Goal: Transaction & Acquisition: Purchase product/service

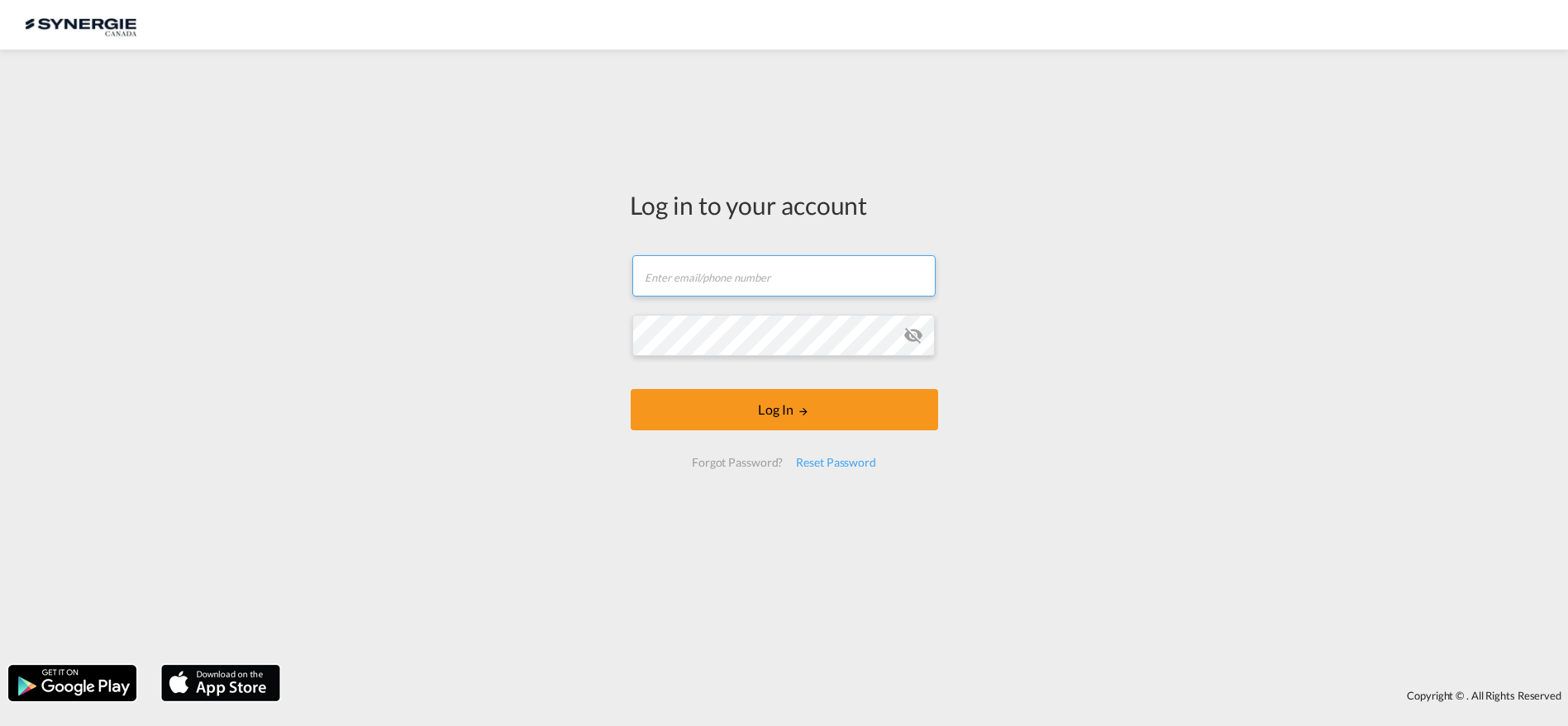
click at [725, 282] on input "text" at bounding box center [784, 276] width 303 height 41
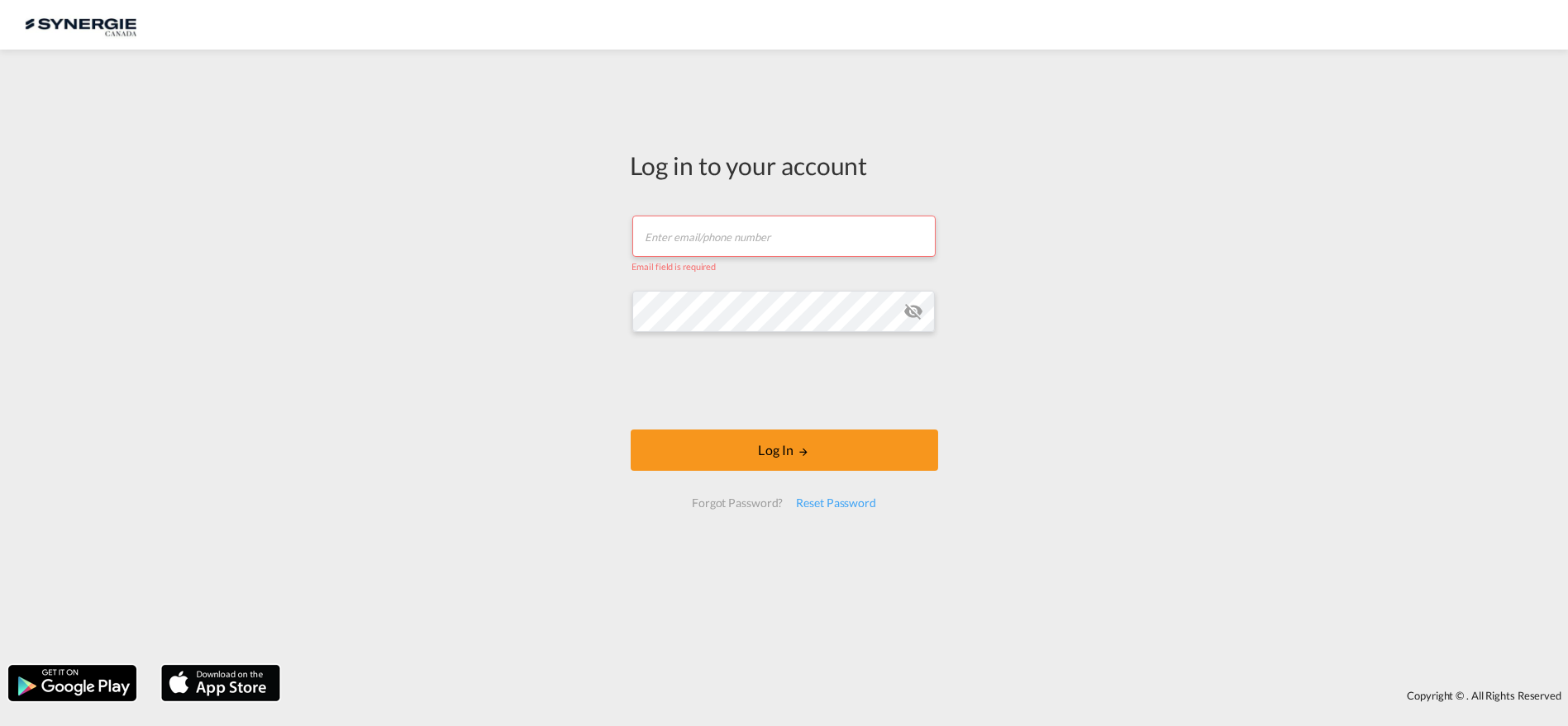
type input "[PERSON_NAME][EMAIL_ADDRESS][DOMAIN_NAME]"
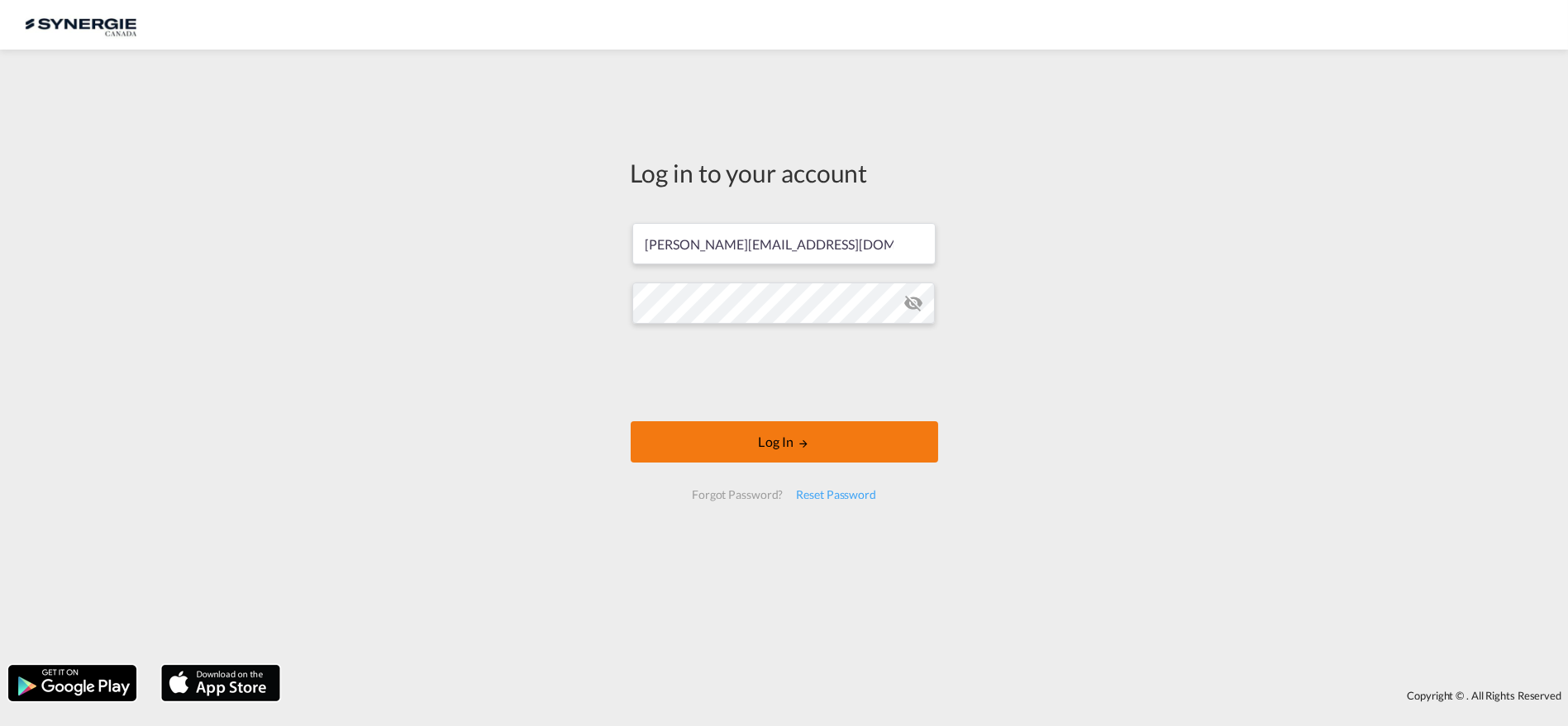
click at [784, 445] on button "Log In" at bounding box center [784, 442] width 308 height 41
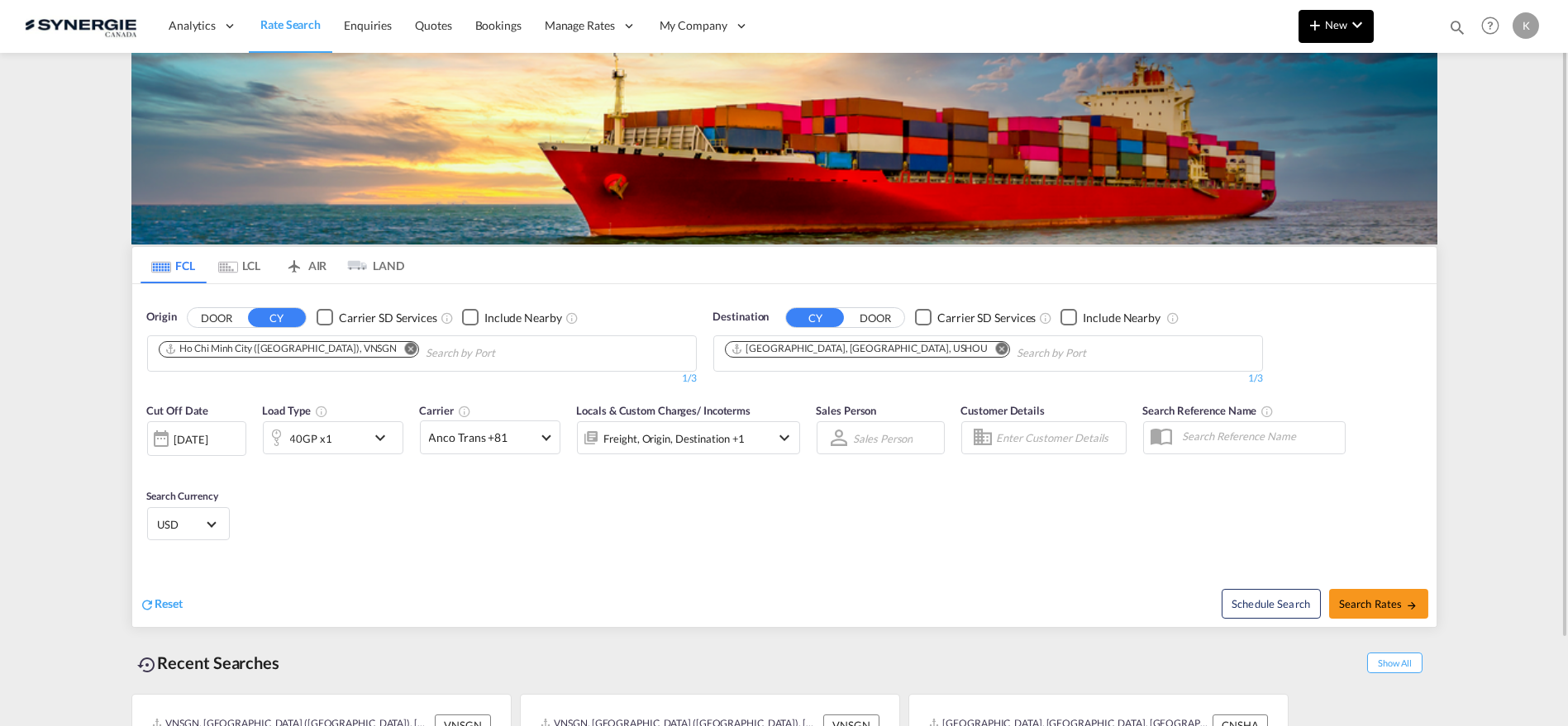
click at [1326, 29] on span "New" at bounding box center [1336, 24] width 62 height 13
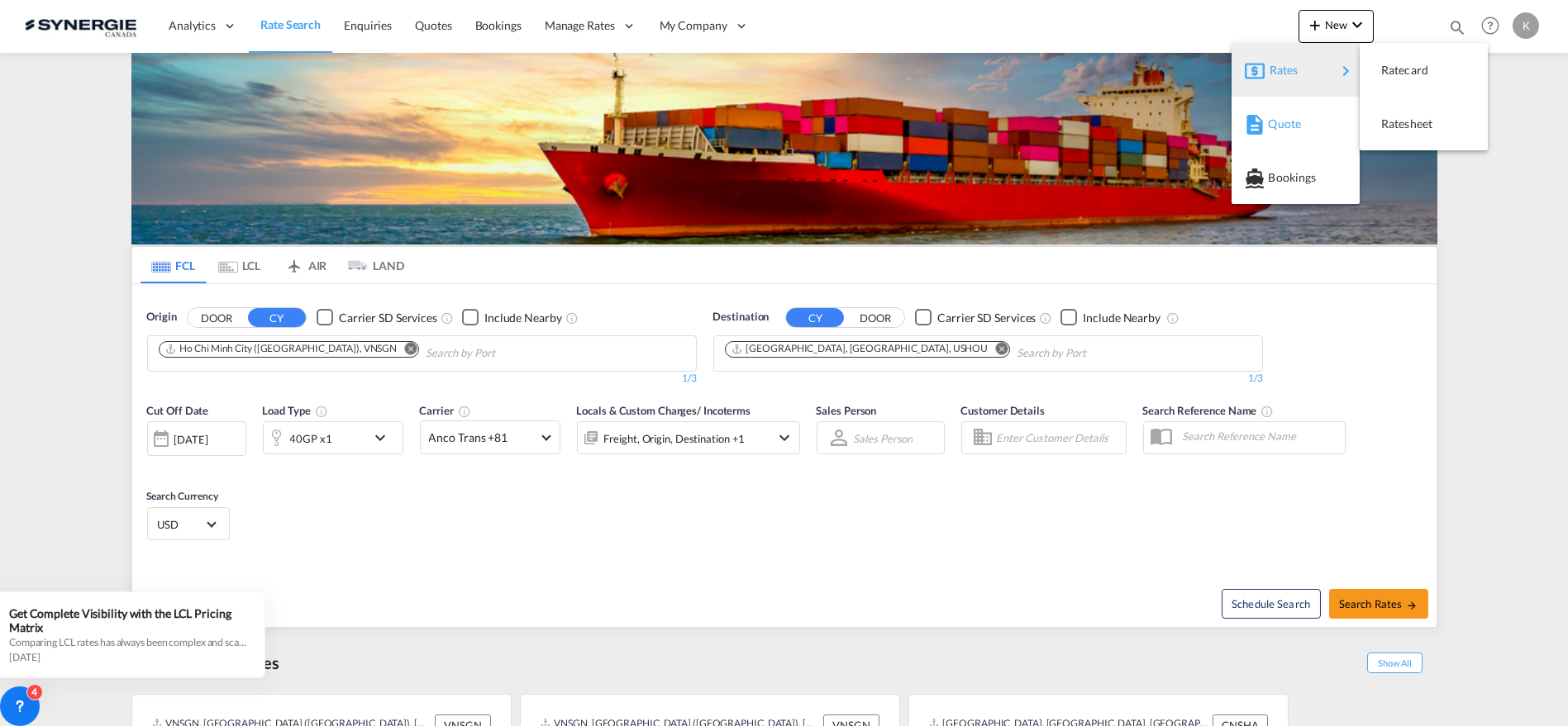
click at [1286, 123] on span "Quote" at bounding box center [1277, 123] width 18 height 33
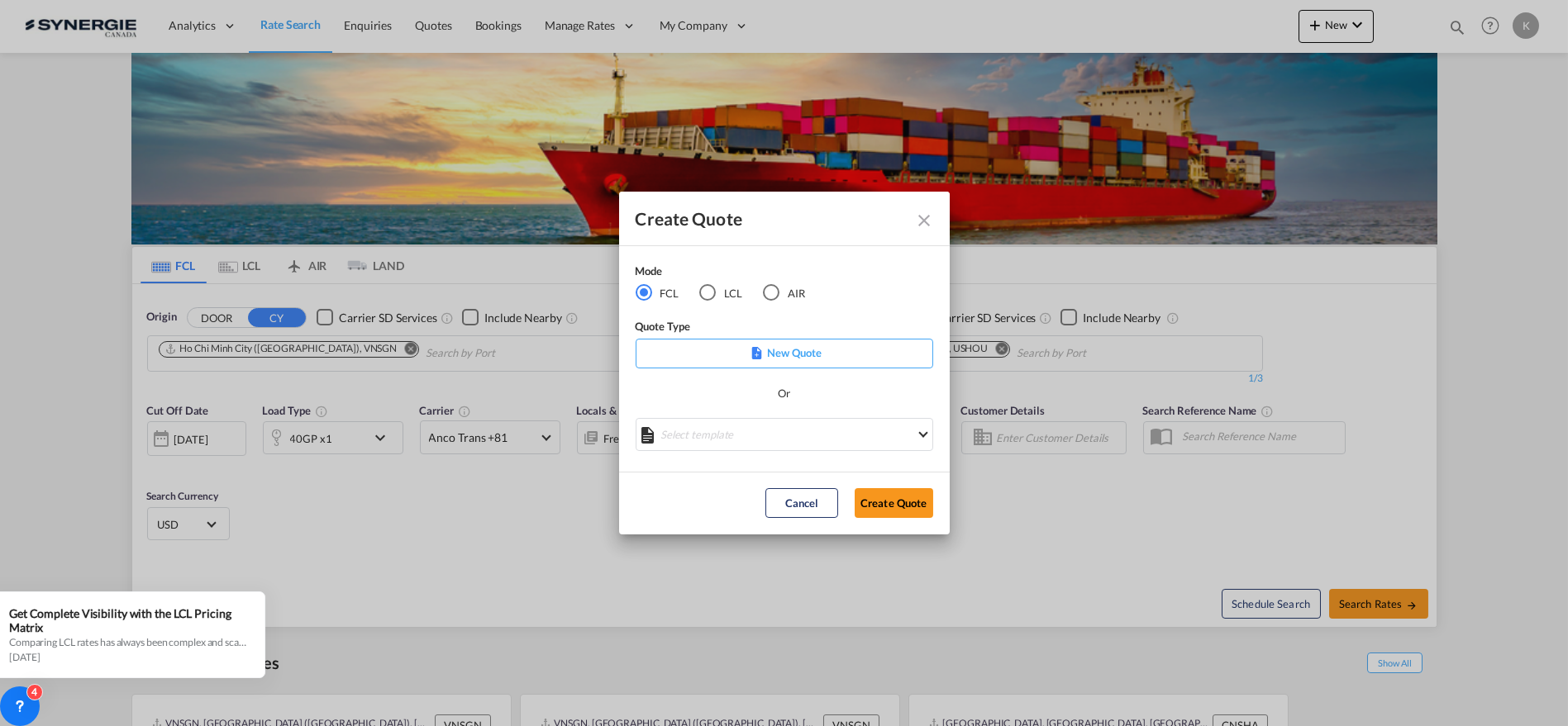
click at [701, 288] on div "LCL" at bounding box center [708, 293] width 17 height 17
click at [711, 435] on md-select "Select template New DAP Import LCL Karen Mercier | 09 Jul 2025 BRAZIL LCL EXPOR…" at bounding box center [784, 434] width 298 height 33
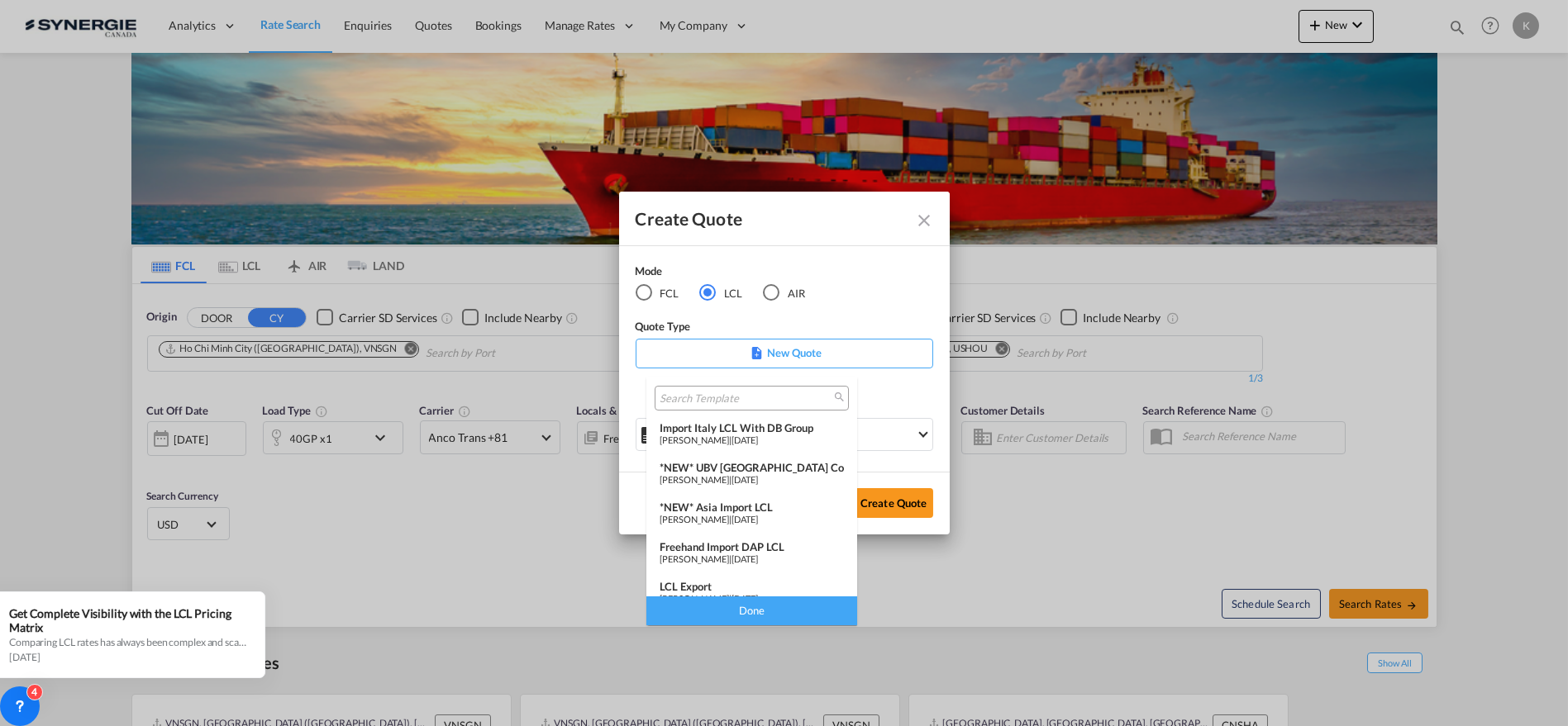
scroll to position [166, 0]
click at [740, 505] on div "*NEW* Asia Import LCL" at bounding box center [752, 501] width 184 height 13
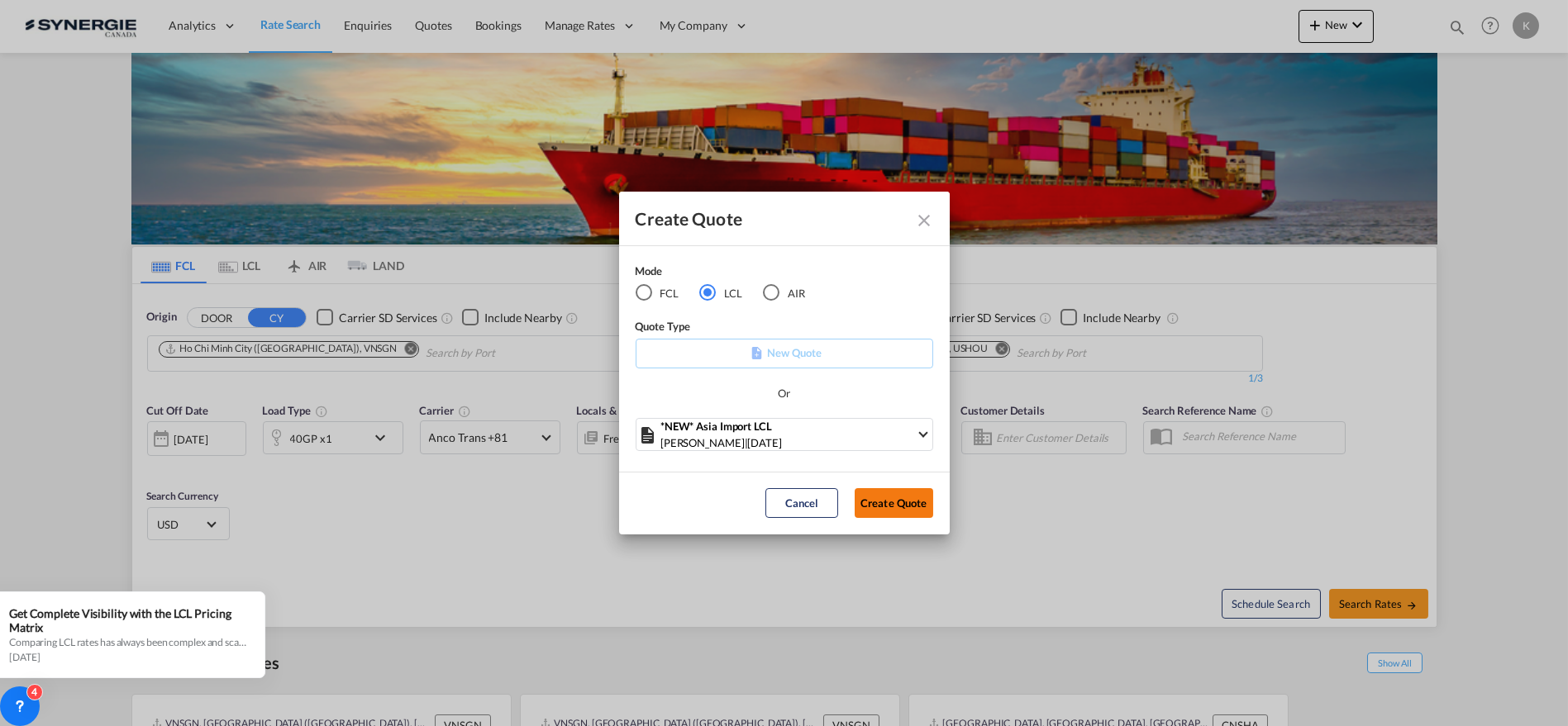
click at [897, 505] on button "Create Quote" at bounding box center [894, 503] width 79 height 30
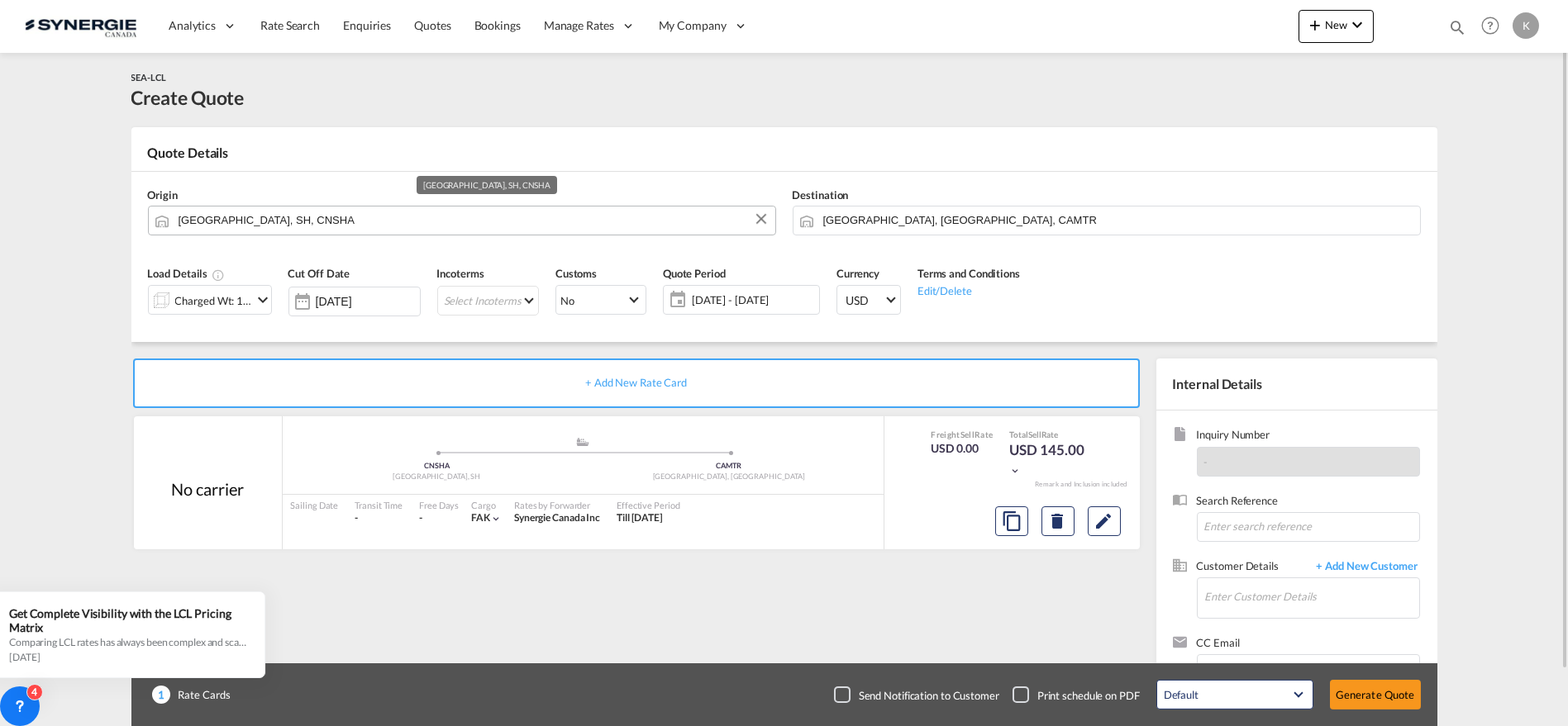
click at [322, 218] on input "[GEOGRAPHIC_DATA], SH, CNSHA" at bounding box center [473, 220] width 589 height 29
paste input "Changsha"
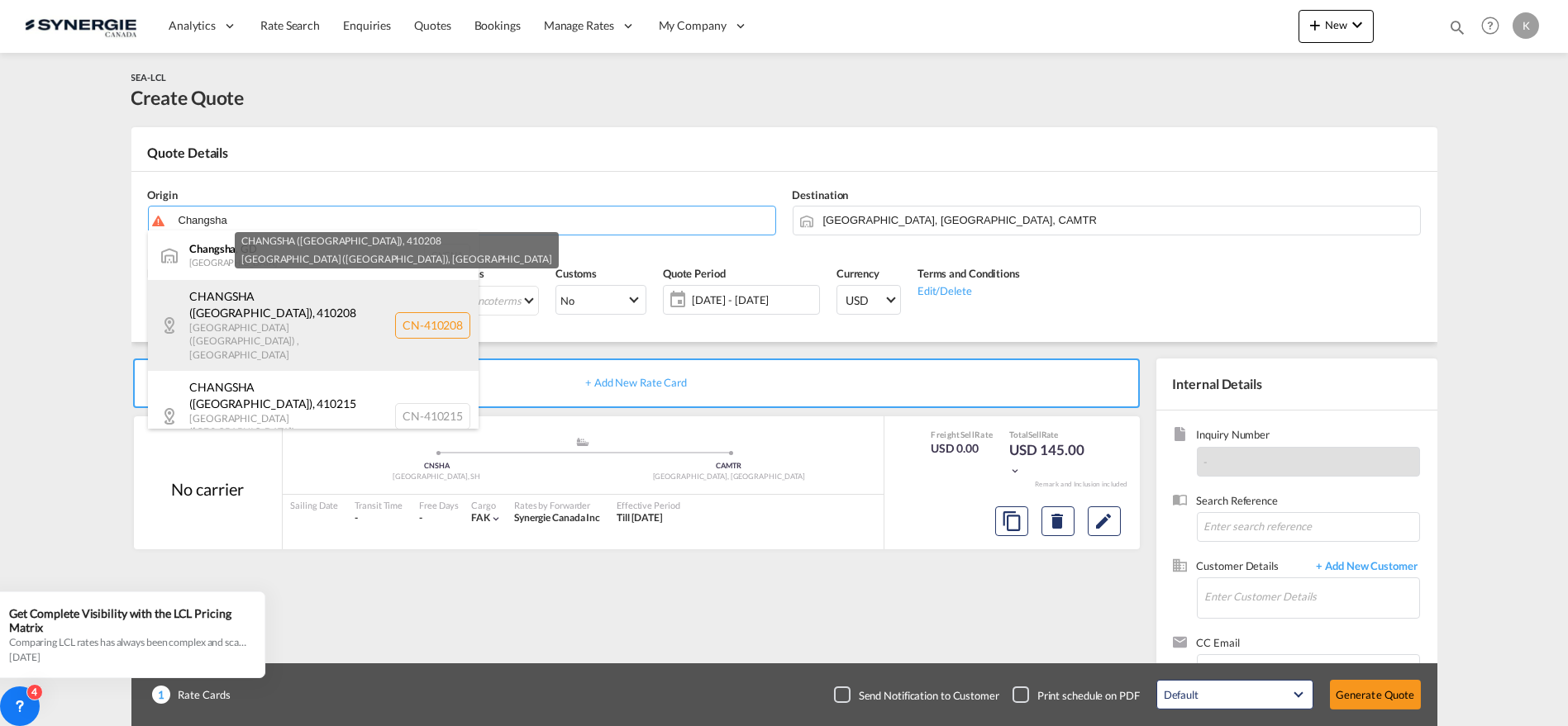
click at [265, 308] on div "CHANGSHA (长沙市) , 410208 HUNAN (湖南省) , China CN-410208" at bounding box center [313, 325] width 330 height 91
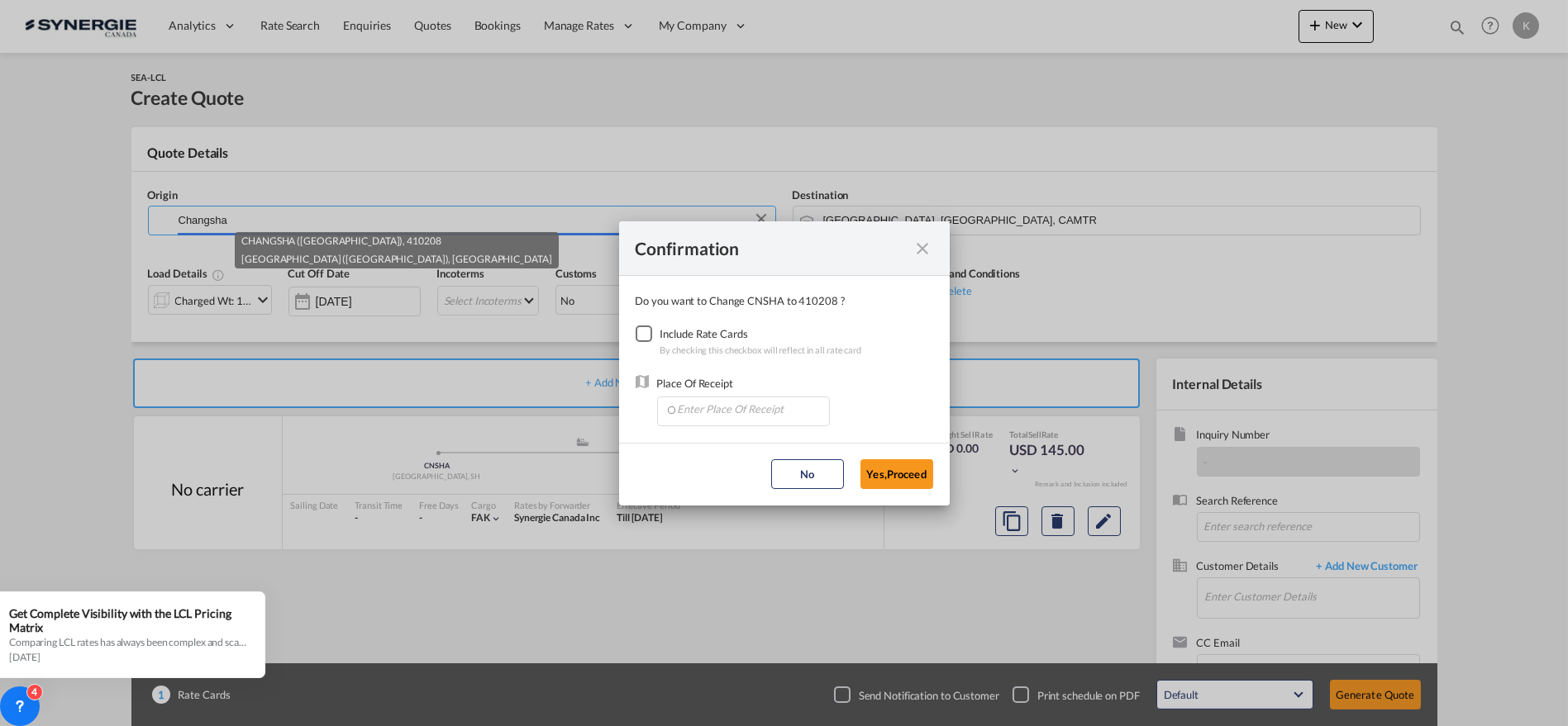
type input "CN-410208, CHANGSHA (长沙市), HUNAN (湖南省)"
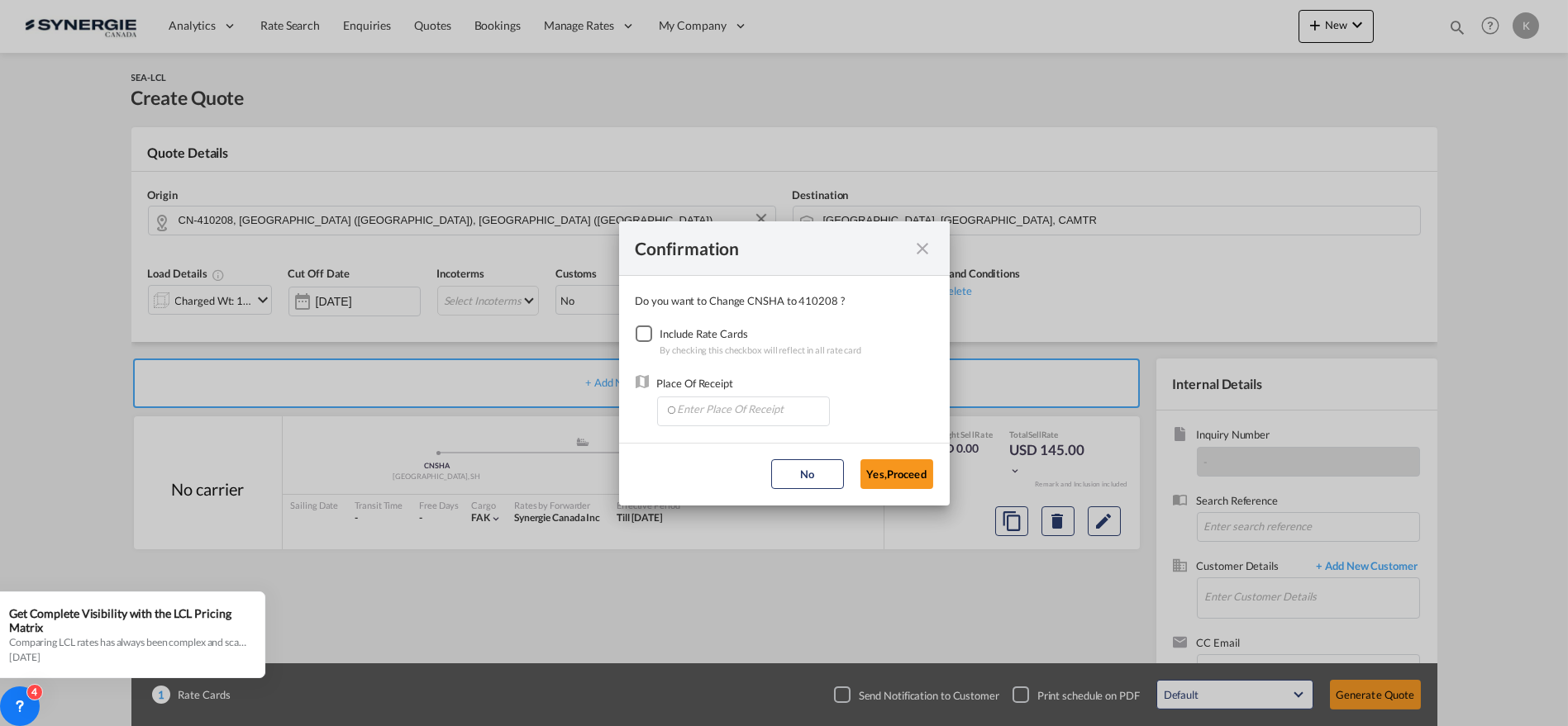
click at [646, 335] on div "Checkbox No Ink" at bounding box center [644, 334] width 17 height 17
click at [711, 406] on input "Enter Place Of Receipt" at bounding box center [747, 410] width 164 height 24
click at [734, 412] on input "Enter Place Of Receipt" at bounding box center [747, 410] width 164 height 24
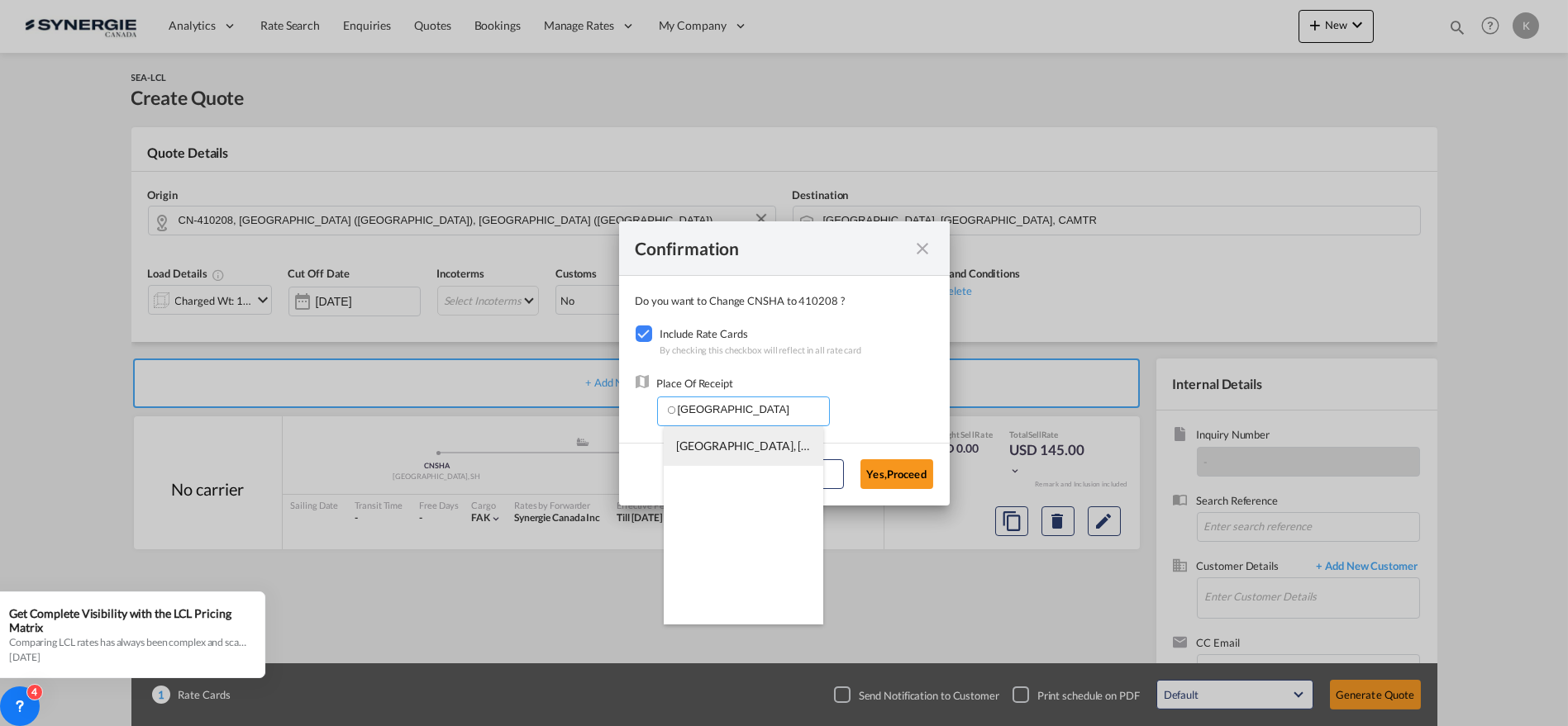
click at [742, 454] on li "CNSHA, Shanghai, SH, China, Greater China & Far East Asia, Asia Pacific" at bounding box center [743, 446] width 159 height 39
type input "CNSHA, Shanghai, SH, China, Greater China & Far East Asia, Asia Pacific"
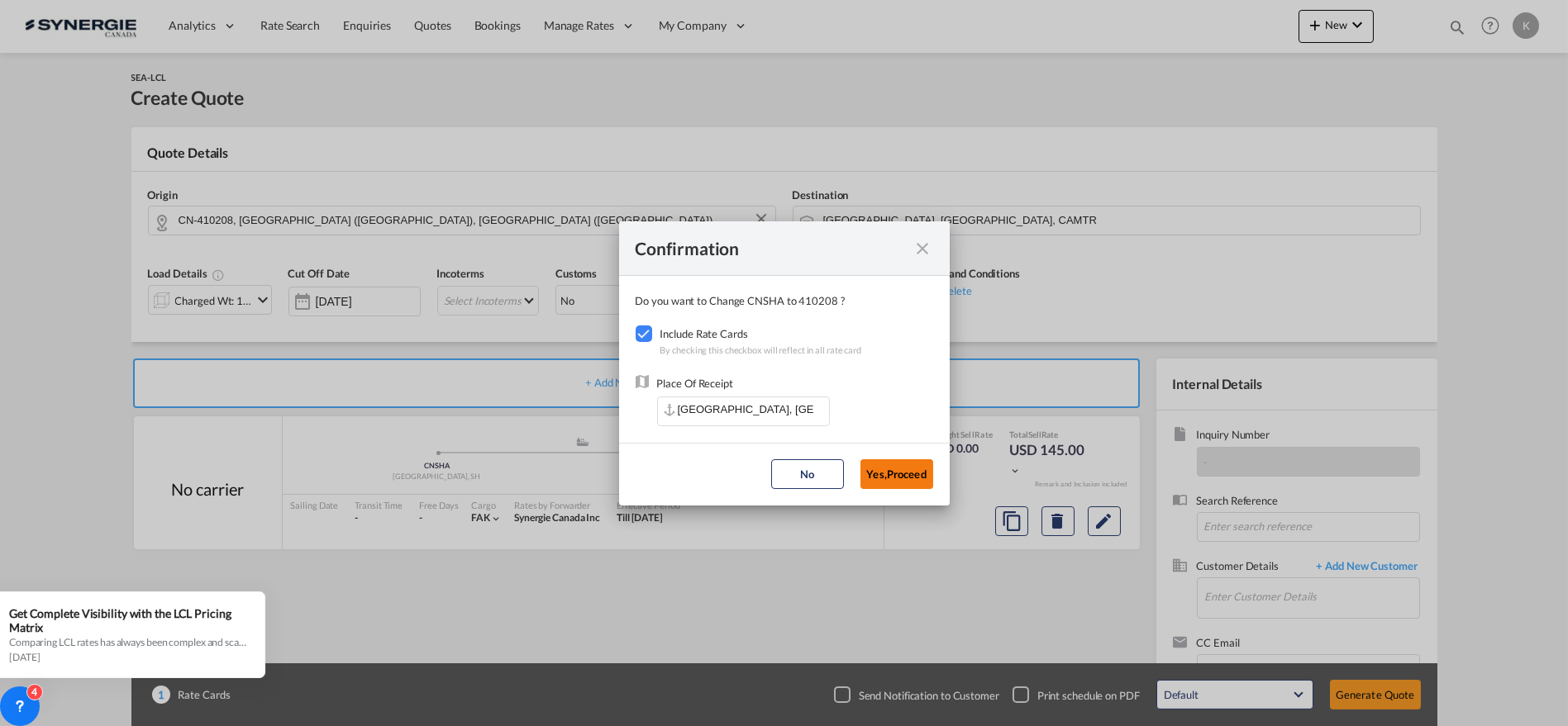
click at [897, 475] on button "Yes,Proceed" at bounding box center [897, 474] width 73 height 30
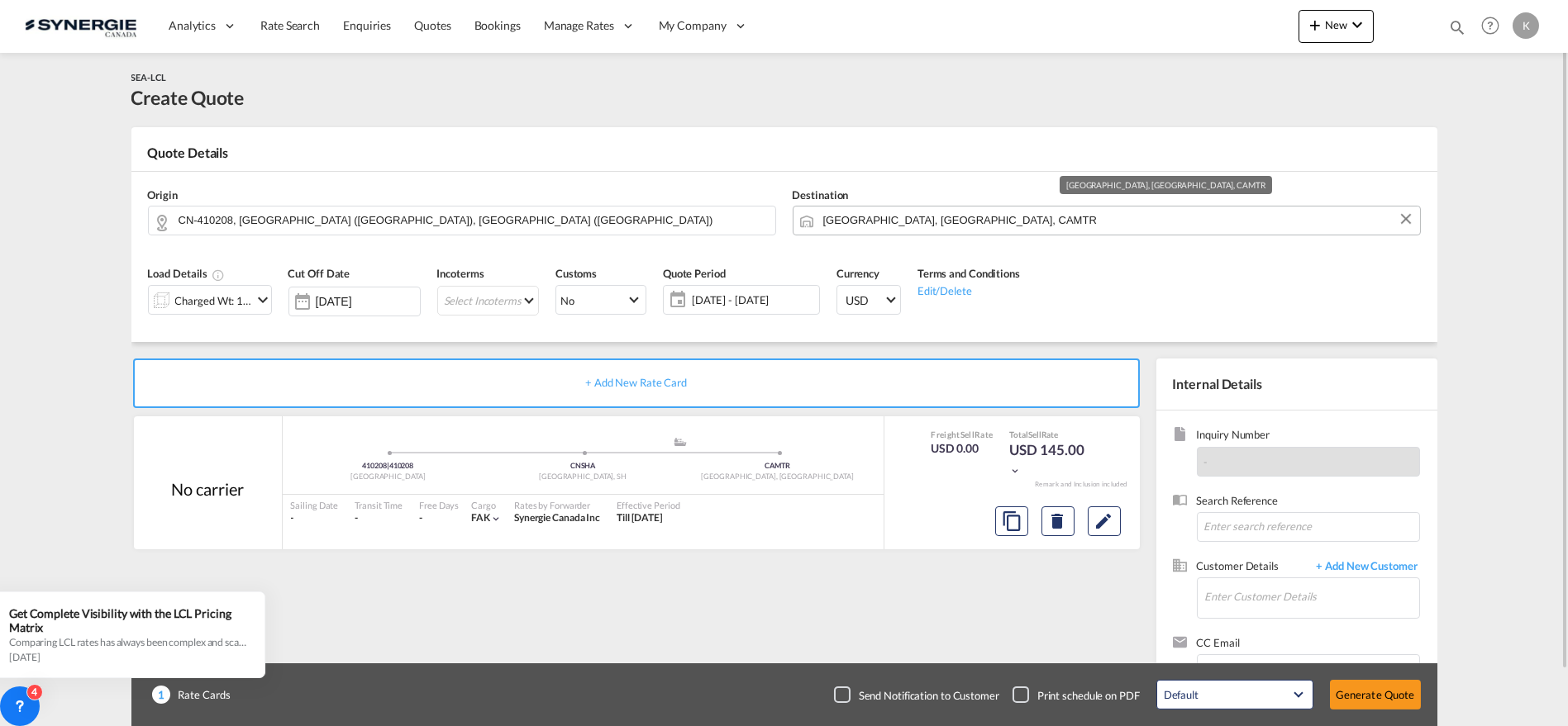
click at [879, 218] on input "[GEOGRAPHIC_DATA], [GEOGRAPHIC_DATA], CAMTR" at bounding box center [1118, 220] width 589 height 29
click at [957, 215] on input "[GEOGRAPHIC_DATA], [GEOGRAPHIC_DATA], CAMTR" at bounding box center [1118, 220] width 589 height 29
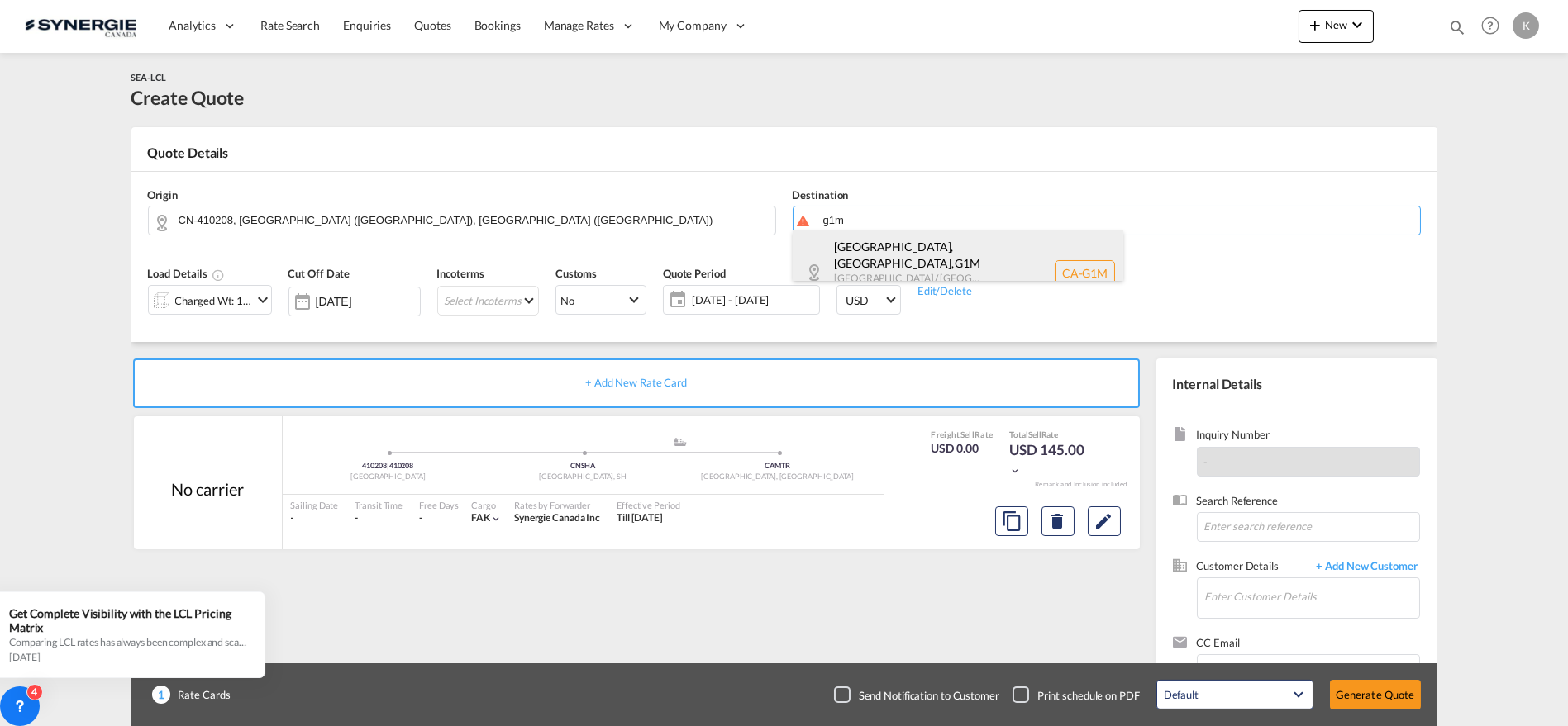
click at [926, 261] on div "Québec, QC , G1M Quebec / Québec Canada CA-G1M" at bounding box center [958, 272] width 330 height 85
type input "CA-G1M, Québec, QC, Quebec / Québec"
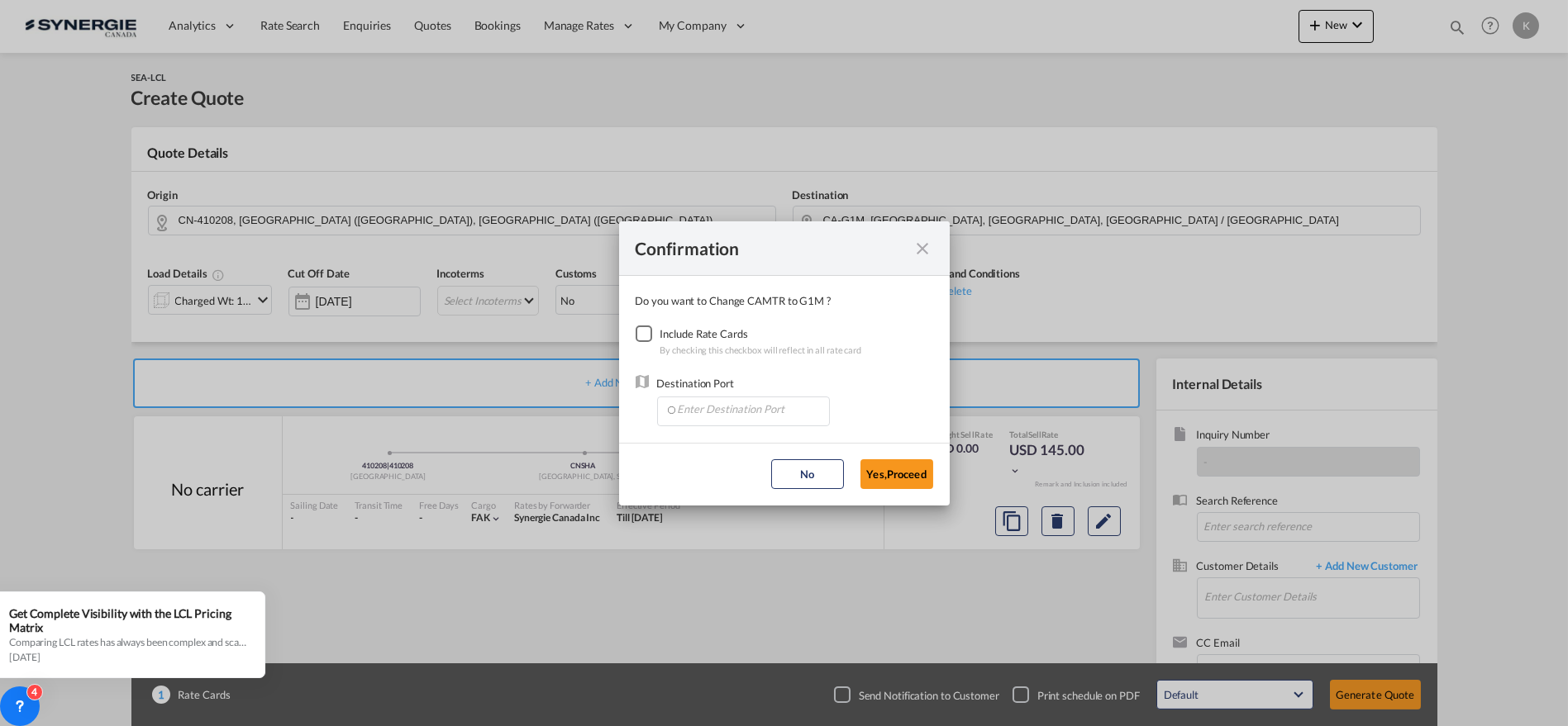
click at [652, 326] on div "Checkbox No Ink" at bounding box center [644, 334] width 17 height 17
click at [696, 412] on input "Enter Destination Port" at bounding box center [747, 410] width 164 height 24
click at [713, 448] on span "CAMTR, [GEOGRAPHIC_DATA], [GEOGRAPHIC_DATA], [GEOGRAPHIC_DATA], [GEOGRAPHIC_DAT…" at bounding box center [1000, 445] width 649 height 14
type input "CAMTR, [GEOGRAPHIC_DATA], [GEOGRAPHIC_DATA], [GEOGRAPHIC_DATA], [GEOGRAPHIC_DAT…"
click at [904, 471] on button "Yes,Proceed" at bounding box center [897, 474] width 73 height 30
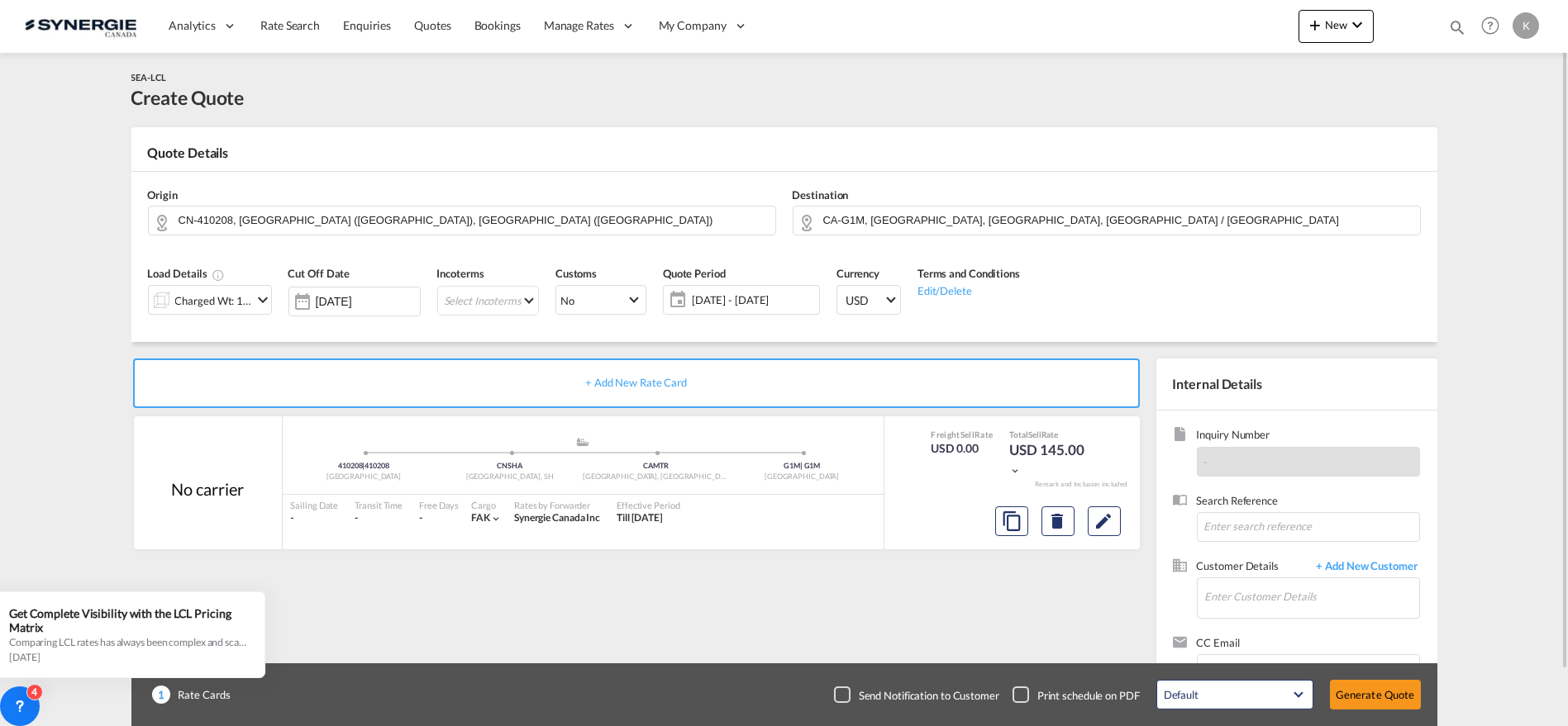
click at [238, 298] on div "Charged Wt: 1.44 W/M" at bounding box center [213, 300] width 78 height 23
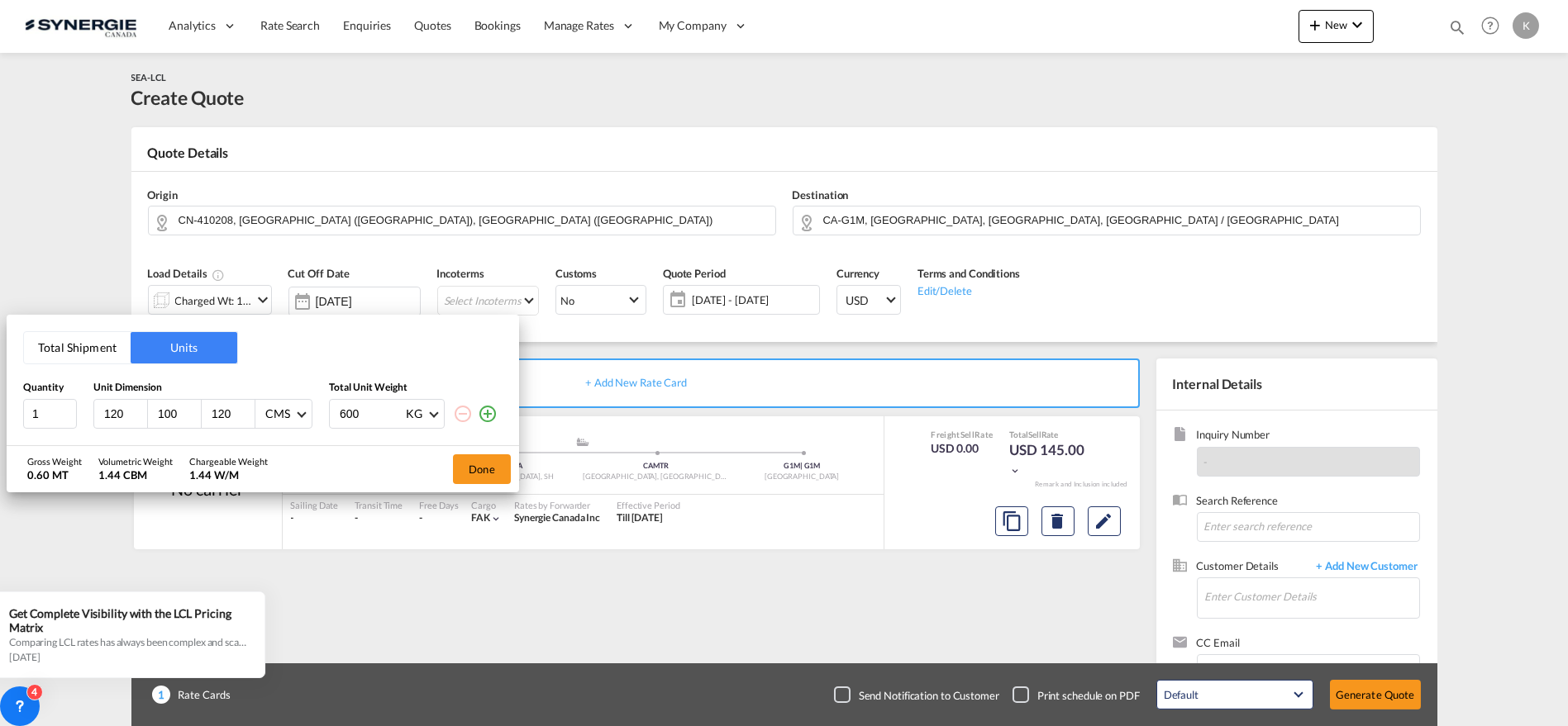
click at [113, 414] on input "120" at bounding box center [125, 414] width 45 height 15
type input "120"
type input "60"
type input "40"
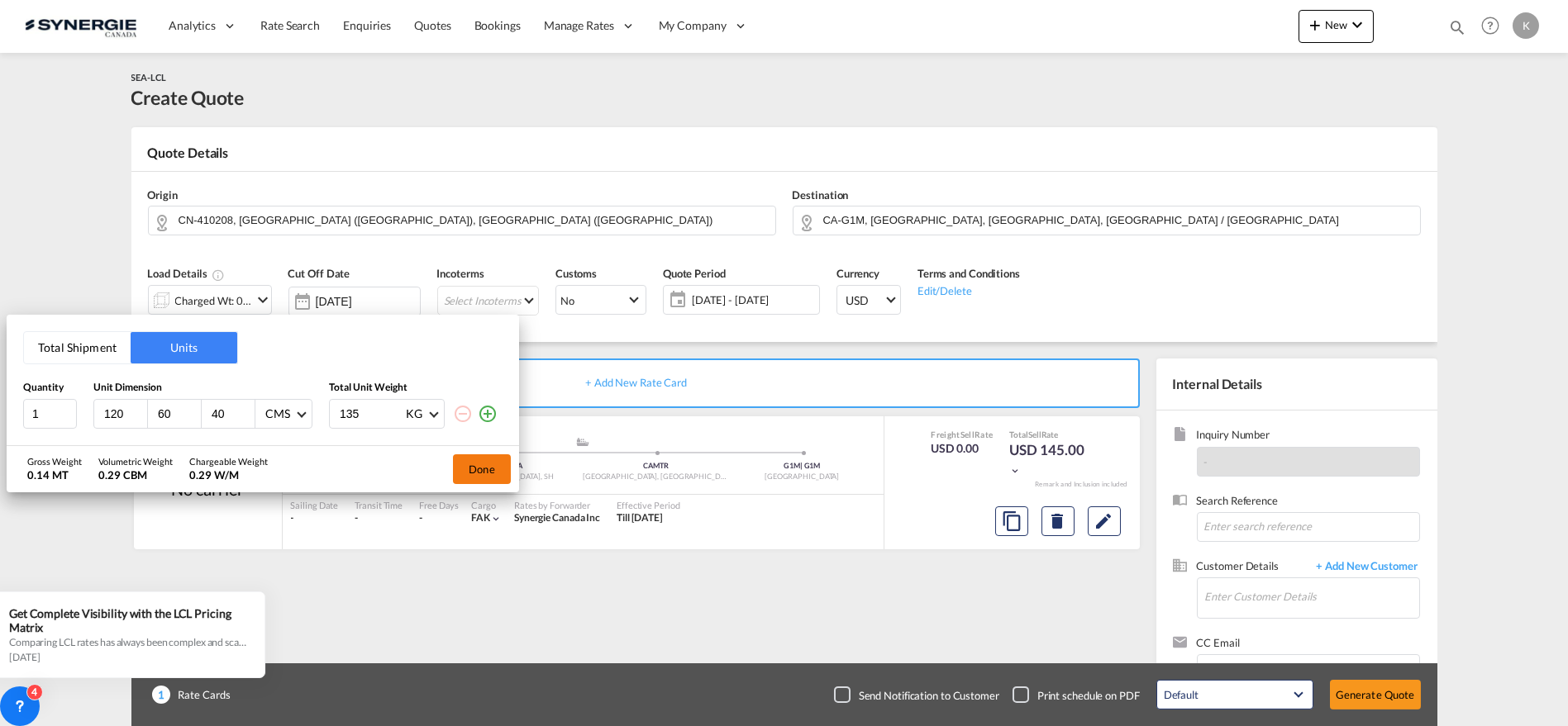
type input "135"
click at [476, 458] on button "Done" at bounding box center [482, 470] width 58 height 30
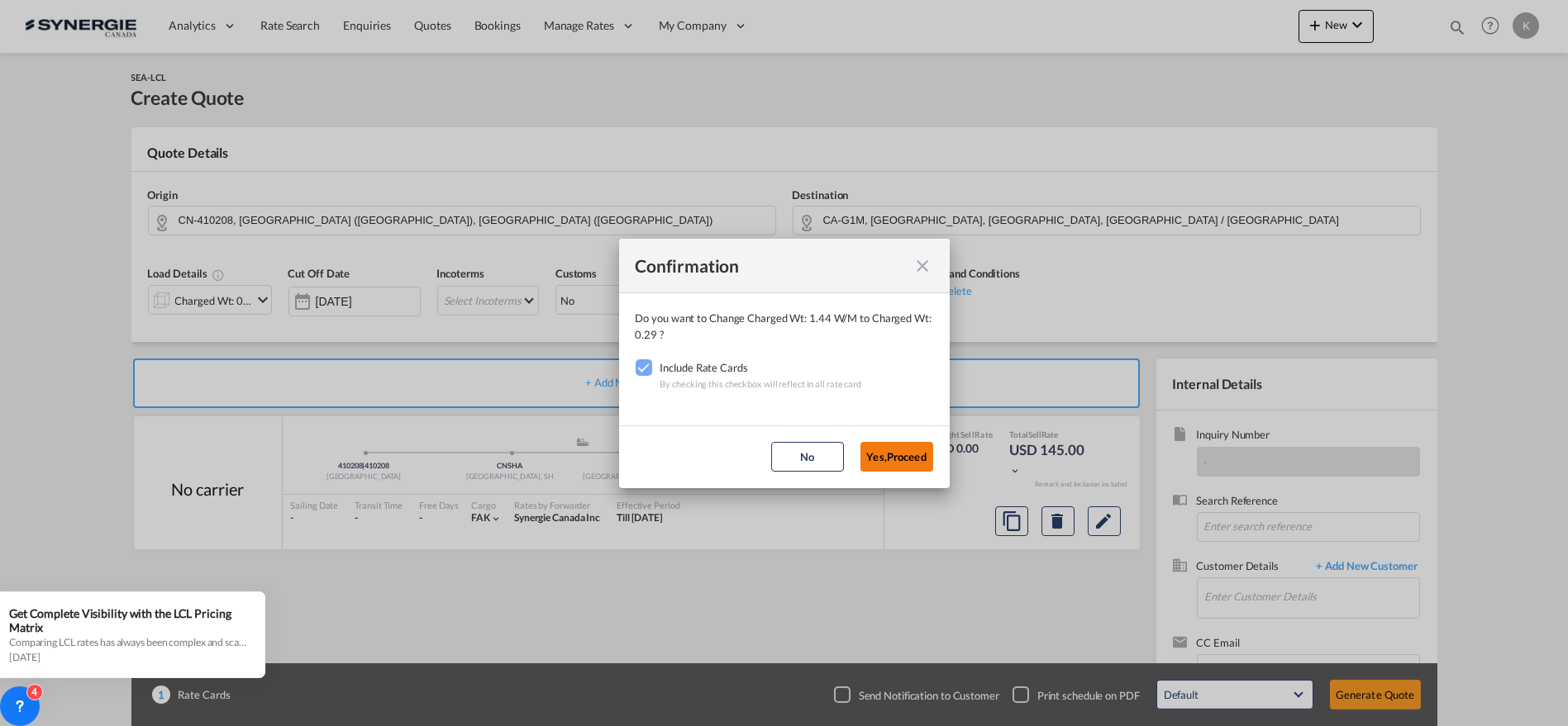
click at [889, 457] on button "Yes,Proceed" at bounding box center [897, 457] width 73 height 30
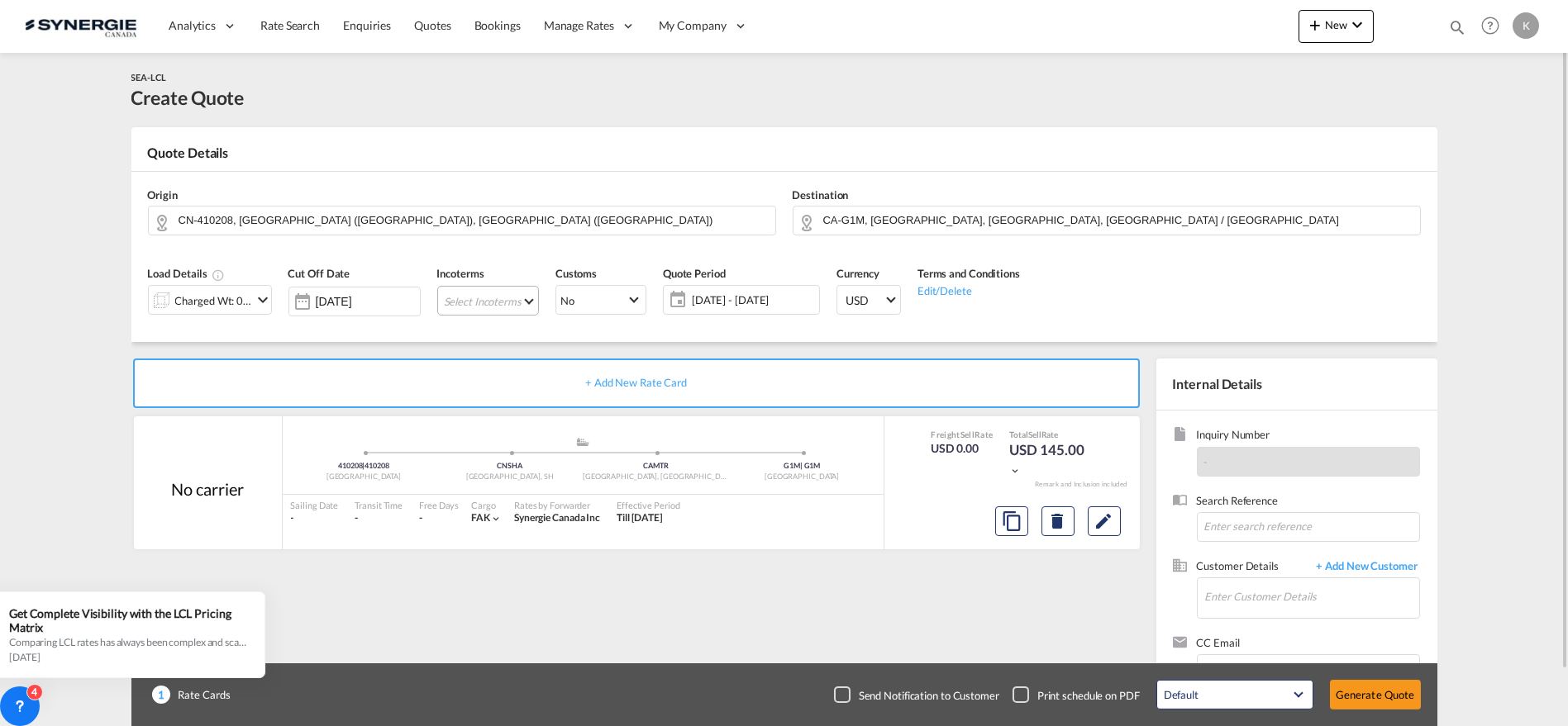
click at [488, 304] on md-select "Select Incoterms CFR - import Cost and Freight CPT - export Carrier Paid to DPU…" at bounding box center [488, 301] width 102 height 30
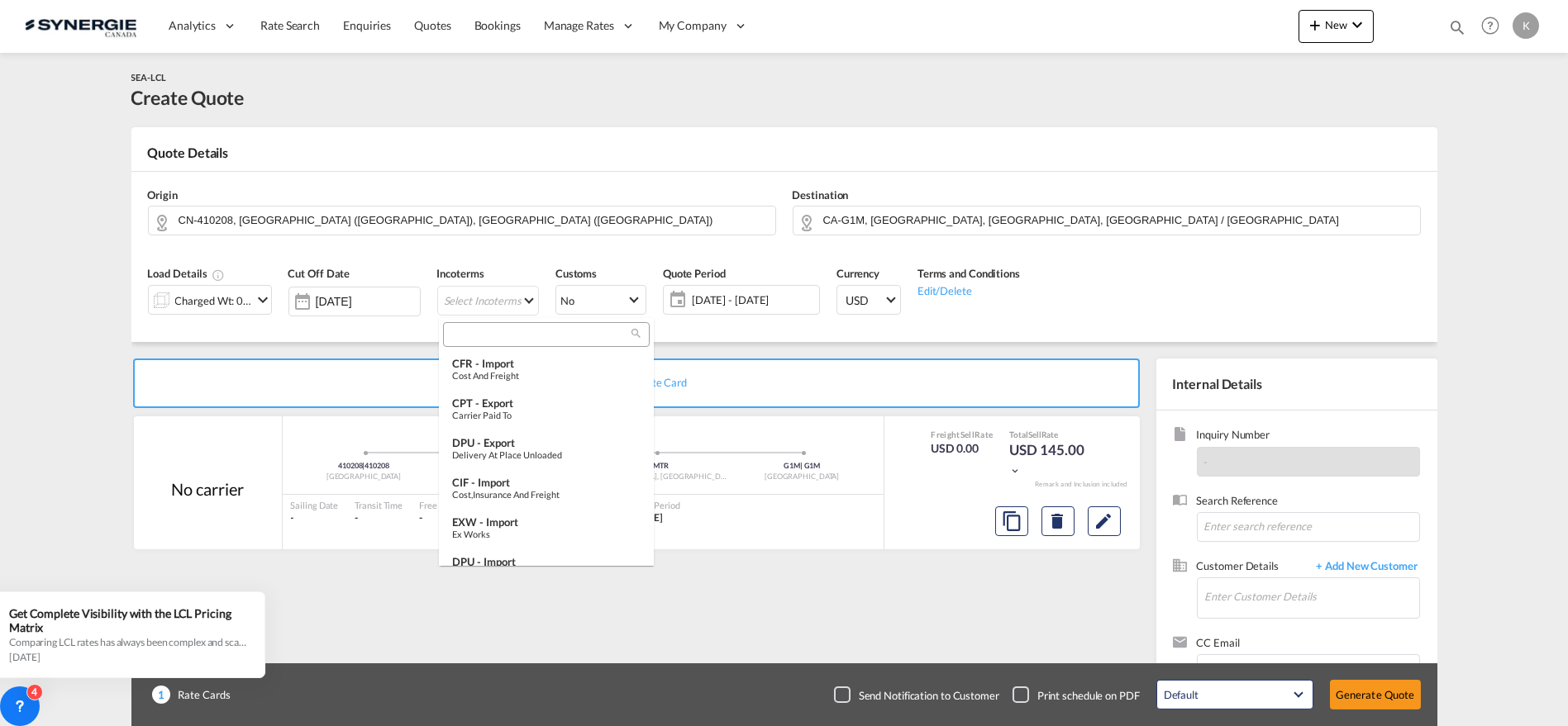
click at [522, 333] on input "search" at bounding box center [540, 335] width 183 height 15
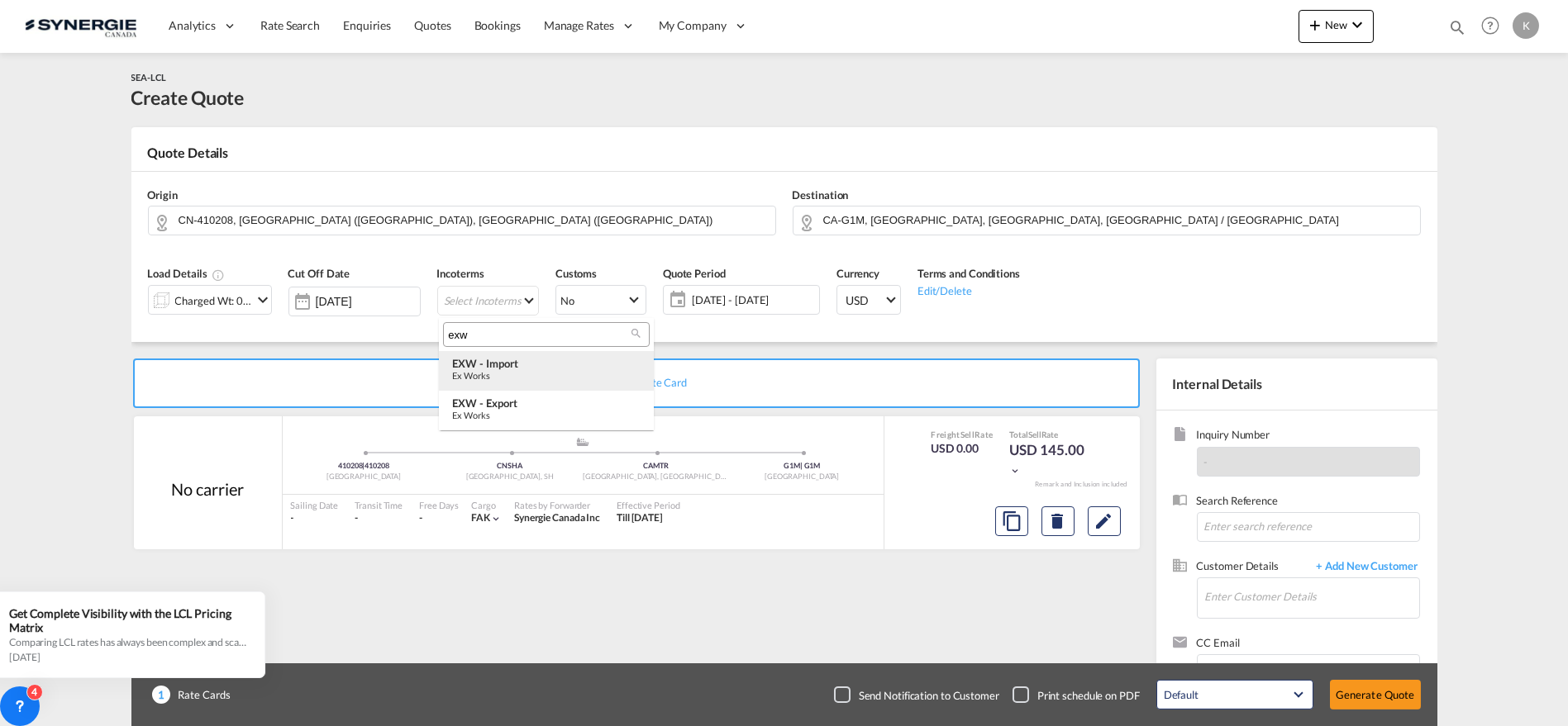
type input "exw"
click at [517, 373] on div "Ex Works" at bounding box center [546, 375] width 188 height 10
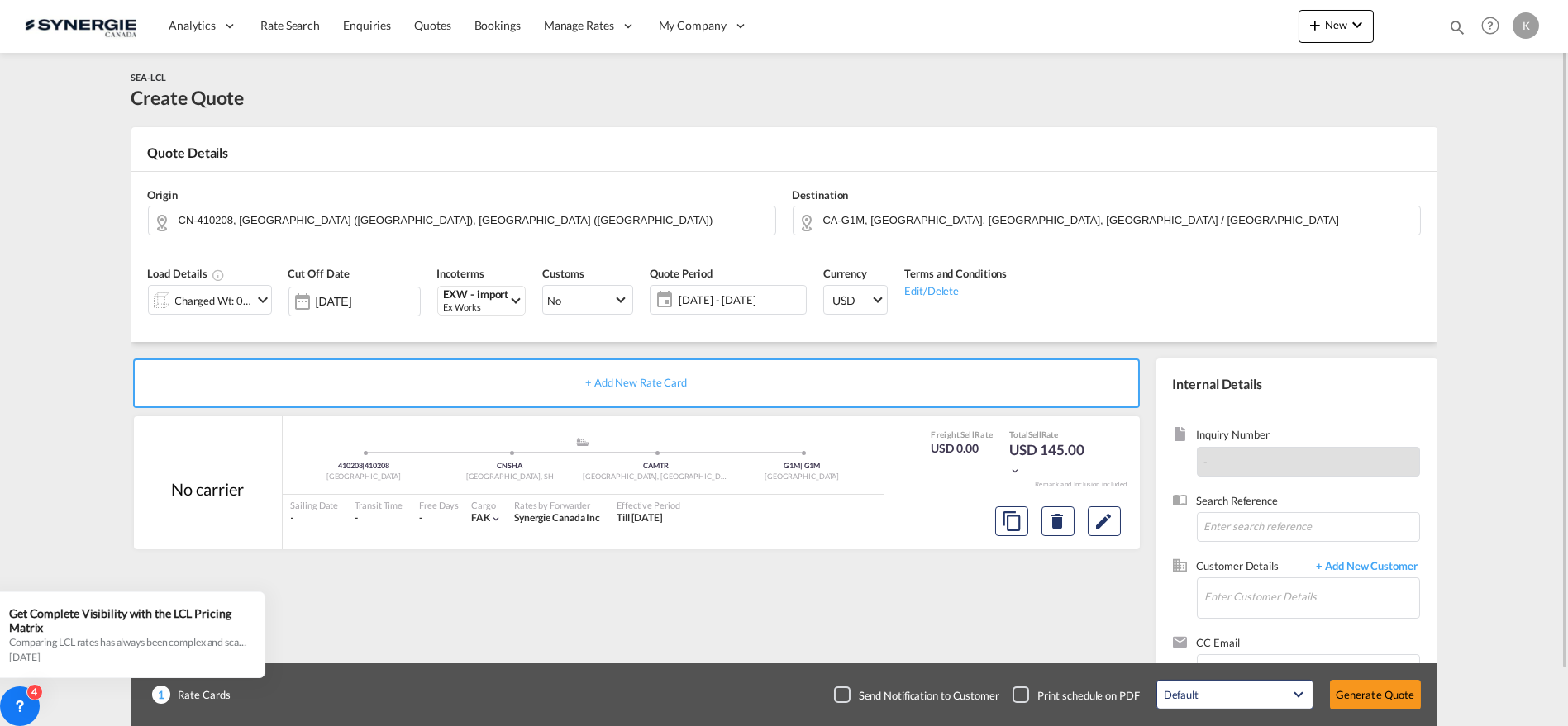
click at [706, 303] on span "[DATE] - [DATE]" at bounding box center [740, 300] width 124 height 15
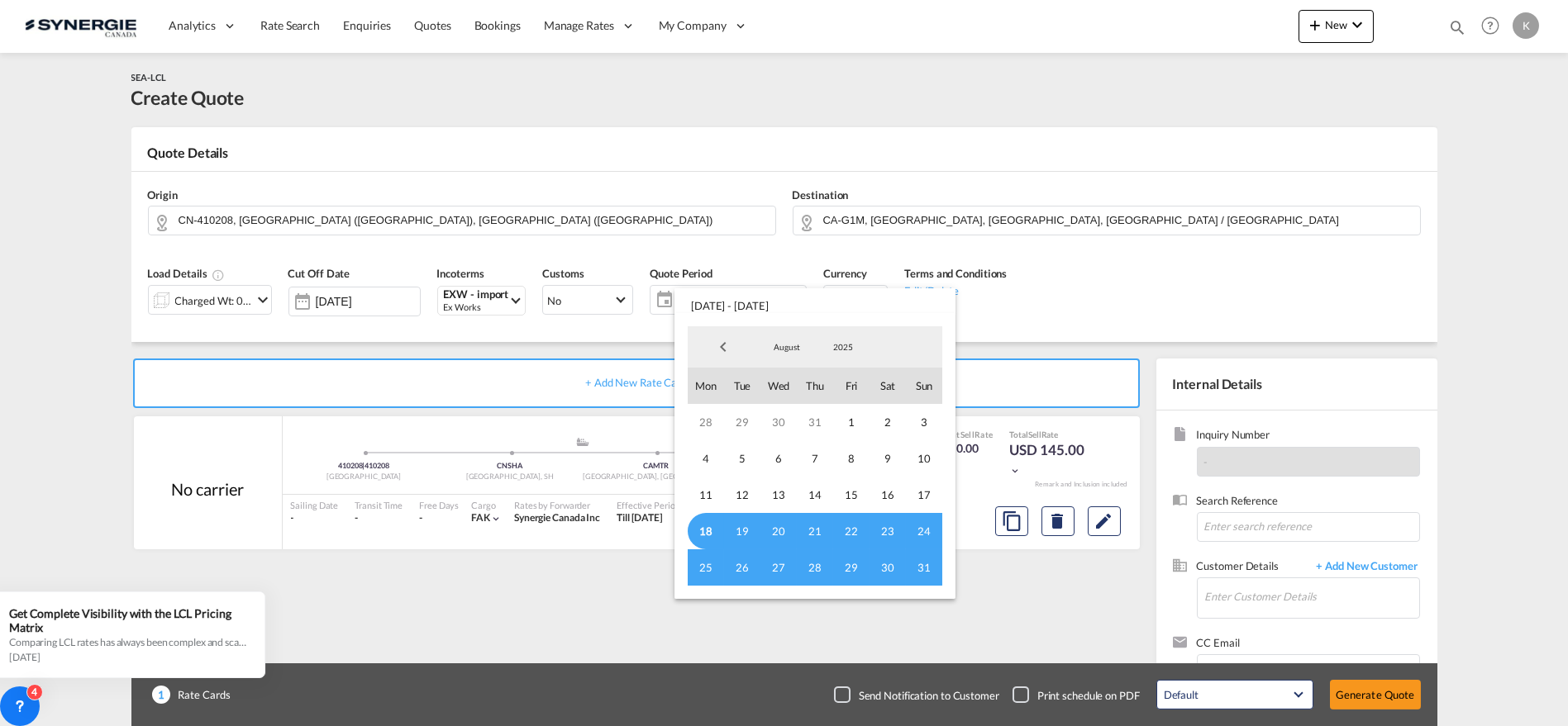
click at [700, 520] on span "18" at bounding box center [706, 530] width 37 height 36
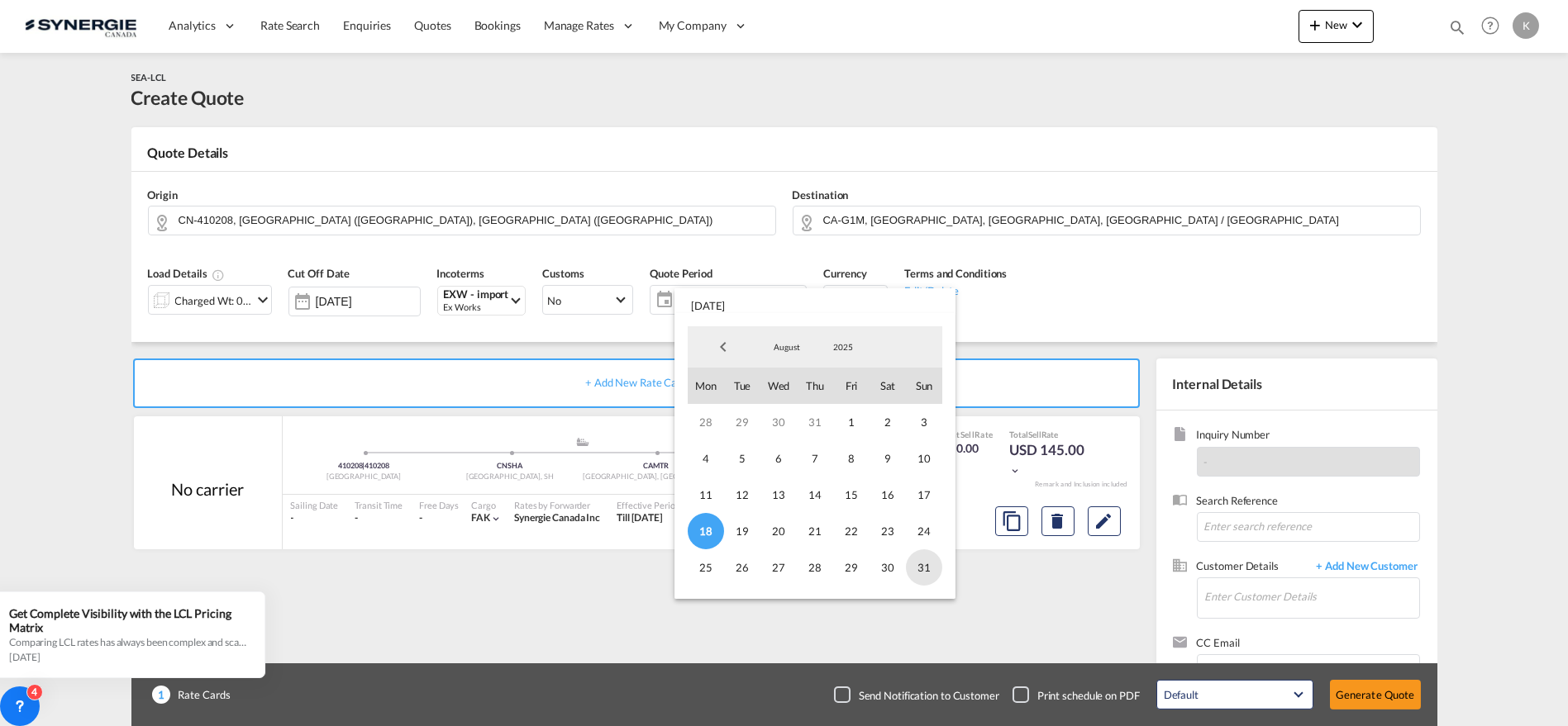
click at [918, 566] on span "31" at bounding box center [924, 567] width 37 height 36
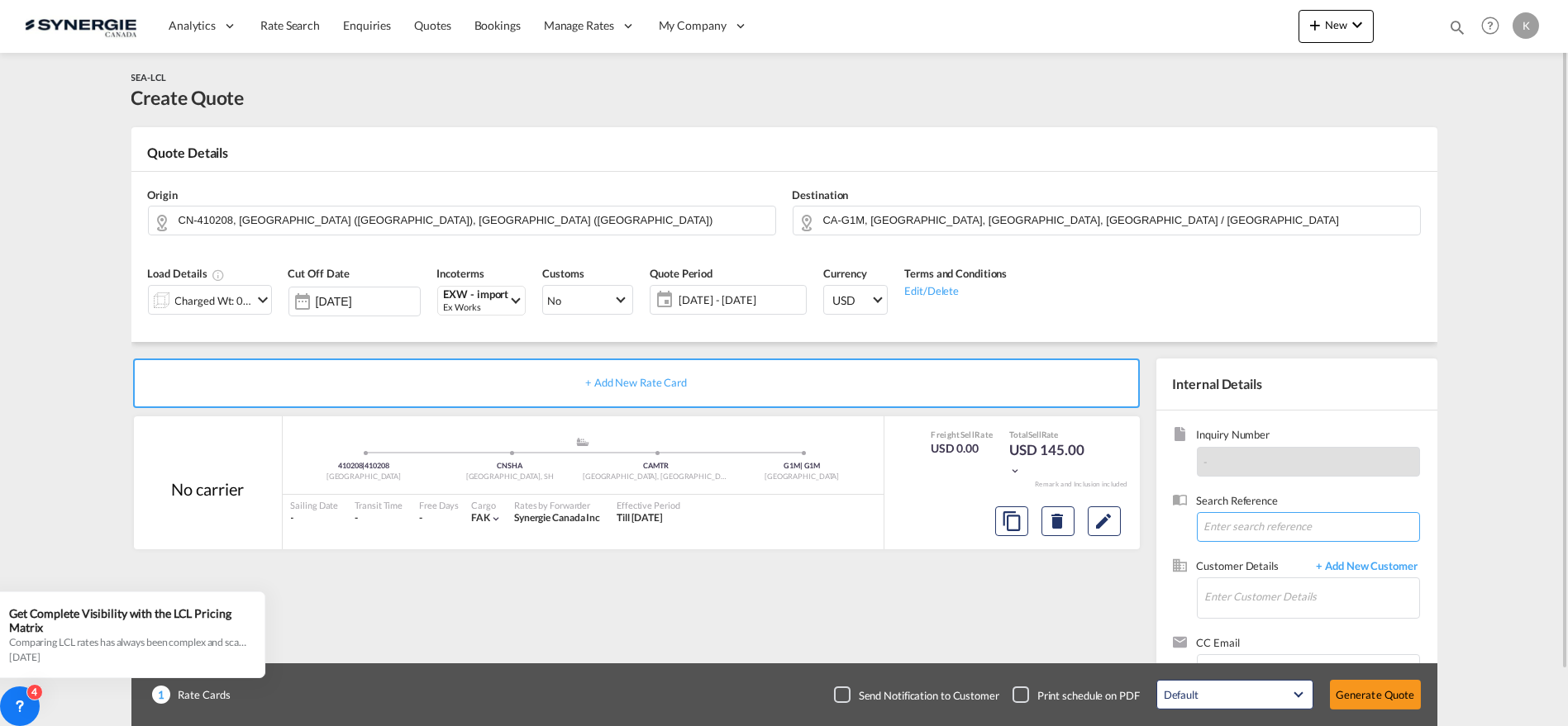
drag, startPoint x: 1307, startPoint y: 528, endPoint x: 1254, endPoint y: 528, distance: 53.0
click at [1299, 528] on input at bounding box center [1309, 528] width 223 height 30
paste input "Re: Besoin d'une soumission par transport aérien et maritime d'une boîte - IGS …"
type input "Re: Besoin d'une soumission par transport aérien et maritime d'une boîte - IGS …"
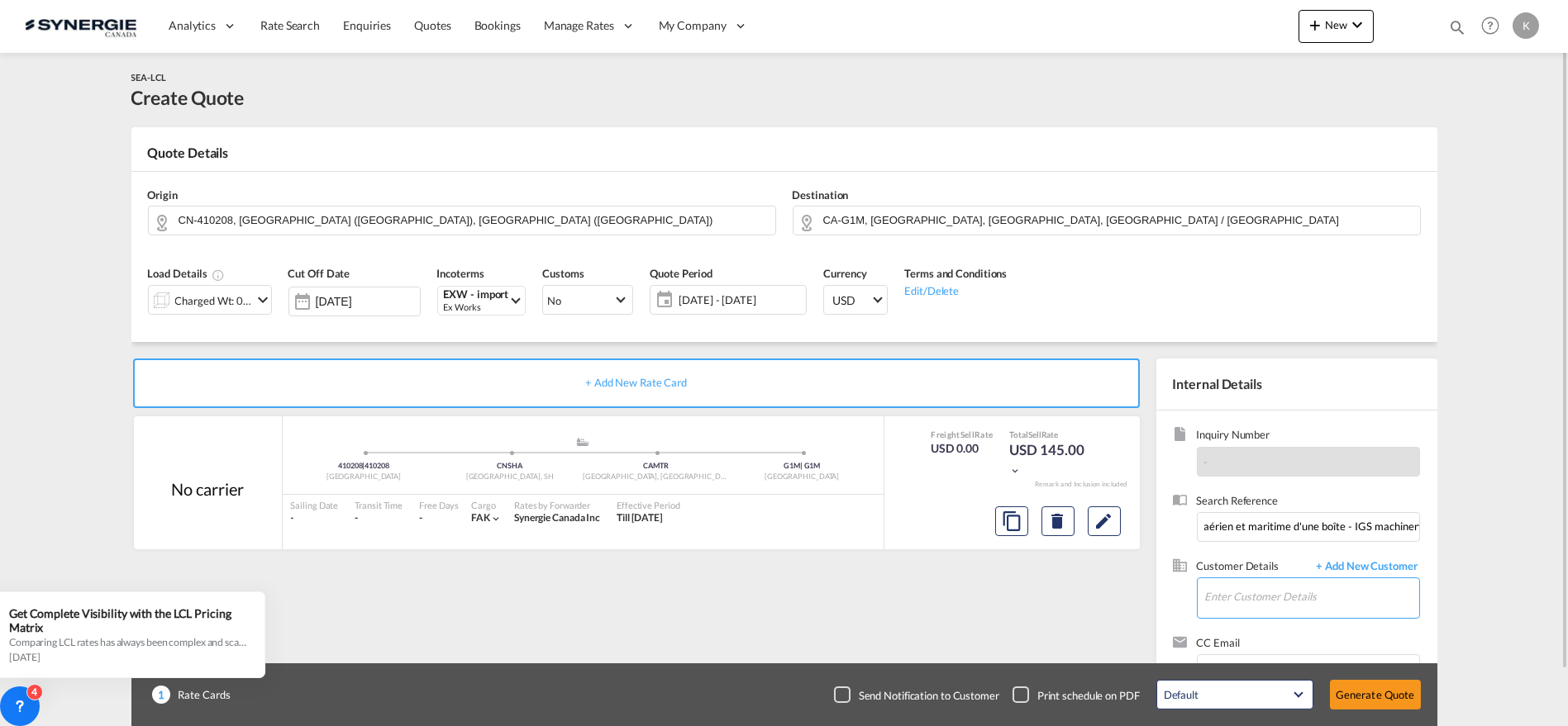
click at [1294, 598] on input "Enter Customer Details" at bounding box center [1312, 597] width 214 height 37
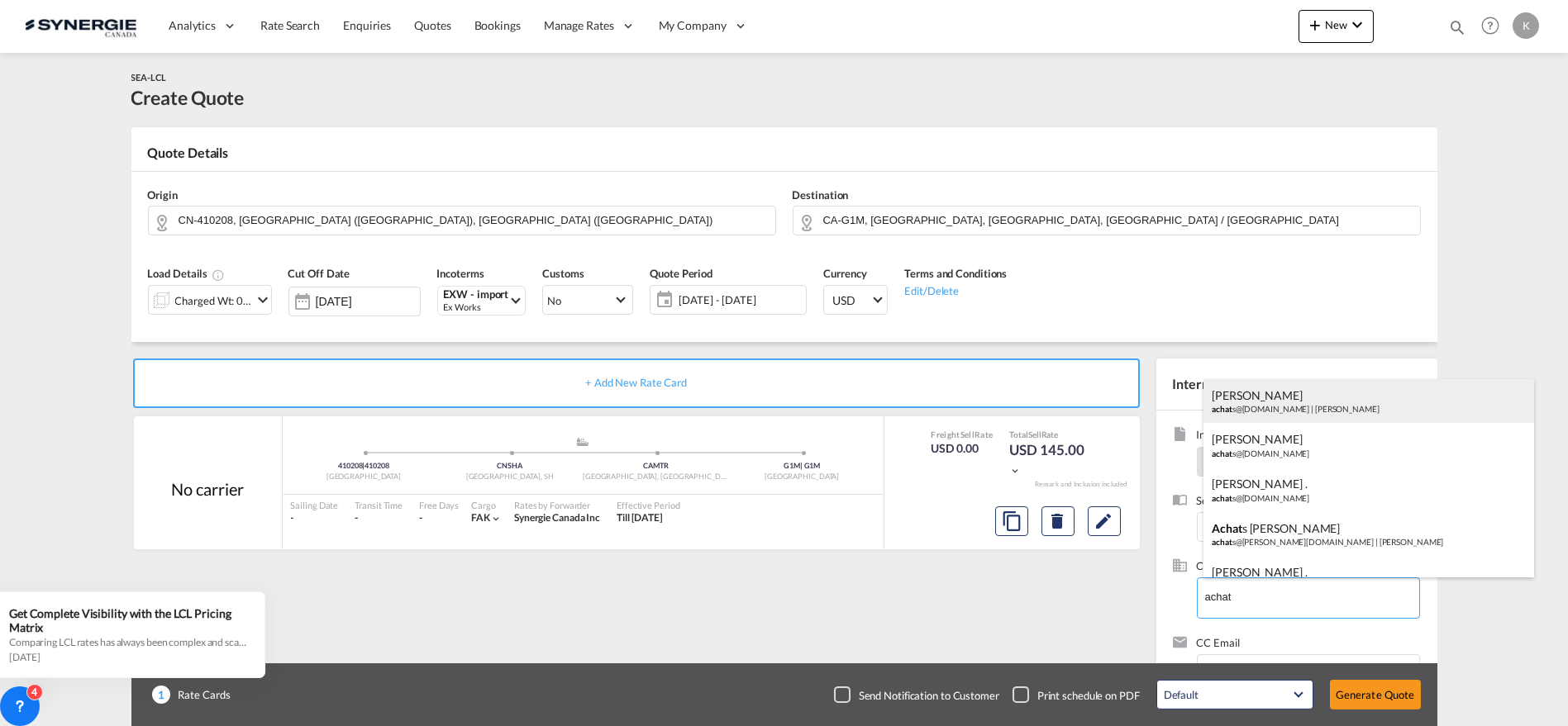
click at [1305, 403] on div "Vincent Peycelon achat s@laurasecord.ca | Laura Secord" at bounding box center [1369, 401] width 330 height 45
type input "Laura Secord, Vincent Peycelon, achats@laurasecord.ca"
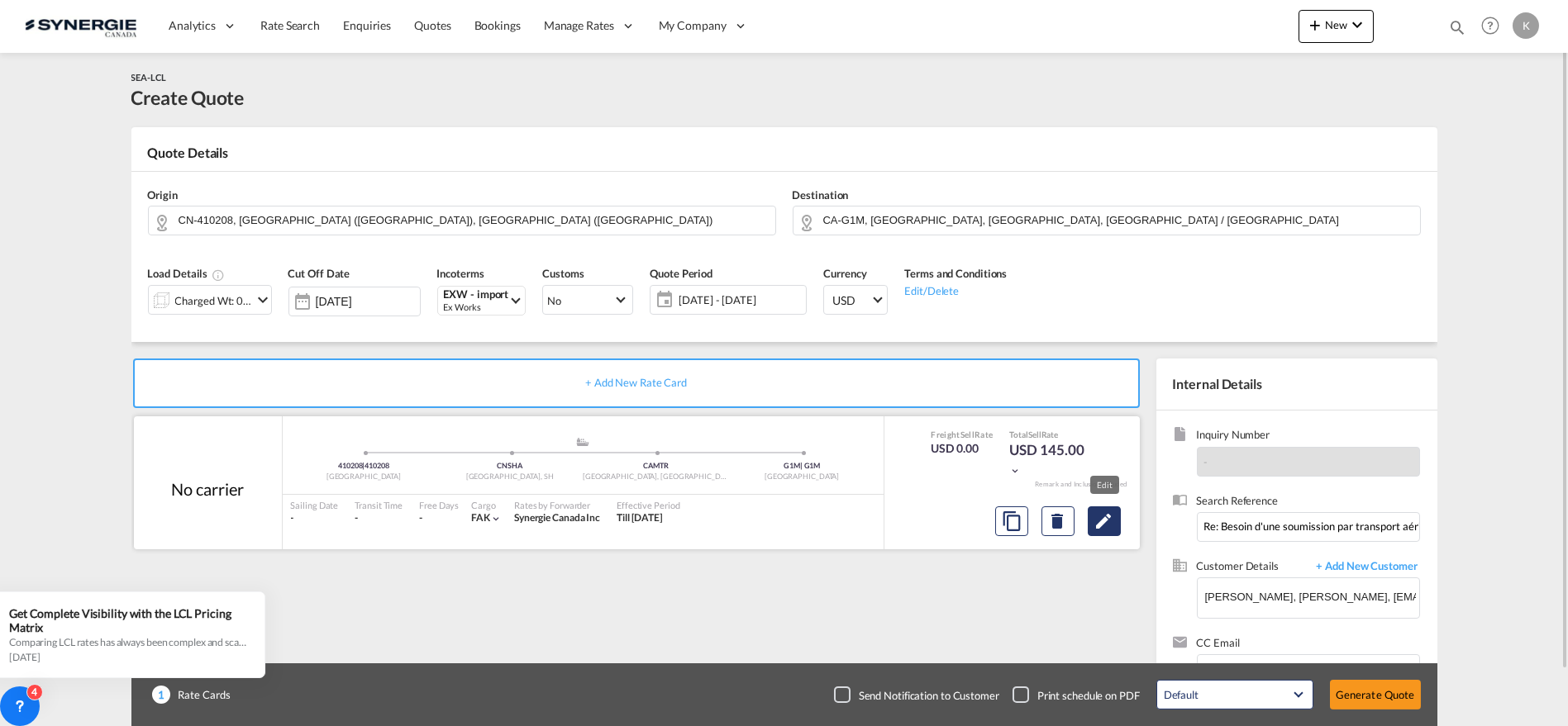
click at [1100, 515] on md-icon "Edit" at bounding box center [1104, 521] width 20 height 20
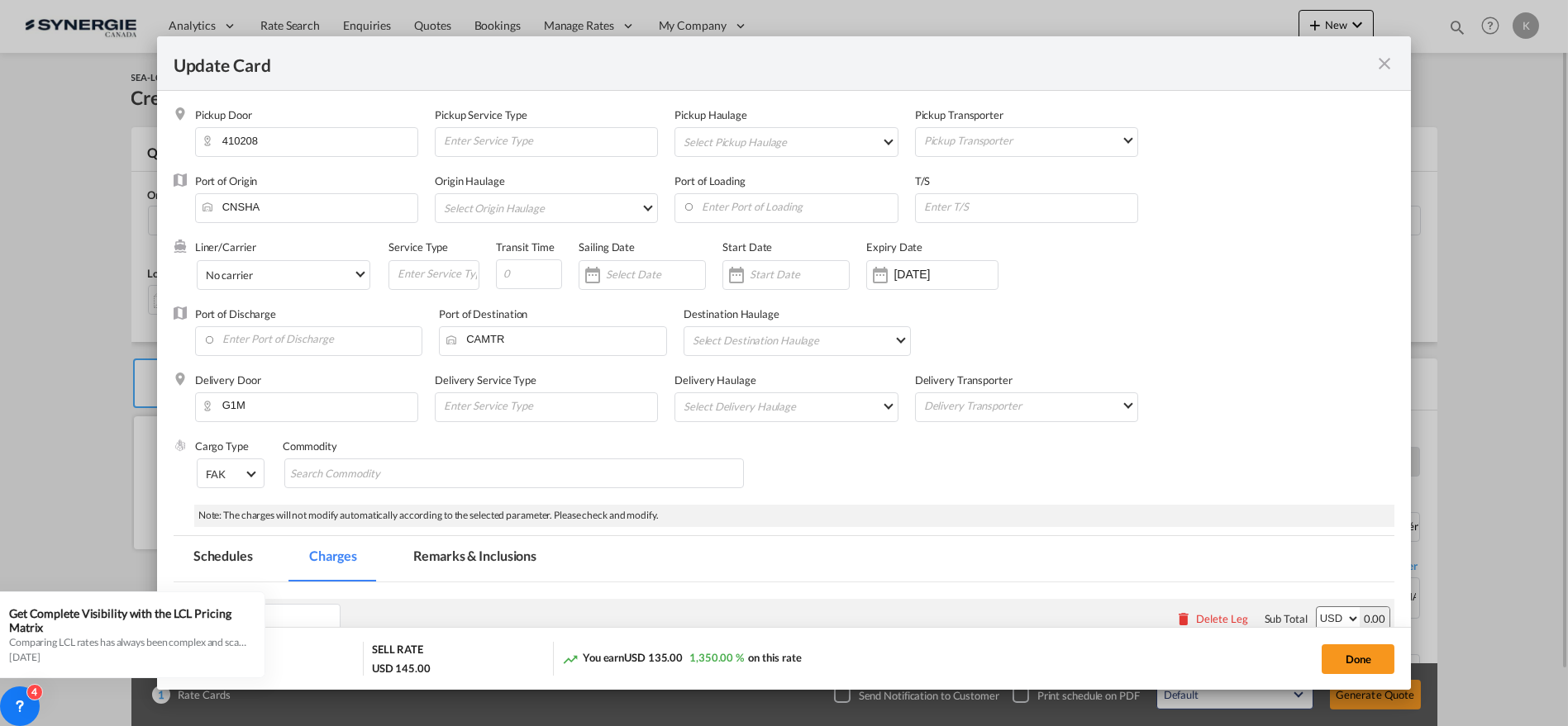
select select "per_w/m"
select select "flat"
select select "per_hbl"
select select "per_w/m"
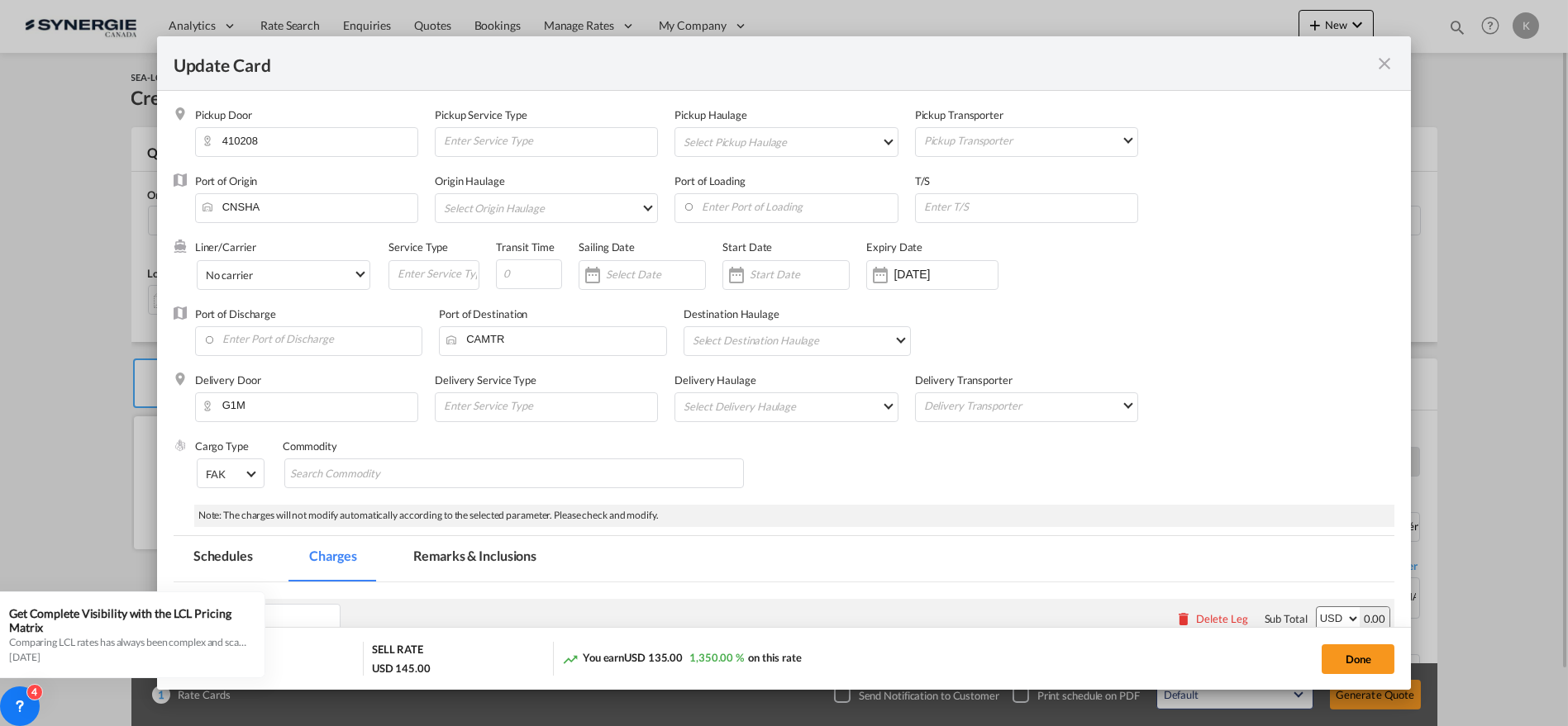
select select "per_bl"
select select "flat"
select select "per_bl"
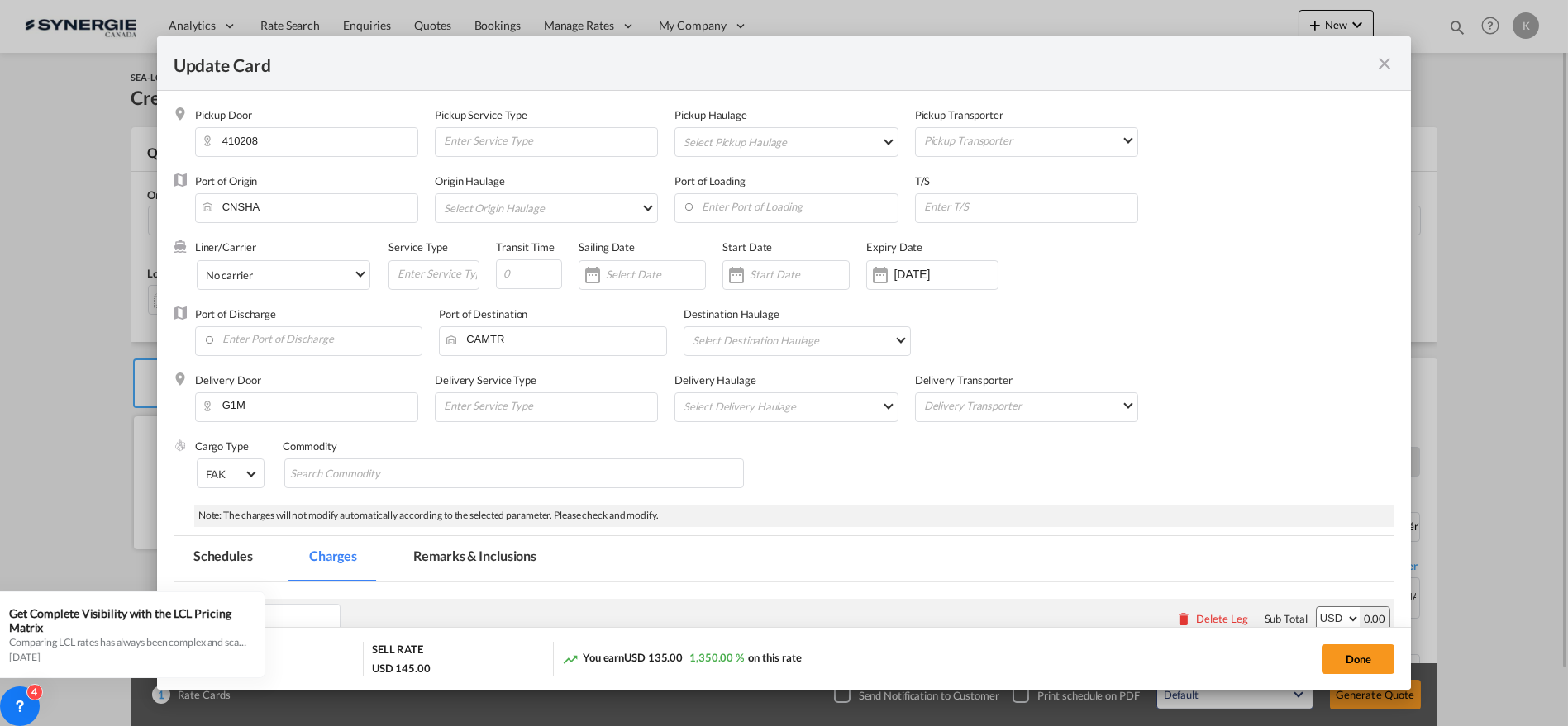
select select "per_bl"
select select "per_shipment"
click at [428, 480] on input "Search Commodity" at bounding box center [366, 474] width 152 height 26
type input "IGS machinery"
click at [272, 335] on input "Enter Port of Discharge" at bounding box center [313, 340] width 219 height 24
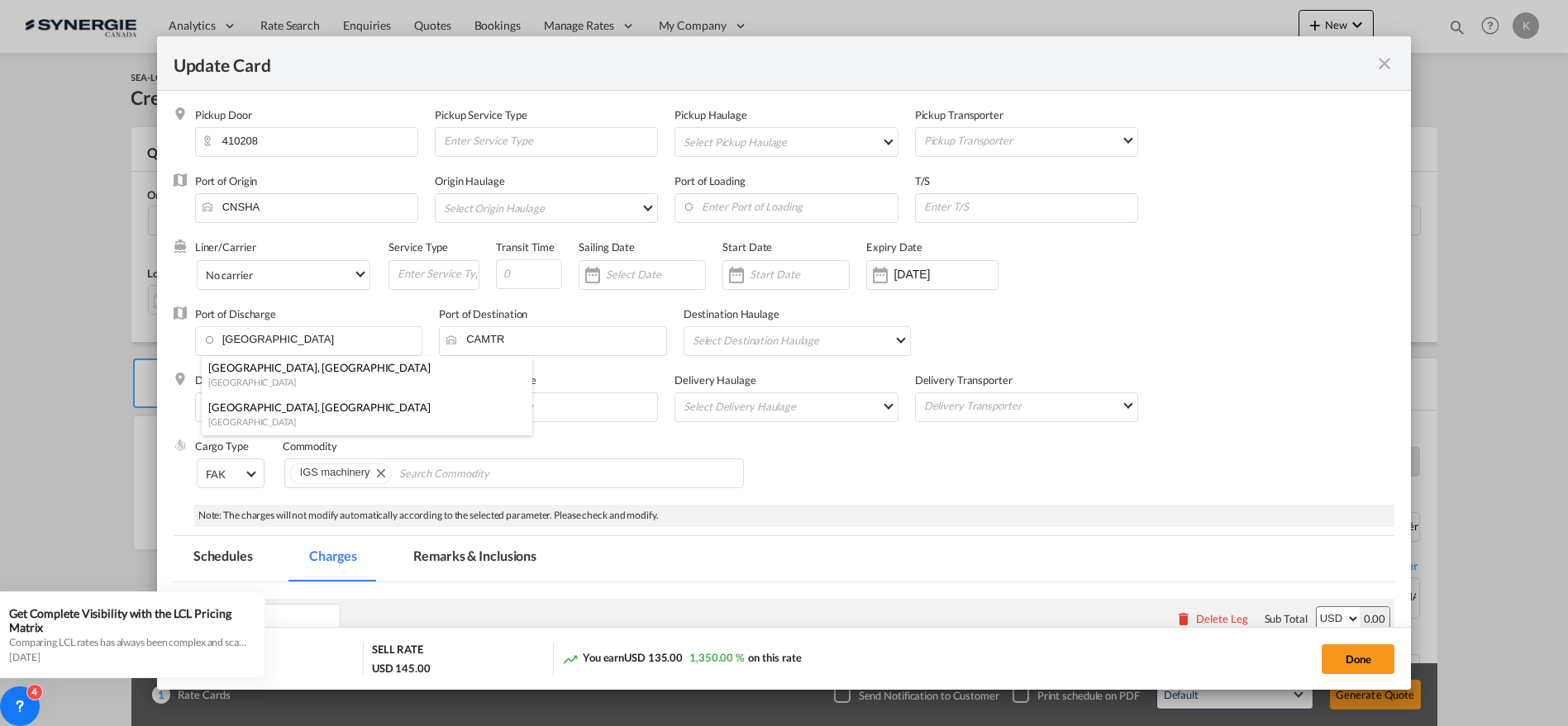
drag, startPoint x: 239, startPoint y: 371, endPoint x: 251, endPoint y: 372, distance: 12.0
click at [239, 371] on div "Vancouver, BC" at bounding box center [362, 368] width 308 height 15
type input "Vancouver, BC, CAVAN"
click at [920, 277] on input "[DATE]" at bounding box center [945, 274] width 104 height 13
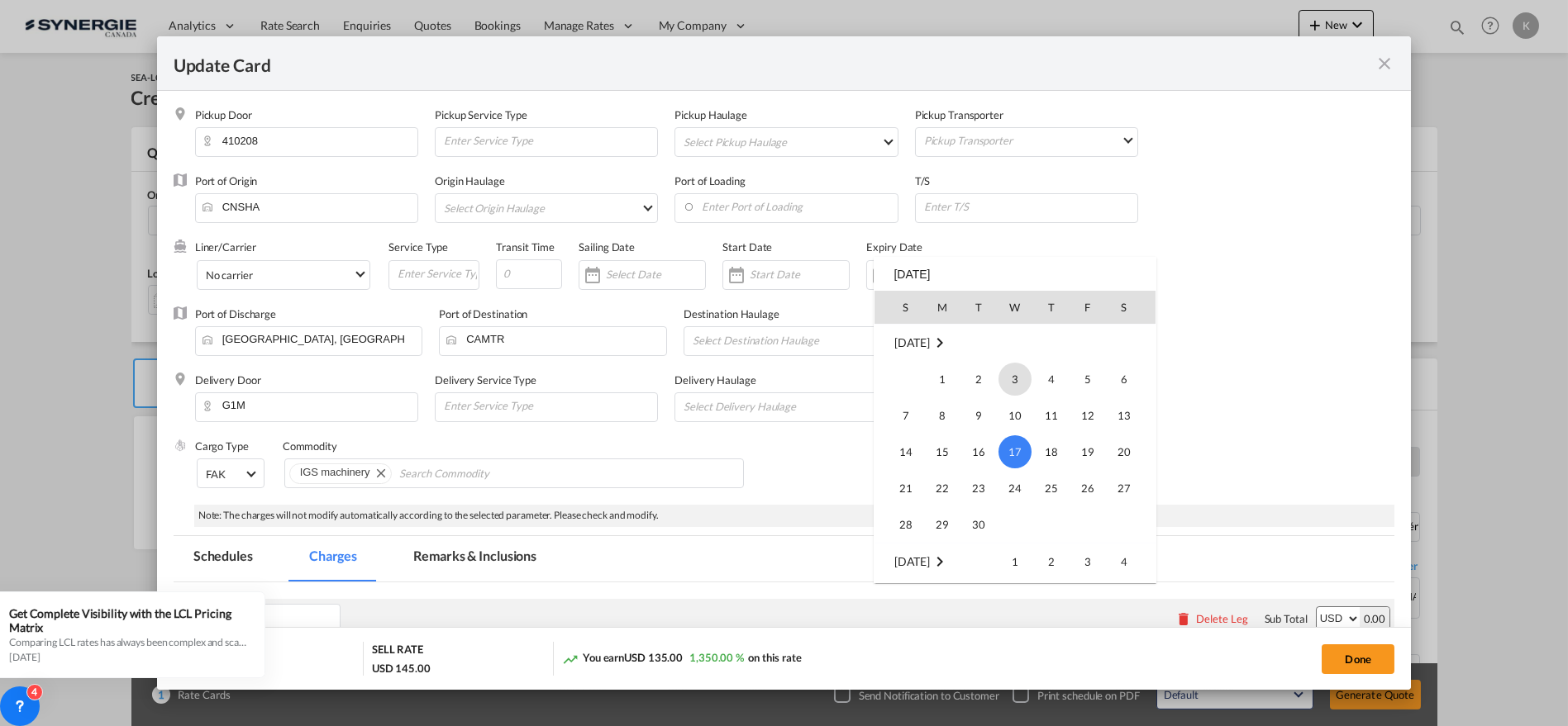
scroll to position [382511, 0]
click at [901, 520] on span "31" at bounding box center [905, 525] width 33 height 33
type input "[DATE]"
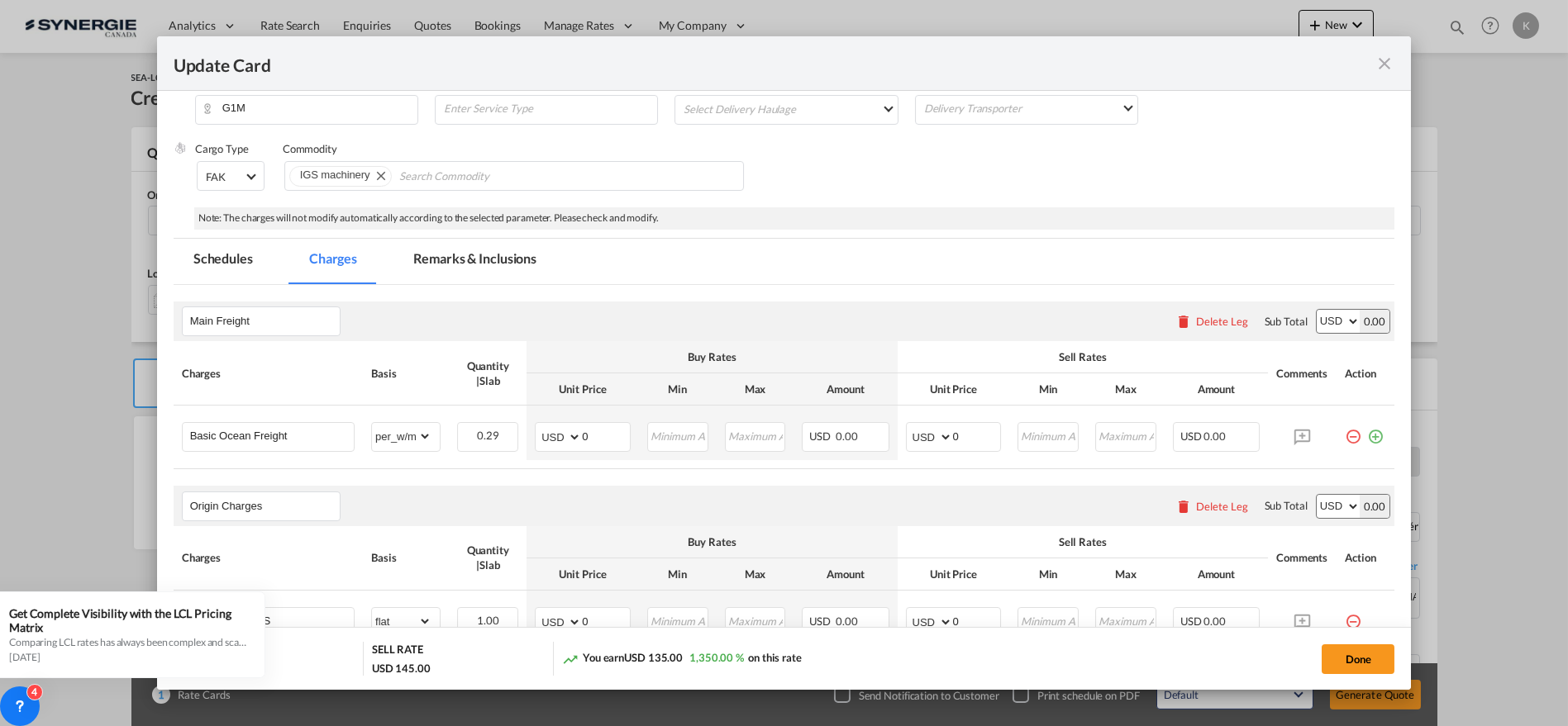
scroll to position [367, 0]
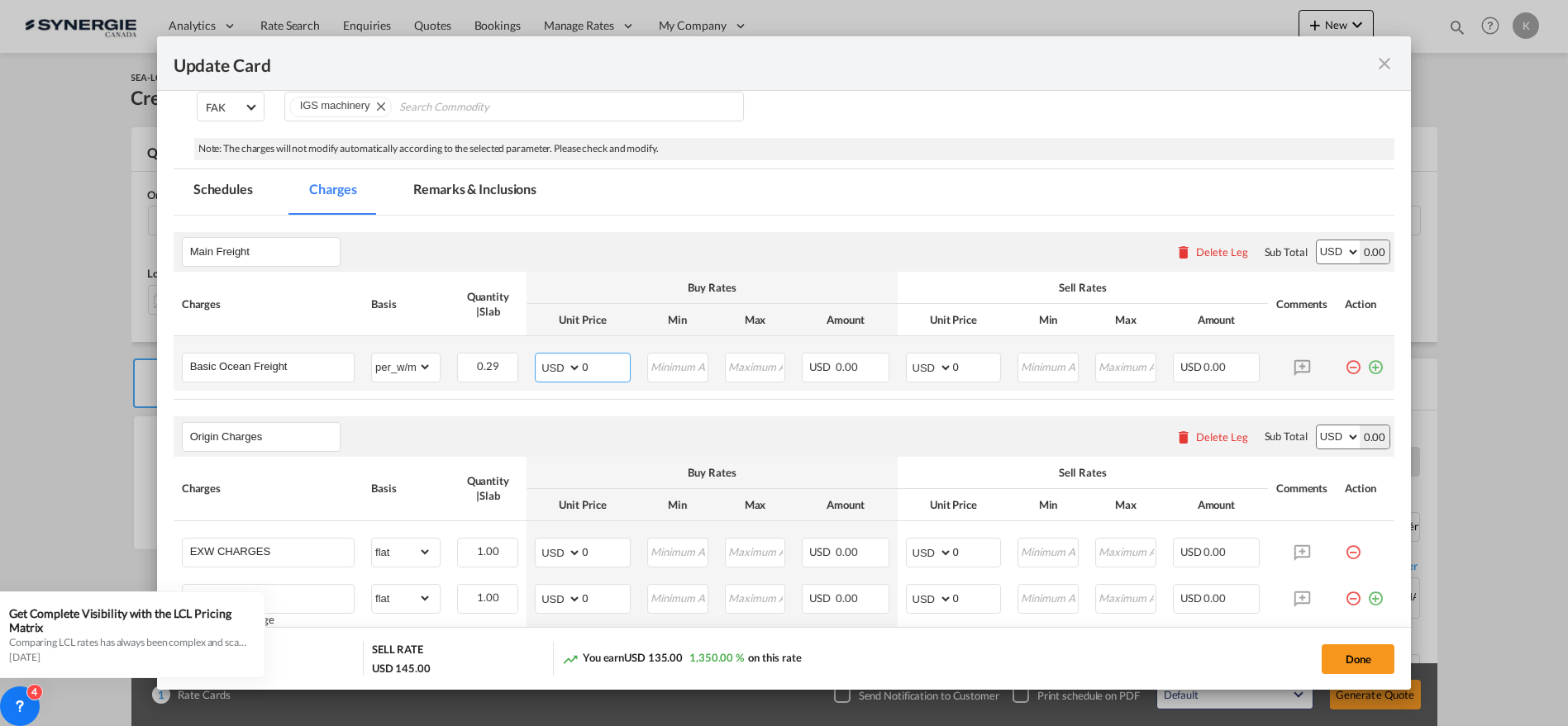
drag, startPoint x: 605, startPoint y: 368, endPoint x: 568, endPoint y: 367, distance: 37.0
click at [568, 367] on md-input-container "AED AFN ALL AMD ANG AOA ARS AUD AWG AZN BAM BBD BDT BGN BHD BIF BMD BND [PERSON…" at bounding box center [582, 368] width 95 height 30
type input "5"
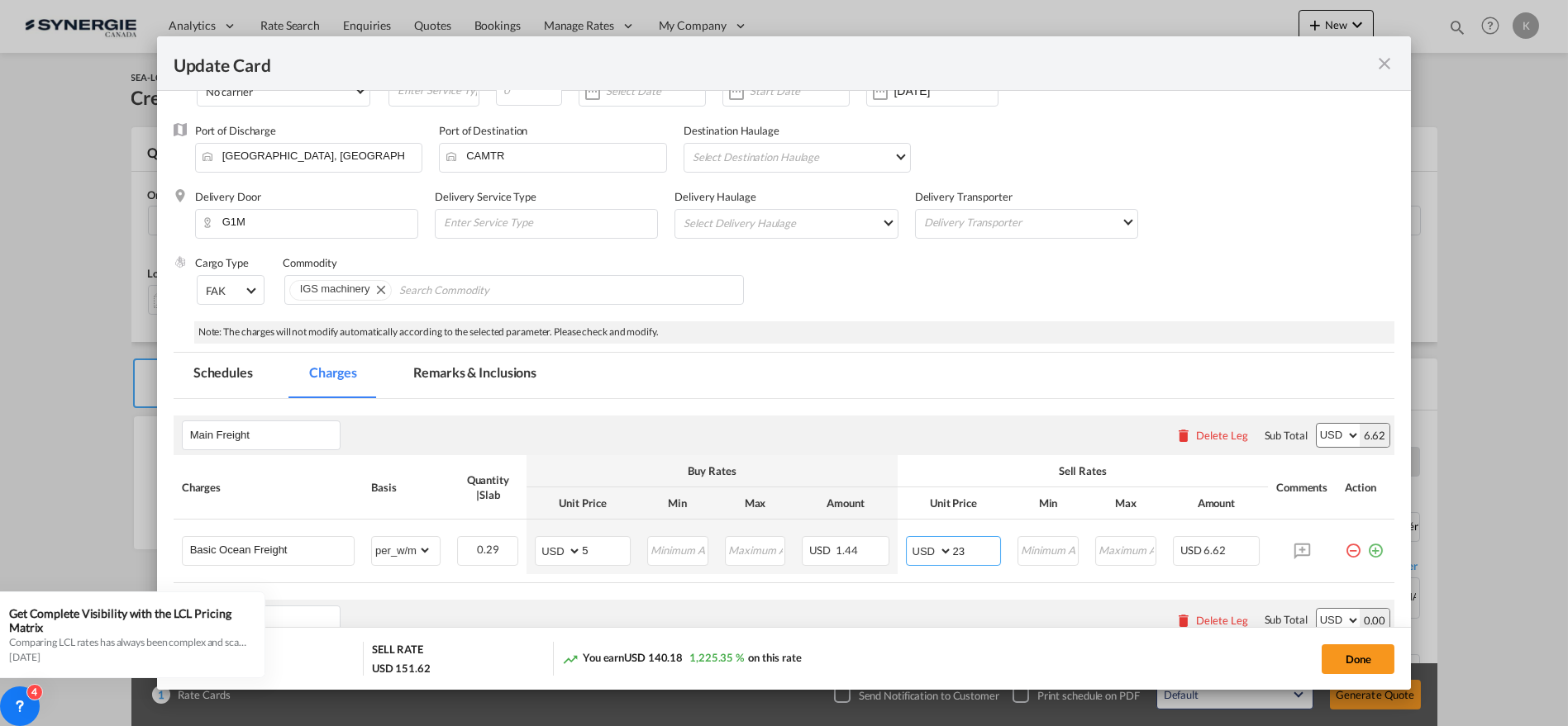
scroll to position [0, 0]
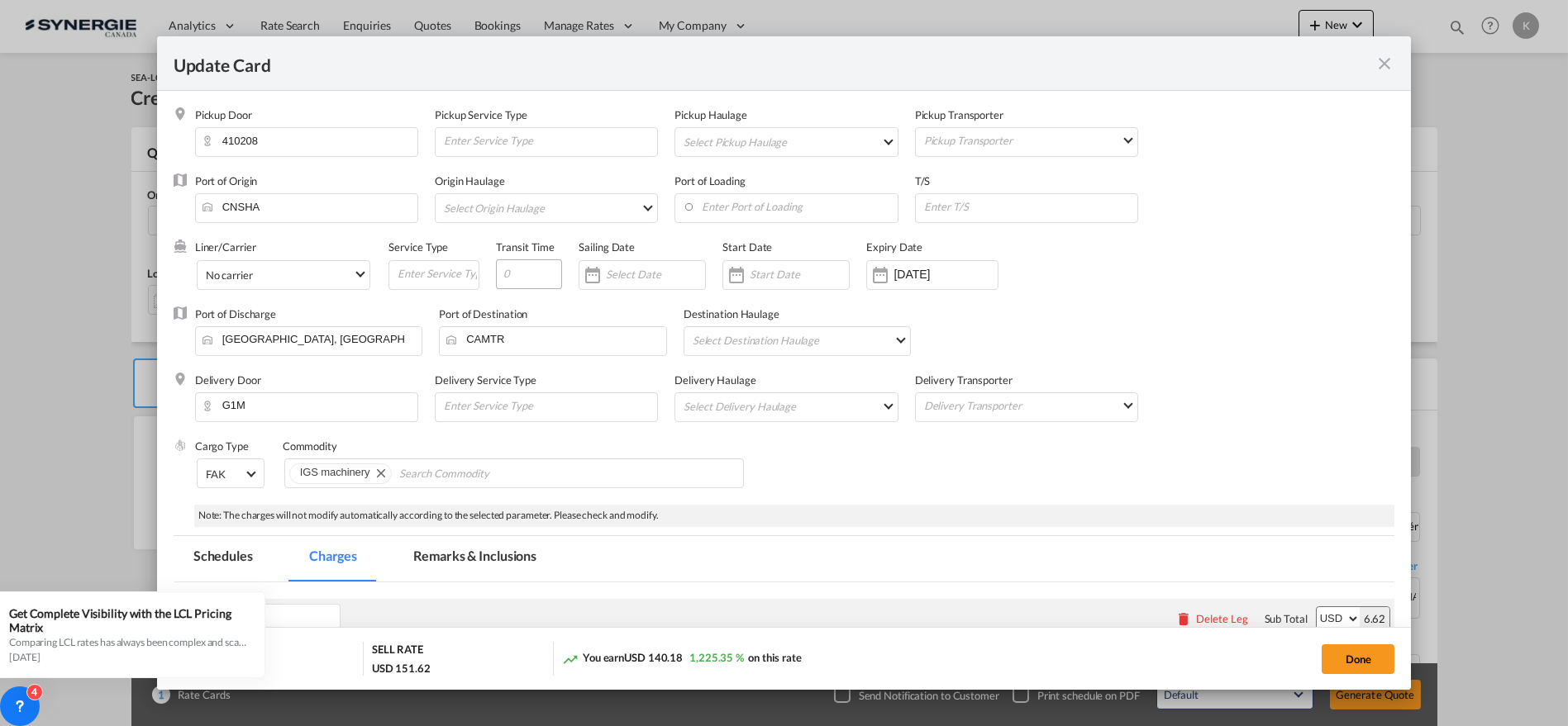
type input "23"
click at [538, 275] on input "Update CardPickup Door ..." at bounding box center [529, 274] width 66 height 30
type input "28"
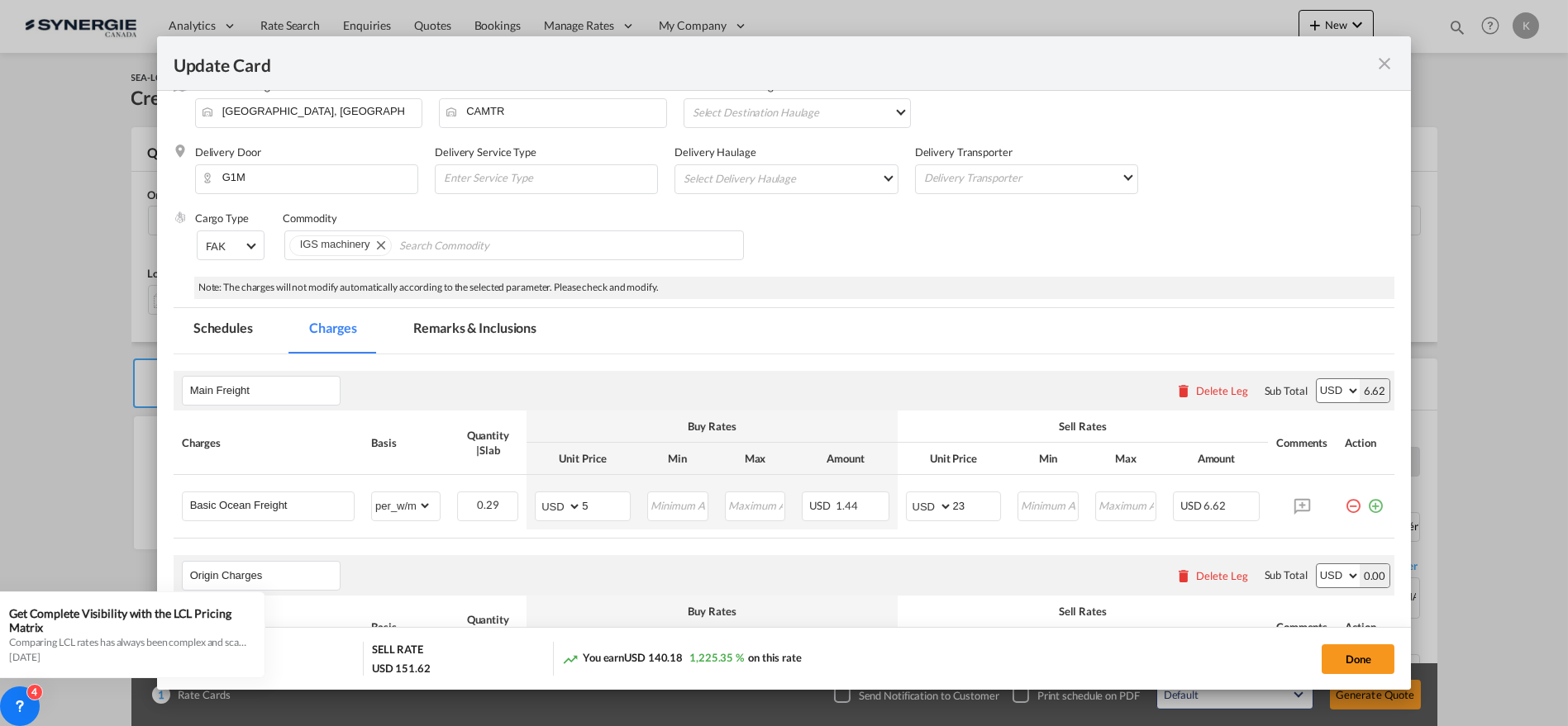
scroll to position [275, 0]
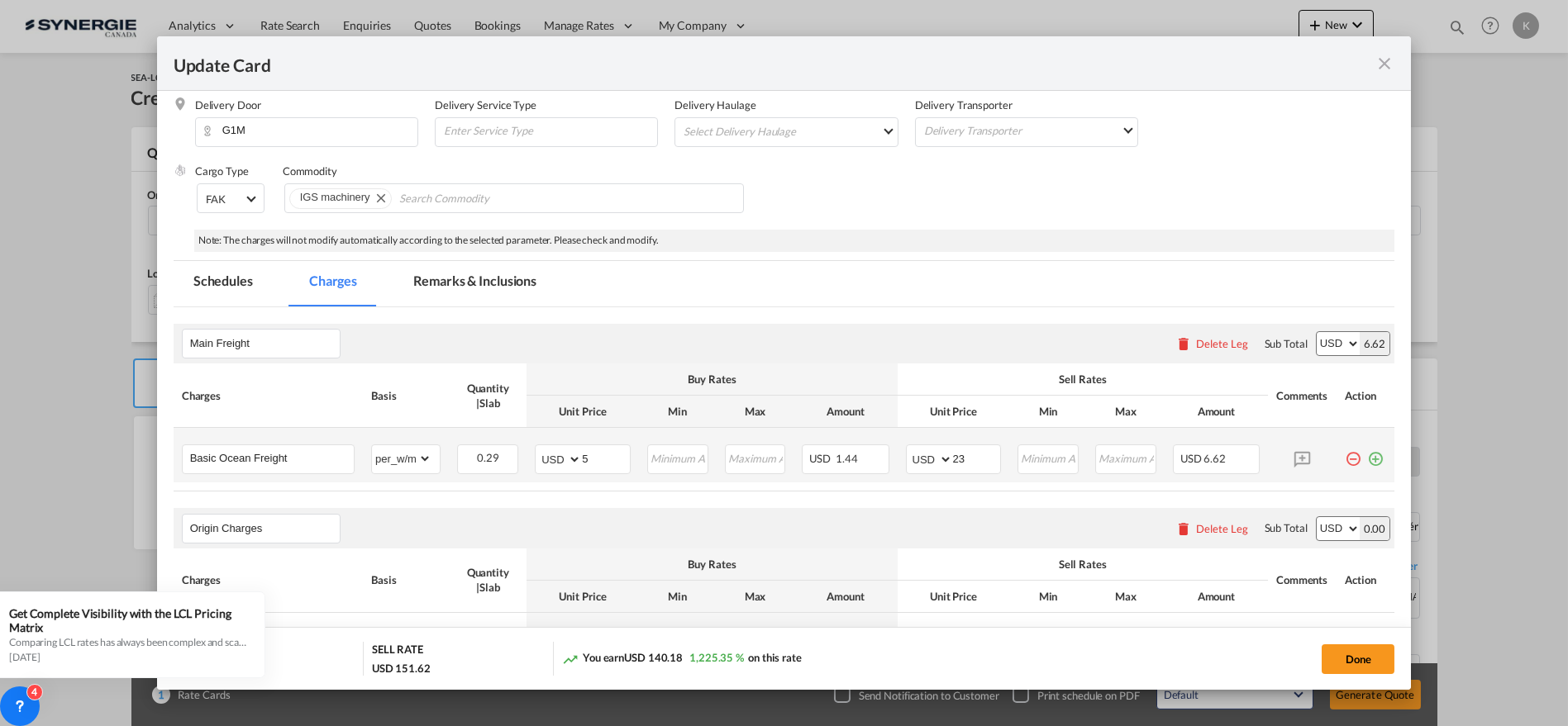
click at [1368, 461] on md-icon "icon-plus-circle-outline green-400-fg" at bounding box center [1376, 453] width 17 height 17
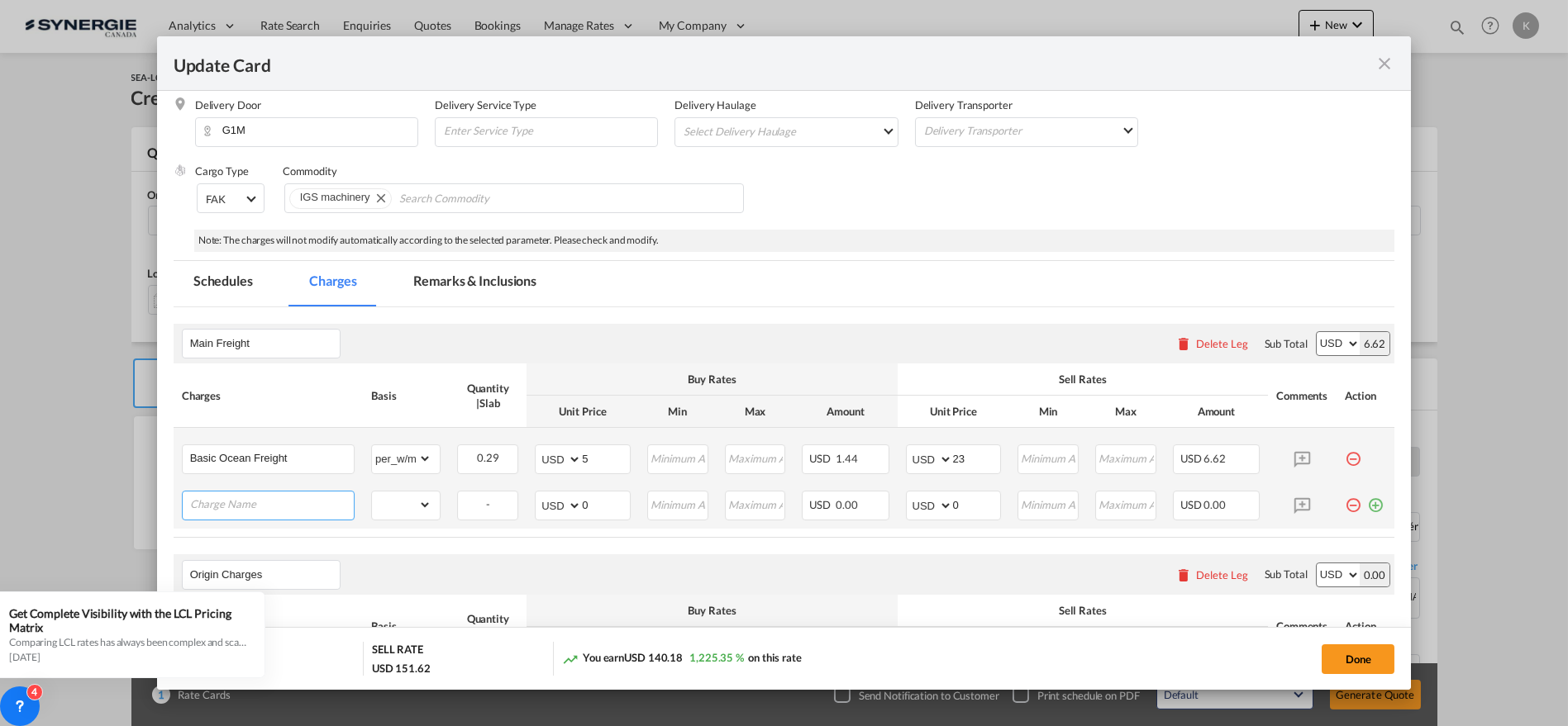
paste input "1.Commodity:General Cargo 2.The above rates are subject to MBL Telex Release Fe…"
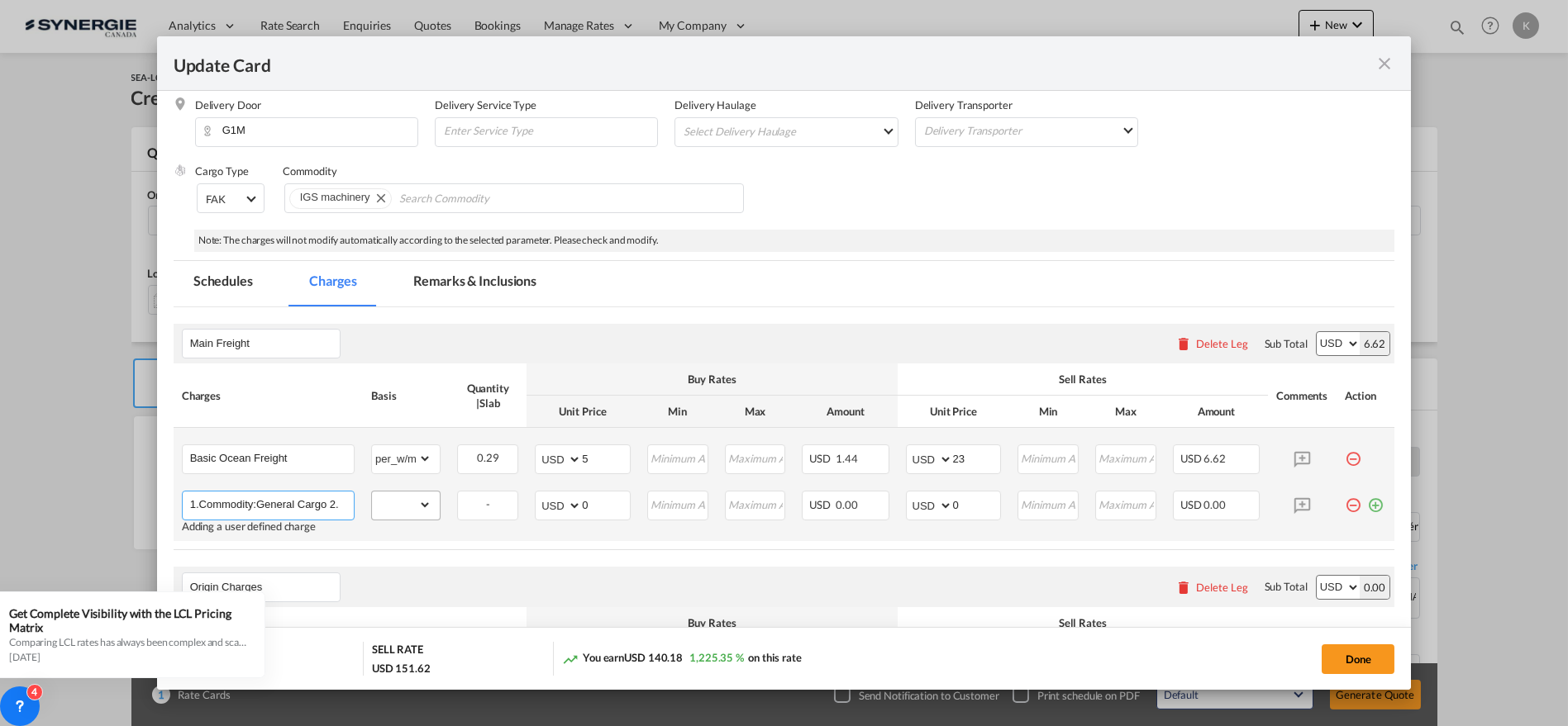
scroll to position [0, 1666]
type input "1.Commodity:General Cargo 2.The above rates are subject to MBL Telex Release Fe…"
click at [409, 510] on select "gross_weight volumetric_weight per_shipment per_bl per_km per_hawb per_kg flat …" at bounding box center [402, 504] width 60 height 26
click at [372, 491] on select "gross_weight volumetric_weight per_shipment per_bl per_km per_hawb per_kg flat …" at bounding box center [402, 504] width 60 height 26
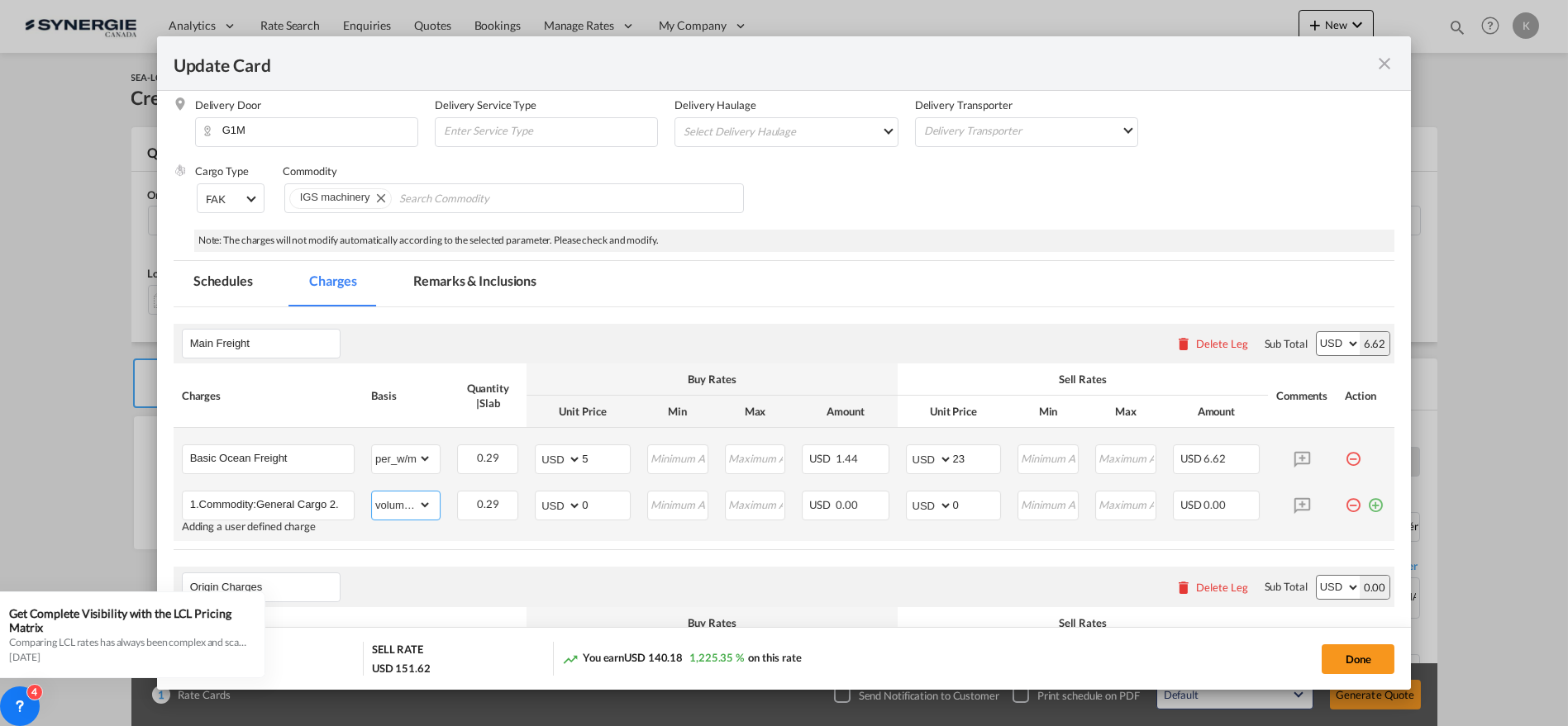
click at [418, 513] on select "gross_weight volumetric_weight per_shipment per_bl per_km per_hawb per_kg flat …" at bounding box center [402, 504] width 60 height 26
select select "per_shipment"
click at [372, 491] on select "gross_weight volumetric_weight per_shipment per_bl per_km per_hawb per_kg flat …" at bounding box center [402, 504] width 60 height 26
click at [282, 505] on input "1.Commodity:General Cargo 2.The above rates are subject to MBL Telex Release Fe…" at bounding box center [271, 503] width 164 height 24
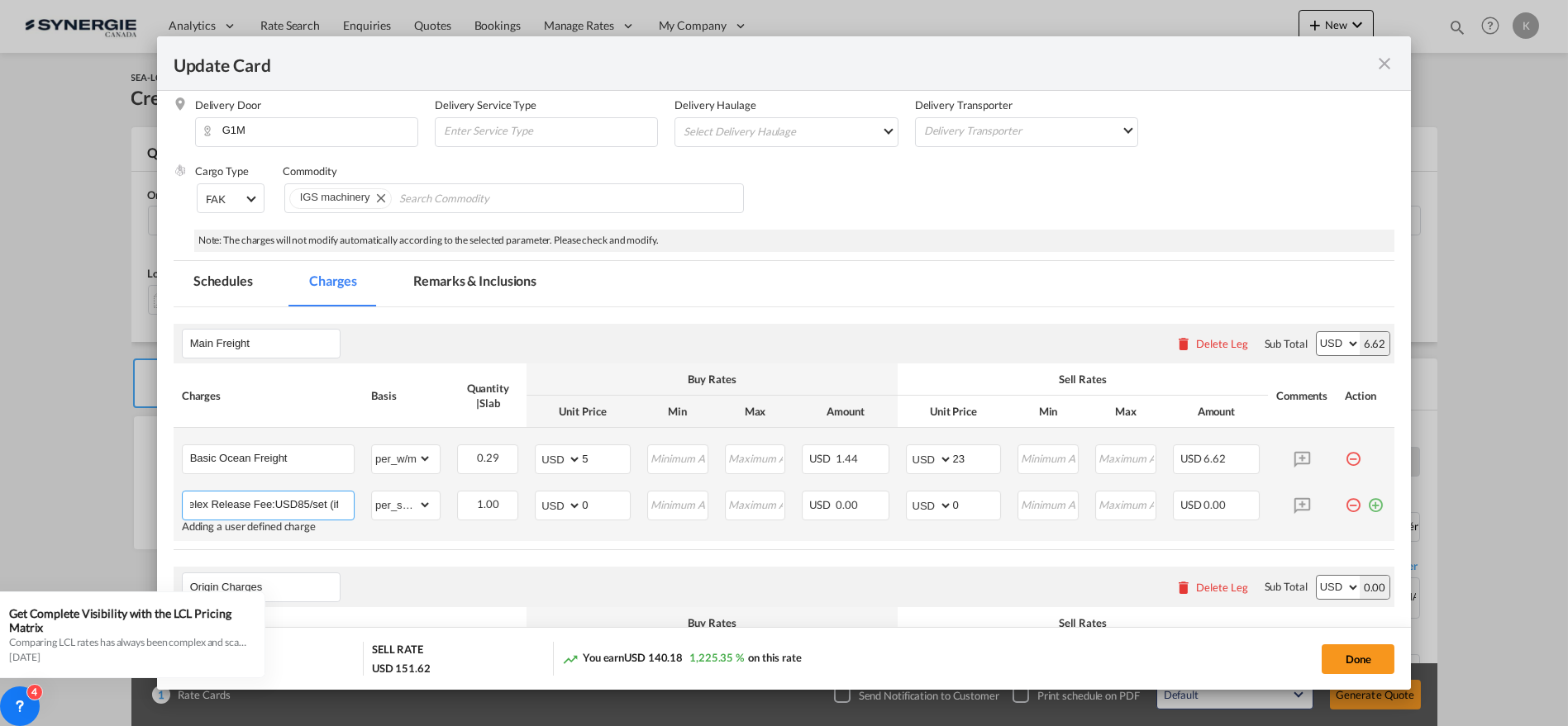
drag, startPoint x: 308, startPoint y: 498, endPoint x: 296, endPoint y: 498, distance: 12.0
click at [296, 498] on input "1.Commodity:General Cargo 2.The above rates are subject to MBL Telex Release Fe…" at bounding box center [271, 503] width 164 height 24
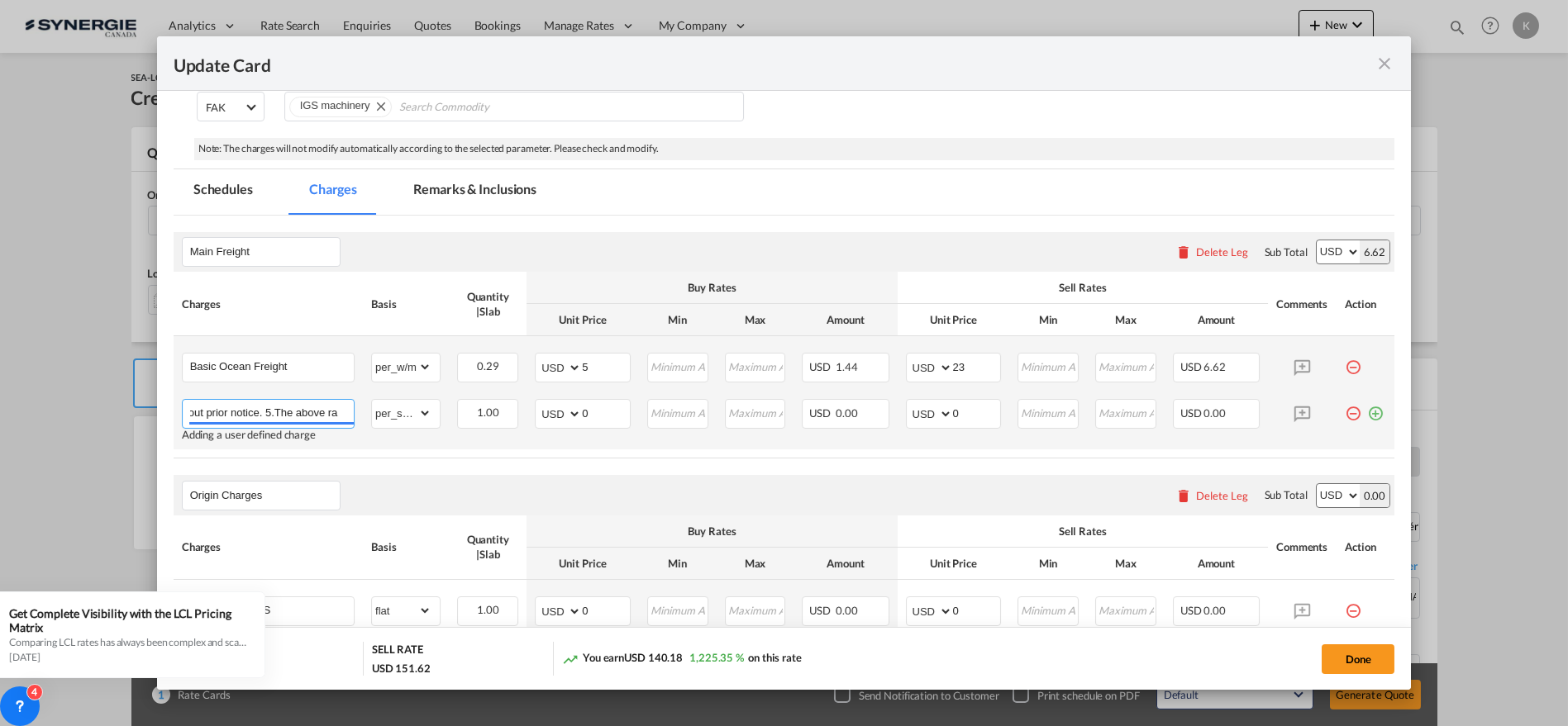
scroll to position [0, 1267]
drag, startPoint x: 263, startPoint y: 409, endPoint x: 406, endPoint y: 419, distance: 143.3
click at [406, 419] on tr "1.Commodity:General Cargo 2.The above rates are subject to MBL Telex Release Fe…" at bounding box center [784, 420] width 1222 height 59
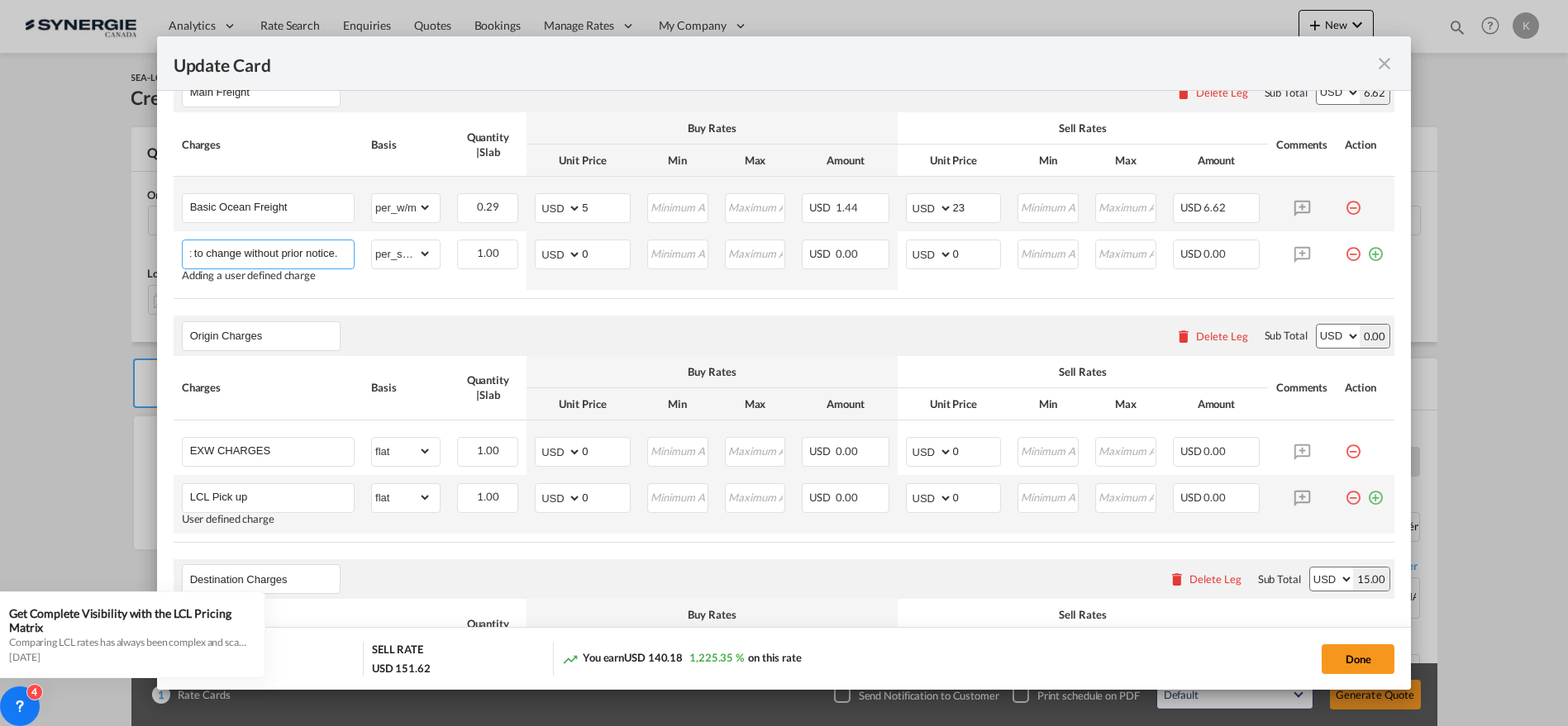
scroll to position [550, 0]
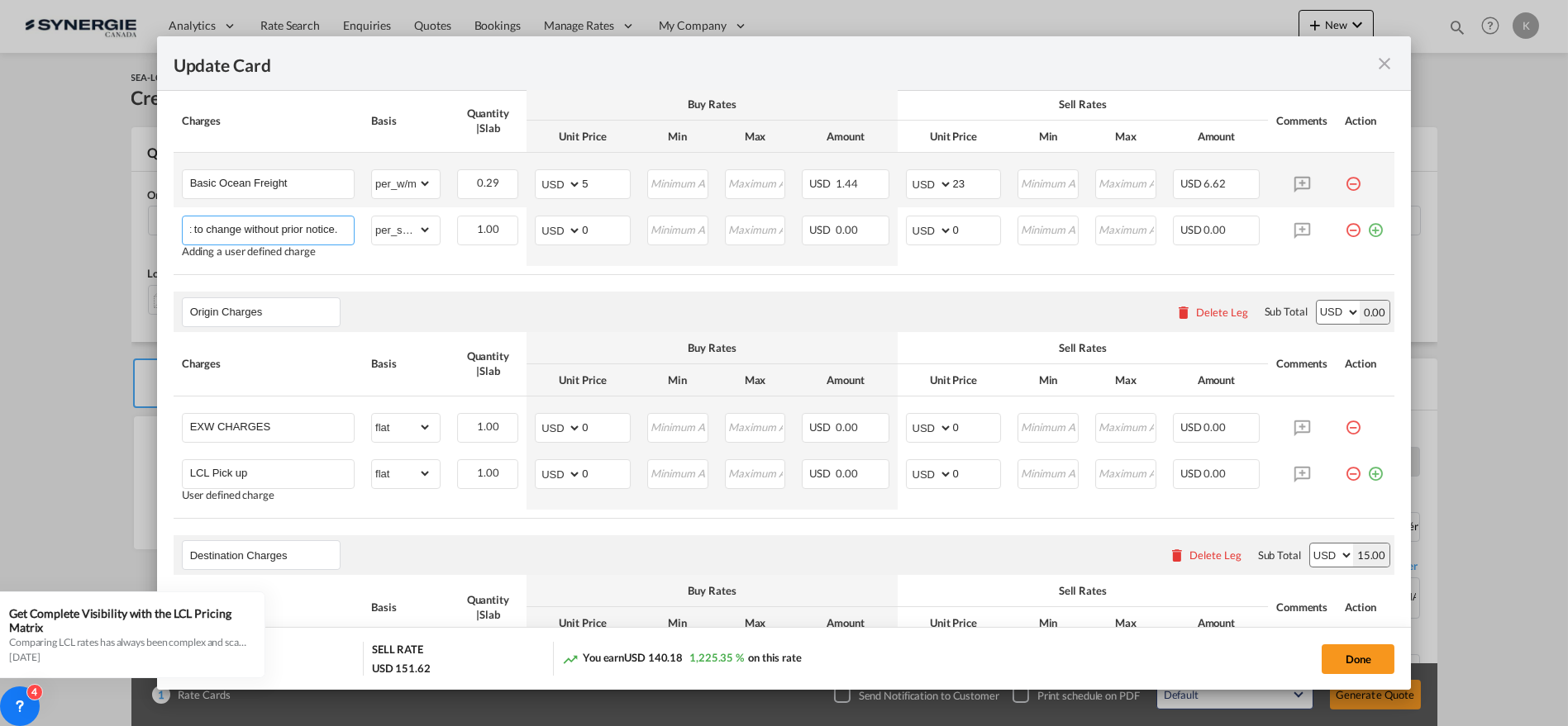
type input "1.Commodity:General Cargo 2.The above rates are subject to MBL Telex Release Fe…"
click at [309, 420] on input "EXW CHARGES" at bounding box center [271, 426] width 164 height 24
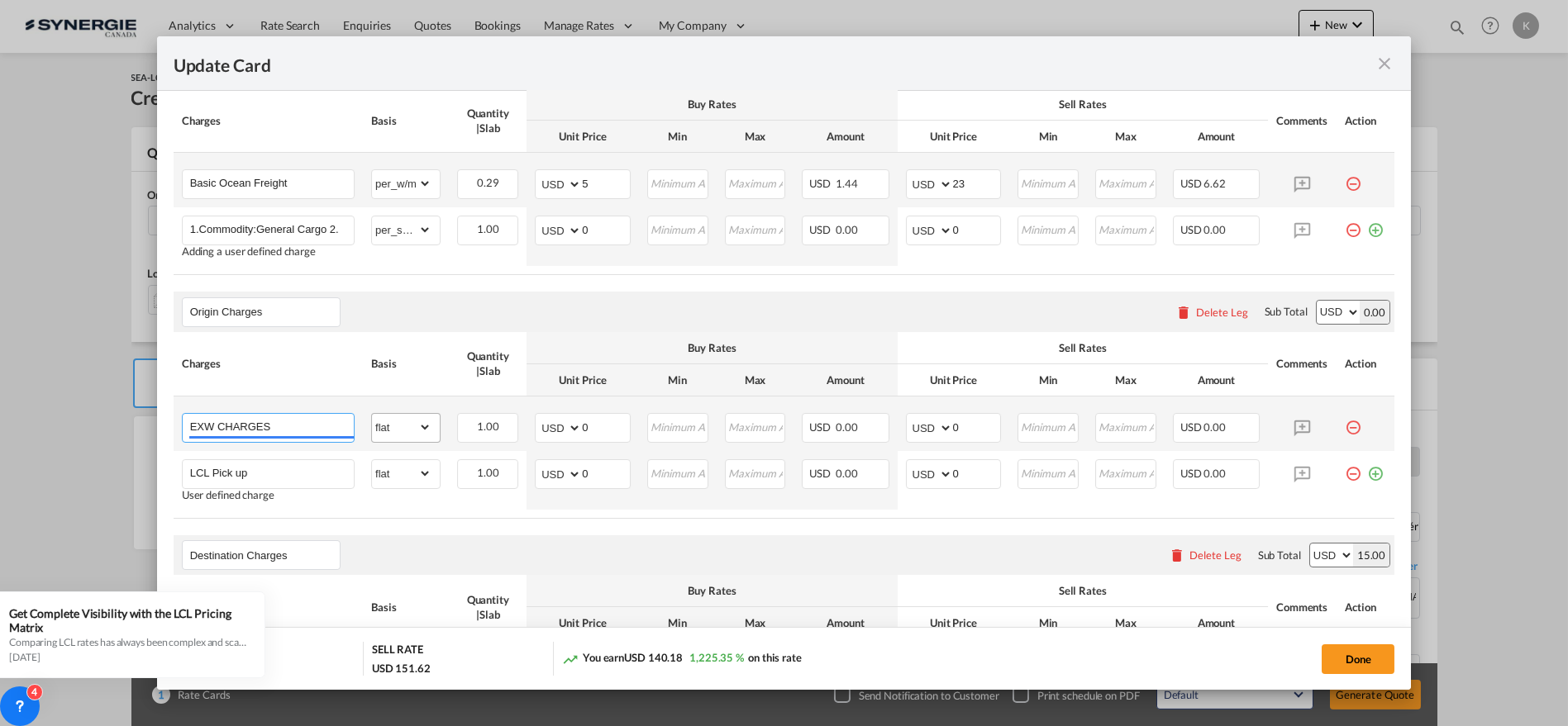
paste input "CF"
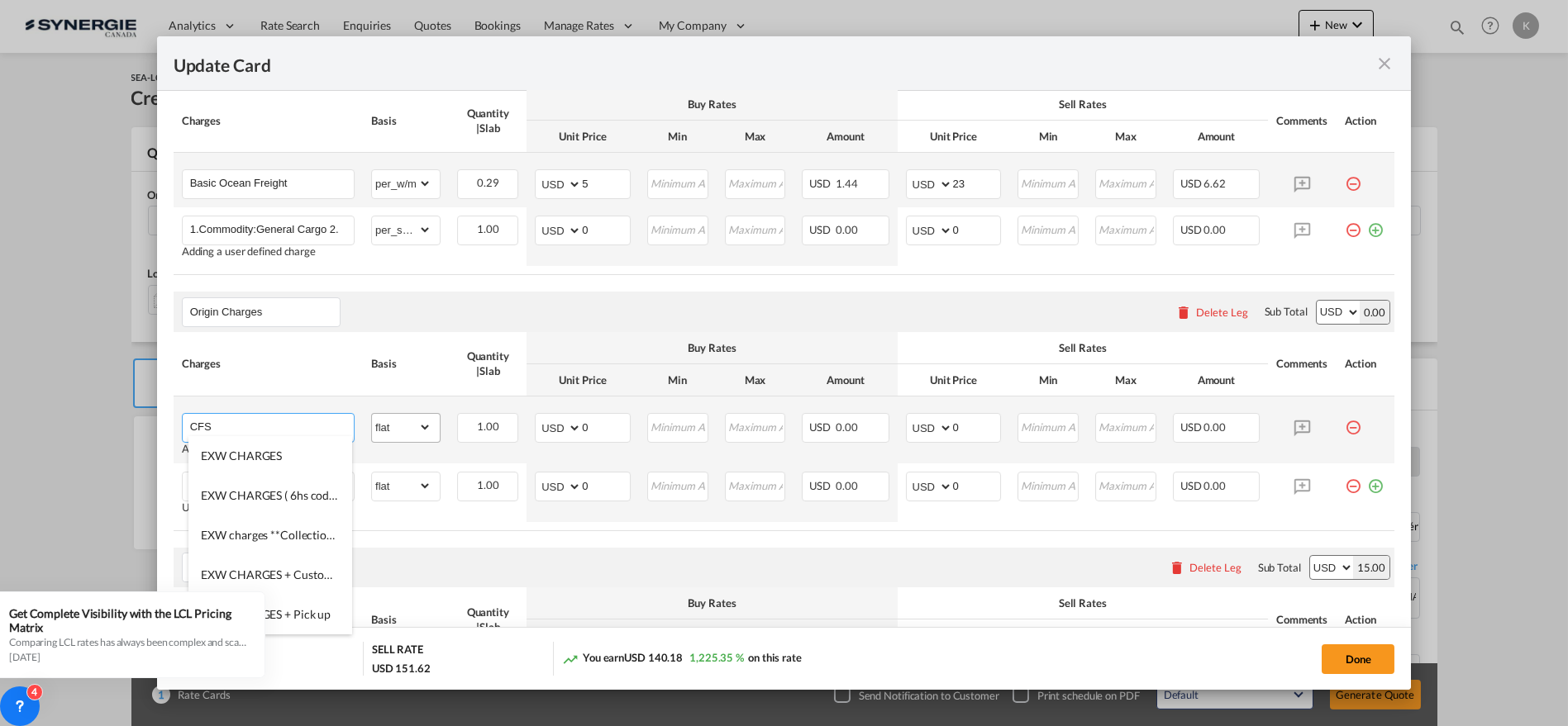
type input "CFS"
click at [407, 423] on select "gross_weight volumetric_weight per_shipment per_bl per_km per_hawb per_kg flat …" at bounding box center [402, 427] width 60 height 26
select select "per_cbm"
click at [372, 414] on select "gross_weight volumetric_weight per_shipment per_bl per_km per_hawb per_kg flat …" at bounding box center [402, 427] width 60 height 26
drag, startPoint x: 598, startPoint y: 422, endPoint x: 564, endPoint y: 428, distance: 34.5
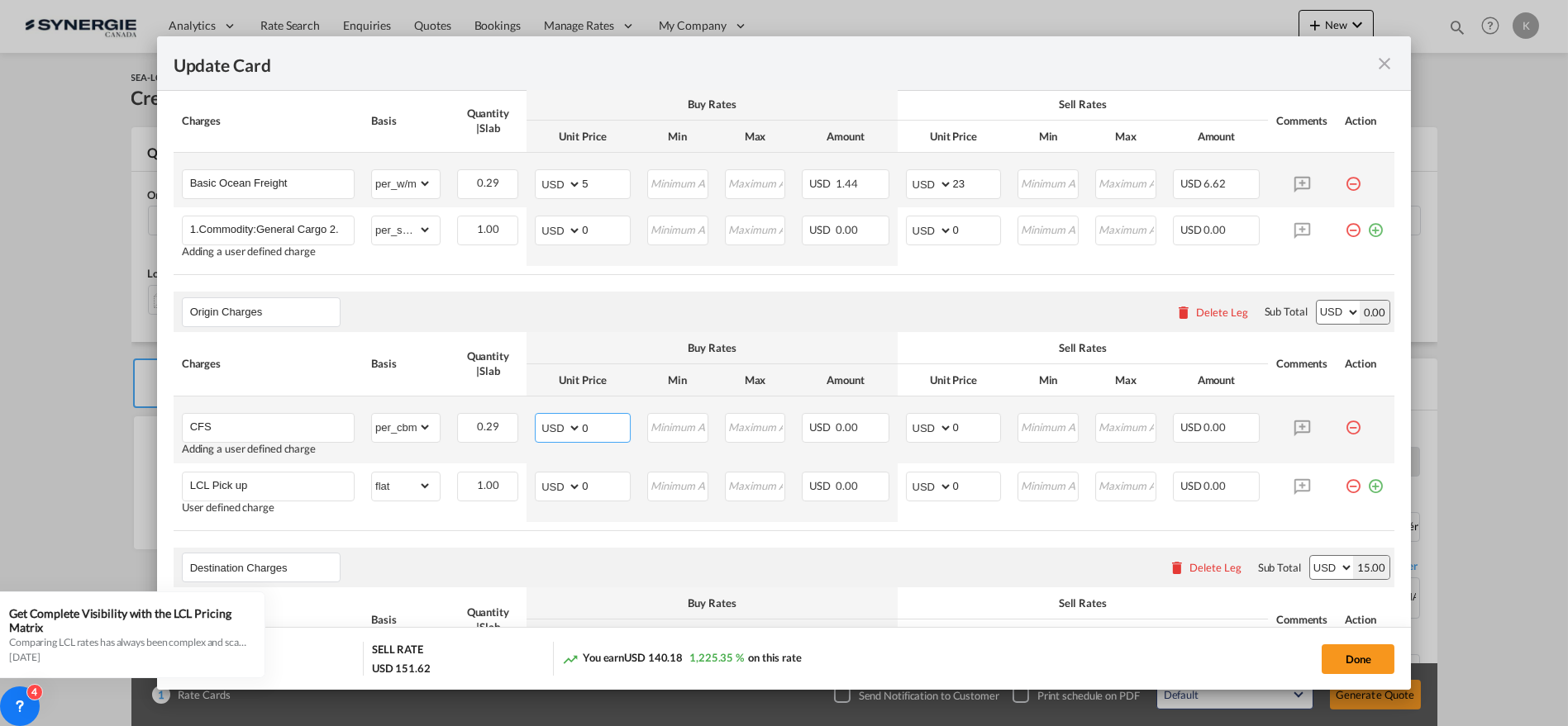
click at [564, 428] on md-input-container "AED AFN ALL AMD ANG AOA ARS AUD AWG AZN BAM BBD BDT BGN BHD BIF BMD BND [PERSON…" at bounding box center [582, 428] width 95 height 30
click at [1039, 191] on input "Update CardPickup Door ..." at bounding box center [1048, 182] width 59 height 24
click at [1048, 182] on input "Update CardPickup Door ..." at bounding box center [1048, 182] width 59 height 24
type input "35"
drag, startPoint x: 583, startPoint y: 426, endPoint x: 564, endPoint y: 428, distance: 19.1
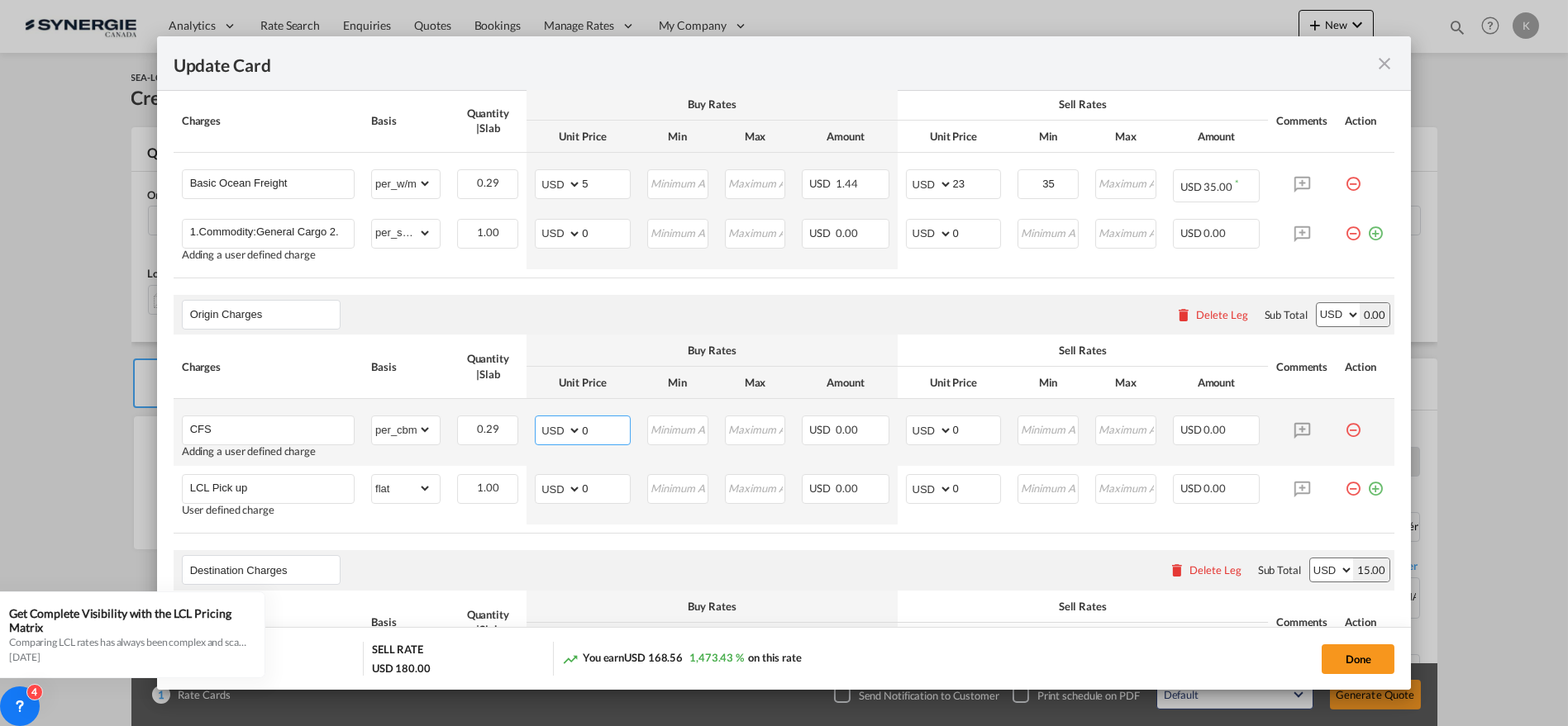
click at [564, 428] on md-input-container "AED AFN ALL AMD ANG AOA ARS AUD AWG AZN BAM BBD BDT BGN BHD BIF BMD BND [PERSON…" at bounding box center [582, 430] width 95 height 30
type input "10"
type input "11"
type input "17"
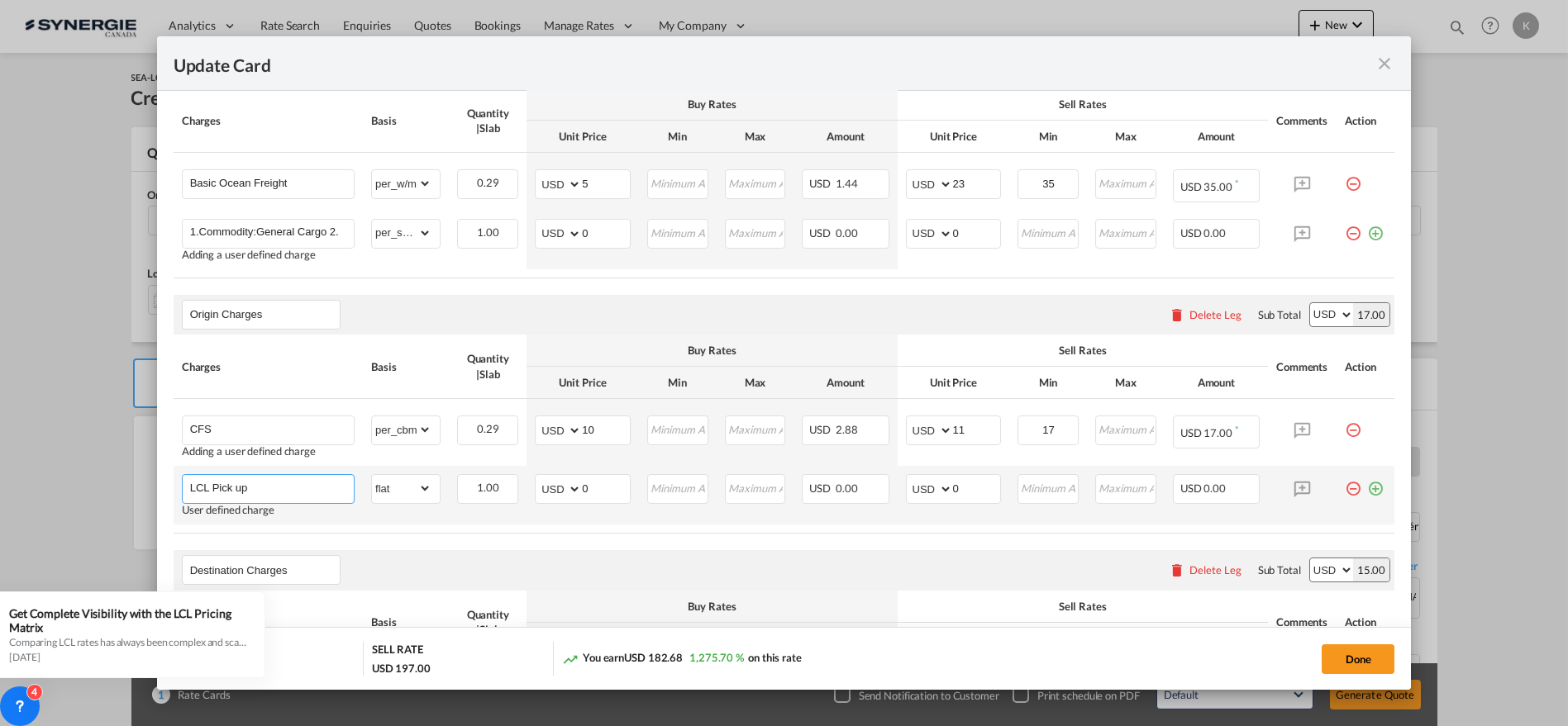
click at [279, 475] on input "LCL Pick up" at bounding box center [271, 487] width 164 height 24
paste input "Documentation fee"
type input "Documentation fee"
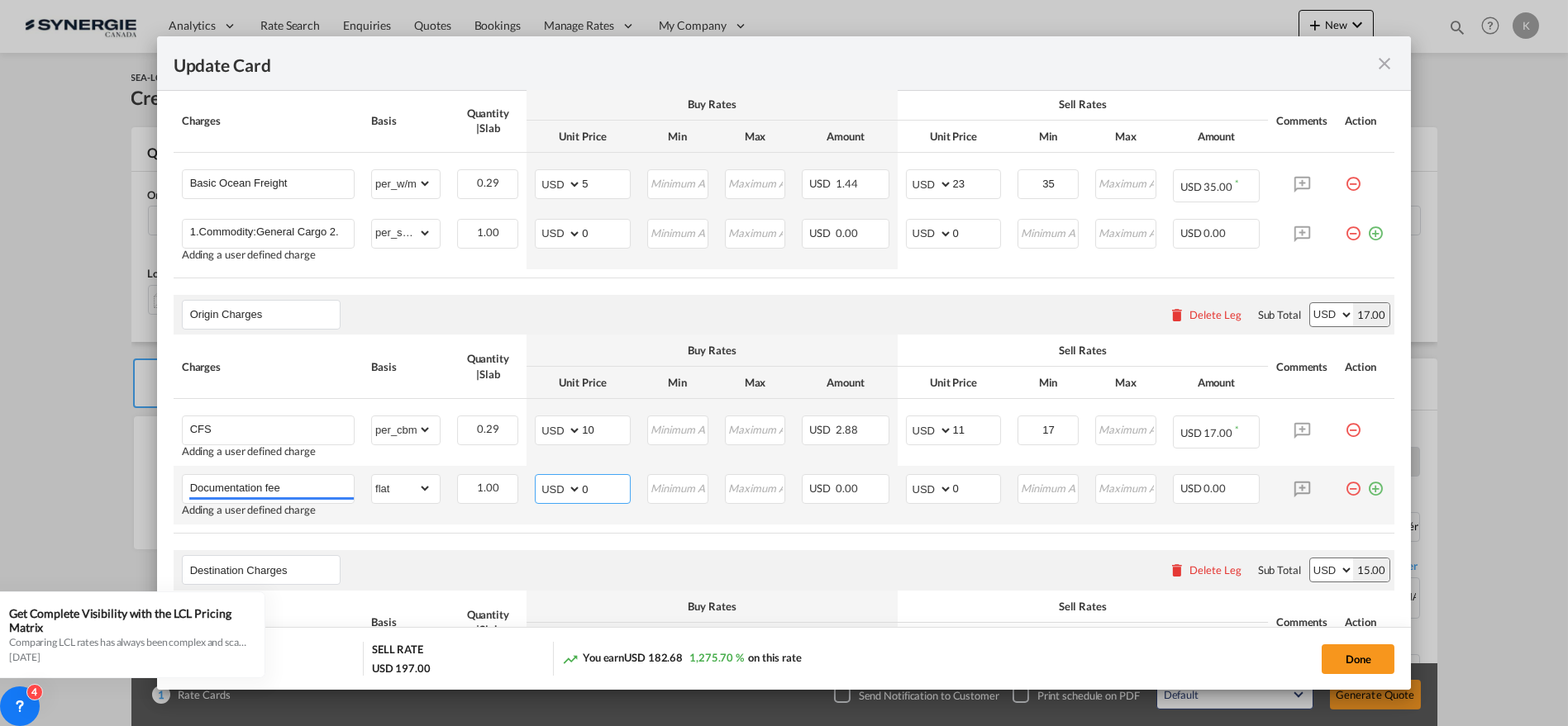
click at [545, 480] on md-input-container "AED AFN ALL AMD ANG AOA ARS AUD AWG AZN BAM BBD BDT BGN BHD BIF BMD BND [PERSON…" at bounding box center [582, 489] width 95 height 30
type input "30"
type input "33"
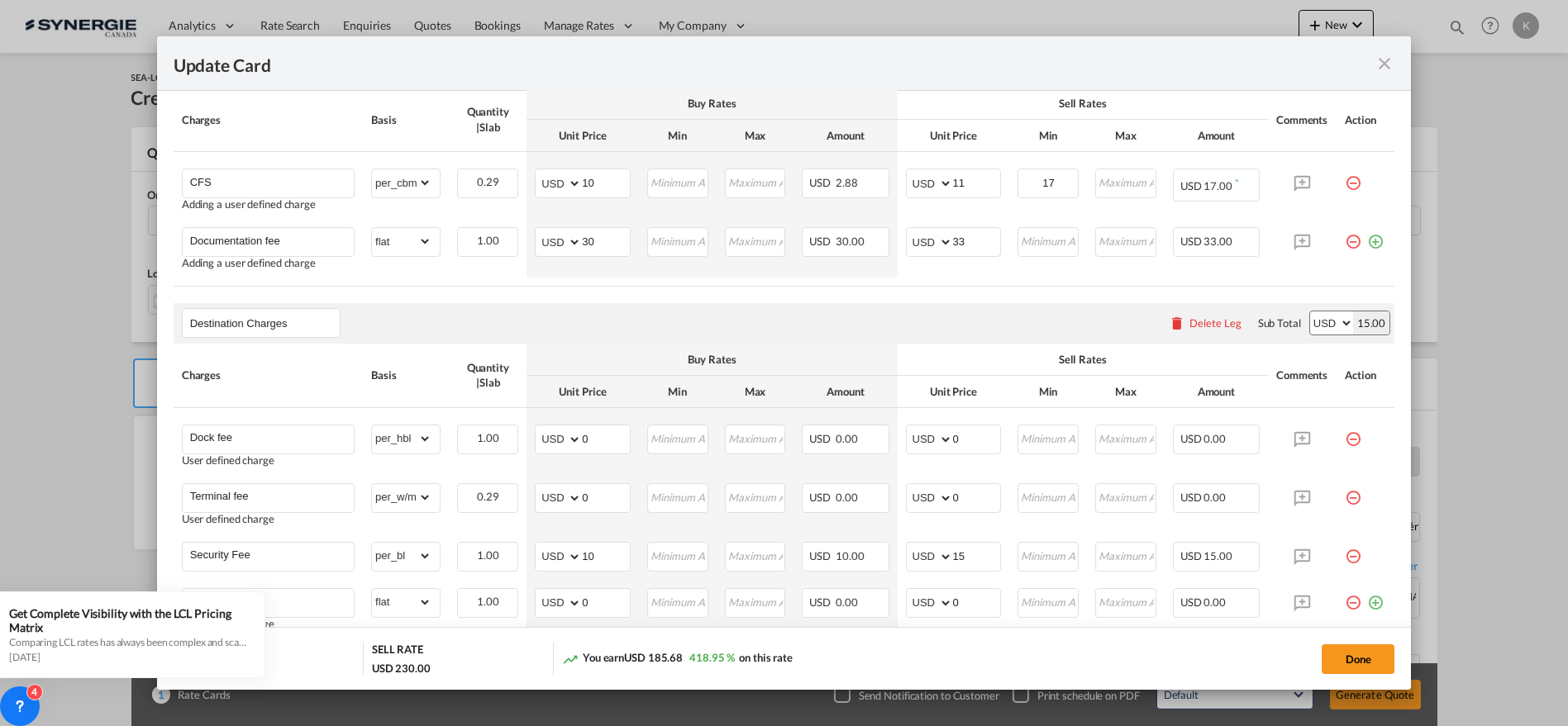
scroll to position [800, 0]
click at [1368, 241] on md-icon "icon-plus-circle-outline green-400-fg" at bounding box center [1376, 233] width 17 height 17
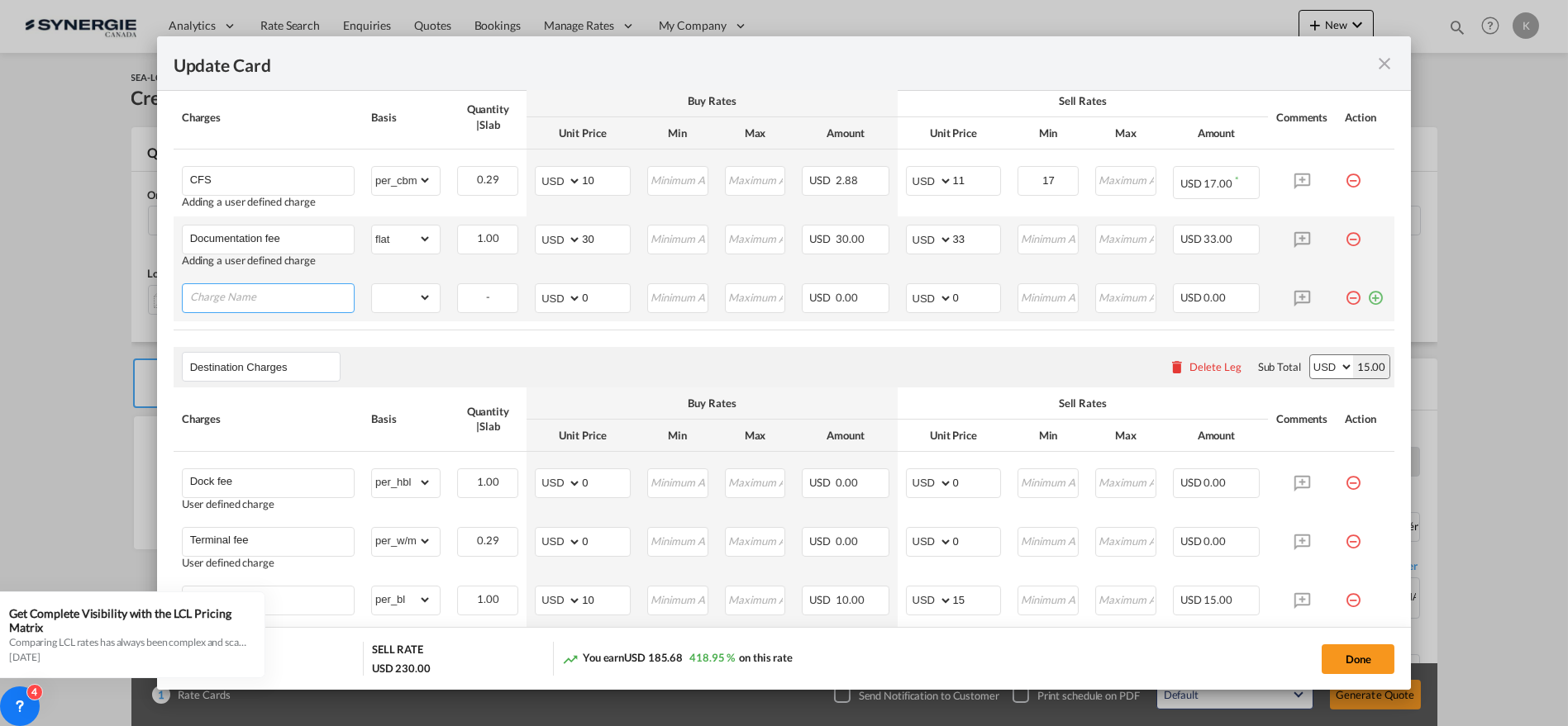
click at [283, 291] on input "Charge Name" at bounding box center [271, 297] width 164 height 24
paste input "Handling charge"
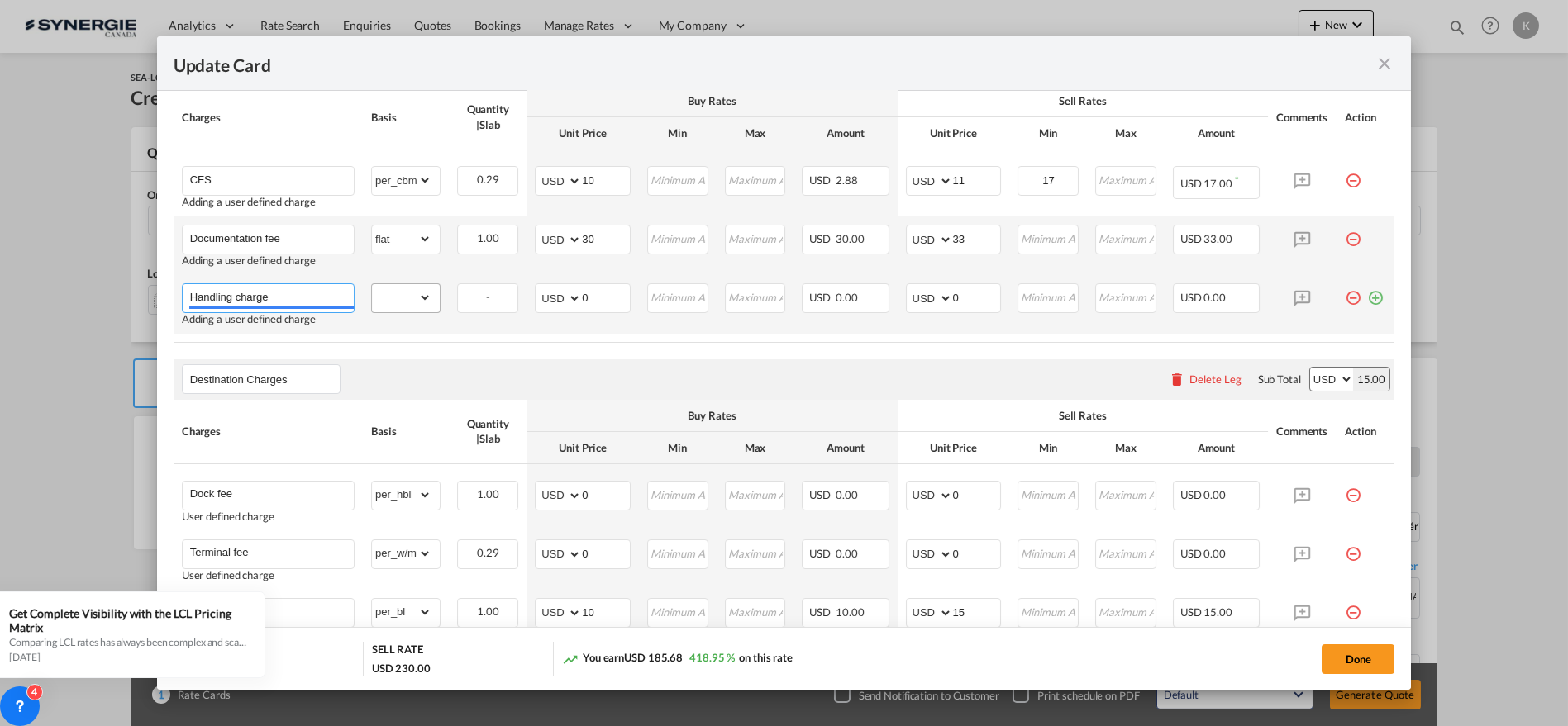
type input "Handling charge"
click at [403, 295] on select "gross_weight volumetric_weight per_shipment per_bl per_km per_hawb per_kg flat …" at bounding box center [402, 298] width 60 height 26
select select "per_bl"
click at [372, 284] on select "gross_weight volumetric_weight per_shipment per_bl per_km per_hawb per_kg flat …" at bounding box center [402, 298] width 60 height 26
drag, startPoint x: 585, startPoint y: 287, endPoint x: 564, endPoint y: 296, distance: 22.8
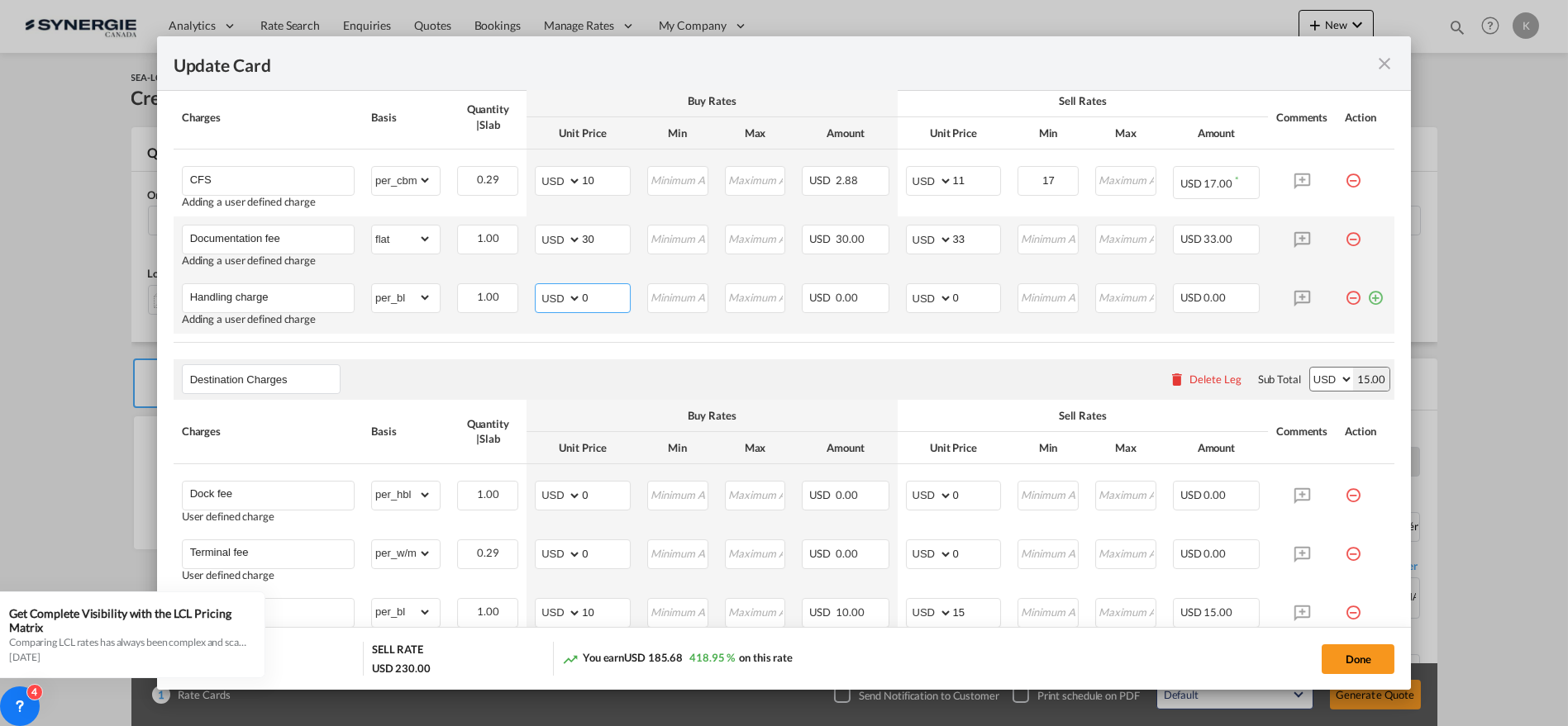
click at [564, 296] on md-input-container "AED AFN ALL AMD ANG AOA ARS AUD AWG AZN BAM BBD BDT BGN BHD BIF BMD BND [PERSON…" at bounding box center [582, 298] width 95 height 30
type input "30"
type input "33"
click at [1370, 286] on md-icon "icon-plus-circle-outline green-400-fg" at bounding box center [1376, 292] width 17 height 17
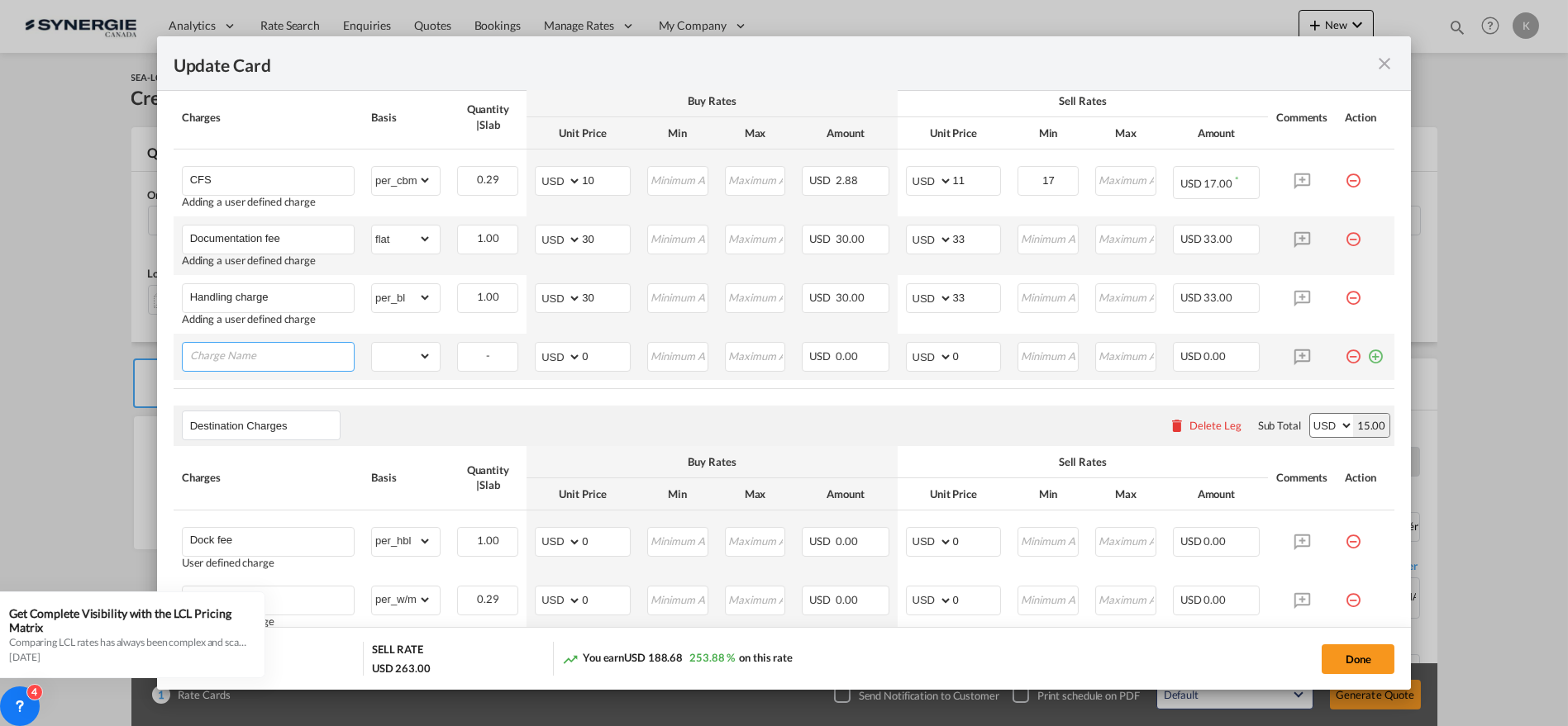
click at [269, 346] on input "Charge Name" at bounding box center [271, 356] width 164 height 24
paste input "Pick-up fee: a. ex Changsha to our Shanghai warehouse"
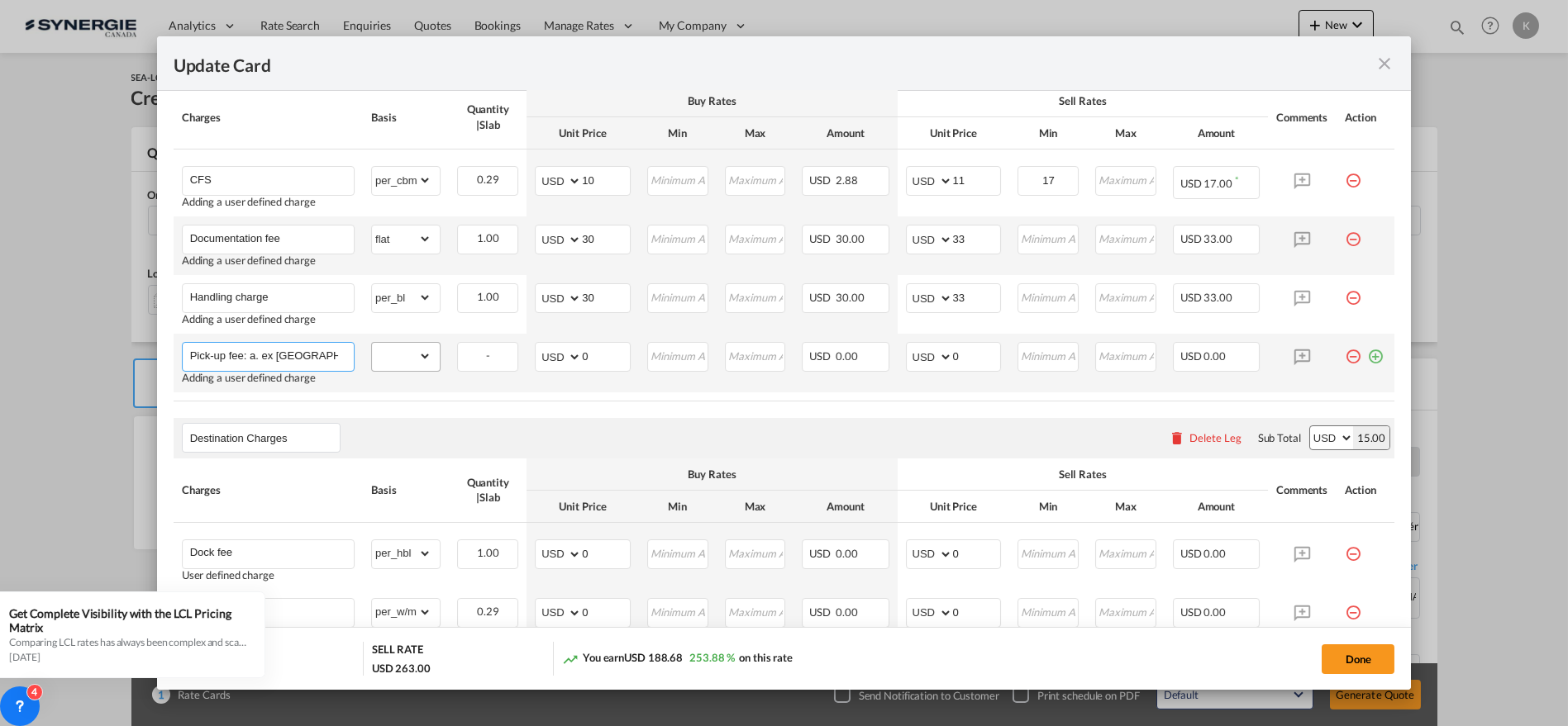
scroll to position [0, 125]
type input "Pick-up fee: a. ex Changsha to our Shanghai warehouse"
click at [405, 356] on select "gross_weight volumetric_weight per_shipment per_bl per_km per_hawb per_kg flat …" at bounding box center [402, 356] width 60 height 26
select select "per_shipment"
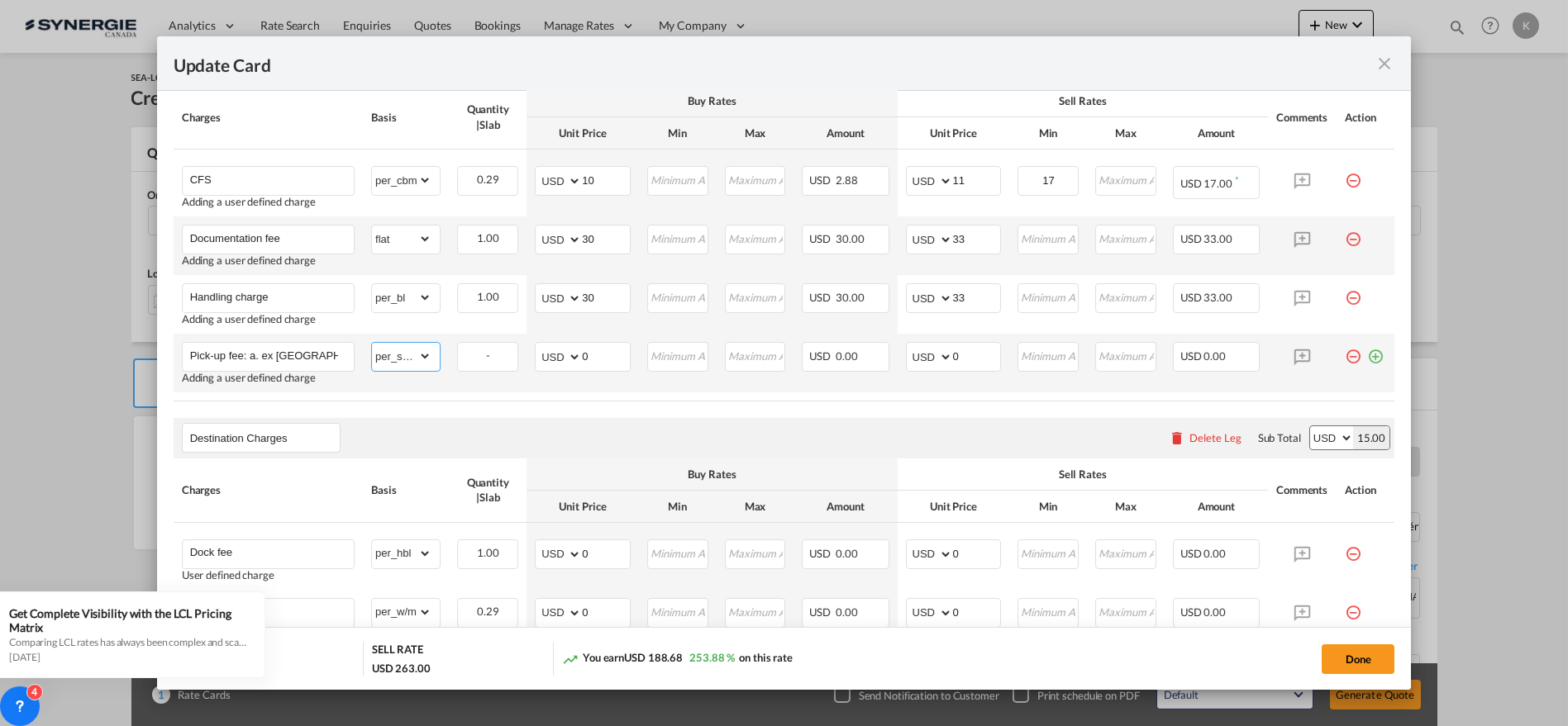
click at [372, 343] on select "gross_weight volumetric_weight per_shipment per_bl per_km per_hawb per_kg flat …" at bounding box center [402, 356] width 60 height 26
drag, startPoint x: 602, startPoint y: 347, endPoint x: 566, endPoint y: 352, distance: 36.3
click at [567, 351] on md-input-container "AED AFN ALL AMD ANG AOA ARS AUD AWG AZN BAM BBD BDT BGN BHD BIF BMD BND [PERSON…" at bounding box center [582, 357] width 95 height 30
type input "198"
type input "218"
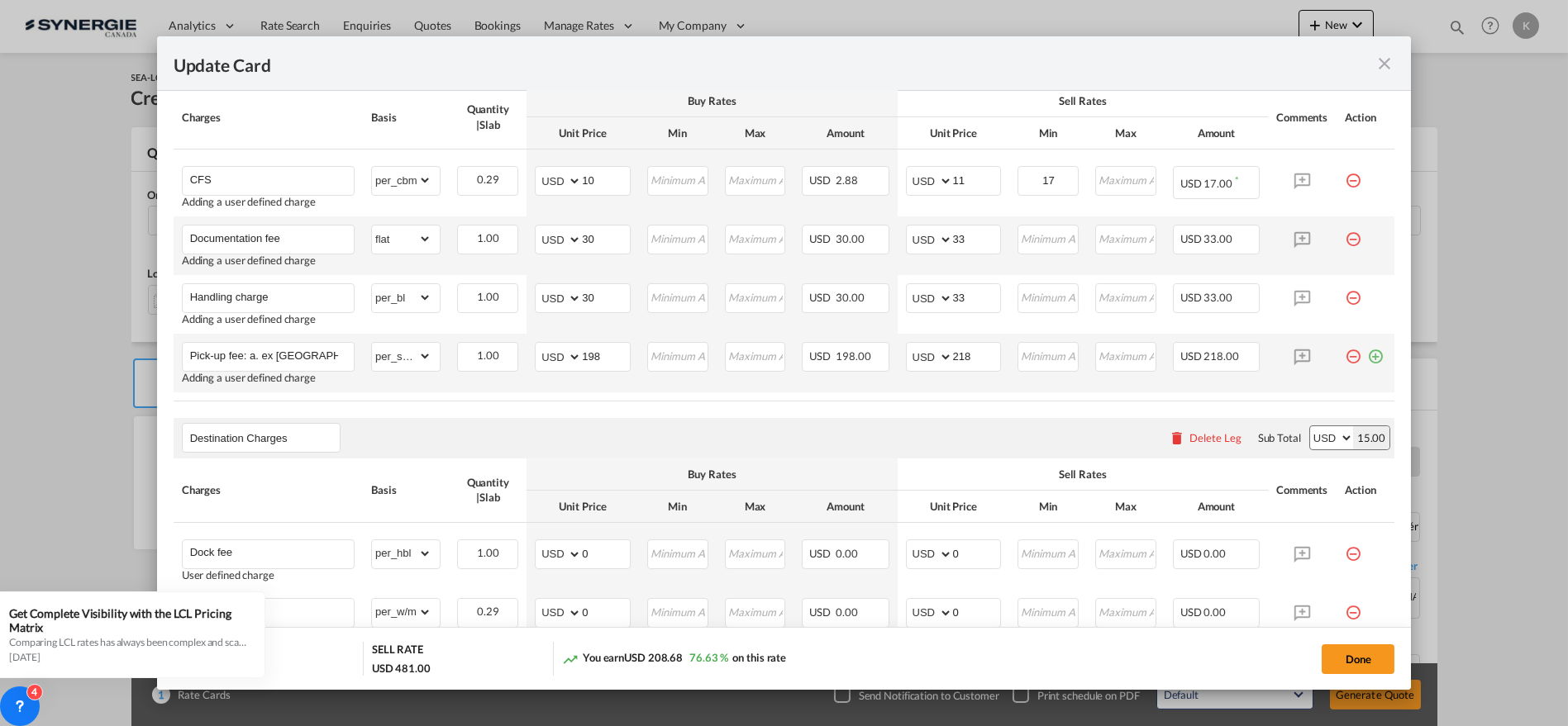
click at [1371, 356] on td "Update CardPickup Door ..." at bounding box center [1366, 363] width 58 height 59
click at [1368, 353] on md-icon "icon-plus-circle-outline green-400-fg" at bounding box center [1376, 351] width 17 height 17
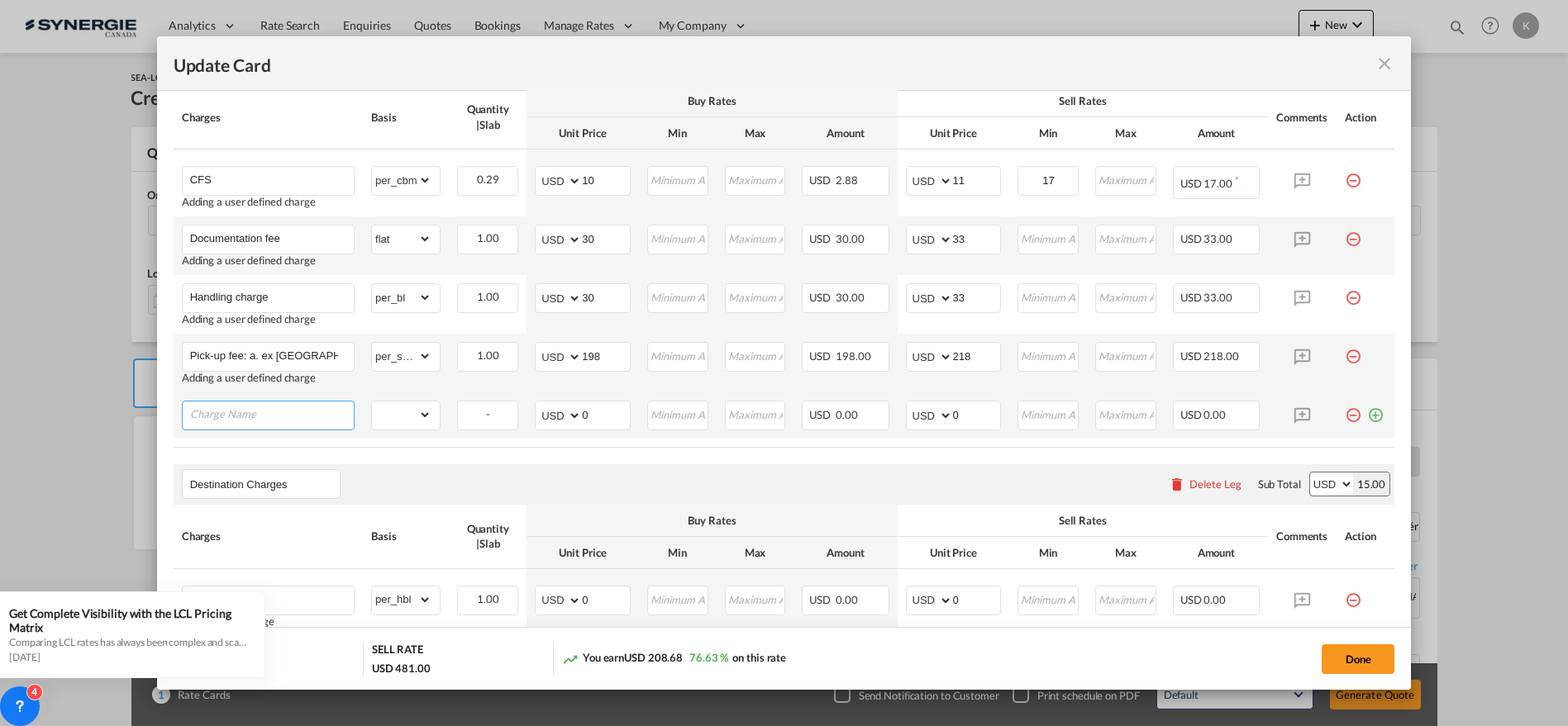
drag, startPoint x: 238, startPoint y: 416, endPoint x: 251, endPoint y: 415, distance: 13.0
click at [238, 416] on input "Charge Name" at bounding box center [271, 414] width 164 height 24
paste input "Unload fee in Shanghai cfs"
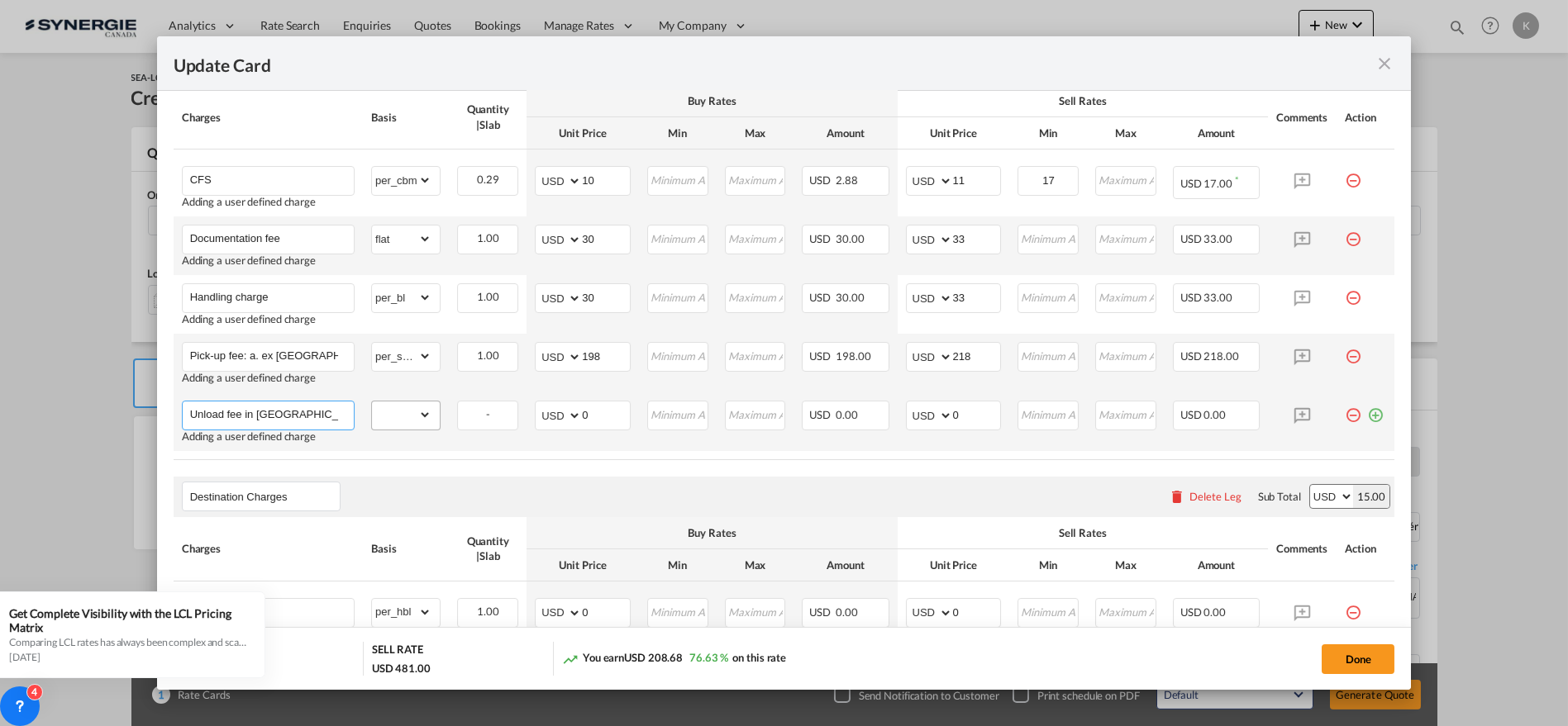
type input "Unload fee in Shanghai cfs"
click at [425, 413] on select "gross_weight volumetric_weight per_shipment per_bl per_km per_hawb per_kg flat …" at bounding box center [402, 414] width 60 height 26
select select "per_cbm"
click at [372, 401] on select "gross_weight volumetric_weight per_shipment per_bl per_km per_hawb per_kg flat …" at bounding box center [402, 414] width 60 height 26
drag, startPoint x: 569, startPoint y: 413, endPoint x: 559, endPoint y: 413, distance: 10.0
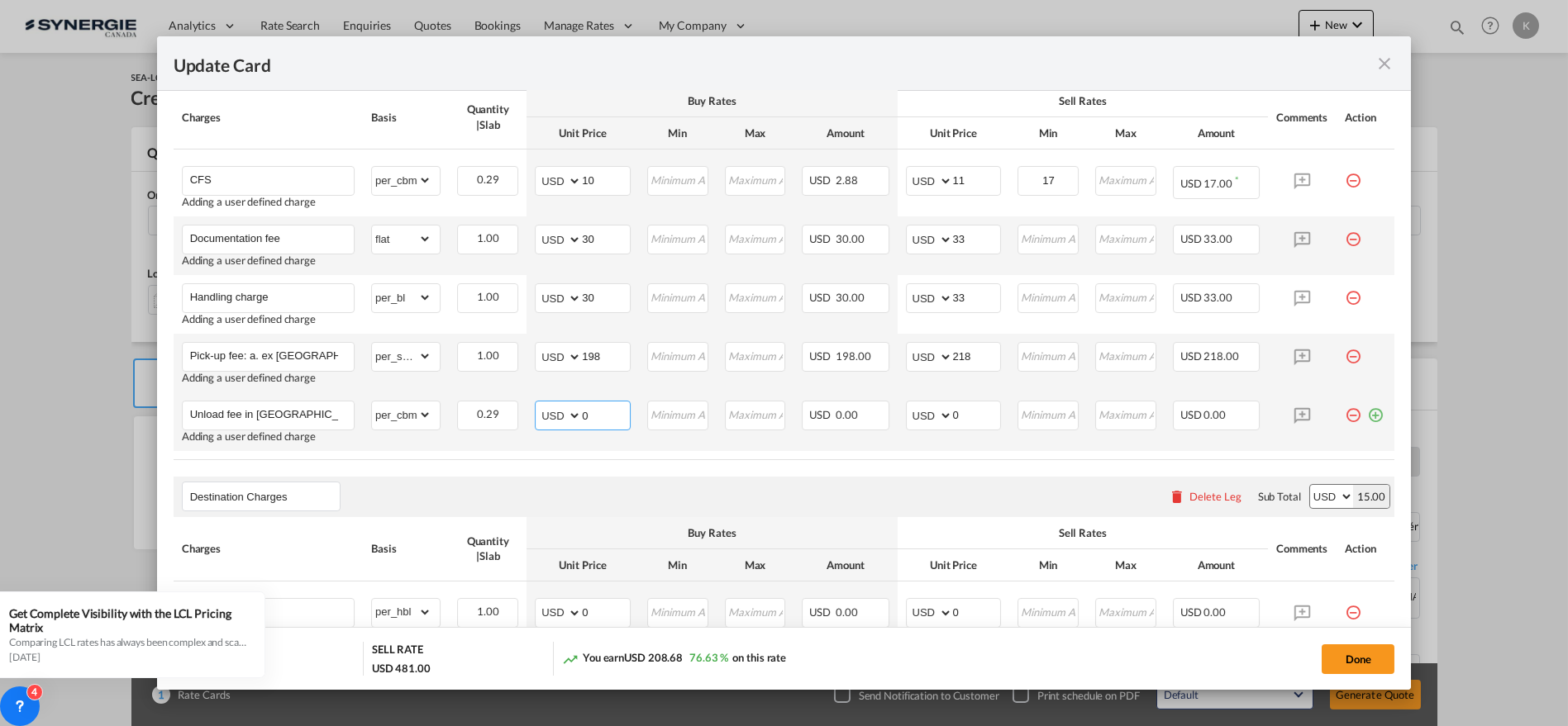
click at [560, 413] on md-input-container "AED AFN ALL AMD ANG AOA ARS AUD AWG AZN BAM BBD BDT BGN BHD BIF BMD BND [PERSON…" at bounding box center [582, 415] width 95 height 30
type input "4"
type input "5"
type input "8"
click at [1368, 407] on md-icon "icon-plus-circle-outline green-400-fg" at bounding box center [1376, 409] width 17 height 17
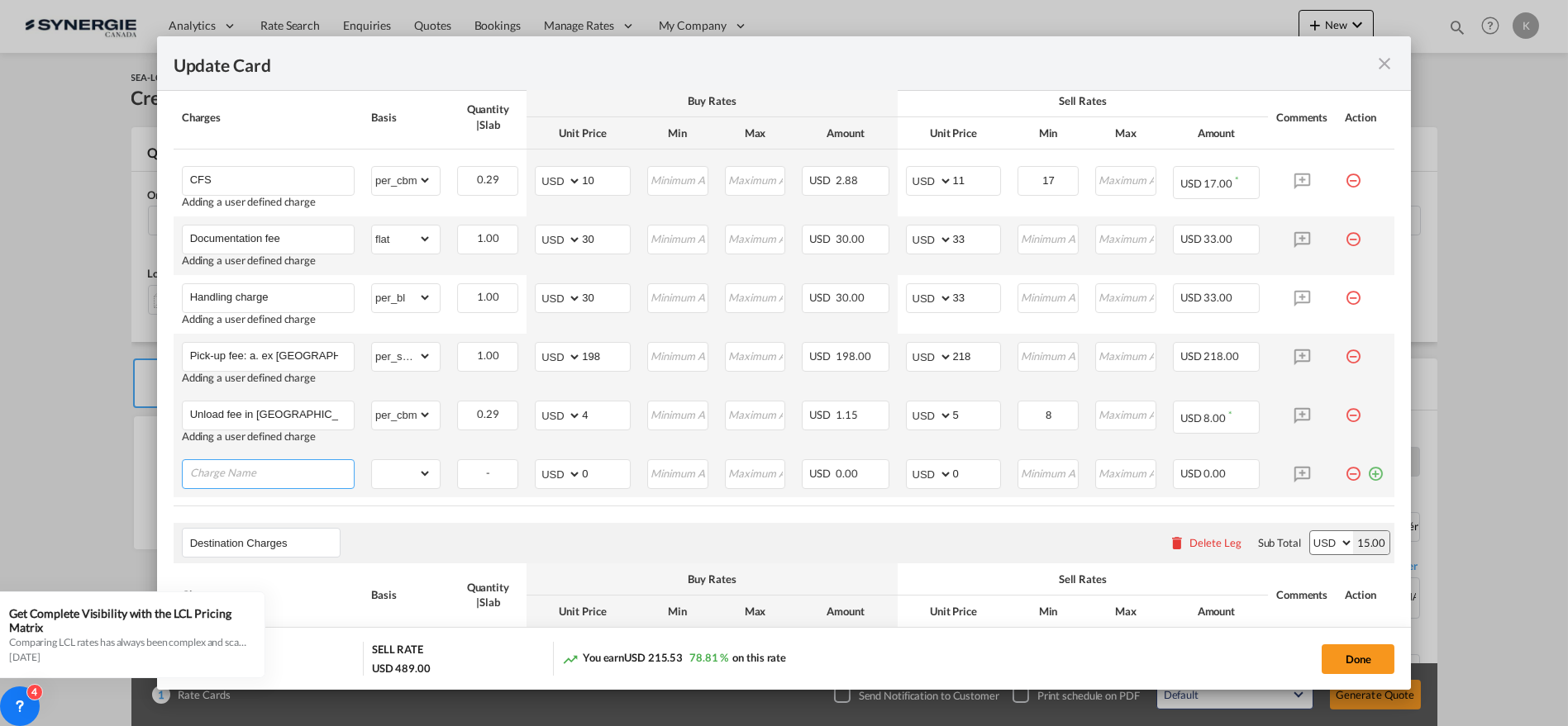
drag, startPoint x: 225, startPoint y: 466, endPoint x: 233, endPoint y: 467, distance: 8.1
click at [225, 466] on input "Charge Name" at bounding box center [271, 472] width 164 height 24
paste input "Export entry"
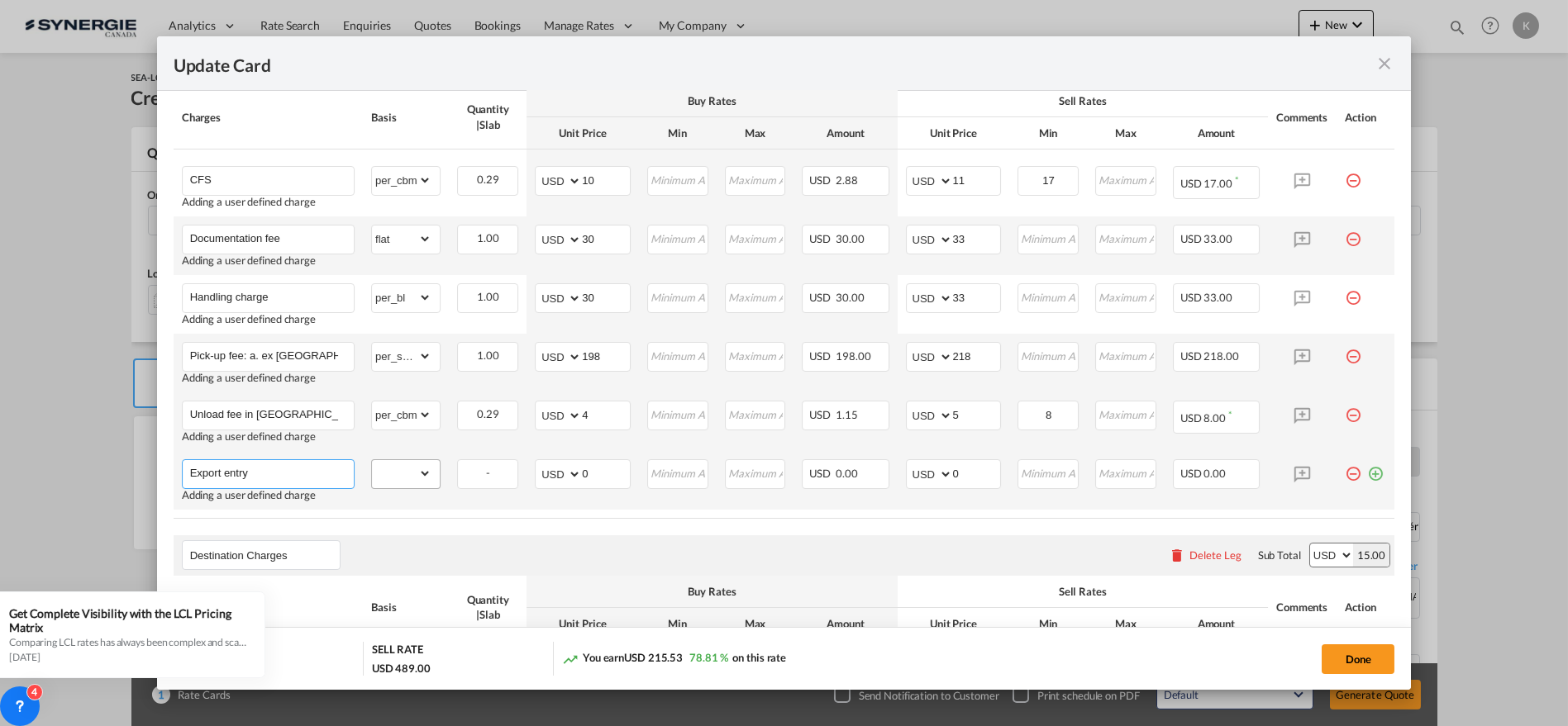
type input "Export entry"
click at [397, 467] on select "gross_weight volumetric_weight per_shipment per_bl per_km per_hawb per_kg flat …" at bounding box center [402, 473] width 60 height 26
select select "per_bl"
click at [372, 460] on select "gross_weight volumetric_weight per_shipment per_bl per_km per_hawb per_kg flat …" at bounding box center [402, 473] width 60 height 26
drag, startPoint x: 599, startPoint y: 464, endPoint x: 548, endPoint y: 475, distance: 52.2
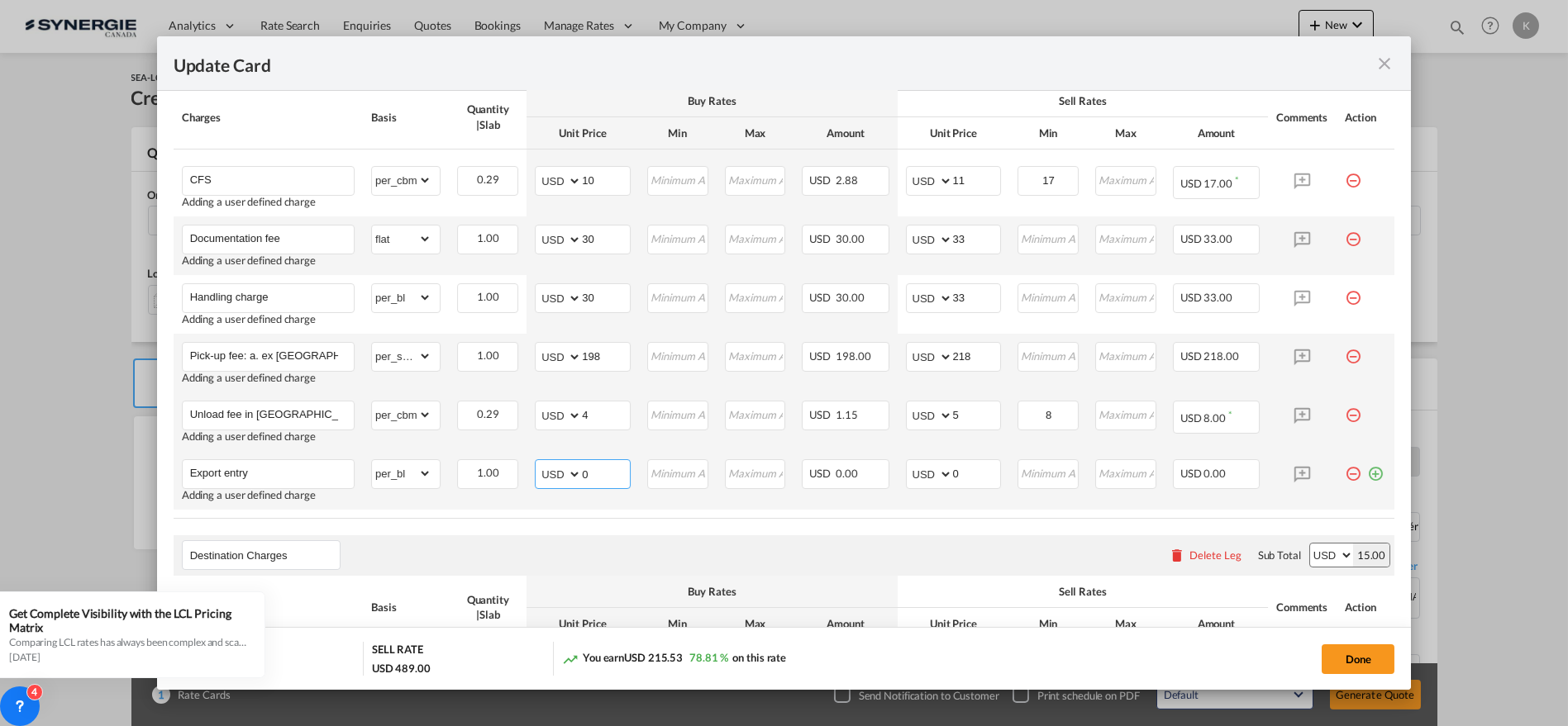
click at [548, 471] on md-input-container "AED AFN ALL AMD ANG AOA ARS AUD AWG AZN BAM BBD BDT BGN BHD BIF BMD BND [PERSON…" at bounding box center [582, 474] width 95 height 30
type input "25"
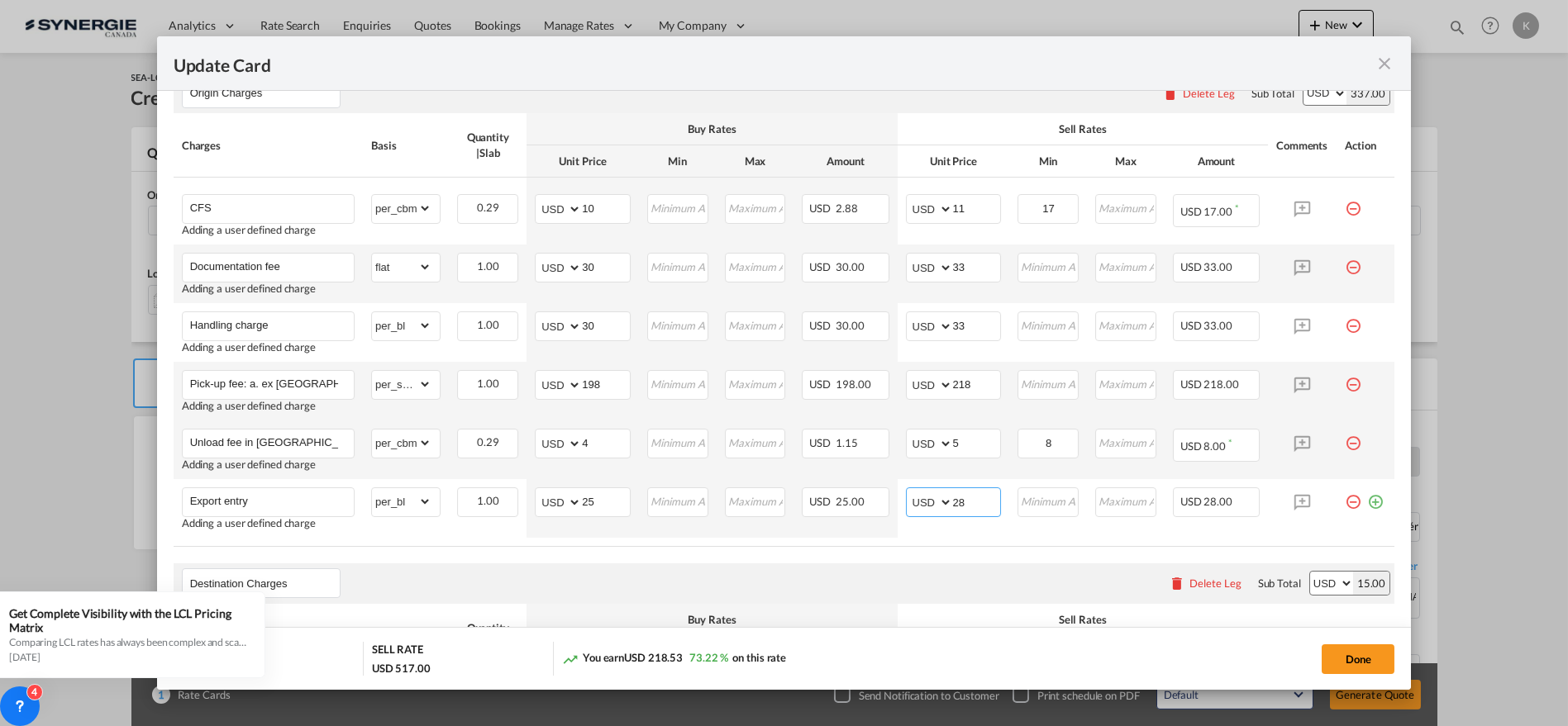
scroll to position [800, 0]
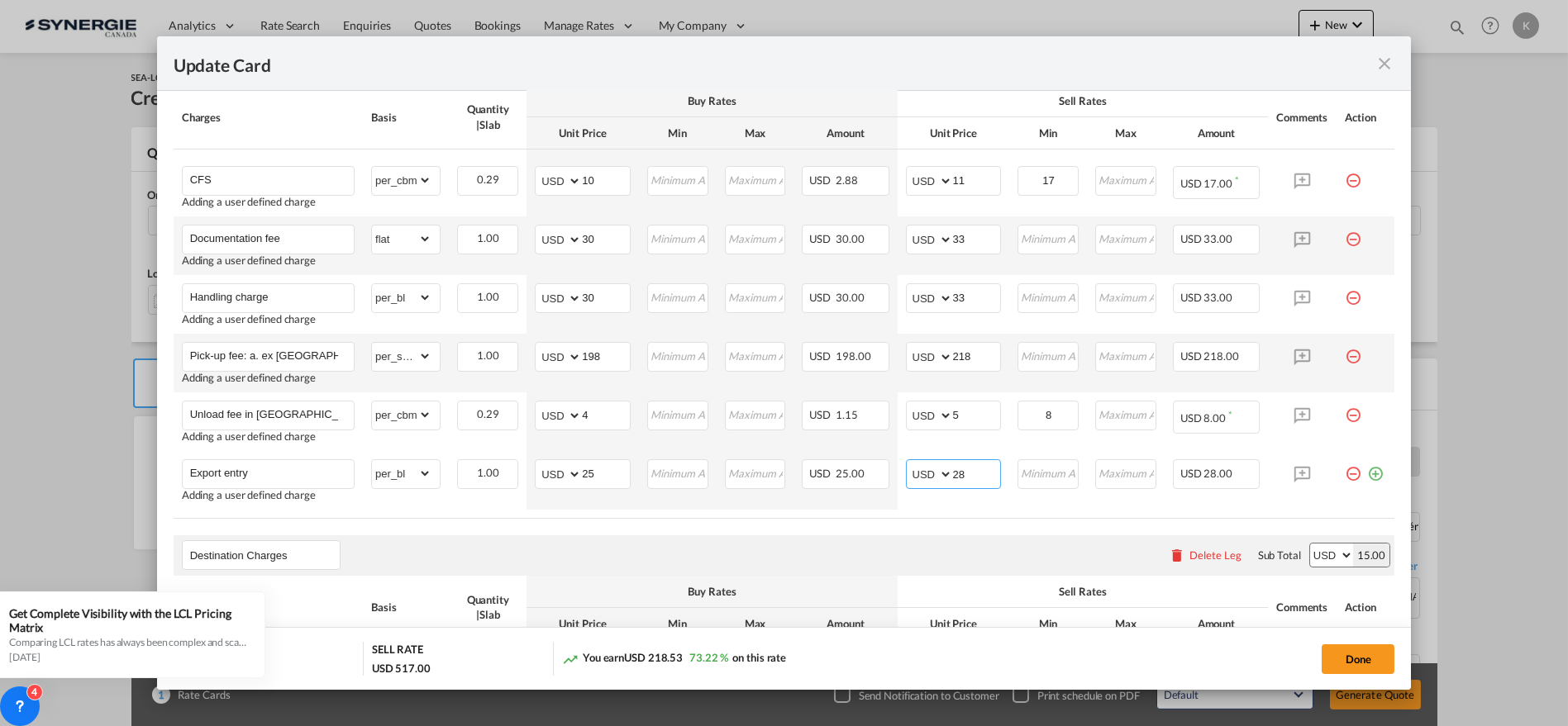
type input "28"
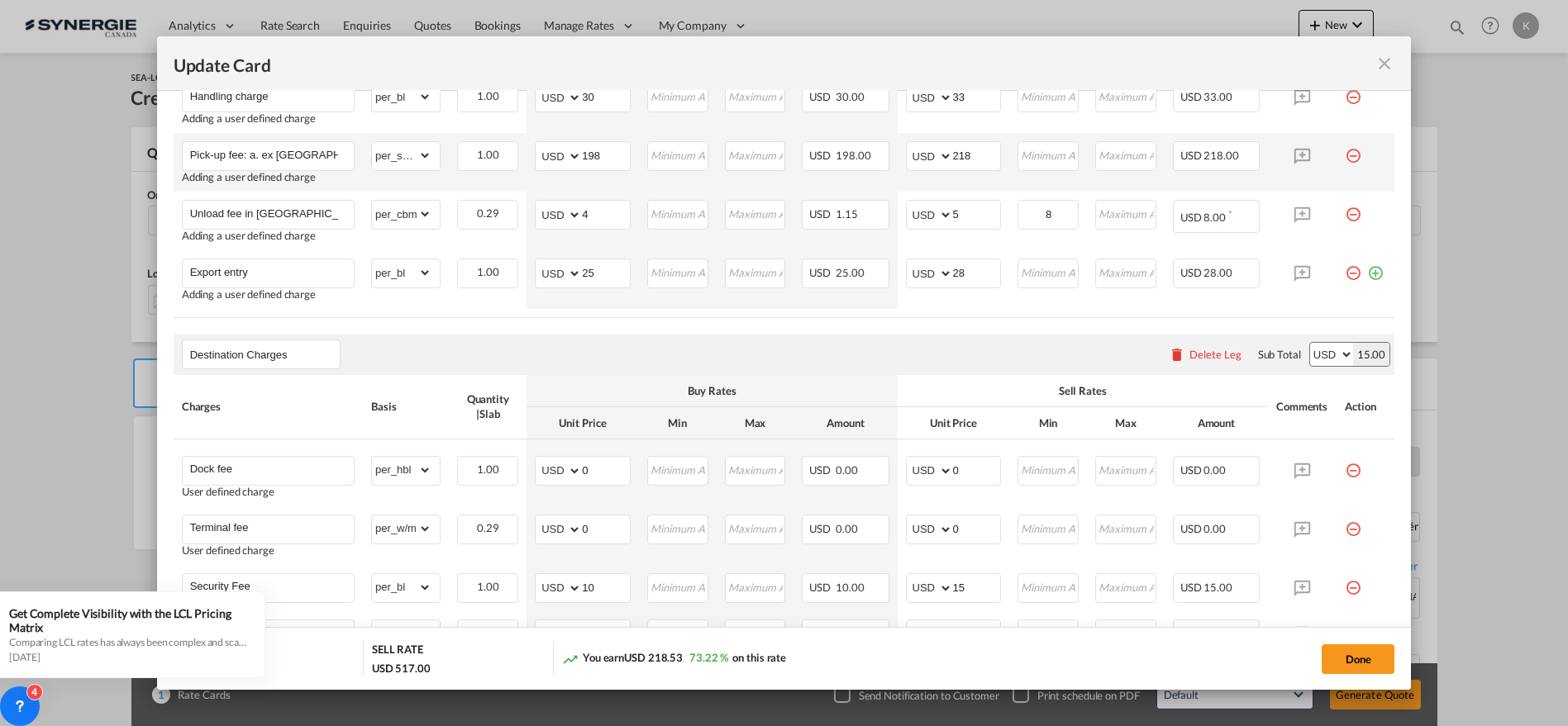
scroll to position [1038, 0]
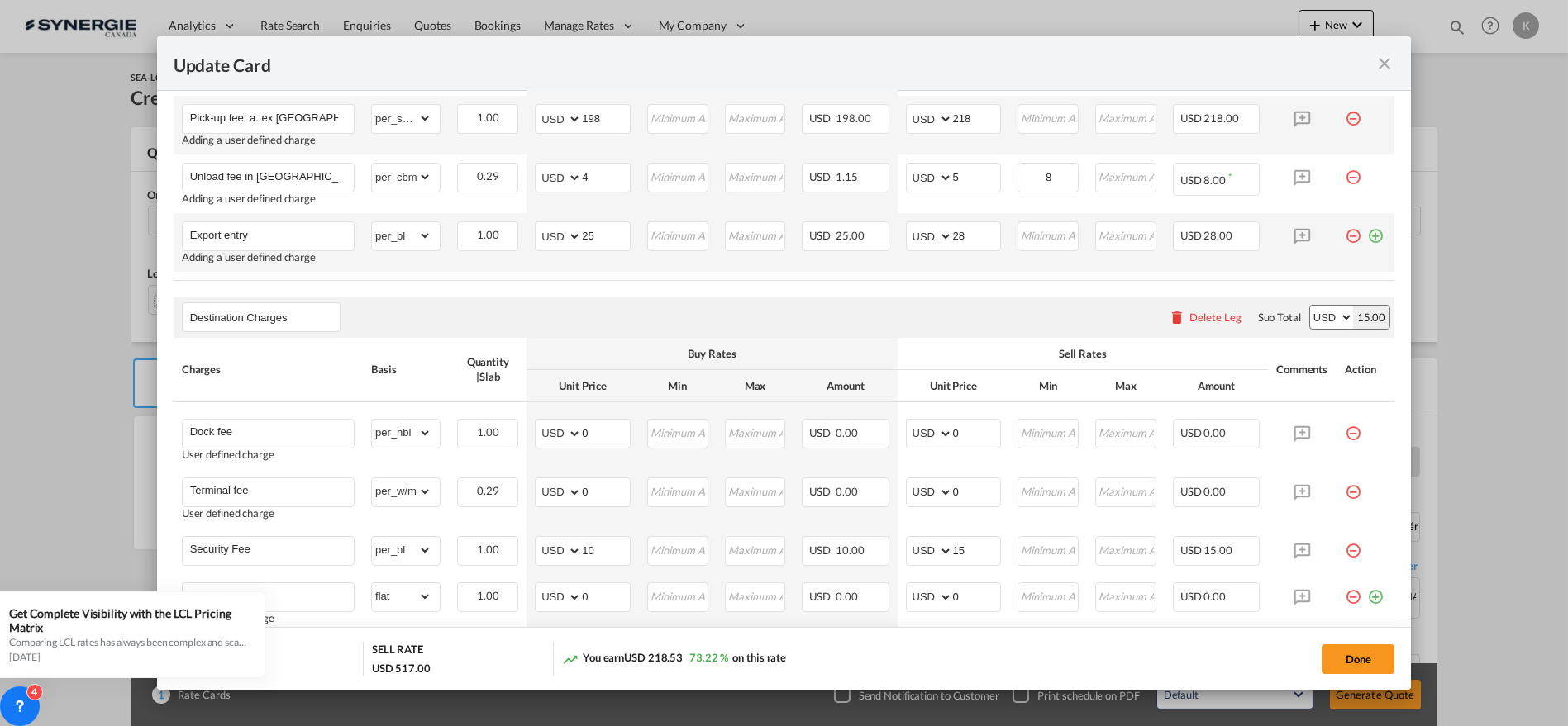
click at [1368, 235] on md-icon "icon-plus-circle-outline green-400-fg" at bounding box center [1376, 230] width 17 height 17
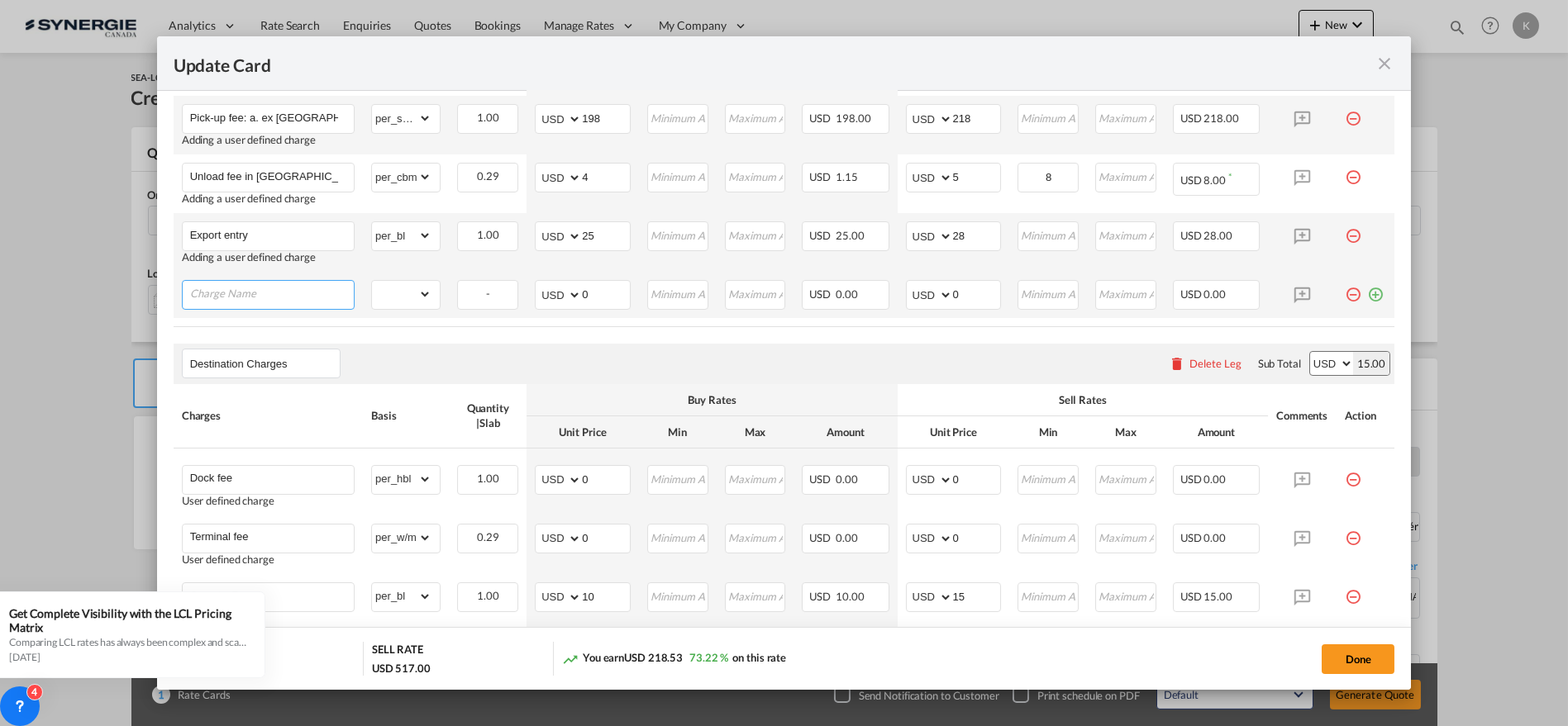
click at [281, 285] on input "Charge Name" at bounding box center [271, 293] width 164 height 24
paste input "Registration fee at bond warehouse"
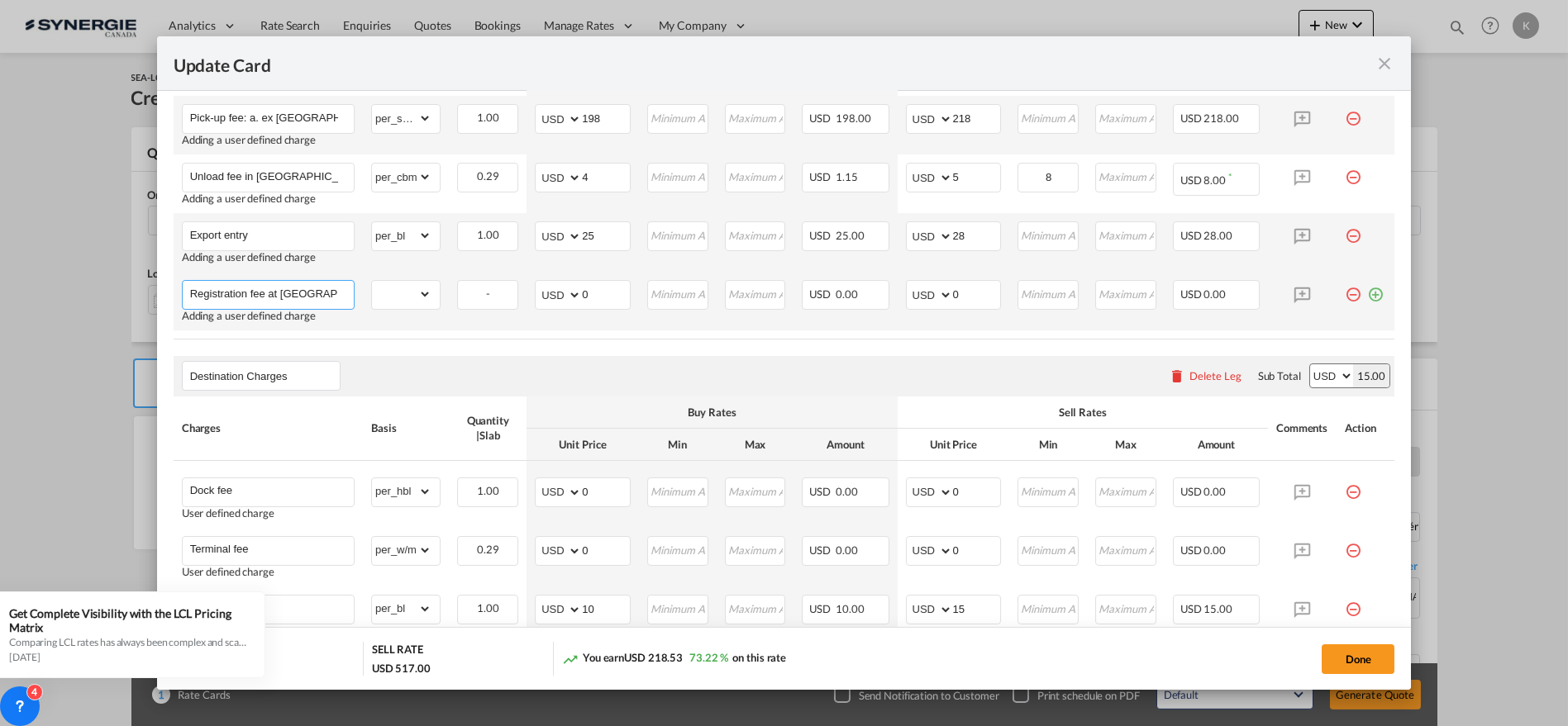
scroll to position [0, 23]
type input "Registration fee at bond warehouse"
click at [411, 294] on select "gross_weight volumetric_weight per_shipment per_bl per_km per_hawb per_kg flat …" at bounding box center [402, 294] width 60 height 26
select select "per_bl"
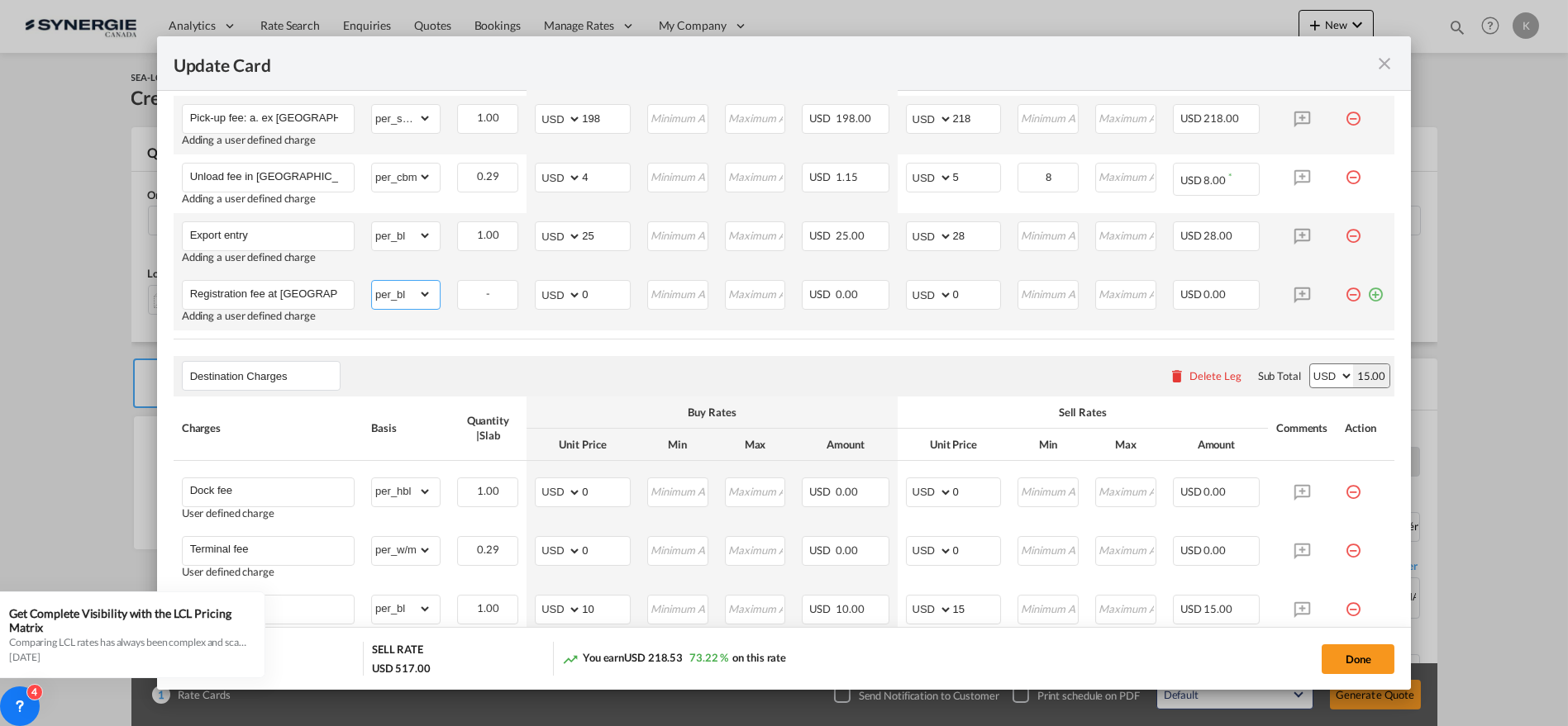
click at [372, 281] on select "gross_weight volumetric_weight per_shipment per_bl per_km per_hawb per_kg flat …" at bounding box center [402, 294] width 60 height 26
drag, startPoint x: 593, startPoint y: 292, endPoint x: 528, endPoint y: 301, distance: 65.6
click at [535, 292] on md-input-container "AED AFN ALL AMD ANG AOA ARS AUD AWG AZN BAM BBD BDT BGN BHD BIF BMD BND [PERSON…" at bounding box center [582, 295] width 95 height 30
type input "8"
type input "9"
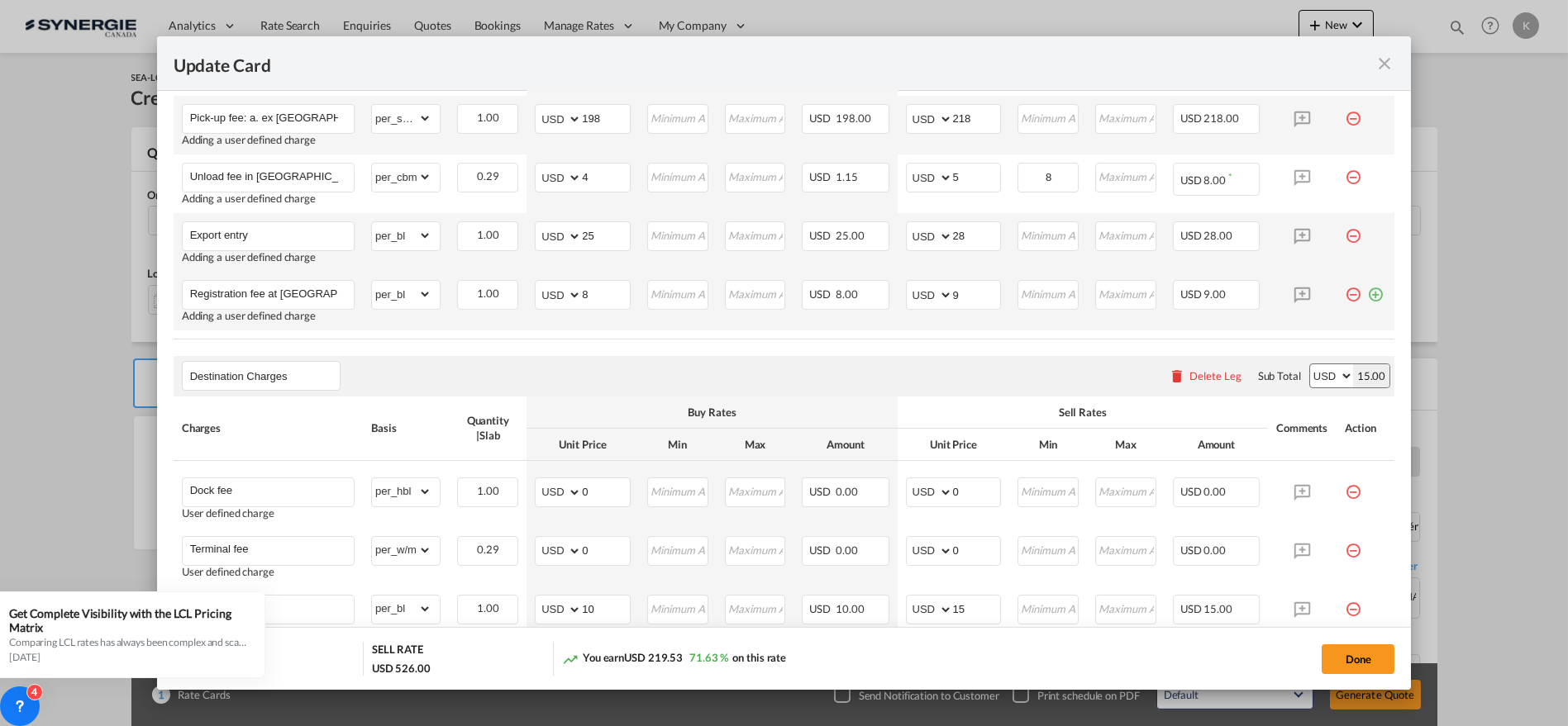
click at [1368, 289] on md-icon "icon-plus-circle-outline green-400-fg" at bounding box center [1376, 288] width 17 height 17
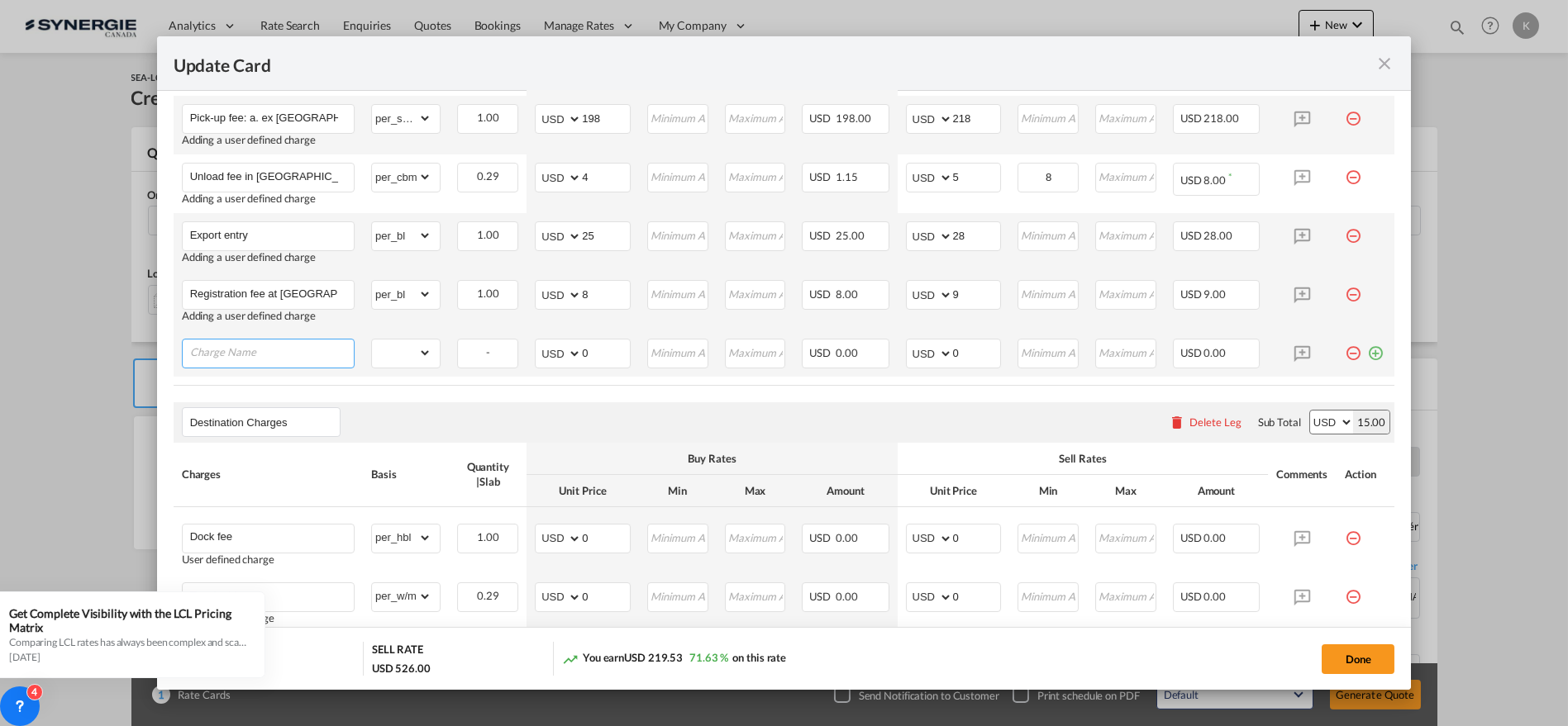
click at [256, 354] on input "Charge Name" at bounding box center [271, 352] width 164 height 24
paste input "ACI"
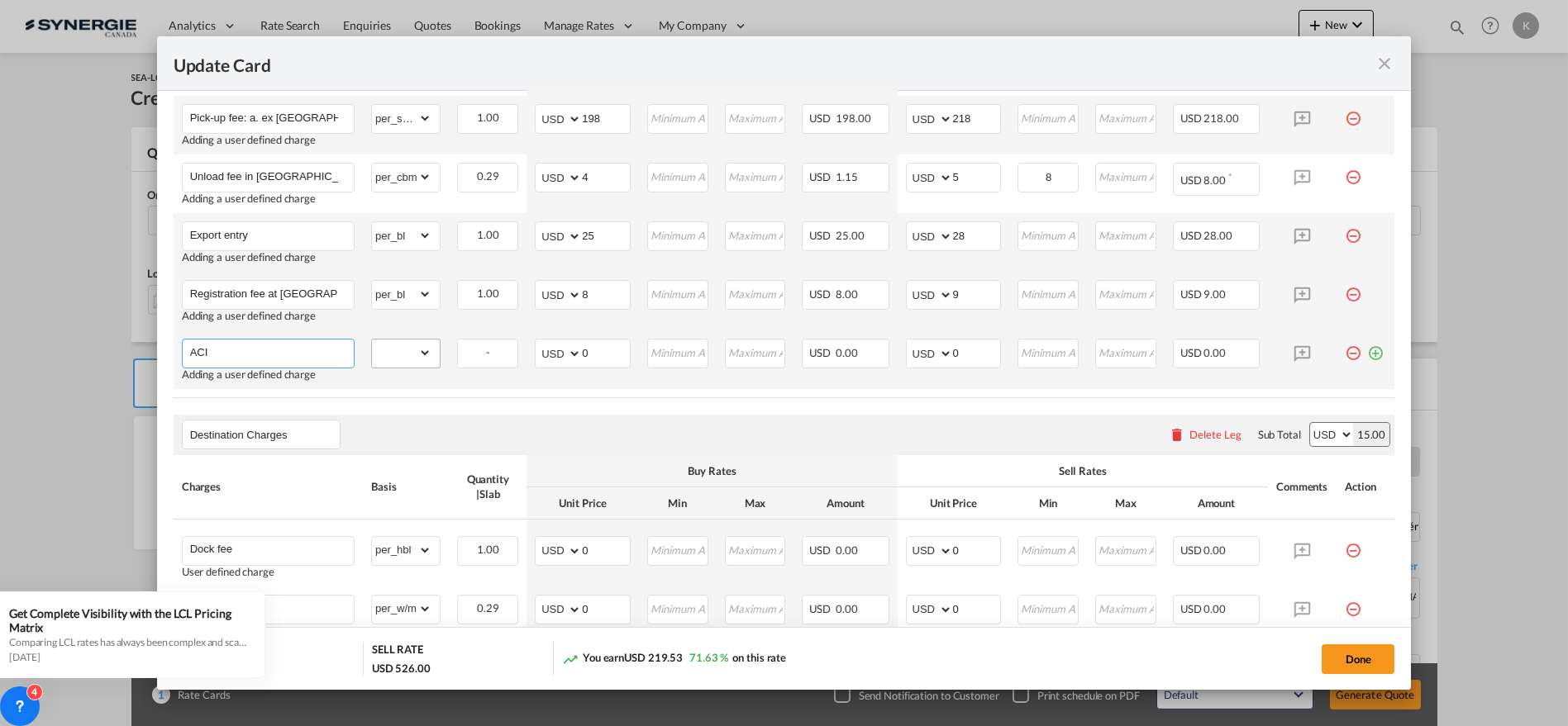
type input "ACI"
click at [414, 342] on select "gross_weight volumetric_weight per_shipment per_bl per_km per_hawb per_kg flat …" at bounding box center [402, 353] width 60 height 26
click at [372, 340] on select "gross_weight volumetric_weight per_shipment per_bl per_km per_hawb per_kg flat …" at bounding box center [402, 353] width 60 height 26
click at [406, 357] on select "gross_weight volumetric_weight per_shipment per_bl per_km per_hawb per_kg flat …" at bounding box center [402, 353] width 60 height 26
select select "per_bl"
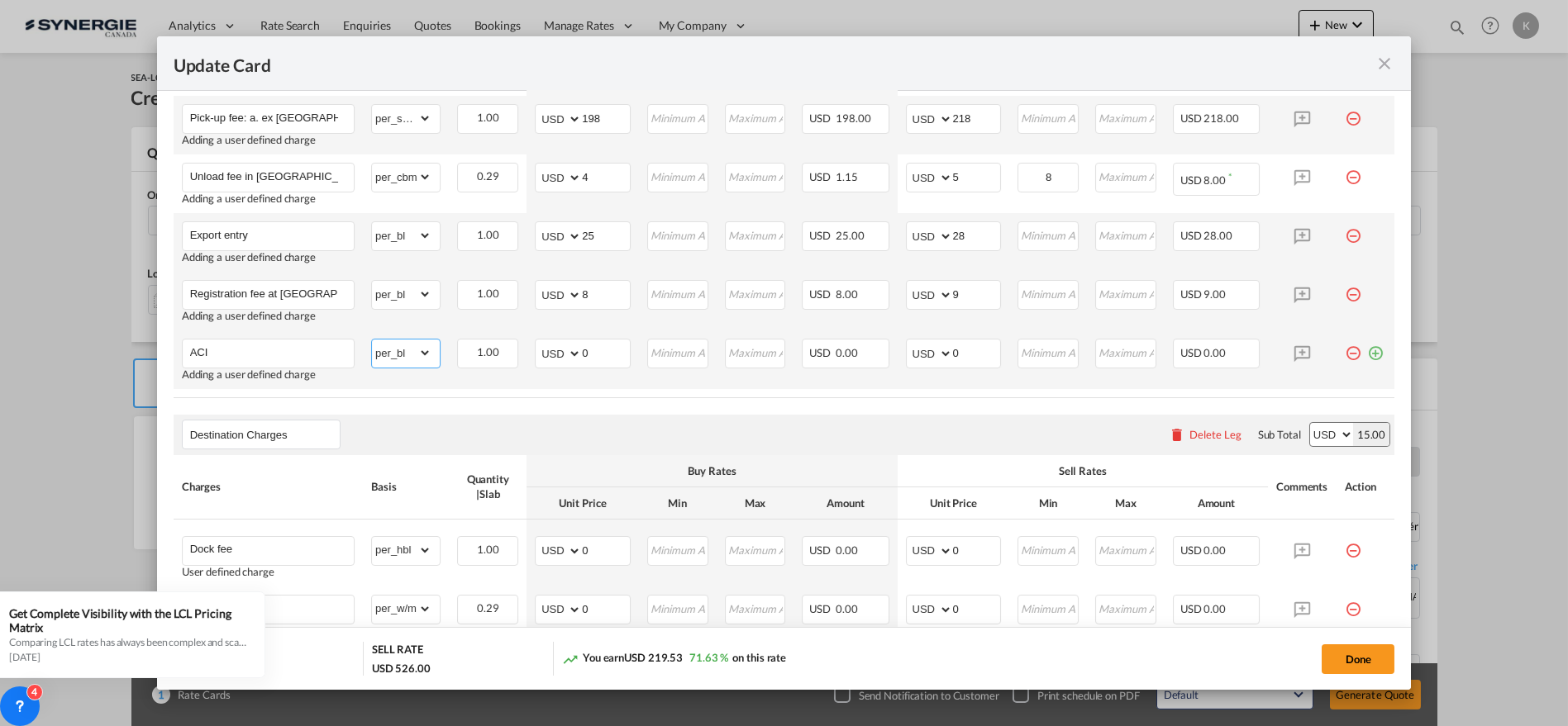
click at [372, 340] on select "gross_weight volumetric_weight per_shipment per_bl per_km per_hawb per_kg flat …" at bounding box center [402, 353] width 60 height 26
drag, startPoint x: 598, startPoint y: 348, endPoint x: 570, endPoint y: 347, distance: 28.0
click at [571, 347] on md-input-container "AED AFN ALL AMD ANG AOA ARS AUD AWG AZN BAM BBD BDT BGN BHD BIF BMD BND [PERSON…" at bounding box center [582, 354] width 95 height 30
type input "25"
type input "28"
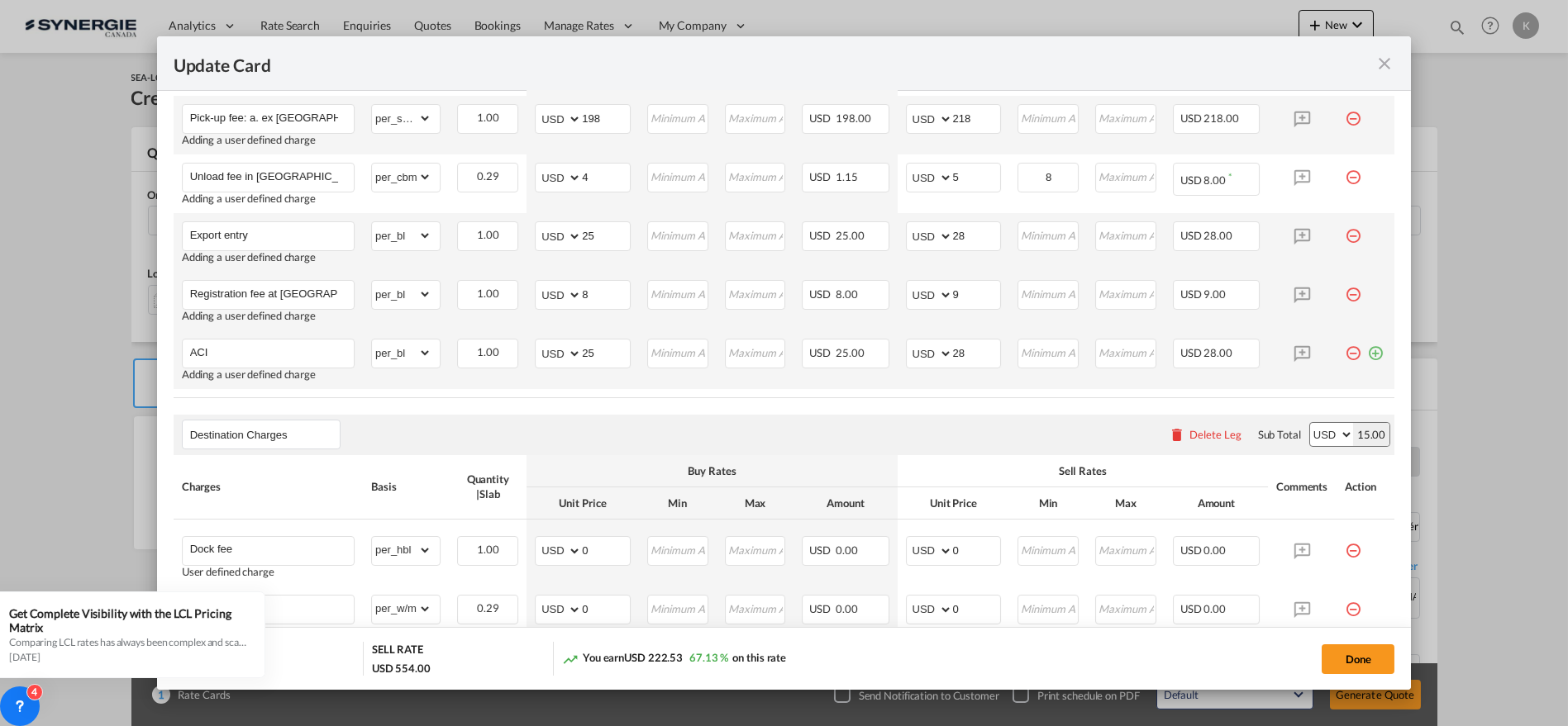
click at [1368, 353] on md-icon "icon-plus-circle-outline green-400-fg" at bounding box center [1376, 347] width 17 height 17
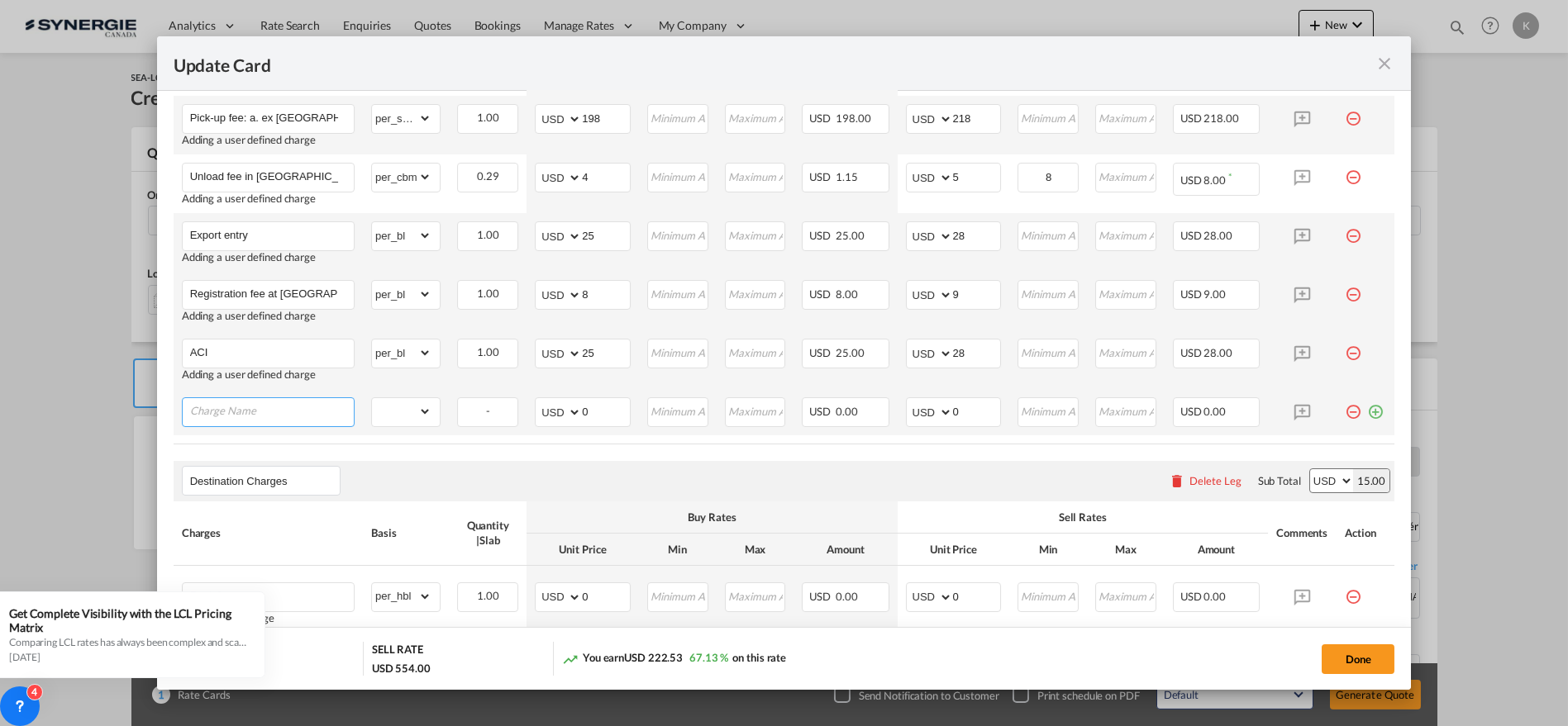
click at [279, 405] on input "Charge Name" at bounding box center [271, 411] width 164 height 24
paste input ". Export license documents: generally speaking provided by shipper"
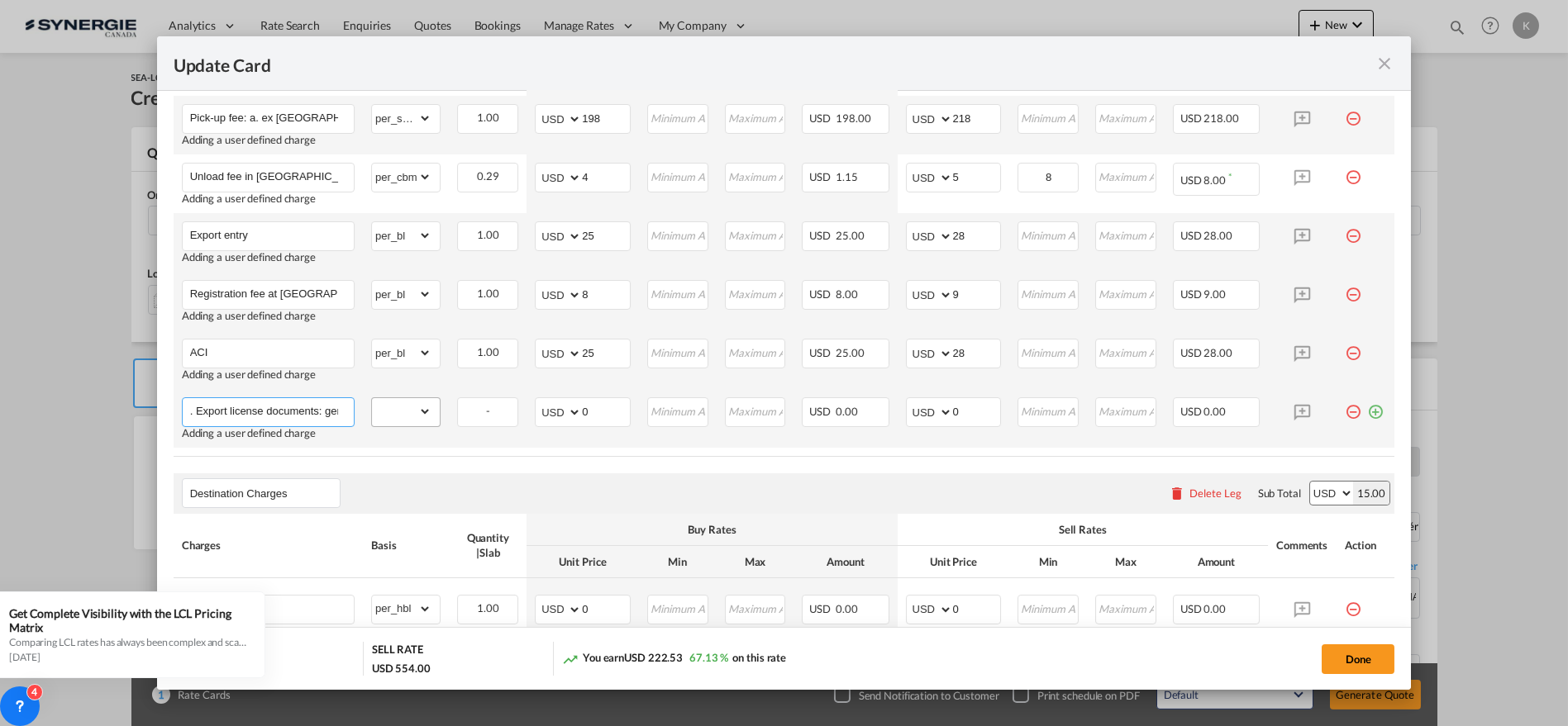
scroll to position [0, 174]
type input ". Export license documents: generally speaking provided by shipper"
click at [417, 408] on select "gross_weight volumetric_weight per_shipment per_bl per_km per_hawb per_kg flat …" at bounding box center [402, 412] width 60 height 26
select select "per_shipment"
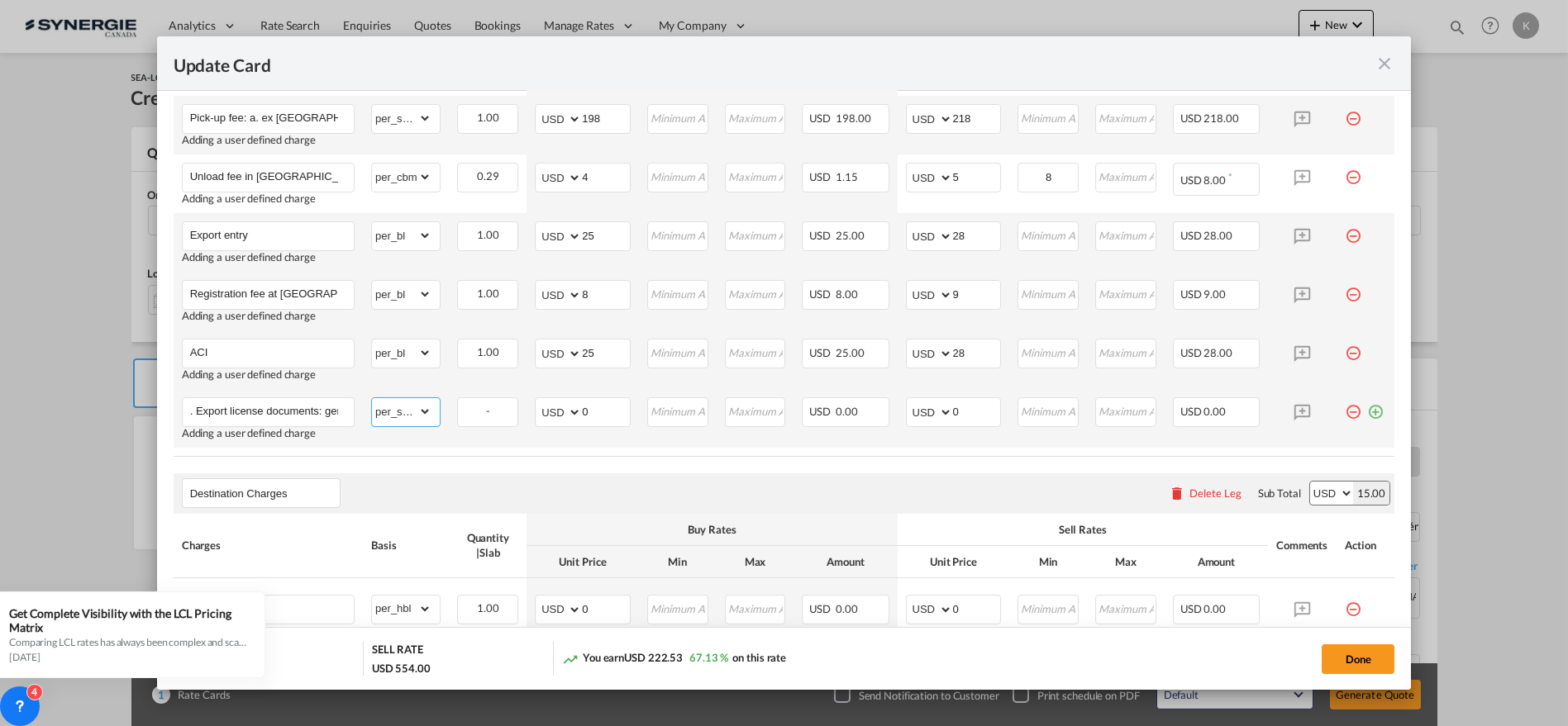
click at [372, 399] on select "gross_weight volumetric_weight per_shipment per_bl per_km per_hawb per_kg flat …" at bounding box center [402, 412] width 60 height 26
click at [1368, 407] on md-icon "icon-plus-circle-outline green-400-fg" at bounding box center [1376, 406] width 17 height 17
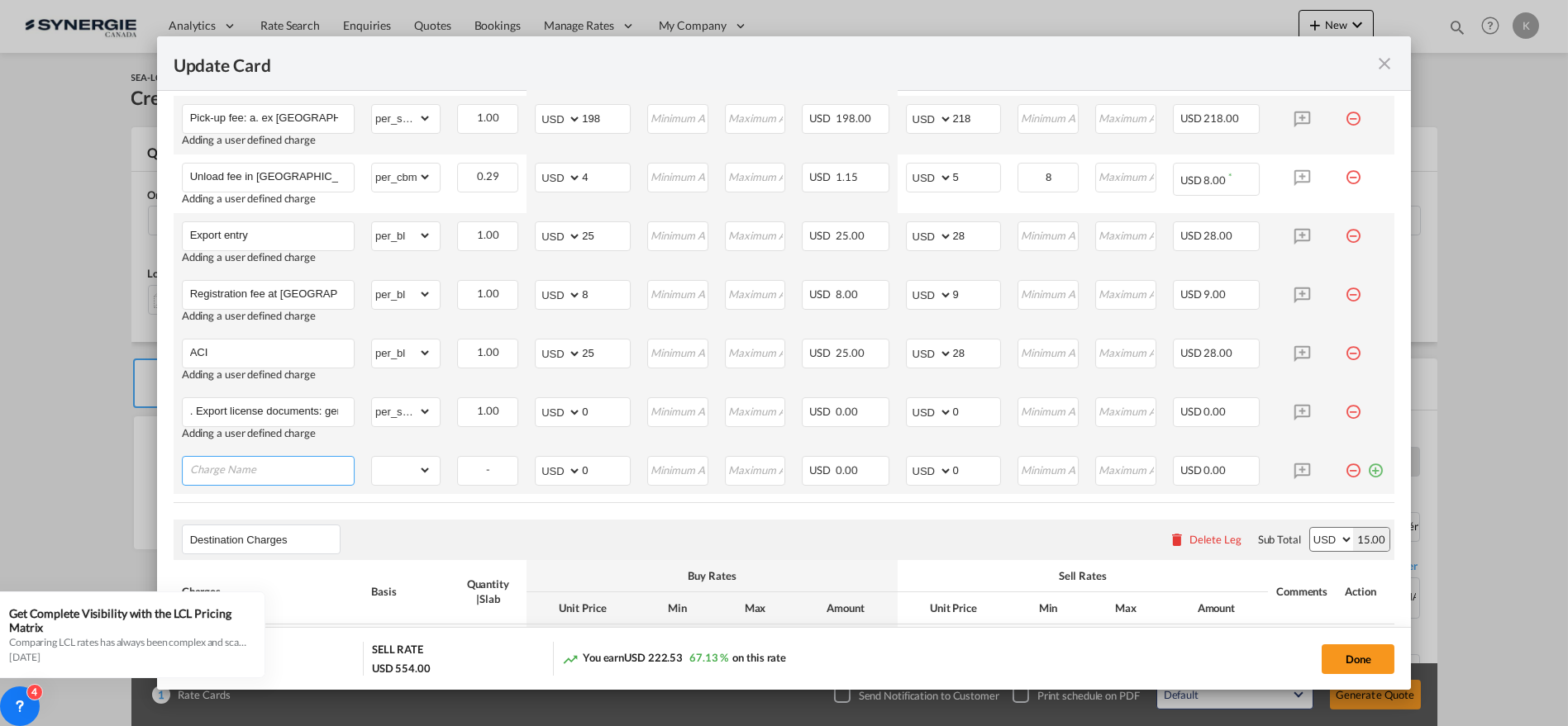
click at [307, 471] on input "Charge Name" at bounding box center [271, 469] width 164 height 24
paste input "9. Certificate of commodity inspection fee : USD70 if needed"
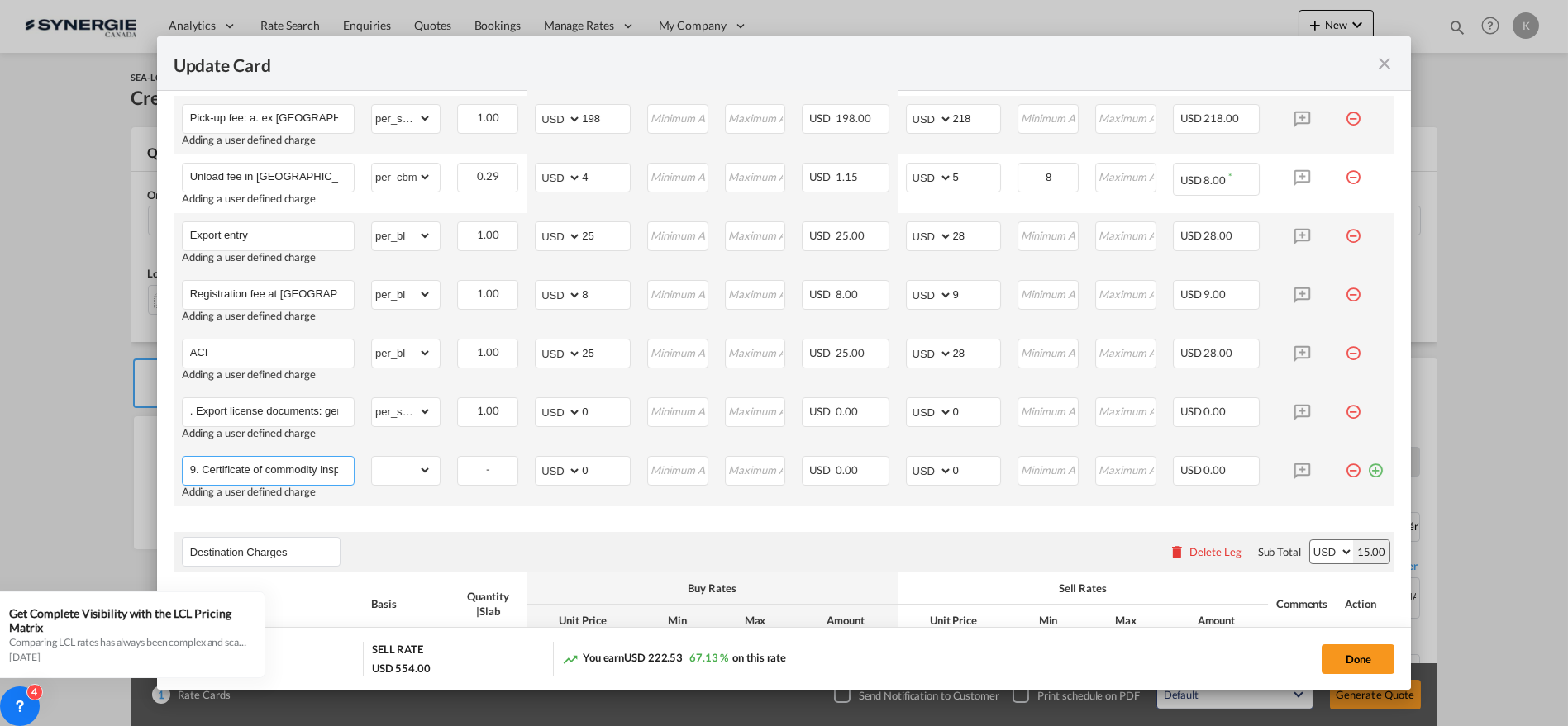
scroll to position [0, 140]
click at [282, 463] on input "9. Certificate of commodity inspection fee : USD70 if needed" at bounding box center [271, 469] width 164 height 24
type input "9. Certificate of commodity inspection fee : USD77 if needed"
click at [414, 465] on select "gross_weight volumetric_weight per_shipment per_bl per_km per_hawb per_kg flat …" at bounding box center [402, 470] width 60 height 26
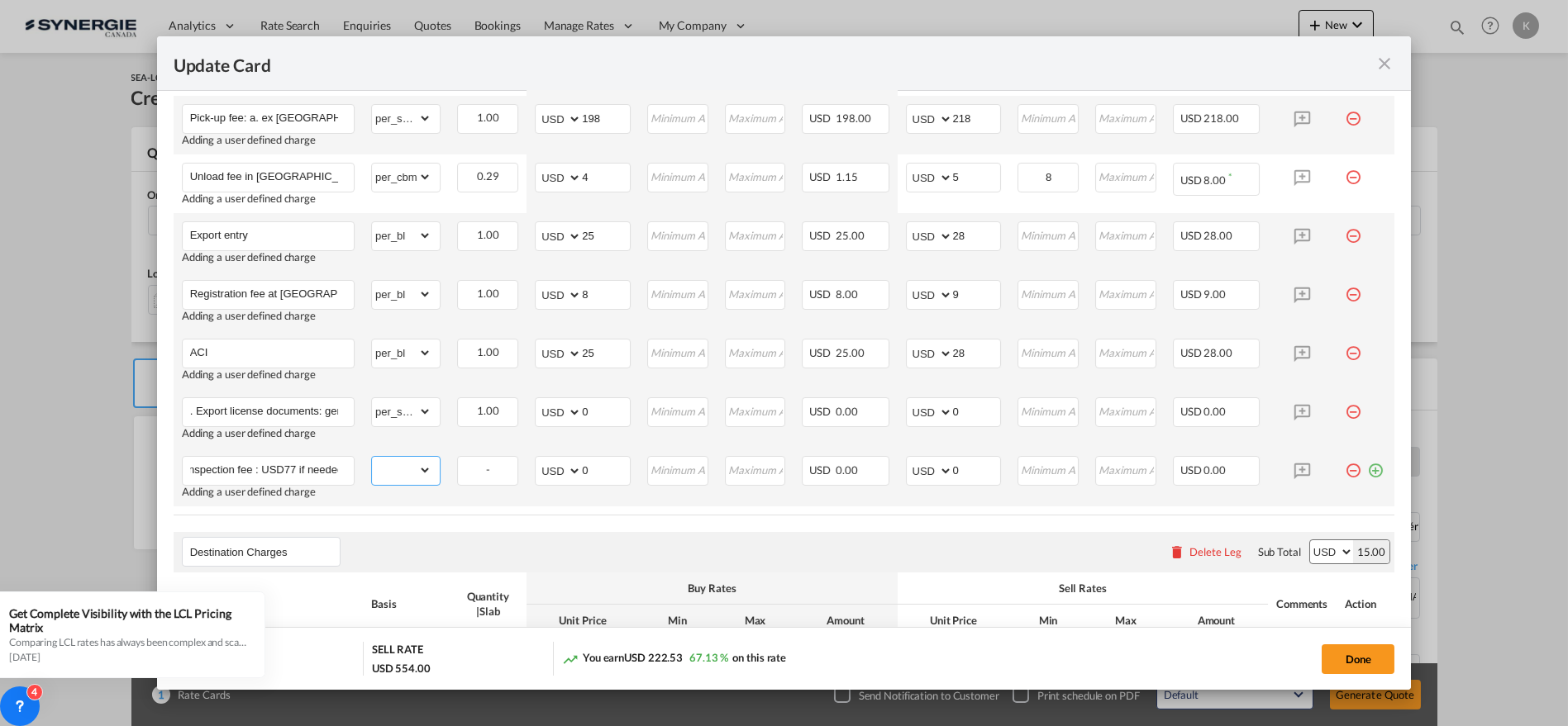
scroll to position [0, 0]
select select "per_shipment"
click at [372, 457] on select "gross_weight volumetric_weight per_shipment per_bl per_km per_hawb per_kg flat …" at bounding box center [402, 470] width 60 height 26
click at [1368, 468] on md-icon "icon-plus-circle-outline green-400-fg" at bounding box center [1376, 464] width 17 height 17
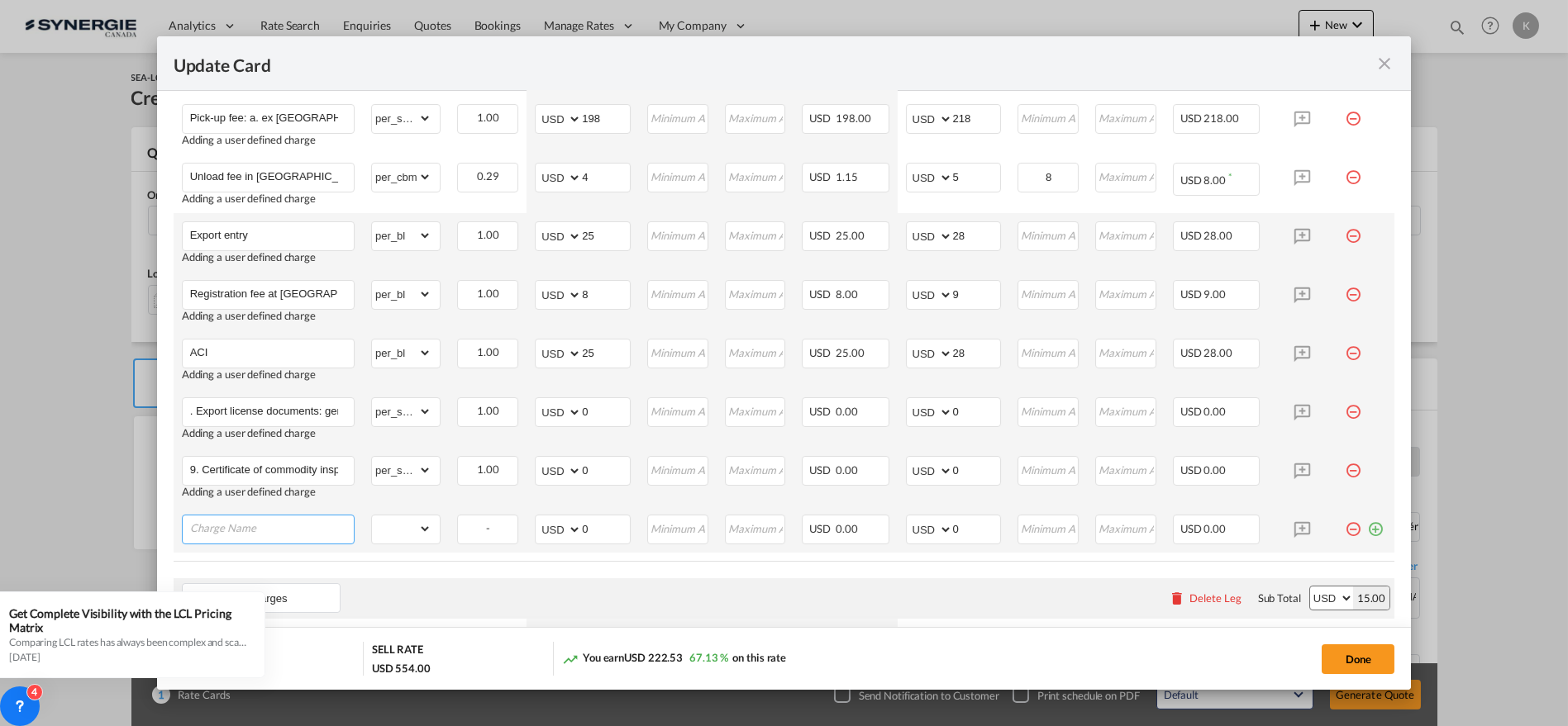
click at [291, 521] on input "Charge Name" at bounding box center [271, 528] width 164 height 24
paste input "10. Certificate of fumigation: at cost applicable to wooden case"
type input "10. Certificate of fumigation: at cost applicable to wooden case"
click at [403, 527] on select "gross_weight volumetric_weight per_shipment per_bl per_km per_hawb per_kg flat …" at bounding box center [402, 529] width 60 height 26
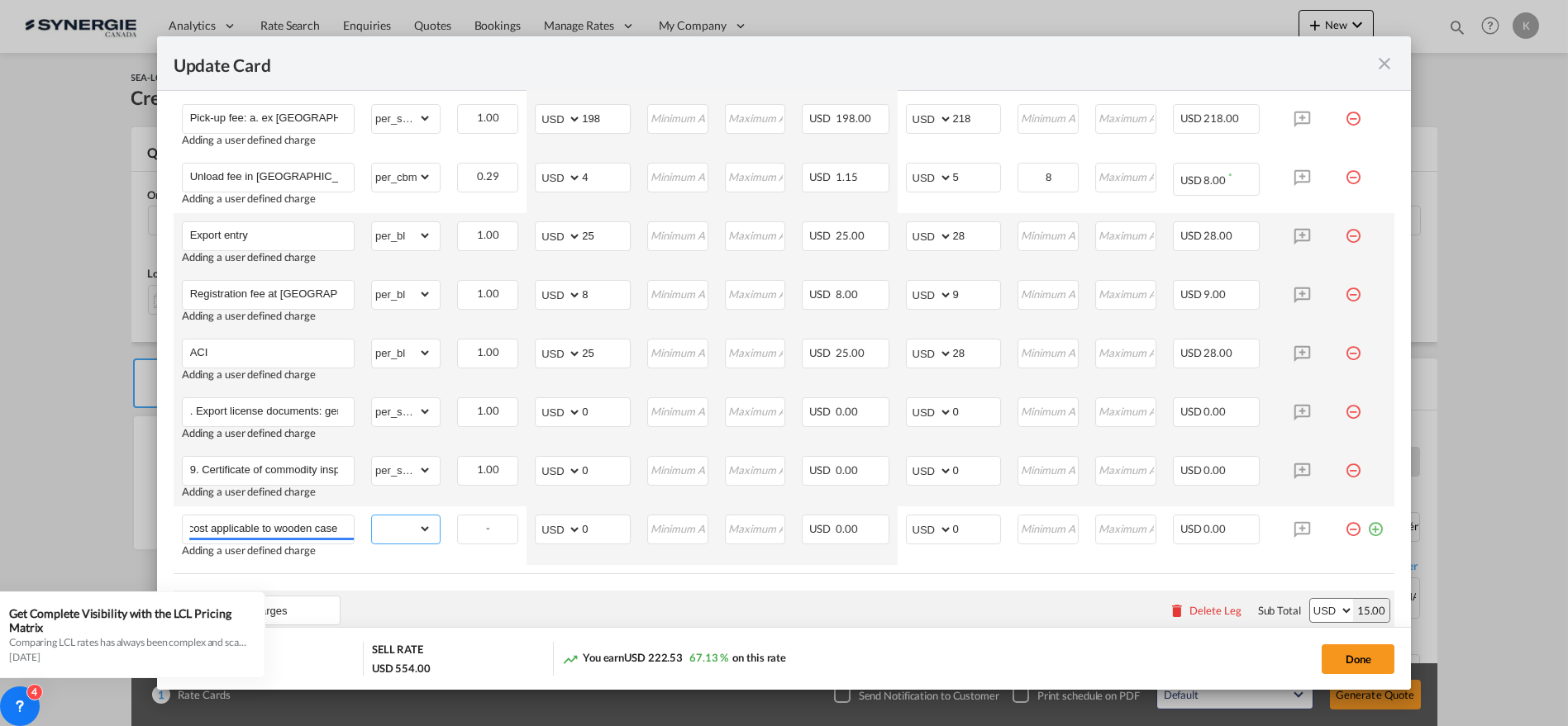
scroll to position [0, 0]
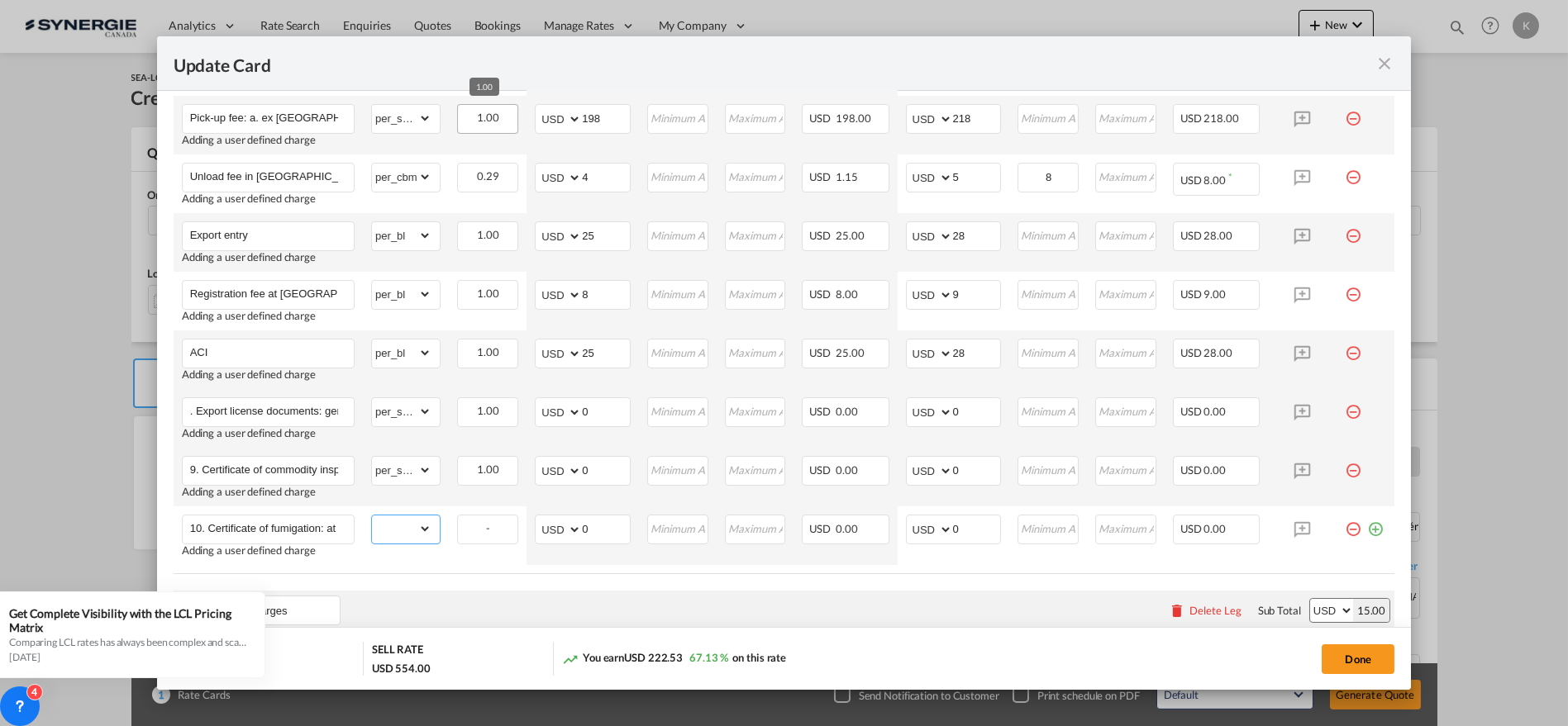
select select "per_shipment"
click at [372, 515] on select "gross_weight volumetric_weight per_shipment per_bl per_km per_hawb per_kg flat …" at bounding box center [402, 529] width 60 height 26
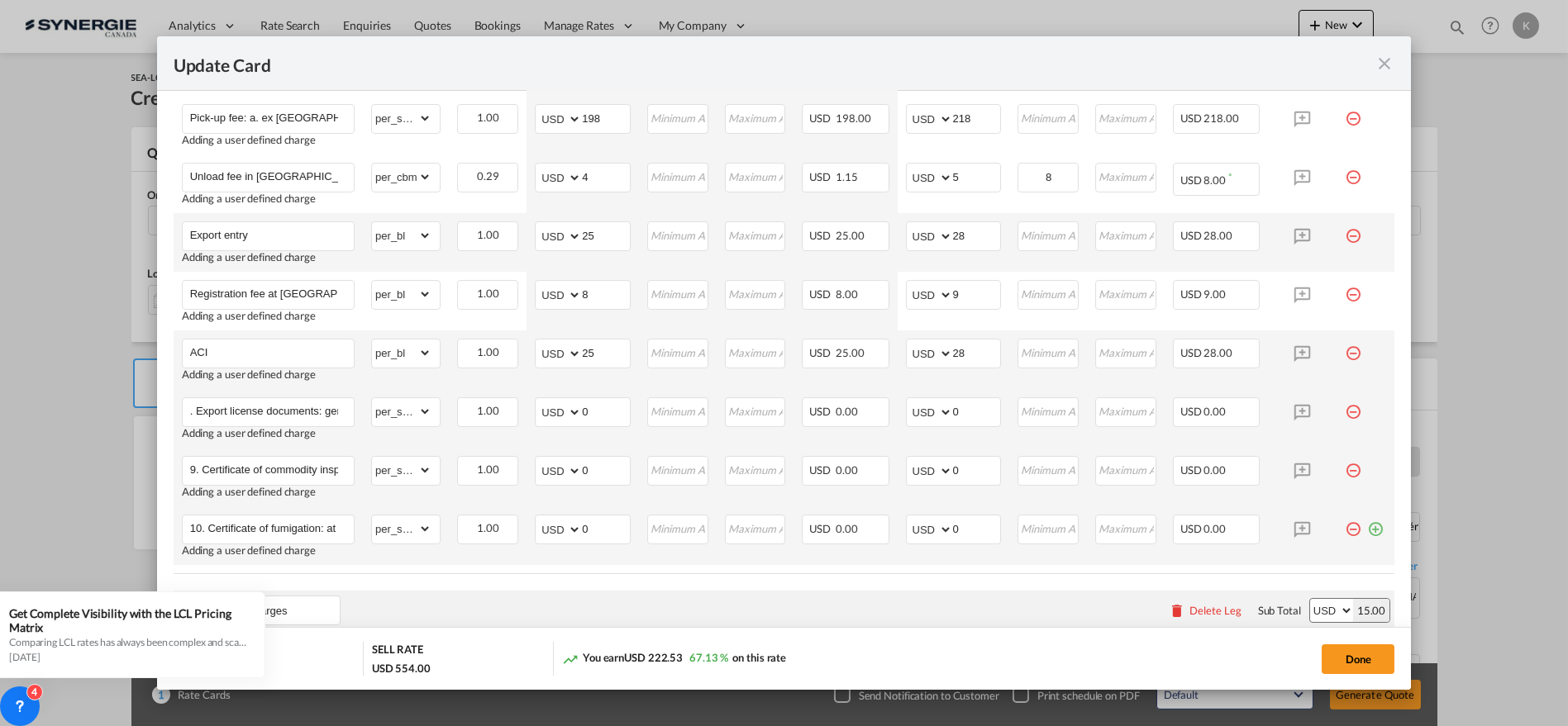
click at [1368, 524] on md-icon "icon-plus-circle-outline green-400-fg" at bounding box center [1376, 523] width 17 height 17
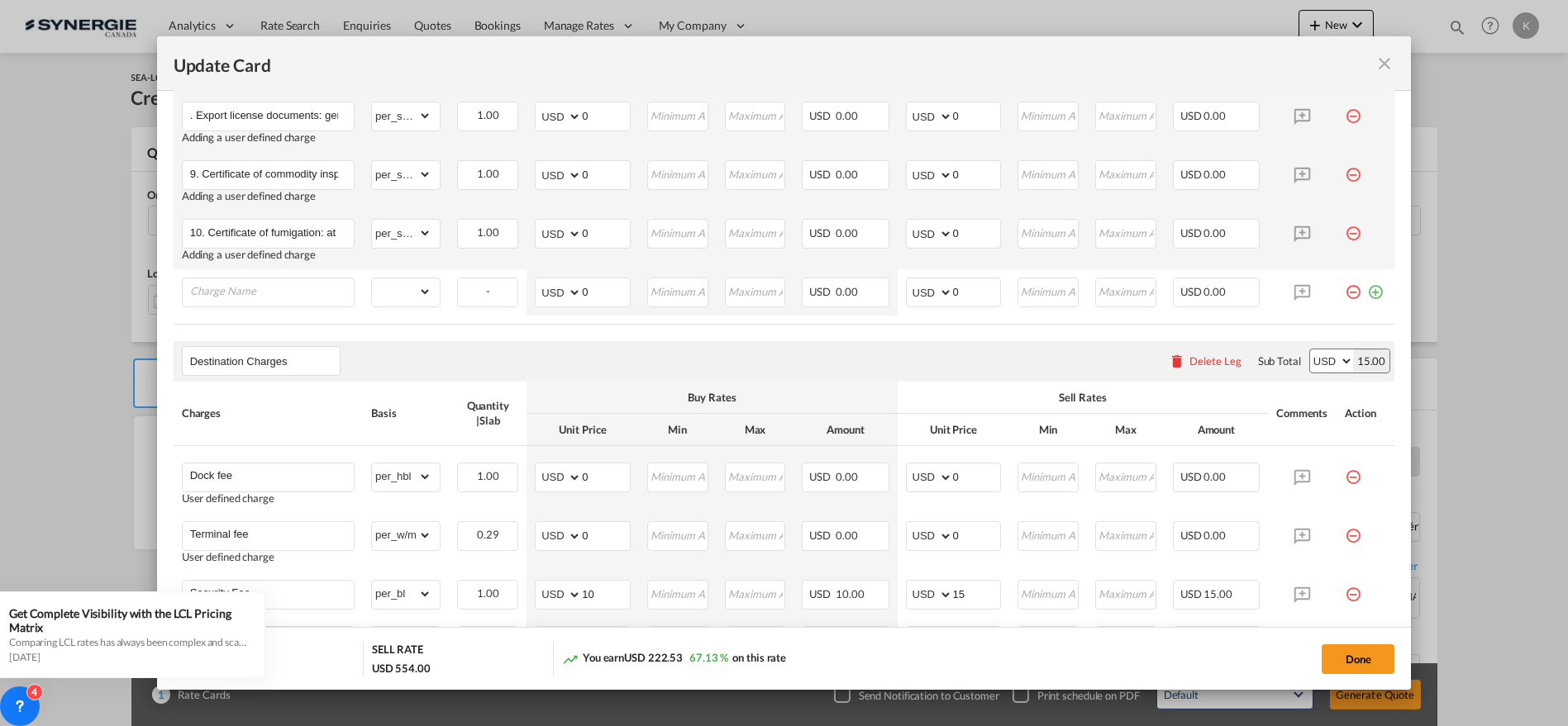
scroll to position [1448, 0]
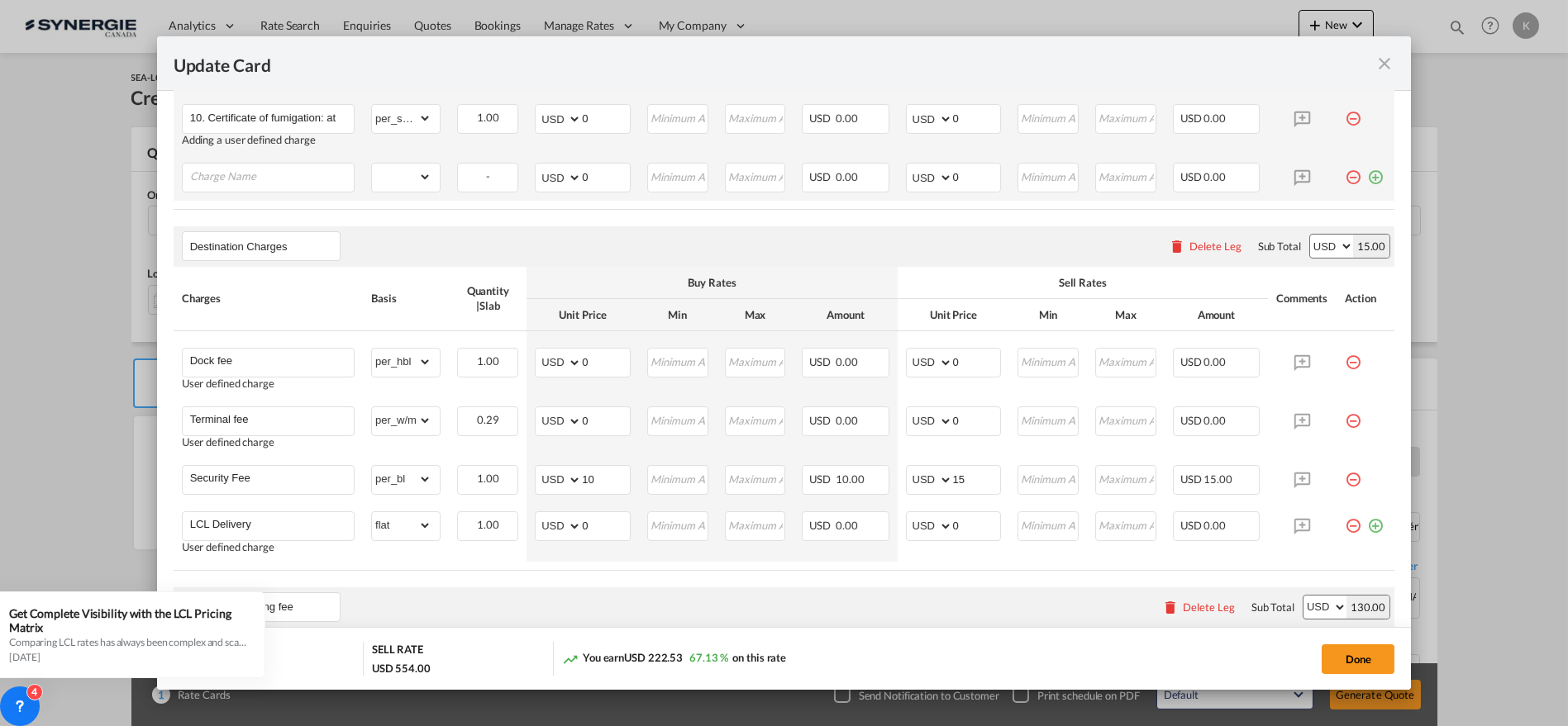
click at [1345, 172] on md-icon "icon-minus-circle-outline red-400-fg pt-7" at bounding box center [1354, 171] width 17 height 17
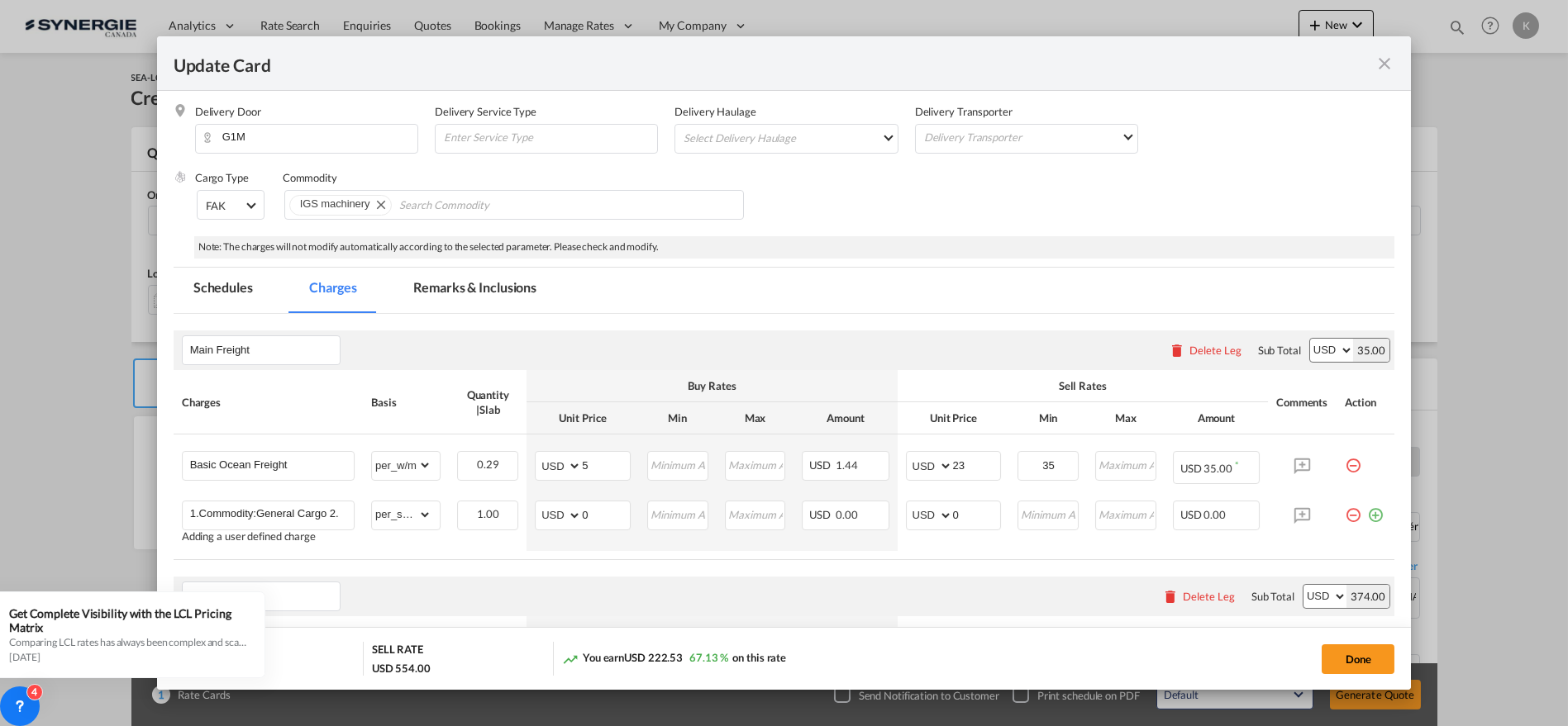
scroll to position [263, 0]
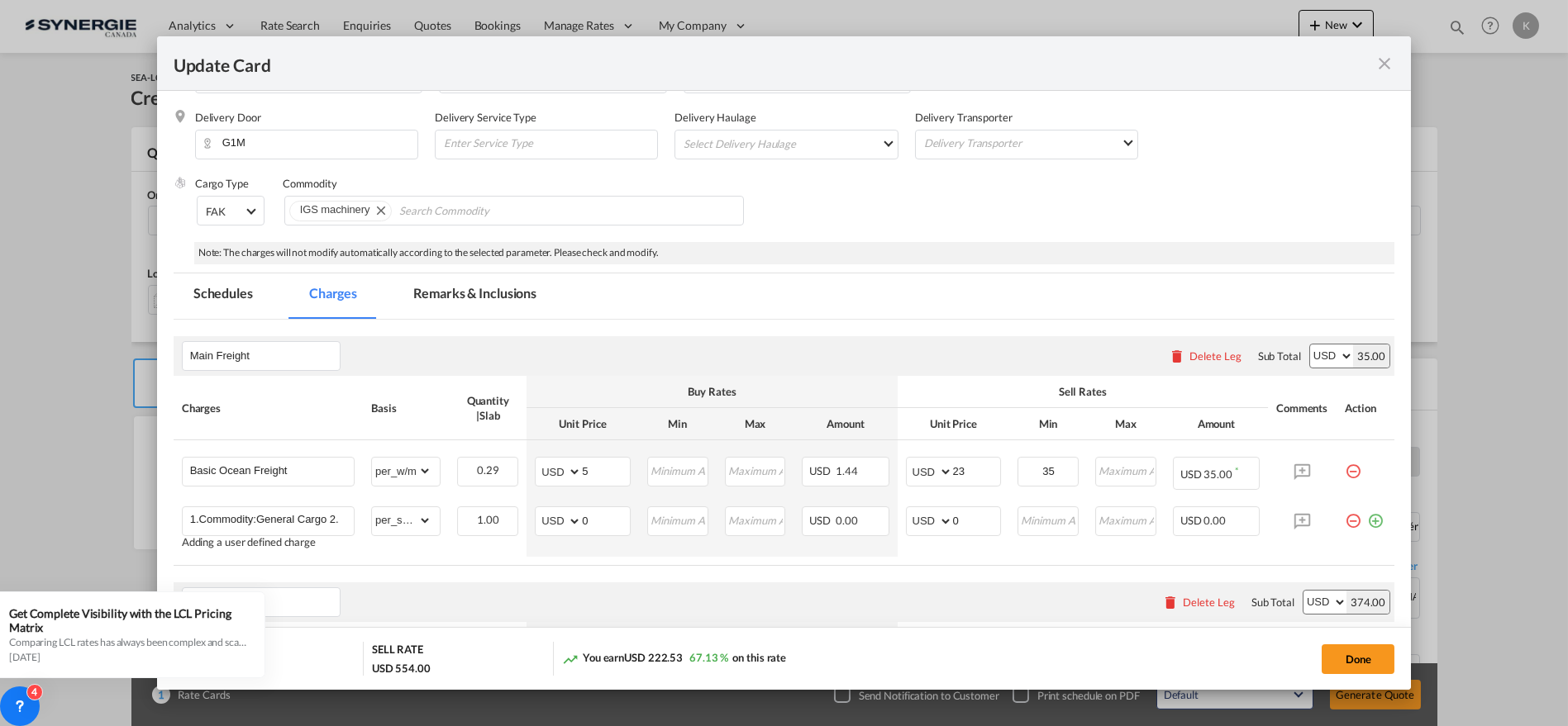
click at [481, 298] on md-tab-item "Remarks & Inclusions" at bounding box center [475, 296] width 163 height 46
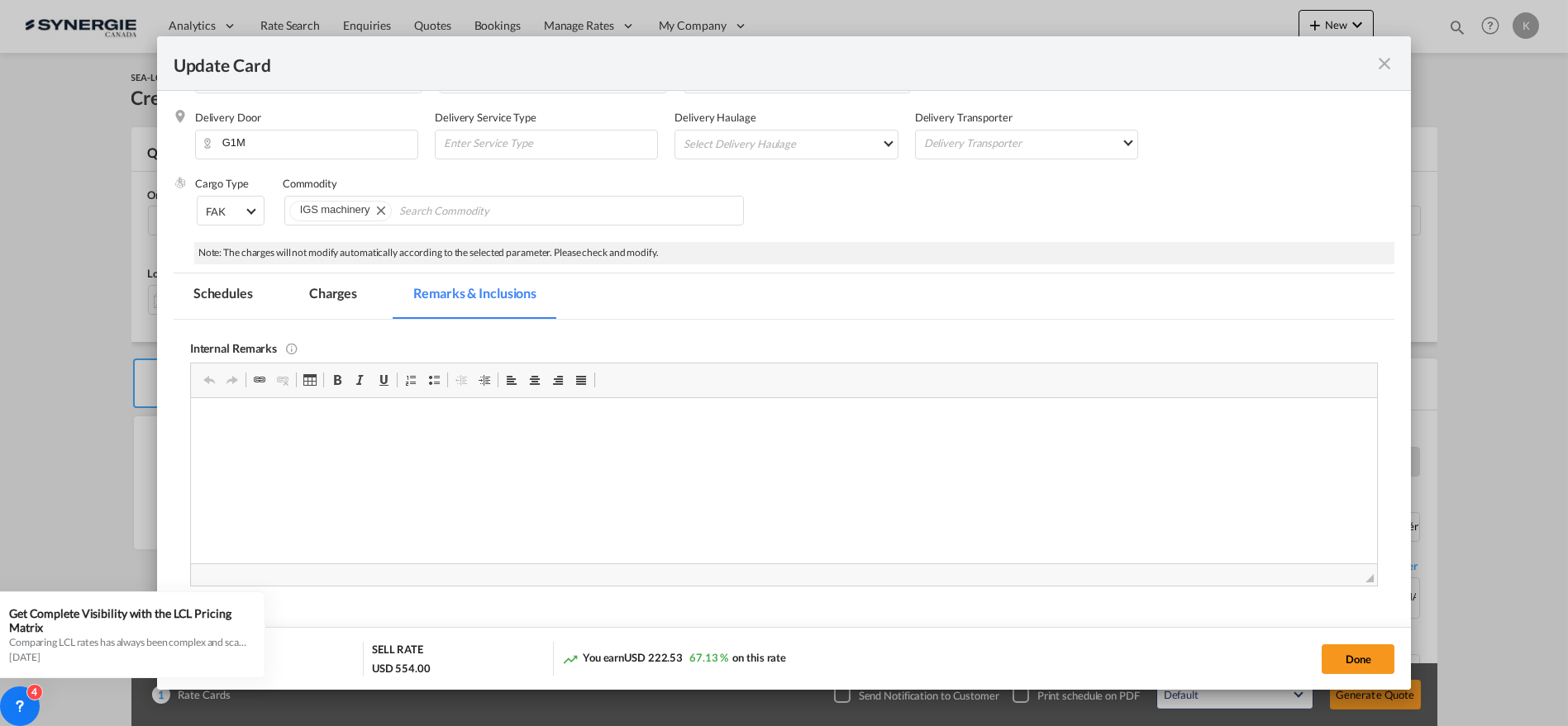
scroll to position [0, 0]
click at [668, 453] on p "https://app.frontapp.com/open/msg_1h4a3gzz?key=sjdF7ZDLyDB93siDdcQc8fKYIet4PQ2A" at bounding box center [784, 450] width 1154 height 18
drag, startPoint x: 344, startPoint y: 294, endPoint x: 82, endPoint y: 294, distance: 262.0
click at [344, 294] on md-tab-item "Charges" at bounding box center [333, 296] width 88 height 46
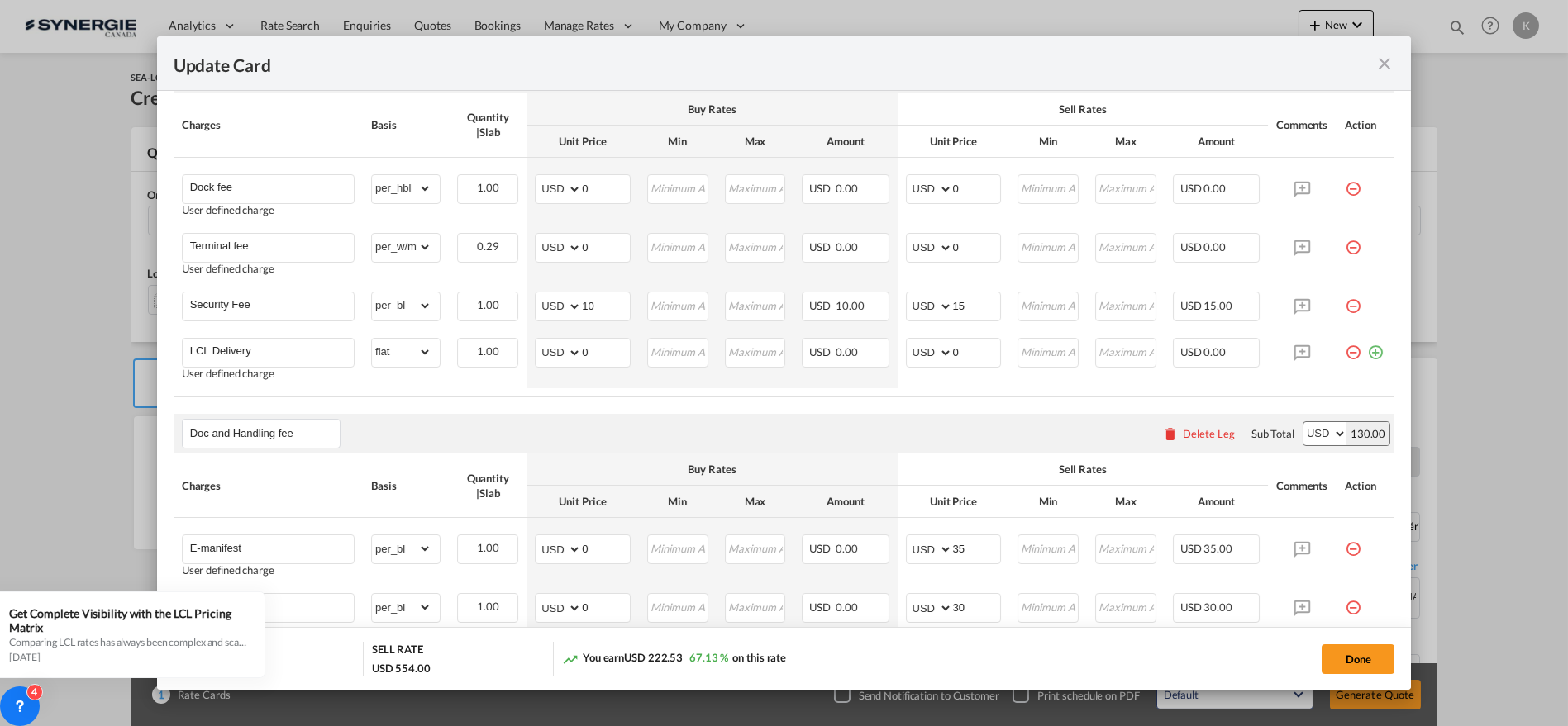
scroll to position [1581, 0]
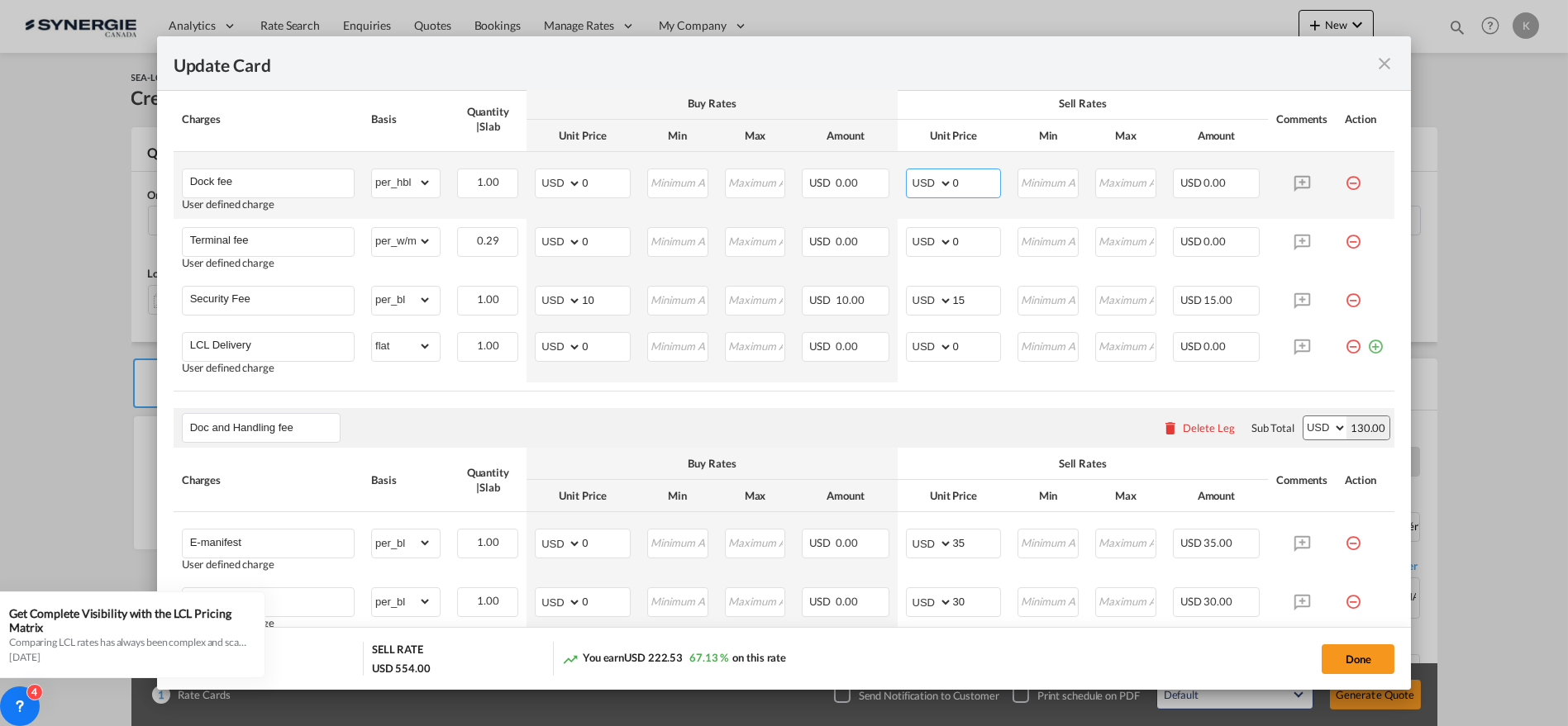
drag, startPoint x: 949, startPoint y: 181, endPoint x: 936, endPoint y: 184, distance: 13.3
click at [931, 181] on md-input-container "AED AFN ALL AMD ANG AOA ARS AUD AWG AZN BAM BBD BDT BGN BHD BIF BMD BND [PERSON…" at bounding box center [954, 183] width 95 height 30
type input "65"
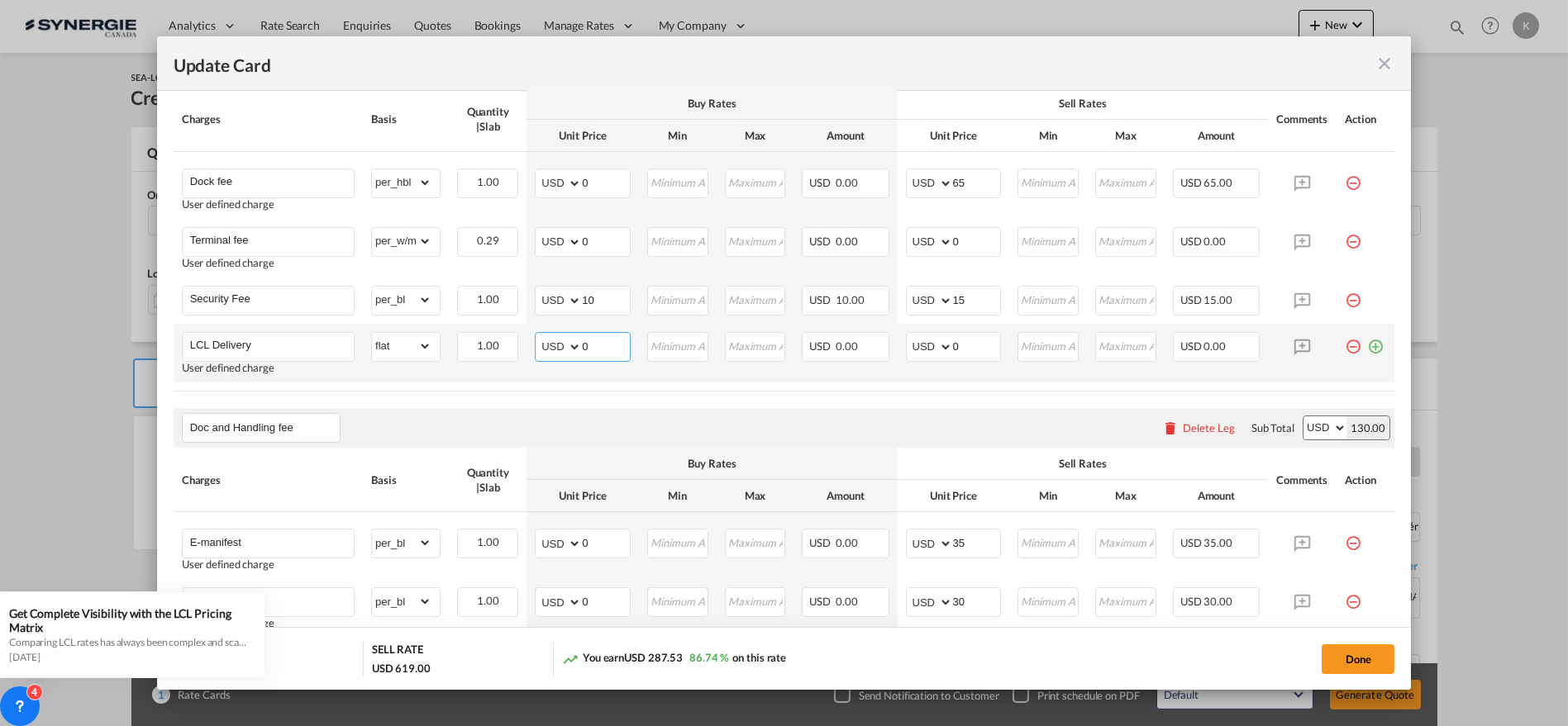
click at [561, 341] on select "AED AFN ALL AMD ANG AOA ARS AUD AWG AZN BAM BBD BDT BGN BHD BIF BMD BND [PERSON…" at bounding box center [560, 347] width 43 height 23
select select "string:CAD"
click at [538, 336] on select "AED AFN ALL AMD ANG AOA ARS AUD AWG AZN BAM BBD BDT BGN BHD BIF BMD BND [PERSON…" at bounding box center [560, 347] width 43 height 23
type input "75.35"
type input "83"
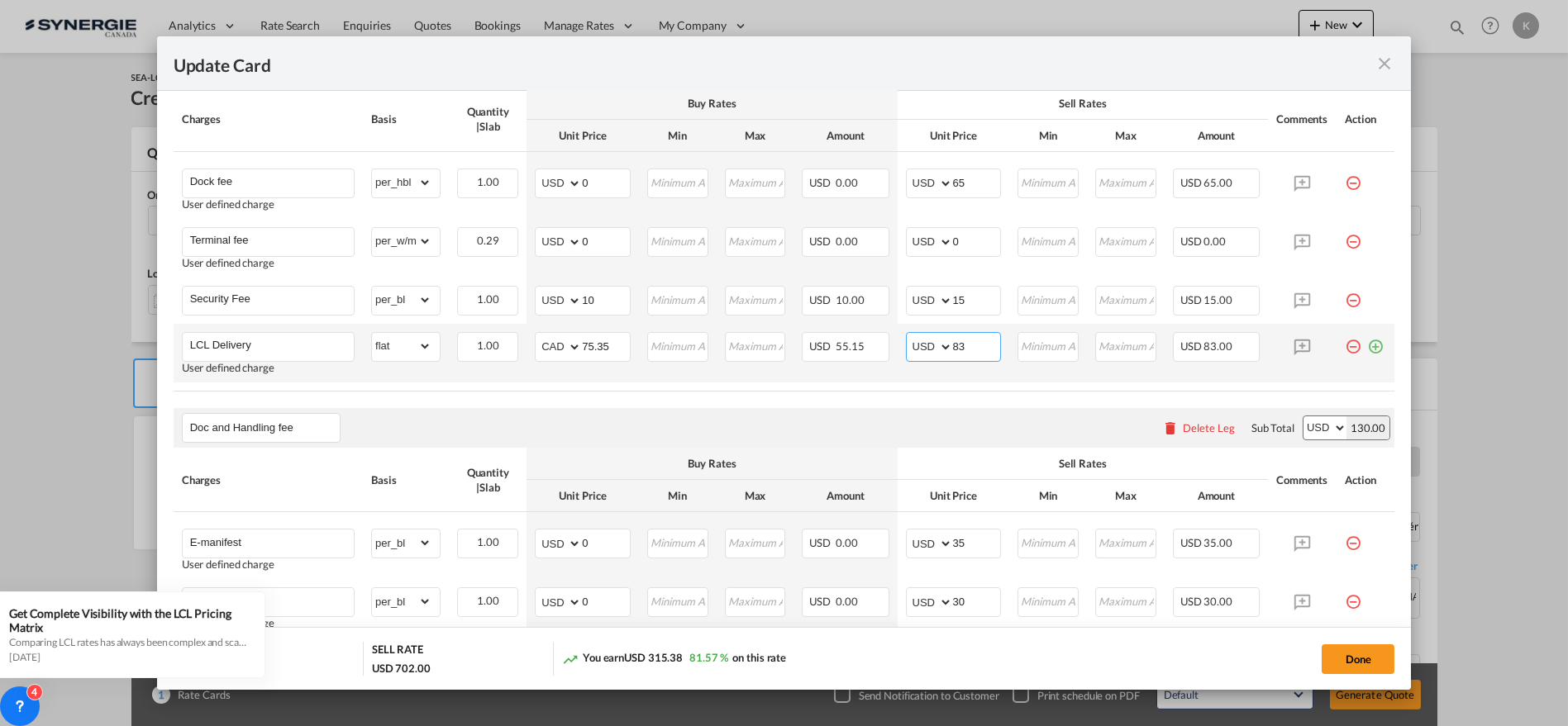
click at [917, 340] on select "AED AFN ALL AMD ANG AOA ARS AUD AWG AZN BAM BBD BDT BGN BHD BIF BMD BND [PERSON…" at bounding box center [931, 347] width 43 height 23
select select "string:CAD"
click at [909, 336] on select "AED AFN ALL AMD ANG AOA ARS AUD AWG AZN BAM BBD BDT BGN BHD BIF BMD BND [PERSON…" at bounding box center [931, 347] width 43 height 23
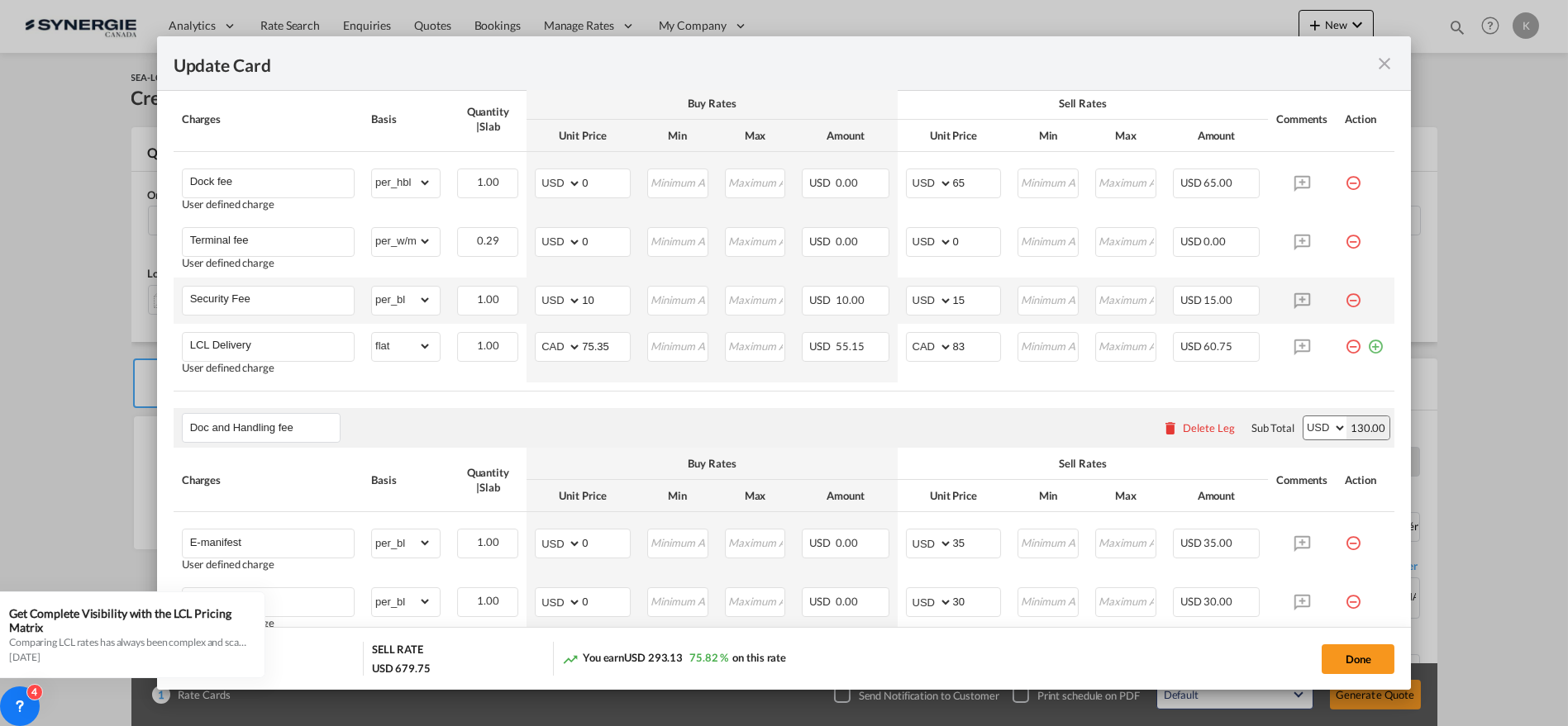
click at [1345, 298] on md-icon "icon-minus-circle-outline red-400-fg pt-7" at bounding box center [1354, 295] width 17 height 17
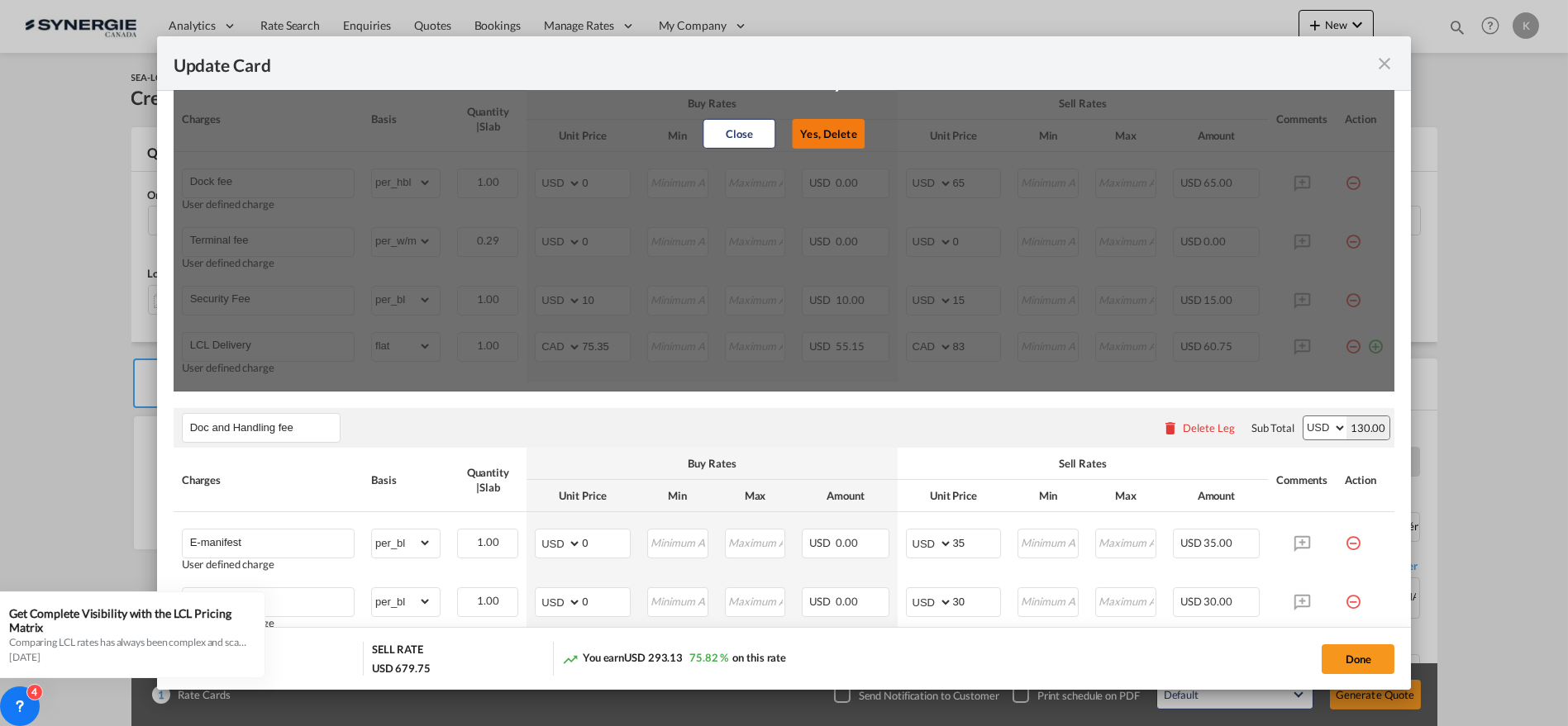
click at [832, 131] on button "Yes, Delete" at bounding box center [829, 133] width 73 height 30
type input "LCL Delivery"
select select "flat"
select select "string:CAD"
type input "75.35"
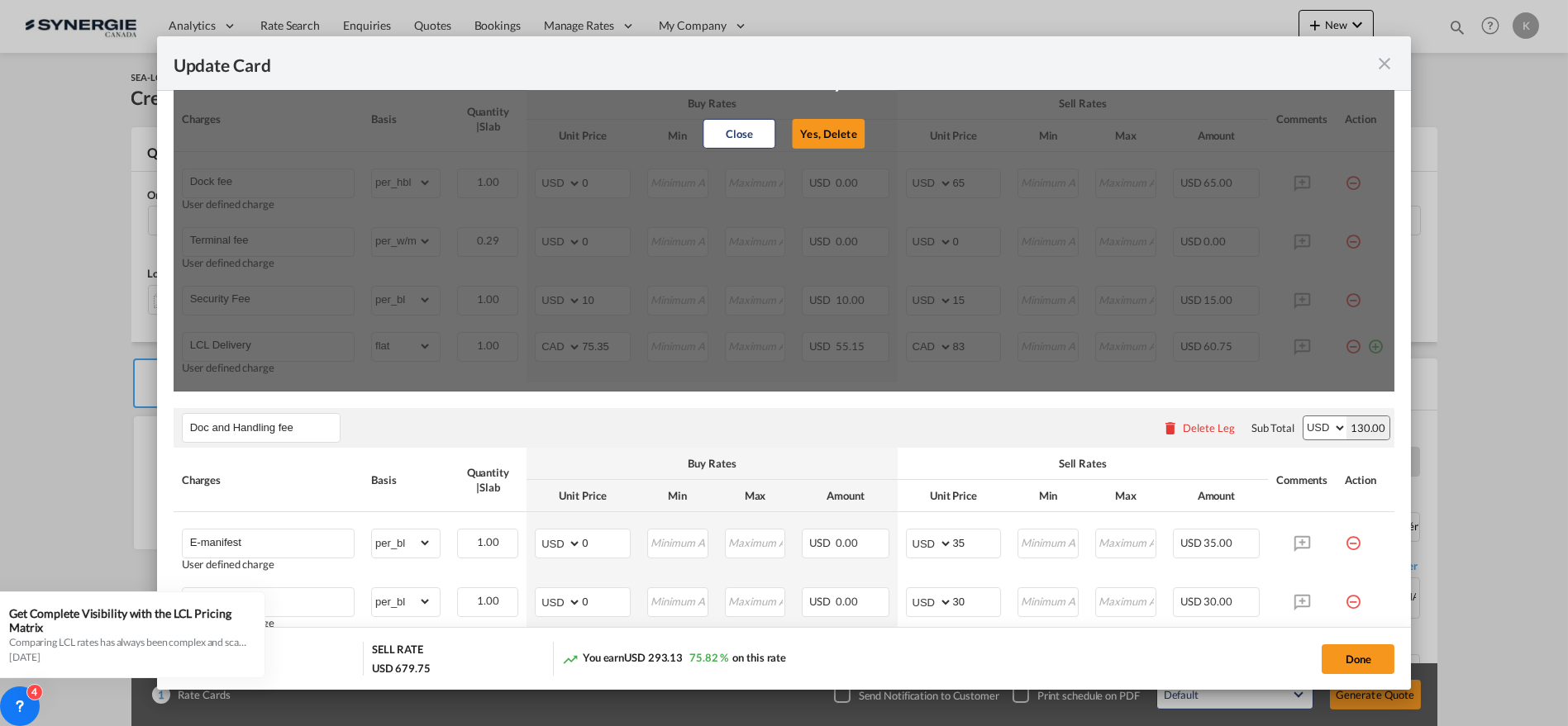
select select "string:CAD"
type input "83"
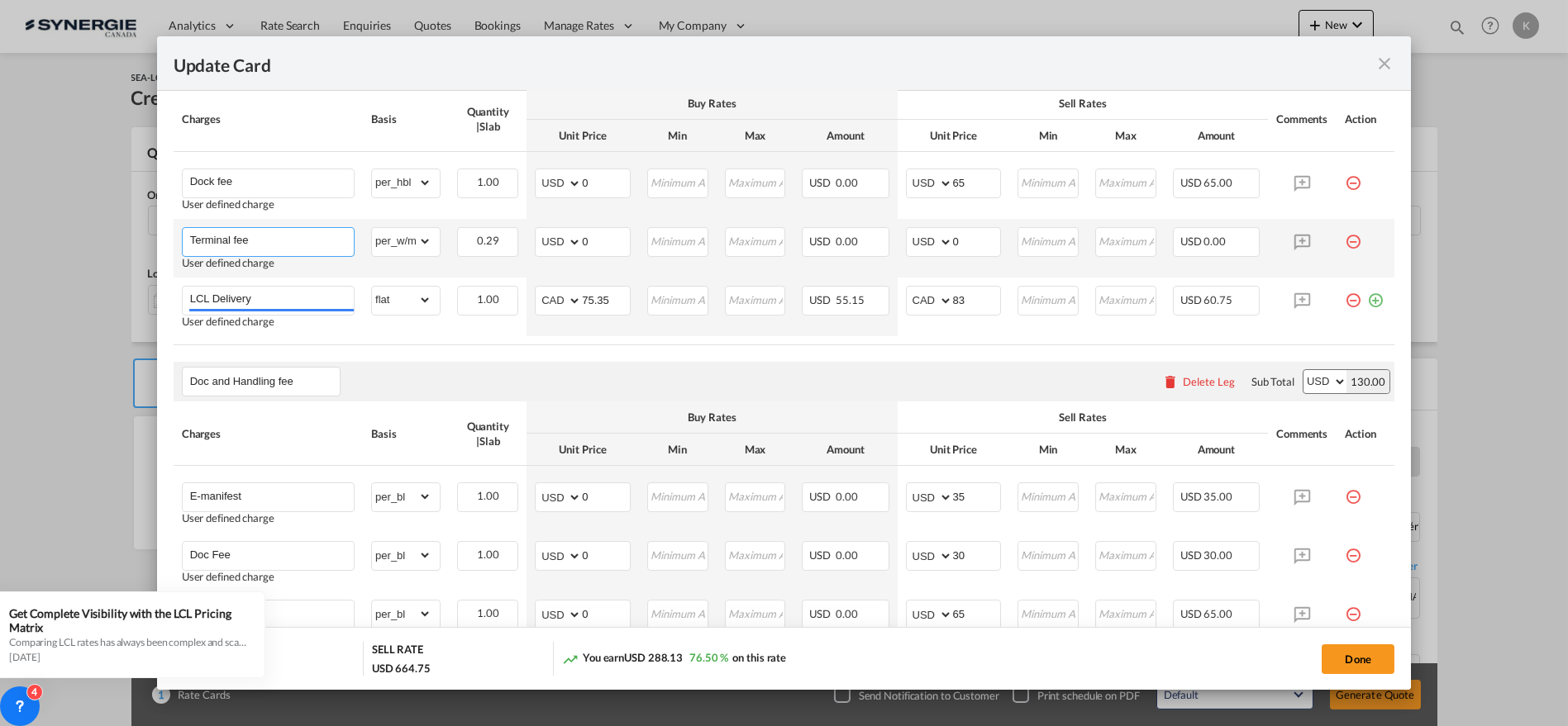
click at [280, 232] on input "Terminal fee" at bounding box center [271, 240] width 164 height 24
type input "Terminal fee security fee and DDC at cost if any"
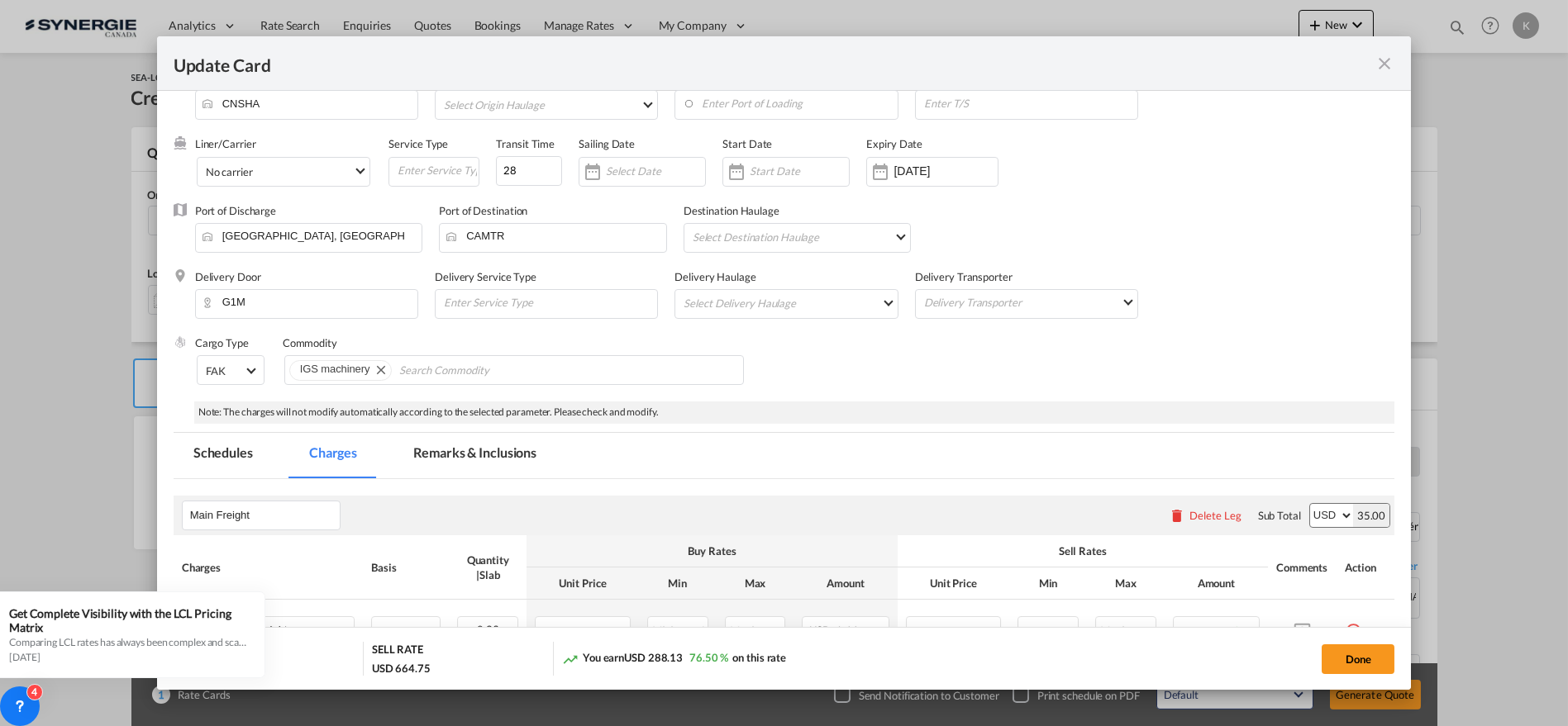
scroll to position [20, 0]
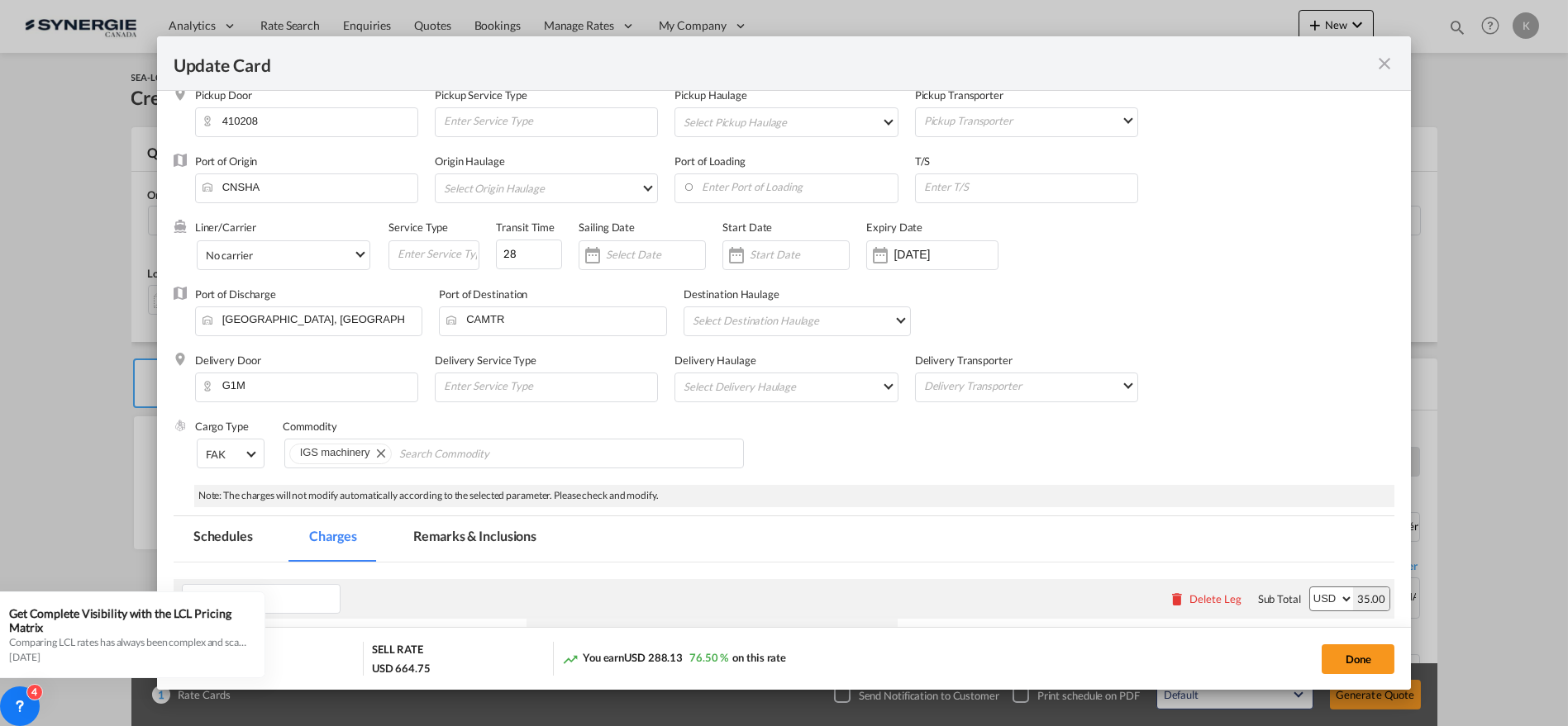
click at [451, 538] on md-tab-item "Remarks & Inclusions" at bounding box center [475, 539] width 163 height 46
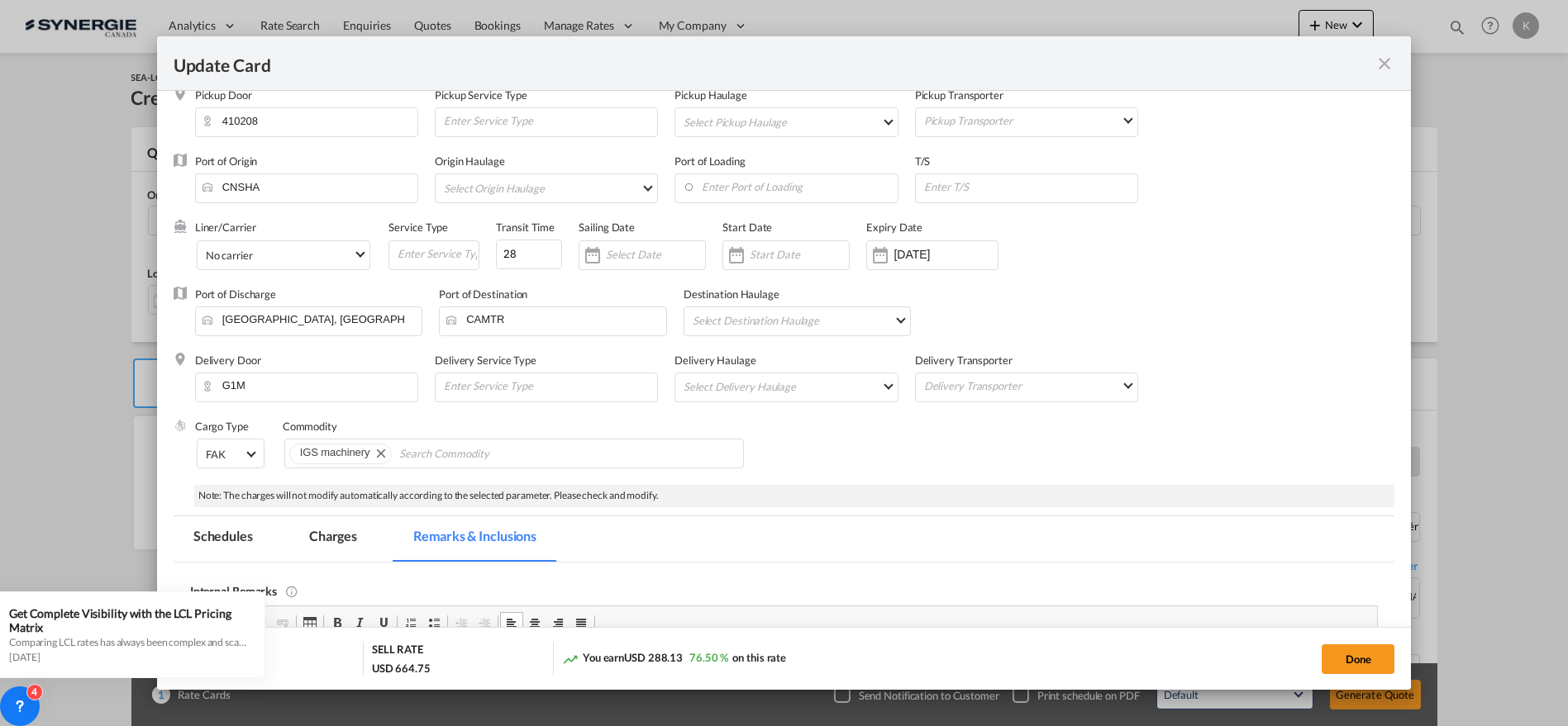
scroll to position [394, 0]
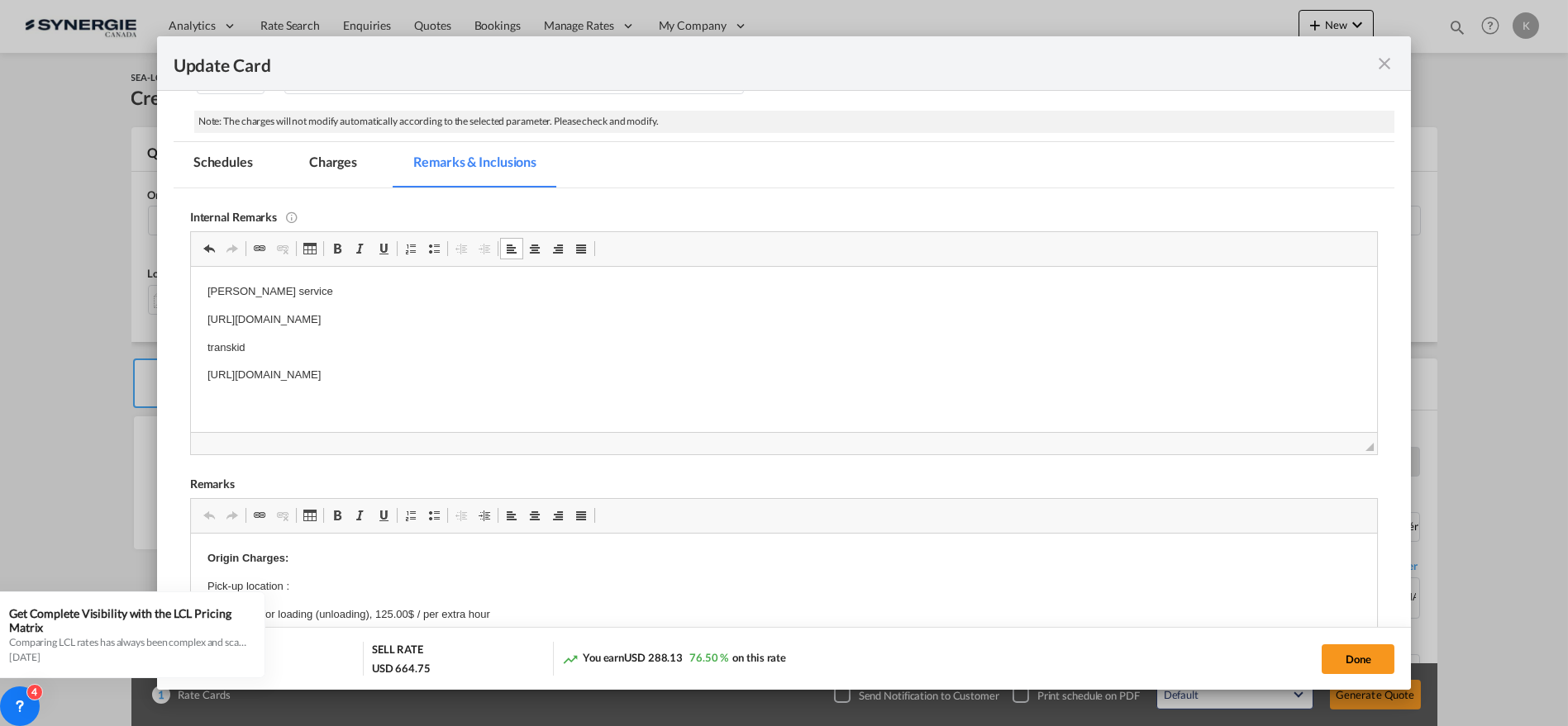
click at [667, 385] on html "Berst service https://app.frontapp.com/open/msg_1h4a3gzz?key=sjdF7ZDLyDB93siDdc…" at bounding box center [784, 332] width 1187 height 134
click at [1356, 652] on button "Done" at bounding box center [1358, 660] width 73 height 30
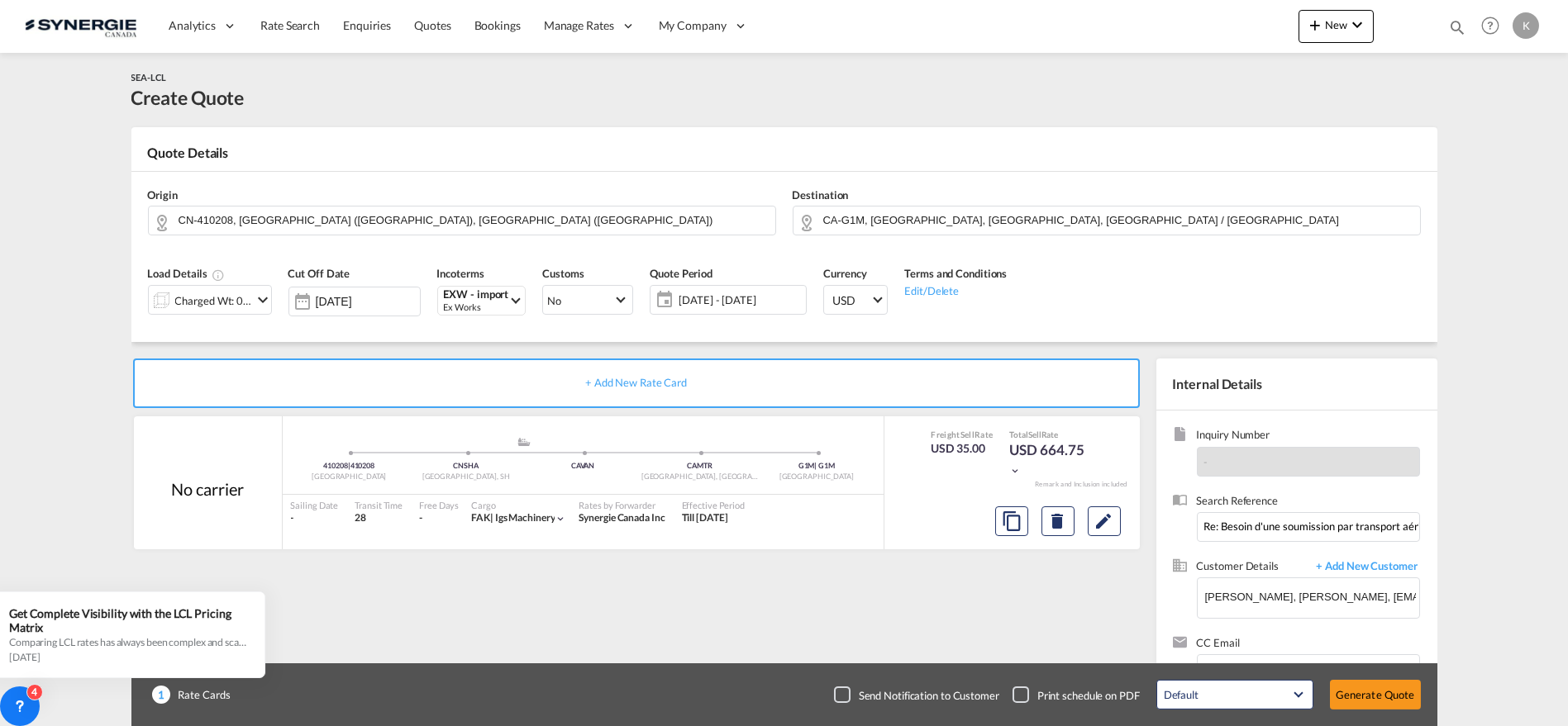
type input "[DATE]"
click at [1372, 690] on button "Generate Quote" at bounding box center [1375, 695] width 91 height 30
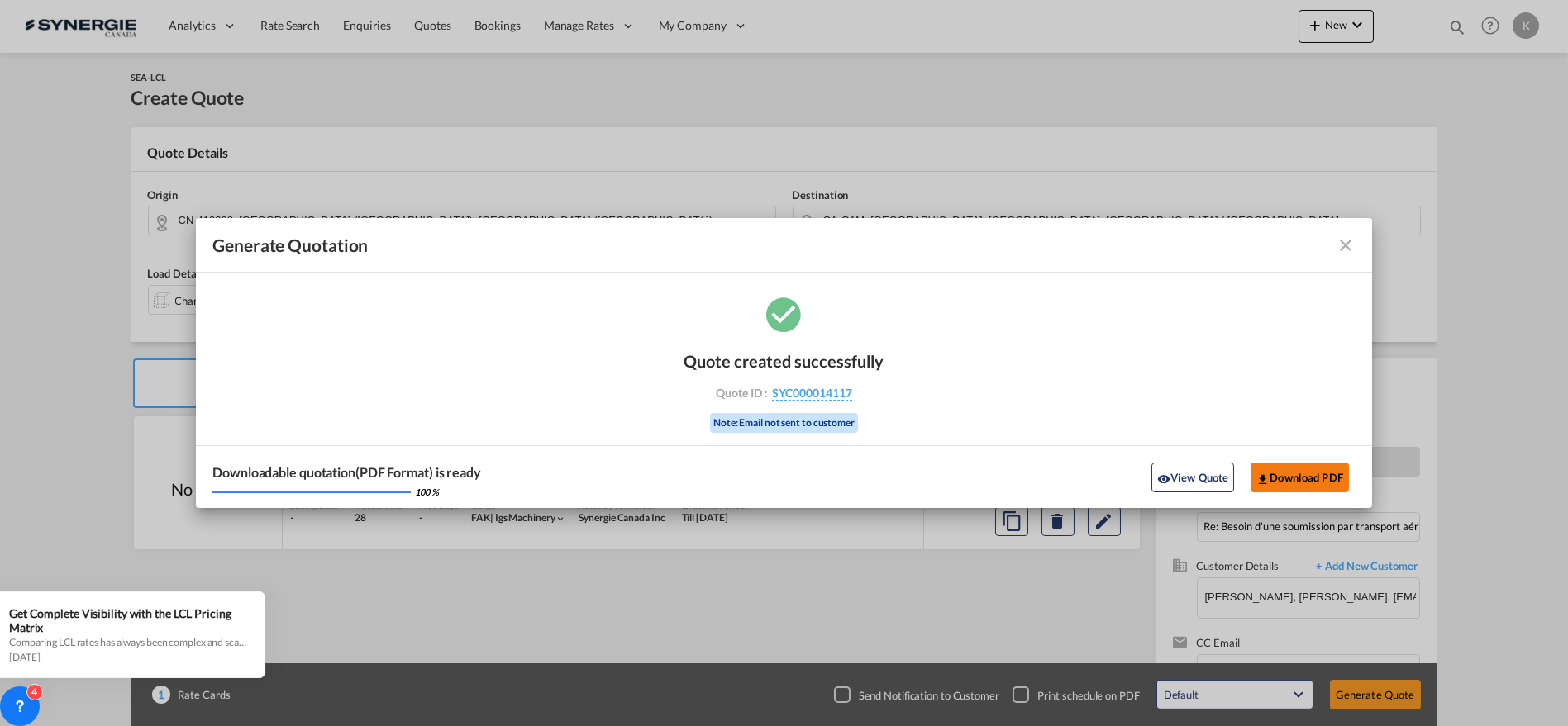
click at [1299, 480] on button "Download PDF" at bounding box center [1299, 478] width 98 height 30
click at [1348, 246] on md-icon "icon-close fg-AAA8AD cursor m-0" at bounding box center [1345, 245] width 20 height 20
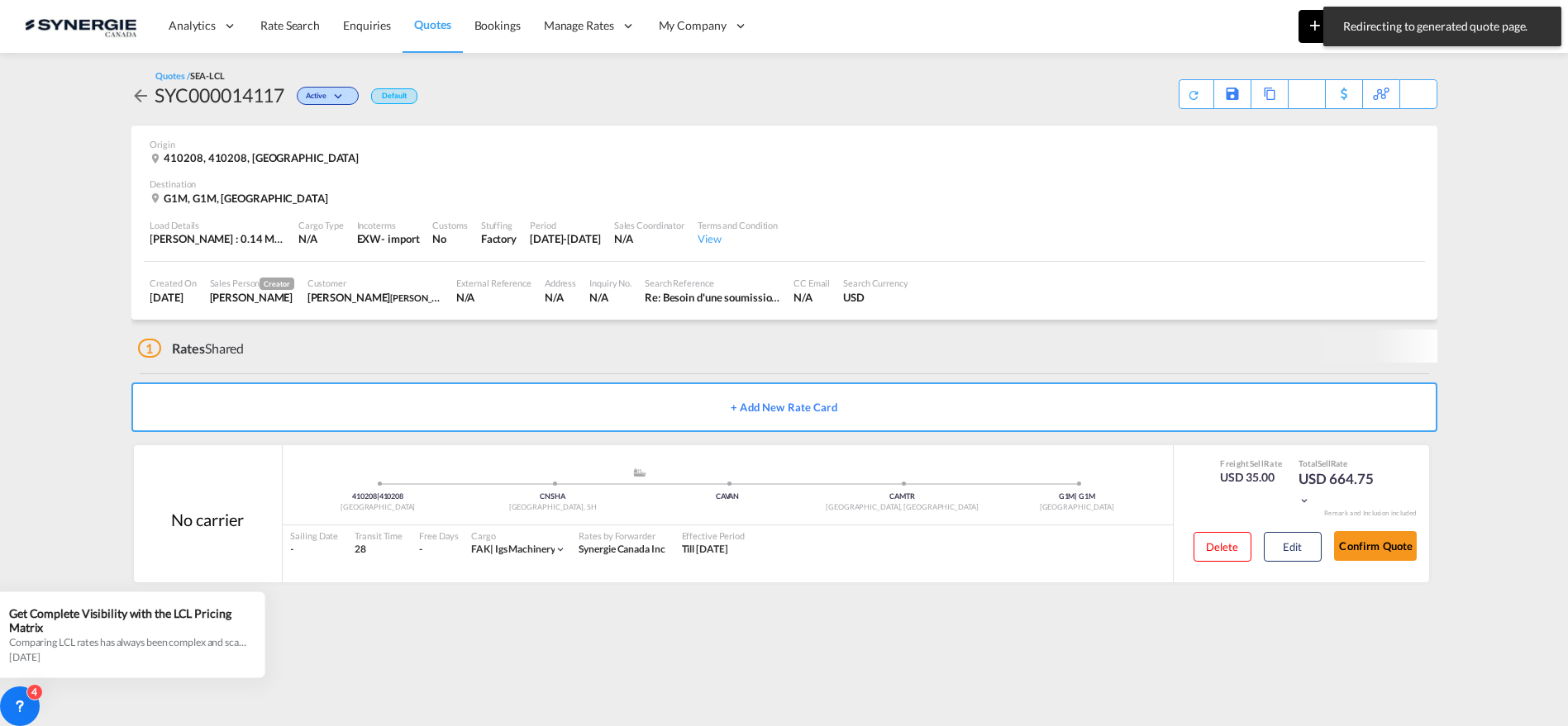
click at [1300, 29] on button "New" at bounding box center [1336, 26] width 75 height 33
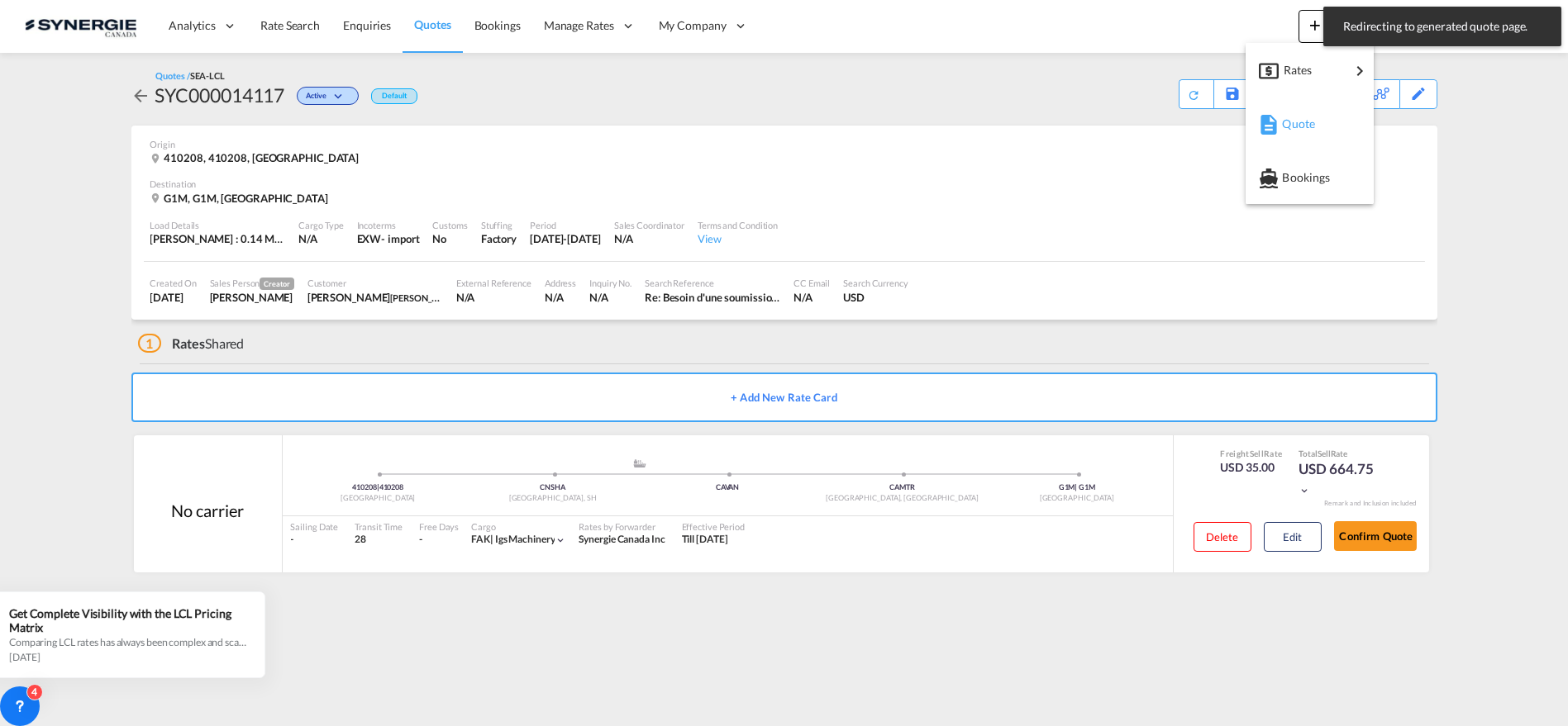
click at [1300, 131] on span "Quote" at bounding box center [1291, 123] width 18 height 33
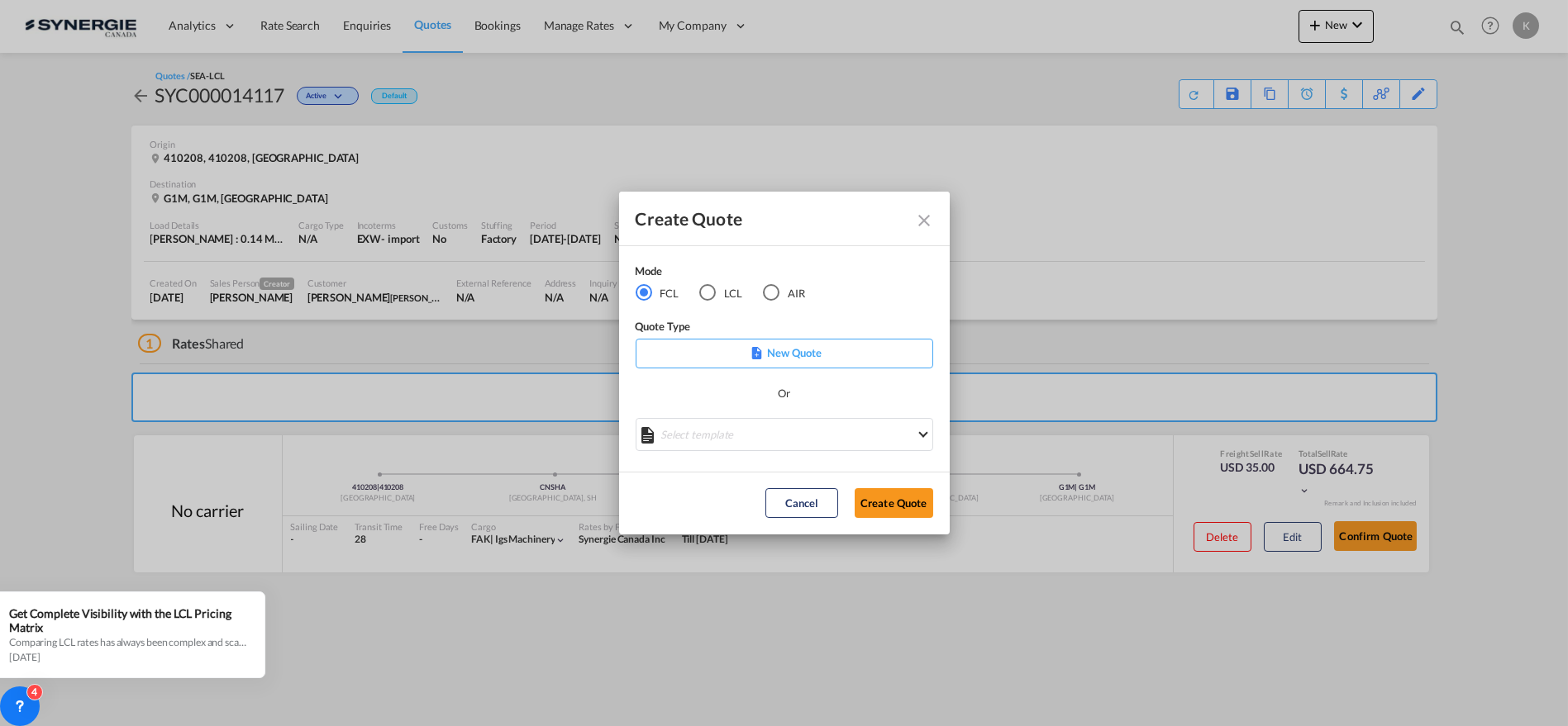
click at [768, 291] on div "AIR" at bounding box center [771, 293] width 17 height 17
click at [723, 435] on md-select "Select template Air Import DAP - YUL/CAD Air Team | 25 Sep 2024 Import UBV cons…" at bounding box center [784, 434] width 298 height 33
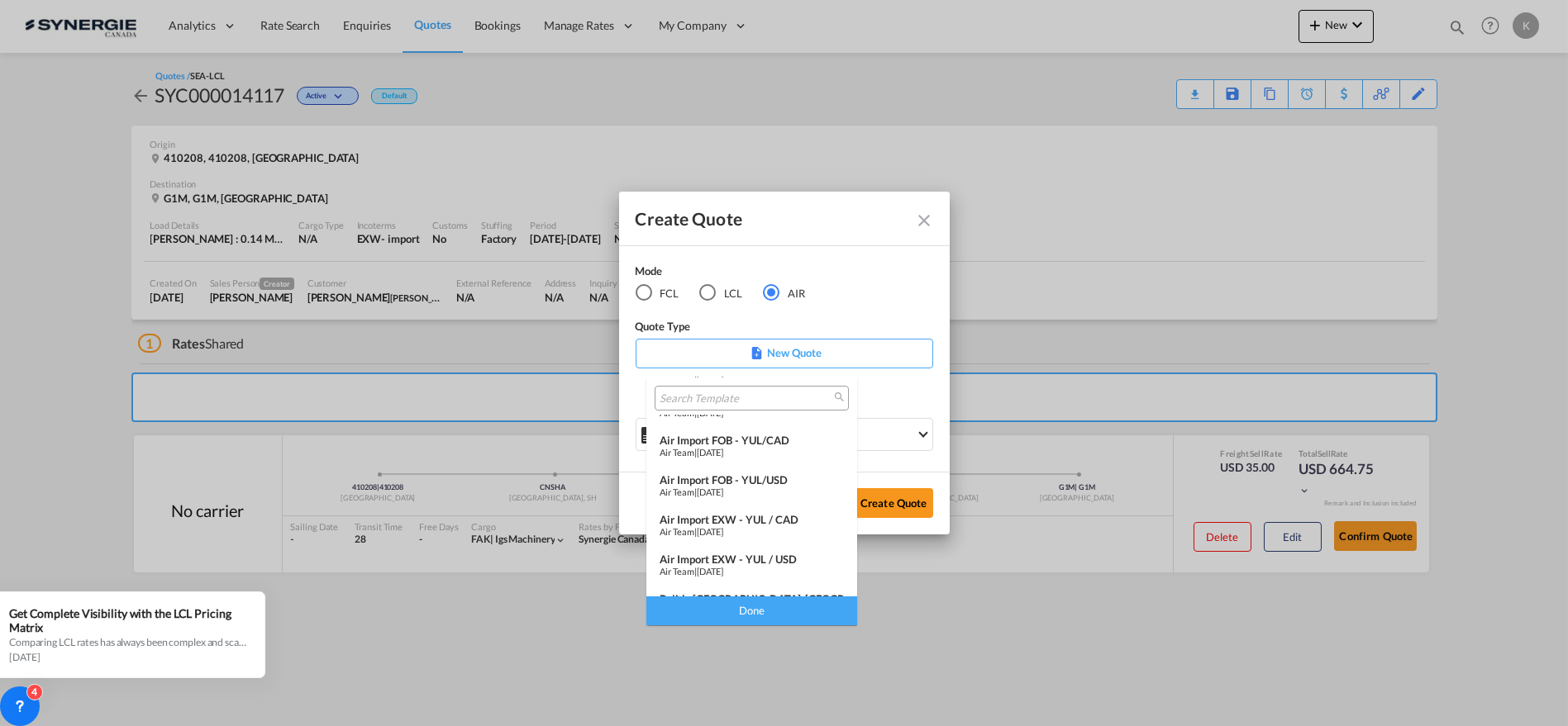
scroll to position [177, 0]
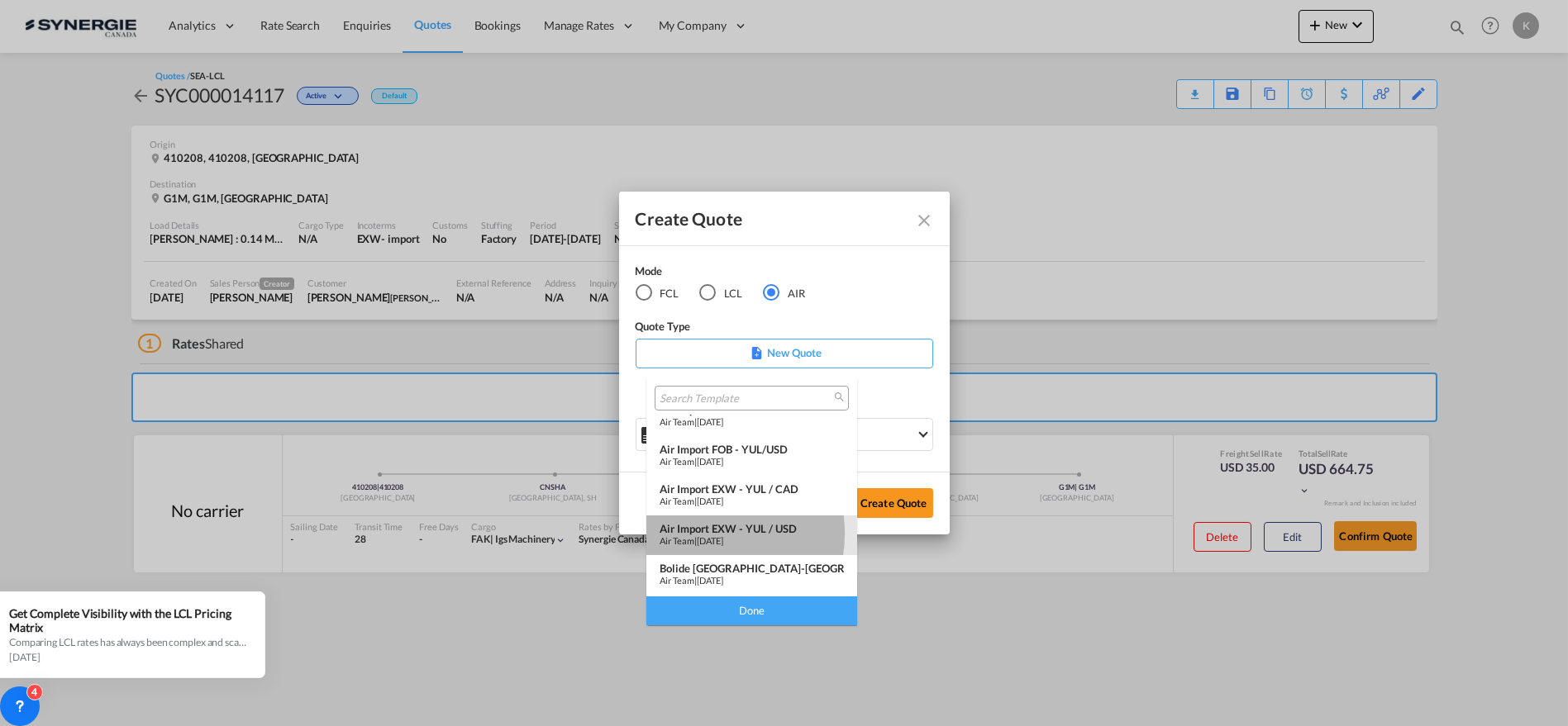
click at [701, 535] on span "15 Aug 2024" at bounding box center [710, 540] width 26 height 10
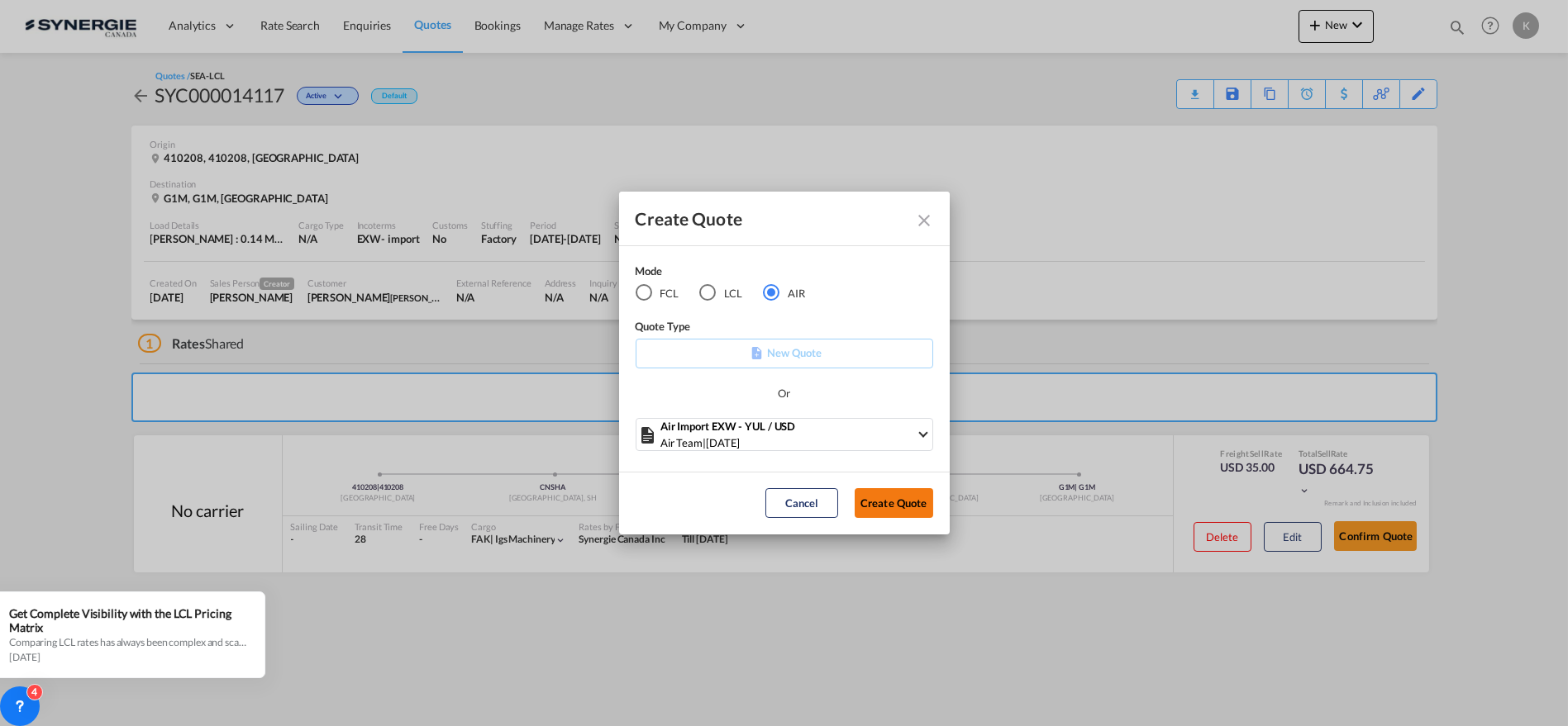
click at [911, 501] on button "Create Quote" at bounding box center [894, 503] width 79 height 30
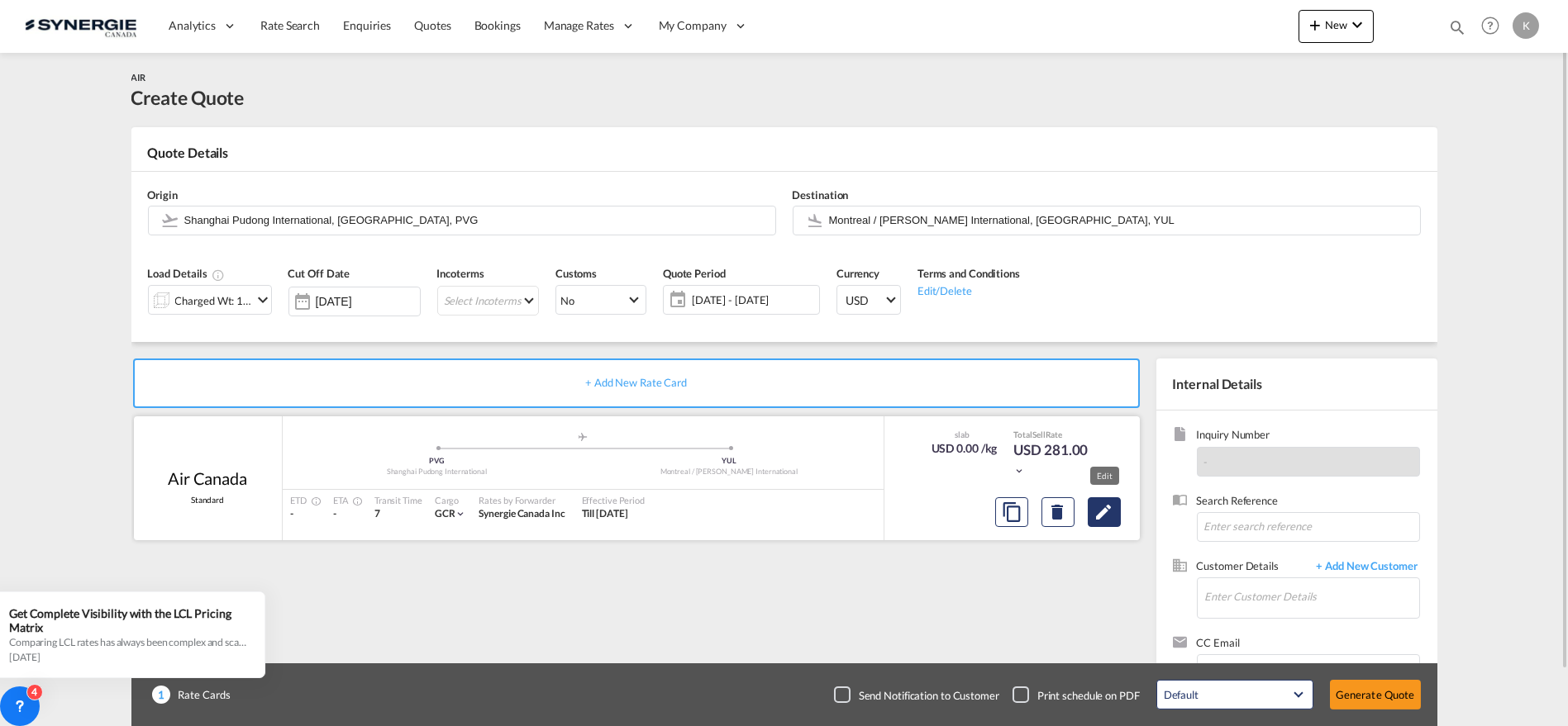
click at [1100, 518] on md-icon "Edit" at bounding box center [1104, 512] width 20 height 20
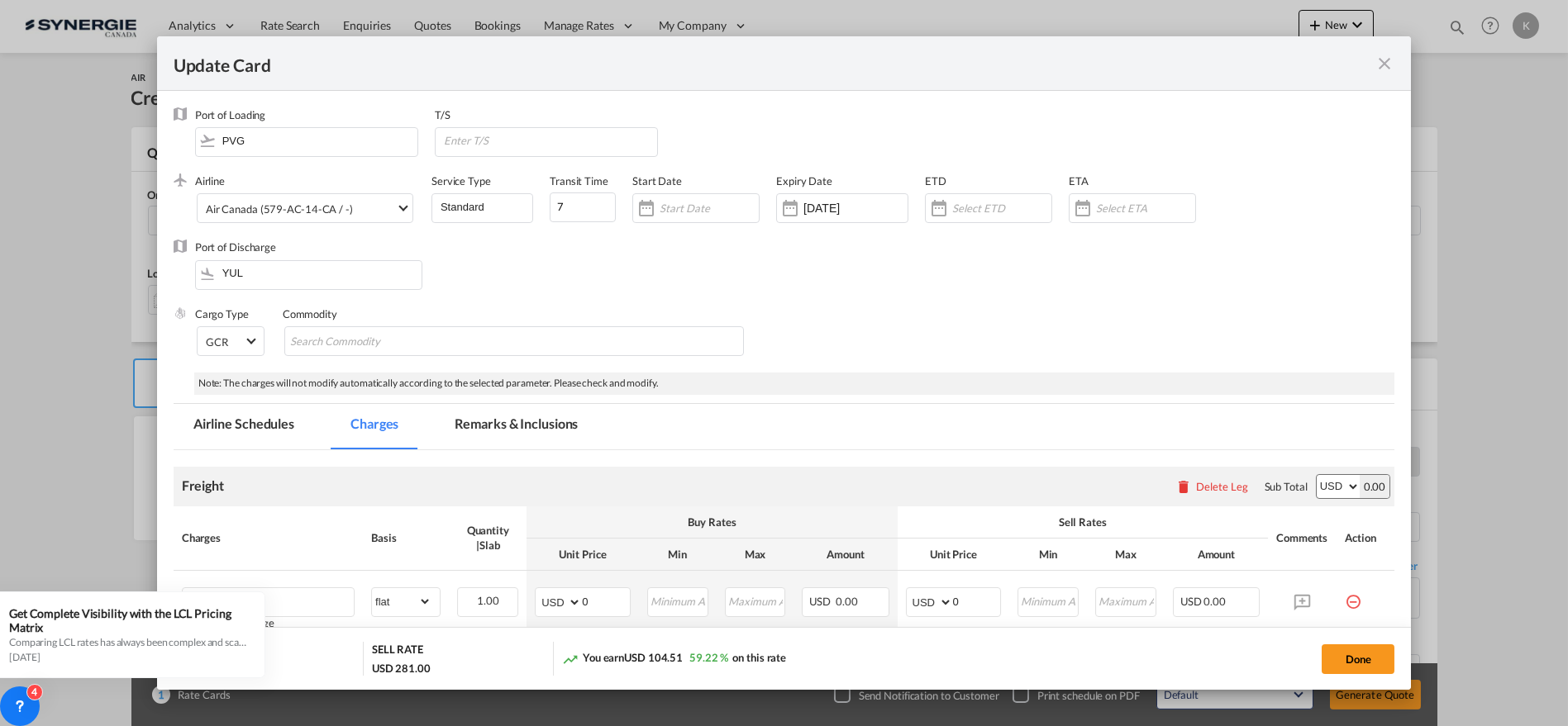
click at [507, 430] on md-tab-item "Remarks & Inclusions" at bounding box center [517, 427] width 163 height 46
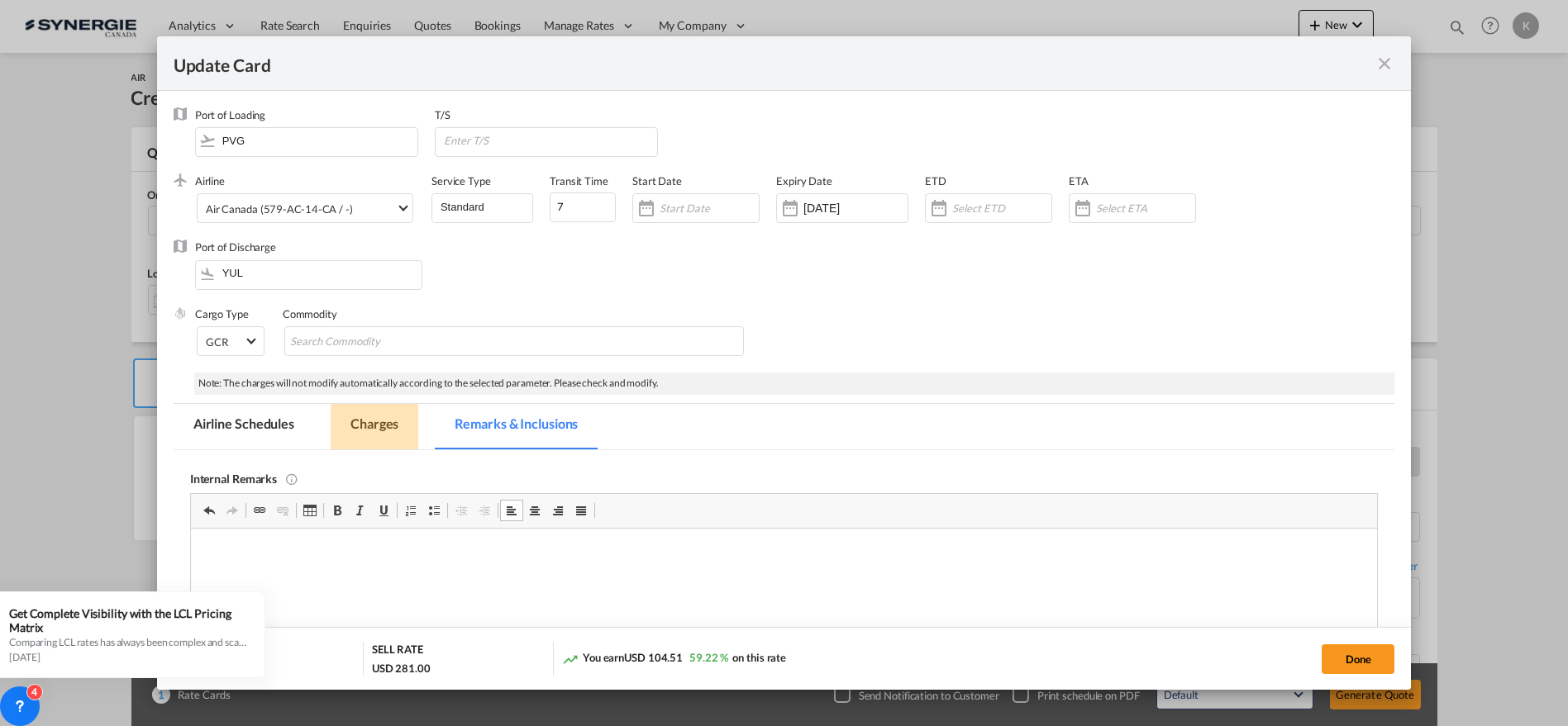
click at [389, 423] on md-tab-item "Charges" at bounding box center [374, 427] width 88 height 46
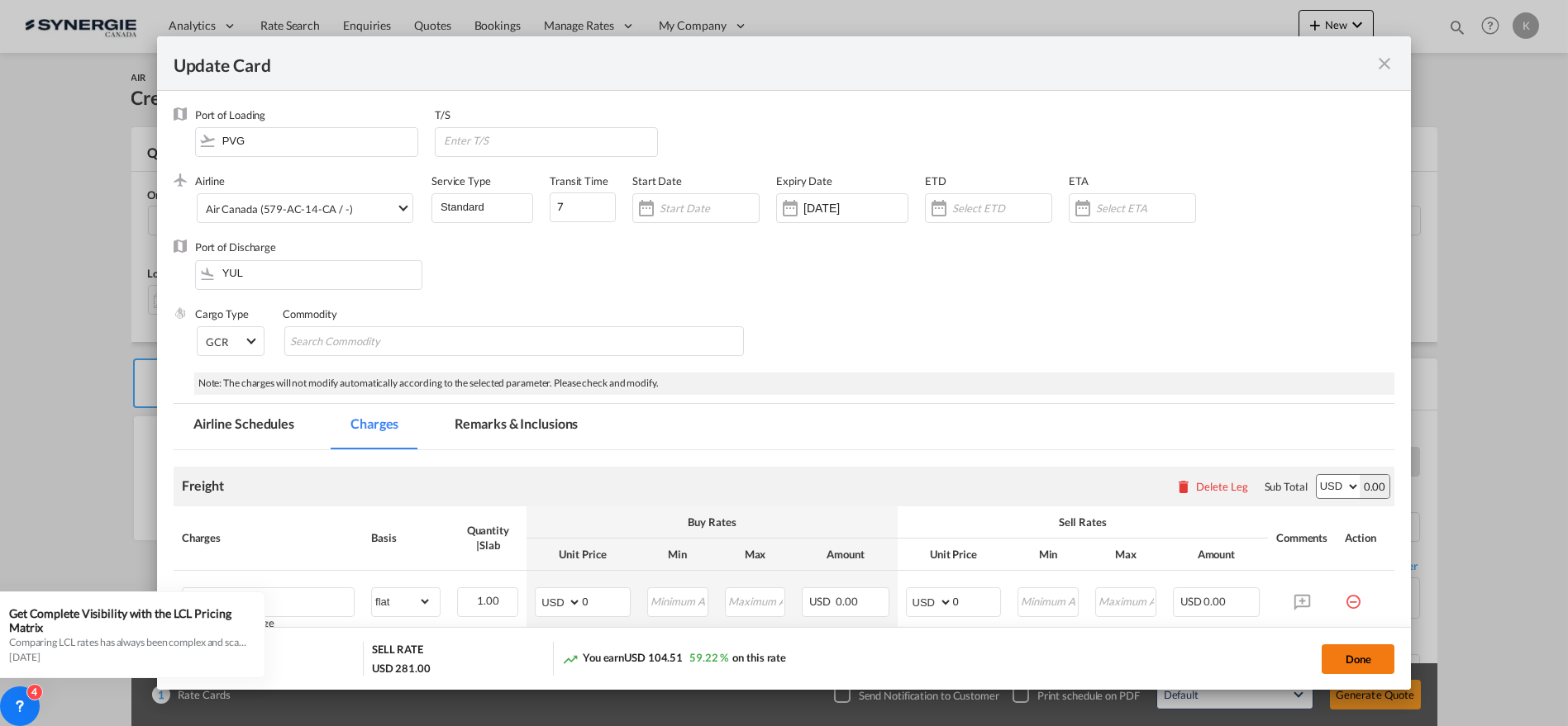
click at [1353, 661] on button "Done" at bounding box center [1358, 660] width 73 height 30
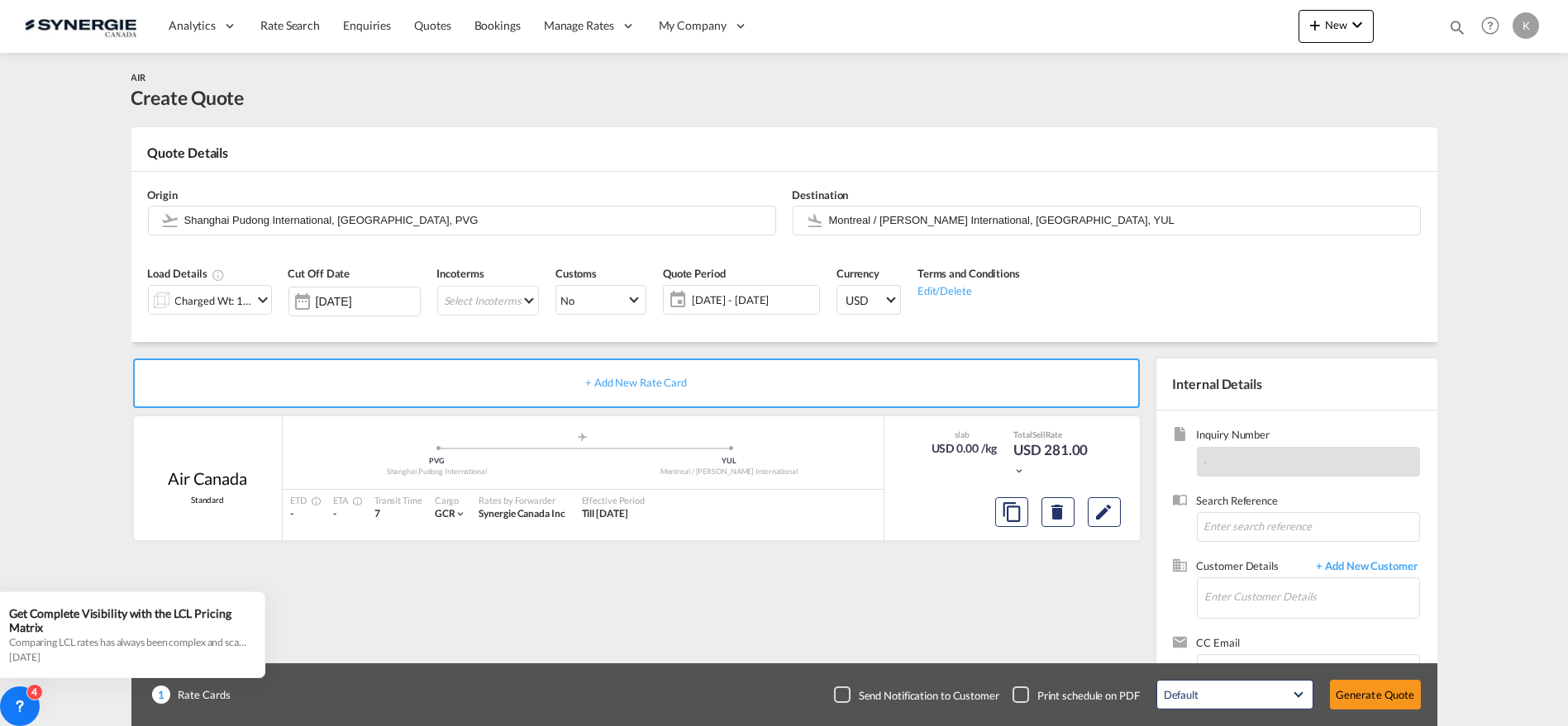
type input "16 Sep 2025"
click at [1269, 598] on input "Enter Customer Details" at bounding box center [1312, 597] width 214 height 37
paste input "achats@laurasecord.ca"
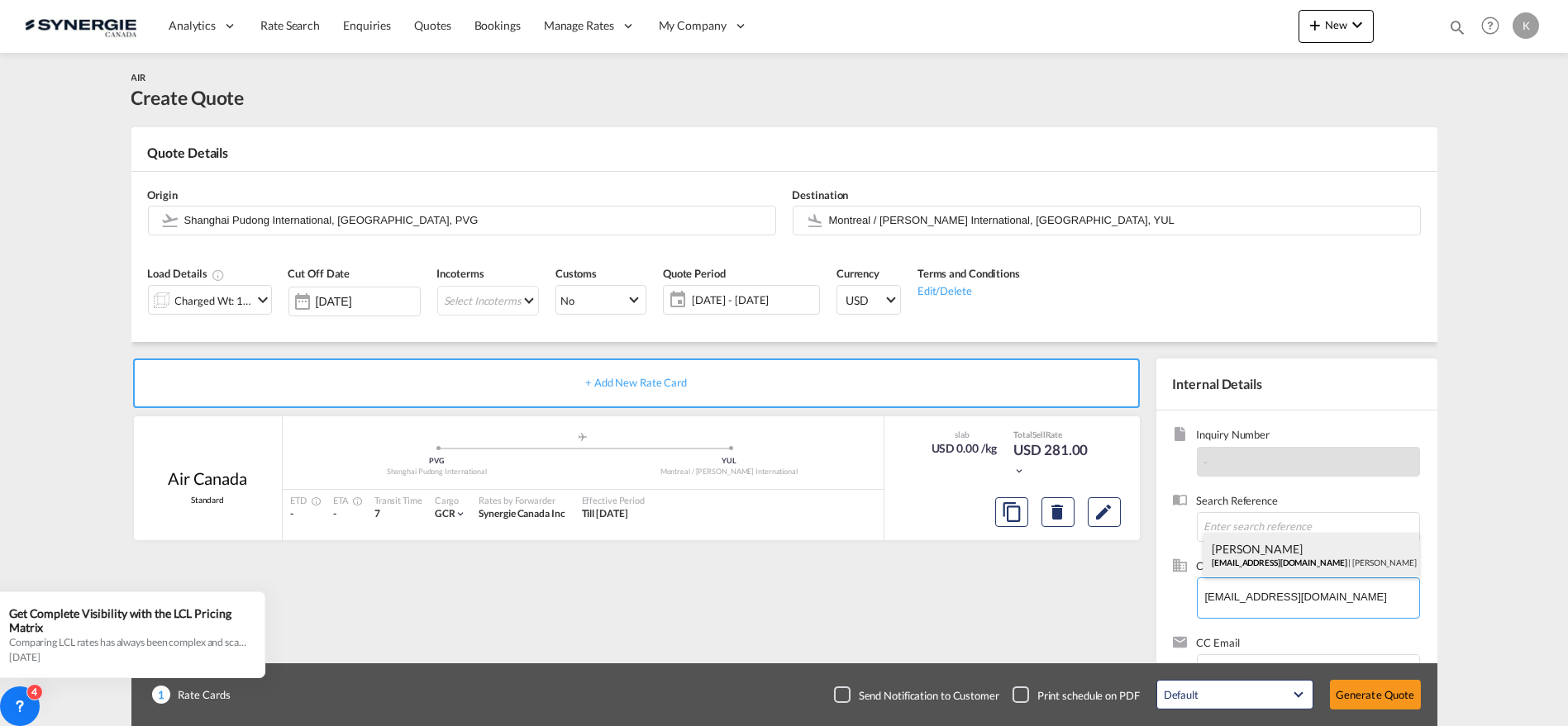
click at [1275, 562] on div "Vincent Peycelon achats@laurasecord.ca | Laura Secord" at bounding box center [1312, 556] width 216 height 45
type input "Laura Secord, Vincent Peycelon, achats@laurasecord.ca"
click at [1291, 529] on input at bounding box center [1309, 528] width 223 height 30
paste input "Re: Besoin d'une soumission par transport aérien et maritime d'une boîte - IGS …"
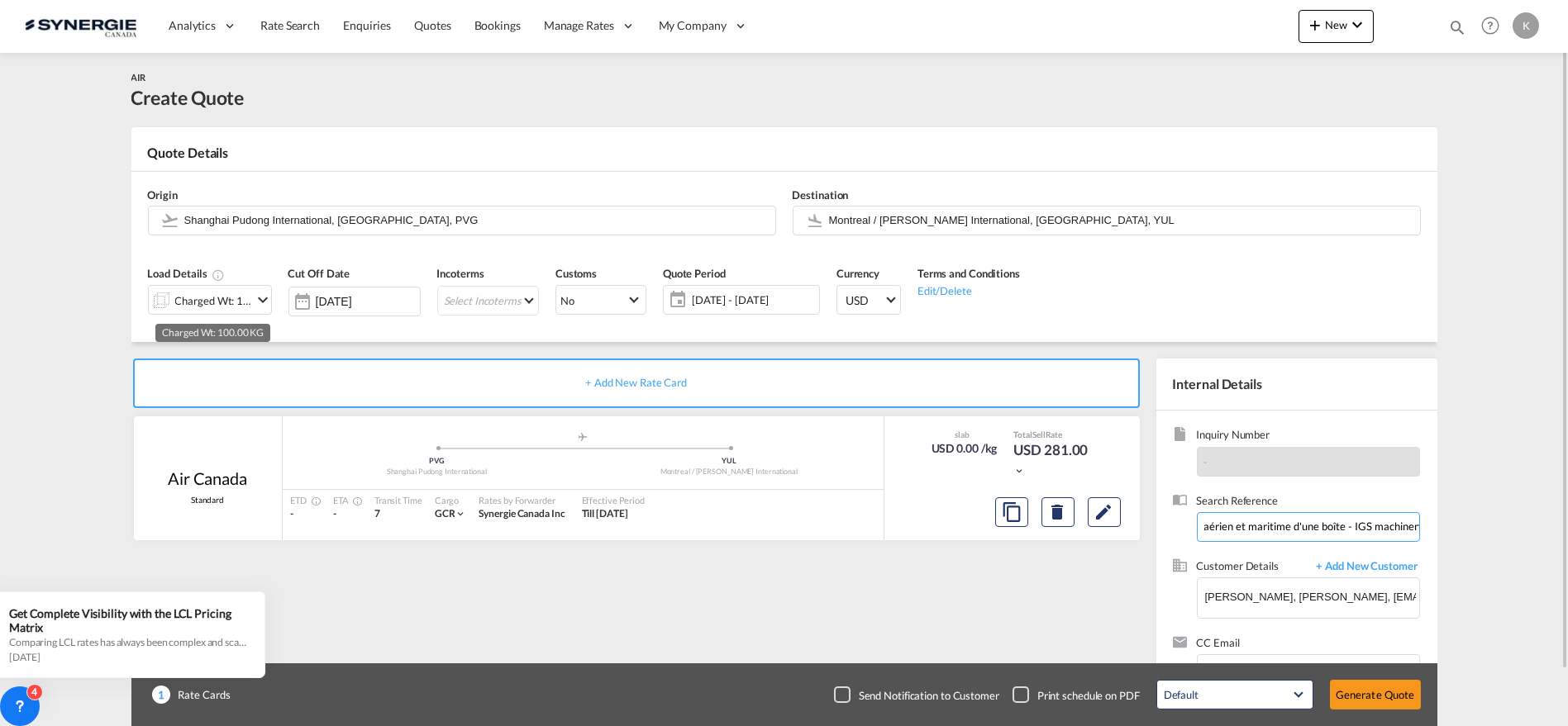
type input "Re: Besoin d'une soumission par transport aérien et maritime d'une boîte - IGS …"
click at [189, 307] on div "Charged Wt: 100.00 KG" at bounding box center [213, 300] width 78 height 23
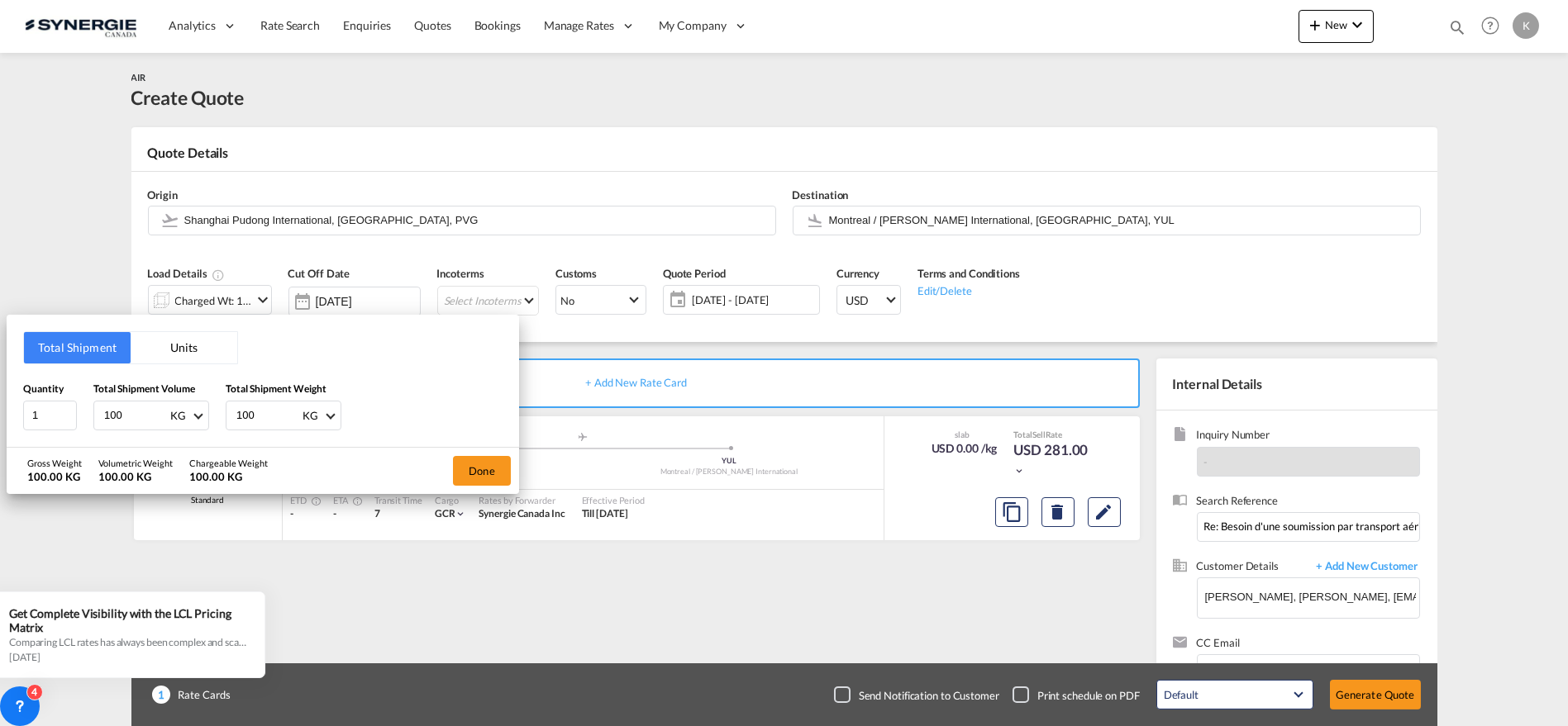
click at [198, 354] on button "Units" at bounding box center [184, 348] width 107 height 32
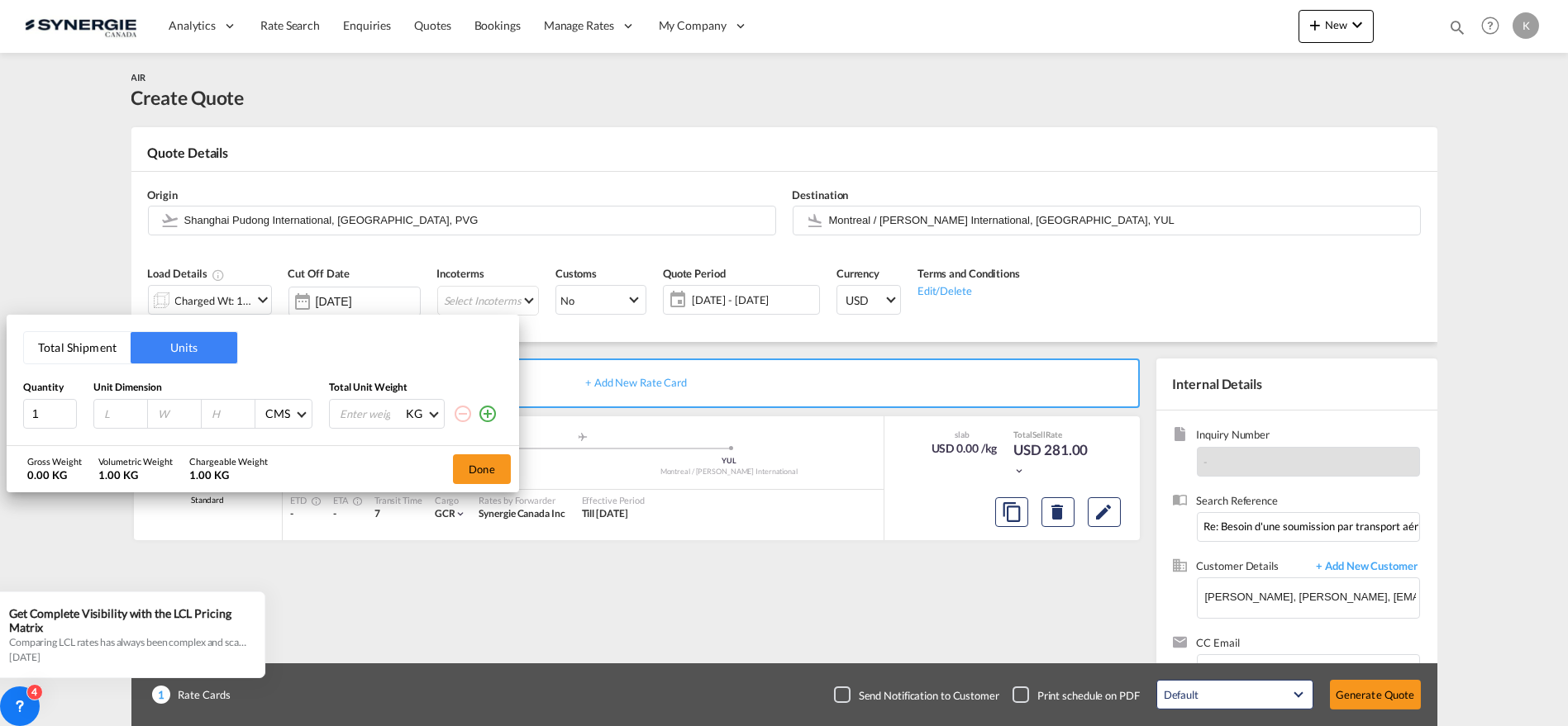
click at [124, 416] on input "number" at bounding box center [125, 414] width 45 height 15
type input "120"
type input "40"
type input "60"
type input "135"
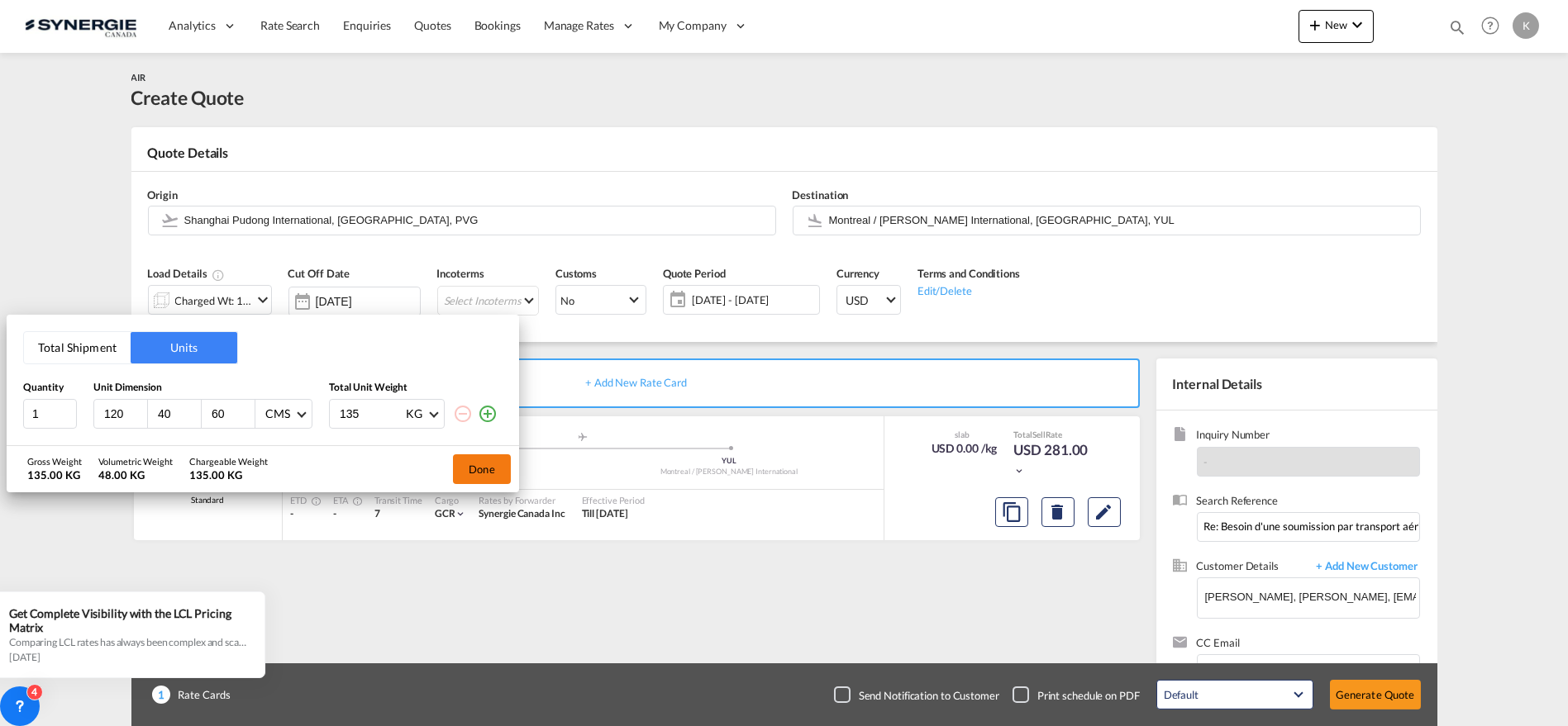
click at [491, 460] on button "Done" at bounding box center [482, 470] width 58 height 30
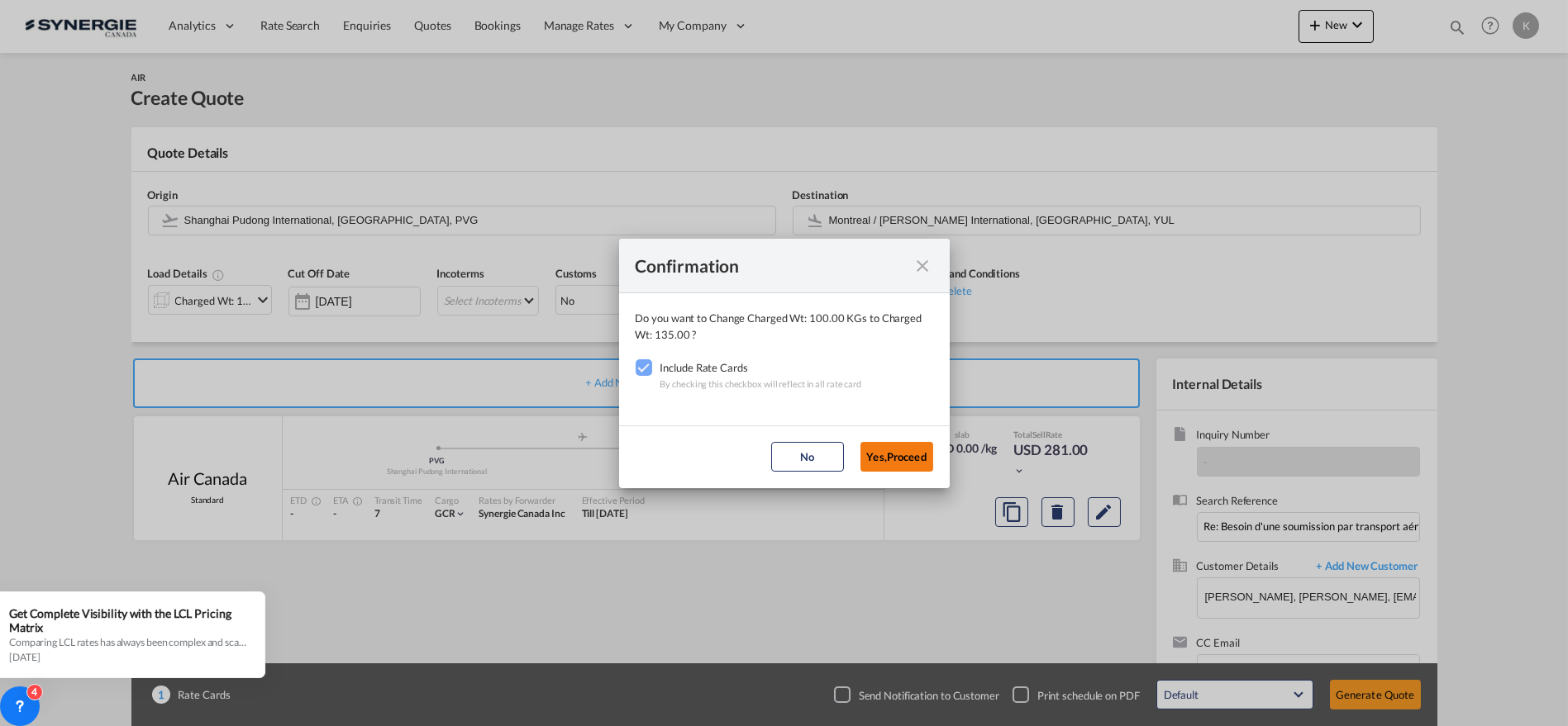
click at [899, 456] on button "Yes,Proceed" at bounding box center [897, 457] width 73 height 30
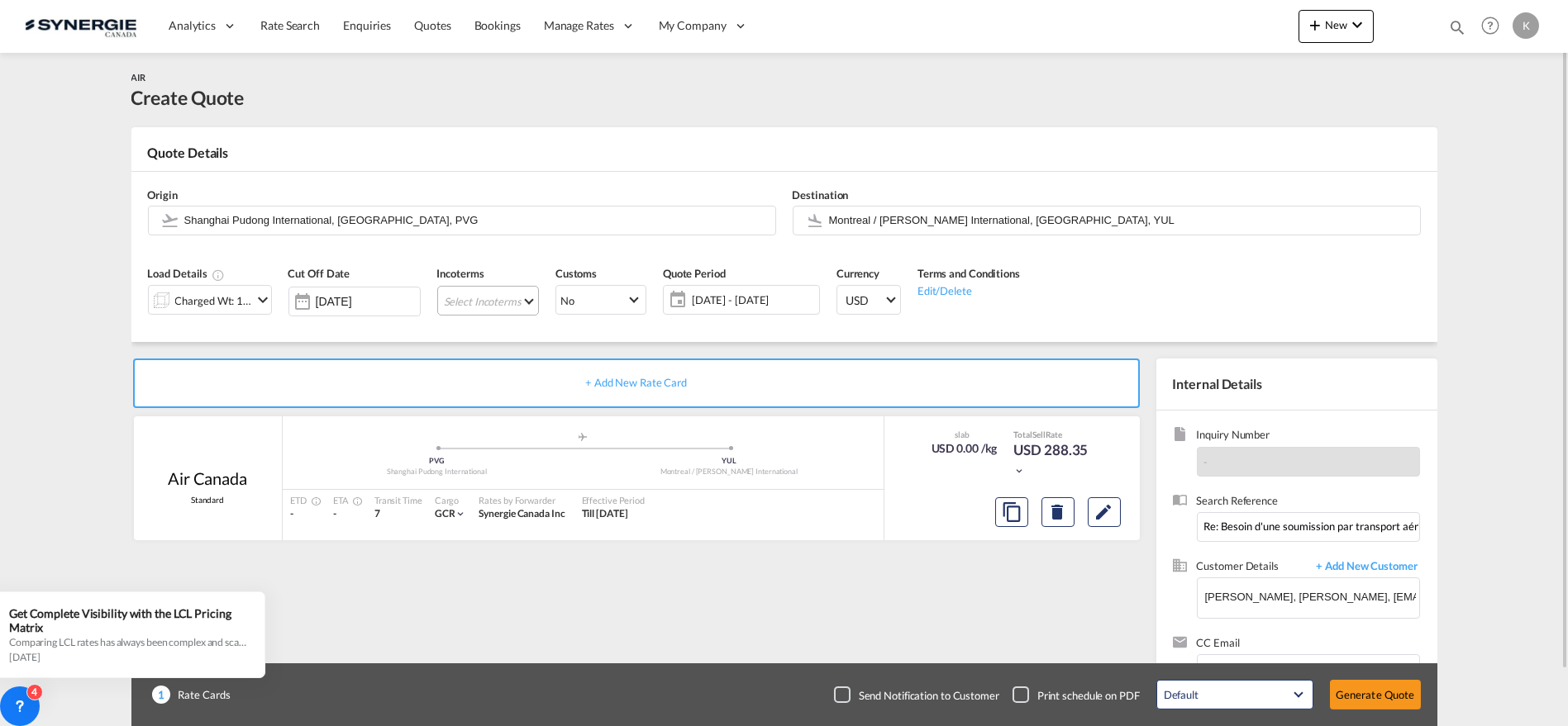
click at [494, 298] on md-select "Select Incoterms CFR - import Cost and Freight CPT - export Carrier Paid to DPU…" at bounding box center [488, 301] width 102 height 30
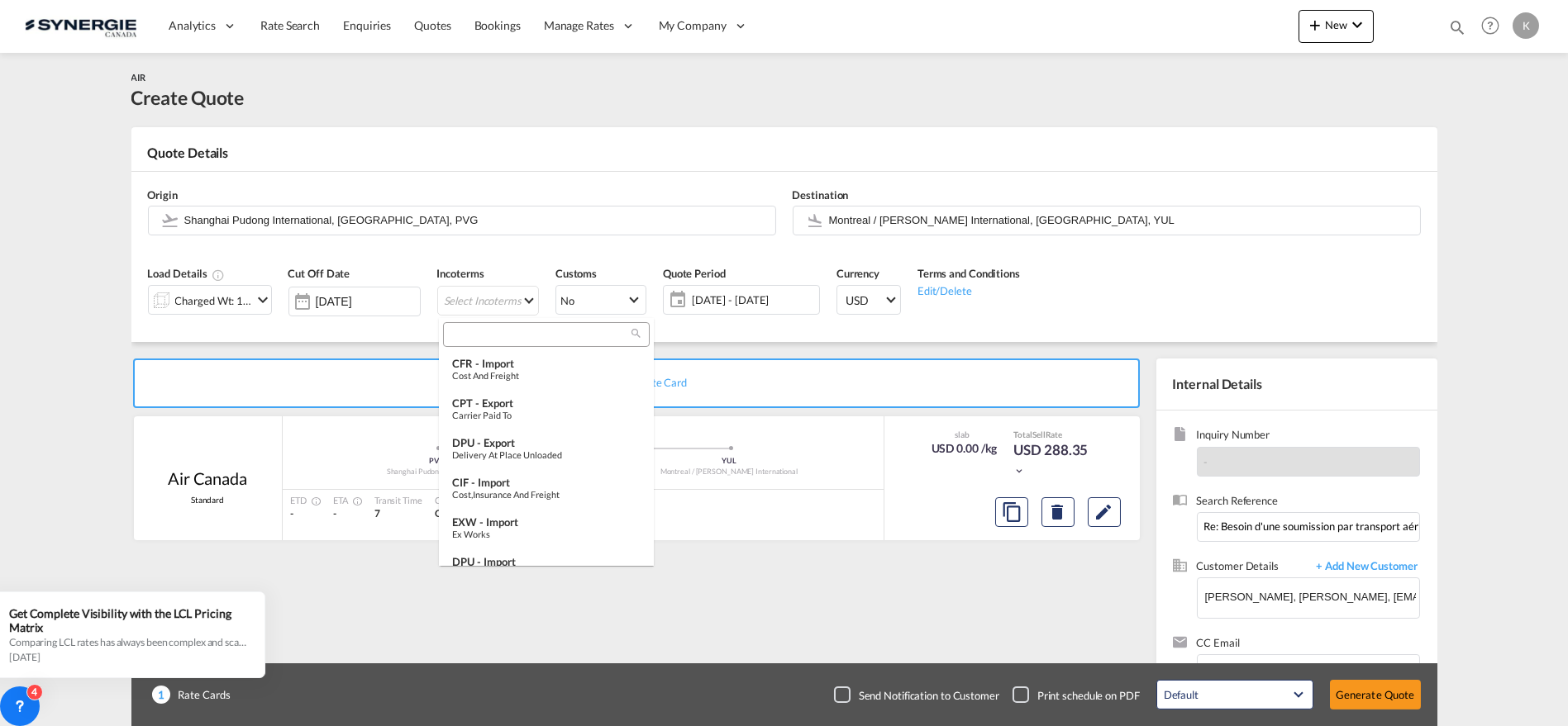
type md-option "[object Object]"
click at [485, 329] on input "search" at bounding box center [540, 335] width 183 height 15
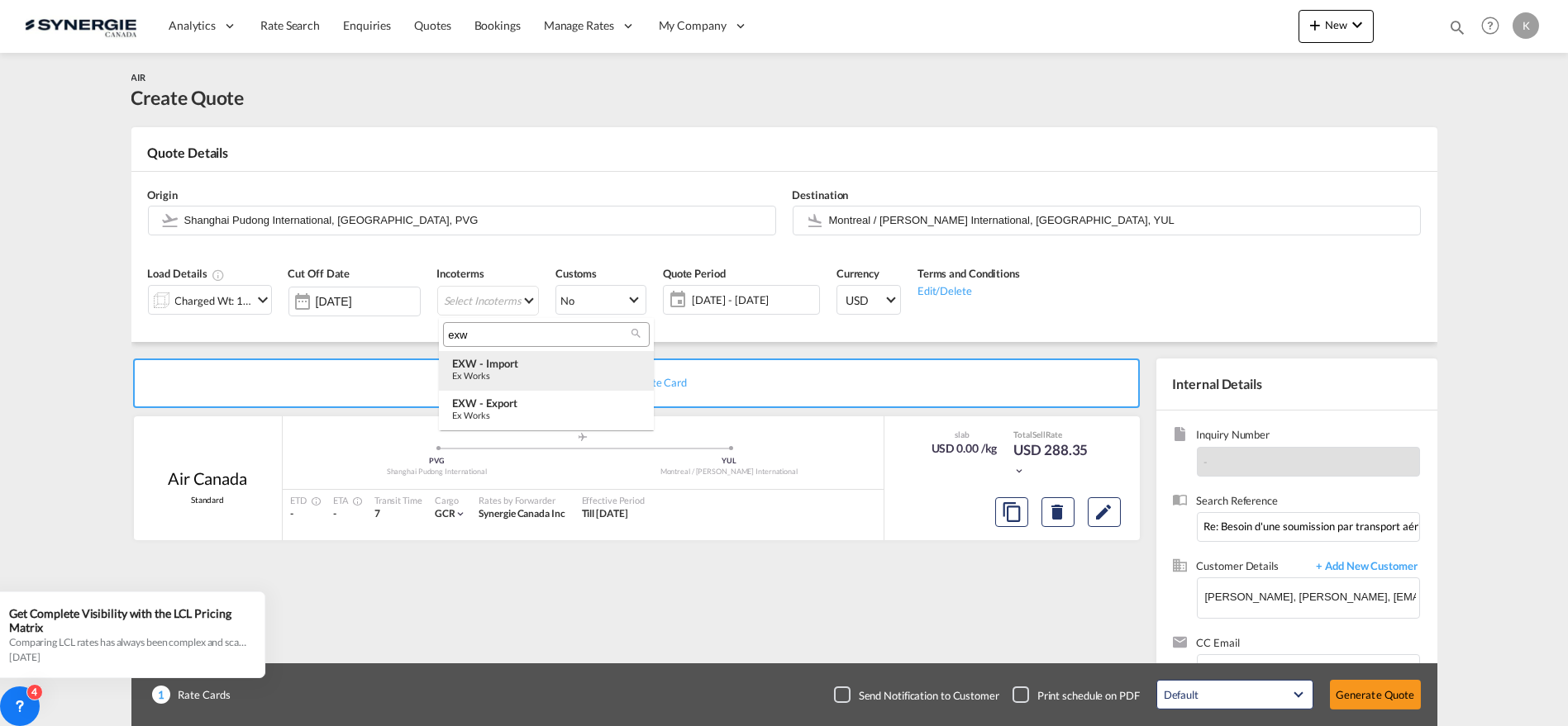
type input "exw"
drag, startPoint x: 515, startPoint y: 373, endPoint x: 486, endPoint y: 362, distance: 31.0
click at [515, 373] on div "Ex Works" at bounding box center [546, 375] width 188 height 10
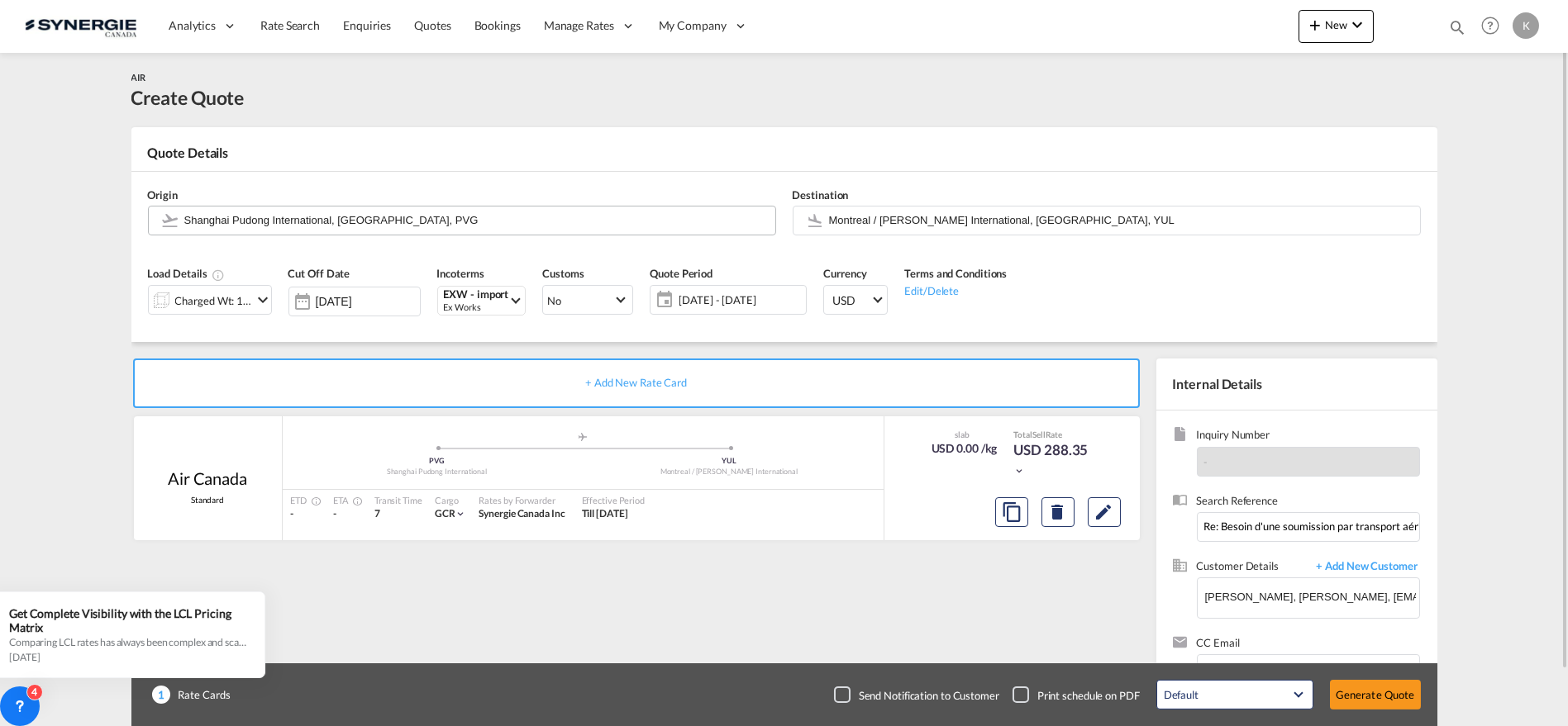
click at [347, 218] on input "Shanghai Pudong International, Shanghai, PVG" at bounding box center [476, 220] width 583 height 29
paste input "Changsha"
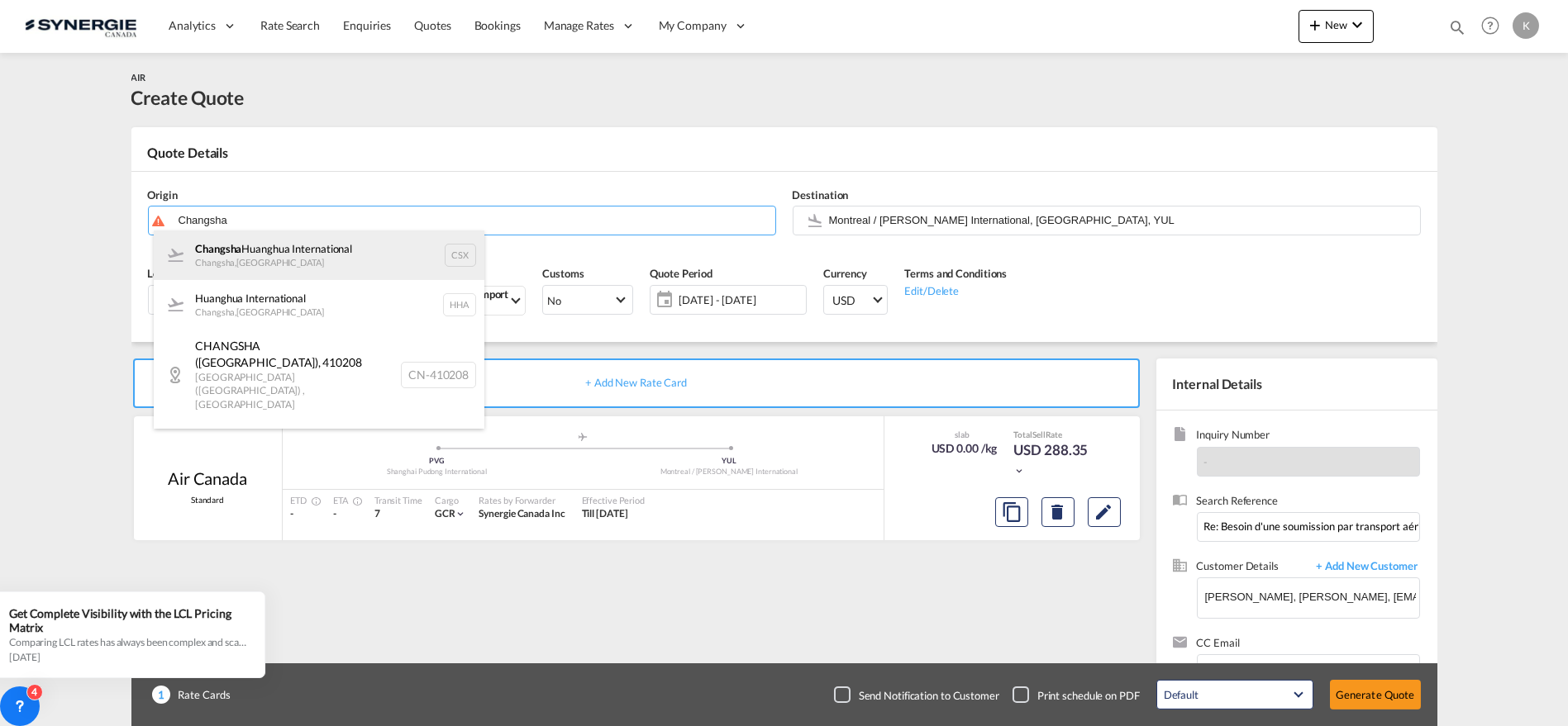
click at [298, 258] on div "Changsha Huanghua International Changsha , China CSX" at bounding box center [318, 254] width 330 height 50
type input "Changsha Huanghua International, Changsha, CSX"
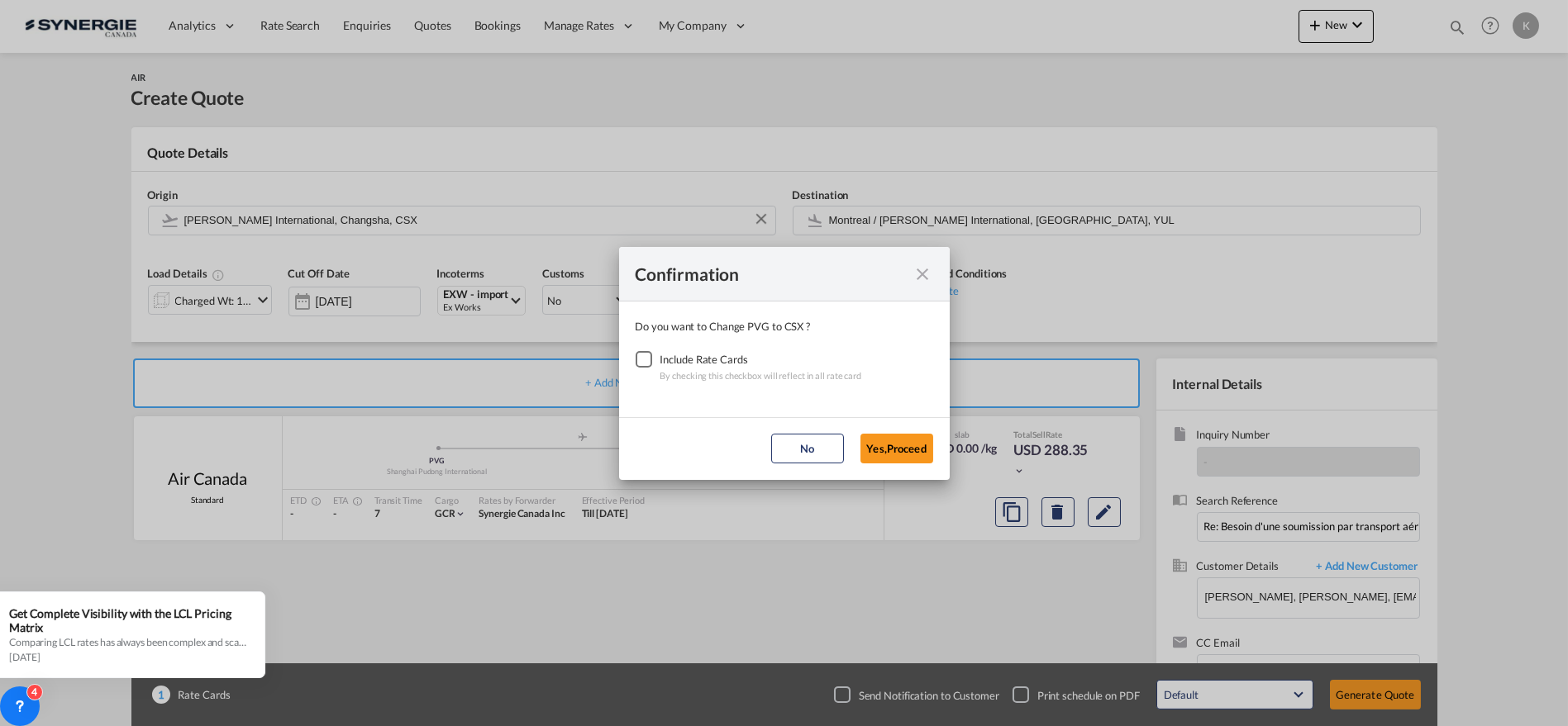
click at [647, 360] on div "Checkbox No Ink" at bounding box center [644, 359] width 17 height 17
click at [905, 444] on button "Yes,Proceed" at bounding box center [897, 449] width 73 height 30
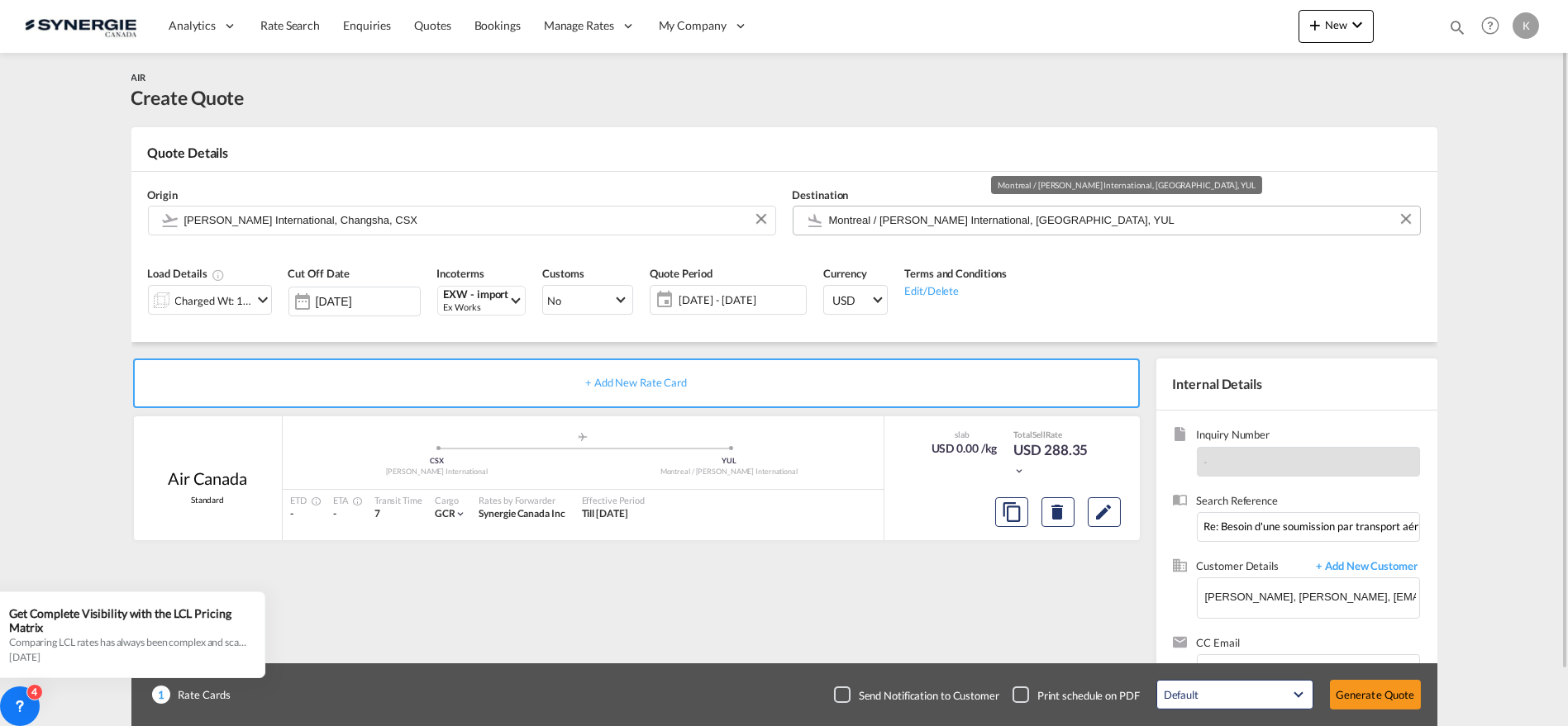
click at [898, 221] on input "Montreal / Pierre Elliott Trudeau International, Montréal, YUL" at bounding box center [1121, 220] width 583 height 29
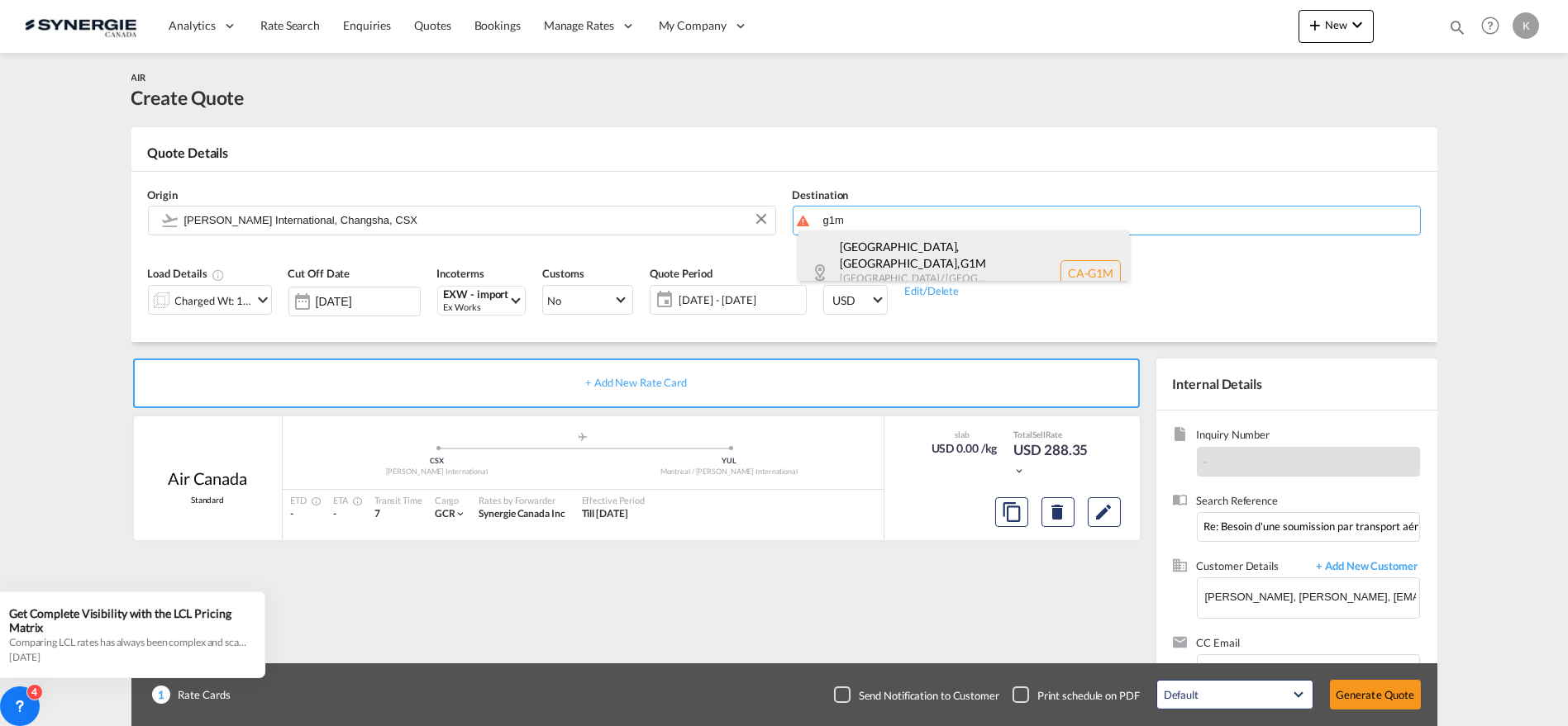
click at [893, 263] on div "Québec, QC , G1M Quebec / Québec Canada CA-G1M" at bounding box center [963, 272] width 330 height 85
type input "CA-G1M, Québec, QC, Quebec / Québec"
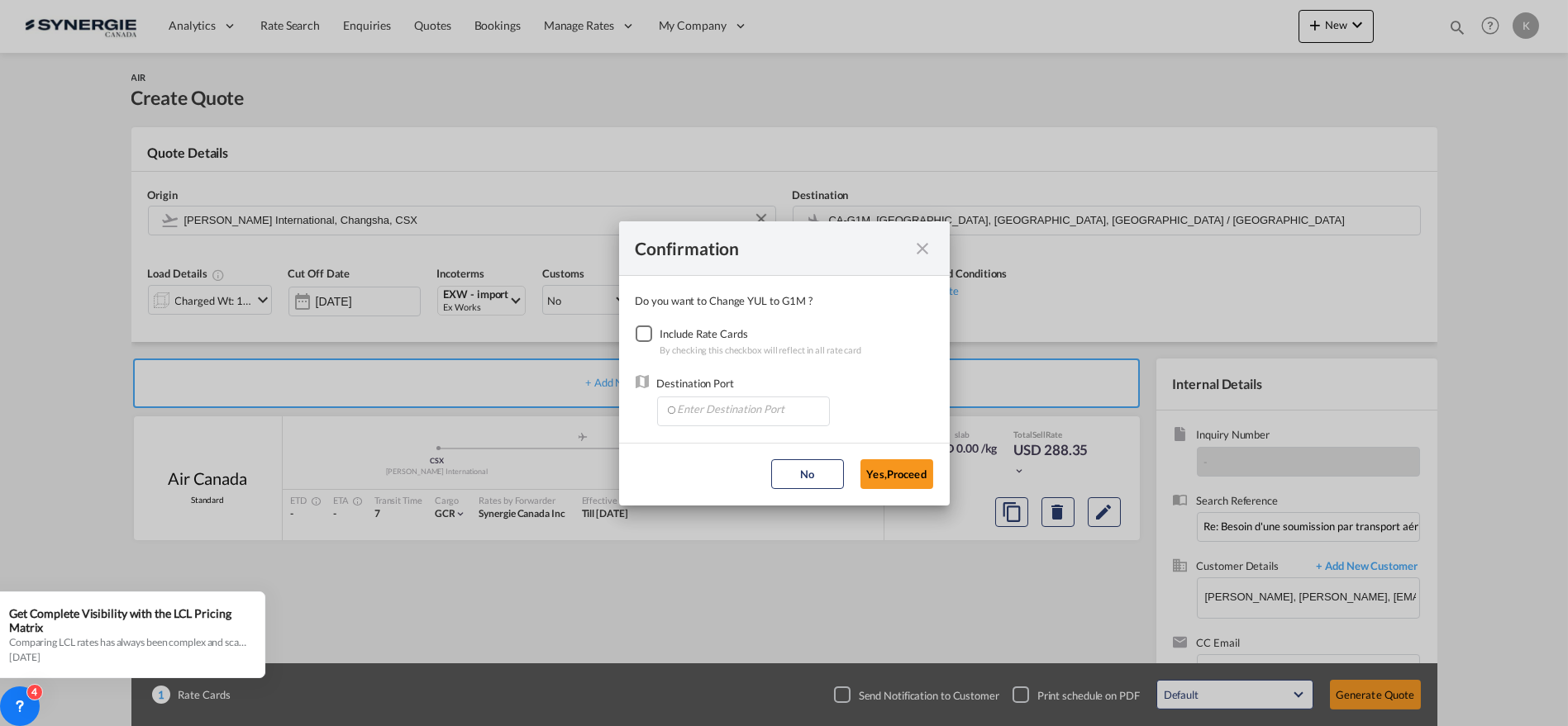
click at [641, 330] on div "Checkbox No Ink" at bounding box center [644, 334] width 17 height 17
click at [699, 402] on input "Enter Destination Port" at bounding box center [747, 410] width 164 height 24
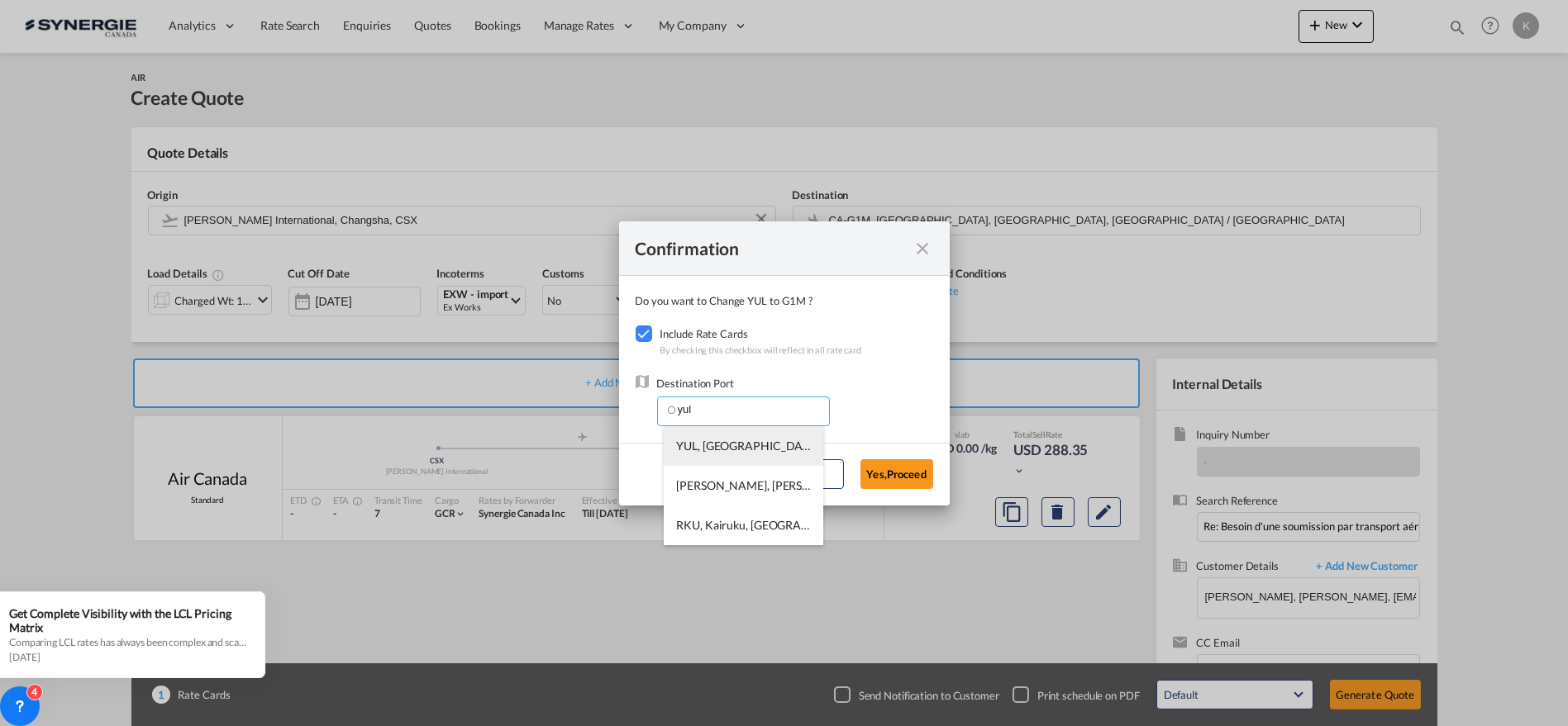
click at [706, 447] on span "YUL, Montreal / Pierre Elliott Trudeau International, Montréal, Canada, North A…" at bounding box center [1074, 445] width 797 height 14
type input "YUL, Montreal / Pierre Elliott Trudeau International, Montréal, Canada, North A…"
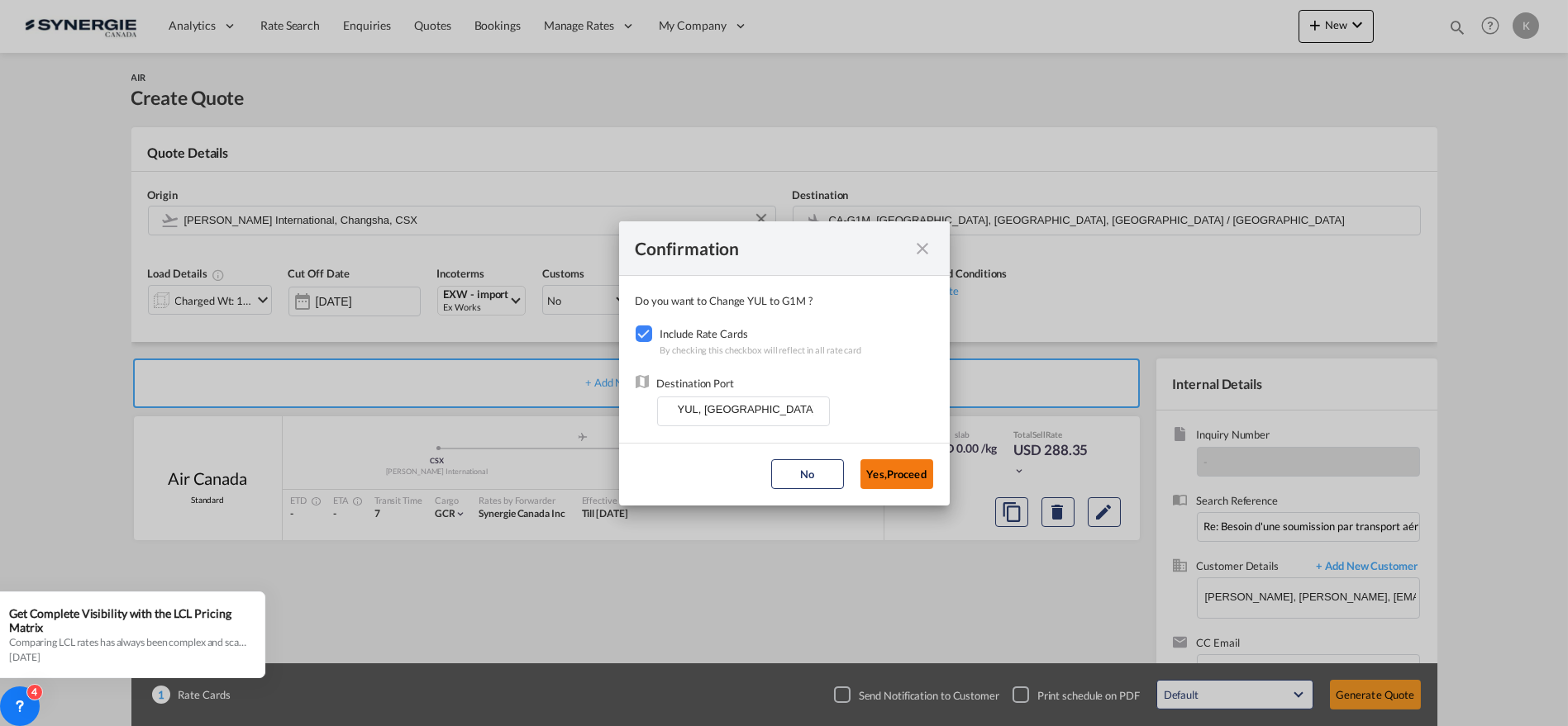
click at [921, 476] on button "Yes,Proceed" at bounding box center [897, 474] width 73 height 30
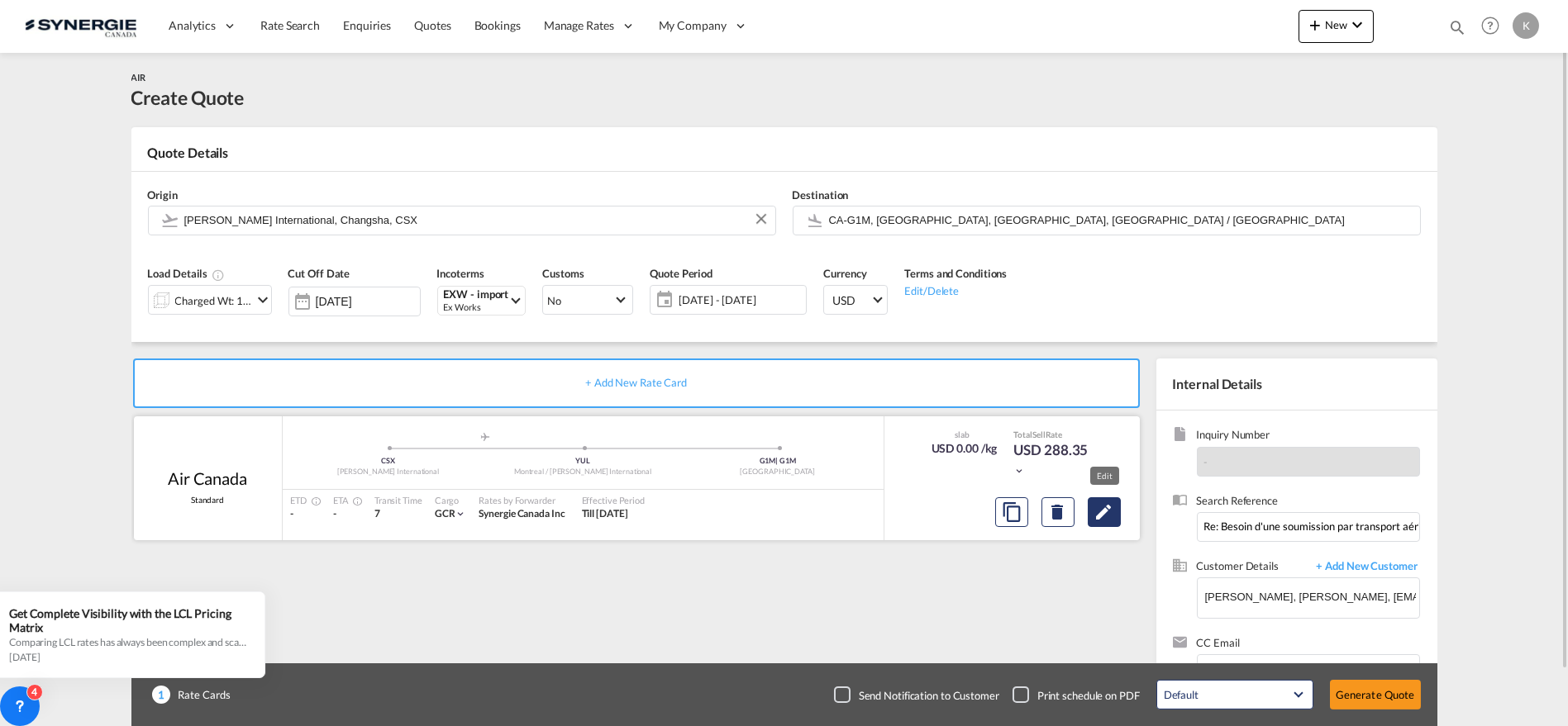
click at [1106, 512] on md-icon "Edit" at bounding box center [1104, 512] width 20 height 20
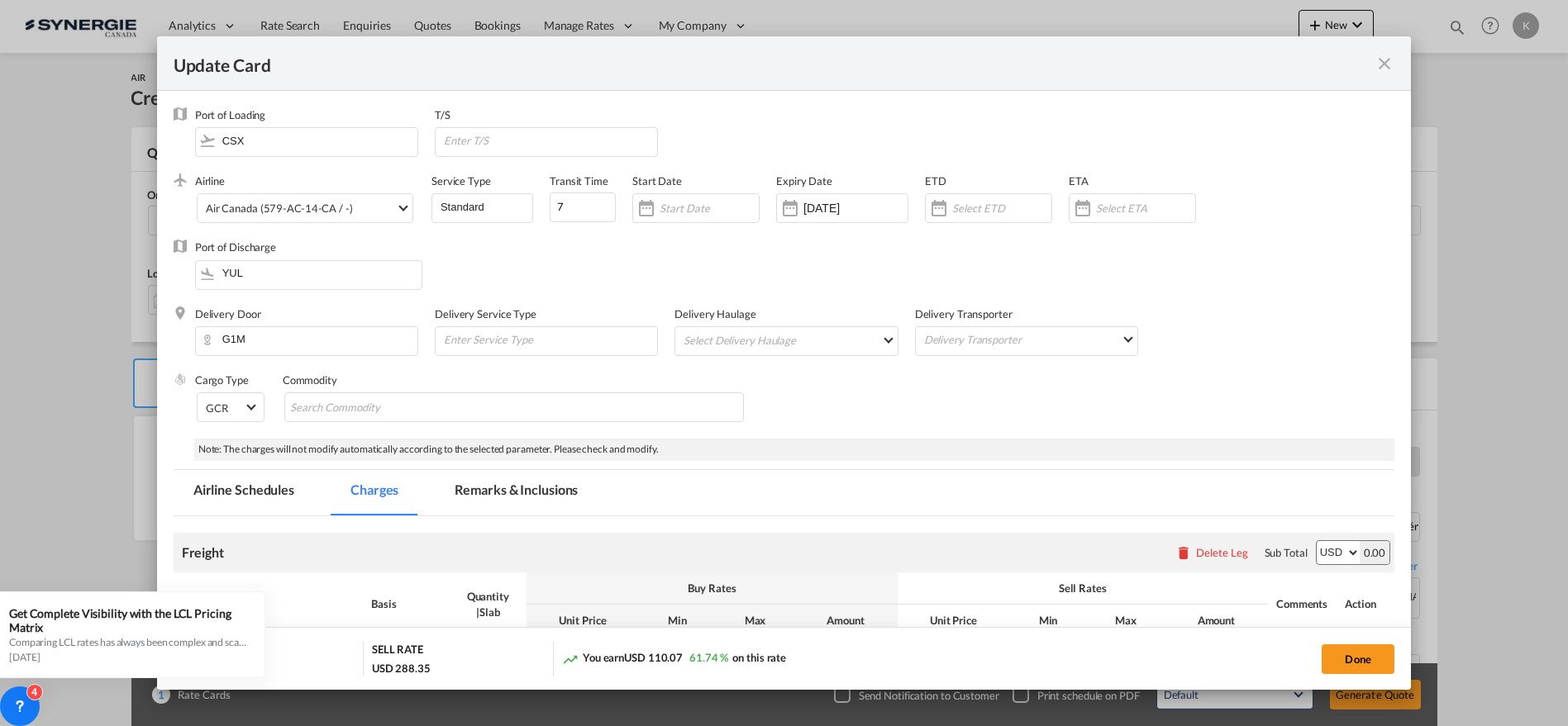
click at [482, 486] on md-tab-item "Remarks & Inclusions" at bounding box center [517, 493] width 163 height 46
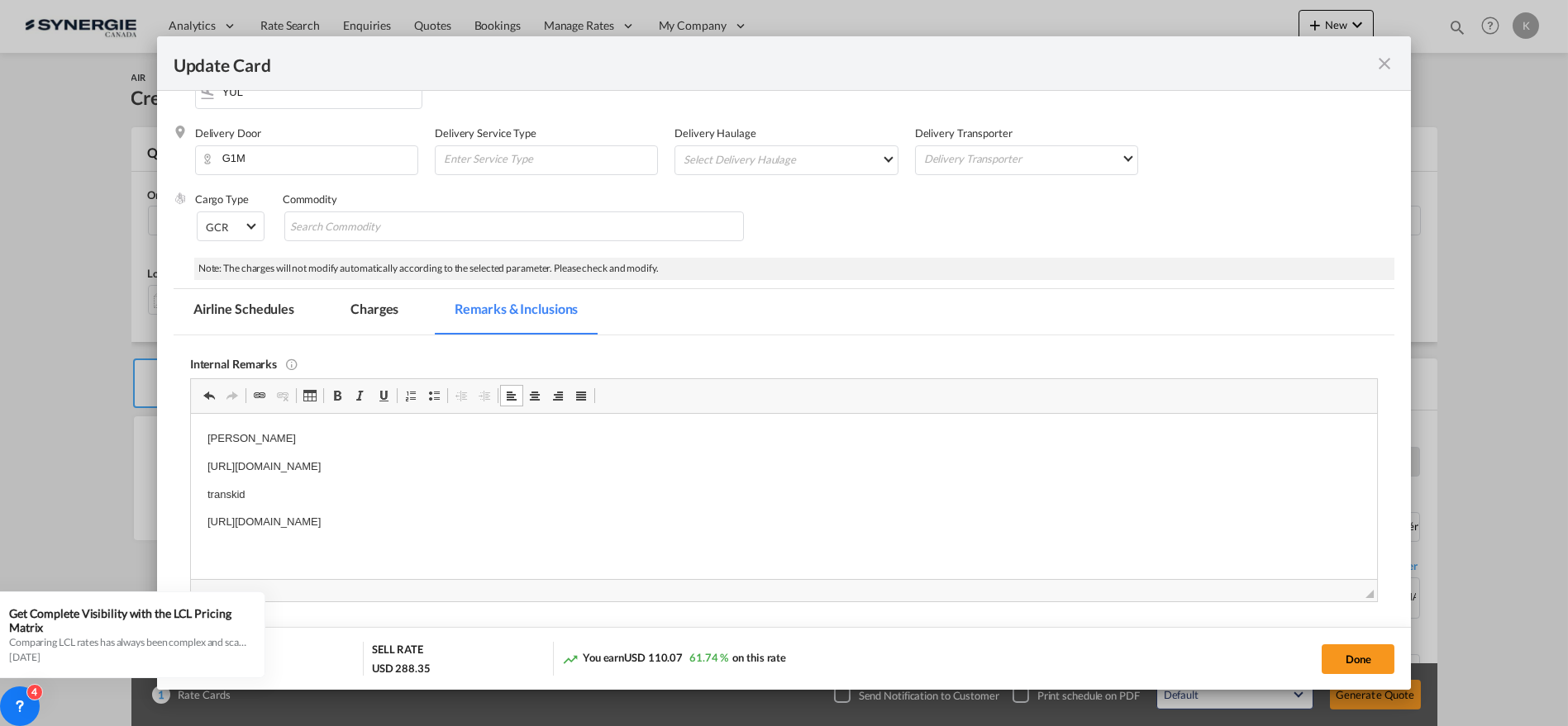
click at [373, 303] on md-tab-item "Charges" at bounding box center [374, 312] width 88 height 46
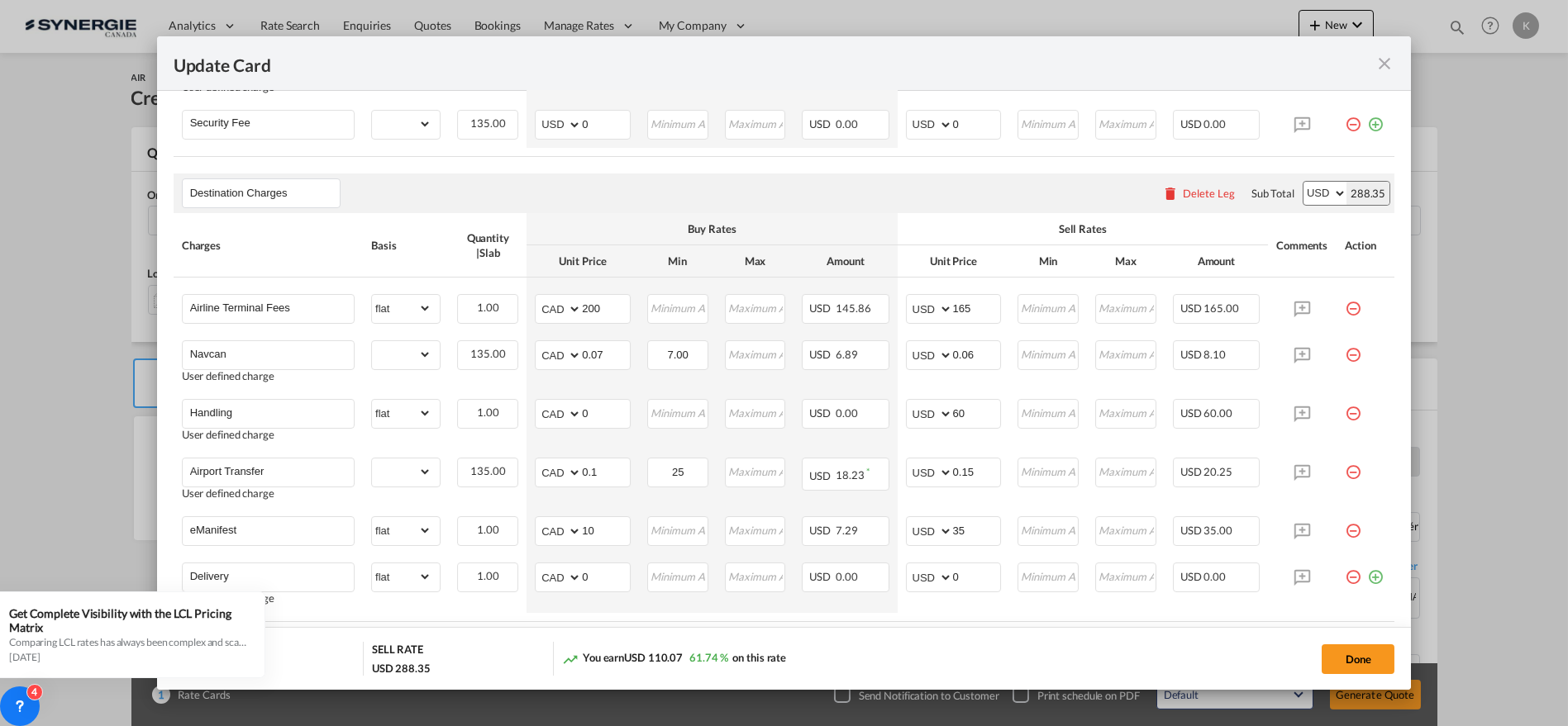
scroll to position [1109, 0]
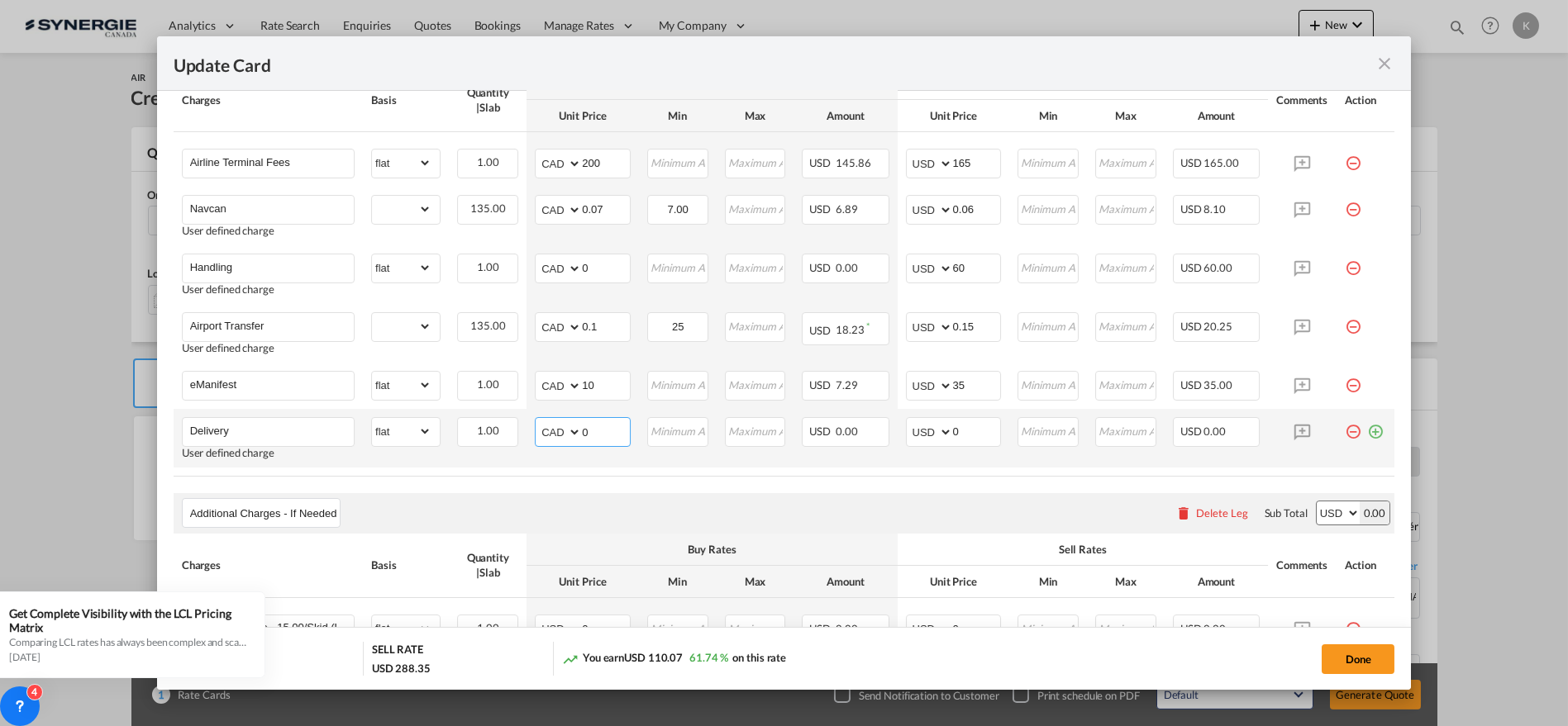
drag, startPoint x: 599, startPoint y: 424, endPoint x: 558, endPoint y: 428, distance: 41.2
click at [559, 428] on md-input-container "AED AFN ALL AMD ANG AOA ARS AUD AWG AZN BAM BBD BDT BGN BHD BIF BMD BND [PERSON…" at bounding box center [582, 432] width 95 height 30
type input "75.35"
select select "string:CAD"
type input "83"
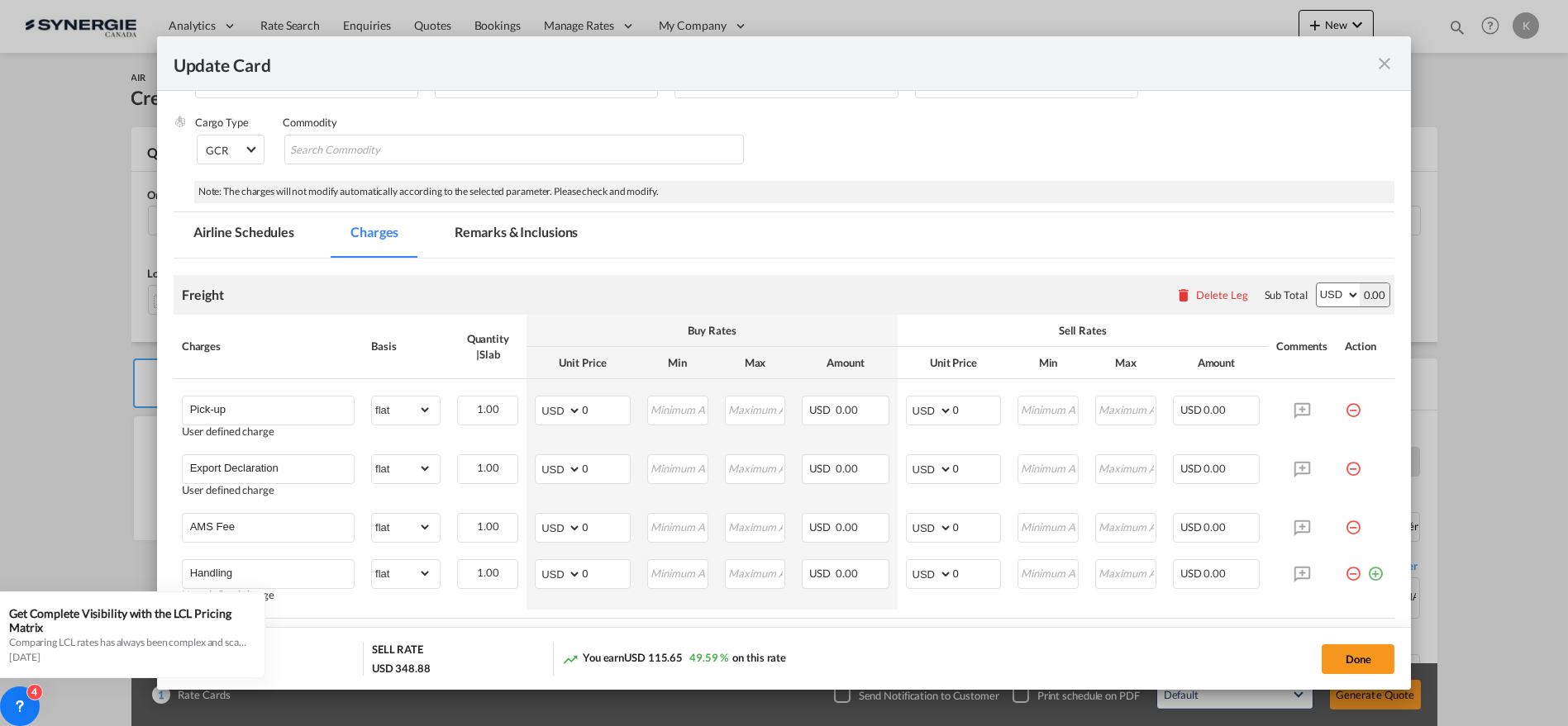
scroll to position [251, 0]
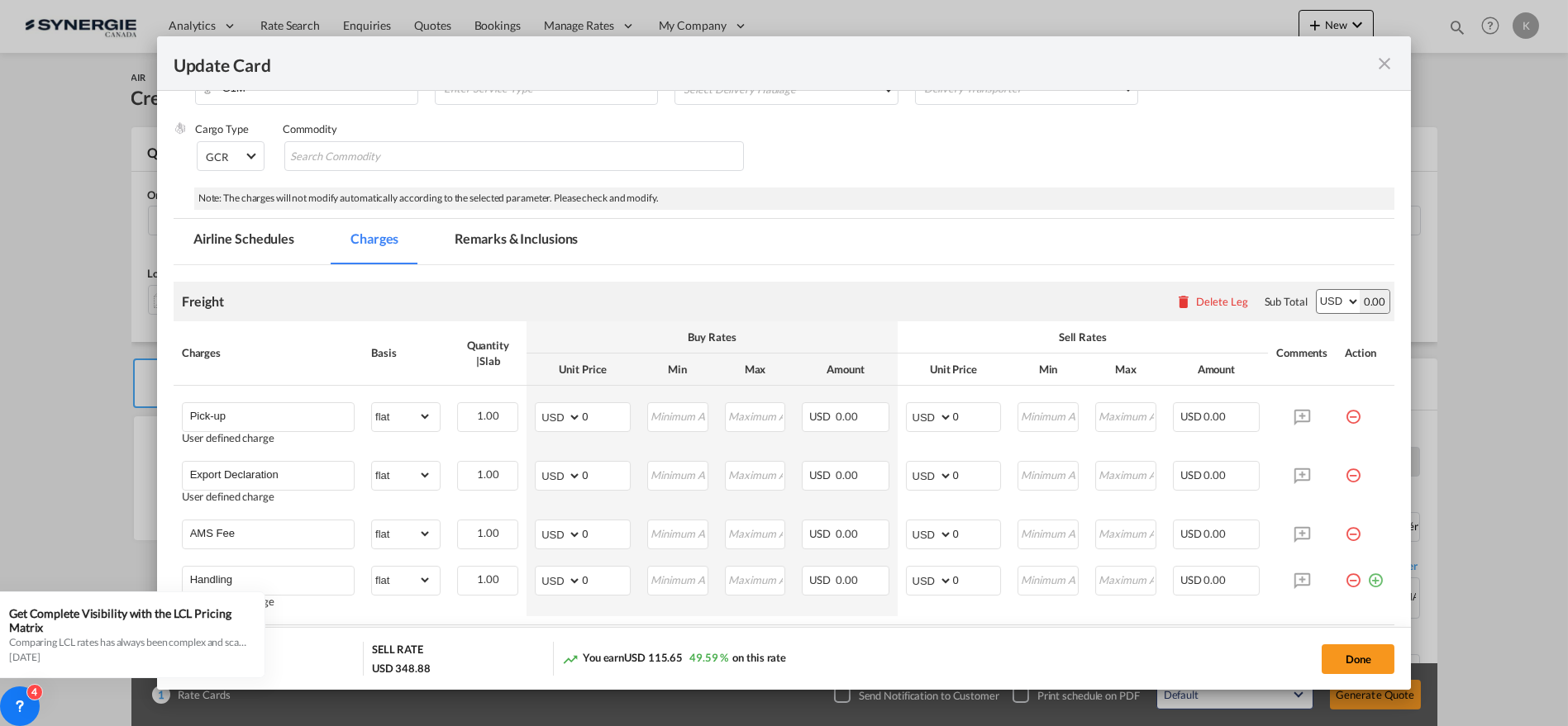
click at [468, 239] on md-tab-item "Remarks & Inclusions" at bounding box center [517, 241] width 163 height 46
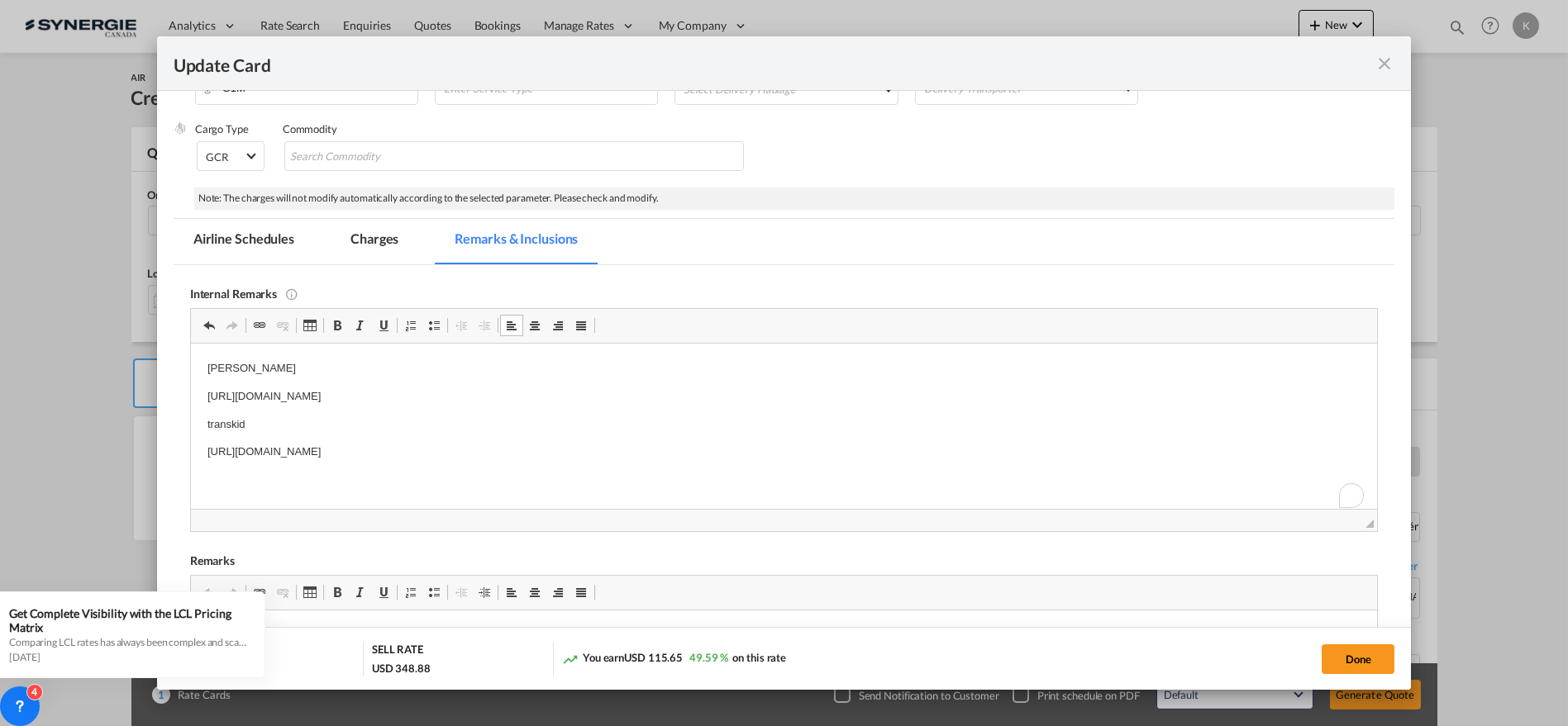
click at [656, 452] on p "https://app.frontapp.com/open/msg_1h3cnz0v?key=EvjCw92KXRD1vrhoQwxle0qbjKrvH6bd" at bounding box center [784, 451] width 1154 height 18
click at [441, 147] on md-chips-wrap "Chips container with autocompletion. Enter the text area, type text to search, …" at bounding box center [515, 156] width 461 height 30
click at [381, 153] on input "Chips input." at bounding box center [366, 157] width 152 height 26
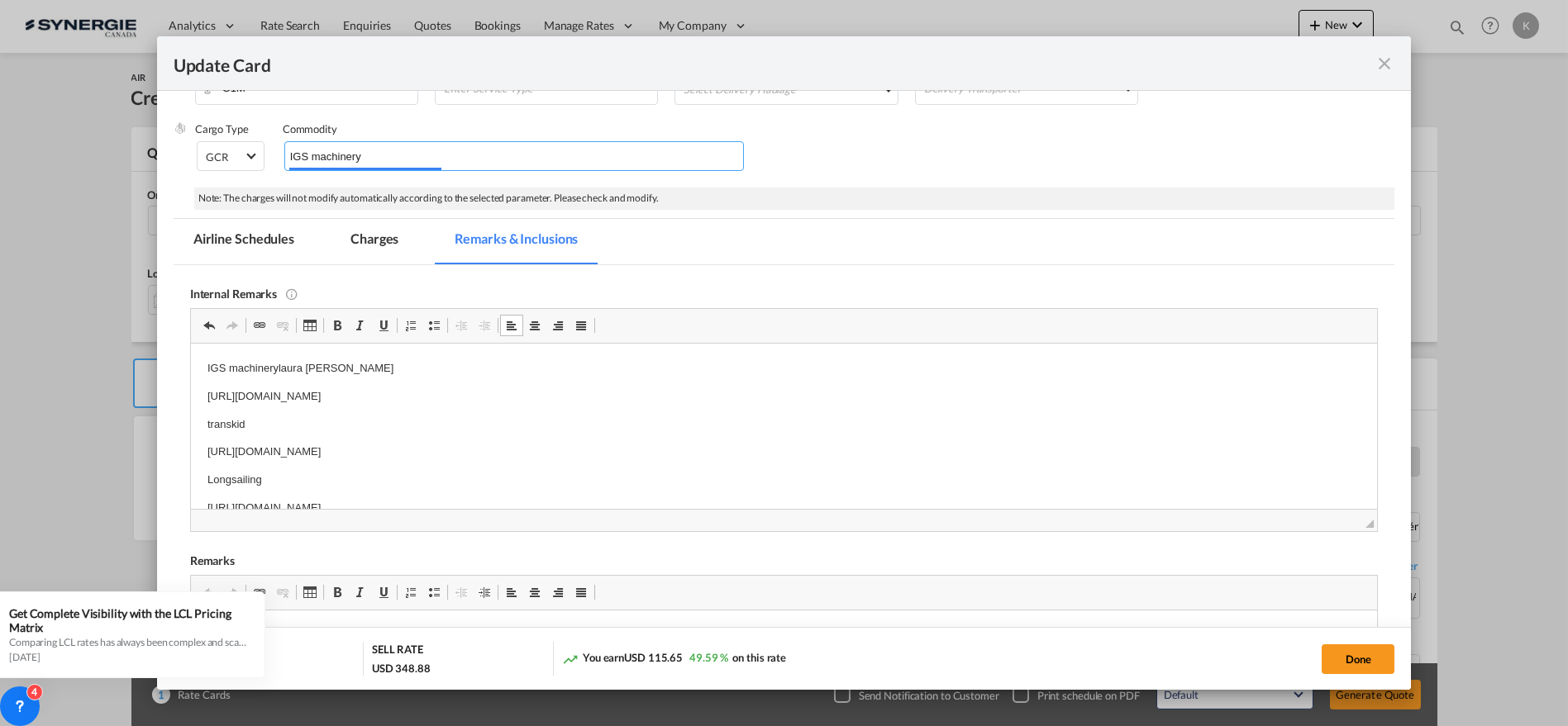
type input "IGS machinery"
drag, startPoint x: 275, startPoint y: 368, endPoint x: 131, endPoint y: 384, distance: 144.9
click at [190, 384] on html "IGS machinerylaura secord https://app.frontapp.com/open/msg_1h3bx173?key=J2-QSX…" at bounding box center [784, 438] width 1187 height 190
click at [229, 372] on p "IGS machinerylaura secord" at bounding box center [784, 368] width 1154 height 18
drag, startPoint x: 279, startPoint y: 367, endPoint x: 94, endPoint y: 375, distance: 185.2
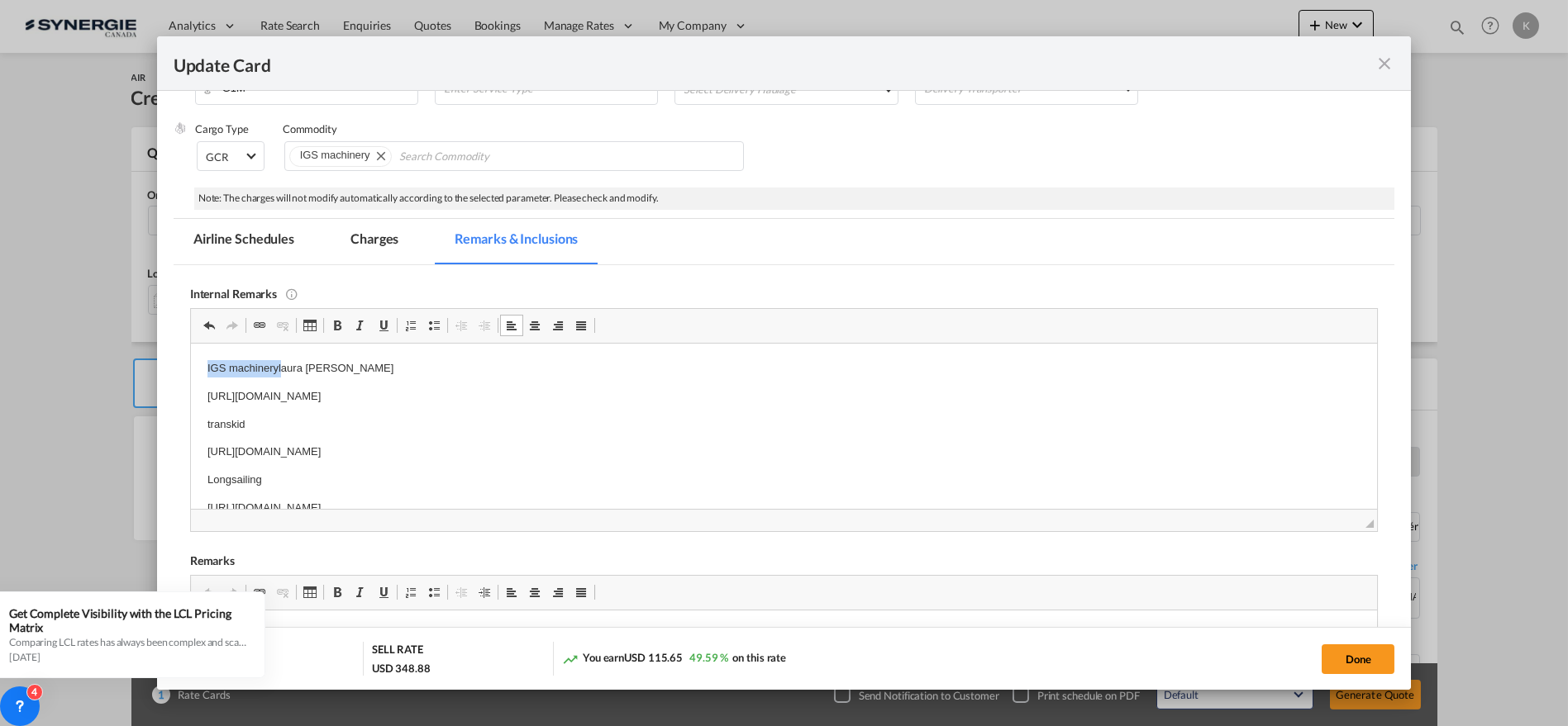
click at [190, 375] on html "IGS machinerylaura secord https://app.frontapp.com/open/msg_1h3bx173?key=J2-QSX…" at bounding box center [784, 438] width 1187 height 190
click at [384, 247] on md-tab-item "Charges" at bounding box center [374, 241] width 88 height 46
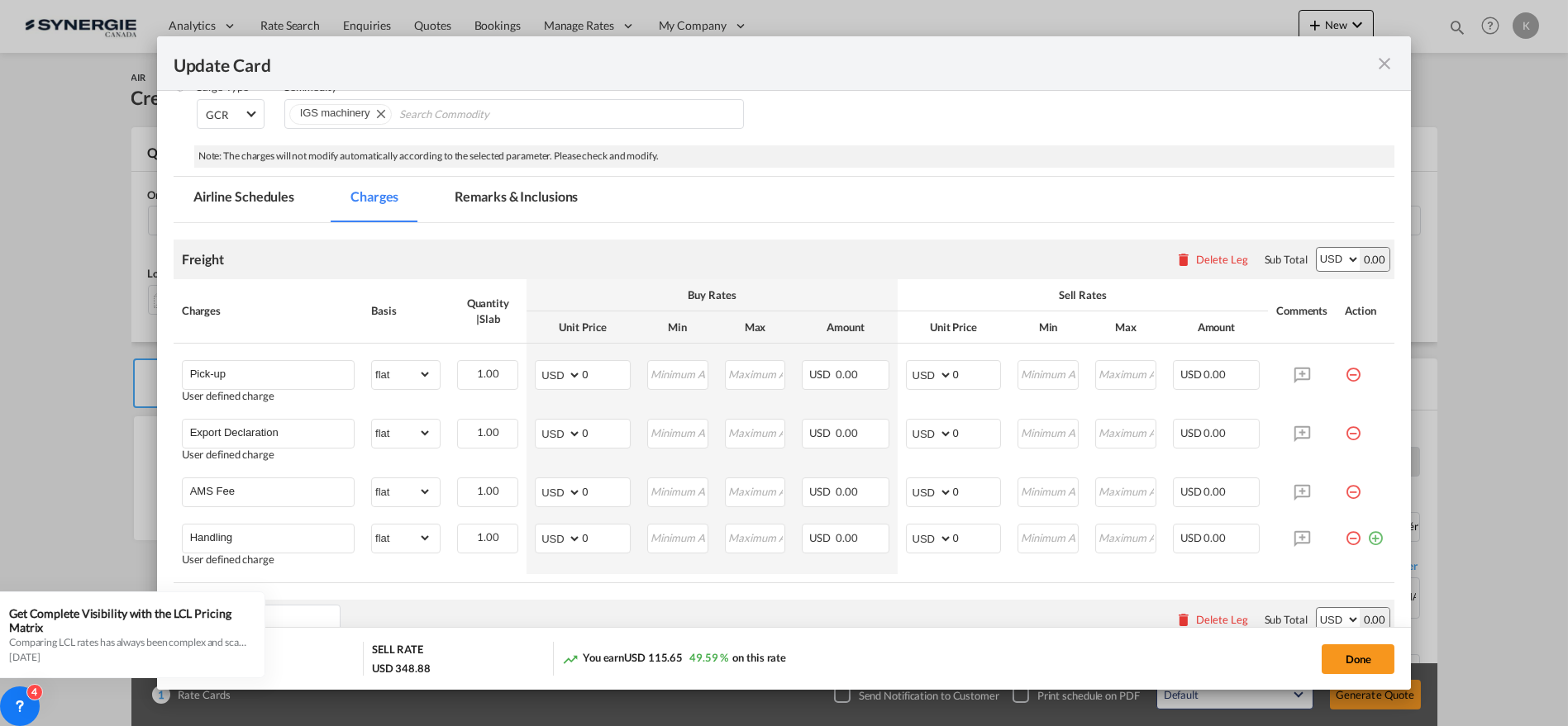
scroll to position [442, 0]
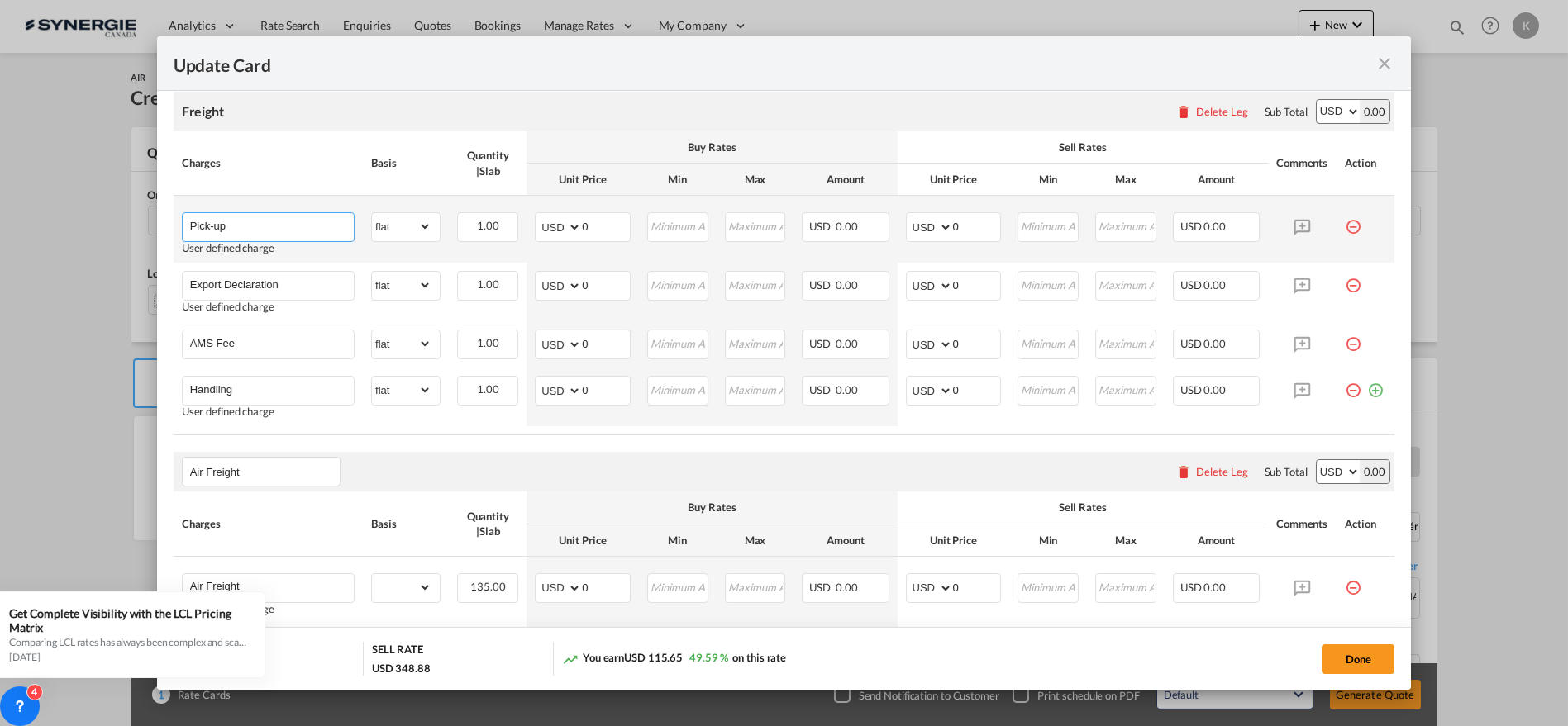
click at [190, 223] on input "Pick-up" at bounding box center [271, 225] width 164 height 24
paste input "Doc fee"
type input "Doc fee"
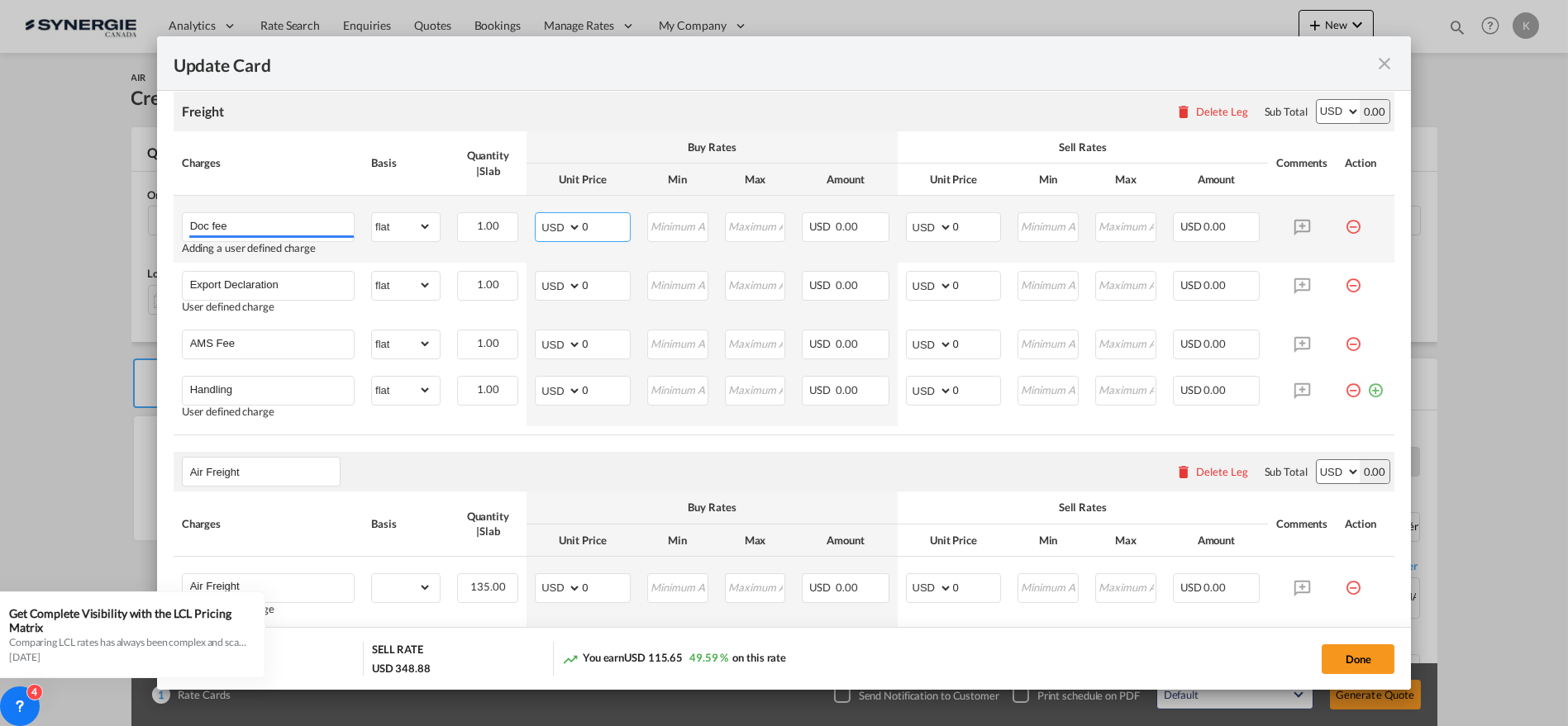
click at [562, 232] on md-input-container "AED AFN ALL AMD ANG AOA ARS AUD AWG AZN BAM BBD BDT BGN BHD BIF BMD BND [PERSON…" at bounding box center [582, 227] width 95 height 30
type input "50"
type input "55"
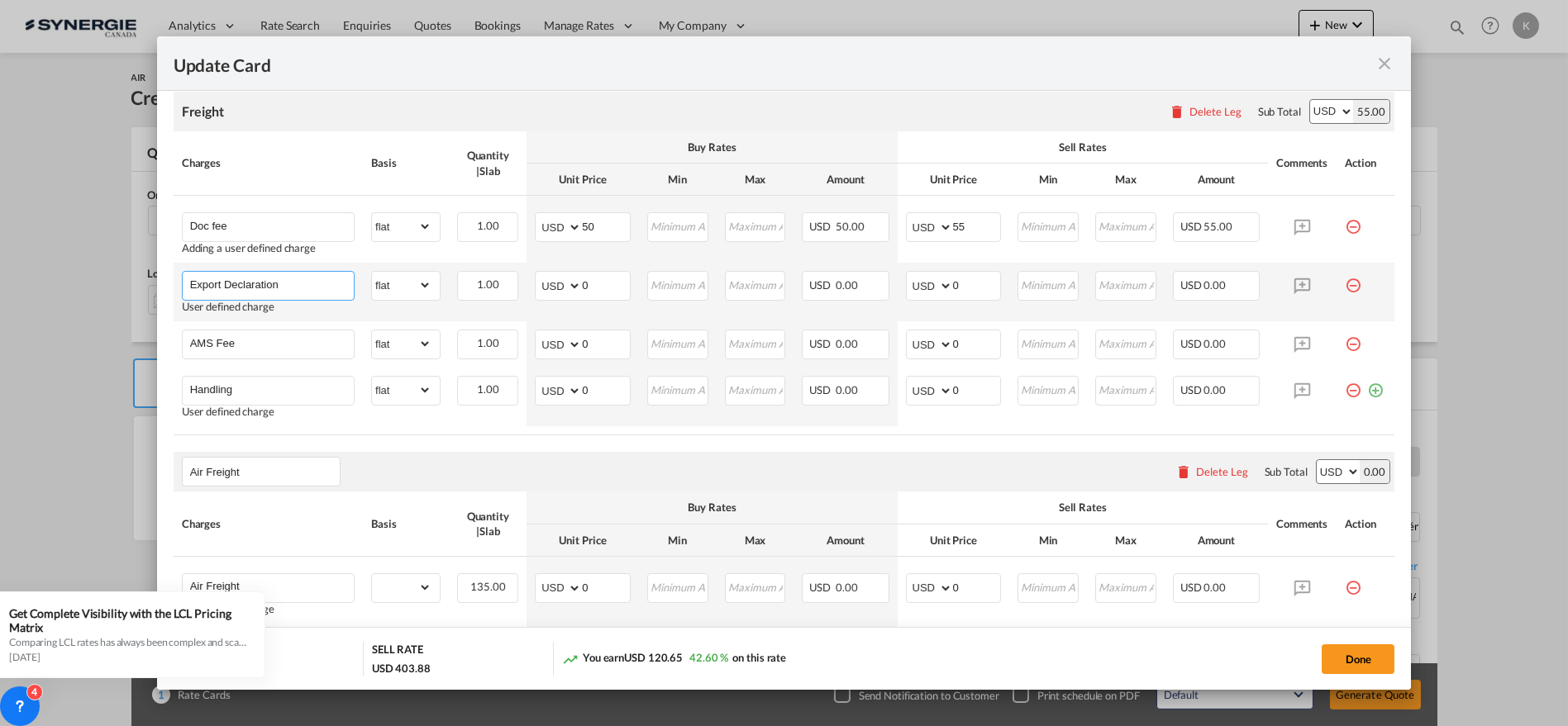
click at [269, 286] on input "Export Declaration" at bounding box center [271, 284] width 164 height 24
paste input "Cus fee"
type input "Cus fee"
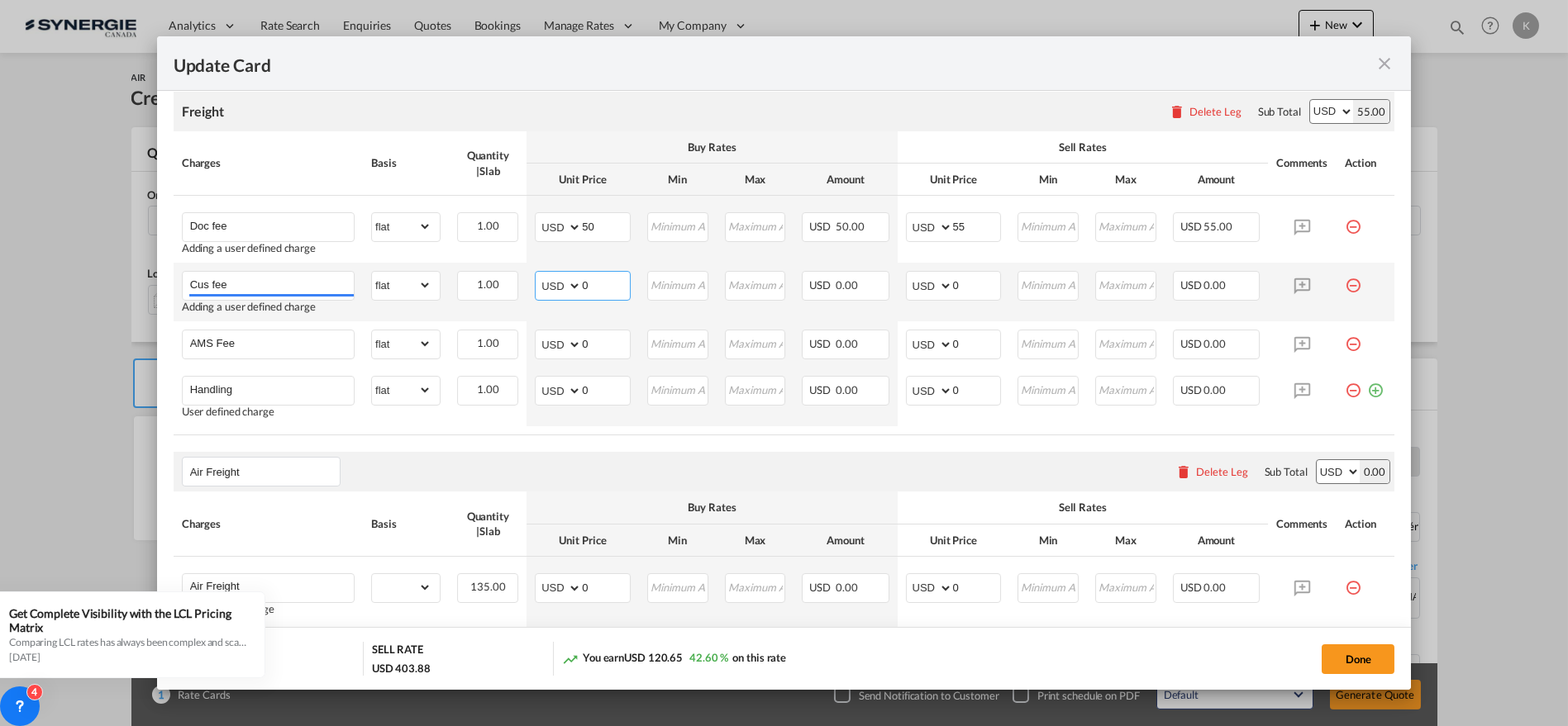
click at [564, 284] on md-input-container "AED AFN ALL AMD ANG AOA ARS AUD AWG AZN BAM BBD BDT BGN BHD BIF BMD BND [PERSON…" at bounding box center [582, 286] width 95 height 30
type input "65"
type input "72"
click at [282, 283] on input "Cus fee" at bounding box center [271, 284] width 164 height 24
paste input "(Shipper have export license）"
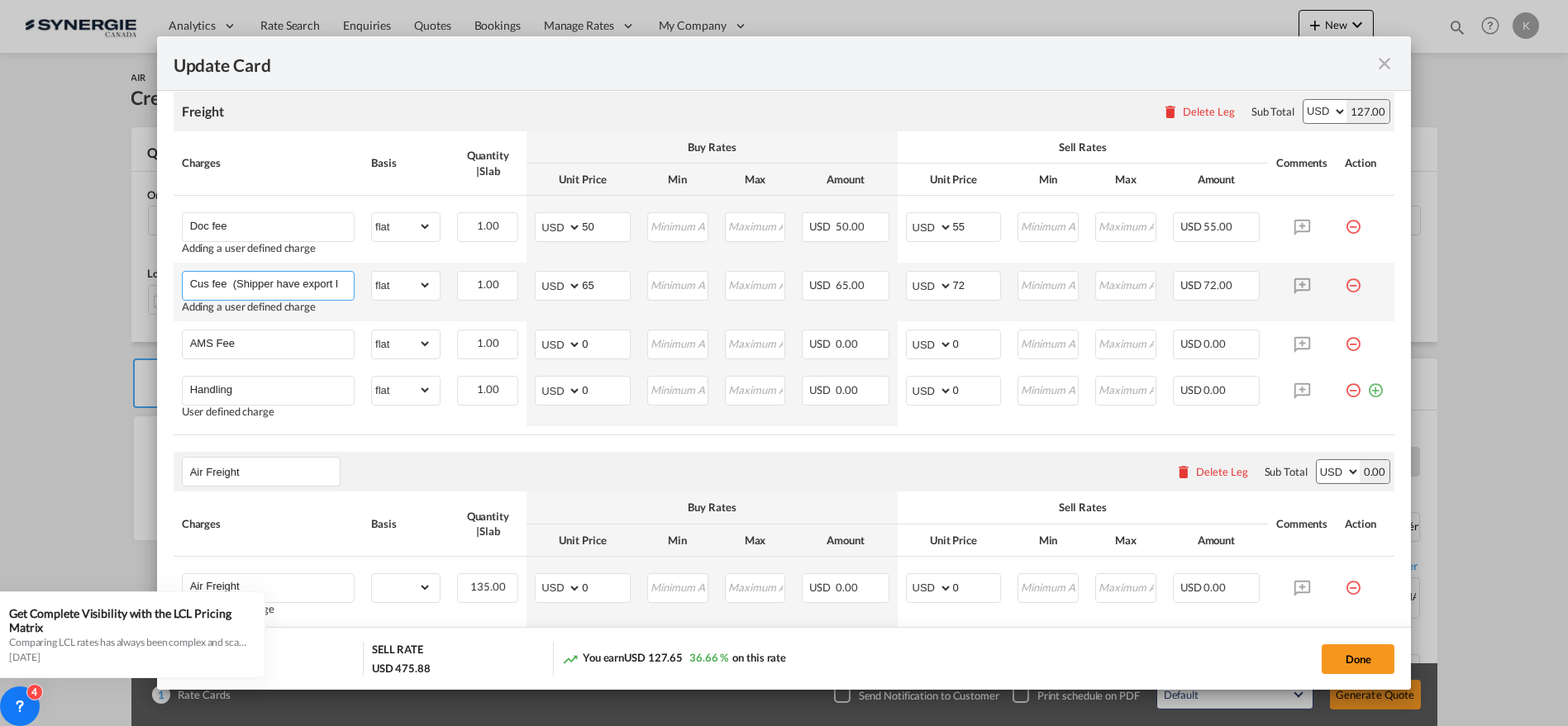
scroll to position [0, 43]
type input "Cus fee (Shipper have export license）"
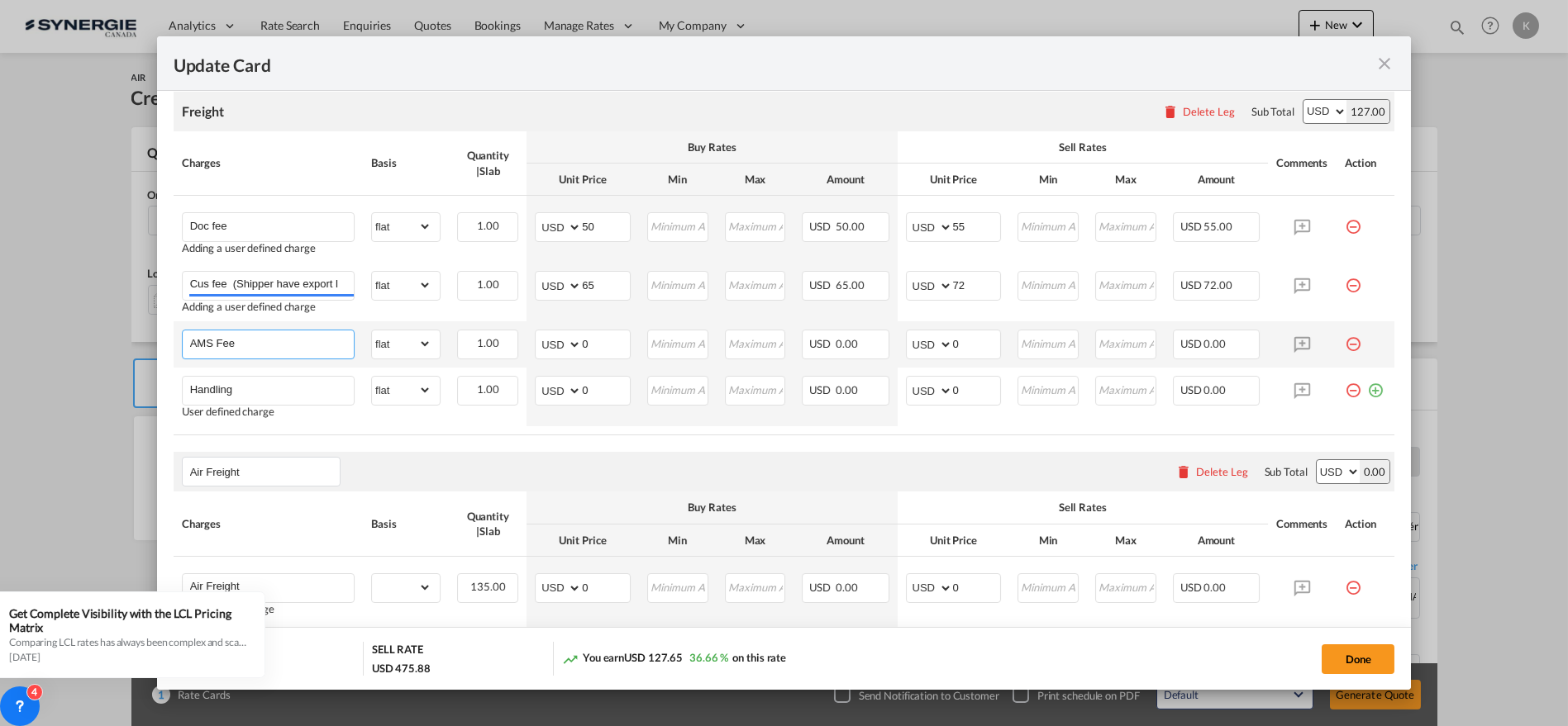
click at [250, 343] on input "AMS Fee" at bounding box center [271, 342] width 164 height 24
paste input "Handing"
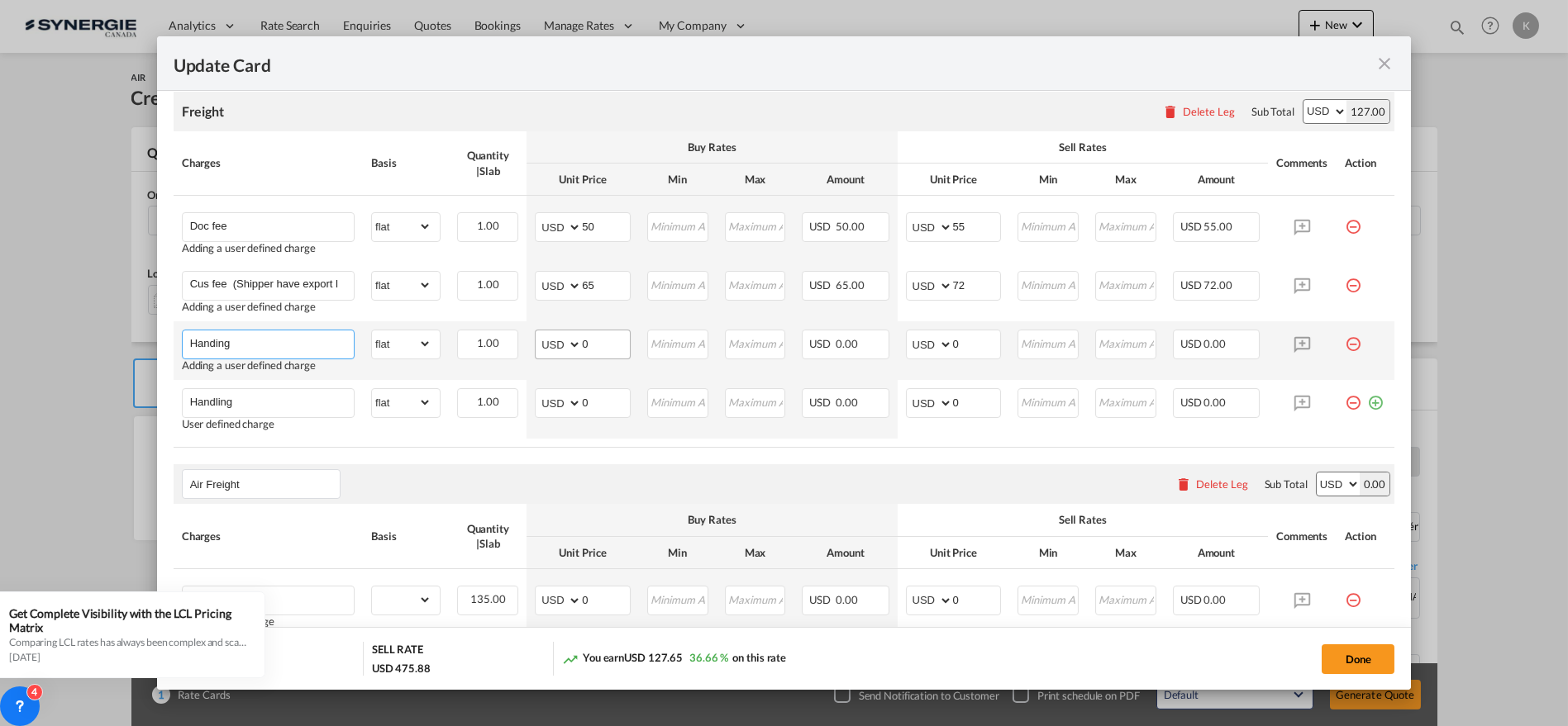
type input "Handing"
drag, startPoint x: 582, startPoint y: 346, endPoint x: 567, endPoint y: 346, distance: 15.0
click at [567, 346] on md-input-container "AED AFN ALL AMD ANG AOA ARS AUD AWG AZN BAM BBD BDT BGN BHD BIF BMD BND [PERSON…" at bounding box center [582, 344] width 95 height 30
type input "50"
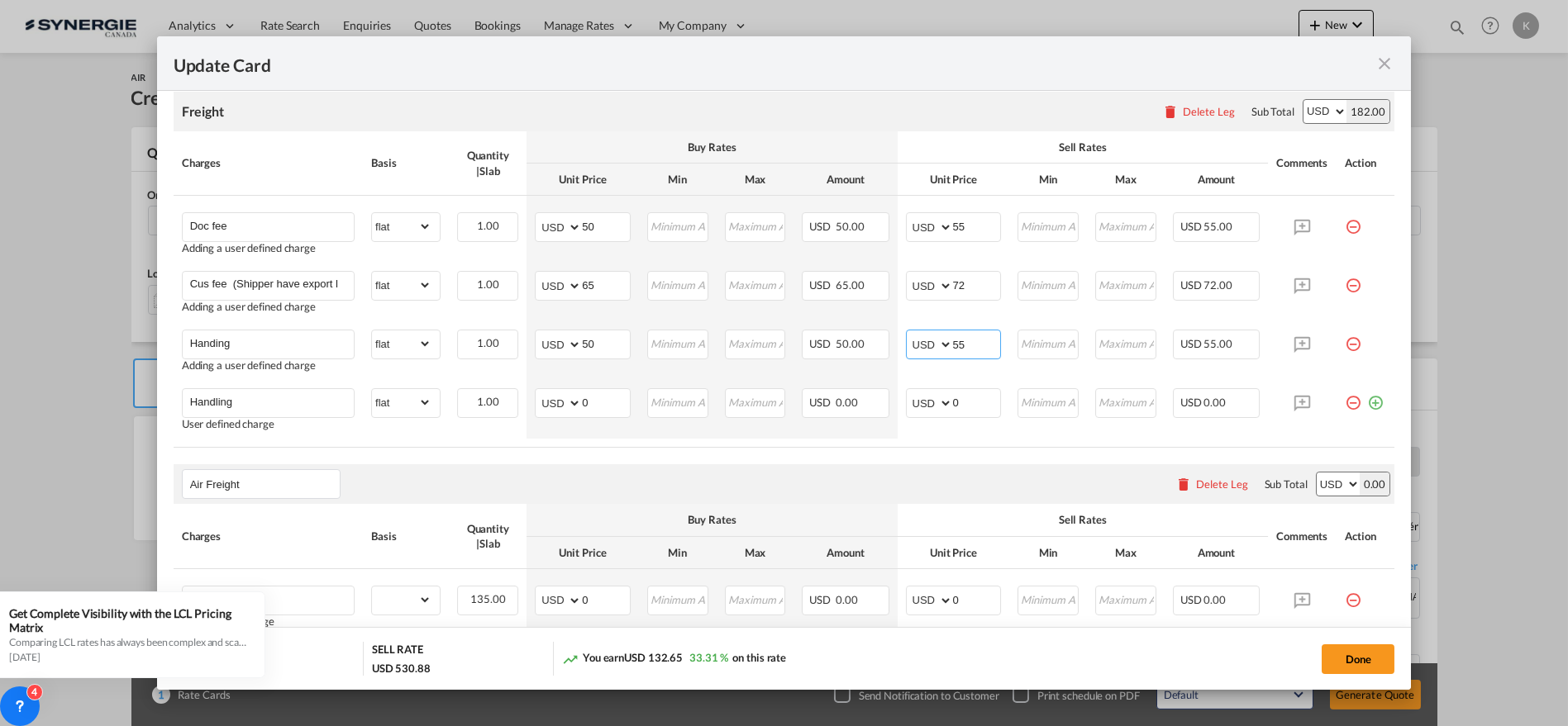
type input "55"
click at [305, 403] on input "Handling" at bounding box center [271, 401] width 164 height 24
type input "v"
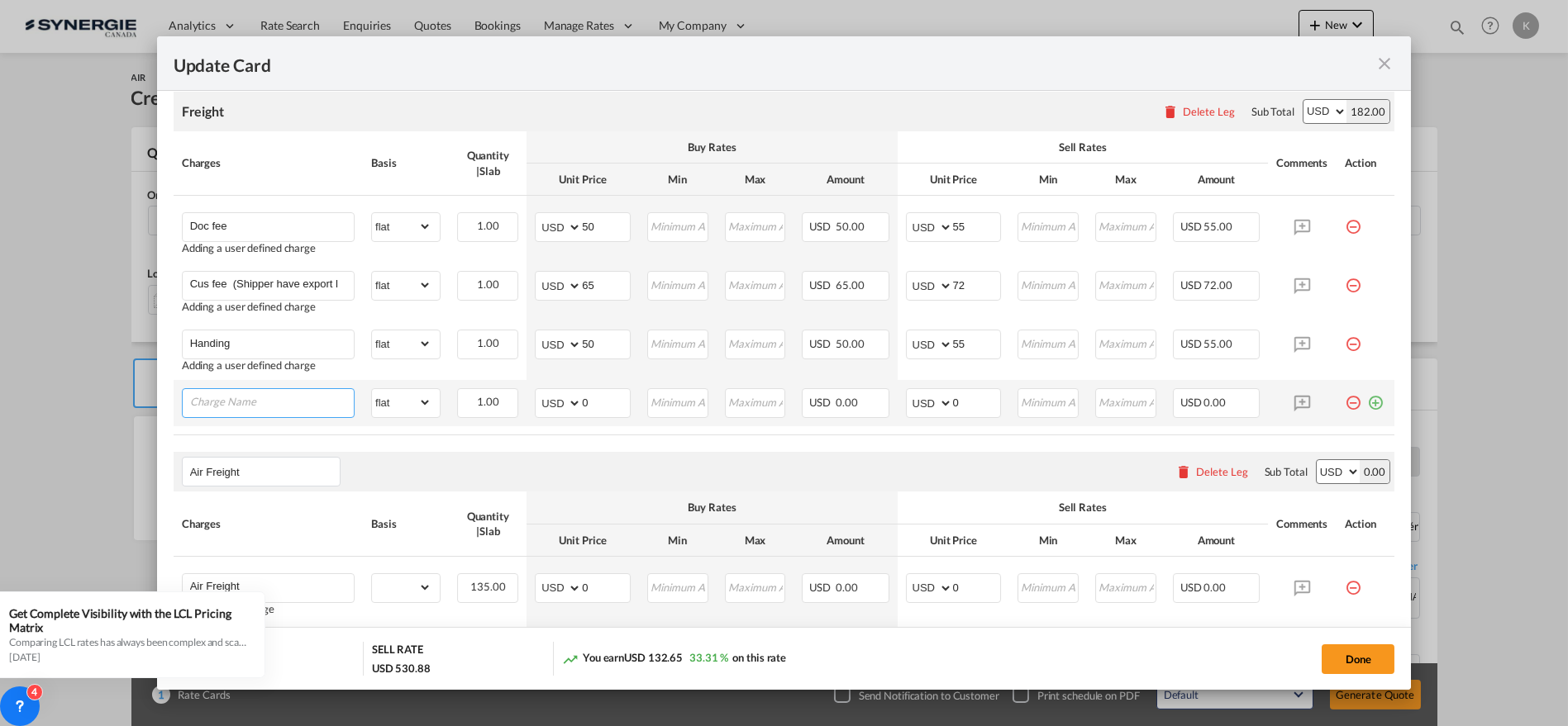
paste input "Pick up fee:"
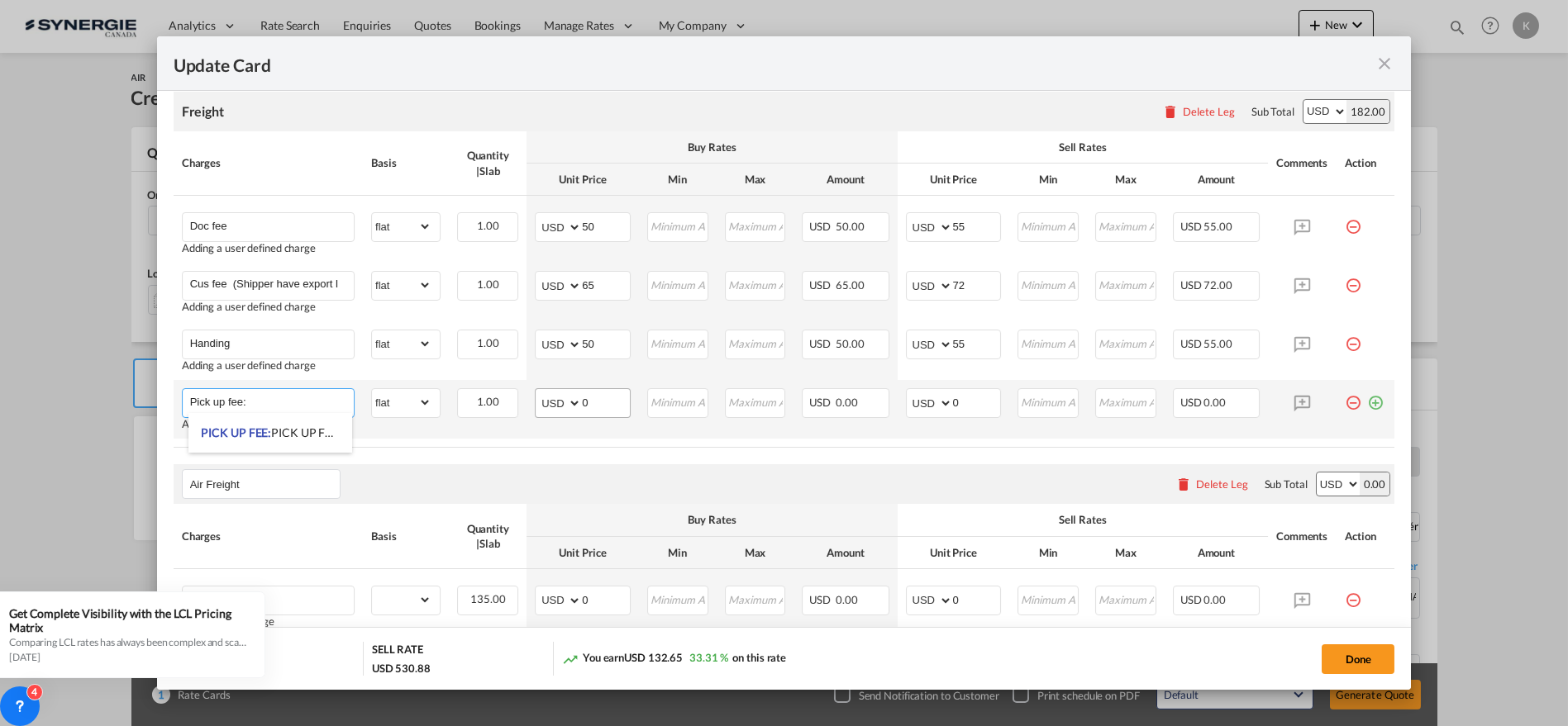
type input "Pick up fee:"
click at [542, 412] on select "AED AFN ALL AMD ANG AOA ARS AUD AWG AZN BAM BBD BDT BGN BHD BIF BMD BND [PERSON…" at bounding box center [560, 403] width 43 height 23
drag, startPoint x: 595, startPoint y: 405, endPoint x: 571, endPoint y: 405, distance: 24.0
click at [571, 405] on md-input-container "AED AFN ALL AMD ANG AOA ARS AUD AWG AZN BAM BBD BDT BGN BHD BIF BMD BND [PERSON…" at bounding box center [582, 403] width 95 height 30
type input "110"
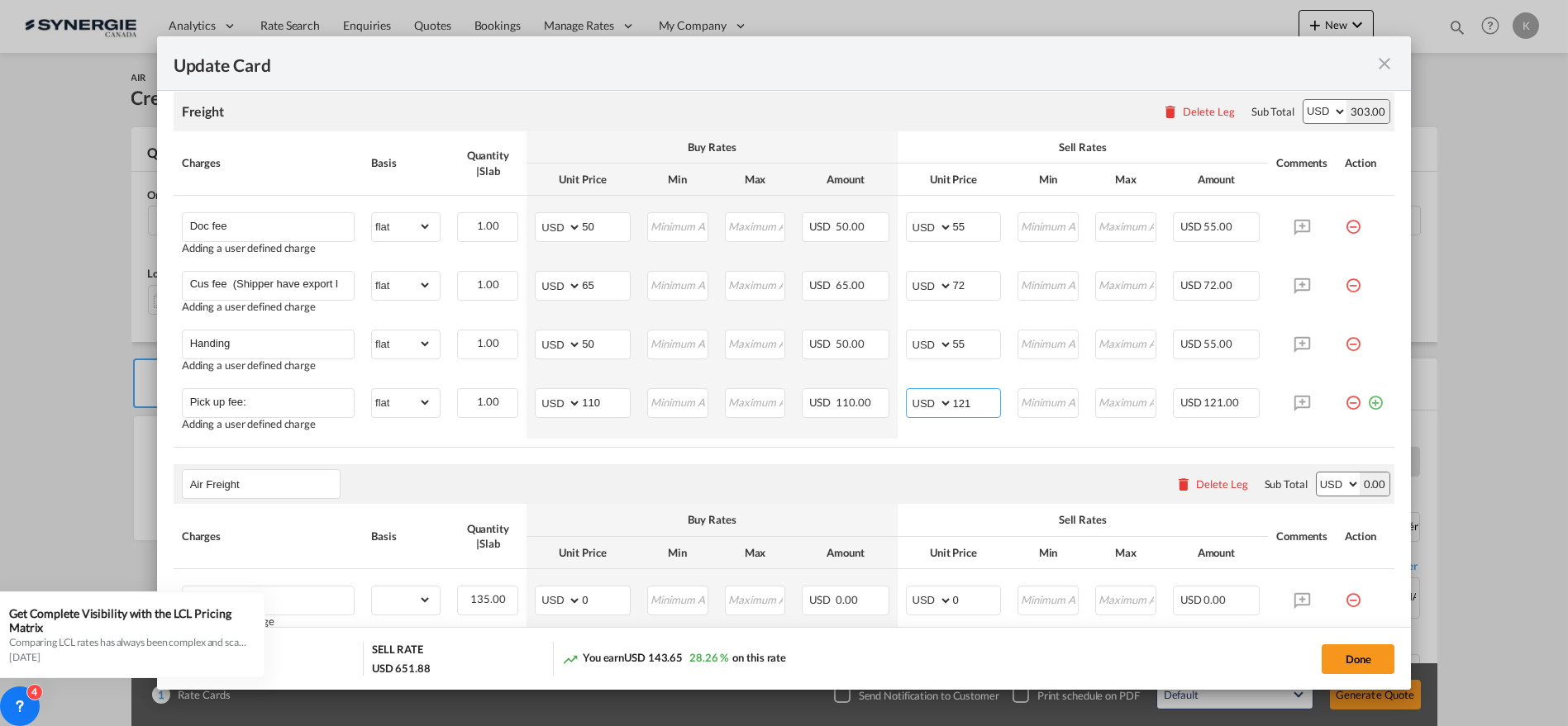
type input "121"
click at [1368, 398] on md-icon "icon-plus-circle-outline green-400-fg" at bounding box center [1376, 397] width 17 height 17
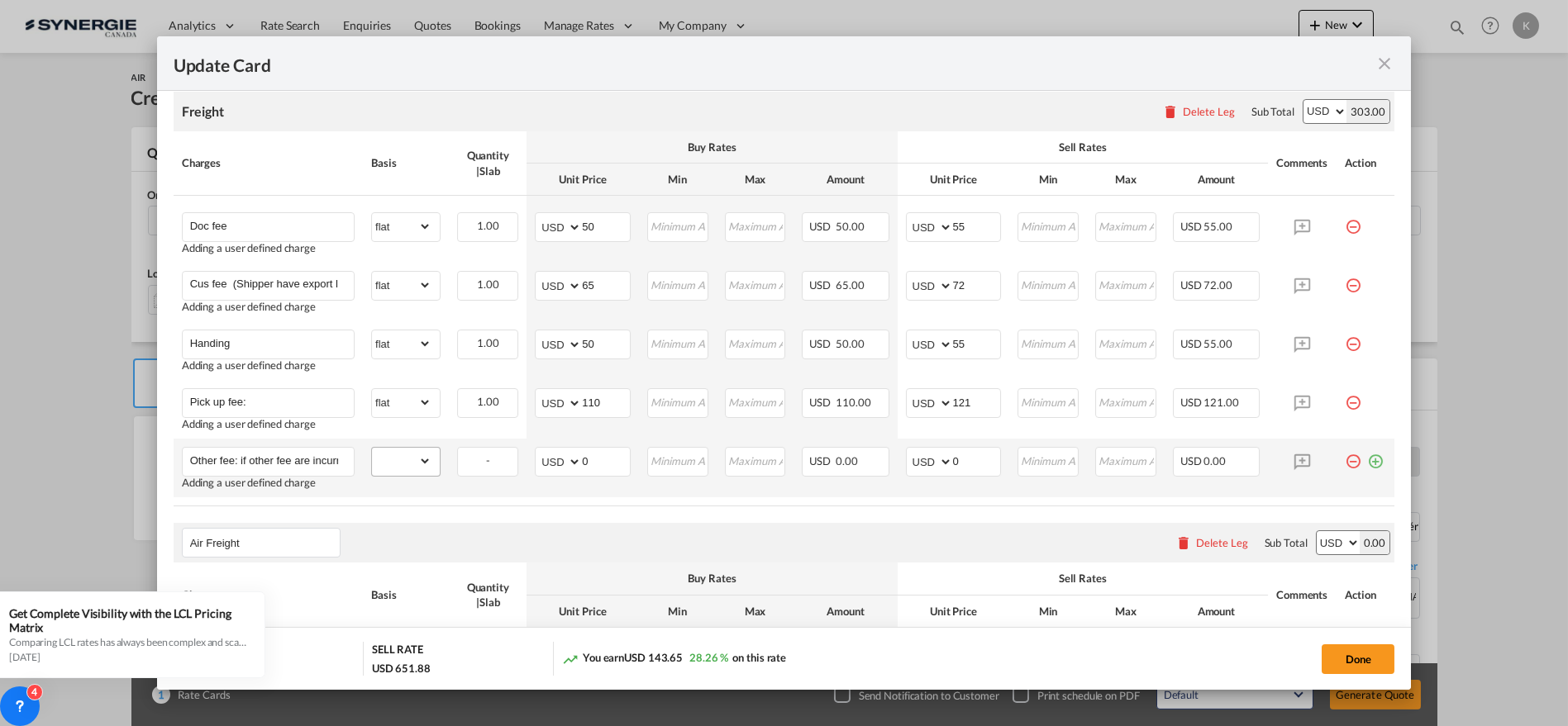
scroll to position [0, 245]
type input "Other fee: if other fee are incurred, they will be charged according to the act…"
click at [385, 457] on select "gross_weight volumetric_weight per_shipment per_bl per_km % on air freight per_…" at bounding box center [402, 461] width 60 height 26
select select "per_shipment"
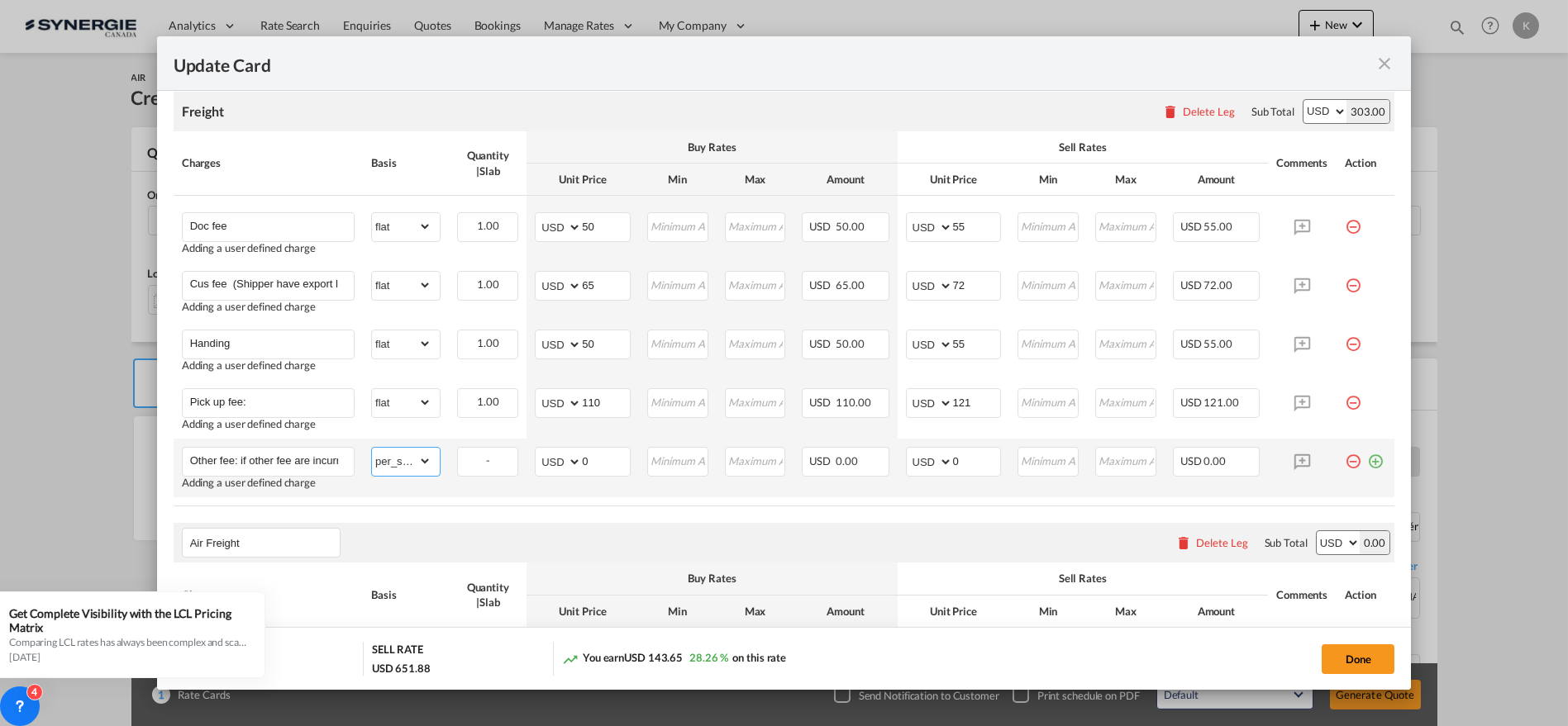
click at [372, 448] on select "gross_weight volumetric_weight per_shipment per_bl per_km % on air freight per_…" at bounding box center [402, 461] width 60 height 26
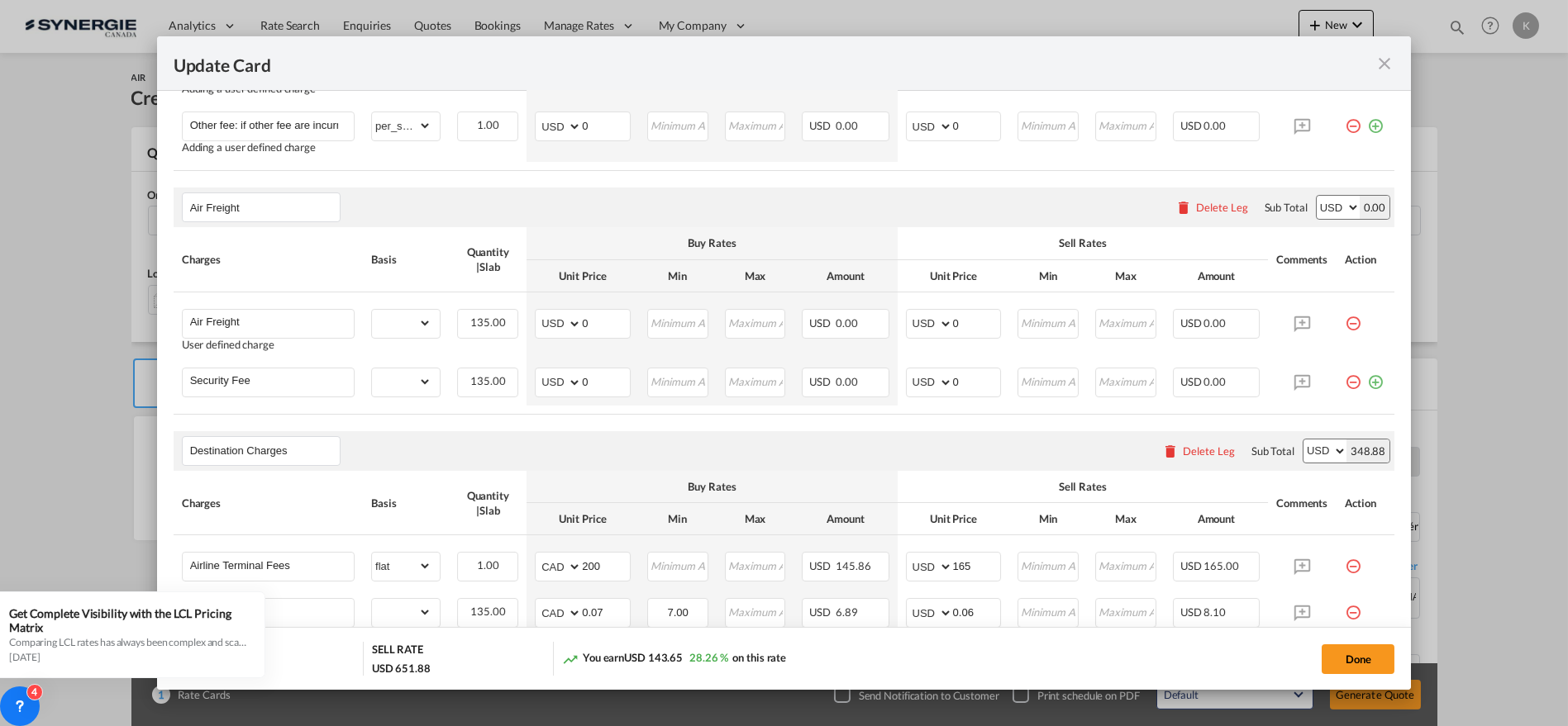
scroll to position [803, 0]
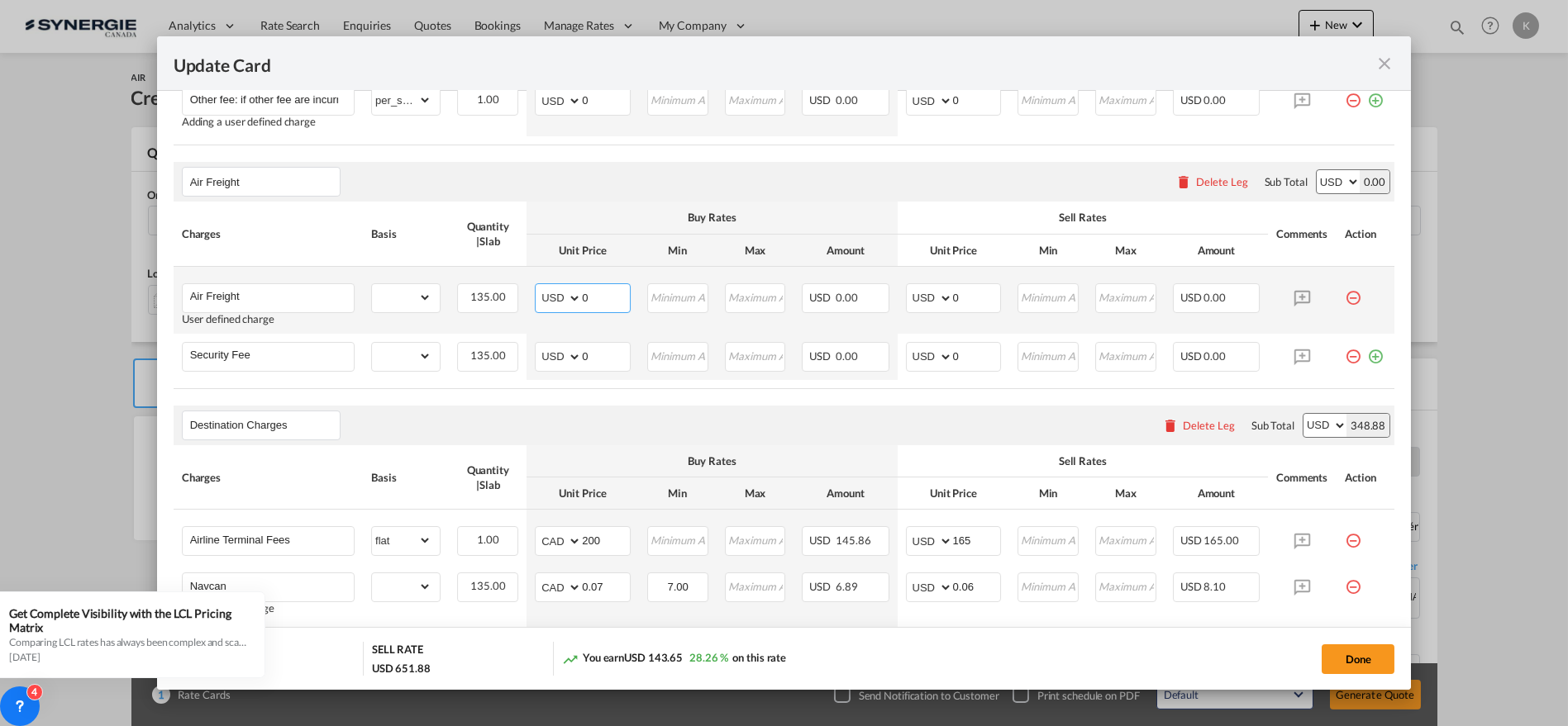
drag, startPoint x: 571, startPoint y: 298, endPoint x: 551, endPoint y: 298, distance: 20.0
click at [551, 298] on md-input-container "AED AFN ALL AMD ANG AOA ARS AUD AWG AZN BAM BBD BDT BGN BHD BIF BMD BND [PERSON…" at bounding box center [582, 298] width 95 height 30
type input "4.51"
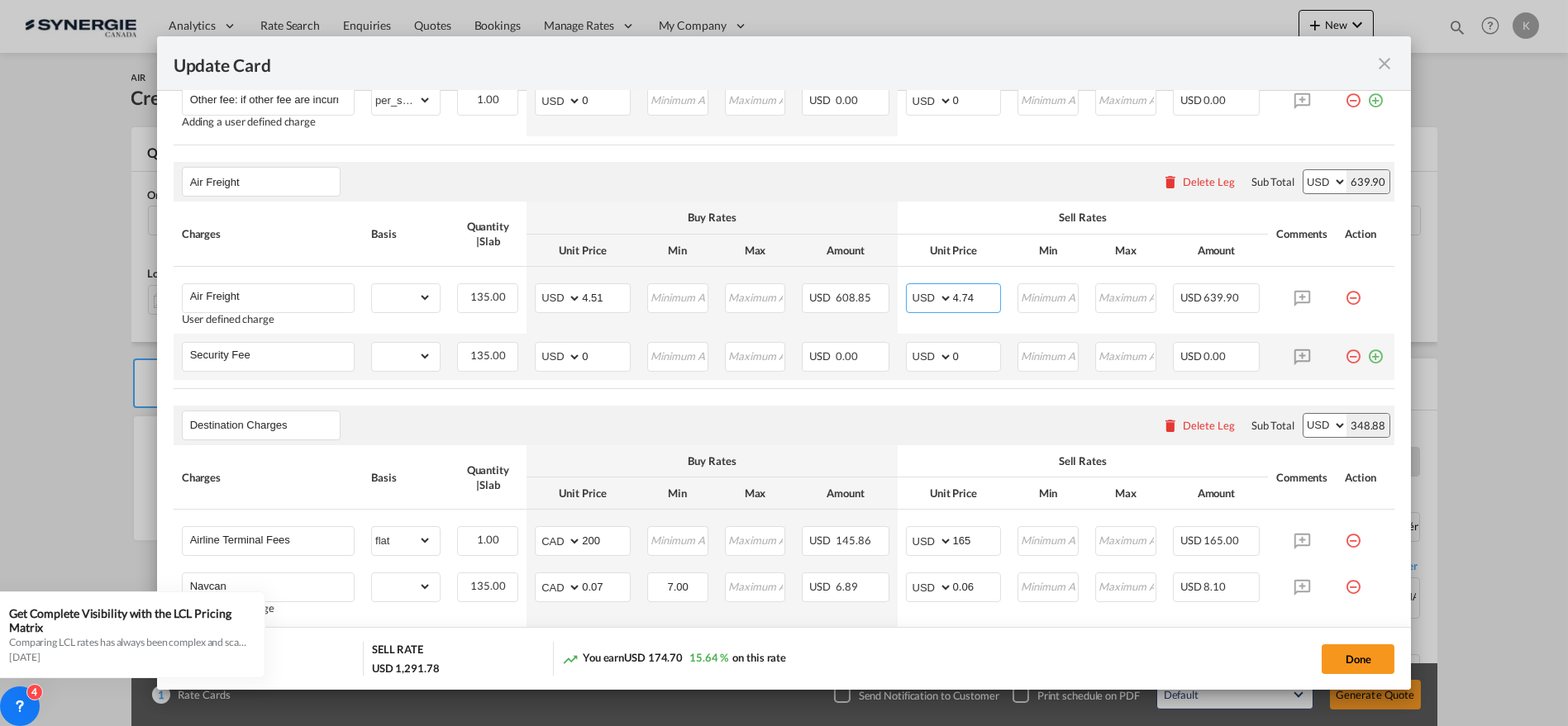
type input "4.74"
click at [1345, 353] on md-icon "icon-minus-circle-outline red-400-fg pt-7" at bounding box center [1354, 351] width 17 height 17
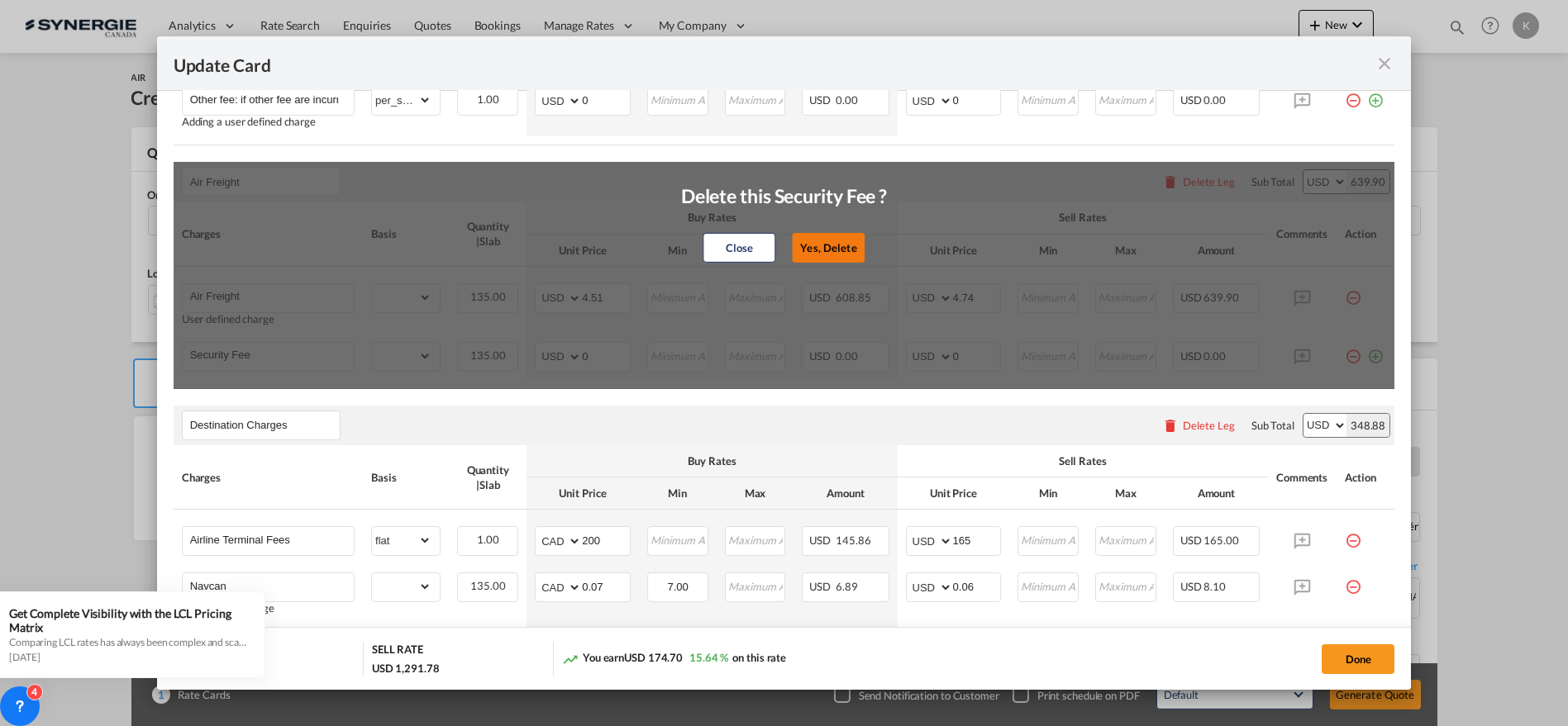
click at [822, 242] on button "Yes, Delete" at bounding box center [829, 248] width 73 height 30
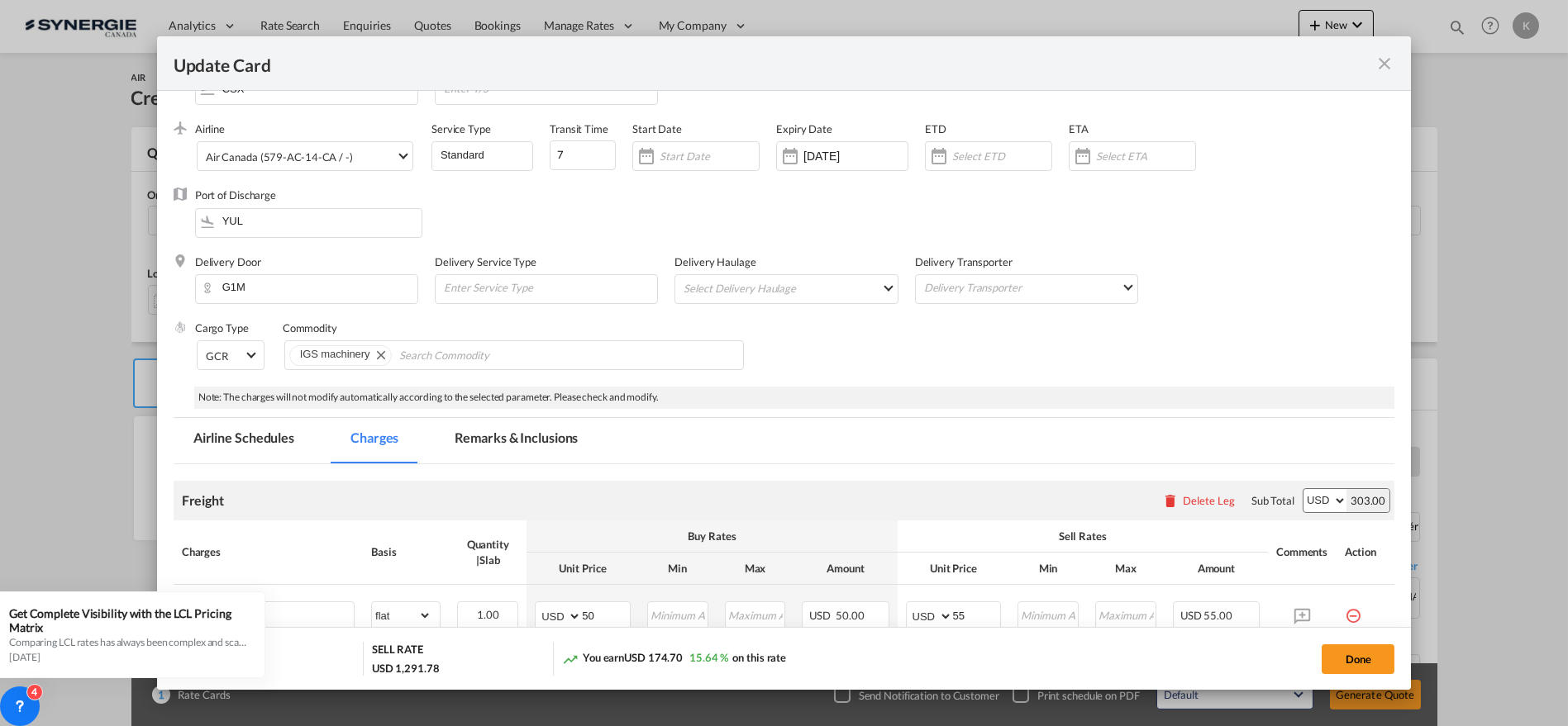
scroll to position [0, 0]
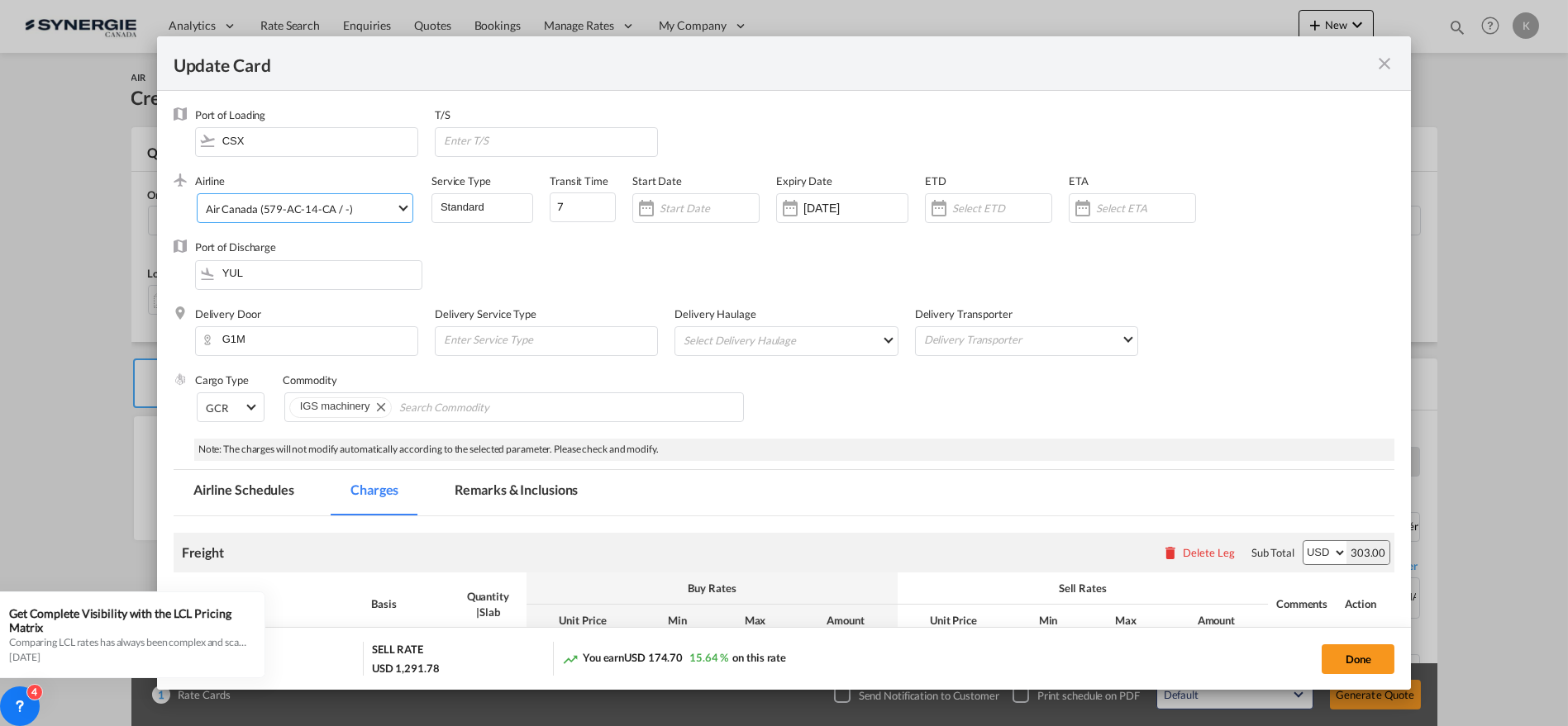
click at [399, 209] on span "Select Airline: \aAir Canada (579-AC-14-CA / -)" at bounding box center [403, 207] width 9 height 9
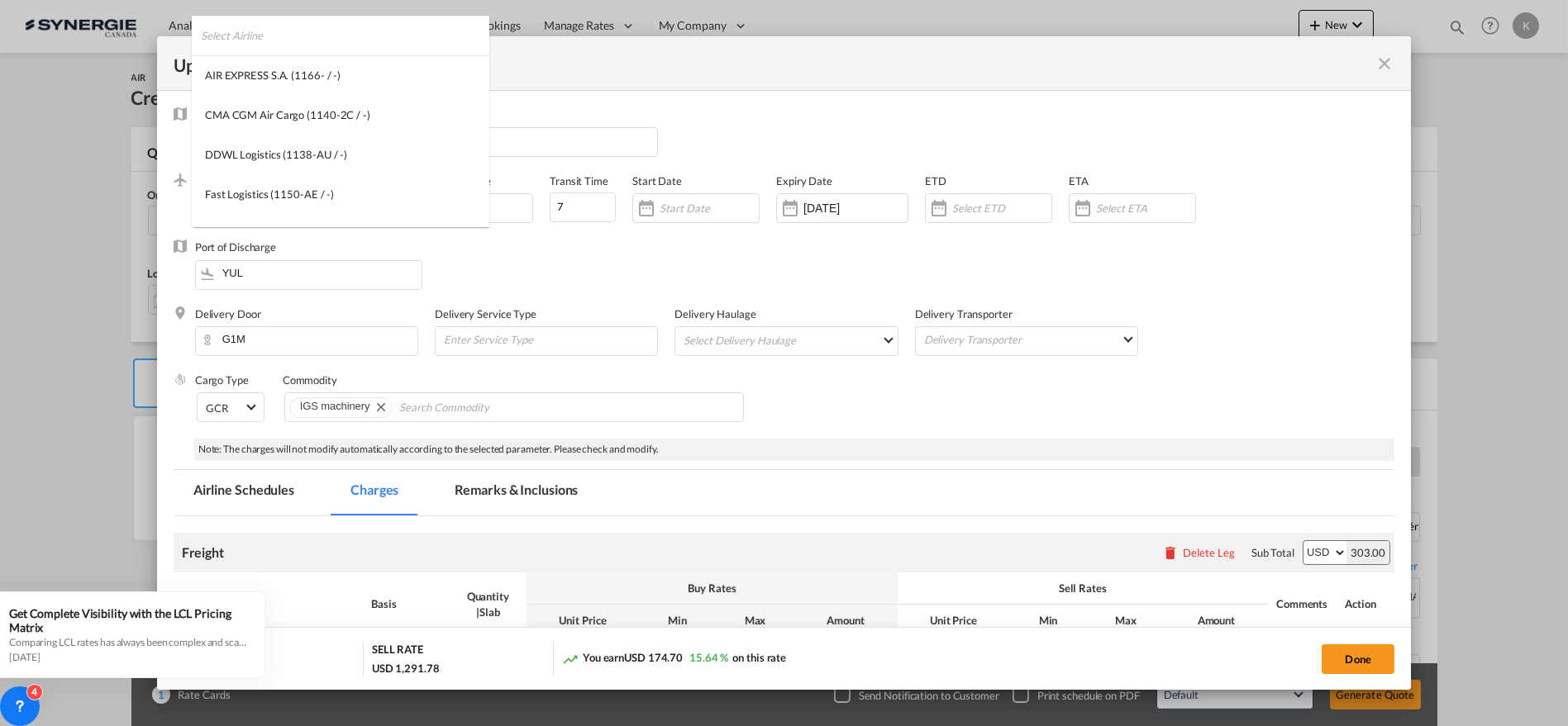
scroll to position [2246, 0]
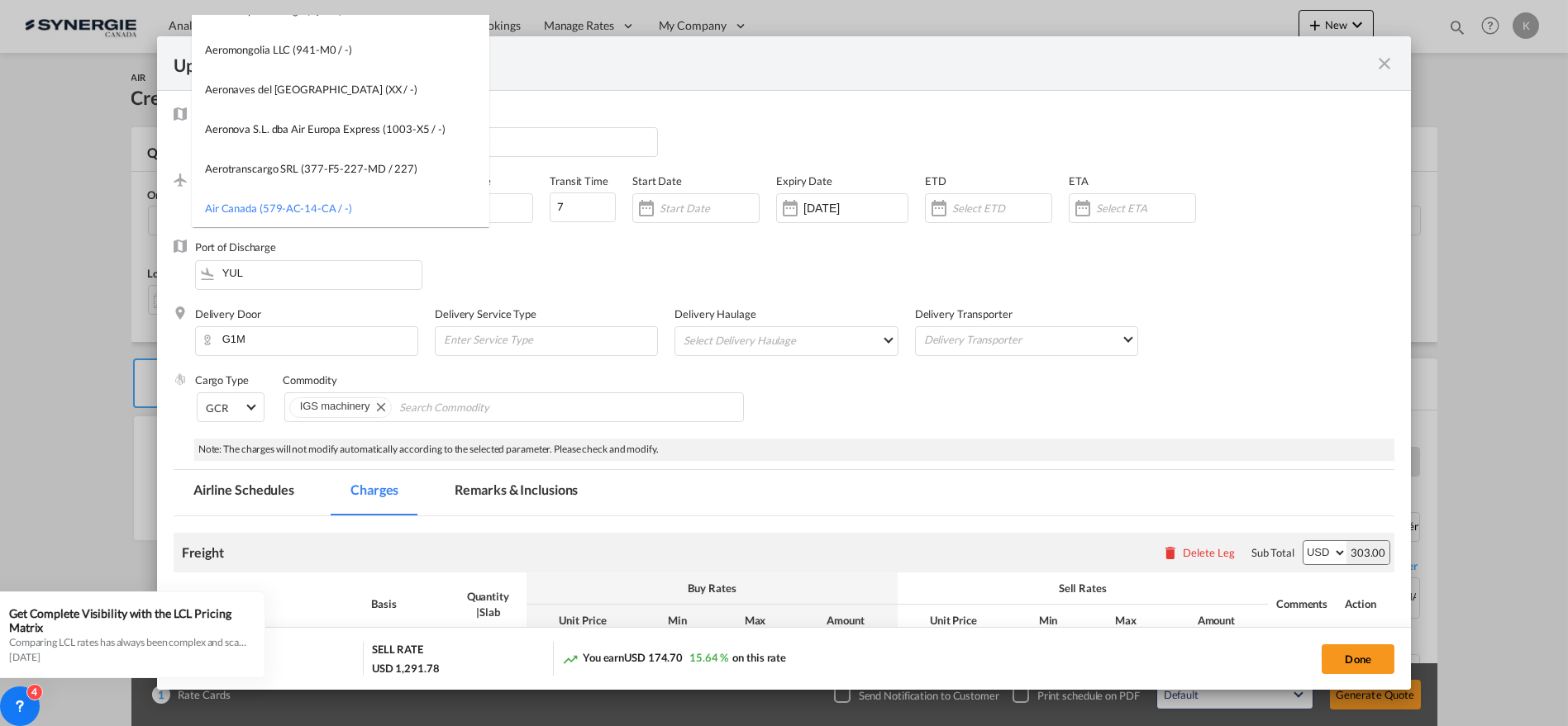
type md-option "579-AC-14-CA"
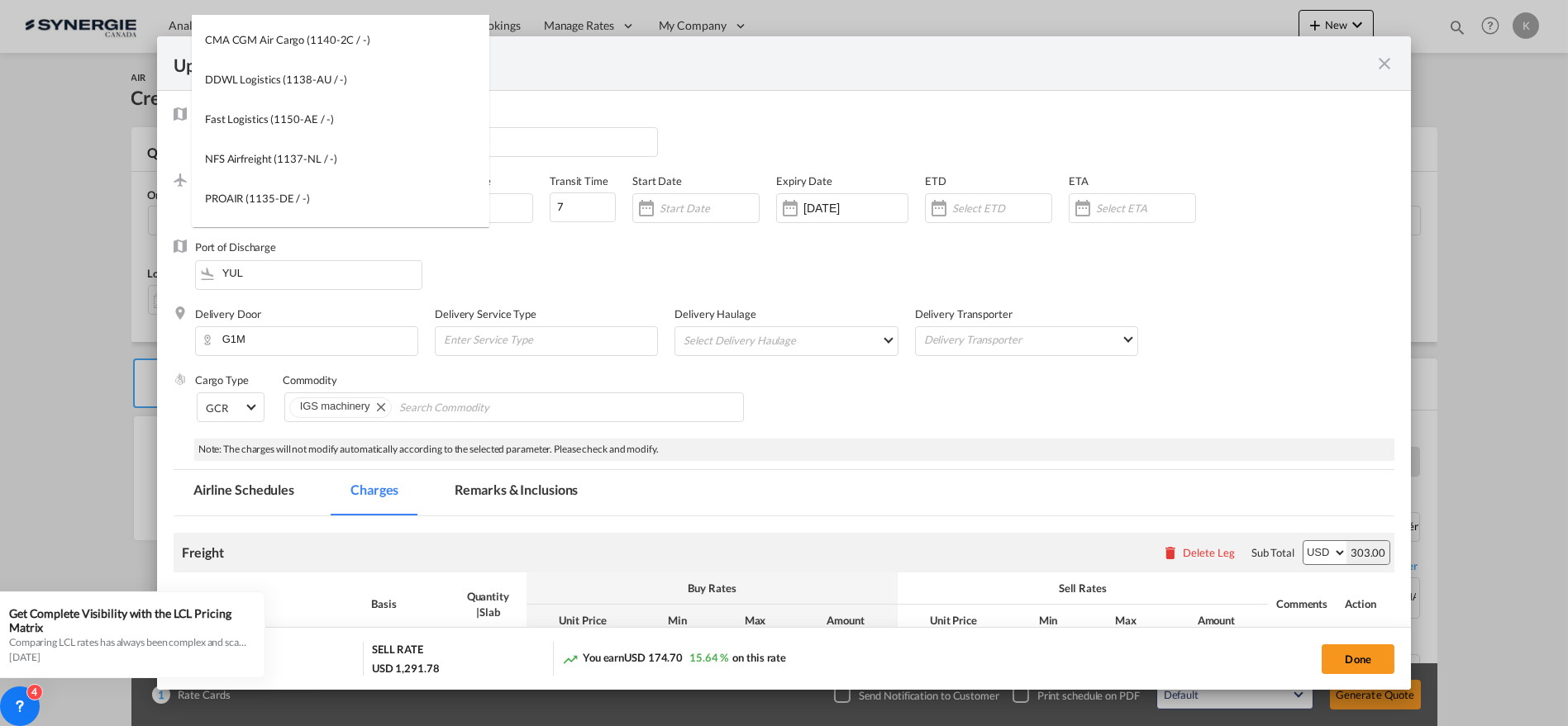
scroll to position [0, 0]
click at [364, 35] on input "search" at bounding box center [345, 36] width 288 height 39
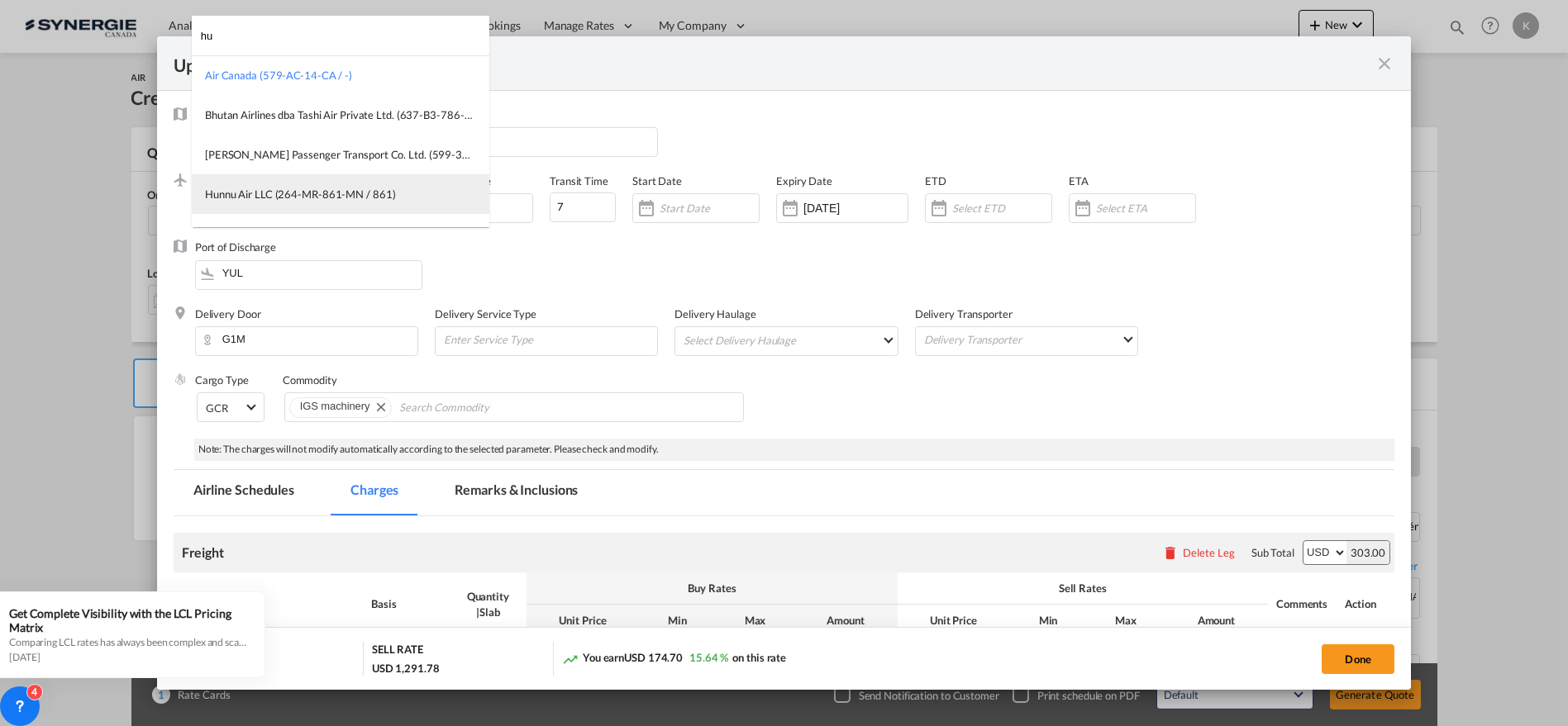
type input "hu"
click at [346, 197] on div "Hunnu Air LLC (264-MR-861-MN / 861)" at bounding box center [300, 195] width 191 height 15
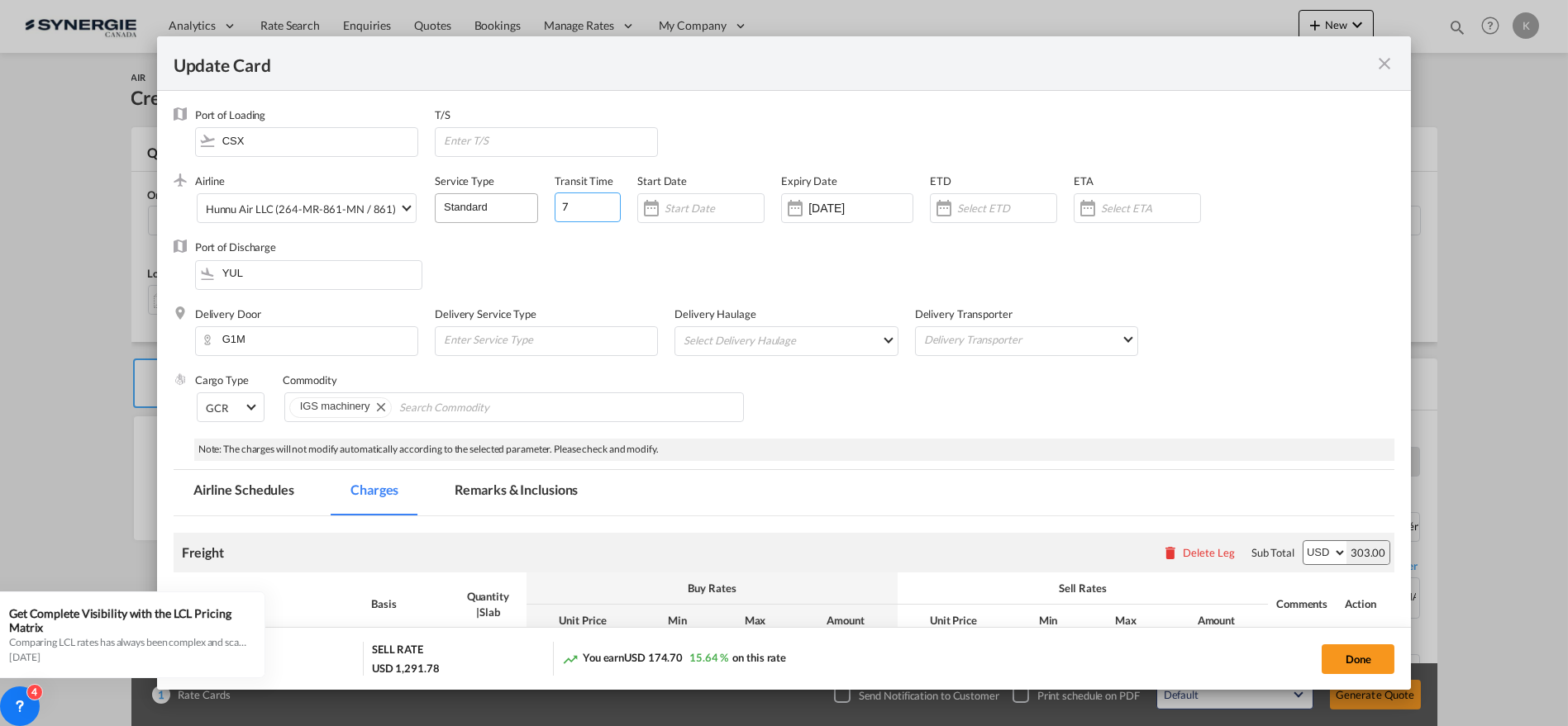
drag, startPoint x: 559, startPoint y: 207, endPoint x: 517, endPoint y: 208, distance: 42.0
click at [517, 208] on div "Airline Hunnu Air LLC (264-MR-861-MN / 861) (- / -) Service Type Standard Trans…" at bounding box center [795, 206] width 1200 height 66
type input "2"
click at [300, 208] on div "Hunnu Air LLC (264-MR-861-MN / 861)" at bounding box center [301, 209] width 191 height 13
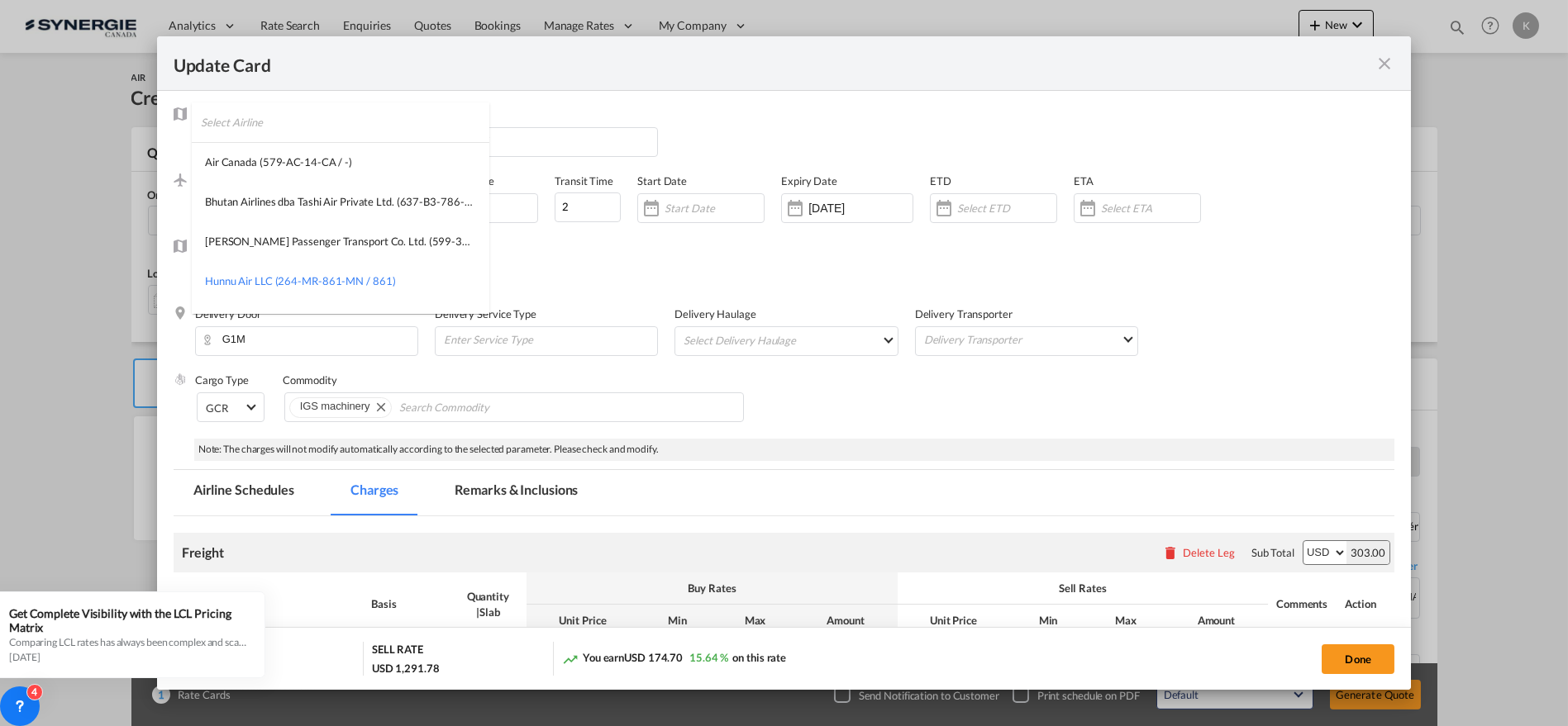
scroll to position [73, 0]
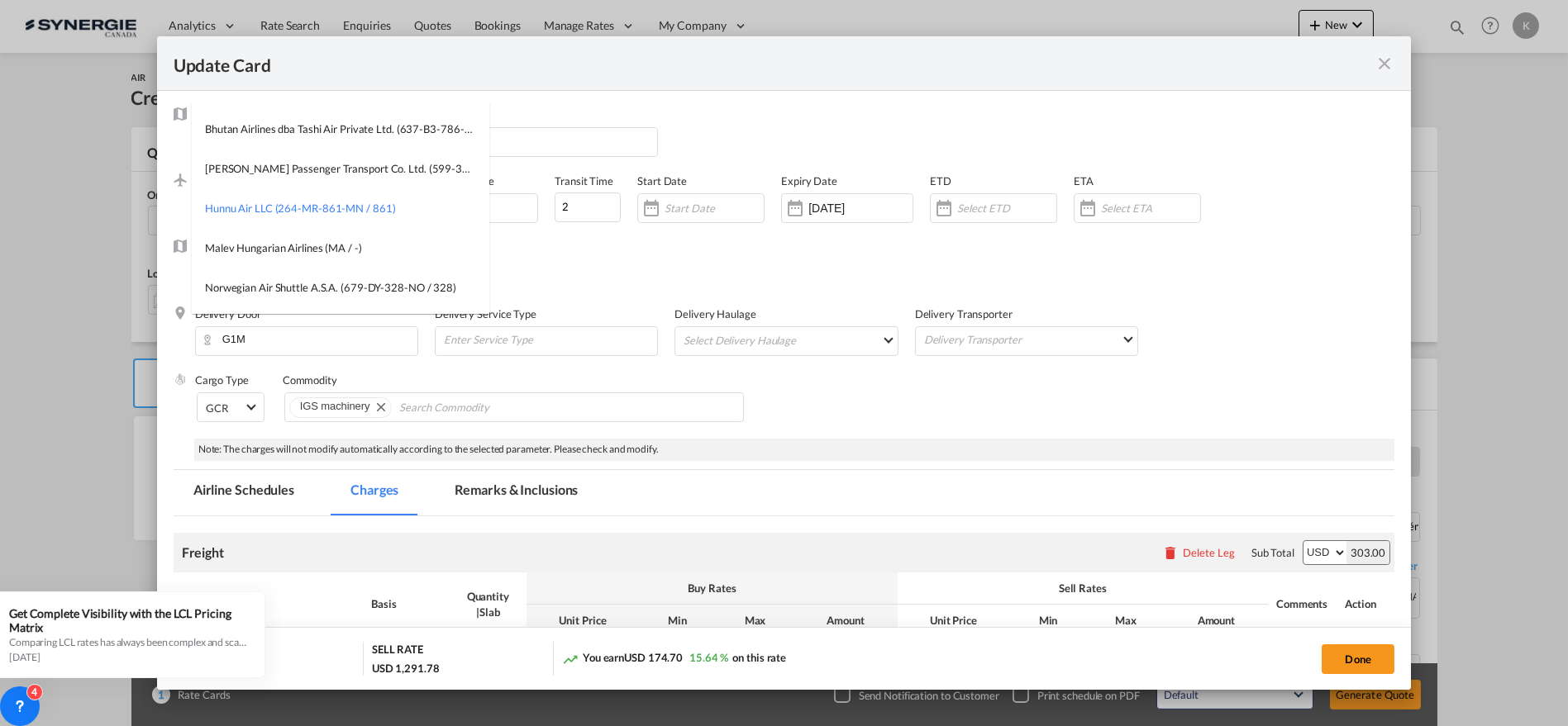
type md-option "264-MR-861-MN"
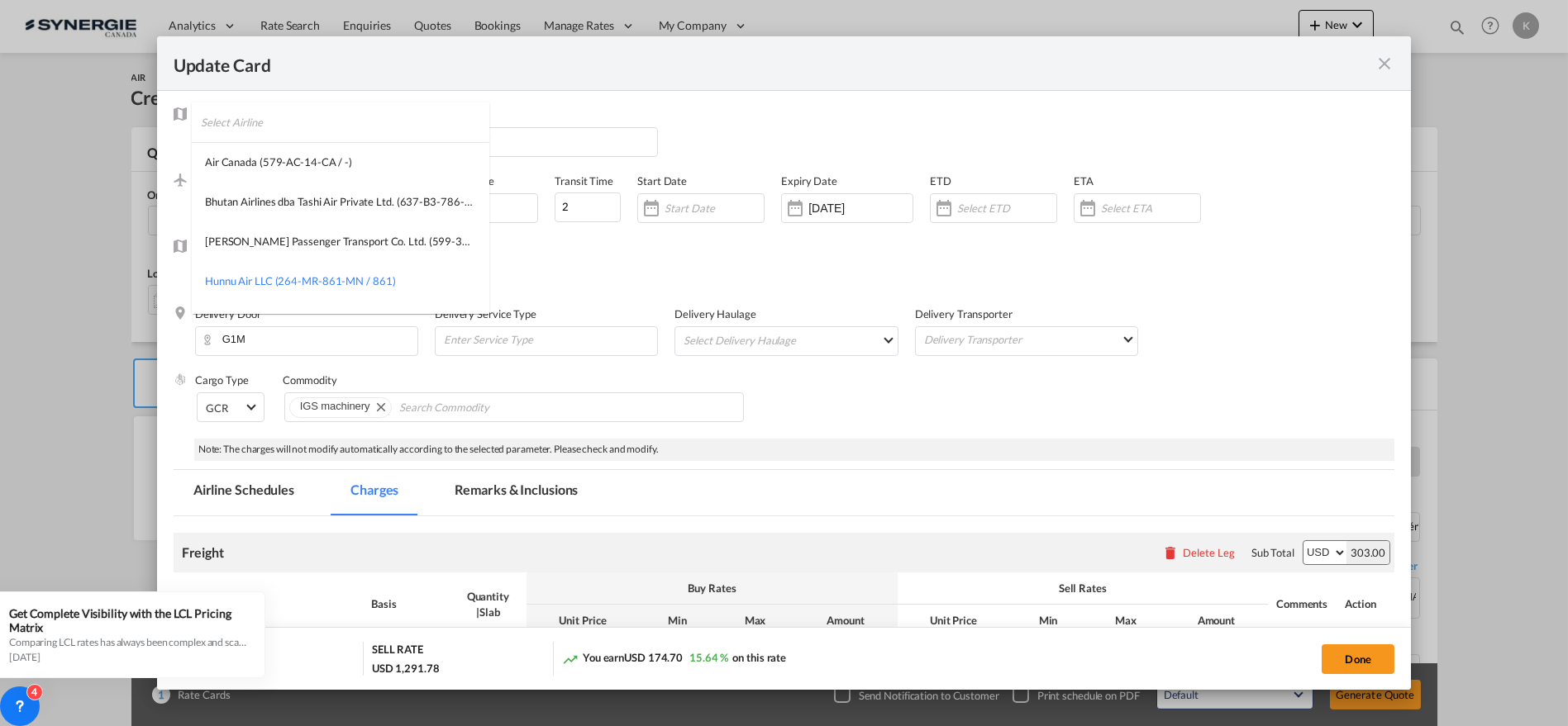
click at [366, 135] on input "search" at bounding box center [345, 123] width 288 height 39
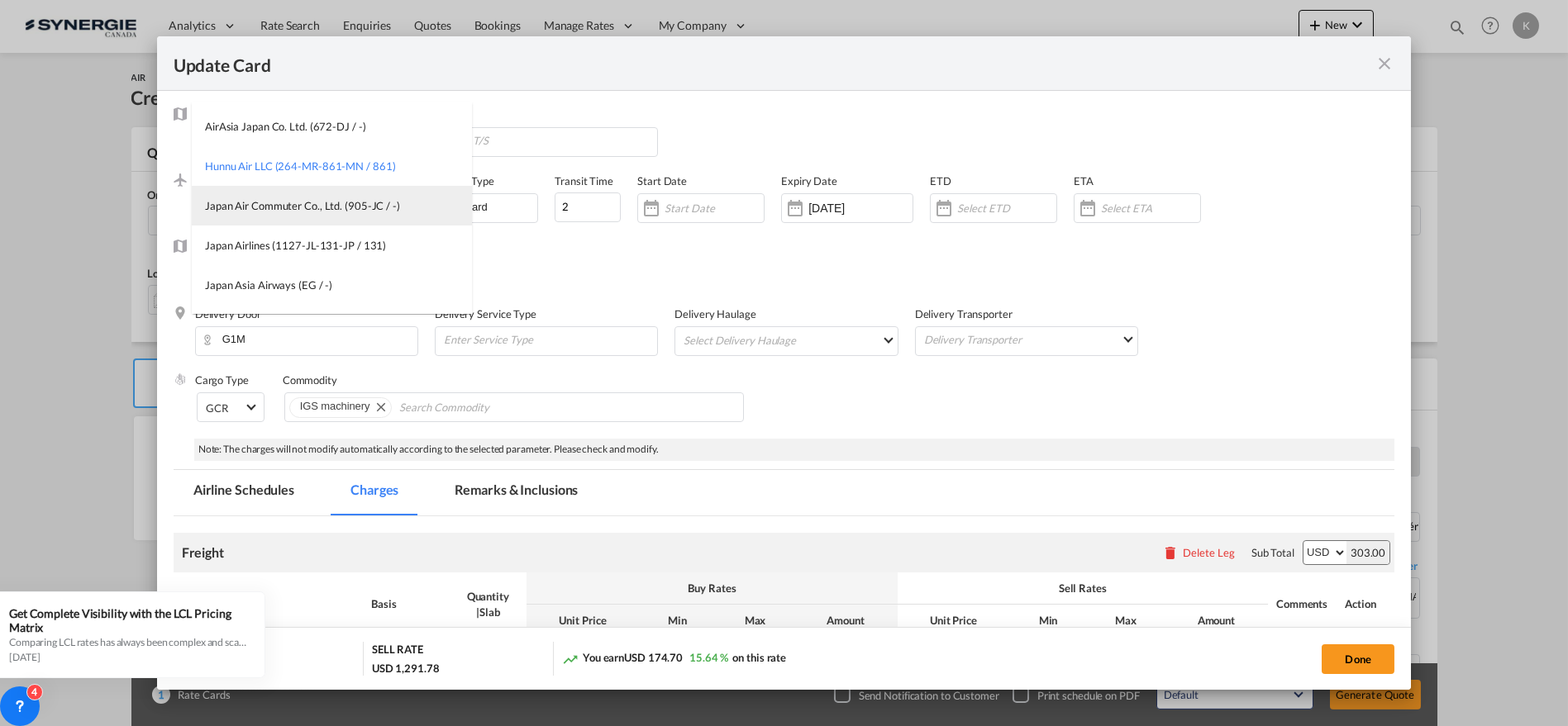
scroll to position [78, 0]
type input "japa"
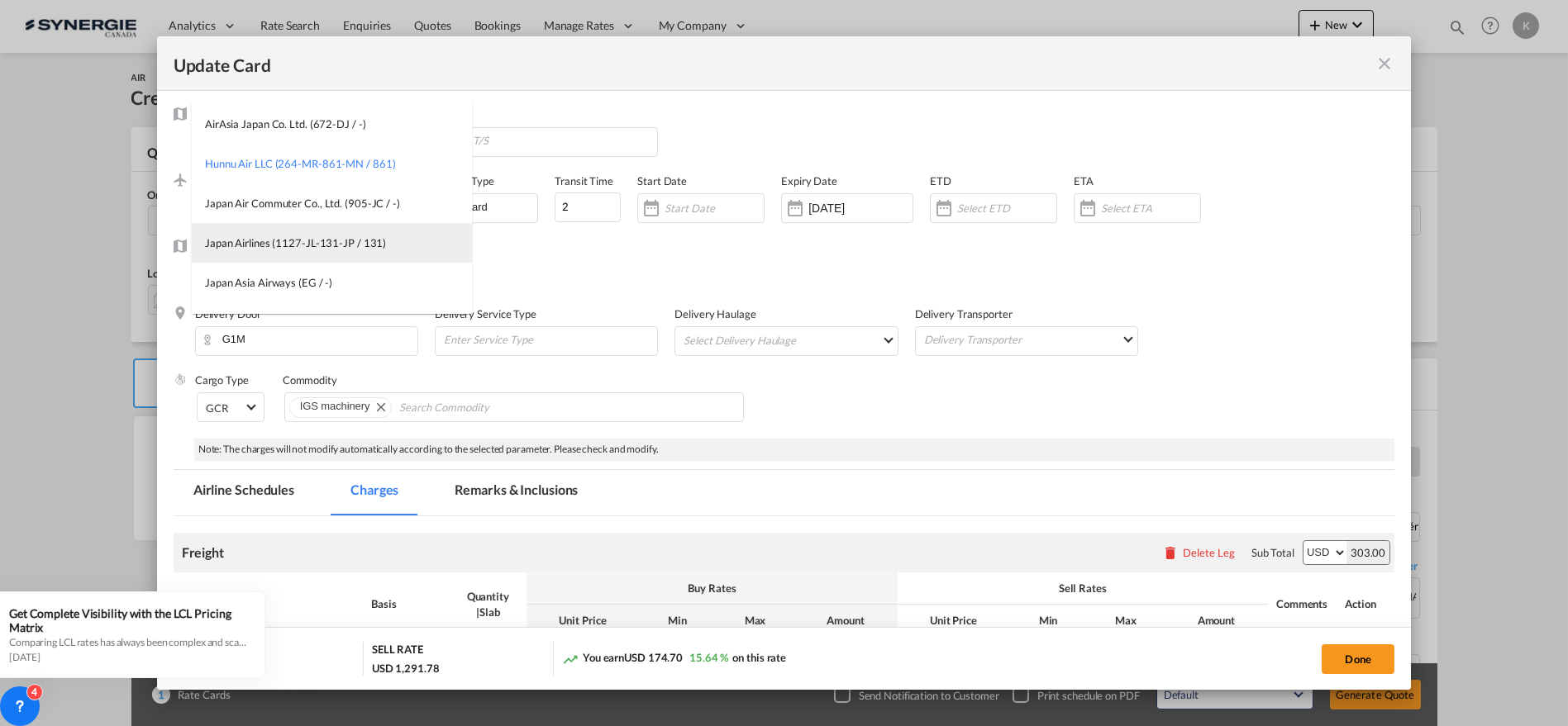
click at [294, 237] on div "Japan Airlines (1127-JL-131-JP / 131)" at bounding box center [295, 243] width 181 height 15
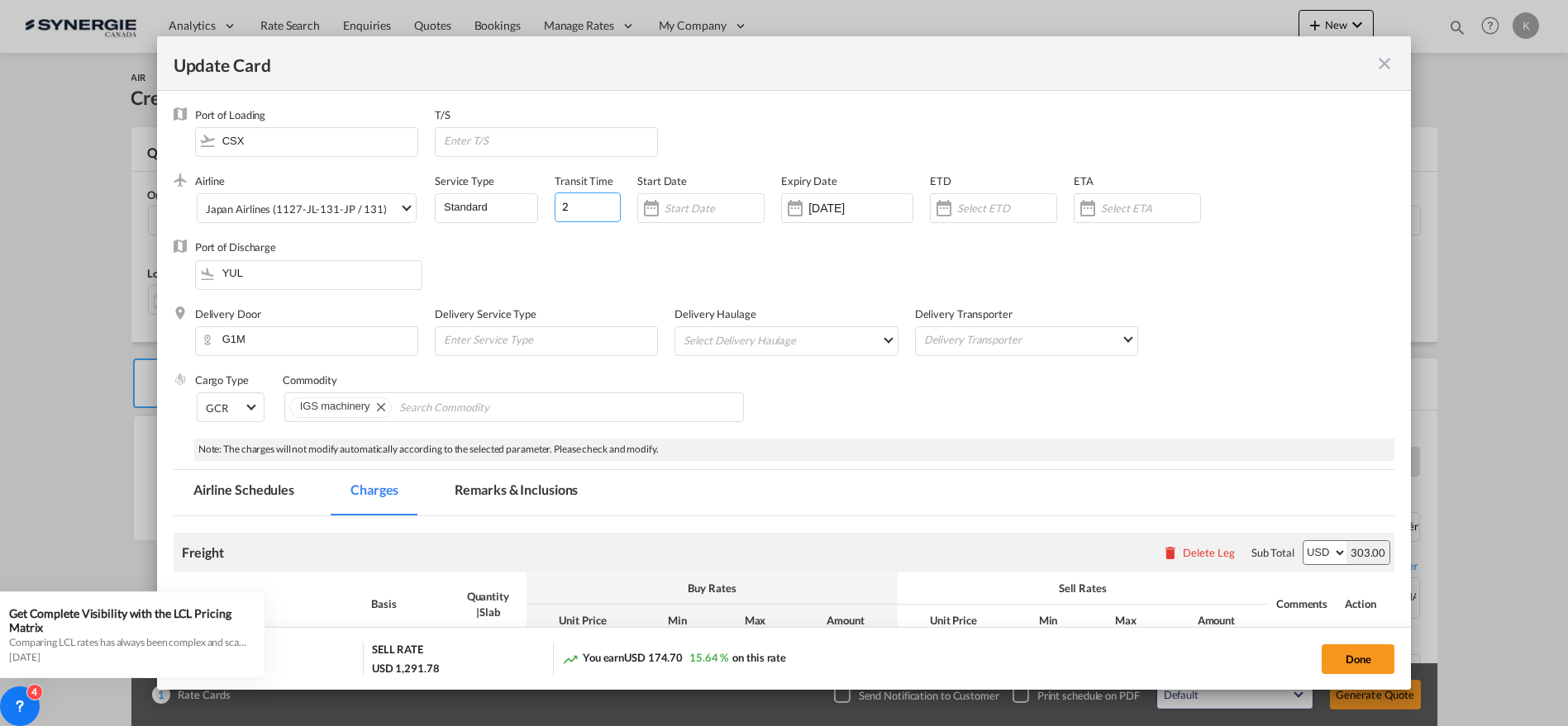
drag, startPoint x: 548, startPoint y: 209, endPoint x: 539, endPoint y: 212, distance: 9.5
click at [540, 210] on div "Airline Japan Airlines (1127-JL-131-JP / 131) (- / -) Service Type Standard Tra…" at bounding box center [795, 206] width 1200 height 66
type input "7"
click at [843, 211] on input "[DATE]" at bounding box center [860, 208] width 104 height 13
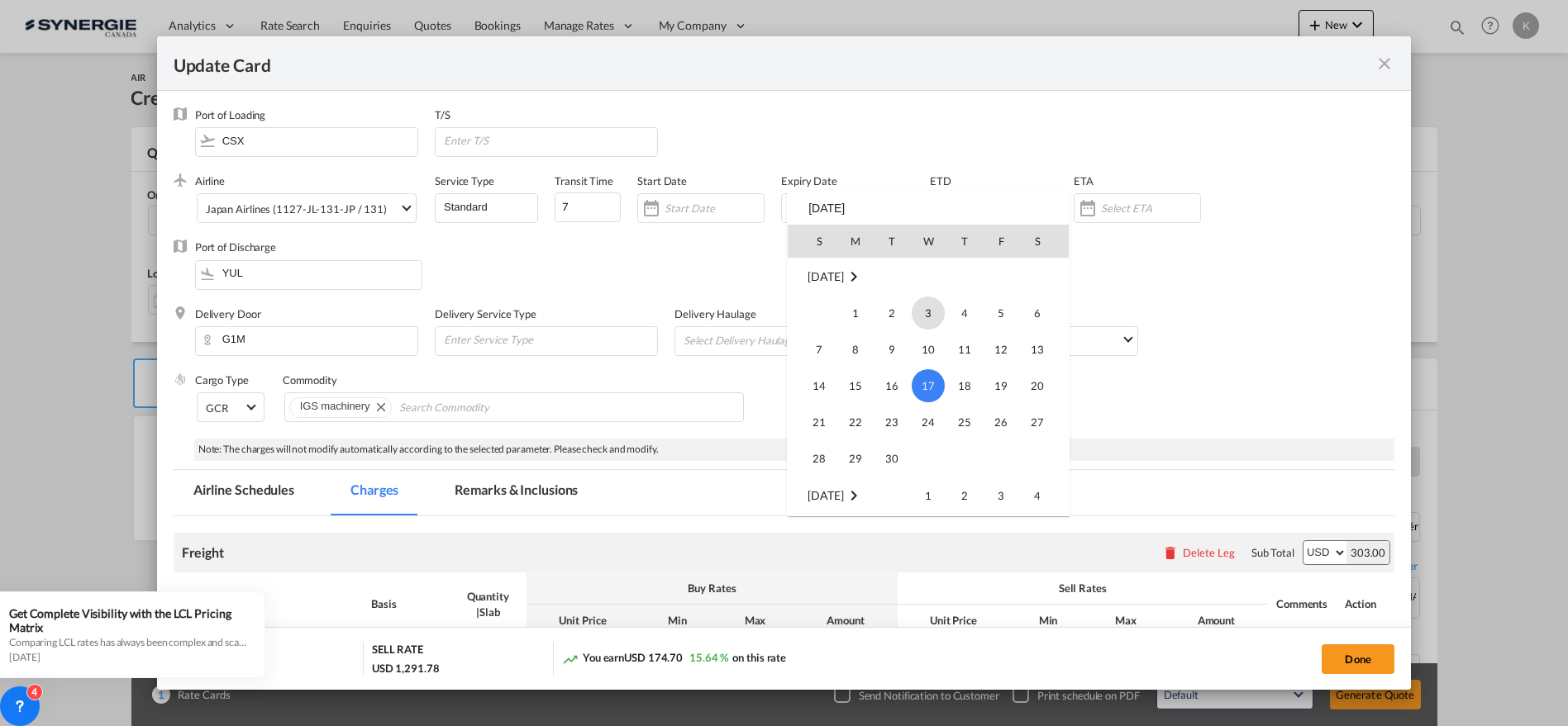
scroll to position [382511, 0]
click at [861, 424] on span "25" at bounding box center [855, 423] width 33 height 33
type input "25 Aug 2025"
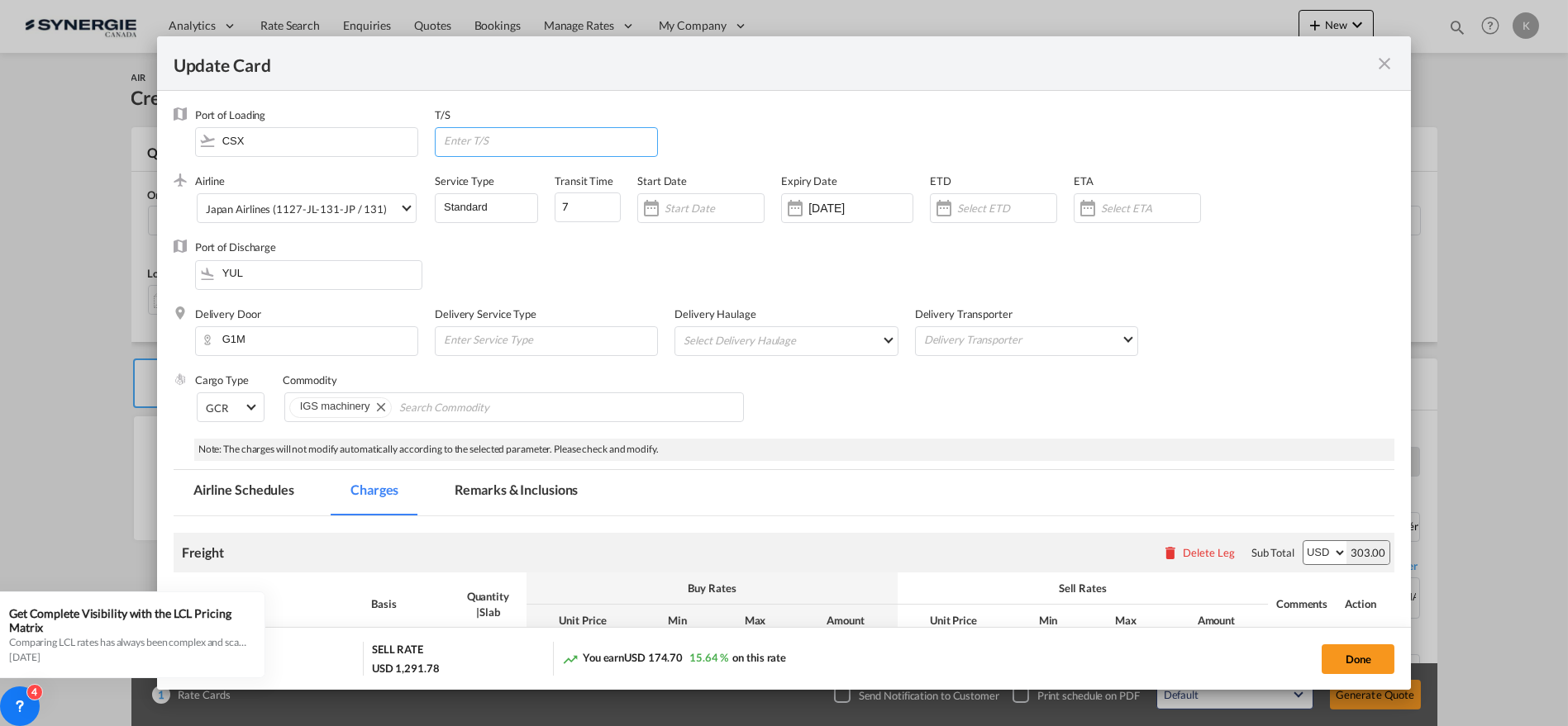
click at [496, 144] on input "Update Card Port ..." at bounding box center [550, 140] width 215 height 24
paste input "PEK-NRT-ORD/JFK/DFW-YUL"
type input "PEK-NRT-ORD/JFK/DFW-YUL"
click at [243, 142] on input "CSX" at bounding box center [310, 140] width 214 height 24
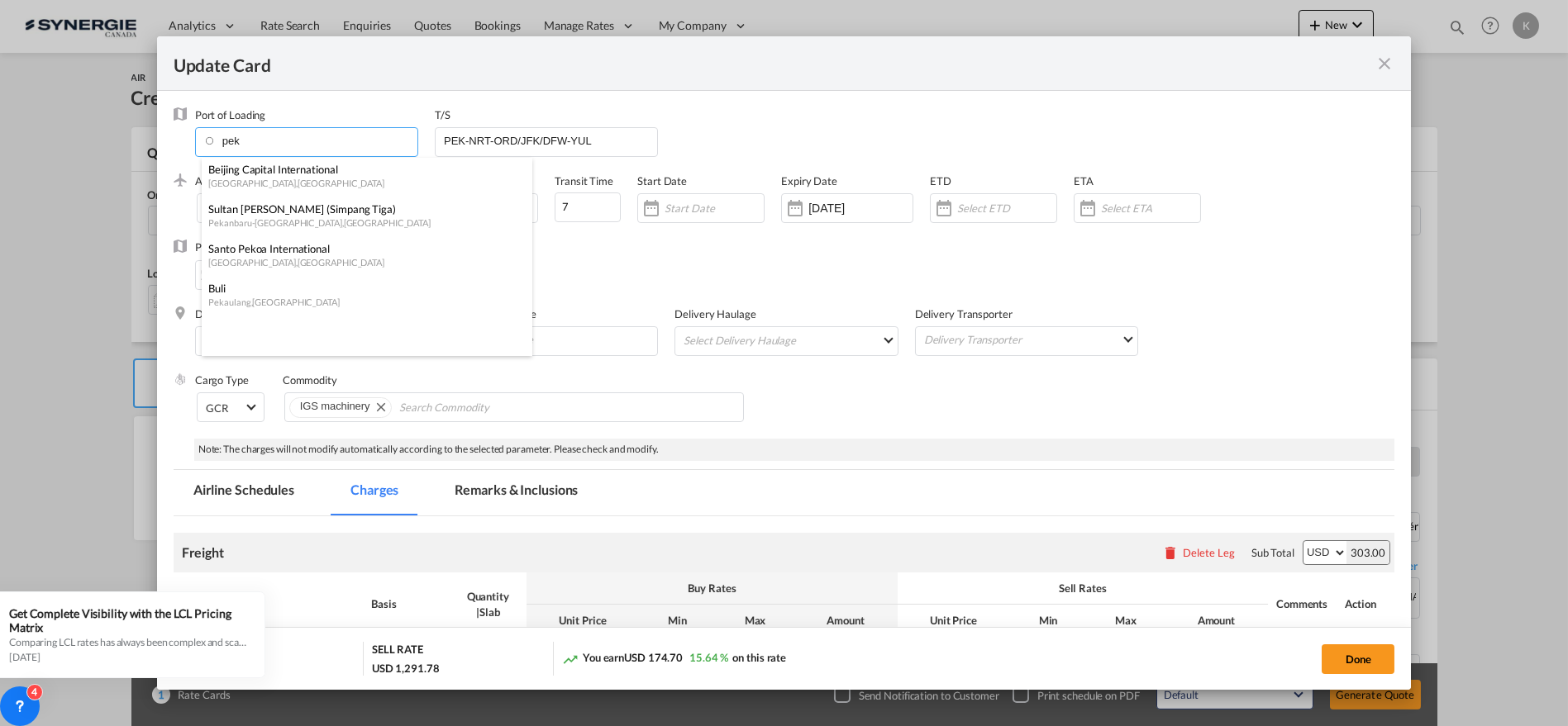
click at [266, 180] on div "Beijing , China" at bounding box center [362, 182] width 308 height 12
type input "Beijing Capital International, Beijing, PEK"
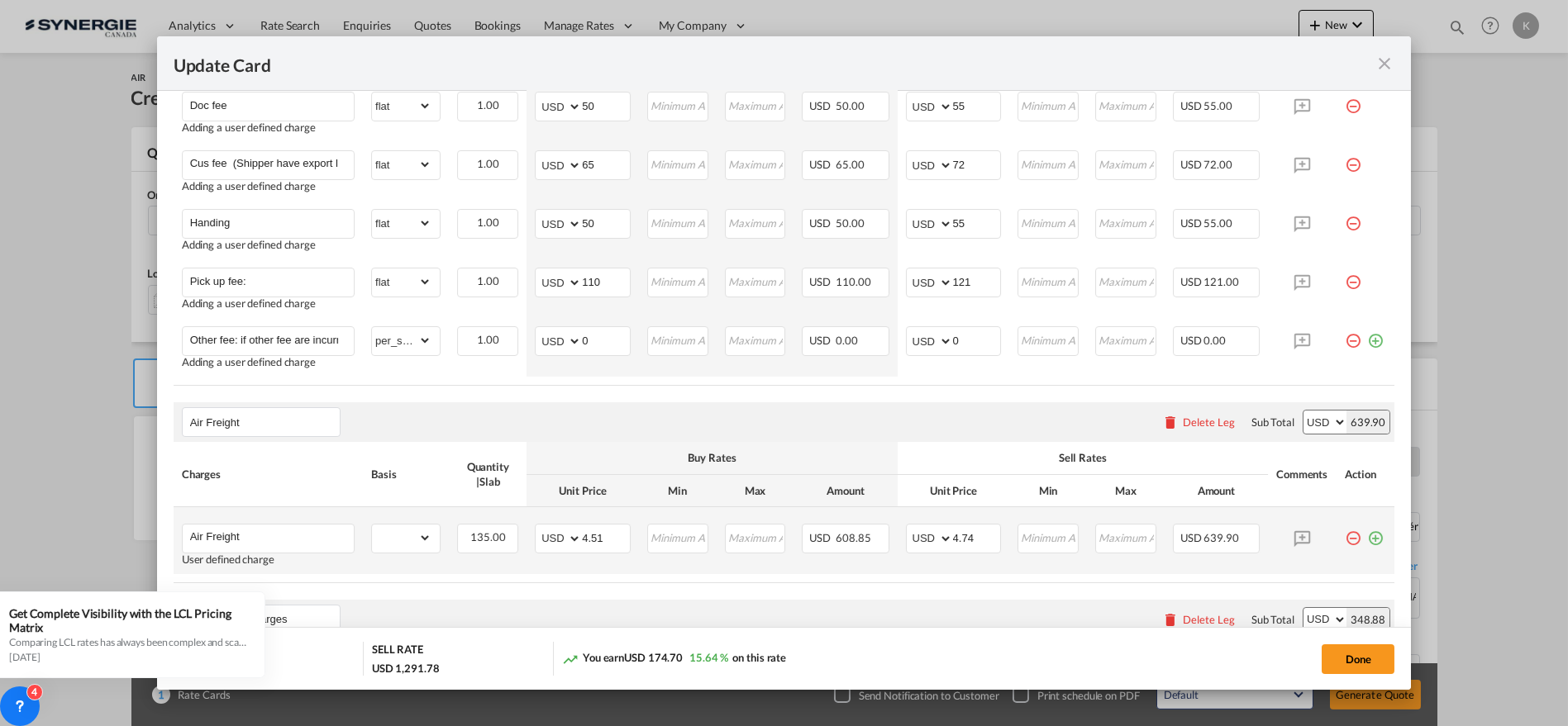
scroll to position [588, 0]
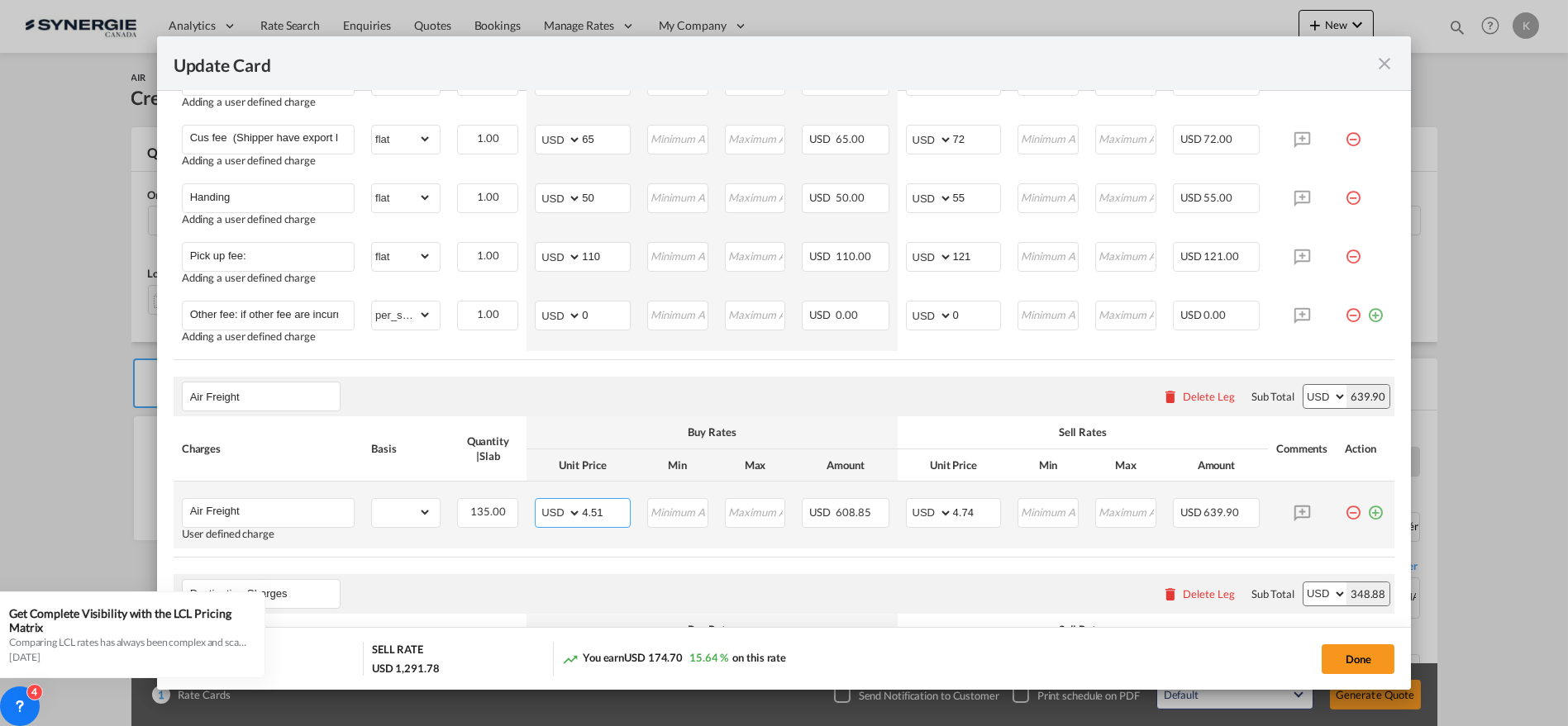
click at [564, 513] on md-input-container "AED AFN ALL AMD ANG AOA ARS AUD AWG AZN BAM BBD BDT BGN BHD BIF BMD BND BOB BRL…" at bounding box center [582, 514] width 95 height 30
type input "4.53"
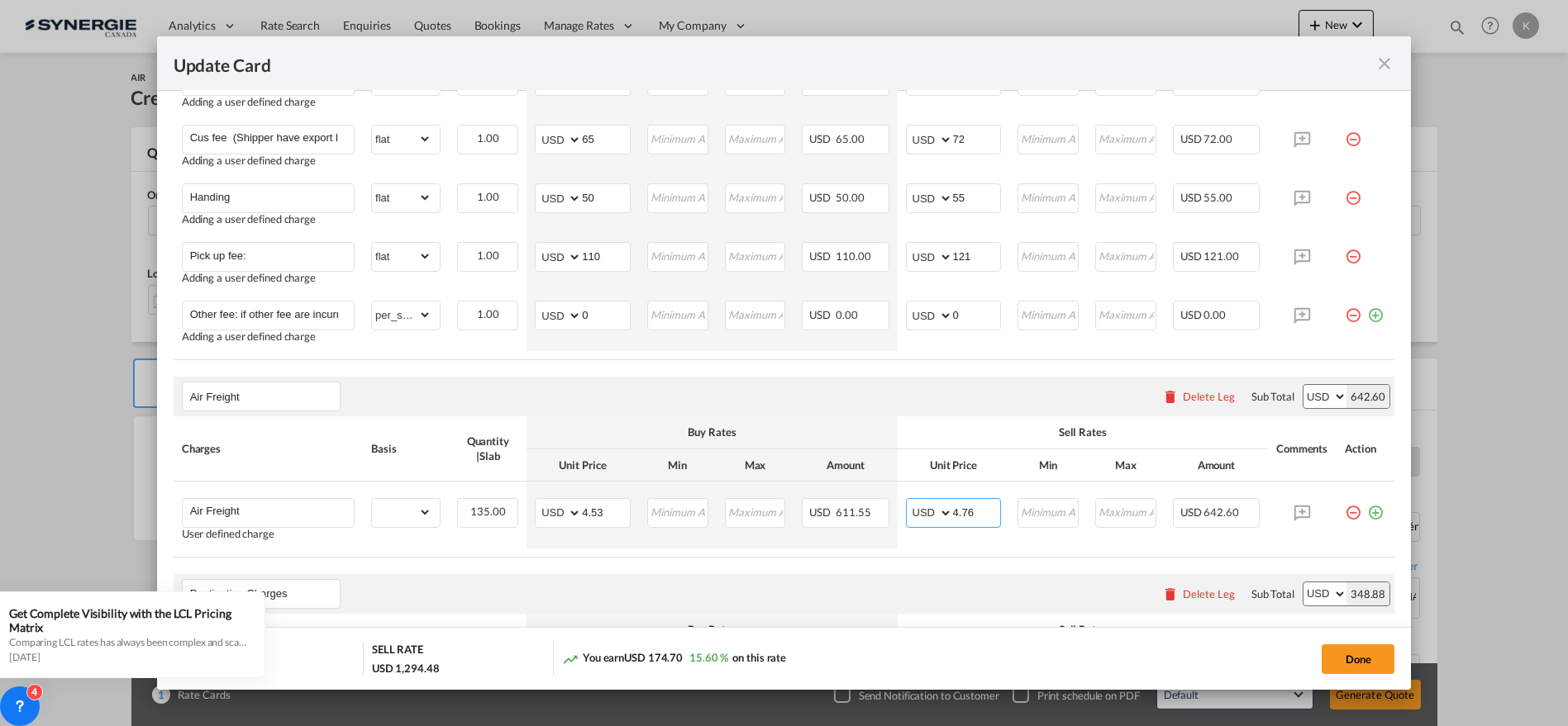
type input "4.76"
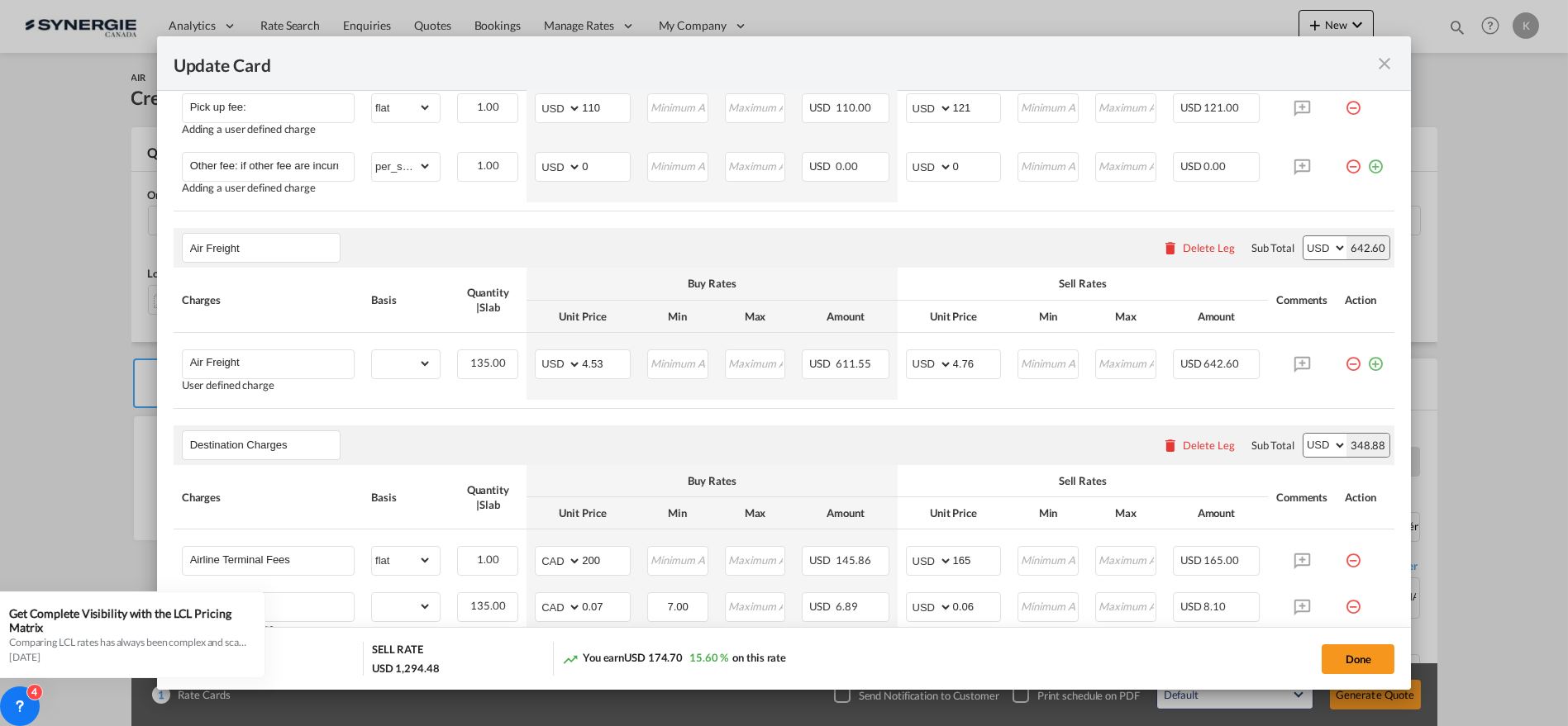
scroll to position [759, 0]
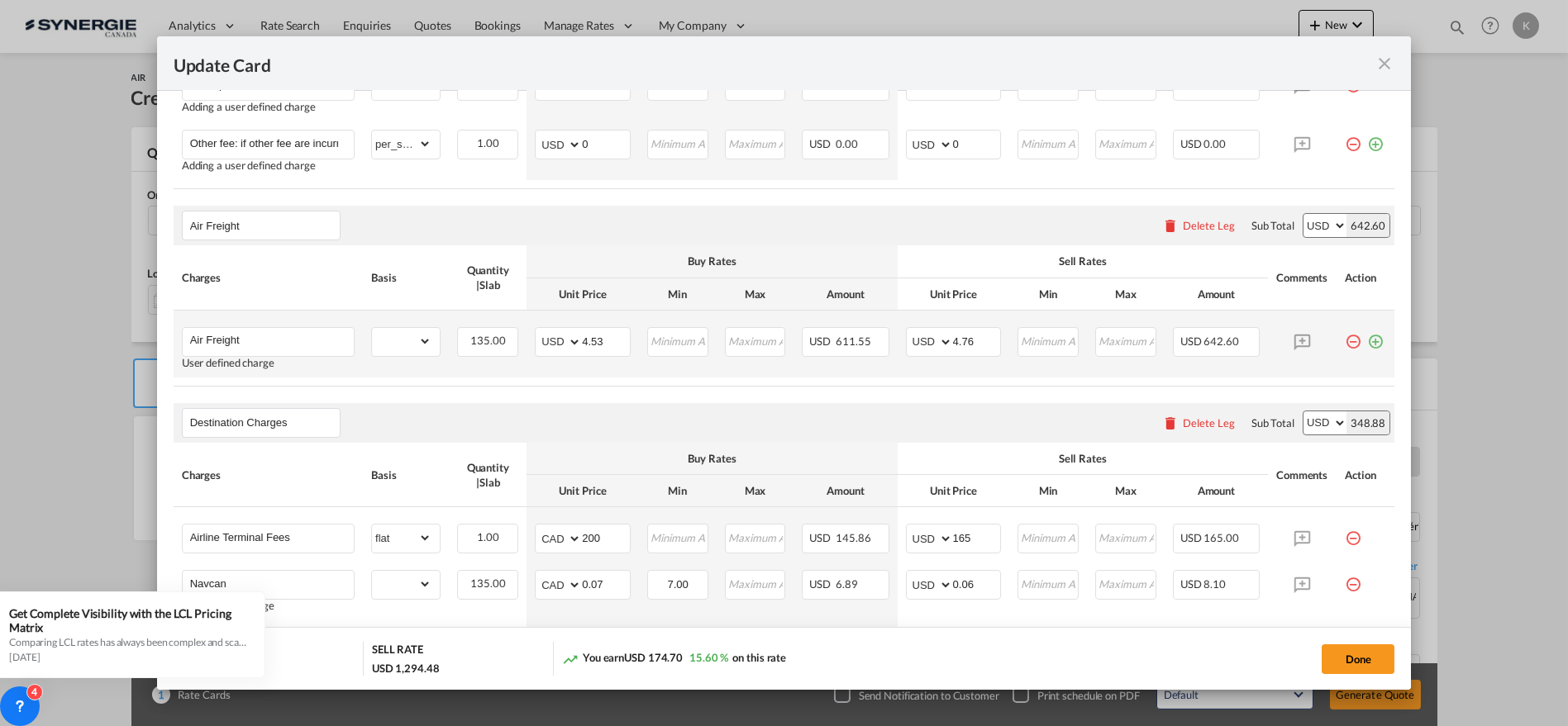
click at [1368, 339] on md-icon "icon-plus-circle-outline green-400-fg" at bounding box center [1376, 336] width 17 height 17
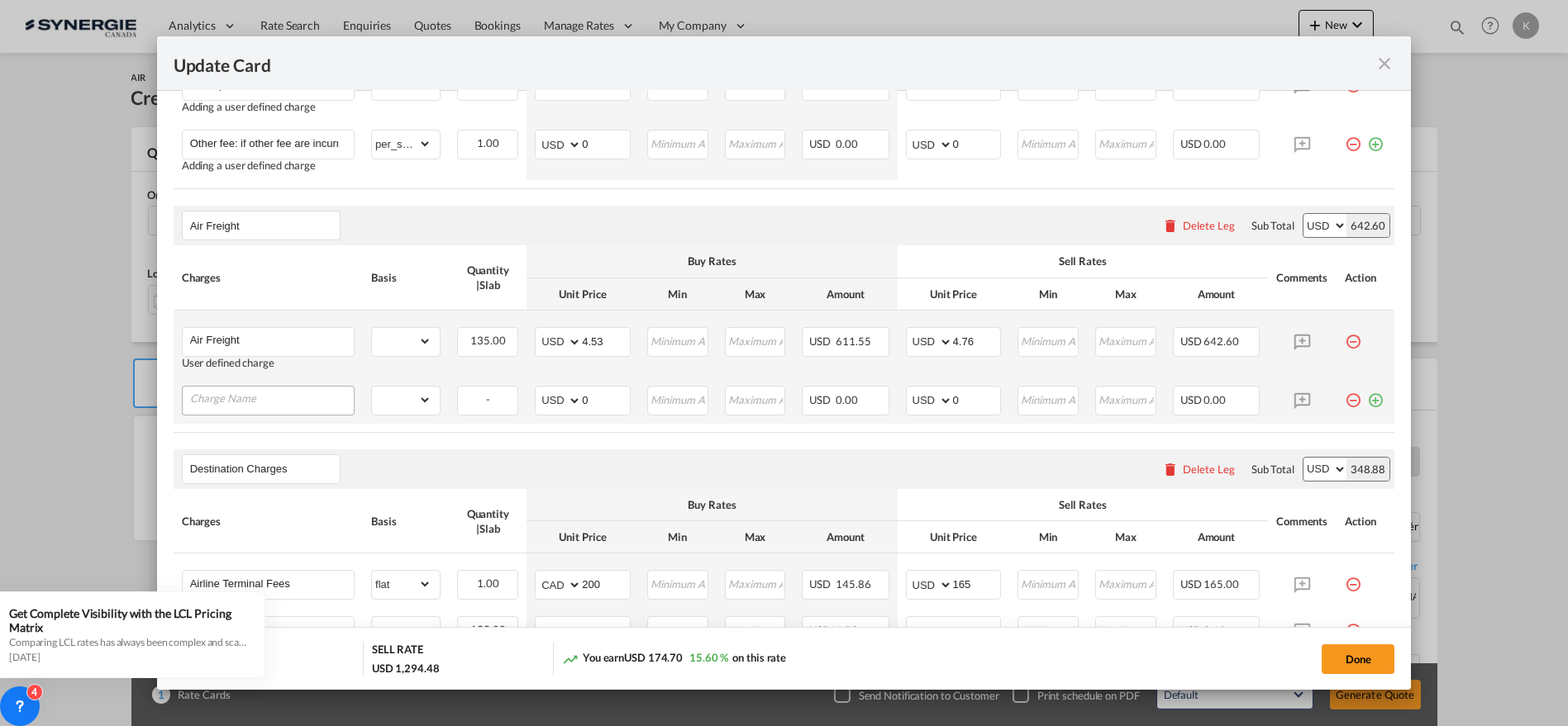
click at [297, 388] on input "Charge Name" at bounding box center [271, 399] width 164 height 24
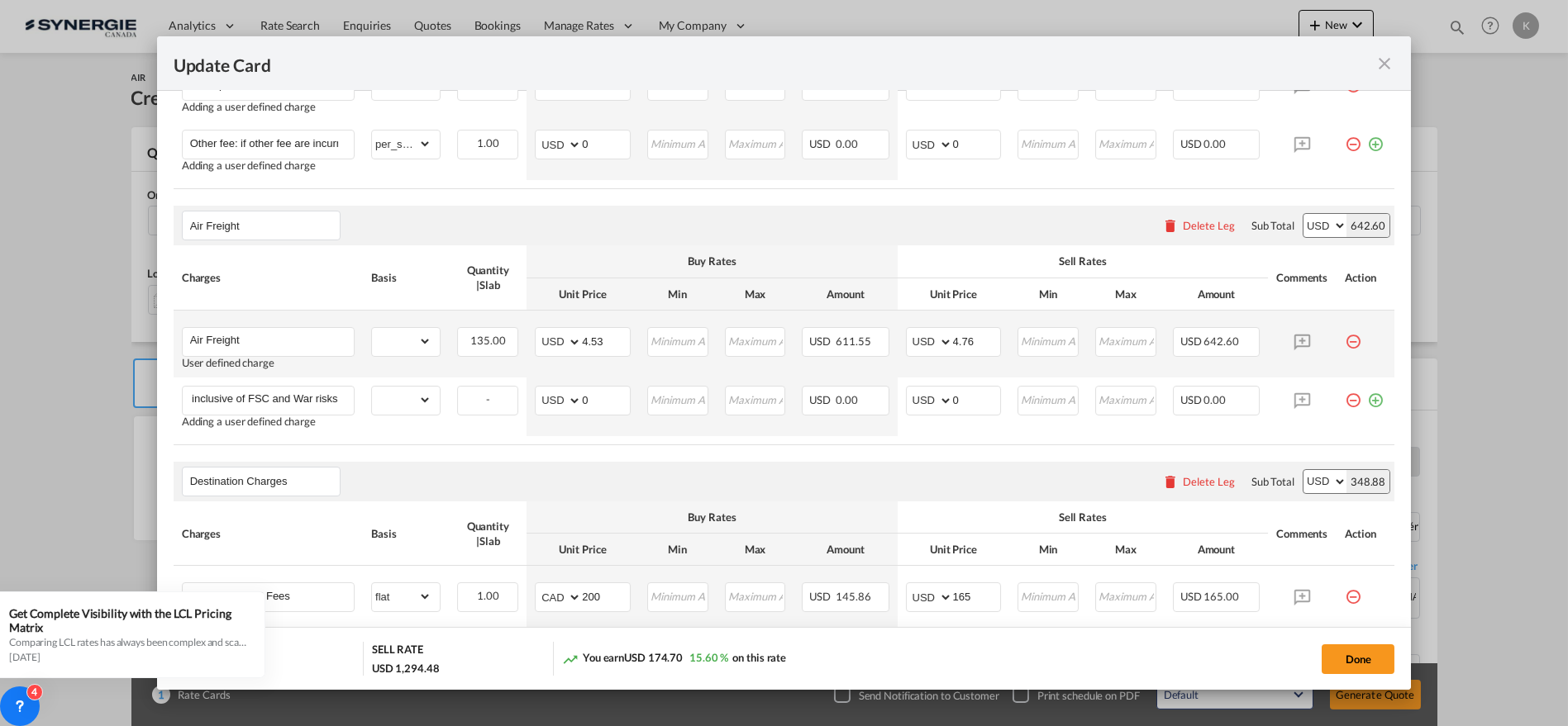
scroll to position [0, 0]
click at [316, 399] on input "1. all the above rates are all in one inclusive of FSC and War risks" at bounding box center [271, 399] width 164 height 24
paste input "3. all the above rates are subject to change without prior notice."
type input "1. all the above rates are all in one inclusive of FSC and War risks 3. all the…"
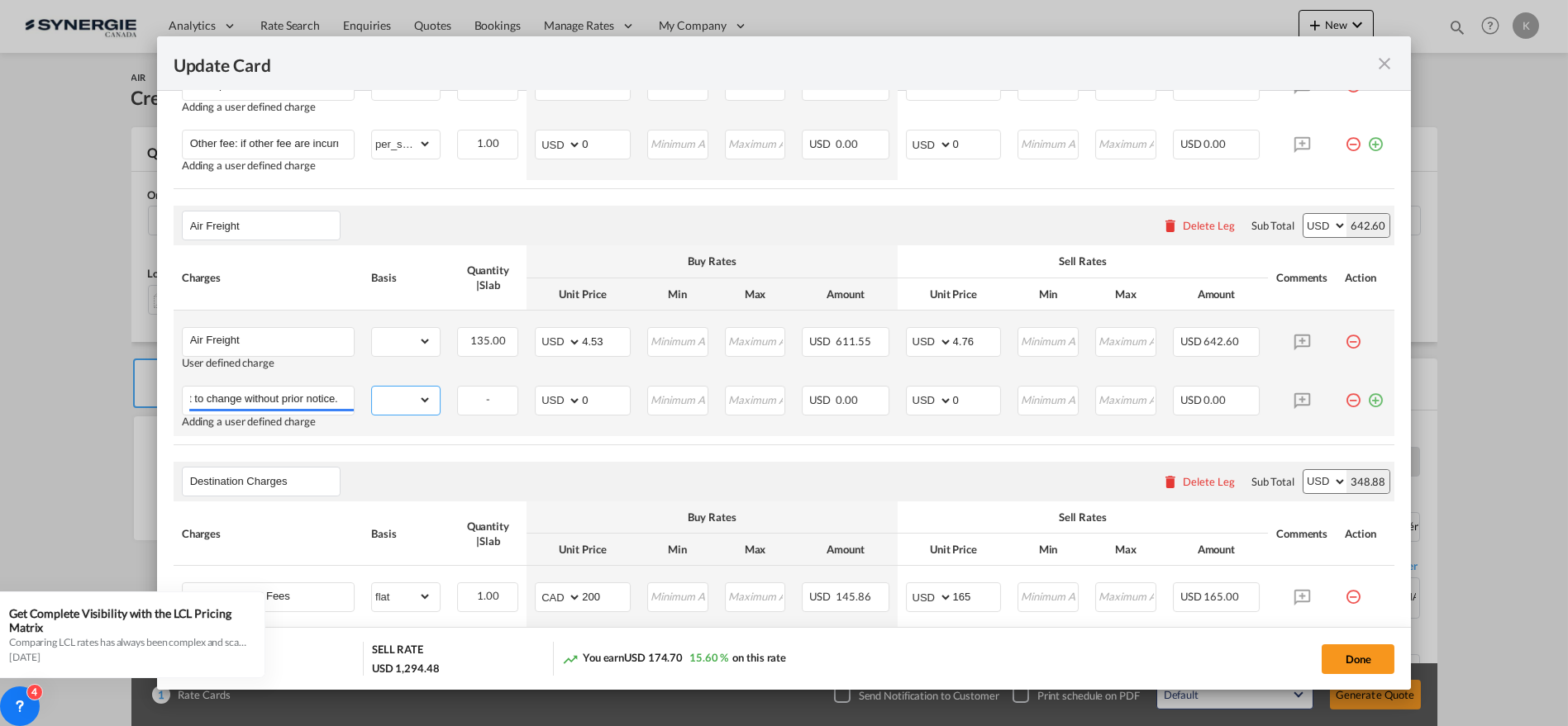
click at [380, 395] on select "gross_weight volumetric_weight per_shipment per_bl per_km per_hawb per_kg per_p…" at bounding box center [402, 399] width 60 height 26
select select "per_shipment"
click at [372, 386] on select "gross_weight volumetric_weight per_shipment per_bl per_km per_hawb per_kg per_p…" at bounding box center [402, 399] width 60 height 26
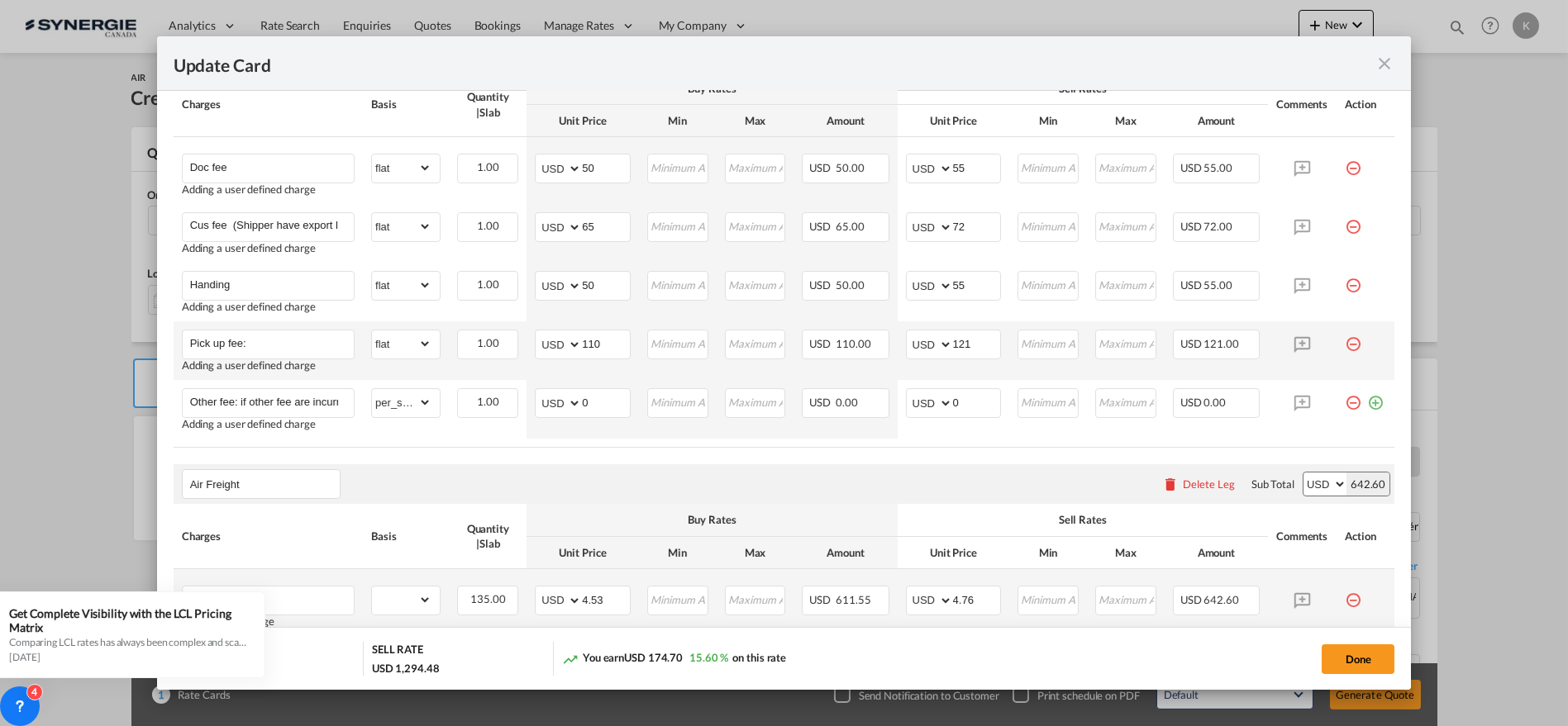
scroll to position [484, 0]
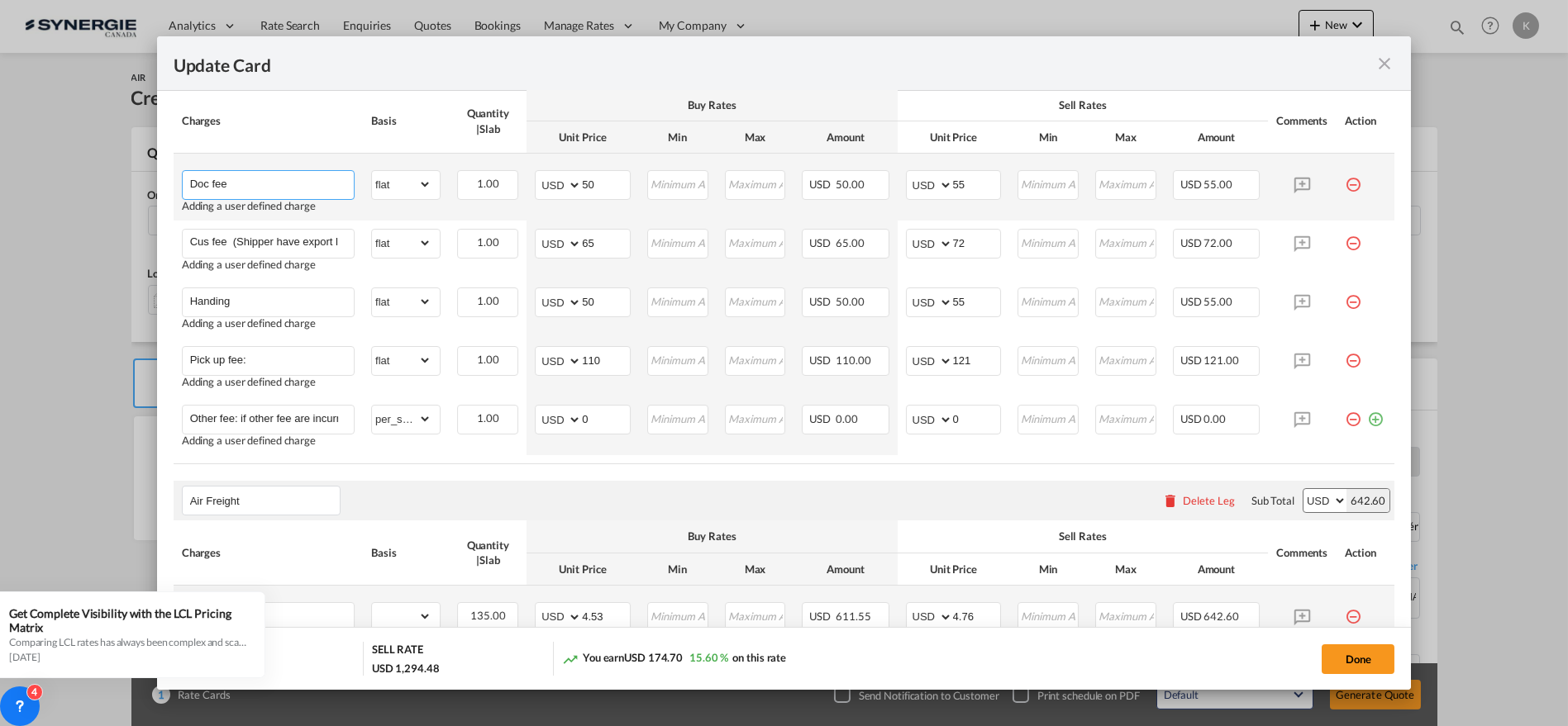
click at [228, 187] on input "Doc fee" at bounding box center [271, 183] width 164 height 24
click at [227, 185] on input "Doc fee" at bounding box center [271, 183] width 164 height 24
paste input "Customs export entry"
click at [283, 180] on input "Doc Customs export entry" at bounding box center [271, 183] width 164 height 24
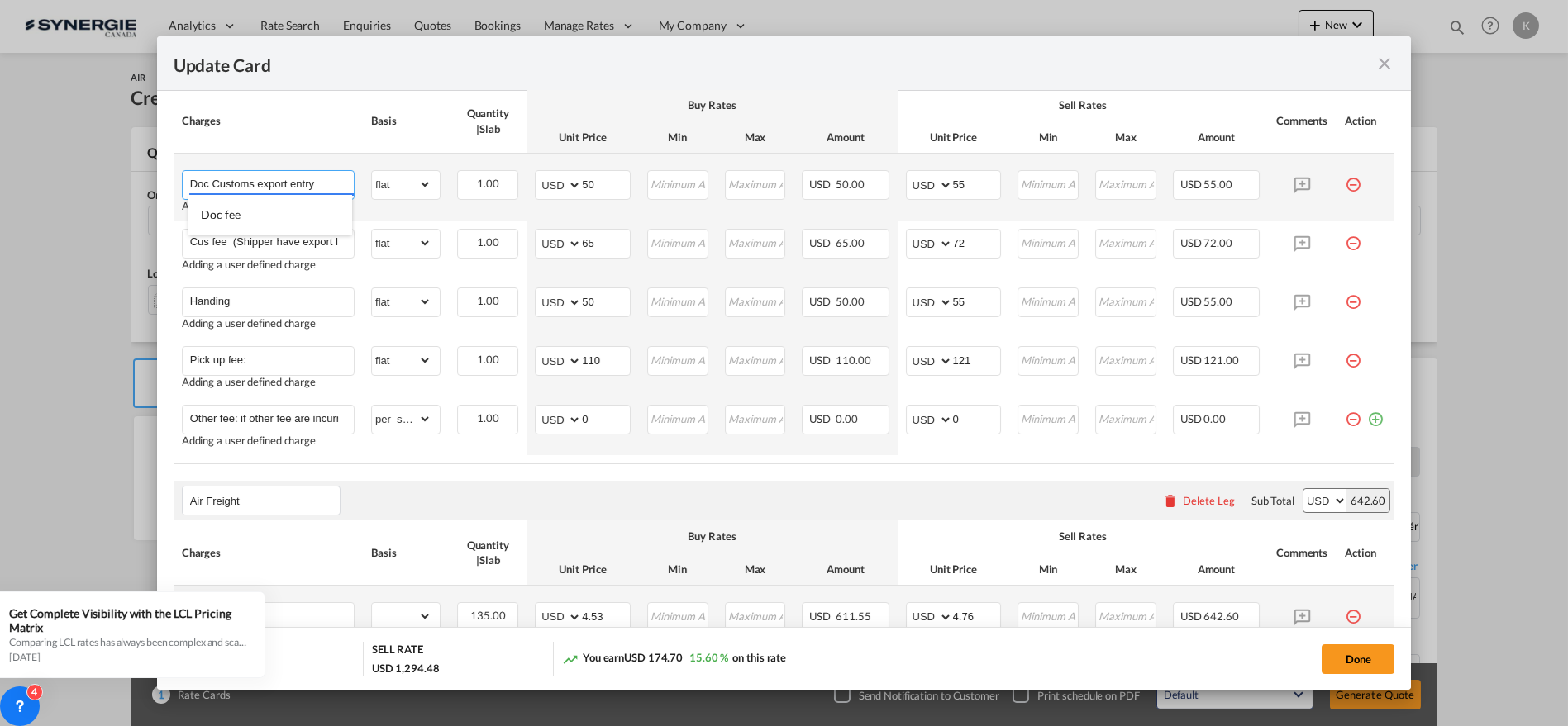
click at [283, 180] on input "Doc Customs export entry" at bounding box center [271, 183] width 164 height 24
paste input "Charge Name"
type input "Customs export entry"
drag, startPoint x: 603, startPoint y: 178, endPoint x: 546, endPoint y: 185, distance: 57.4
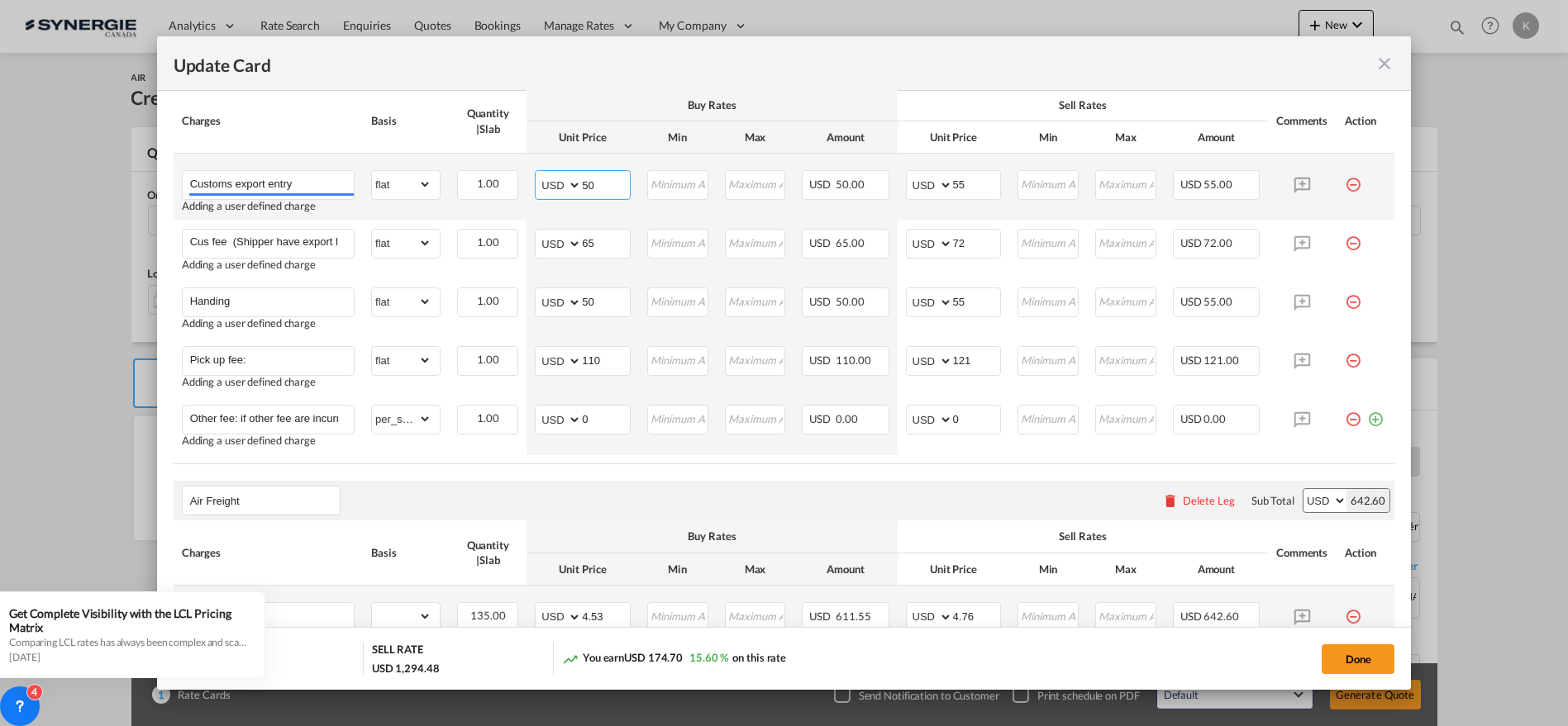
click at [546, 185] on md-input-container "AED AFN ALL AMD ANG AOA ARS AUD AWG AZN BAM BBD BDT BGN BHD BIF BMD BND BOB BRL…" at bounding box center [582, 185] width 95 height 30
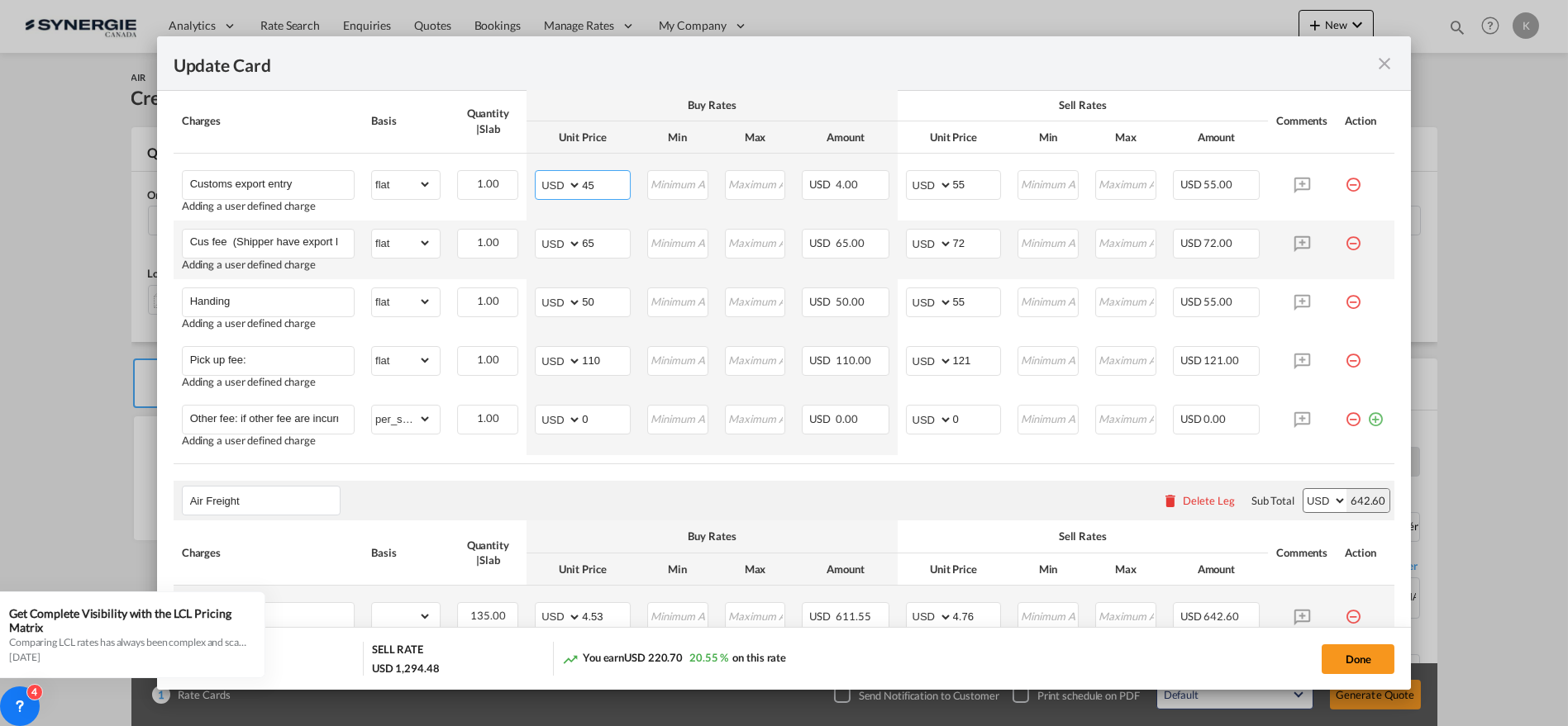
type input "45"
type input "4"
type input "50"
click at [293, 238] on input "Cus fee (Shipper have export license）" at bounding box center [271, 242] width 164 height 24
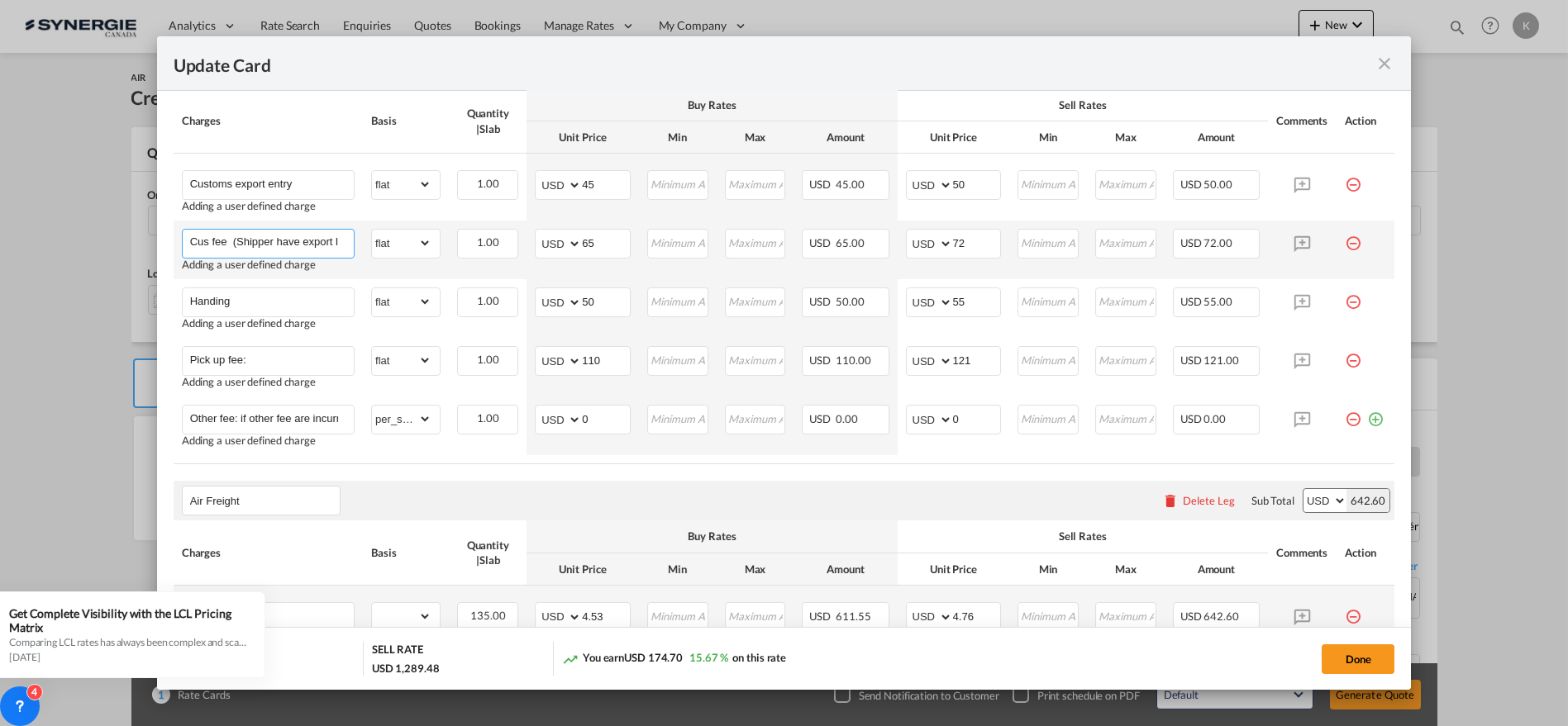
click at [293, 238] on input "Cus fee (Shipper have export license）" at bounding box center [271, 242] width 164 height 24
paste input ". Export license documents"
drag, startPoint x: 608, startPoint y: 237, endPoint x: 571, endPoint y: 240, distance: 37.1
click at [571, 240] on md-input-container "AED AFN ALL AMD ANG AOA ARS AUD AWG AZN BAM BBD BDT BGN BHD BIF BMD BND BOB BRL…" at bounding box center [582, 244] width 95 height 30
click at [343, 240] on input ". Export license documents" at bounding box center [271, 242] width 164 height 24
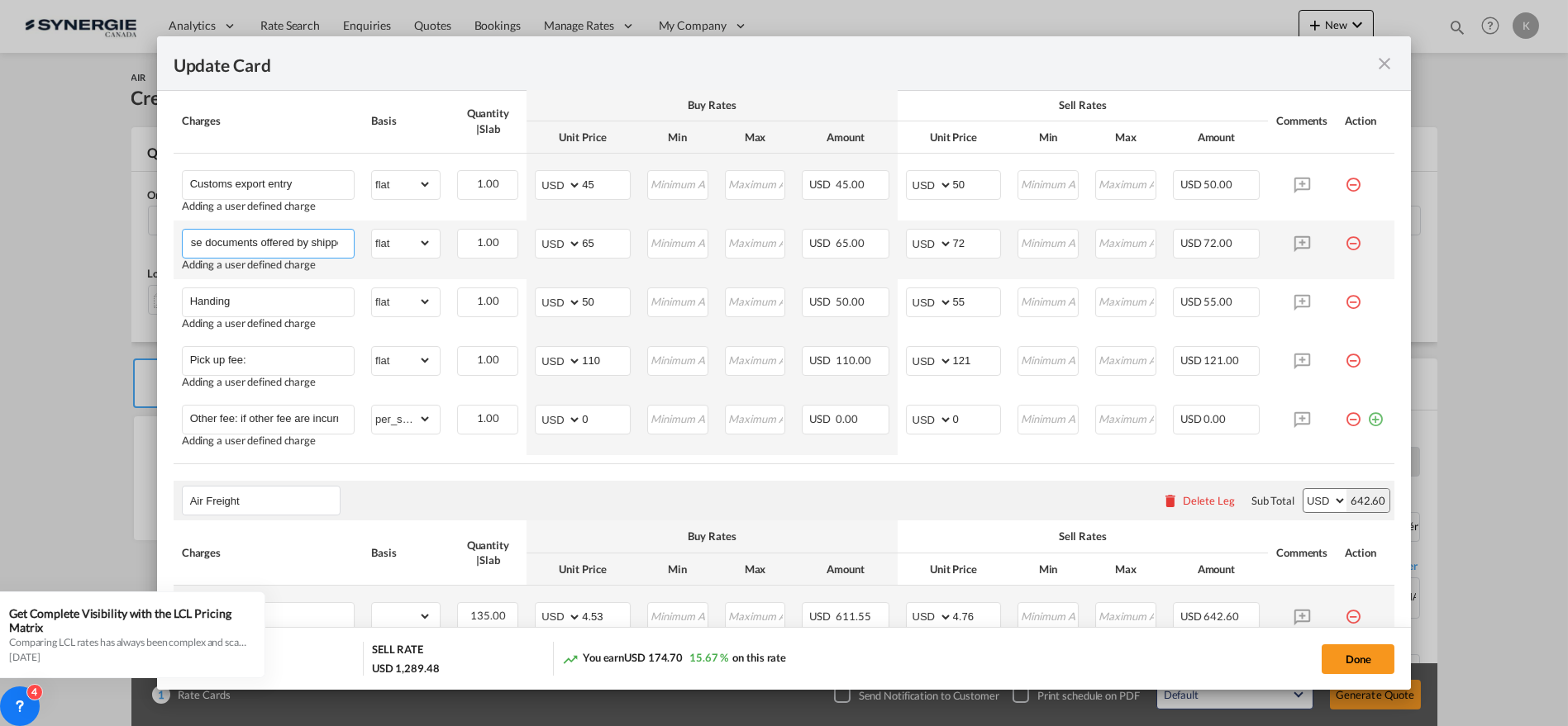
scroll to position [0, 71]
type input ". Export license documents offered by shipper"
click at [560, 238] on md-input-container "AED AFN ALL AMD ANG AOA ARS AUD AWG AZN BAM BBD BDT BGN BHD BIF BMD BND BOB BRL…" at bounding box center [582, 244] width 95 height 30
type input "0"
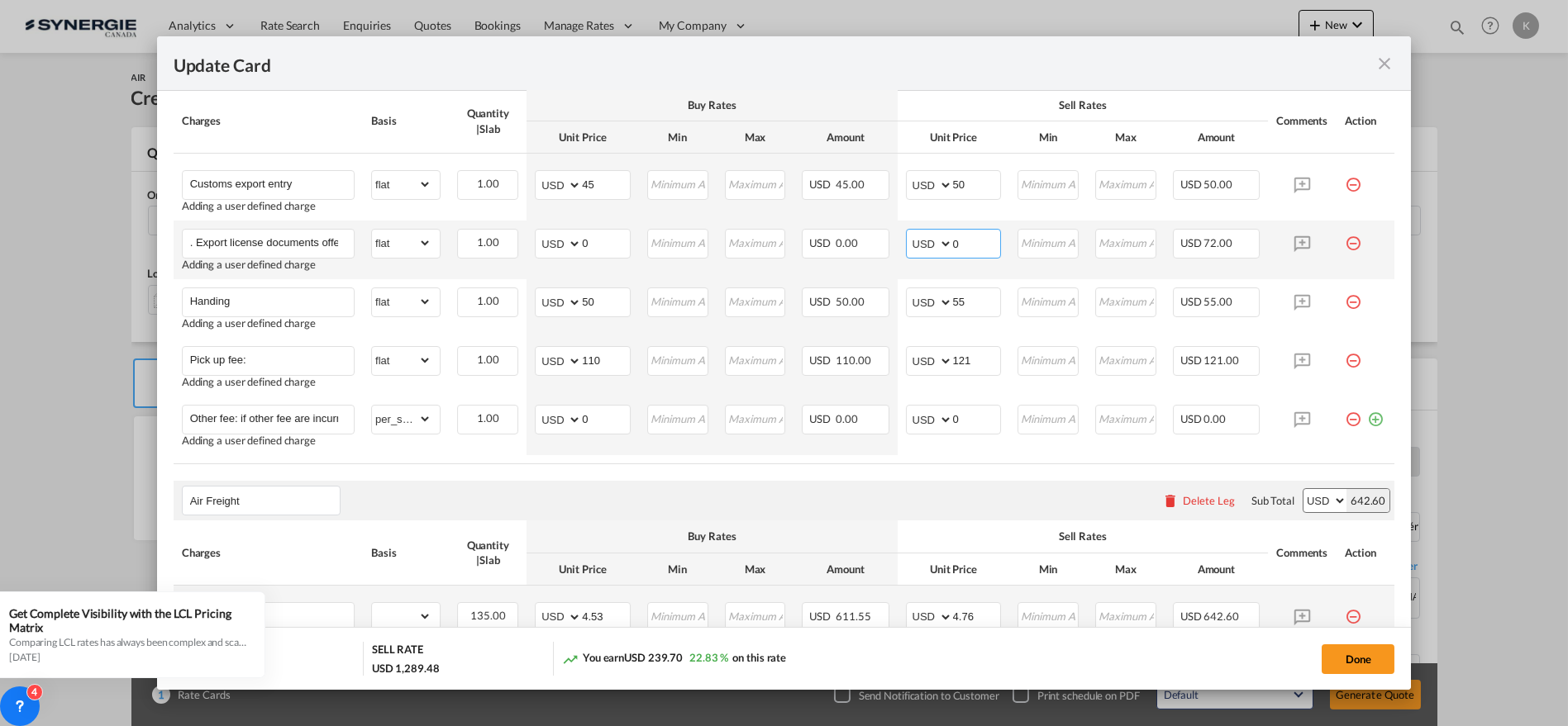
drag, startPoint x: 949, startPoint y: 237, endPoint x: 906, endPoint y: 237, distance: 43.0
click at [906, 237] on md-input-container "AED AFN ALL AMD ANG AOA ARS AUD AWG AZN BAM BBD BDT BGN BHD BIF BMD BND [PERSON…" at bounding box center [954, 244] width 95 height 30
type input "0"
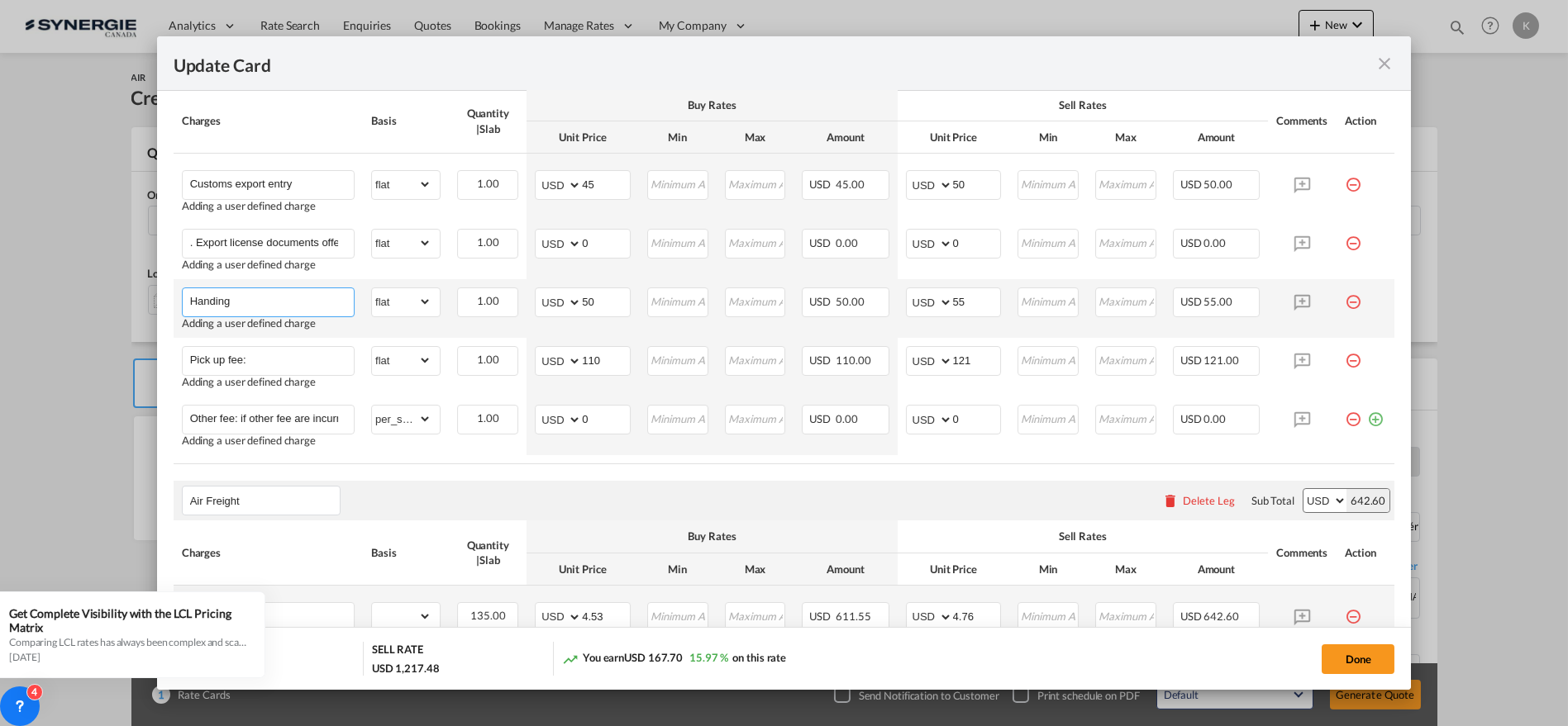
click at [286, 298] on input "Handing" at bounding box center [271, 300] width 164 height 24
paste input "Airport terminal charges"
type input "Airport terminal charges"
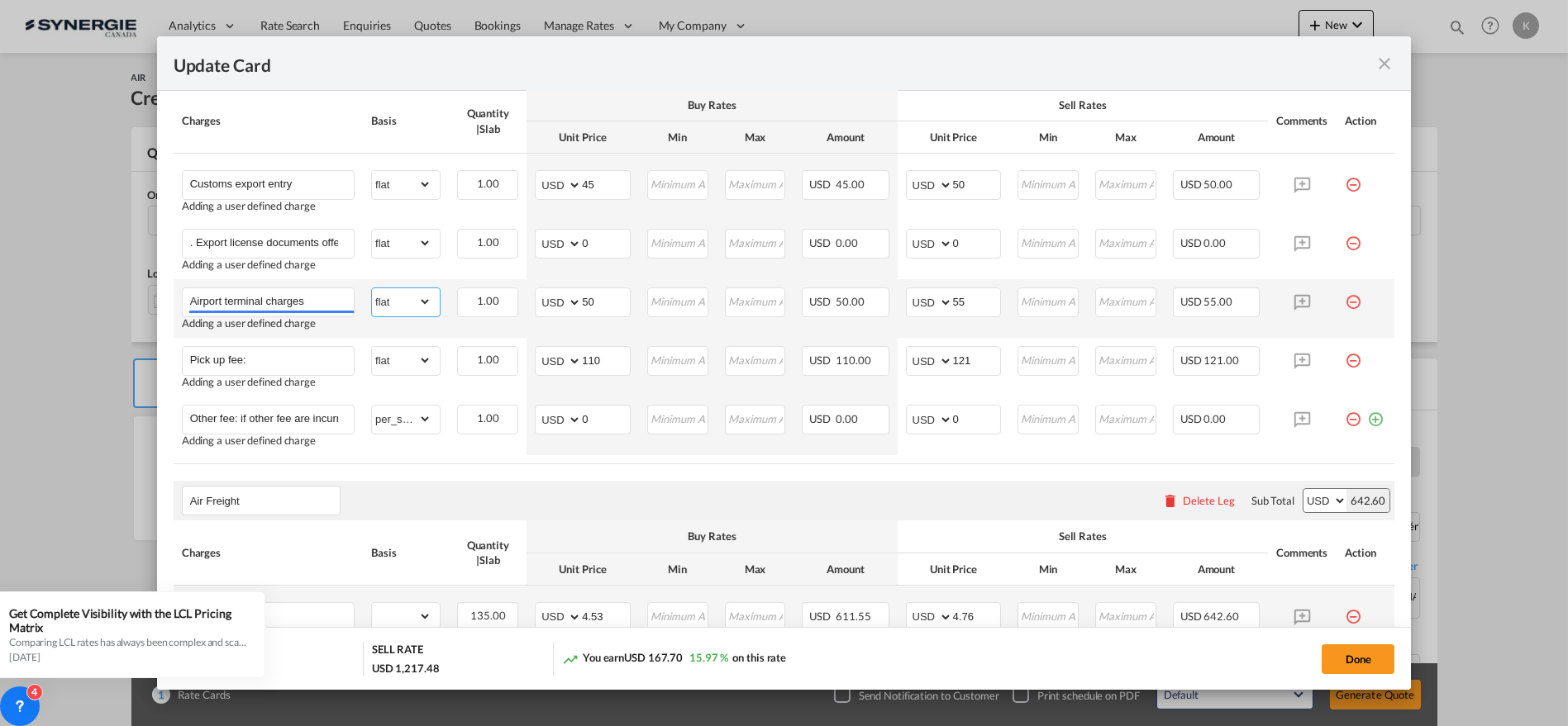
click at [404, 303] on select "gross_weight volumetric_weight per_shipment per_bl per_km % on air freight per_…" at bounding box center [402, 301] width 60 height 26
select select "per_kg"
click at [372, 288] on select "gross_weight volumetric_weight per_shipment per_bl per_km % on air freight per_…" at bounding box center [402, 301] width 60 height 26
drag, startPoint x: 560, startPoint y: 300, endPoint x: 548, endPoint y: 300, distance: 12.0
click at [548, 300] on md-input-container "AED AFN ALL AMD ANG AOA ARS AUD AWG AZN BAM BBD BDT BGN BHD BIF BMD BND BOB BRL…" at bounding box center [582, 302] width 95 height 30
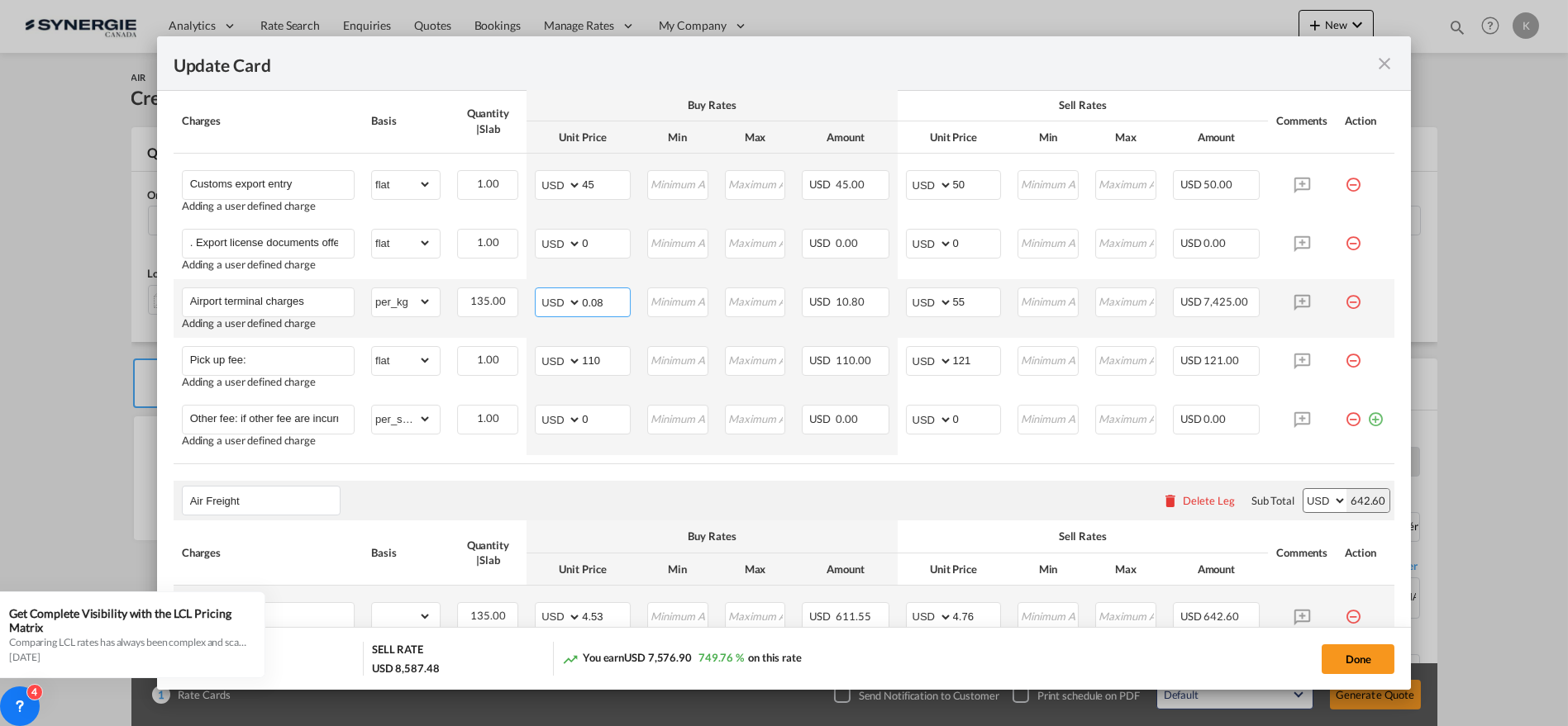
type input "0.08"
type input "30"
type input "0.09"
type input "33"
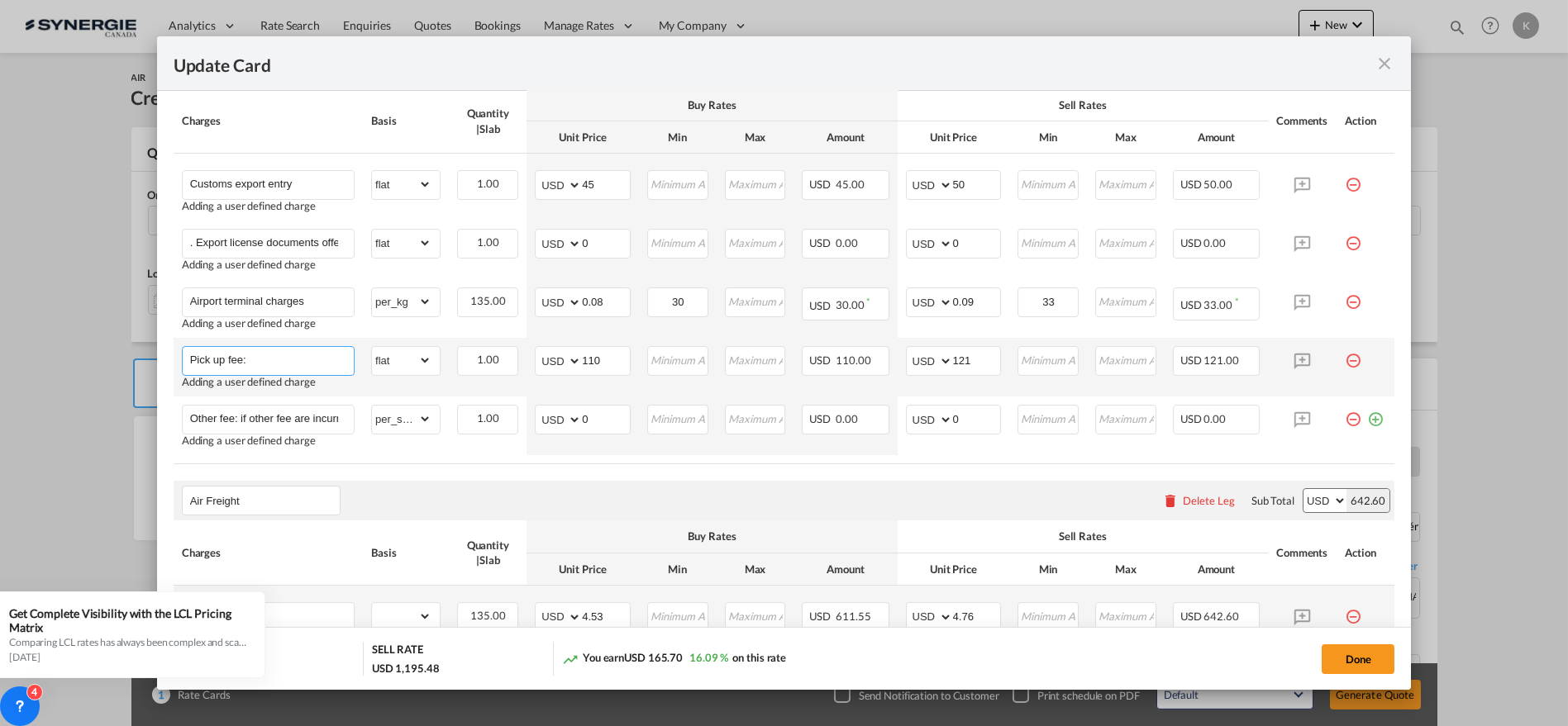
click at [231, 364] on input "Pick up fee:" at bounding box center [271, 359] width 164 height 24
paste input "Handling charge"
type input "Handling charge"
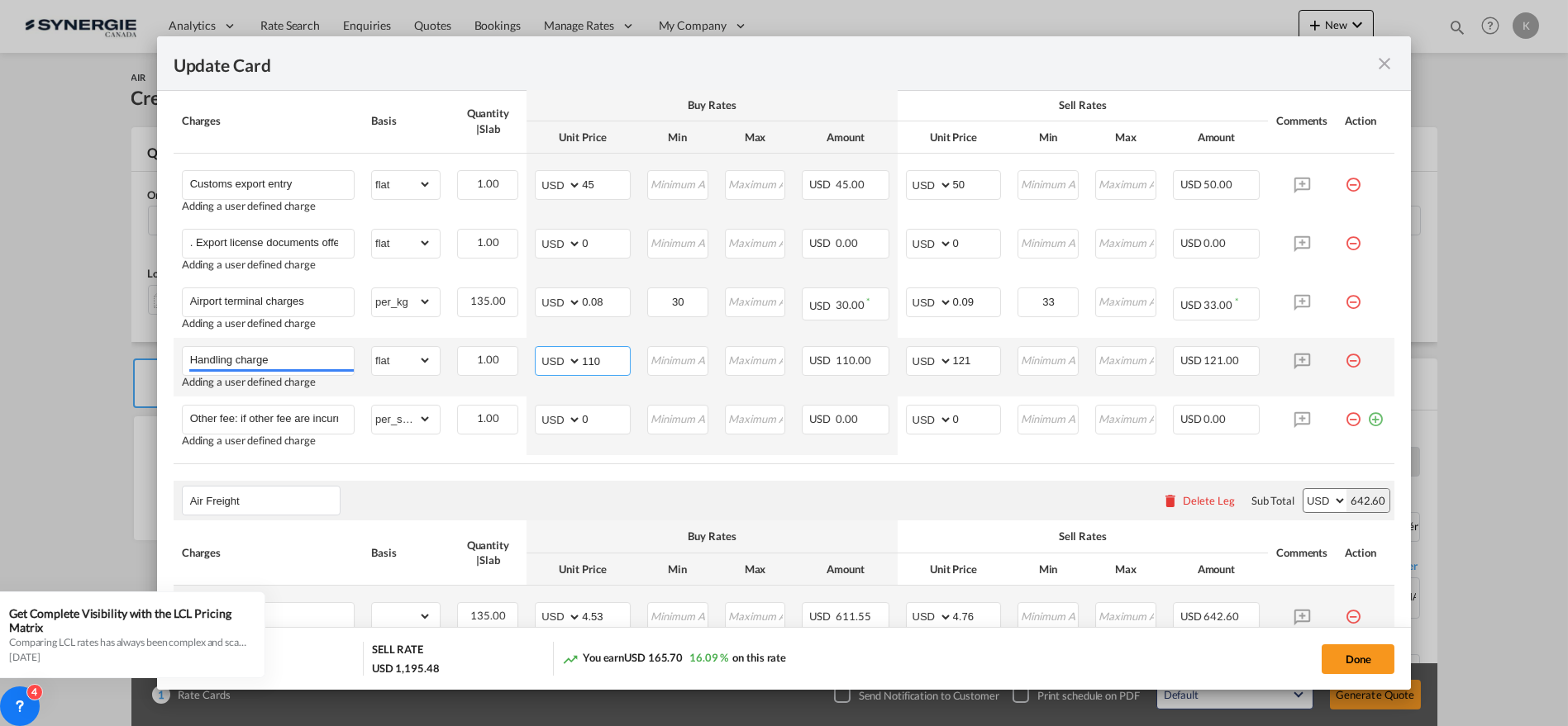
drag, startPoint x: 613, startPoint y: 362, endPoint x: 555, endPoint y: 362, distance: 58.0
click at [555, 362] on md-input-container "AED AFN ALL AMD ANG AOA ARS AUD AWG AZN BAM BBD BDT BGN BHD BIF BMD BND BOB BRL…" at bounding box center [582, 361] width 95 height 30
type input "50"
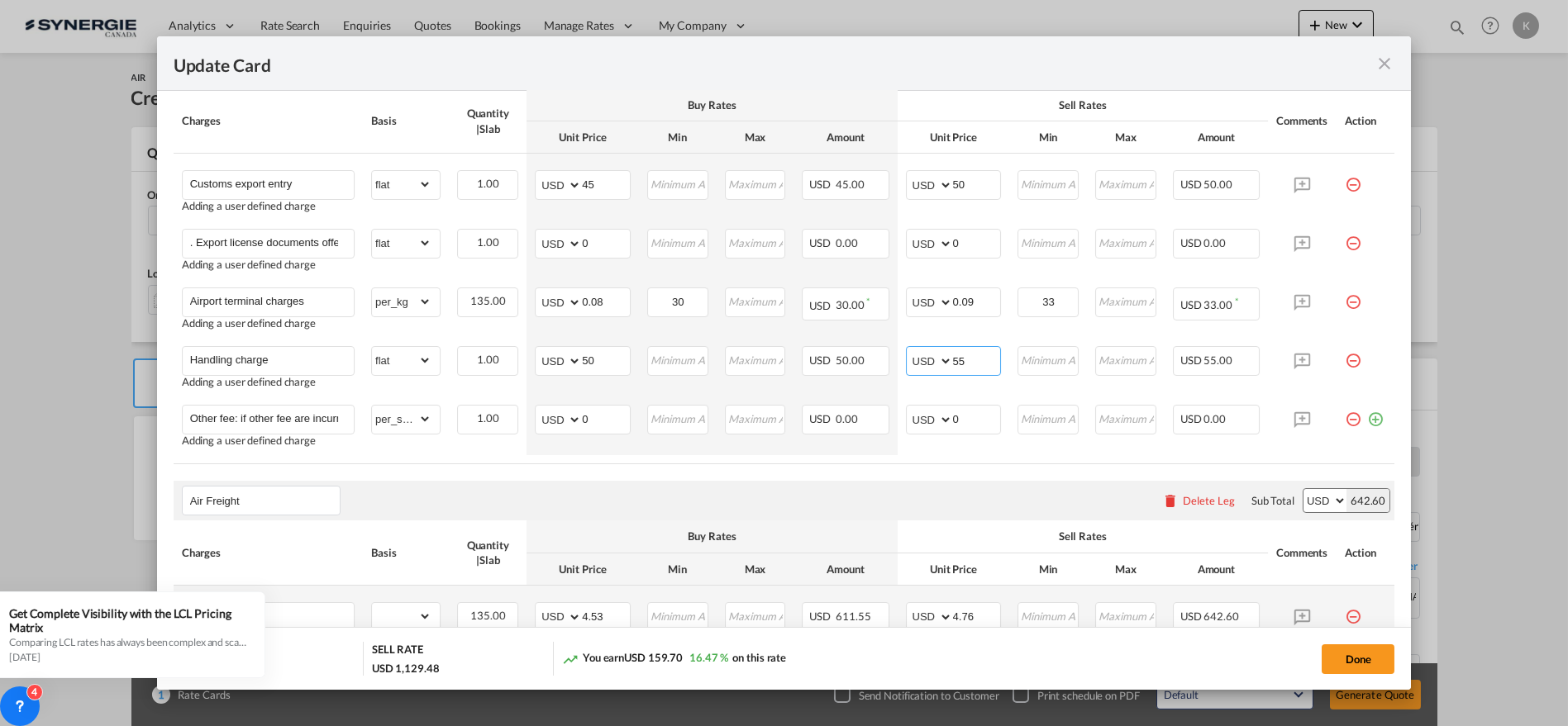
type input "55"
click at [271, 422] on input "Other fee: if other fee are incurred, they will be charged according to the act…" at bounding box center [271, 418] width 164 height 24
paste input "AWB"
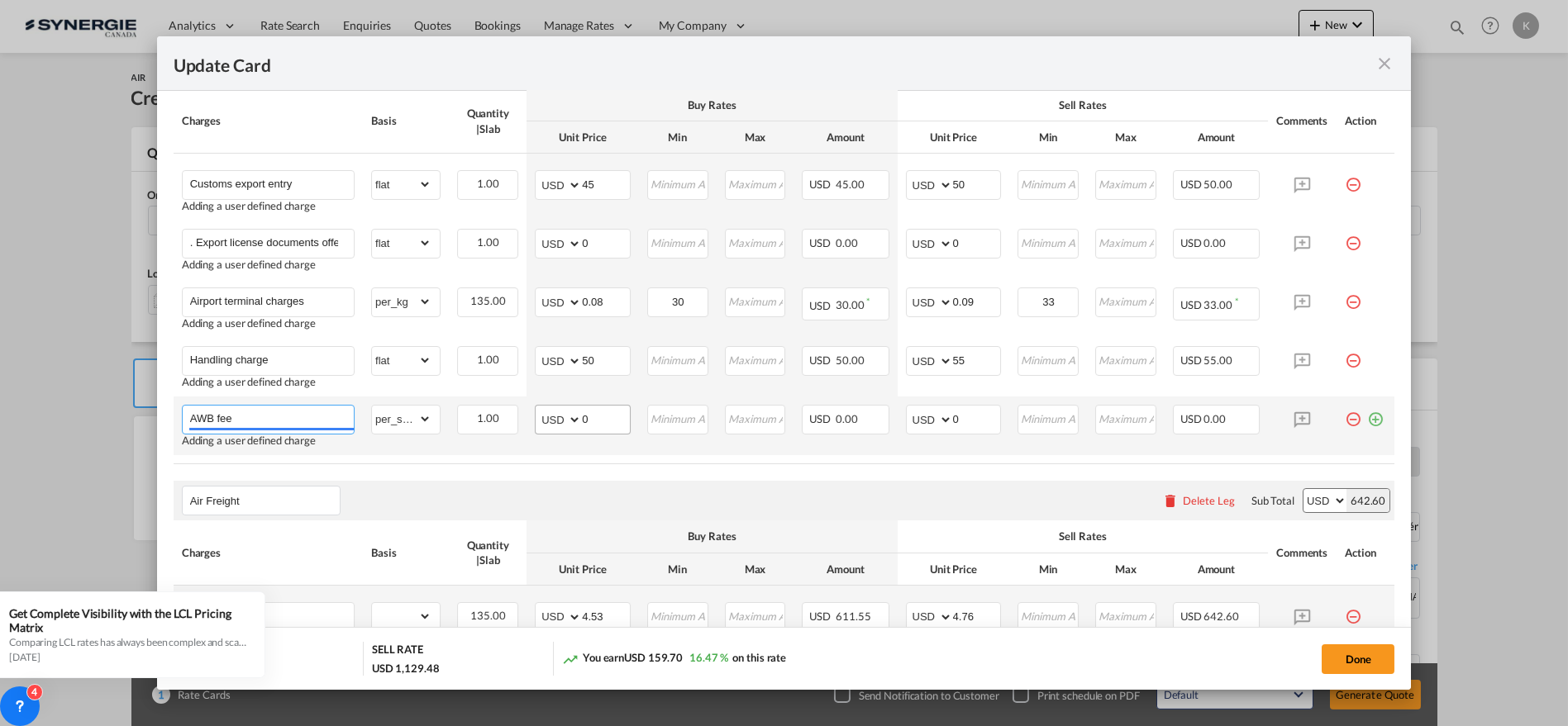
type input "AWB fee"
drag, startPoint x: 590, startPoint y: 419, endPoint x: 564, endPoint y: 420, distance: 26.0
click at [564, 420] on md-input-container "AED AFN ALL AMD ANG AOA ARS AUD AWG AZN BAM BBD BDT BGN BHD BIF BMD BND [PERSON…" at bounding box center [582, 420] width 95 height 30
type input "15"
type input "17"
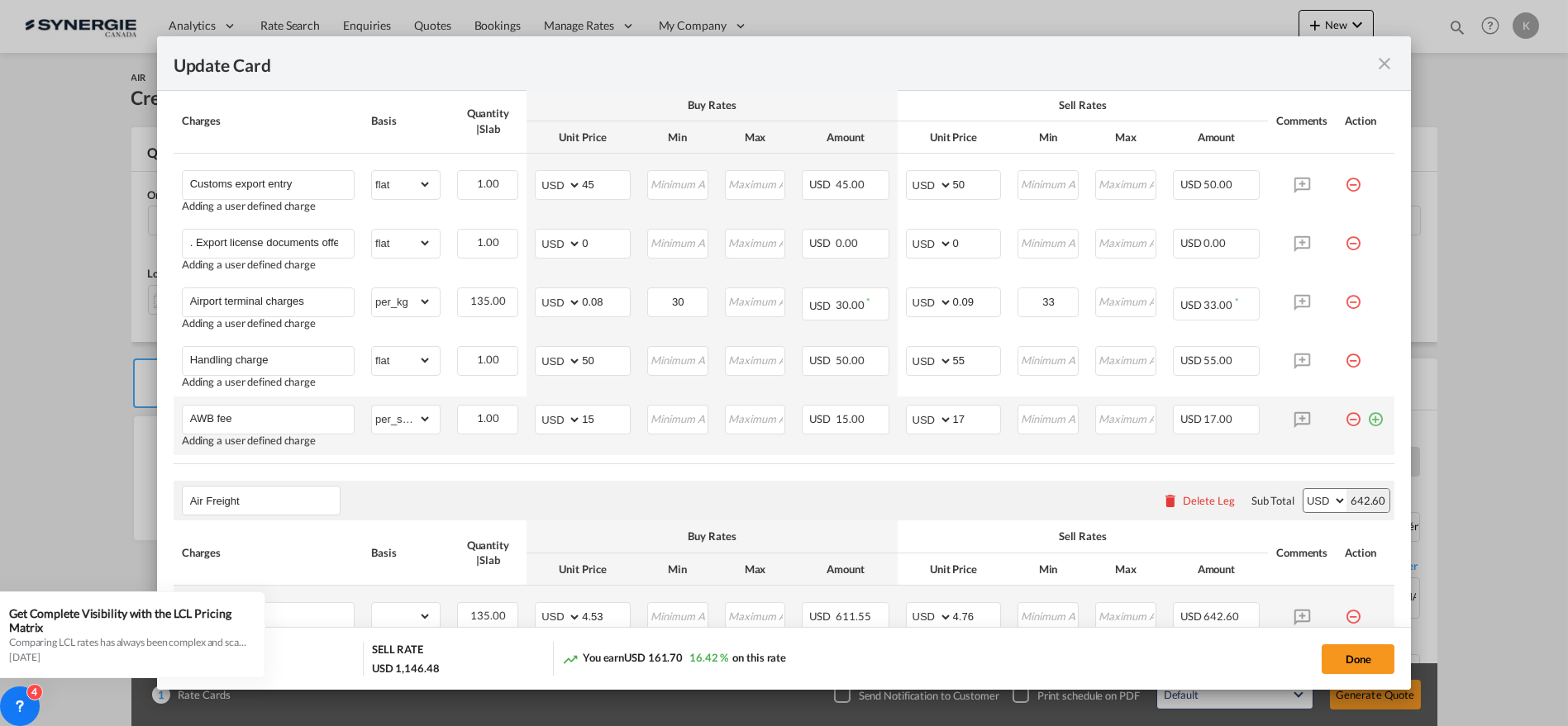
click at [1368, 416] on md-icon "icon-plus-circle-outline green-400-fg" at bounding box center [1376, 414] width 17 height 17
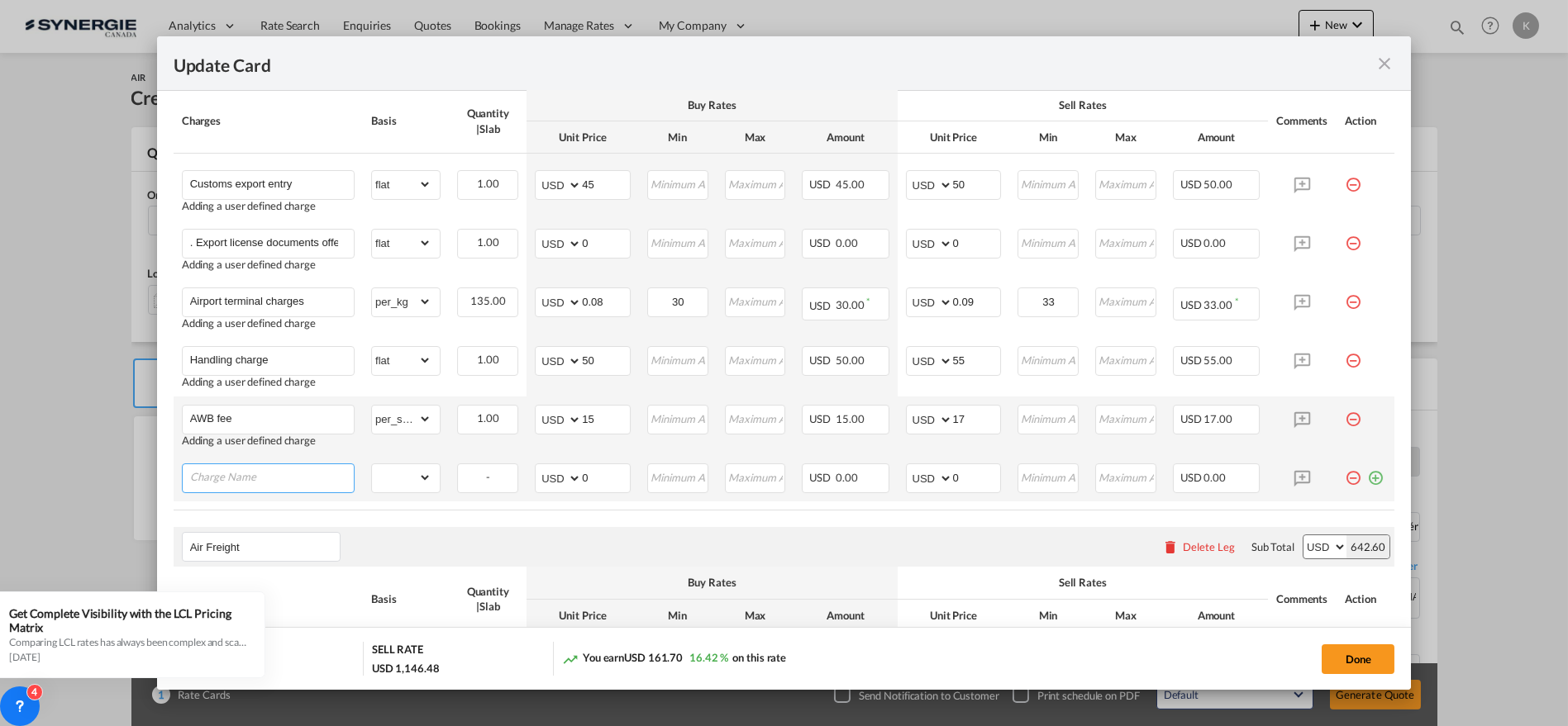
click at [293, 472] on input "Charge Name" at bounding box center [271, 476] width 164 height 24
paste input "CGC"
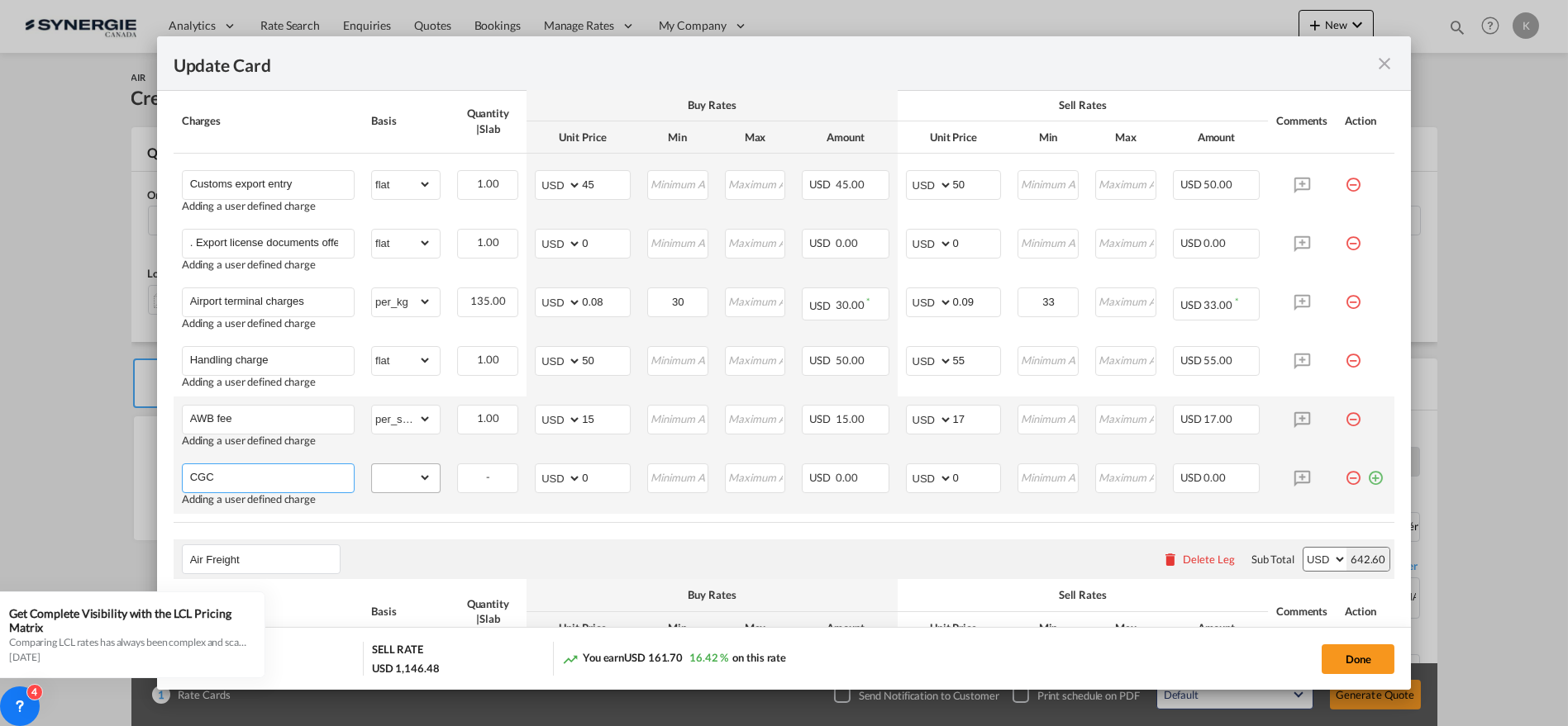
type input "CGC"
click at [404, 472] on select "gross_weight volumetric_weight per_shipment per_bl per_km % on air freight per_…" at bounding box center [402, 477] width 60 height 26
select select "per_shipment"
click at [372, 464] on select "gross_weight volumetric_weight per_shipment per_bl per_km % on air freight per_…" at bounding box center [402, 477] width 60 height 26
click at [541, 482] on md-input-container "AED AFN ALL AMD ANG AOA ARS AUD AWG AZN BAM BBD BDT BGN BHD BIF BMD BND [PERSON…" at bounding box center [582, 478] width 95 height 30
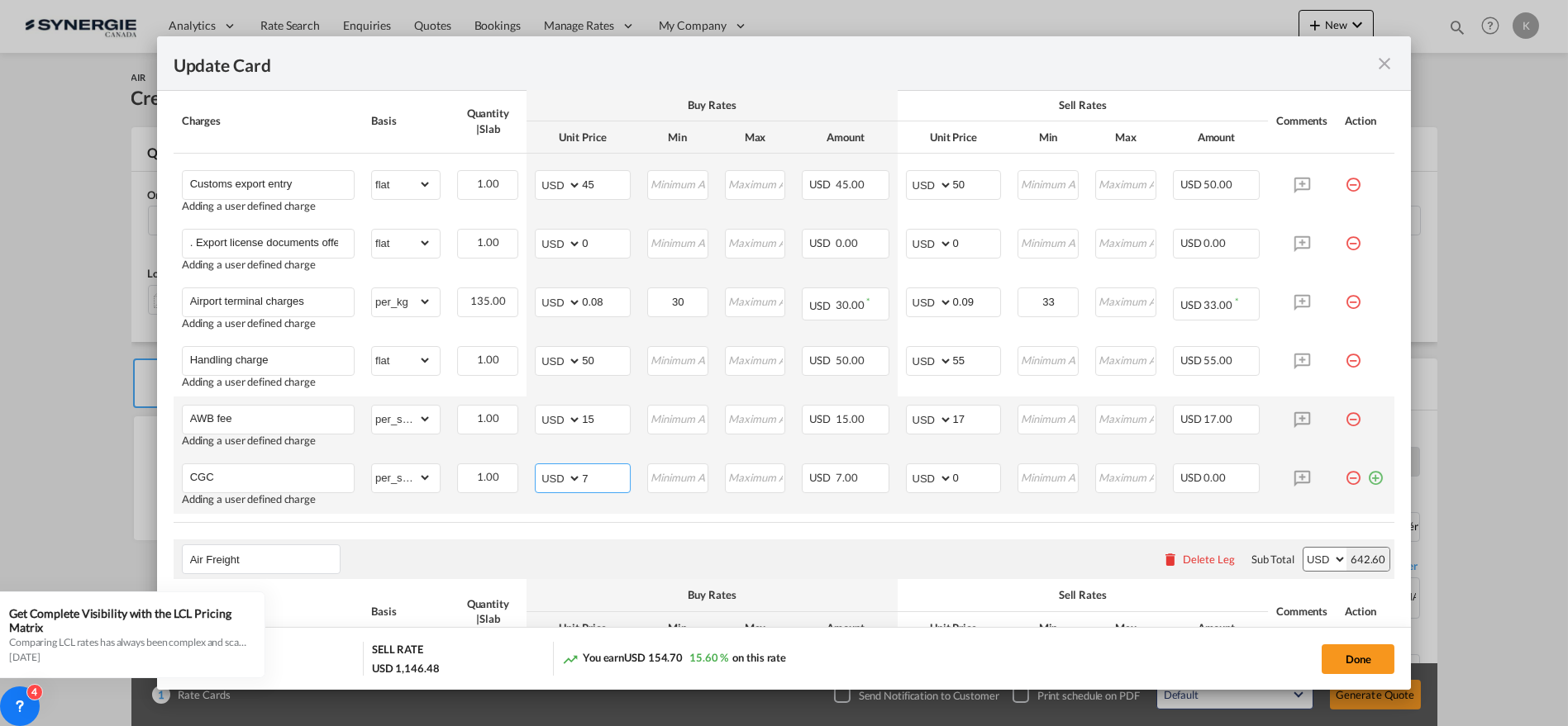
type input "7"
type input "8"
click at [1368, 475] on md-icon "icon-plus-circle-outline green-400-fg" at bounding box center [1376, 472] width 17 height 17
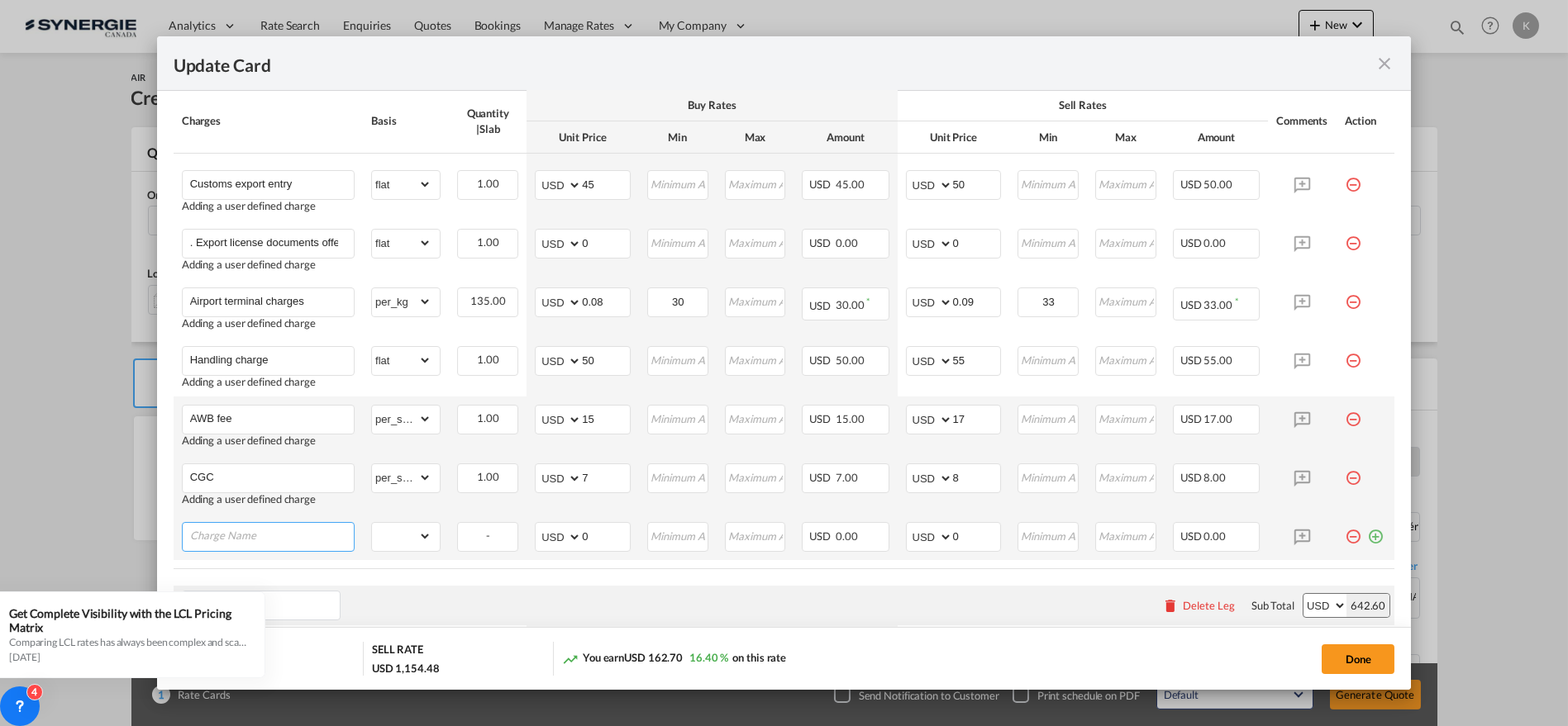
click at [293, 539] on input "Charge Name" at bounding box center [271, 535] width 164 height 24
paste input ".Pick-up fee"
type input ".Pick-up fee"
drag, startPoint x: 400, startPoint y: 536, endPoint x: 406, endPoint y: 523, distance: 14.3
click at [400, 536] on select "gross_weight volumetric_weight per_shipment per_bl per_km % on air freight per_…" at bounding box center [402, 536] width 60 height 26
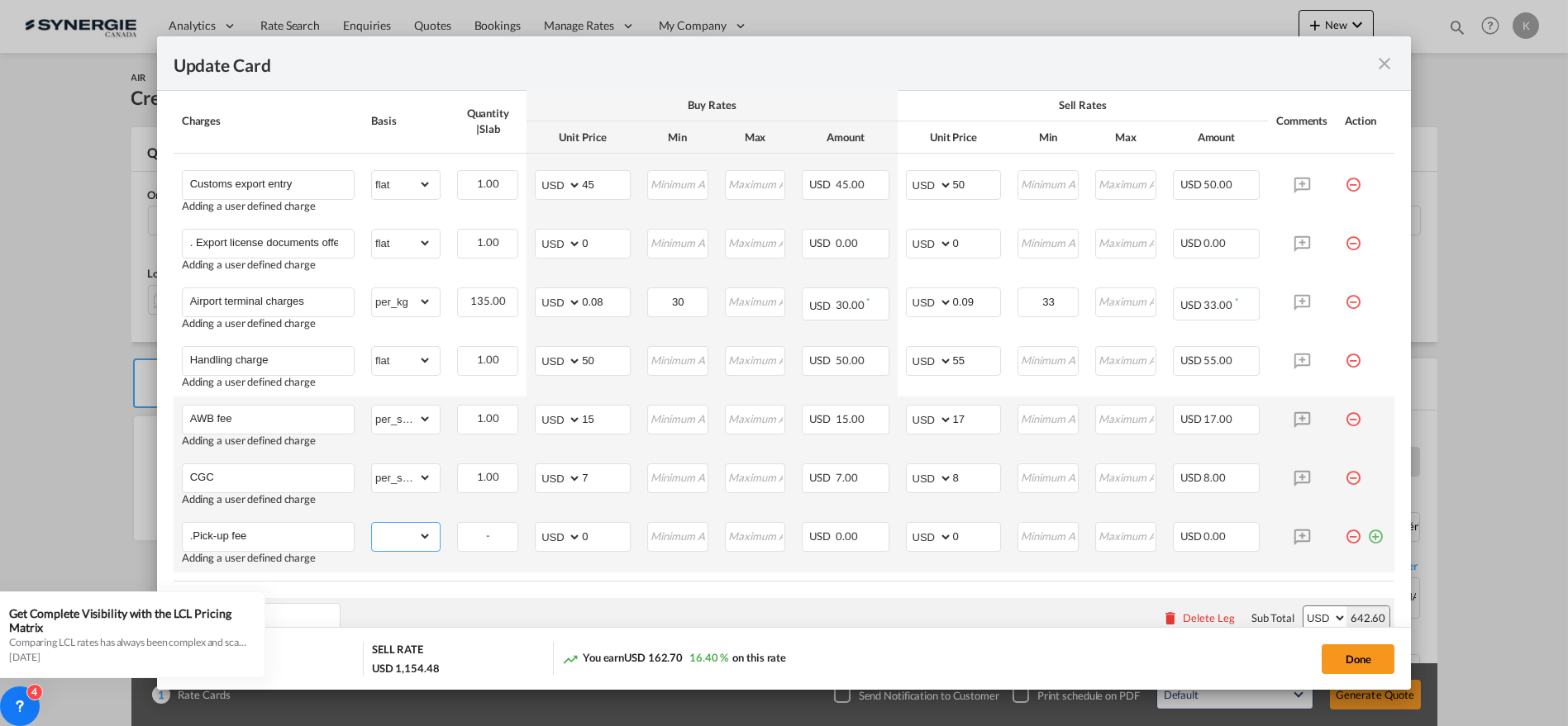
select select "per_shipment"
click at [372, 523] on select "gross_weight volumetric_weight per_shipment per_bl per_km % on air freight per_…" at bounding box center [402, 536] width 60 height 26
click at [563, 541] on md-input-container "AED AFN ALL AMD ANG AOA ARS AUD AWG AZN BAM BBD BDT BGN BHD BIF BMD BND [PERSON…" at bounding box center [582, 537] width 95 height 30
type input "120"
type input "132"
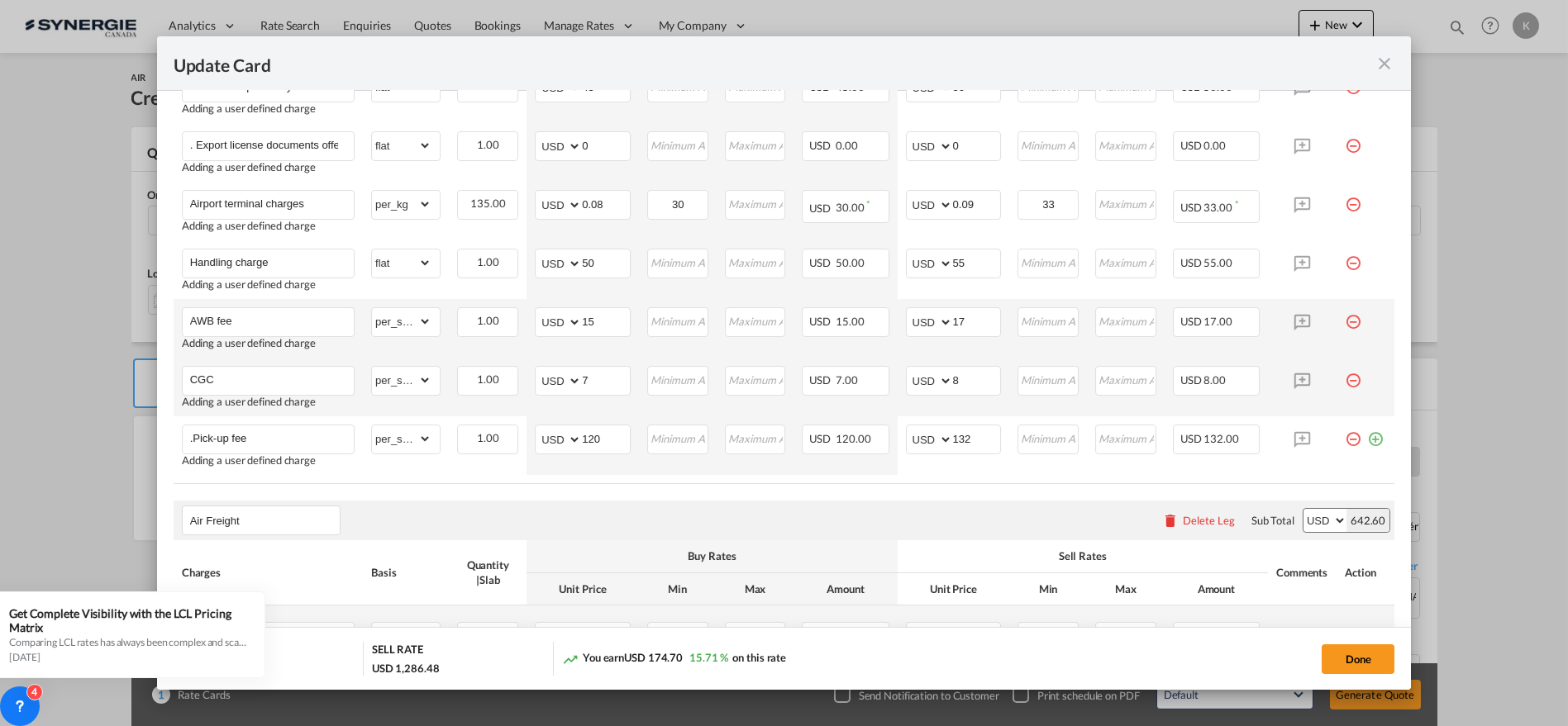
scroll to position [619, 0]
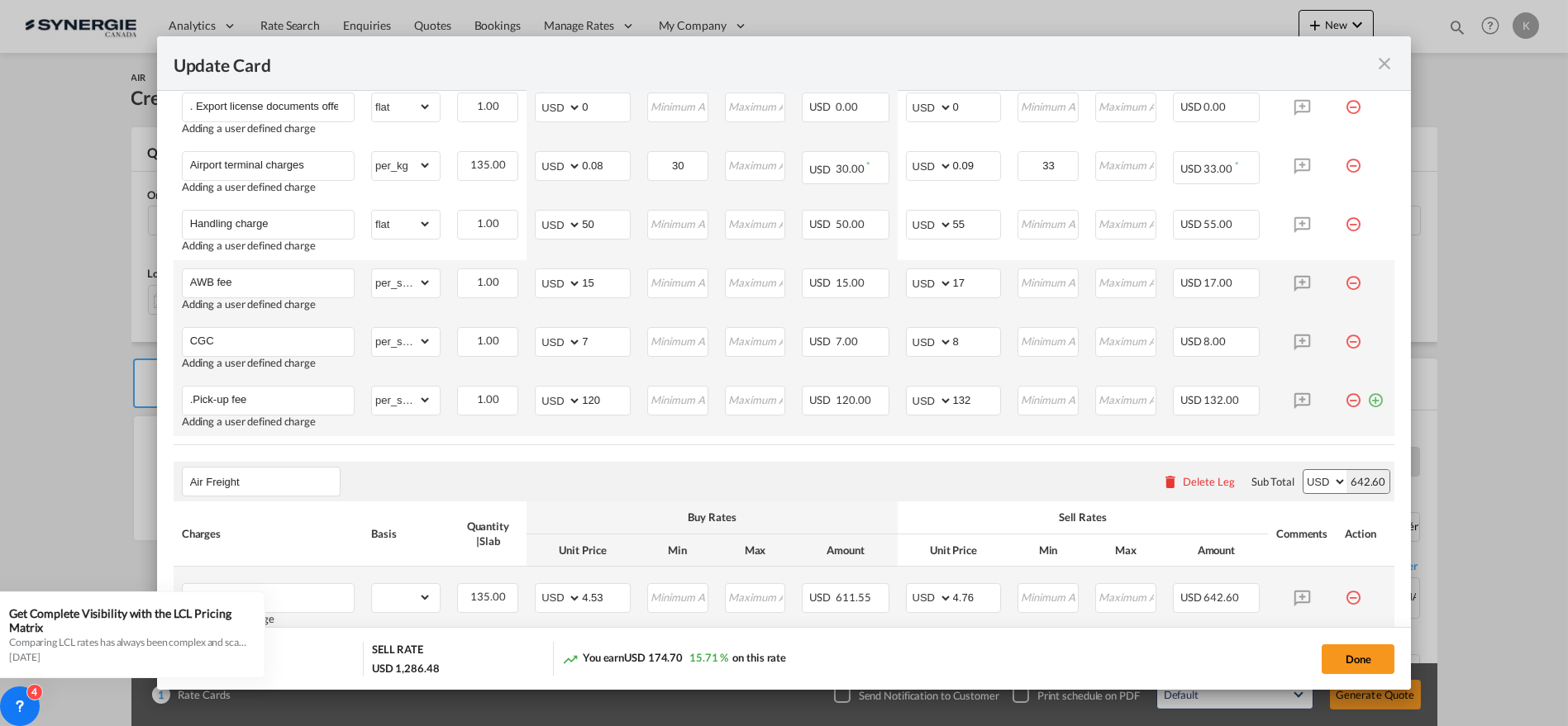
click at [1368, 399] on md-icon "icon-plus-circle-outline green-400-fg" at bounding box center [1376, 394] width 17 height 17
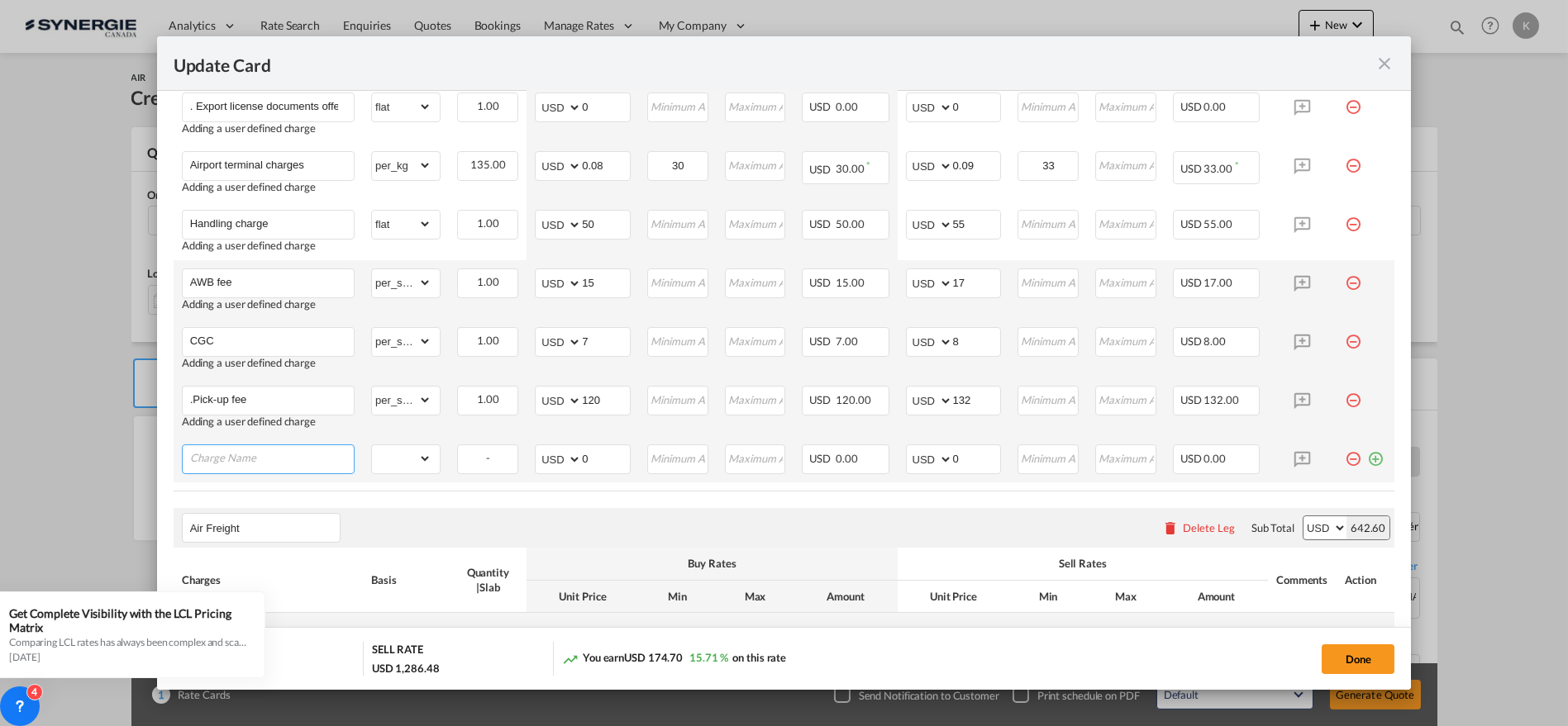
click at [308, 464] on input "Charge Name" at bounding box center [271, 457] width 164 height 24
paste input "8.Certificate of fumigation: at cost for wooden case goods 9.Certificate of com…"
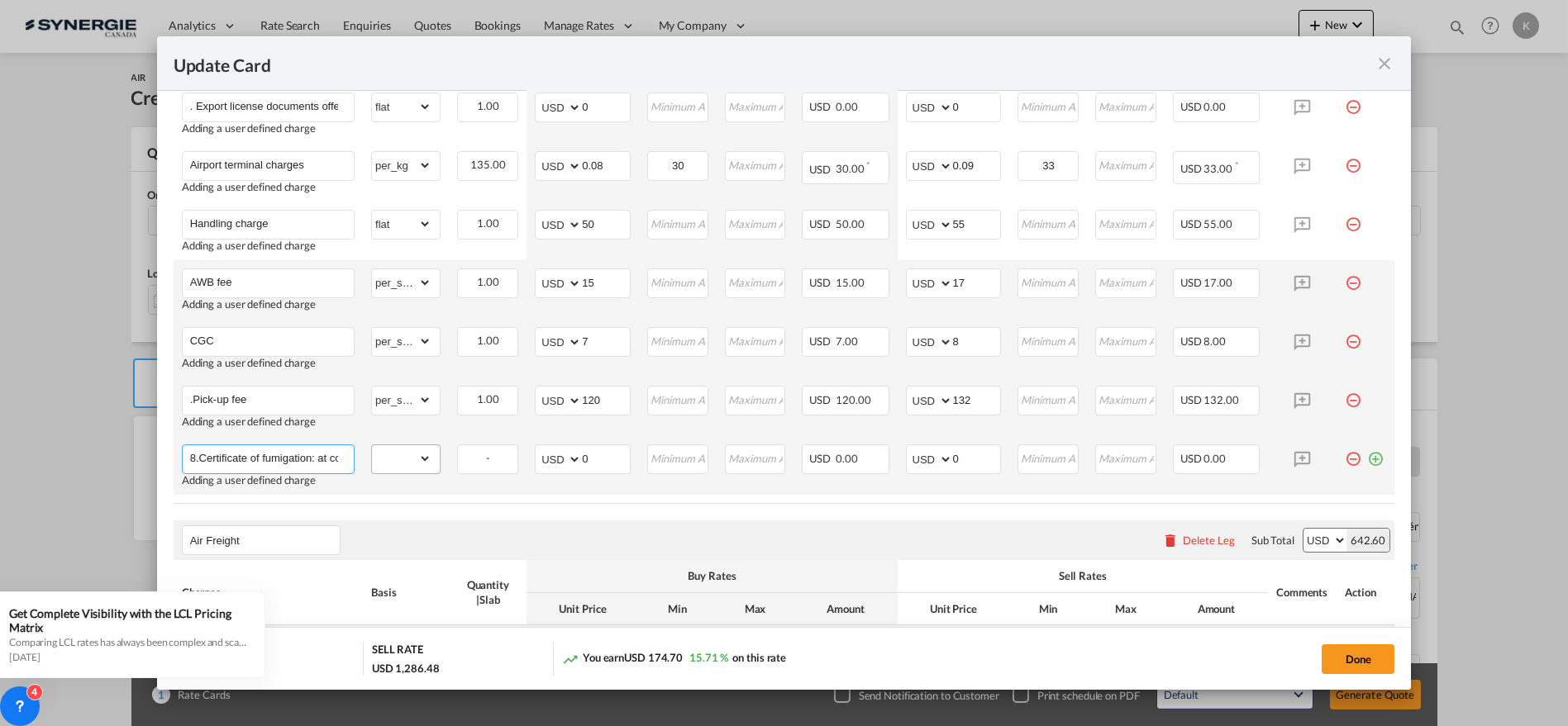
scroll to position [0, 628]
type input "8.Certificate of fumigation: at cost for wooden case goods 9.Certificate of com…"
click at [403, 461] on select "gross_weight volumetric_weight per_shipment per_bl per_km % on air freight per_…" at bounding box center [402, 458] width 60 height 26
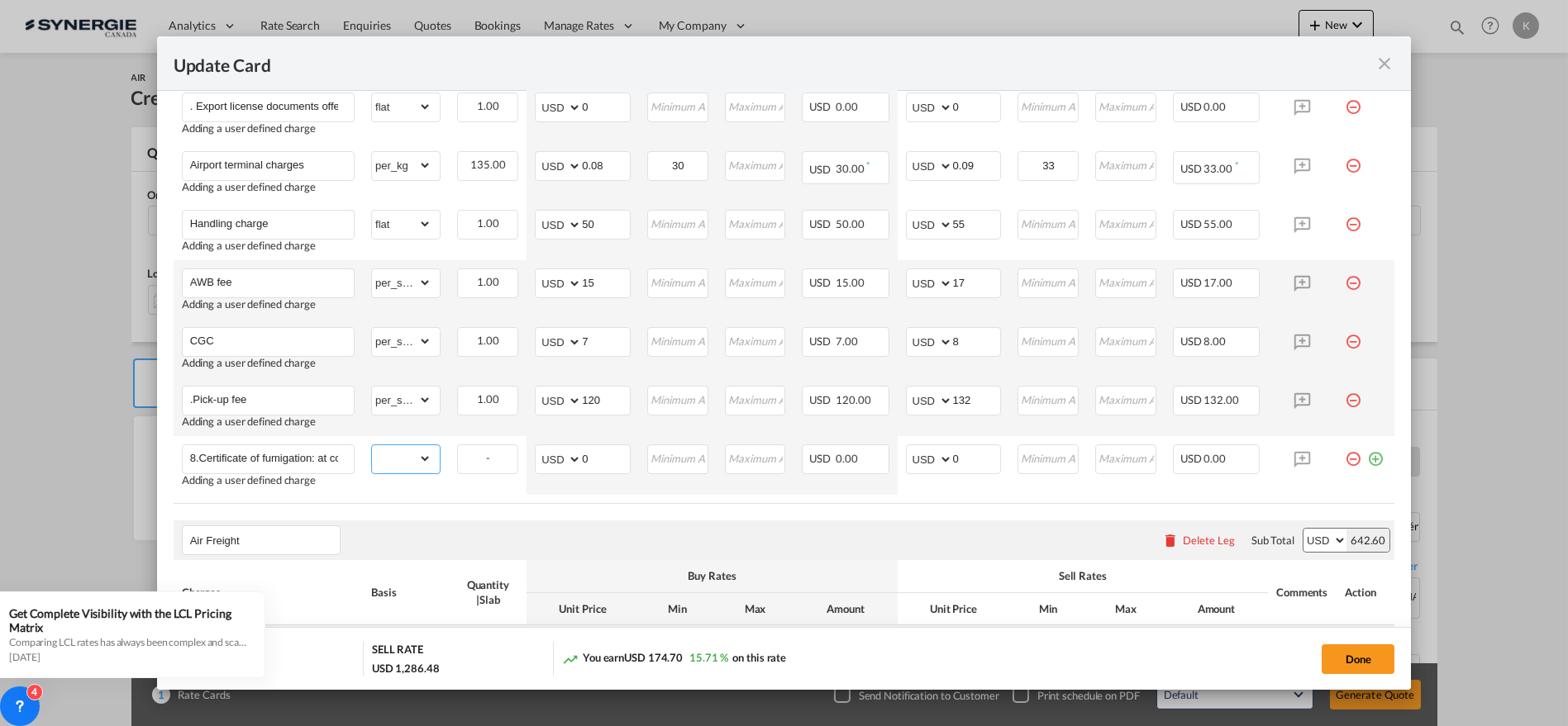
select select "per_shipment"
click at [372, 445] on select "gross_weight volumetric_weight per_shipment per_bl per_km % on air freight per_…" at bounding box center [402, 458] width 60 height 26
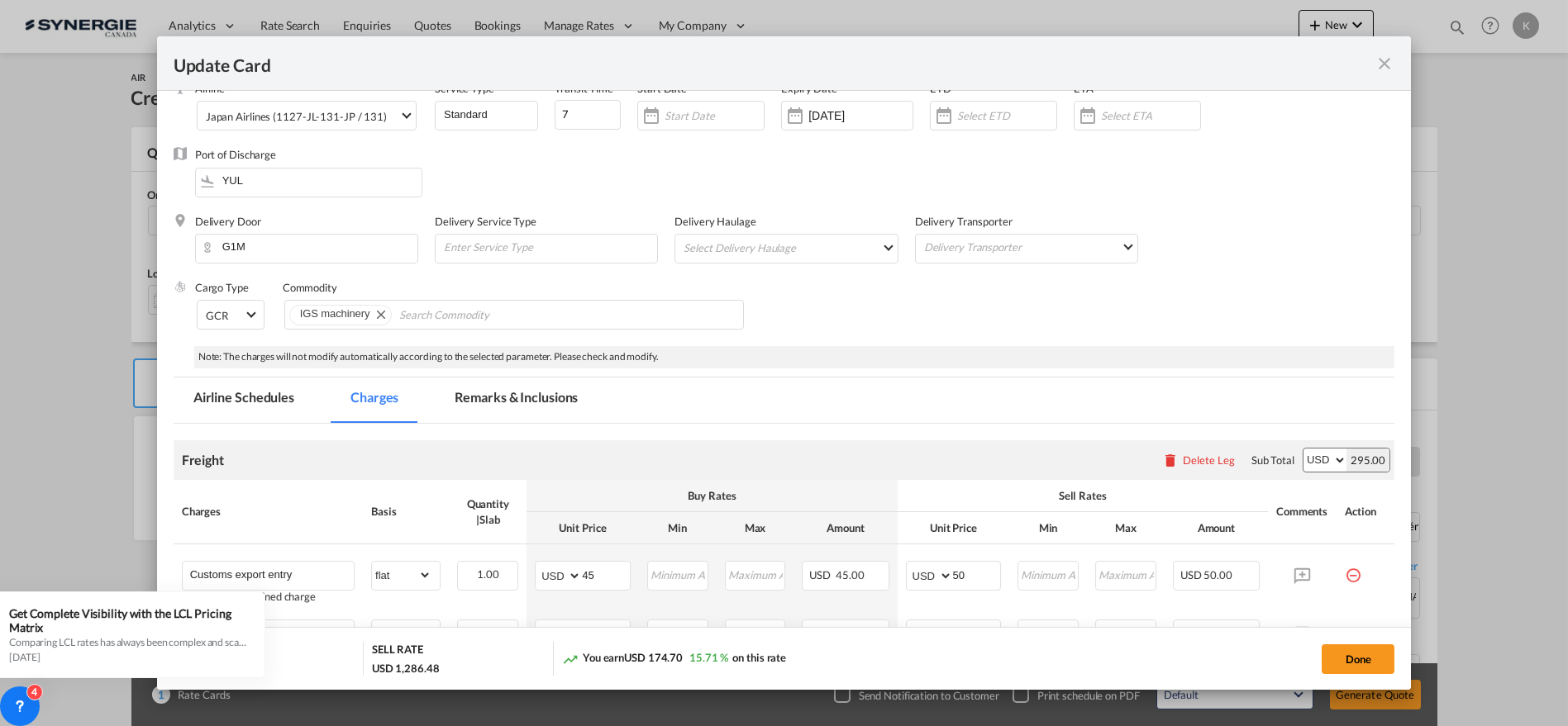
scroll to position [46, 0]
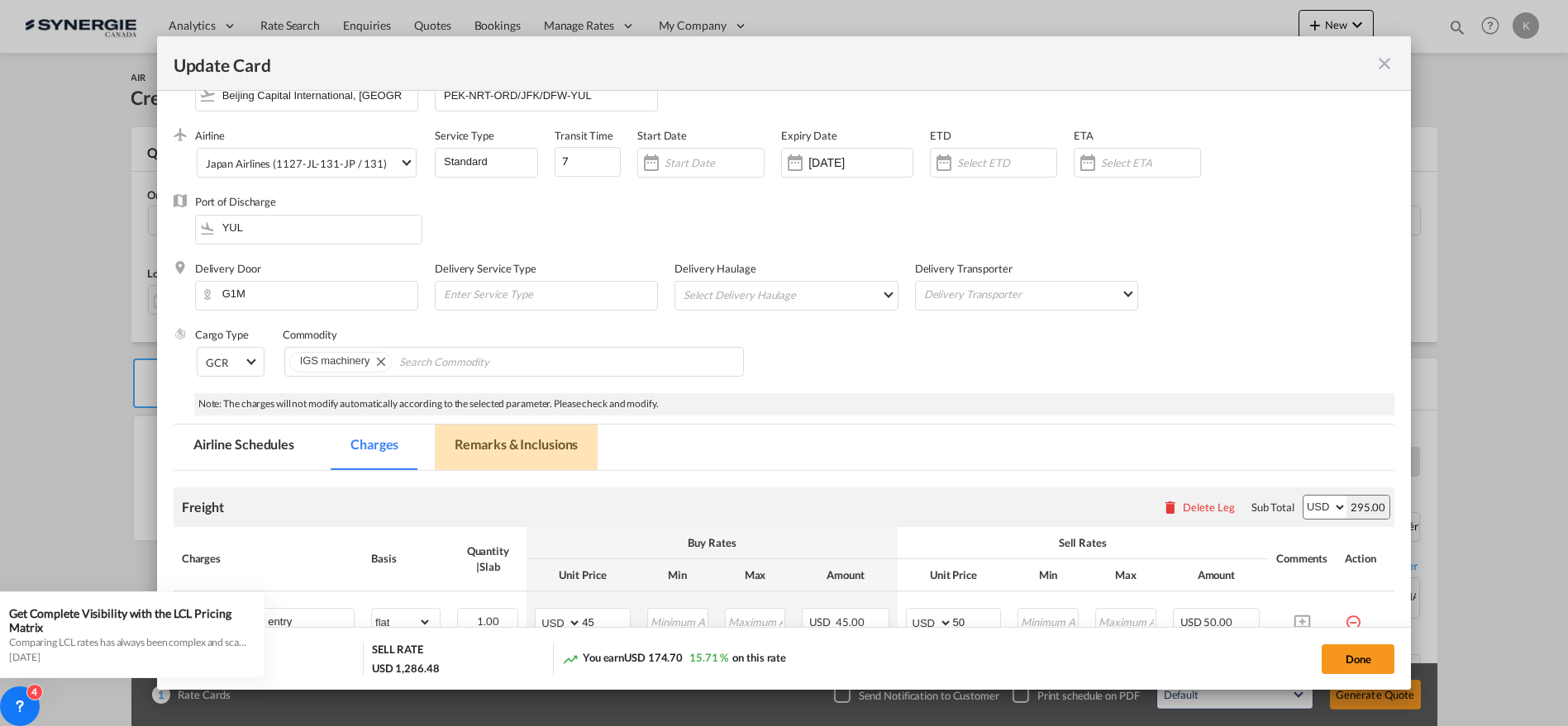
click at [534, 446] on md-tab-item "Remarks & Inclusions" at bounding box center [517, 447] width 163 height 46
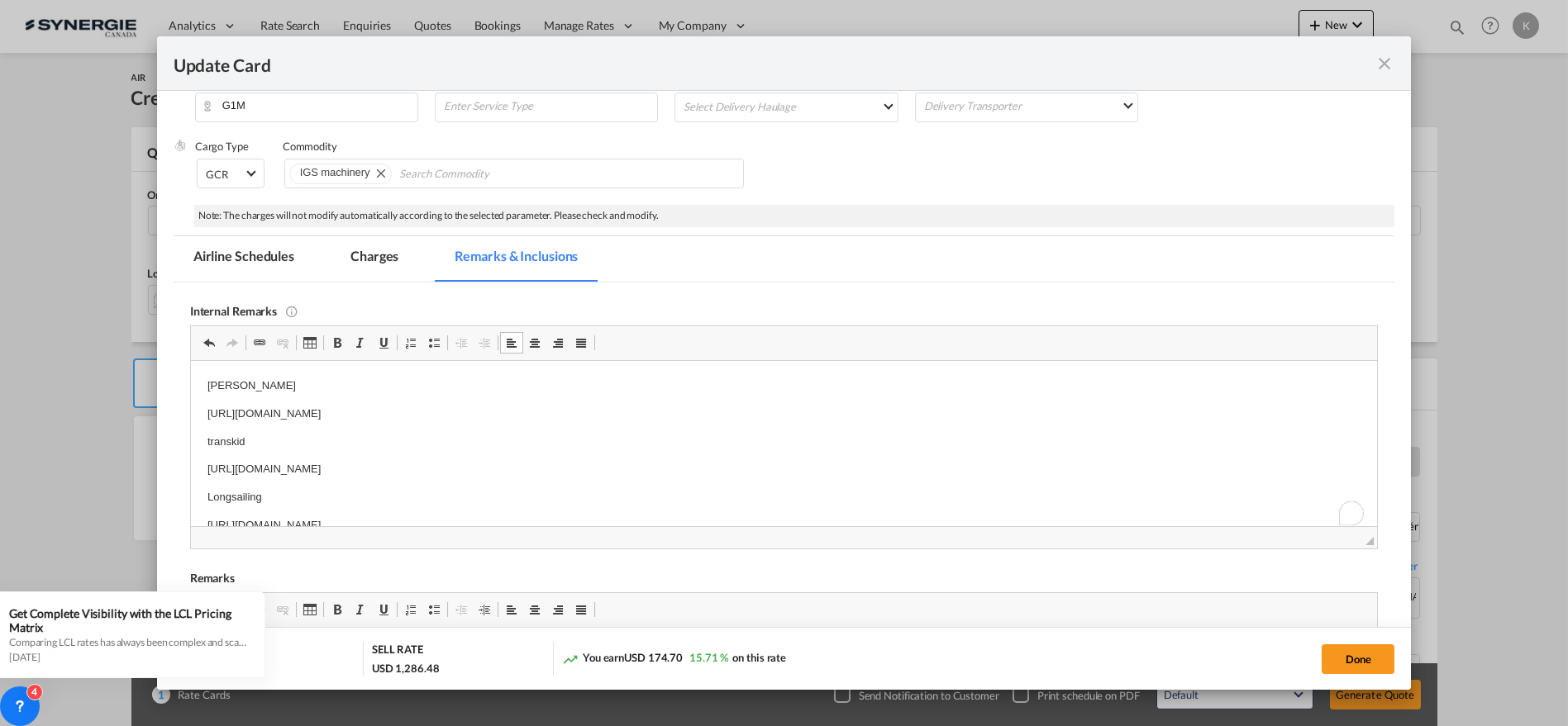
scroll to position [24, 0]
click at [657, 508] on p "https://app.frontapp.com/open/msg_1h4a2z9r?key=QJtBmICdPf5DrQuOViinkg1_azn2PSIw" at bounding box center [784, 501] width 1154 height 18
drag, startPoint x: 531, startPoint y: 507, endPoint x: 195, endPoint y: 474, distance: 337.6
click at [195, 474] on html "laura secord https://app.frontapp.com/open/msg_1h3bx173?key=J2-QSXQYJ9TN3NeErQI…" at bounding box center [784, 430] width 1187 height 190
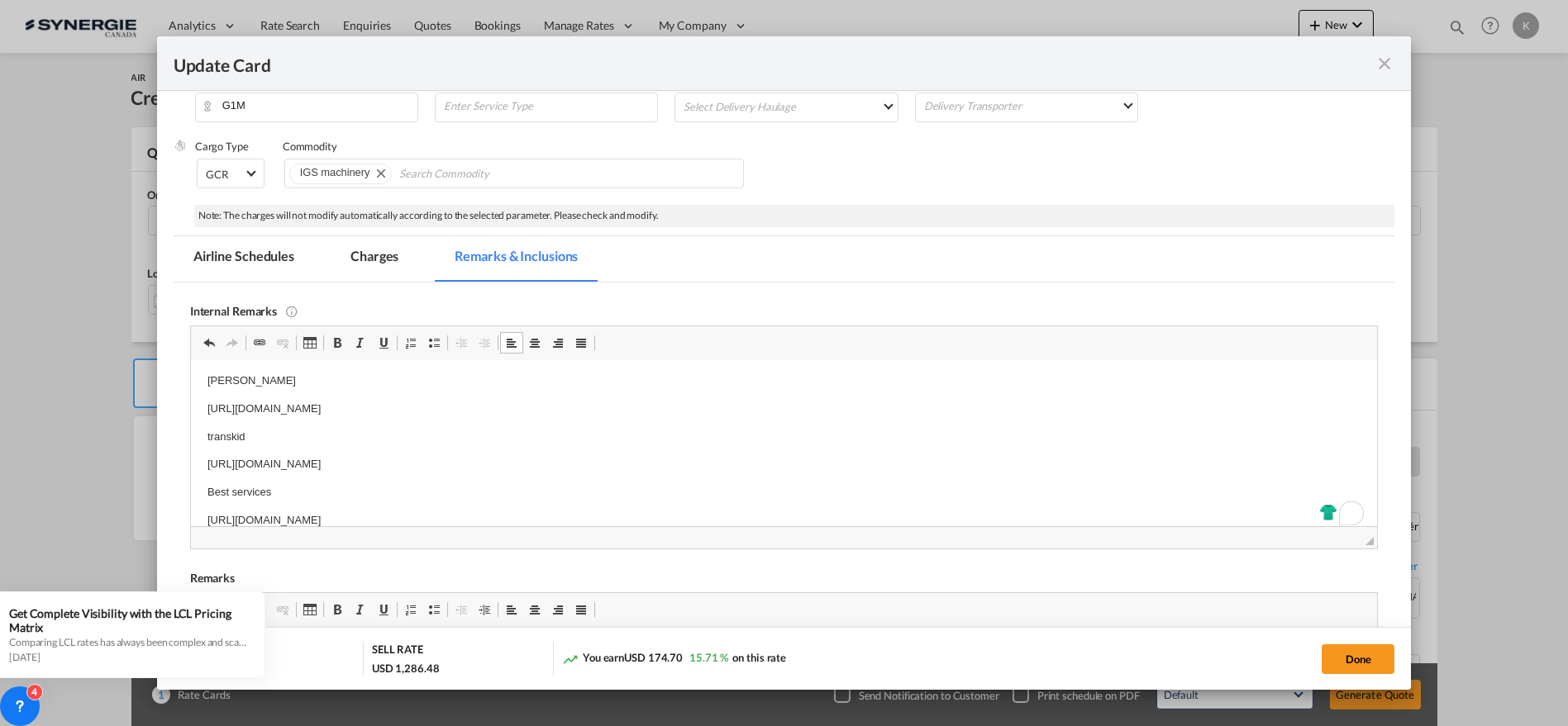
drag, startPoint x: 1335, startPoint y: 647, endPoint x: 1305, endPoint y: 633, distance: 33.1
click at [1335, 649] on button "Done" at bounding box center [1358, 660] width 73 height 30
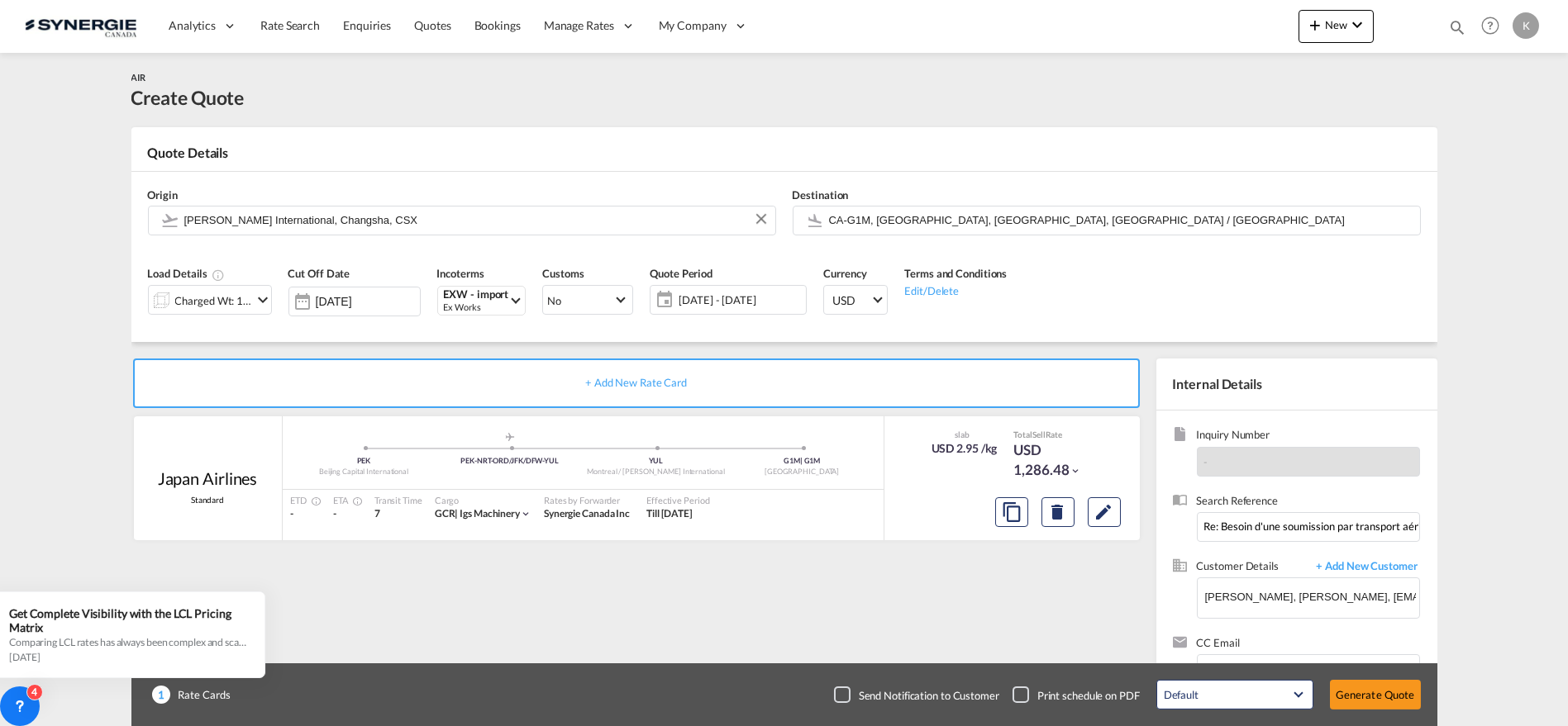
type input "24 Aug 2025"
click at [1385, 690] on button "Generate Quote" at bounding box center [1375, 695] width 91 height 30
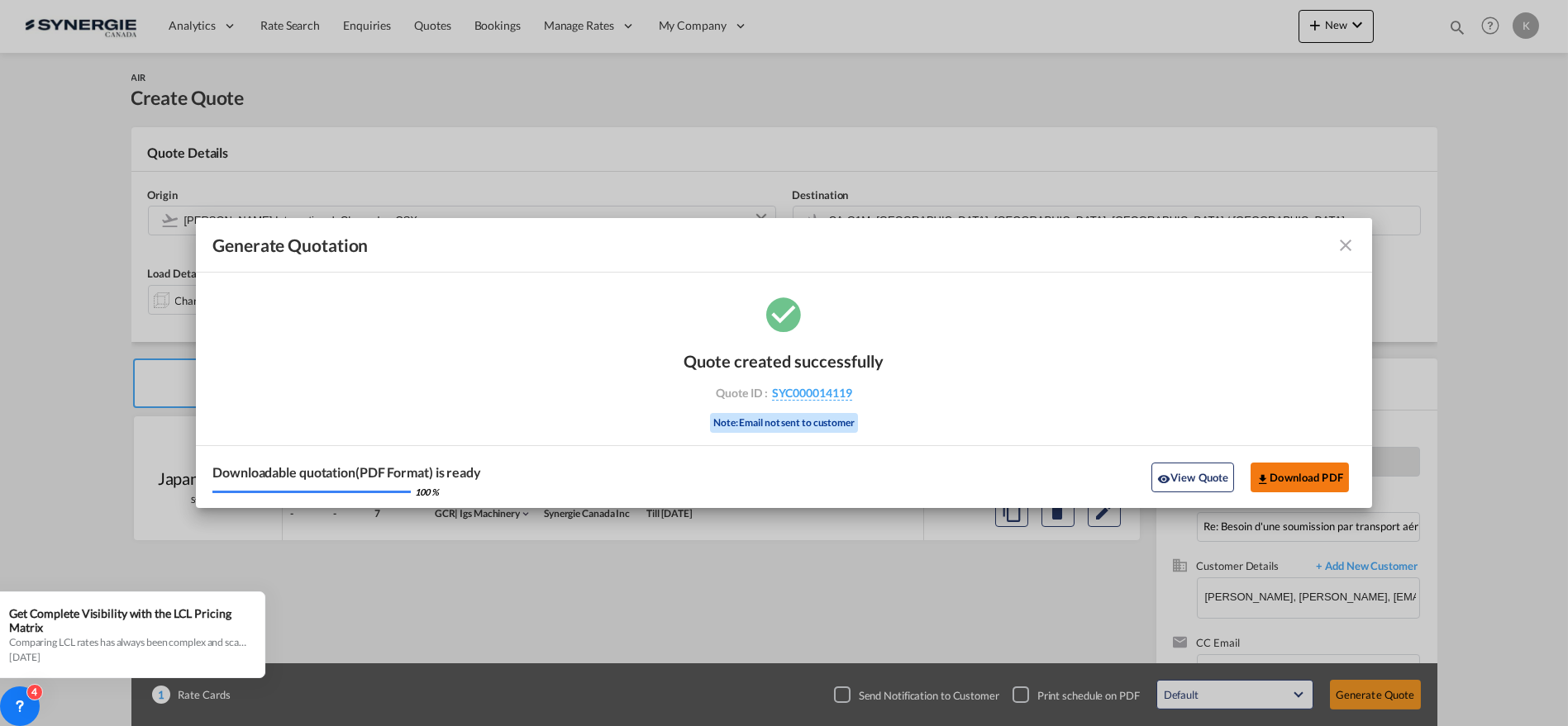
click at [1326, 473] on button "Download PDF" at bounding box center [1299, 478] width 98 height 30
click at [1343, 238] on md-icon "icon-close fg-AAA8AD cursor m-0" at bounding box center [1345, 245] width 20 height 20
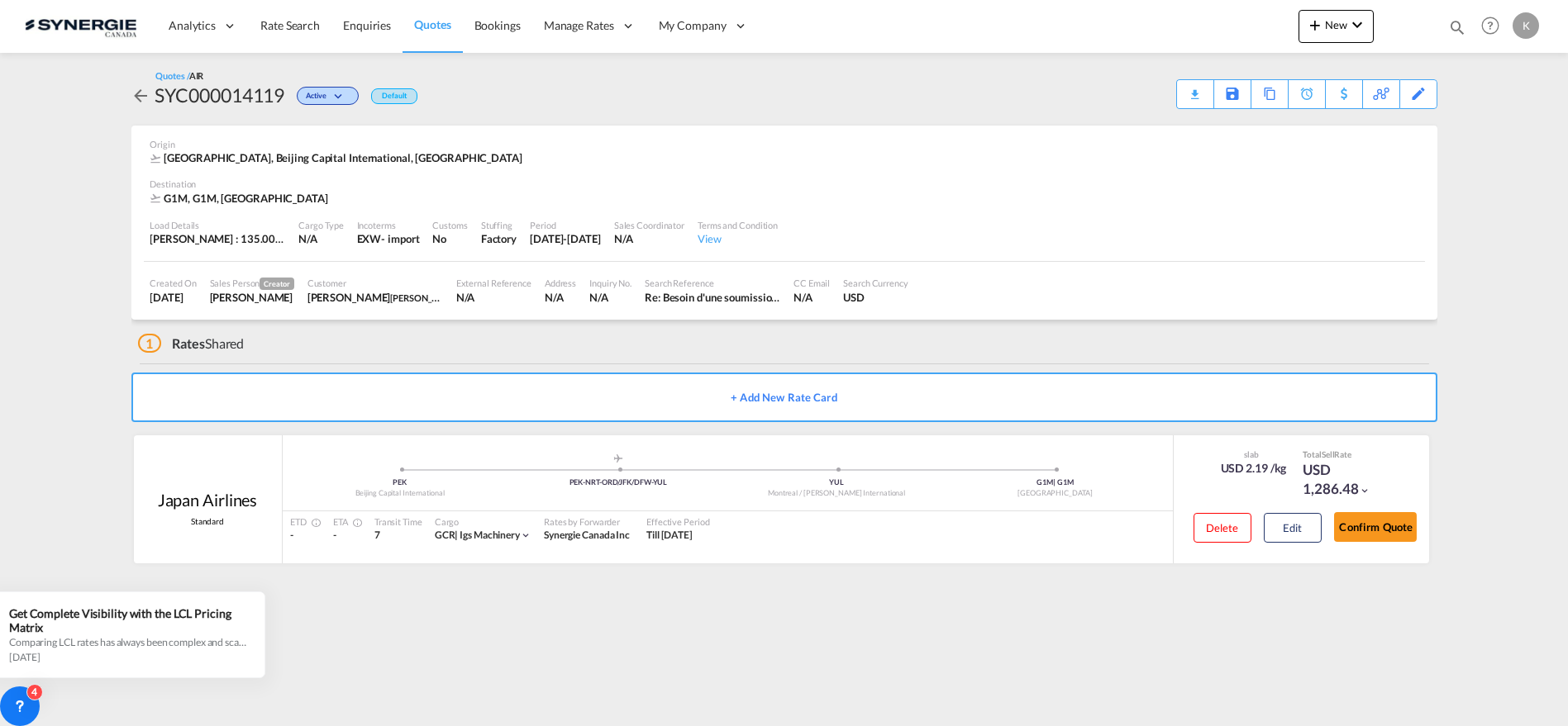
click at [434, 24] on span "Quotes" at bounding box center [432, 24] width 37 height 14
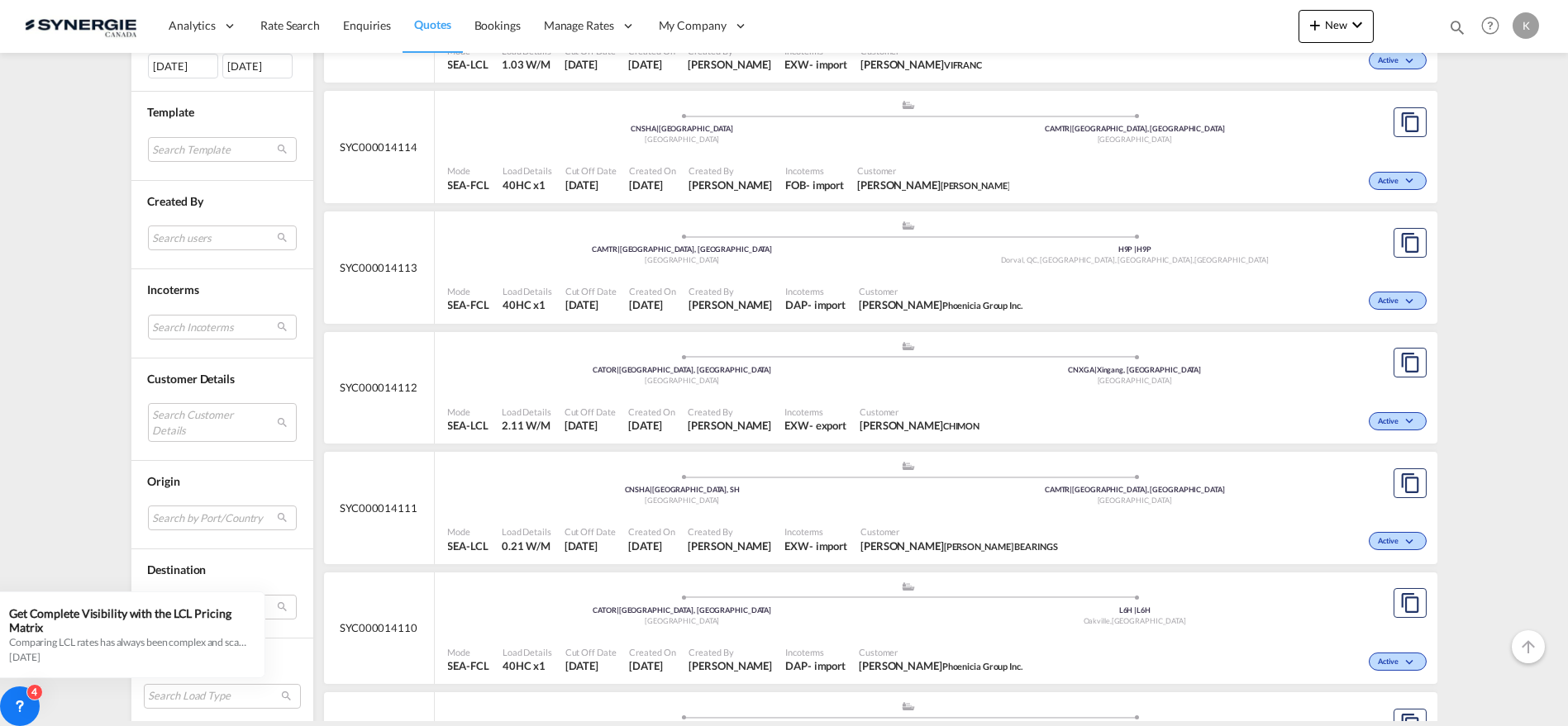
scroll to position [704, 0]
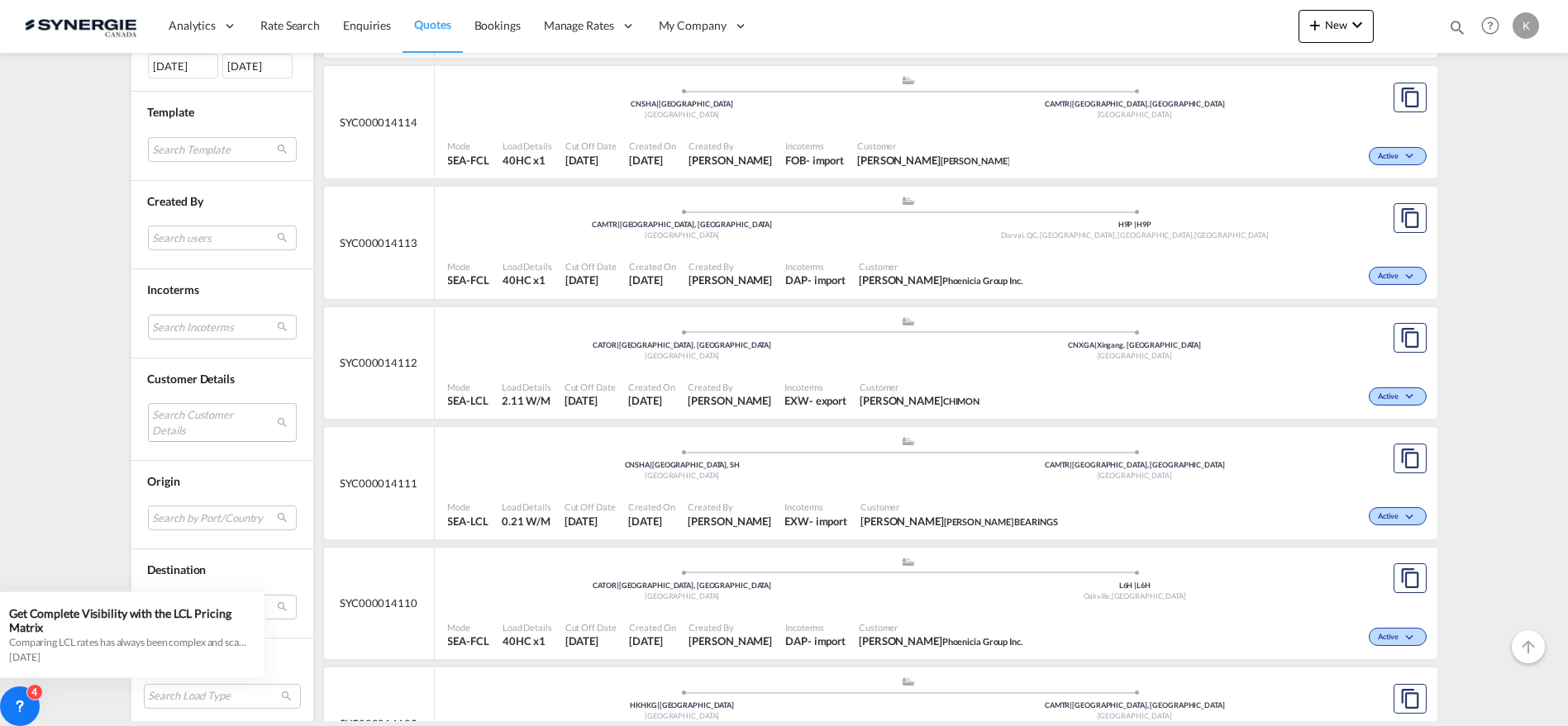
click at [202, 425] on md-select "Search Customer Details user name user arturo ZAMBRANO arturo.zambrano@industra…" at bounding box center [222, 422] width 149 height 38
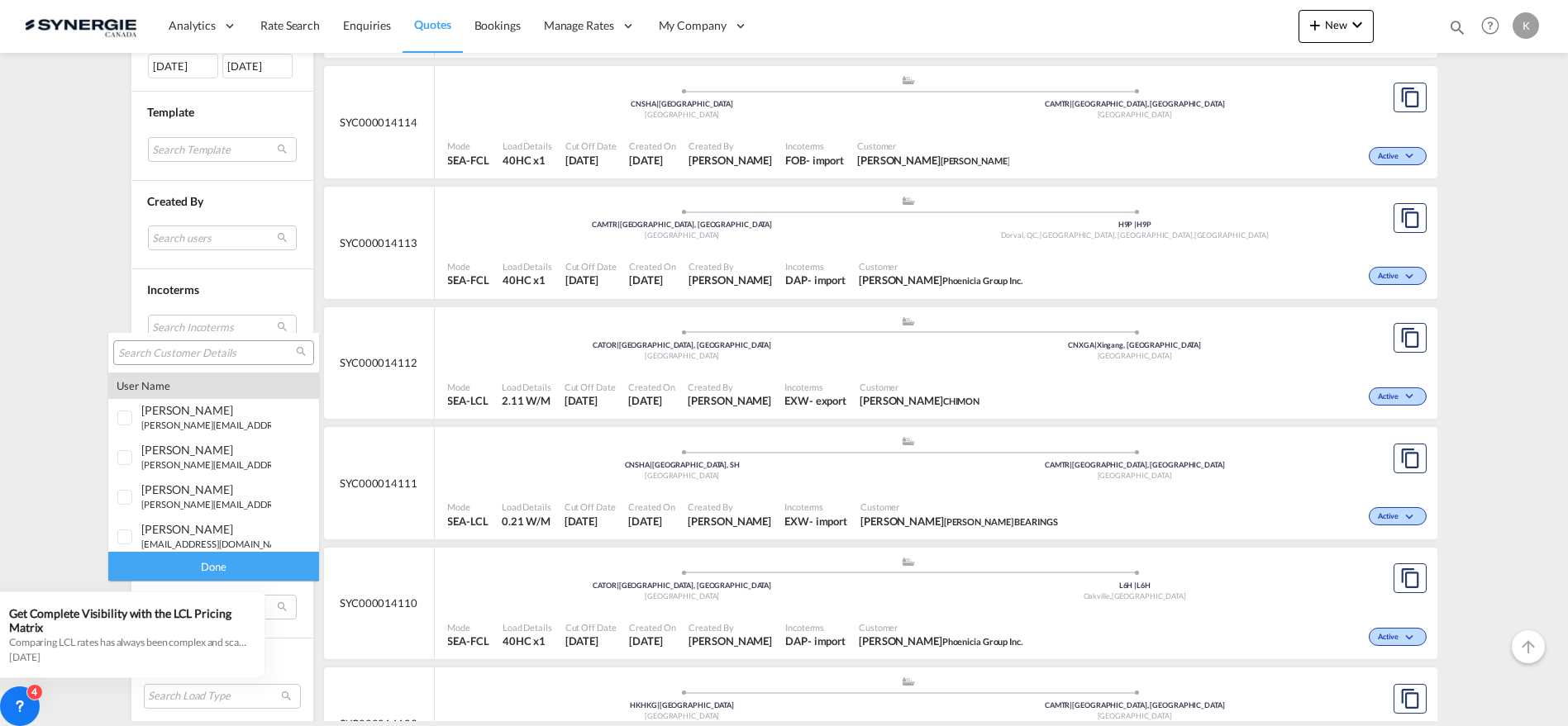
click at [244, 351] on input "search" at bounding box center [207, 354] width 178 height 15
type input "tilton"
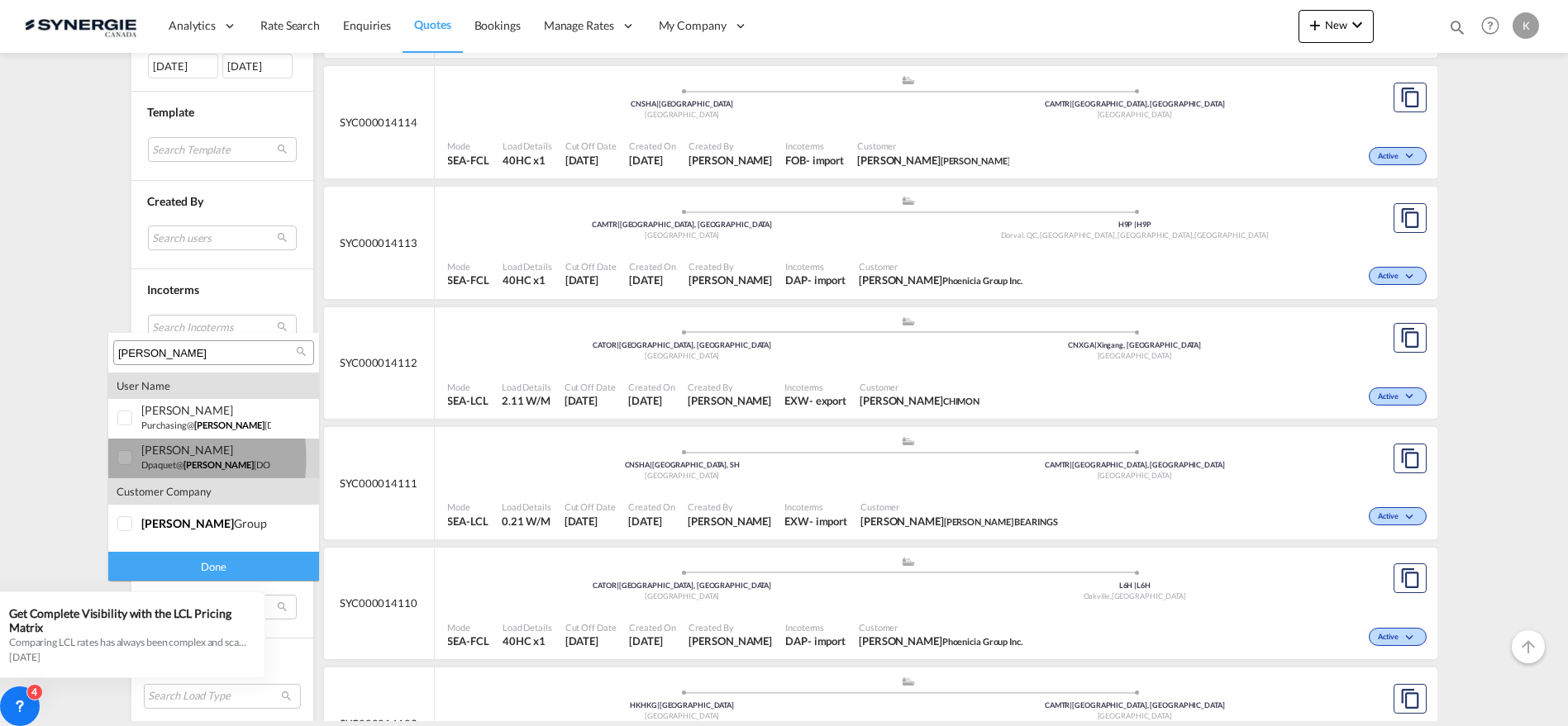
click at [134, 458] on div at bounding box center [125, 458] width 17 height 17
click at [245, 564] on div "Done" at bounding box center [213, 566] width 211 height 29
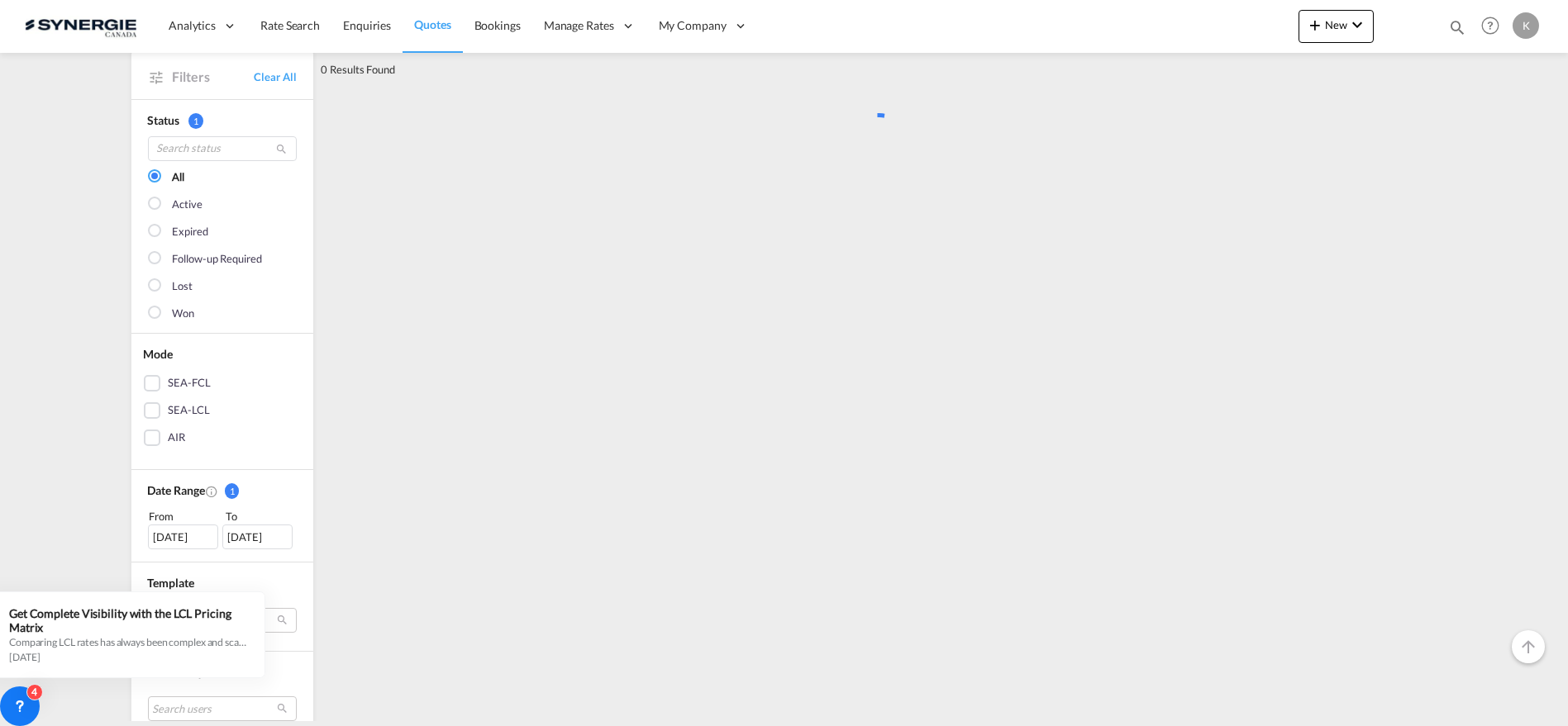
scroll to position [0, 0]
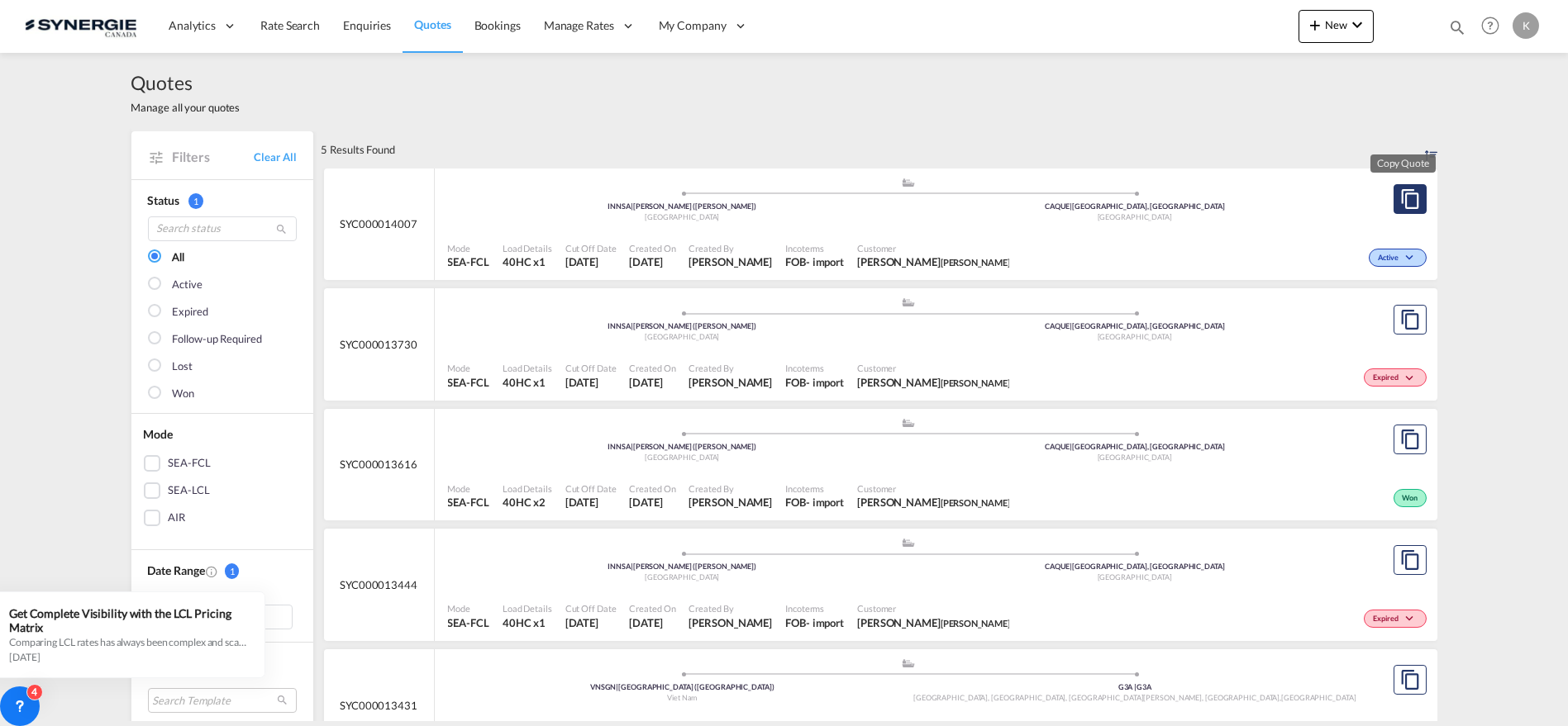
click at [1404, 201] on md-icon "assets/icons/custom/copyQuote.svg" at bounding box center [1410, 198] width 20 height 20
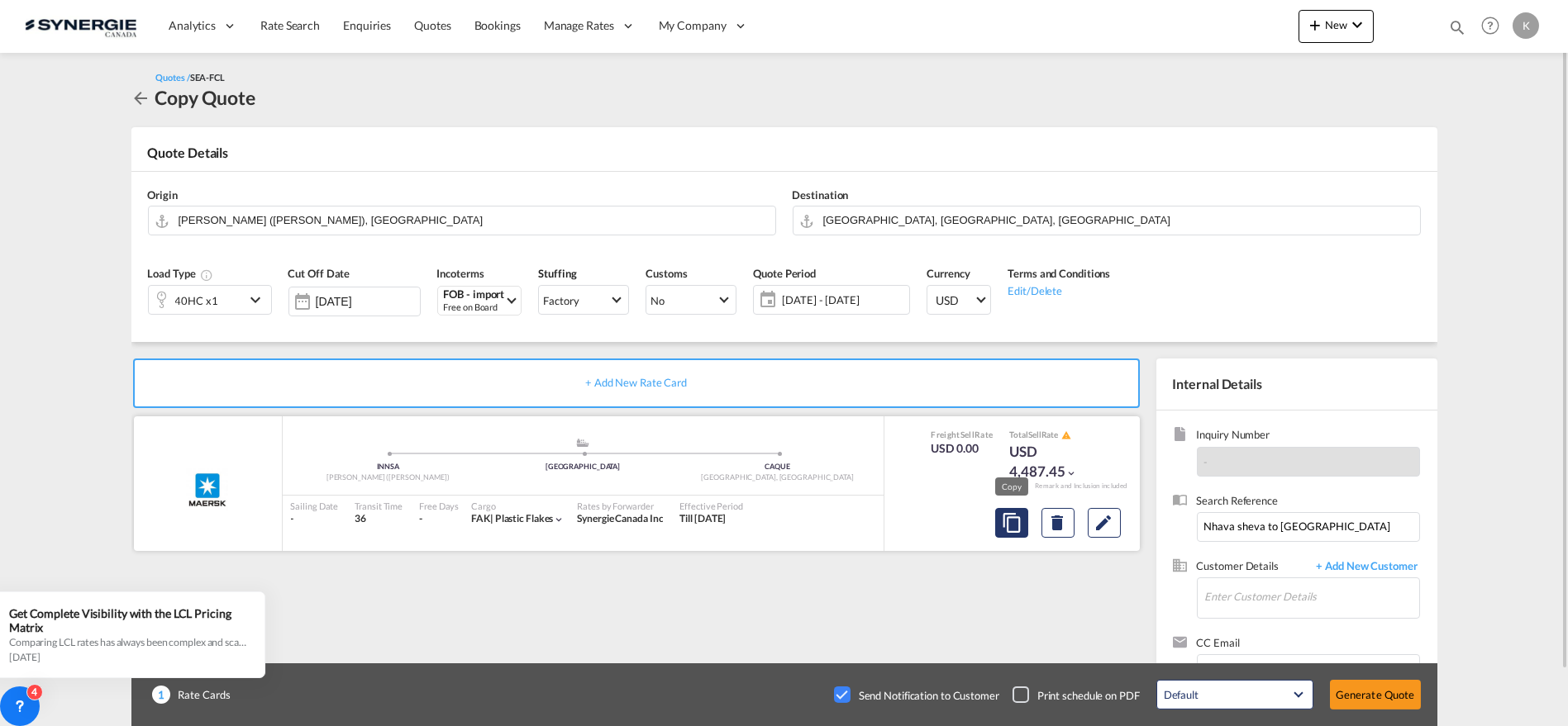
click at [1006, 520] on md-icon "assets/icons/custom/copyQuote.svg" at bounding box center [1011, 522] width 20 height 20
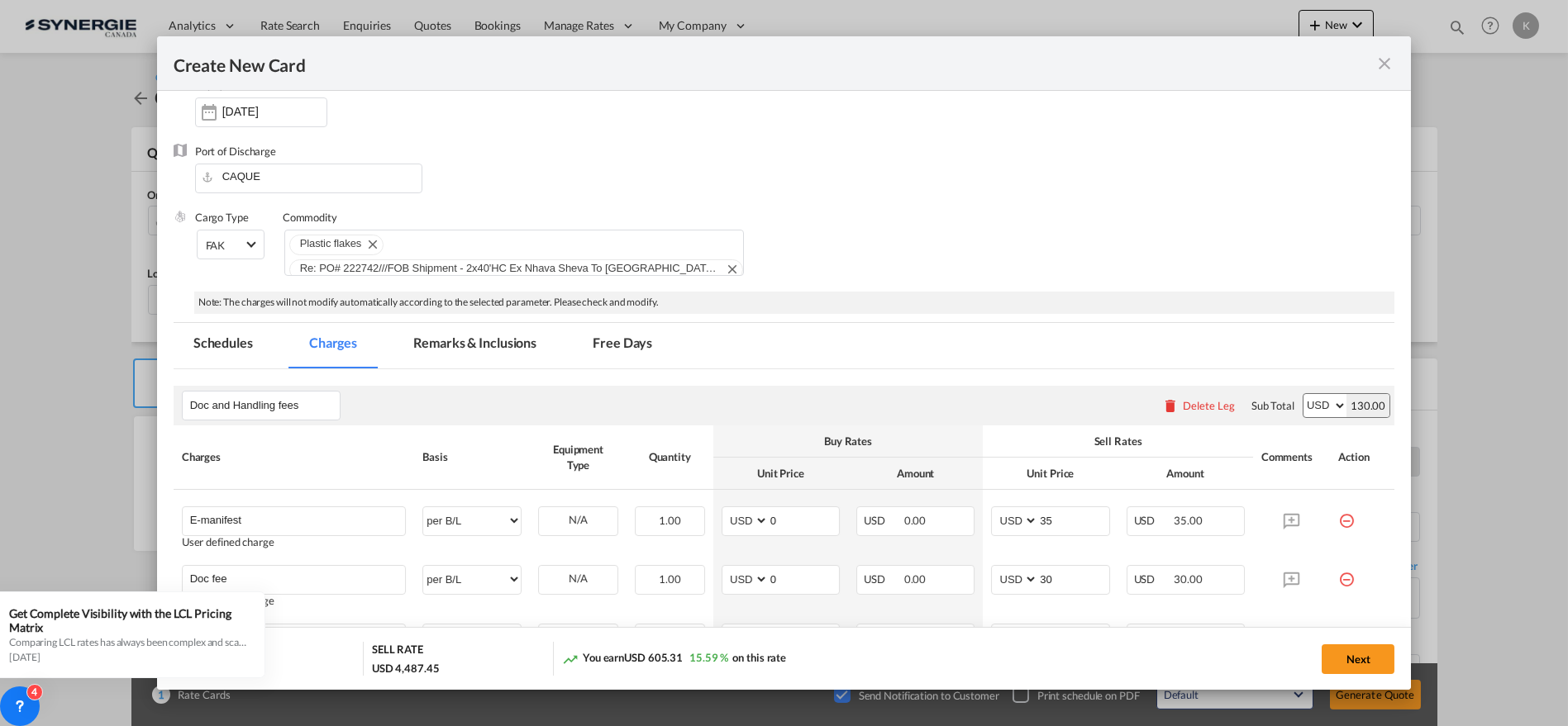
scroll to position [183, 0]
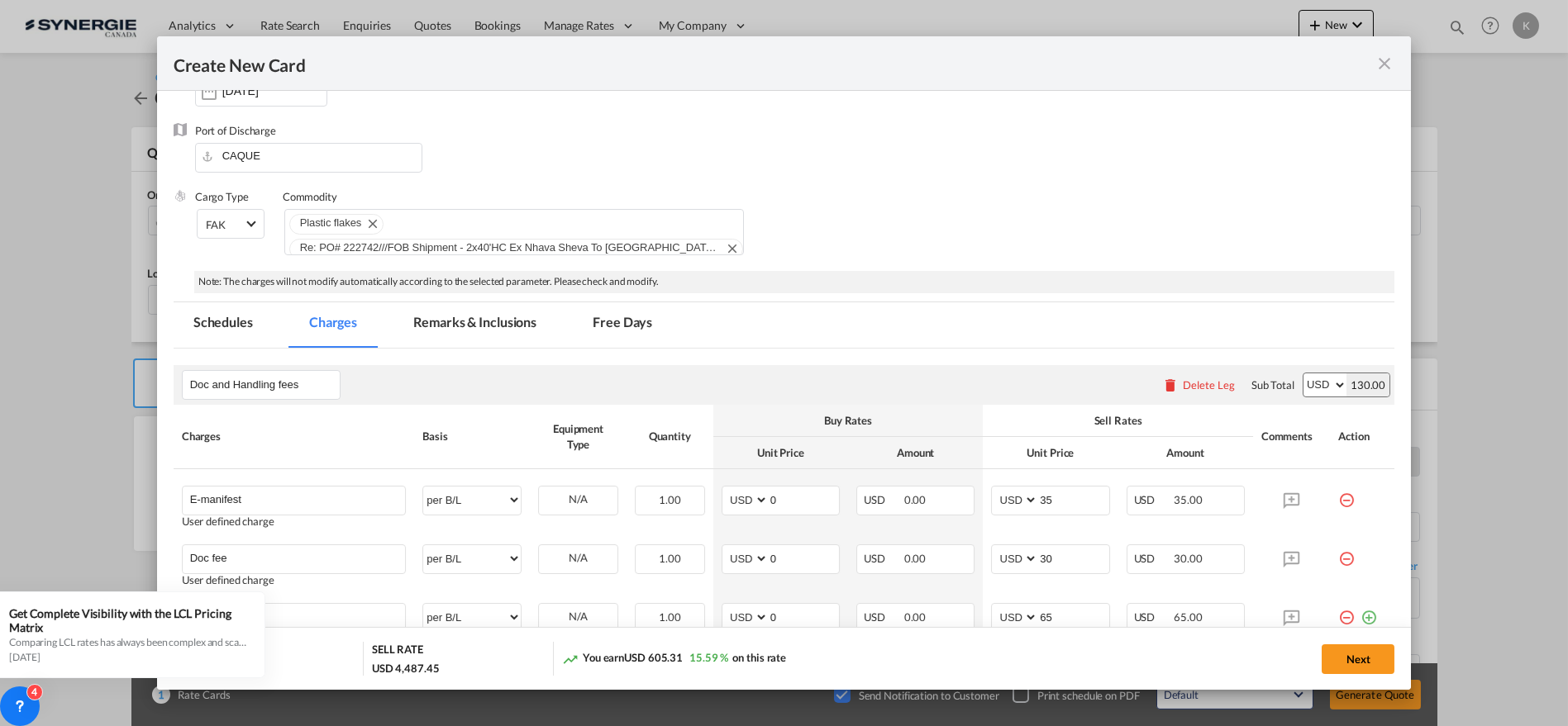
click at [1389, 60] on md-icon "icon-close fg-AAA8AD m-0 pointer" at bounding box center [1385, 63] width 20 height 20
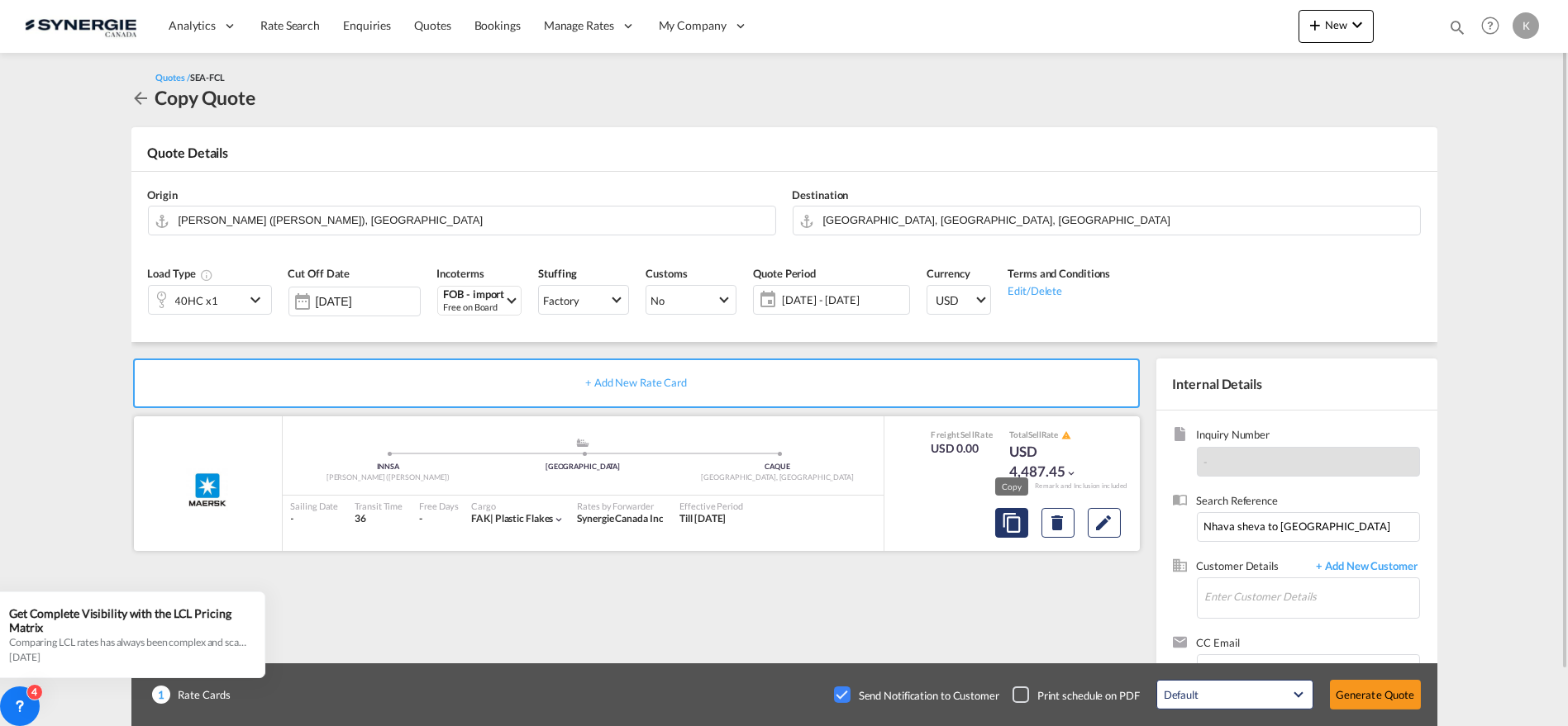
click at [1013, 518] on md-icon "assets/icons/custom/copyQuote.svg" at bounding box center [1011, 522] width 20 height 20
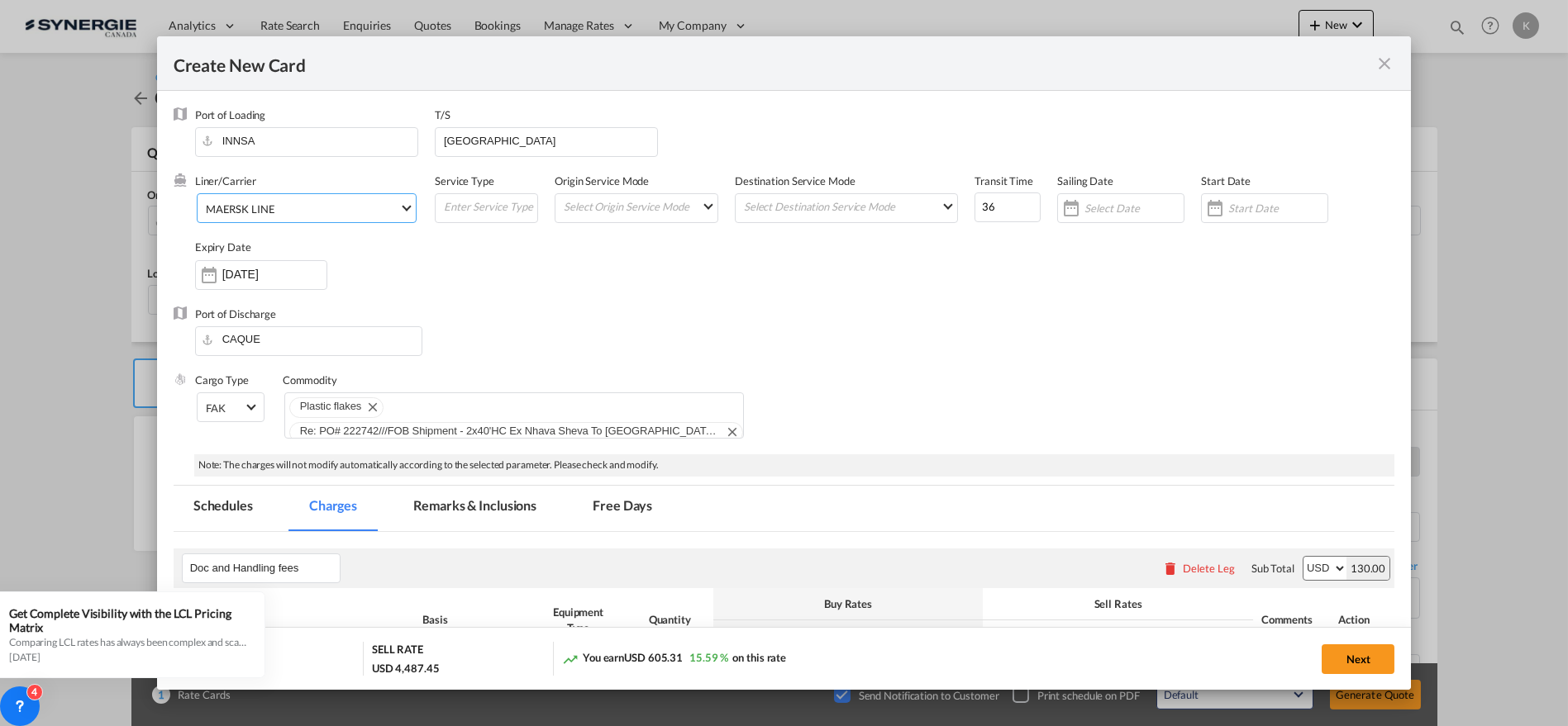
click at [288, 204] on span "MAERSK LINE" at bounding box center [302, 209] width 194 height 15
type md-option "2"
type md-option "46"
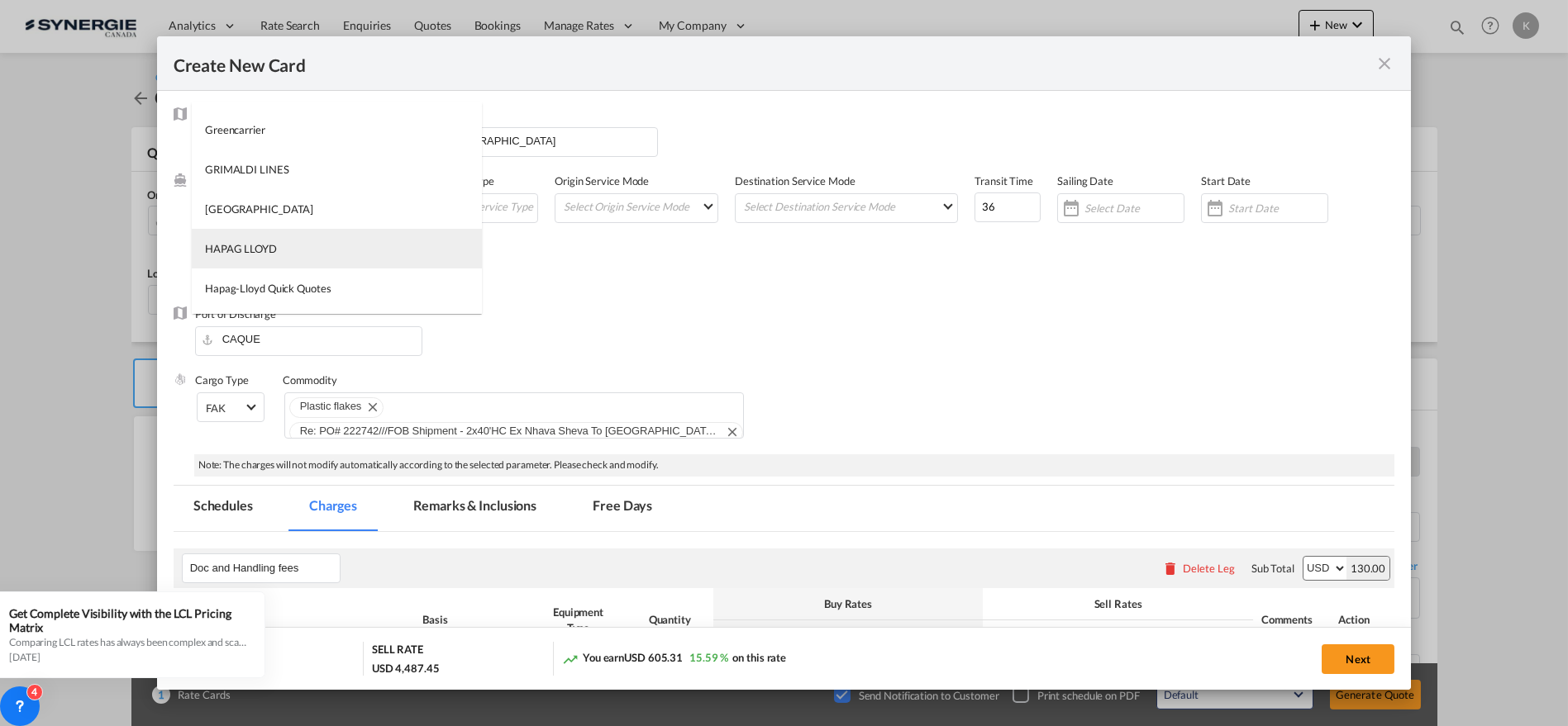
type md-option "12"
click at [306, 254] on md-option "HAPAG LLOYD" at bounding box center [337, 249] width 290 height 39
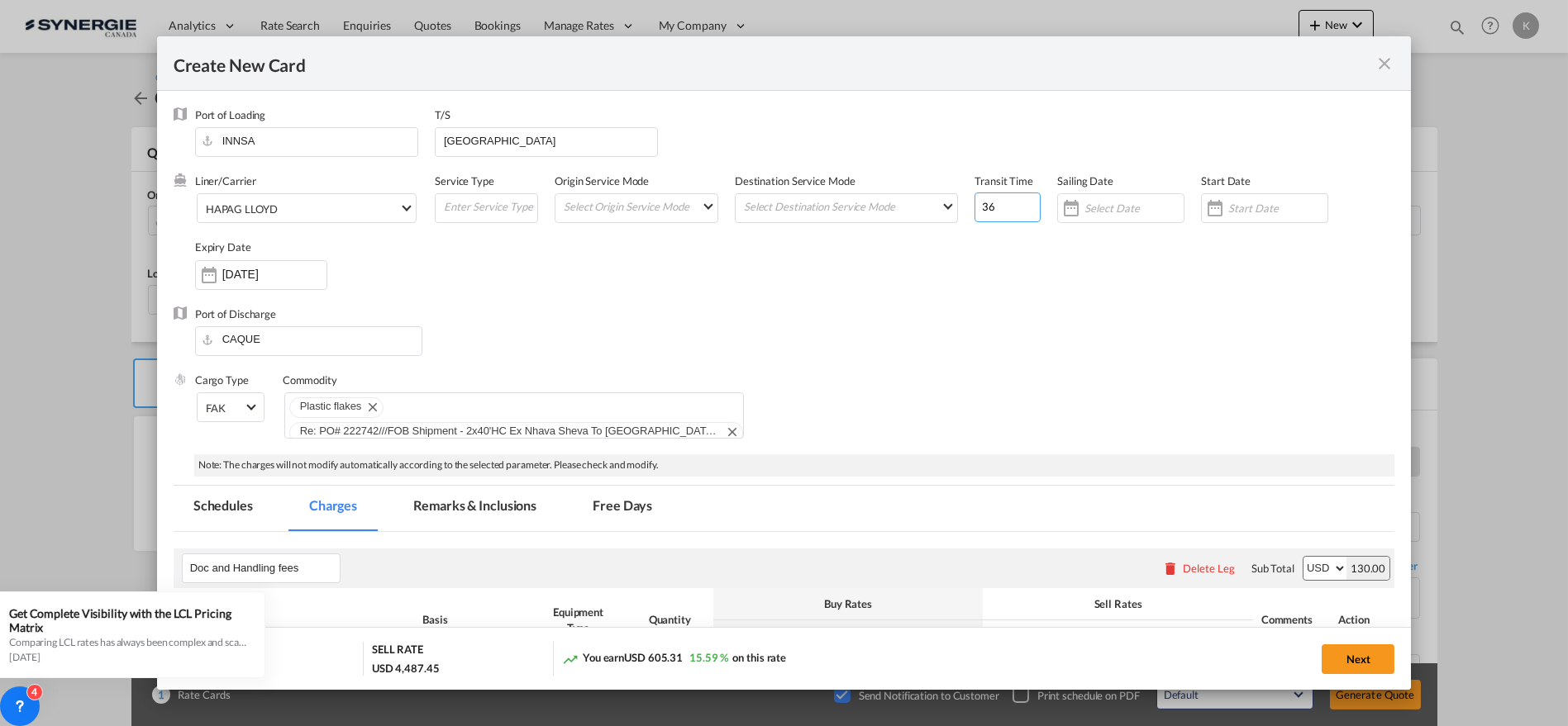
drag, startPoint x: 1010, startPoint y: 216, endPoint x: 897, endPoint y: 225, distance: 113.4
click at [899, 213] on div "Liner/Carrier HAPAG LLOYD Service Type Origin Service Mode Select Origin Servic…" at bounding box center [795, 239] width 1200 height 132
type input "5"
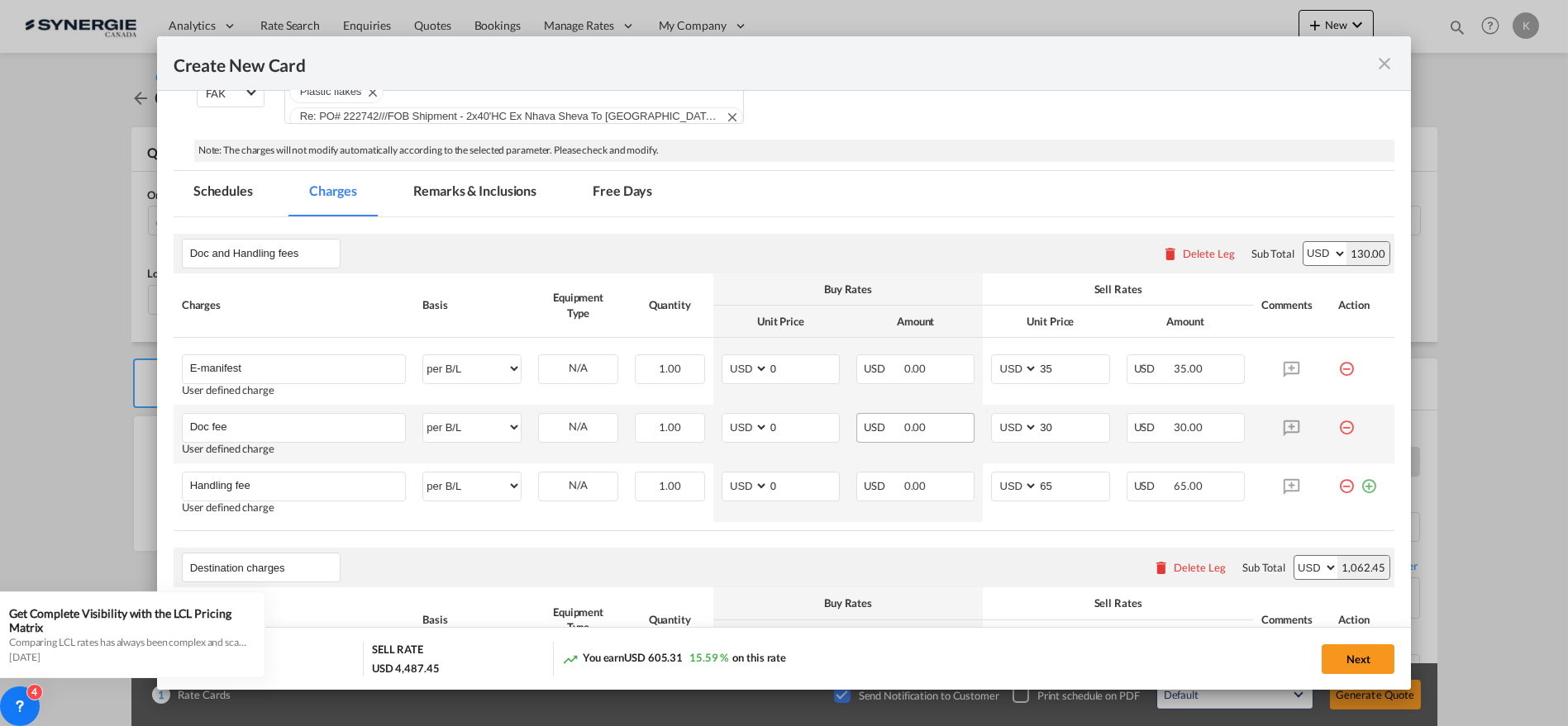
scroll to position [275, 0]
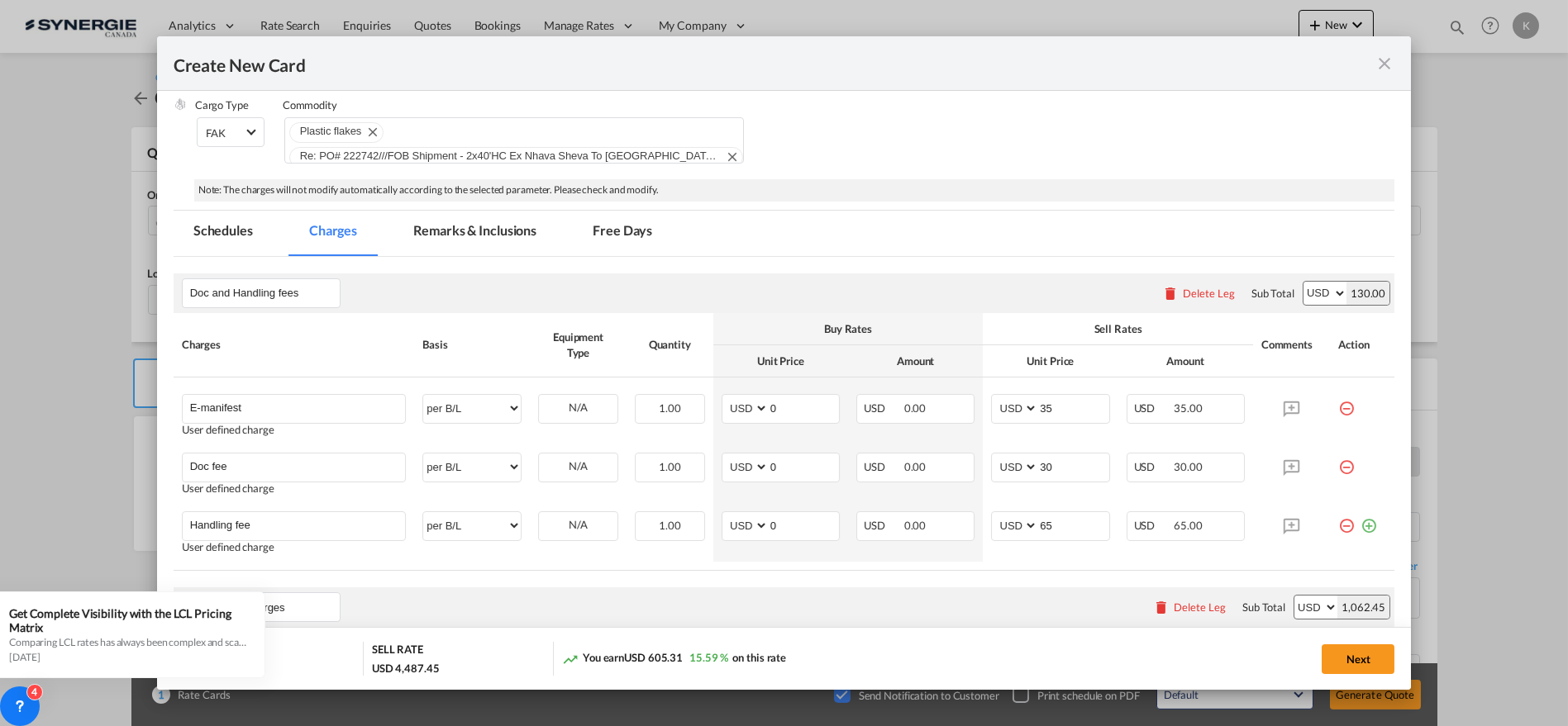
type input "53"
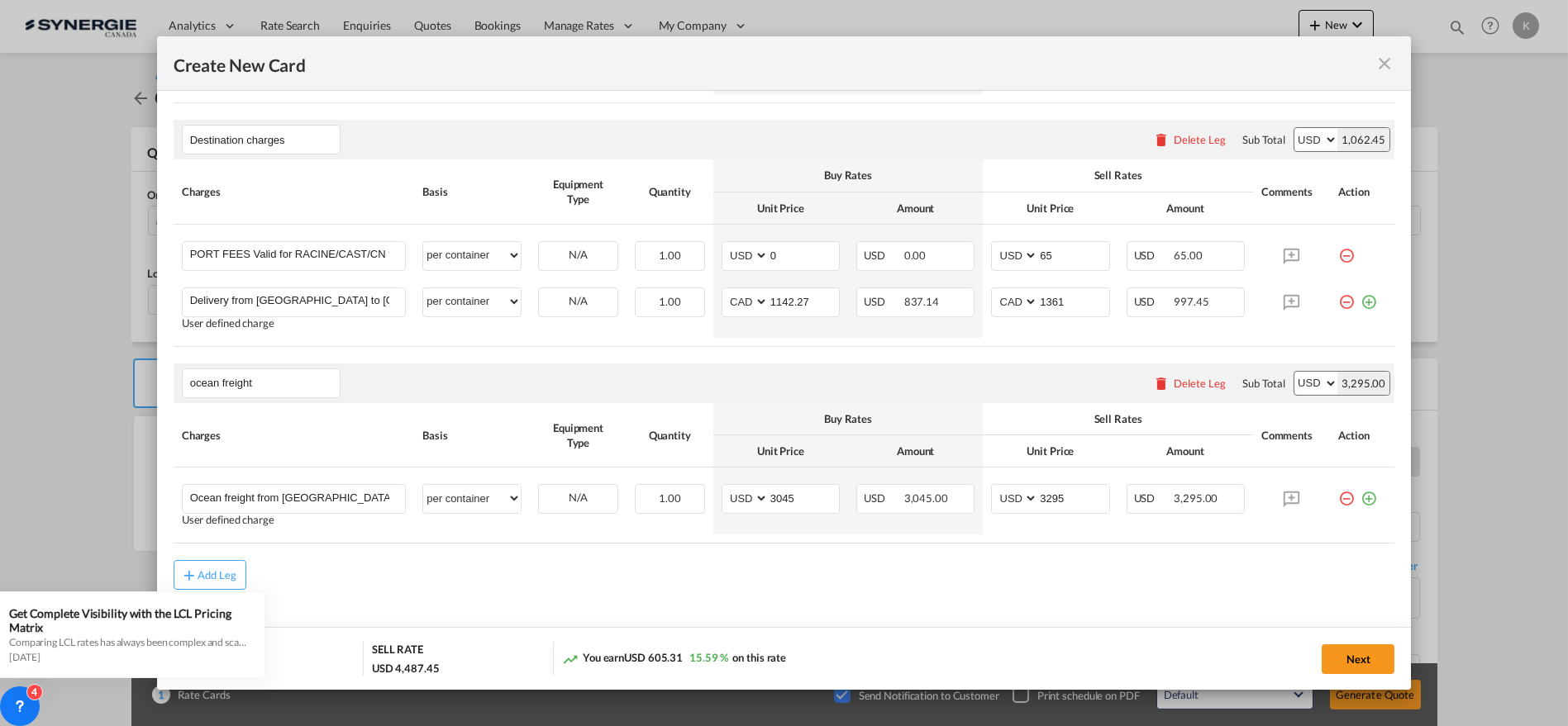
scroll to position [765, 0]
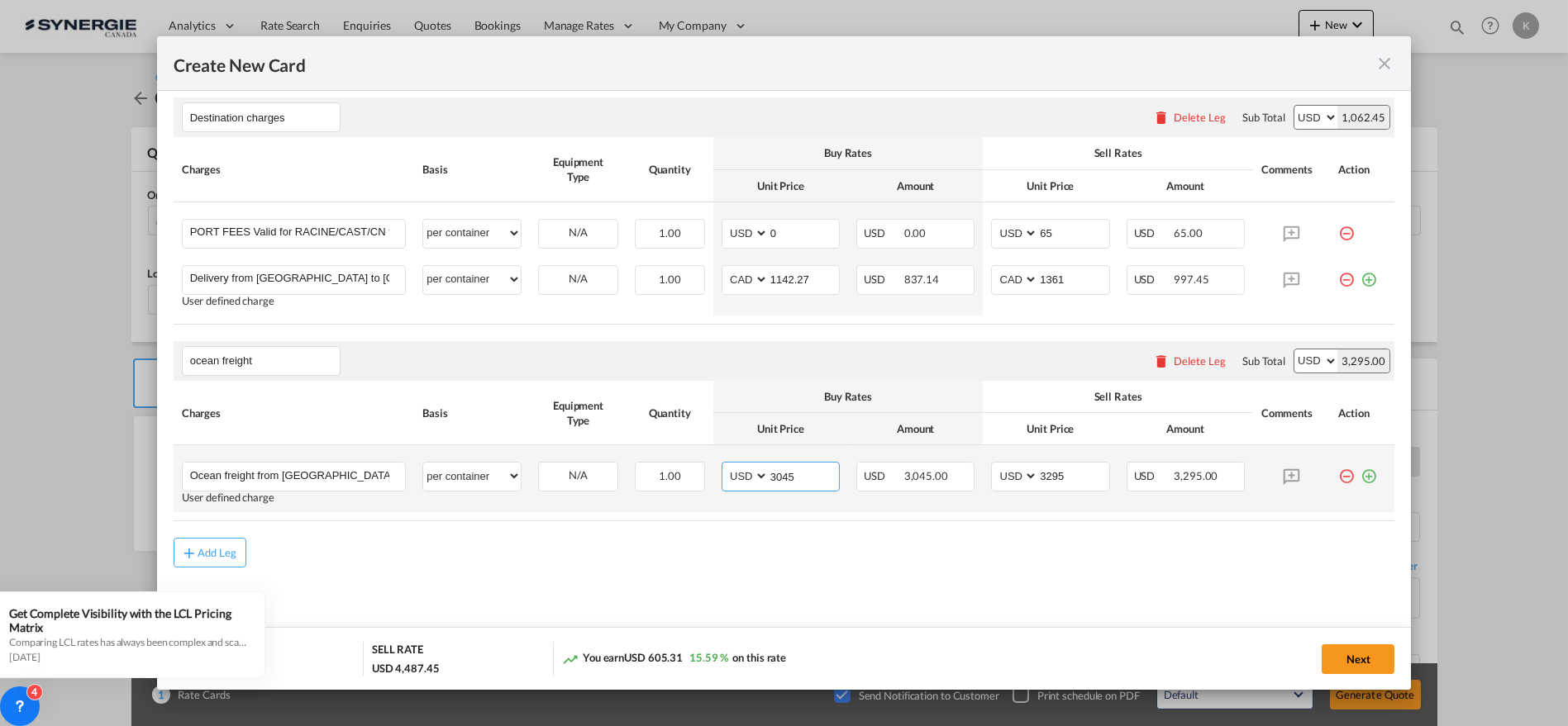
drag, startPoint x: 757, startPoint y: 479, endPoint x: 744, endPoint y: 484, distance: 13.9
click at [744, 484] on md-input-container "AED AFN ALL AMD ANG AOA ARS AUD AWG AZN BAM BBD BDT BGN BHD BIF BMD BND BOB BRL…" at bounding box center [781, 477] width 118 height 30
type input "3645"
type input "3895"
click at [1372, 663] on button "Next" at bounding box center [1358, 660] width 73 height 30
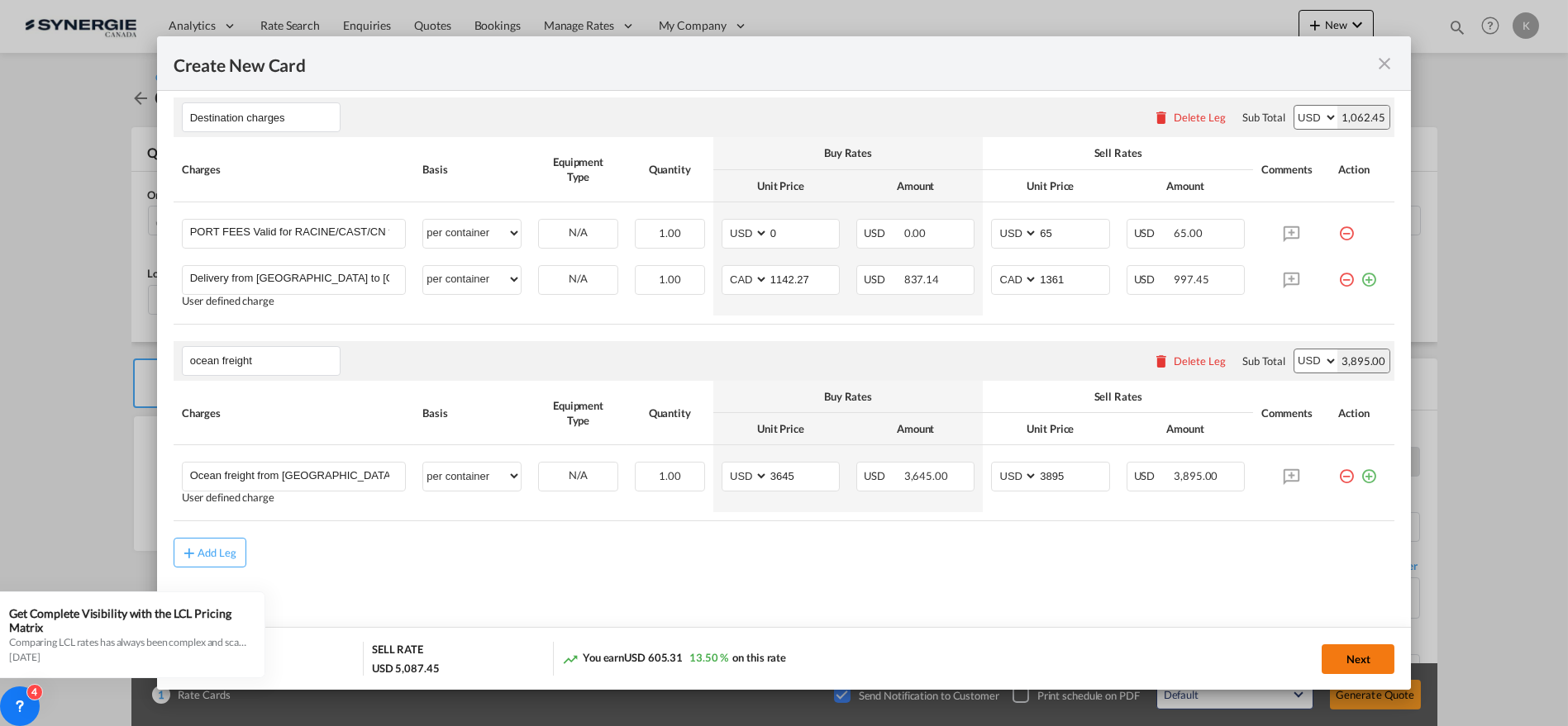
type input "[DATE]"
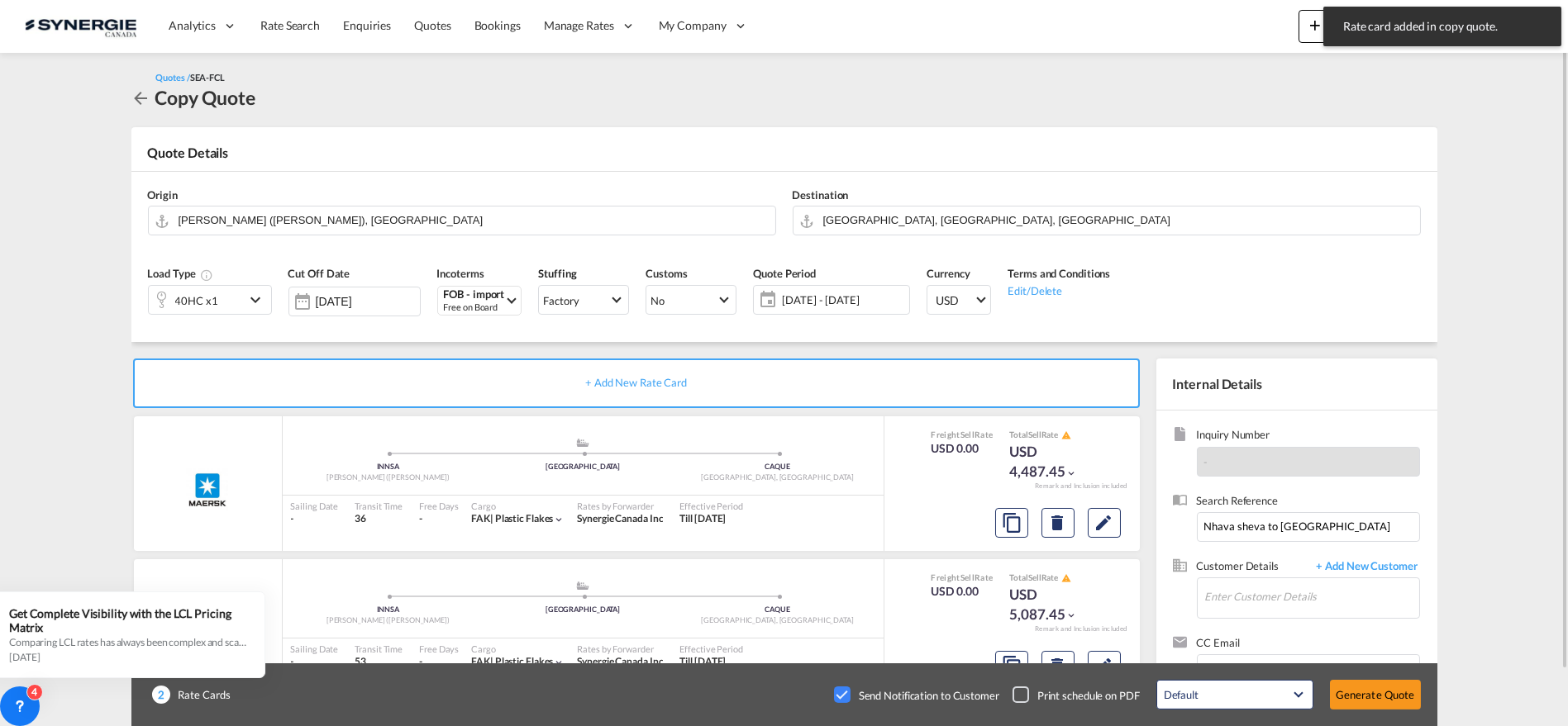
scroll to position [60, 0]
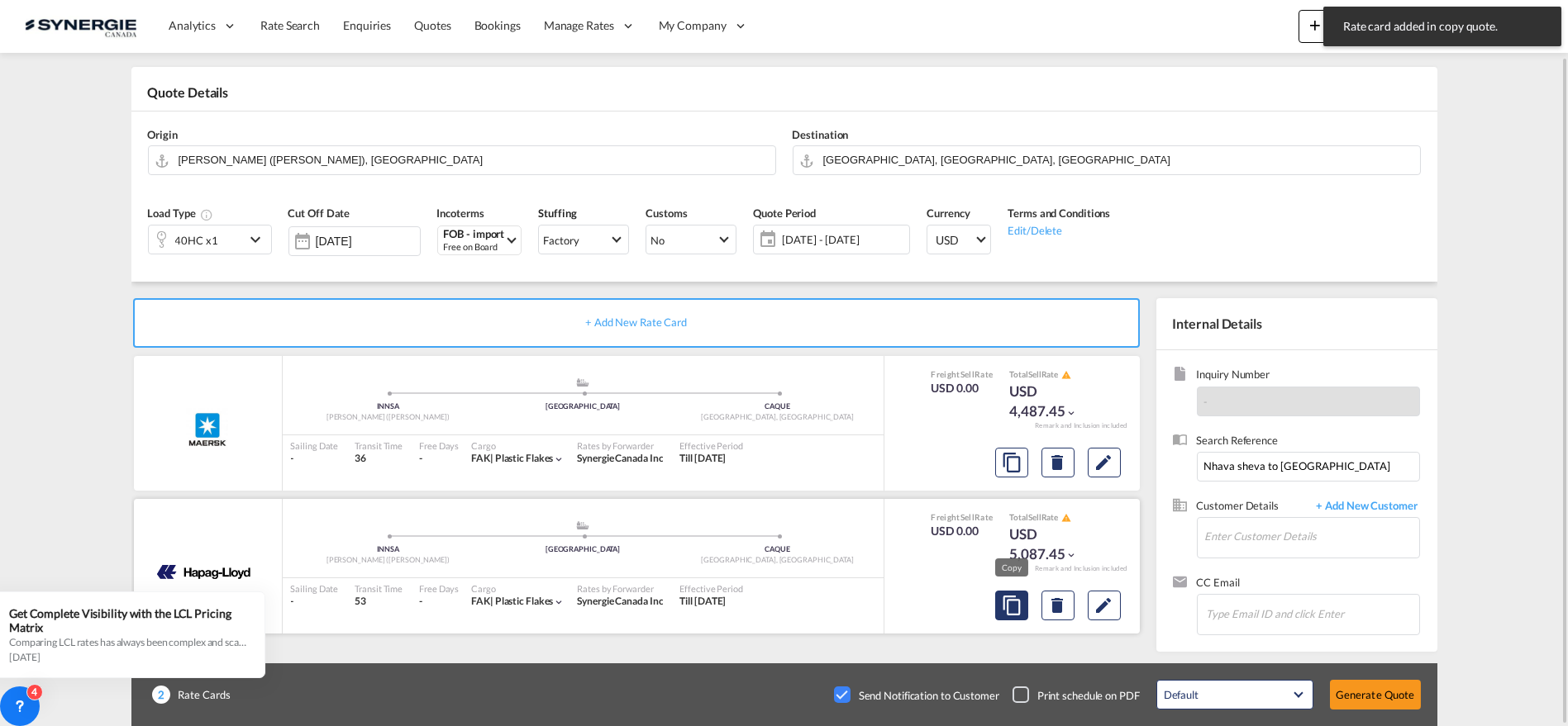
click at [1005, 472] on md-icon "assets/icons/custom/copyQuote.svg" at bounding box center [1011, 462] width 20 height 20
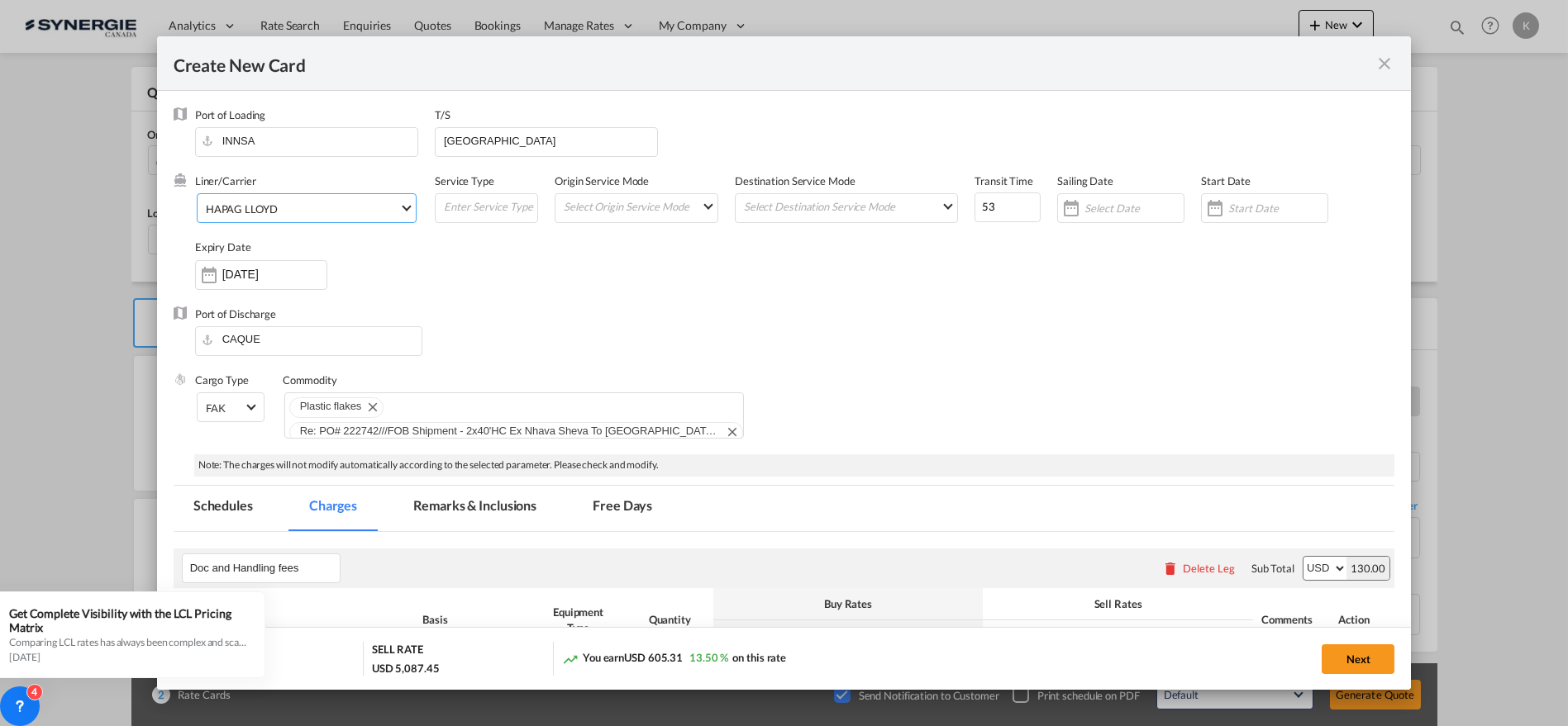
click at [269, 210] on div "HAPAG LLOYD" at bounding box center [242, 209] width 72 height 13
type md-option "12"
type md-option "2"
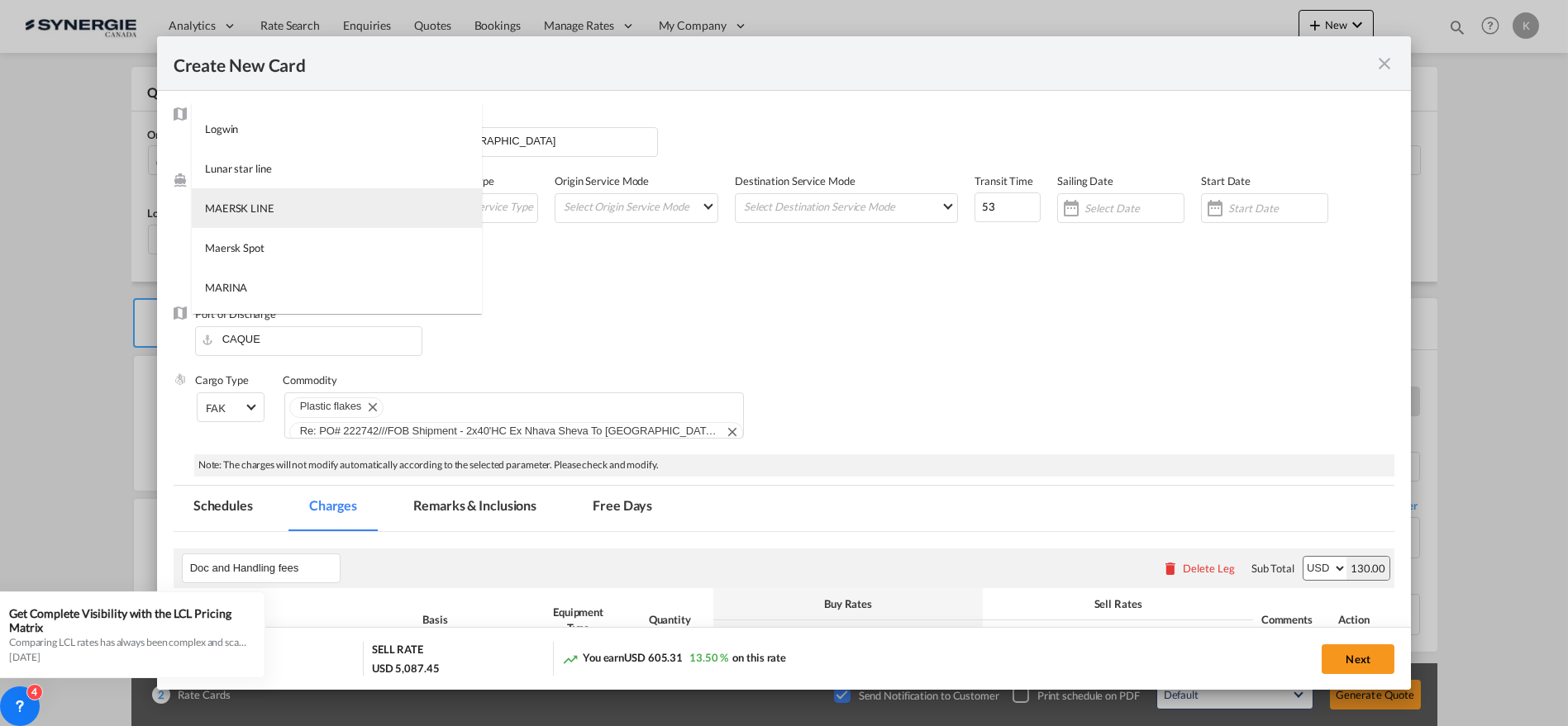
scroll to position [2207, 0]
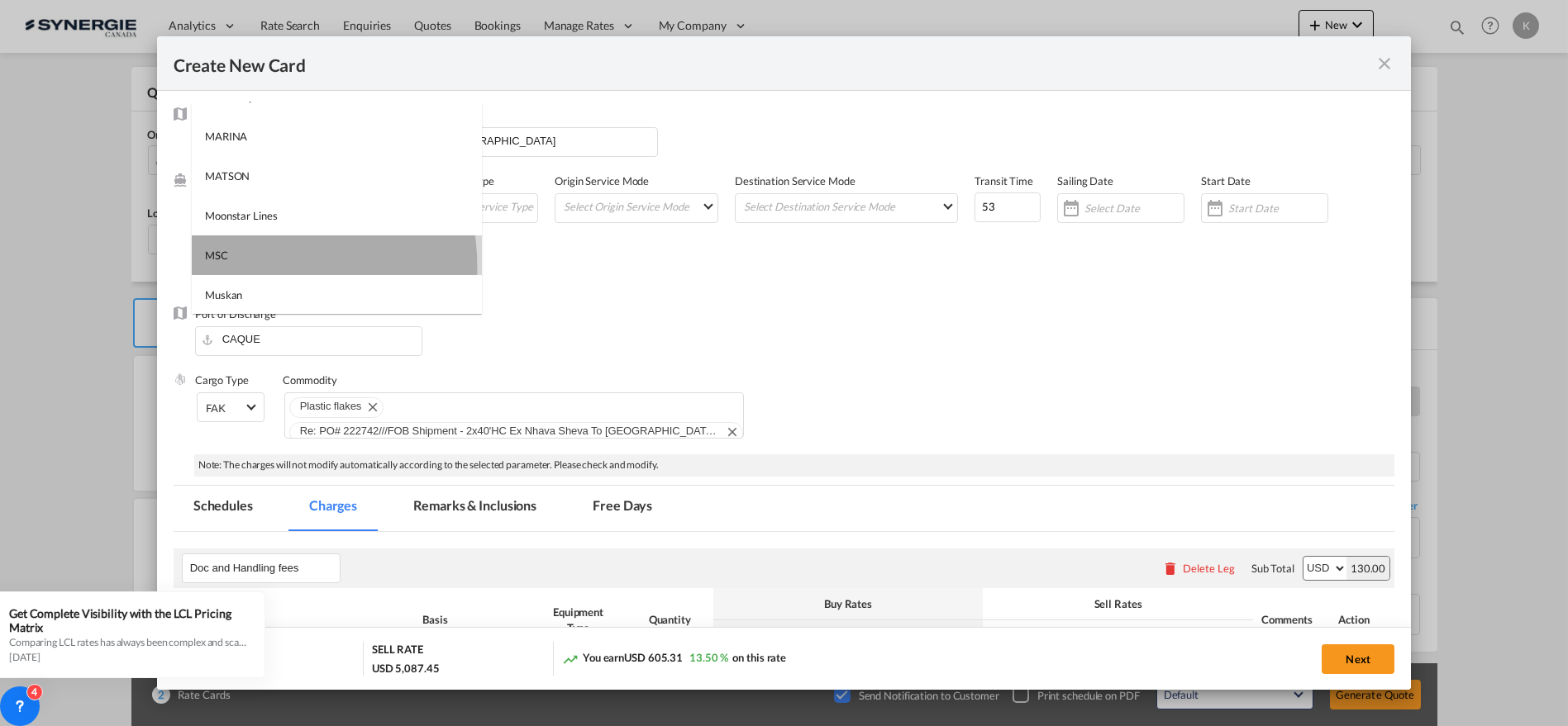
click at [244, 265] on md-option "MSC" at bounding box center [337, 255] width 290 height 39
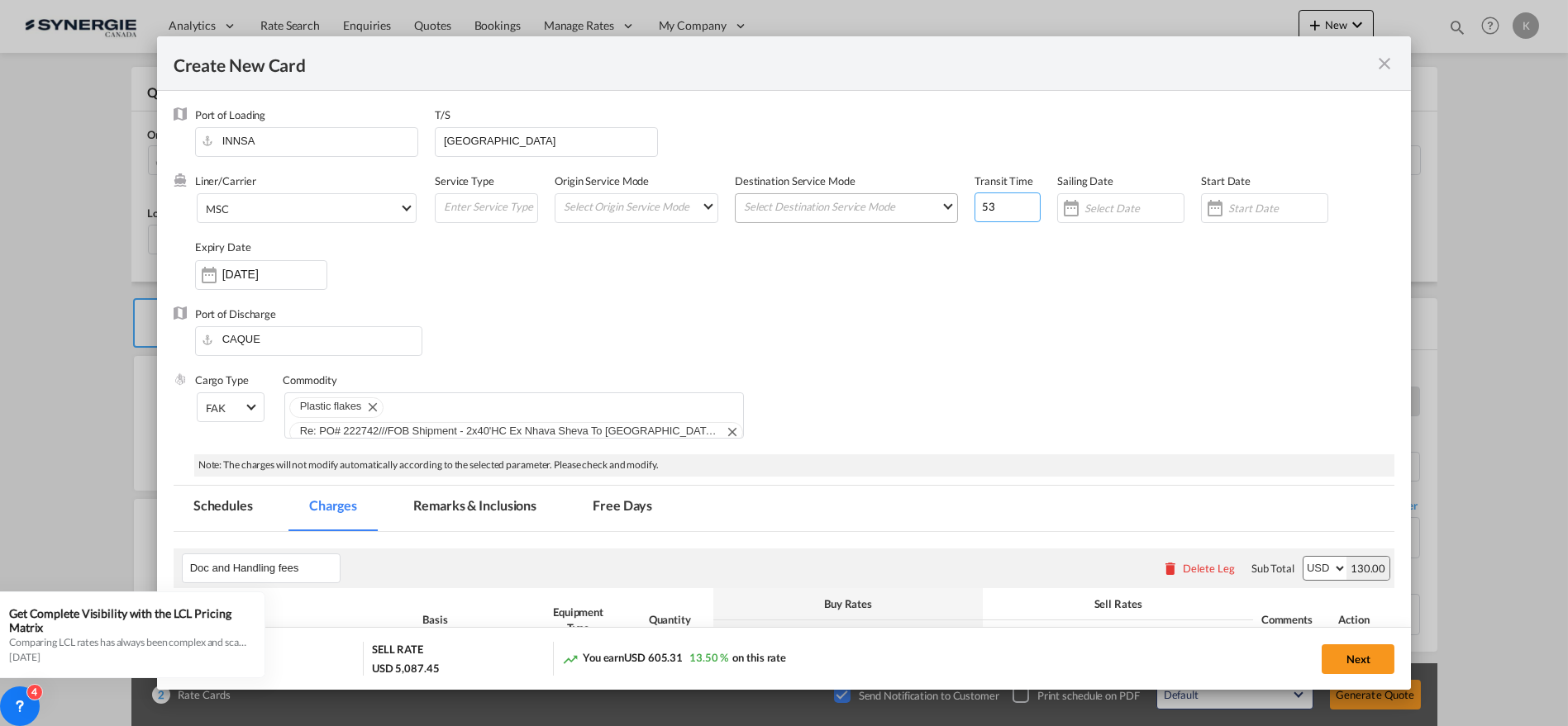
drag, startPoint x: 984, startPoint y: 214, endPoint x: 946, endPoint y: 213, distance: 38.0
click at [946, 213] on div "Liner/Carrier MSC Service Type Origin Service Mode Select Origin Service Mode S…" at bounding box center [795, 239] width 1200 height 132
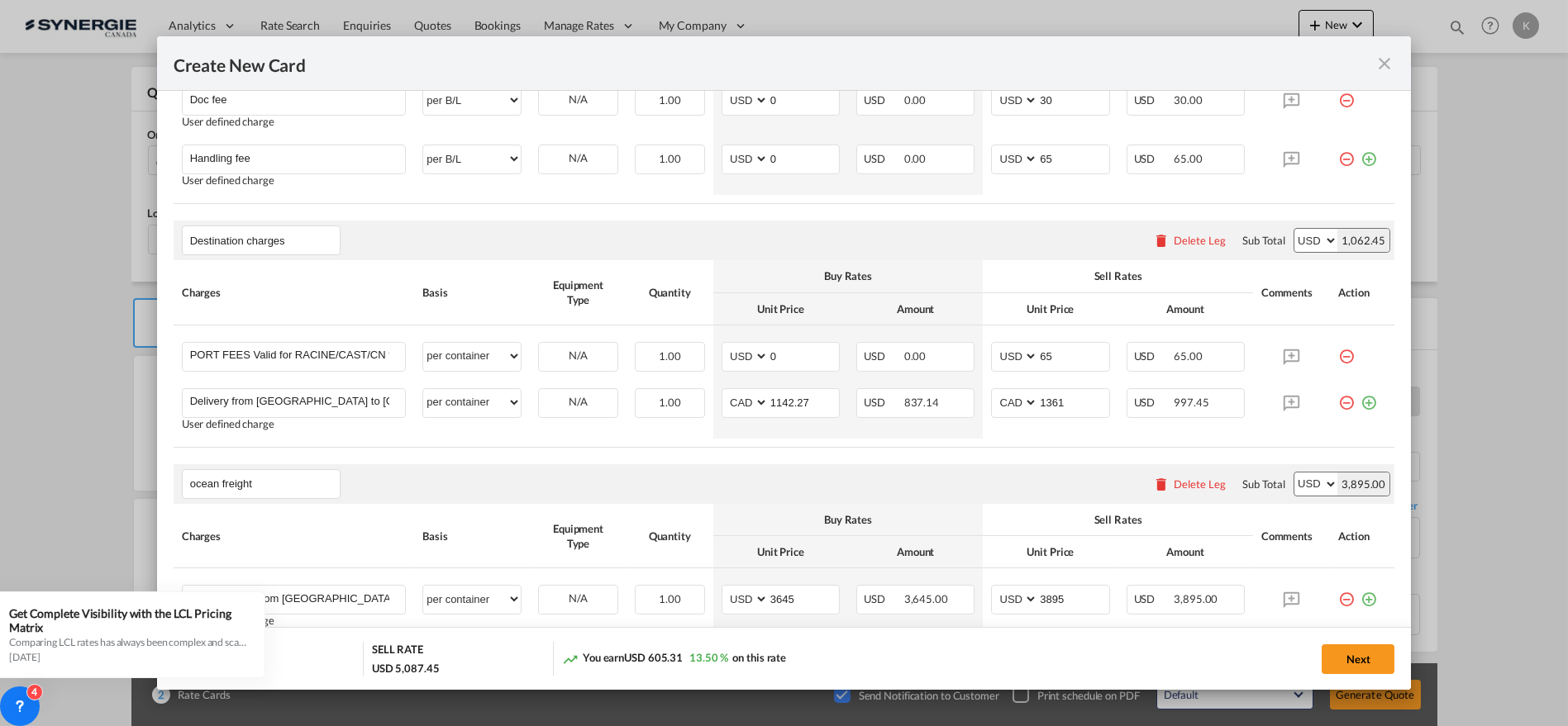
scroll to position [733, 0]
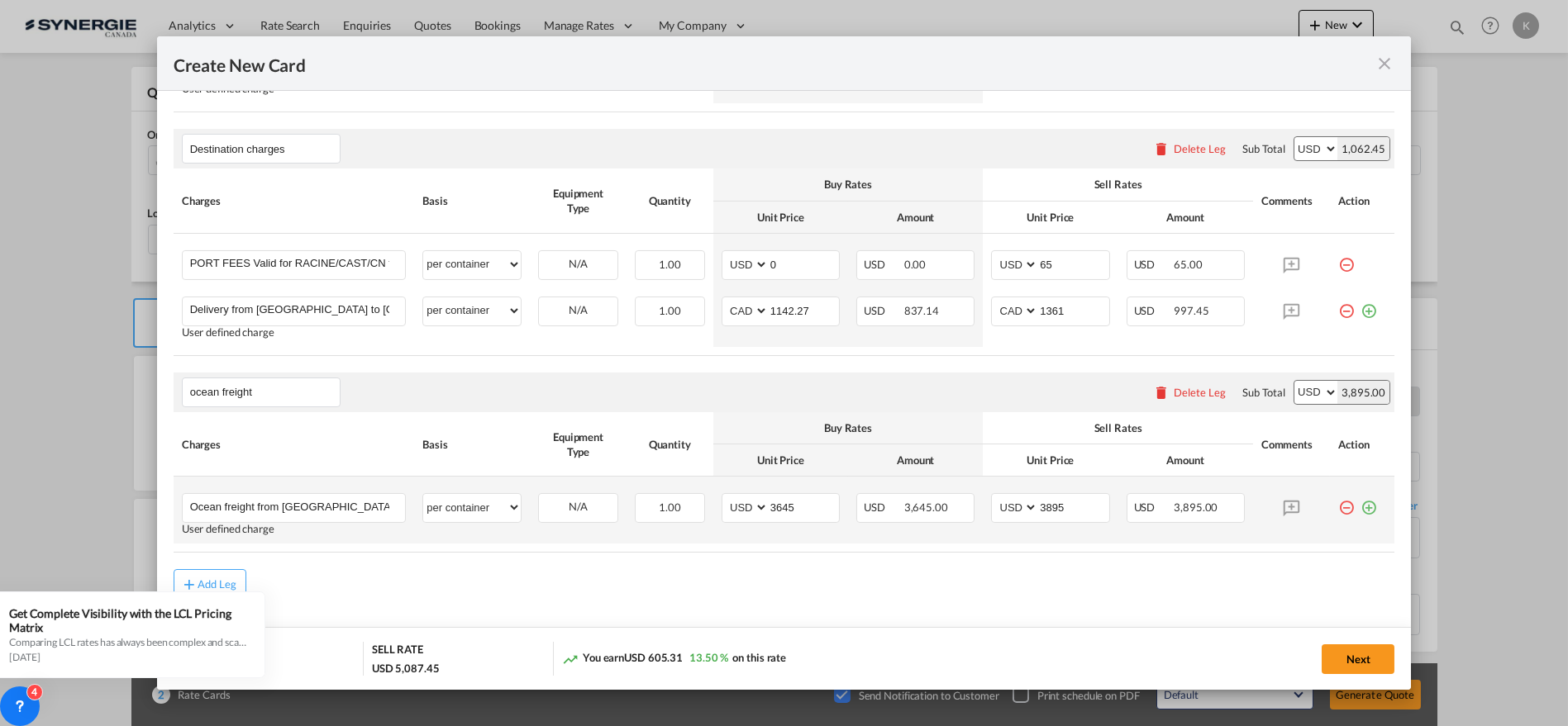
type input "44"
click at [701, 513] on tr "Ocean freight from Nhava Sheva to montreal Please Enter User Defined Charges Ca…" at bounding box center [784, 511] width 1222 height 67
drag, startPoint x: 794, startPoint y: 501, endPoint x: 703, endPoint y: 508, distance: 91.3
click at [704, 508] on tr "Ocean freight from Nhava Sheva to montreal Please Enter User Defined Charges Ca…" at bounding box center [784, 511] width 1222 height 67
type input "4365"
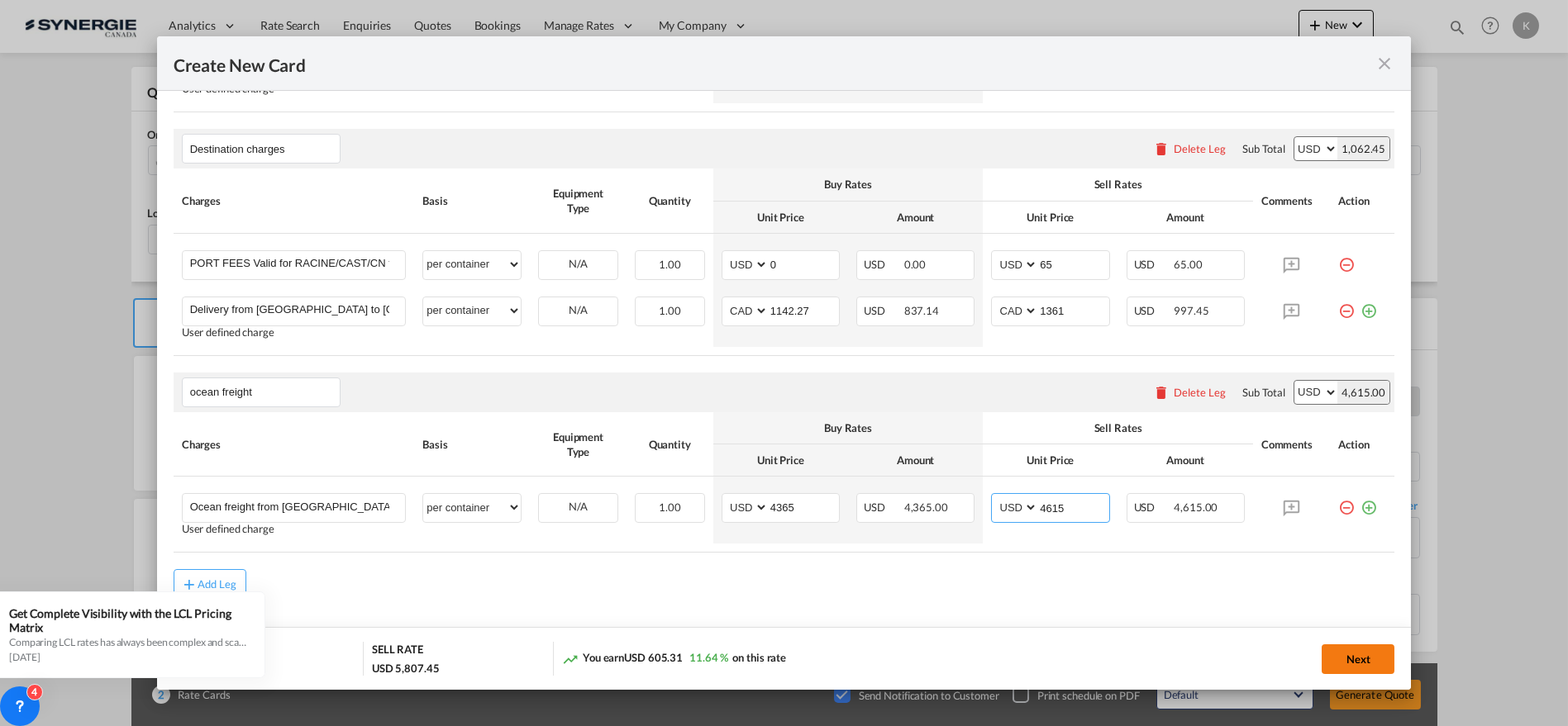
type input "4615"
click at [1361, 654] on button "Next" at bounding box center [1358, 660] width 73 height 30
type input "[DATE]"
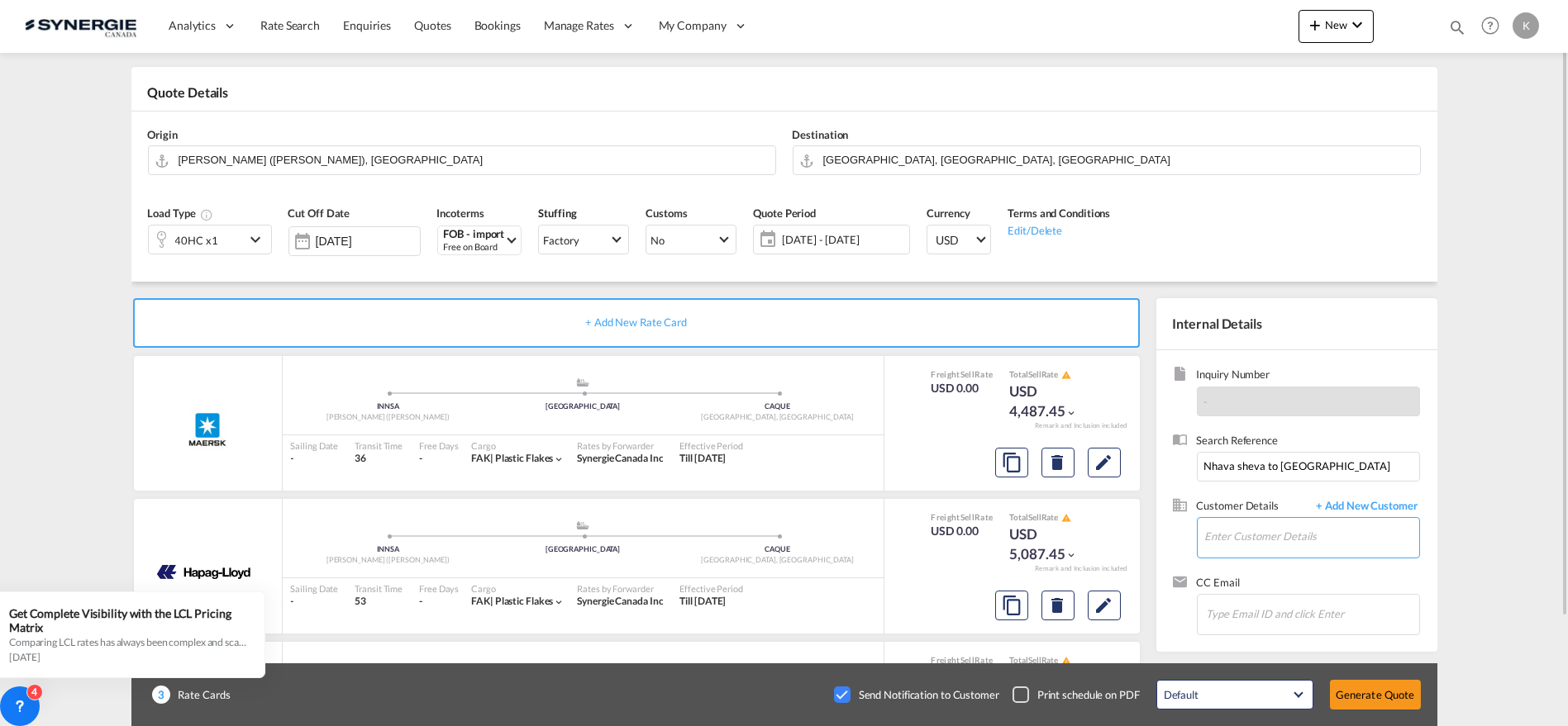
click at [1266, 534] on input "Enter Customer Details" at bounding box center [1312, 537] width 214 height 37
click at [1235, 504] on div "David Paquet dpaquet@ tilton group.com | tilton" at bounding box center [1312, 494] width 216 height 45
type input "tilton, David Paquet, dpaquet@tiltongroup.com"
click at [1390, 692] on button "Generate Quote" at bounding box center [1375, 695] width 91 height 30
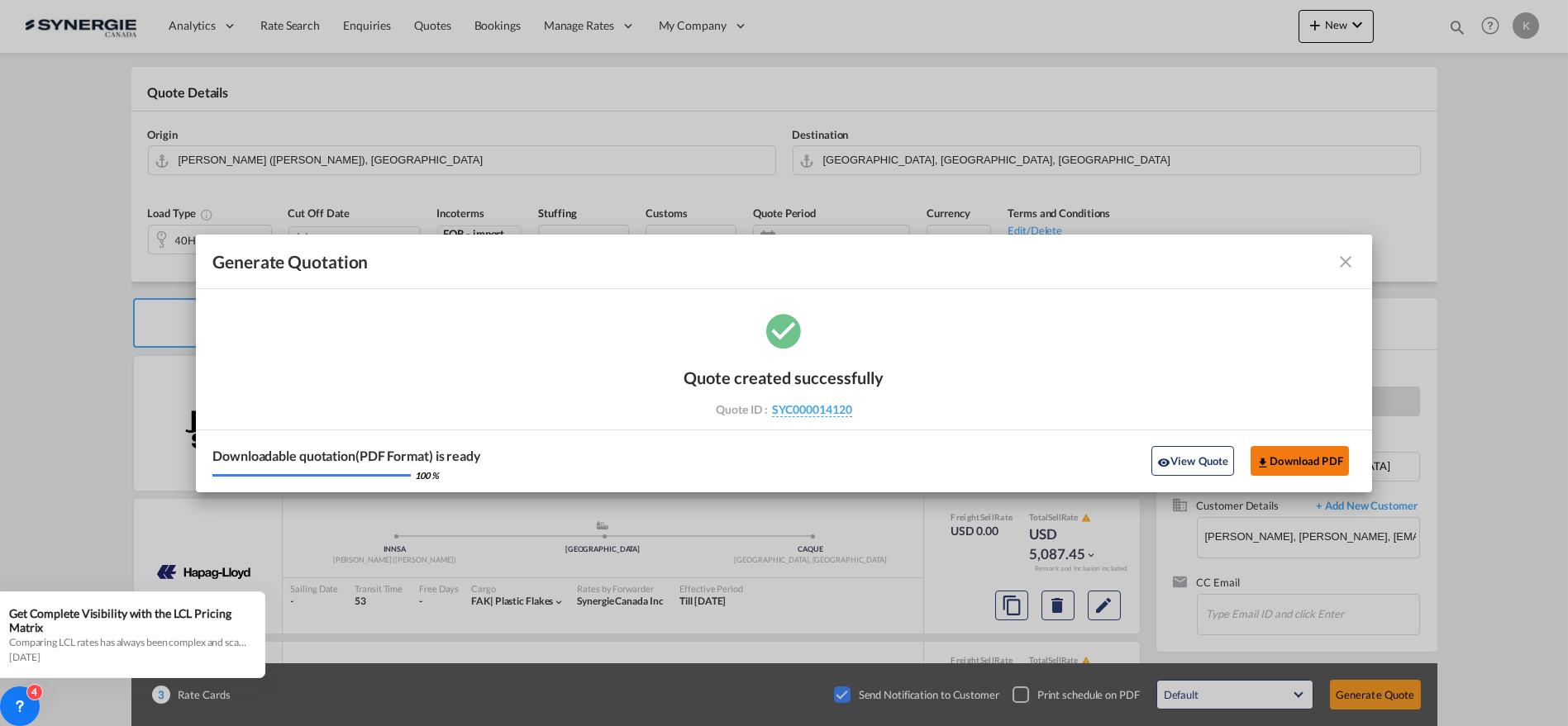
click at [1287, 457] on button "Download PDF" at bounding box center [1299, 461] width 98 height 30
click at [1340, 258] on md-icon "icon-close fg-AAA8AD cursor m-0" at bounding box center [1345, 261] width 20 height 20
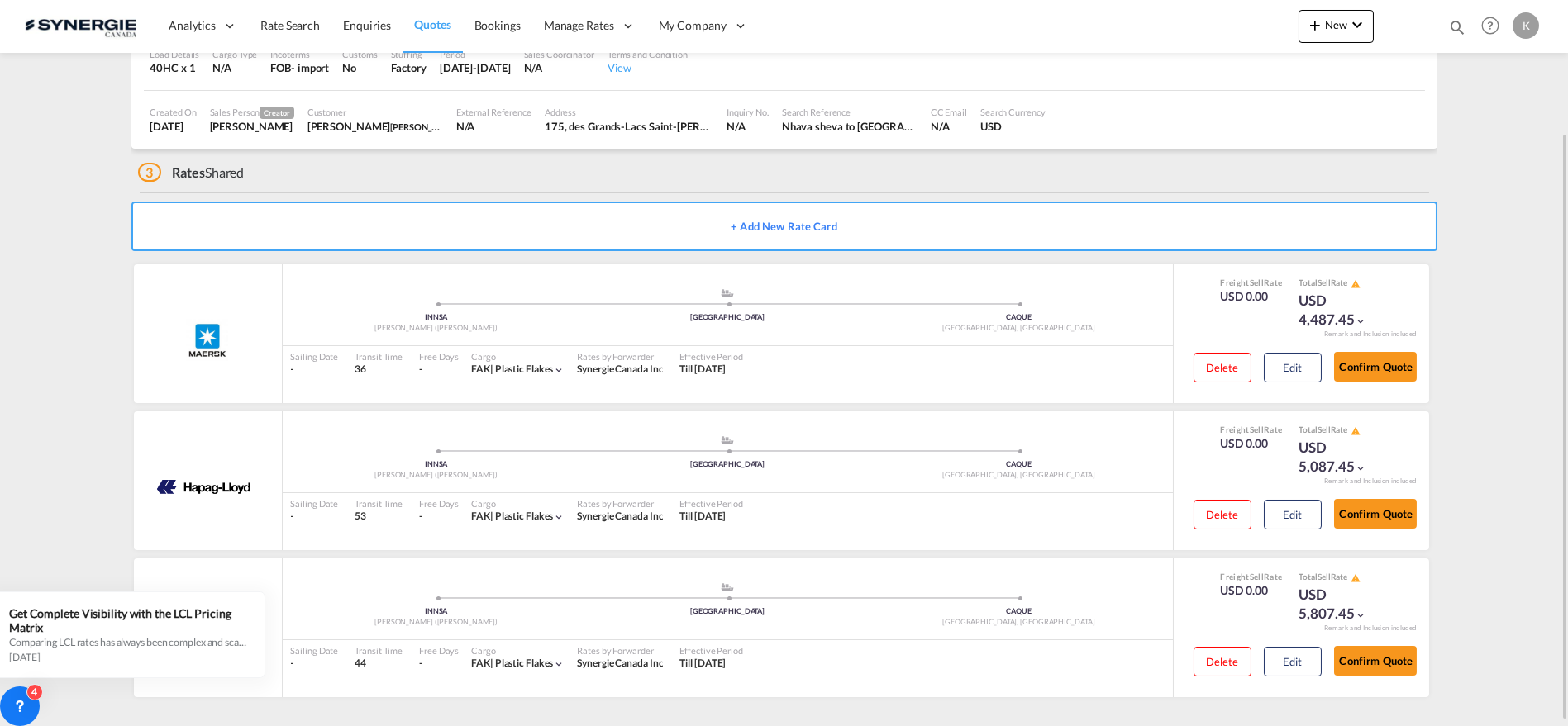
scroll to position [167, 0]
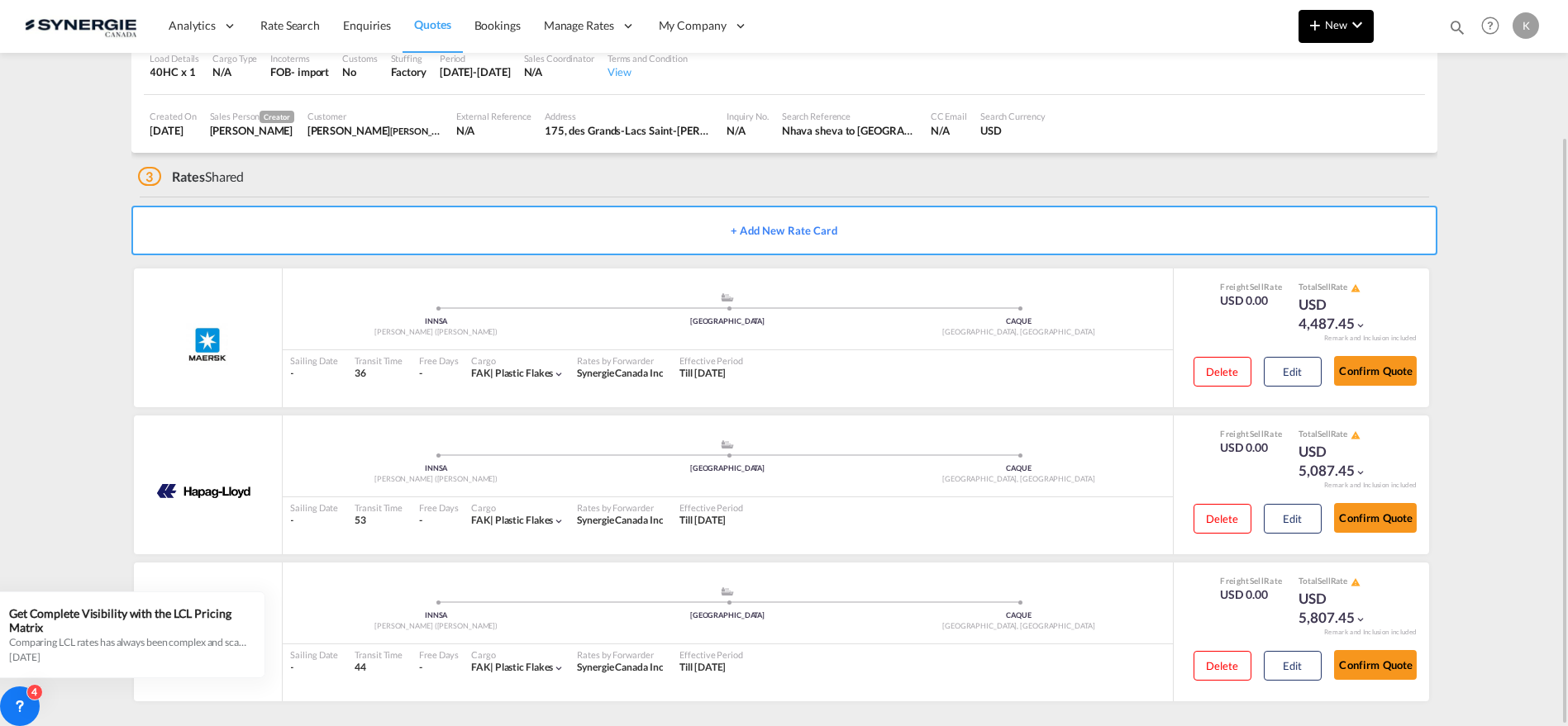
click at [1326, 19] on span "New" at bounding box center [1336, 24] width 62 height 13
click at [1285, 119] on span "Quote" at bounding box center [1291, 123] width 18 height 33
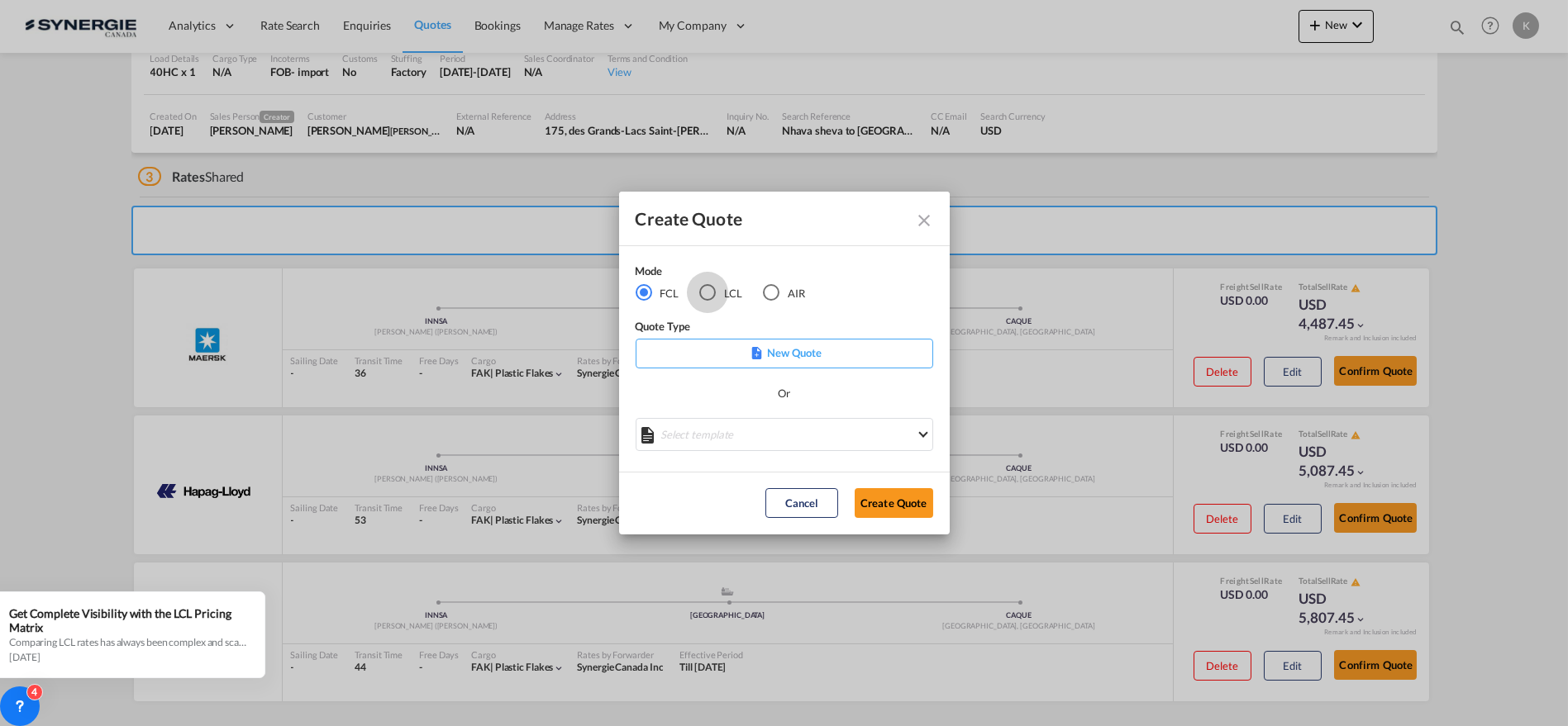
click at [711, 295] on div "LCL" at bounding box center [708, 293] width 17 height 17
click at [805, 426] on md-select "Select template New DAP Import LCL Karen Mercier | 09 Jul 2025 BRAZIL LCL EXPOR…" at bounding box center [784, 434] width 298 height 33
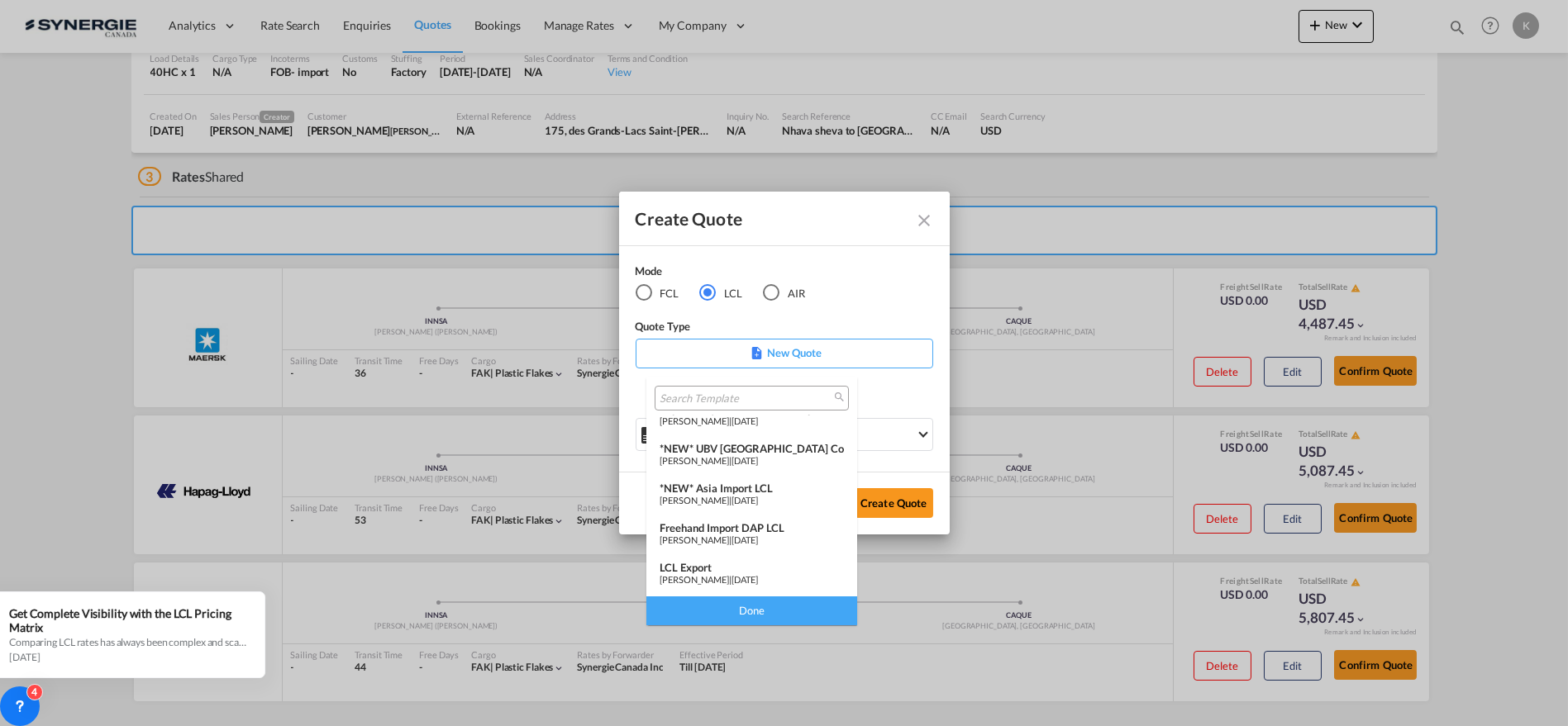
scroll to position [187, 0]
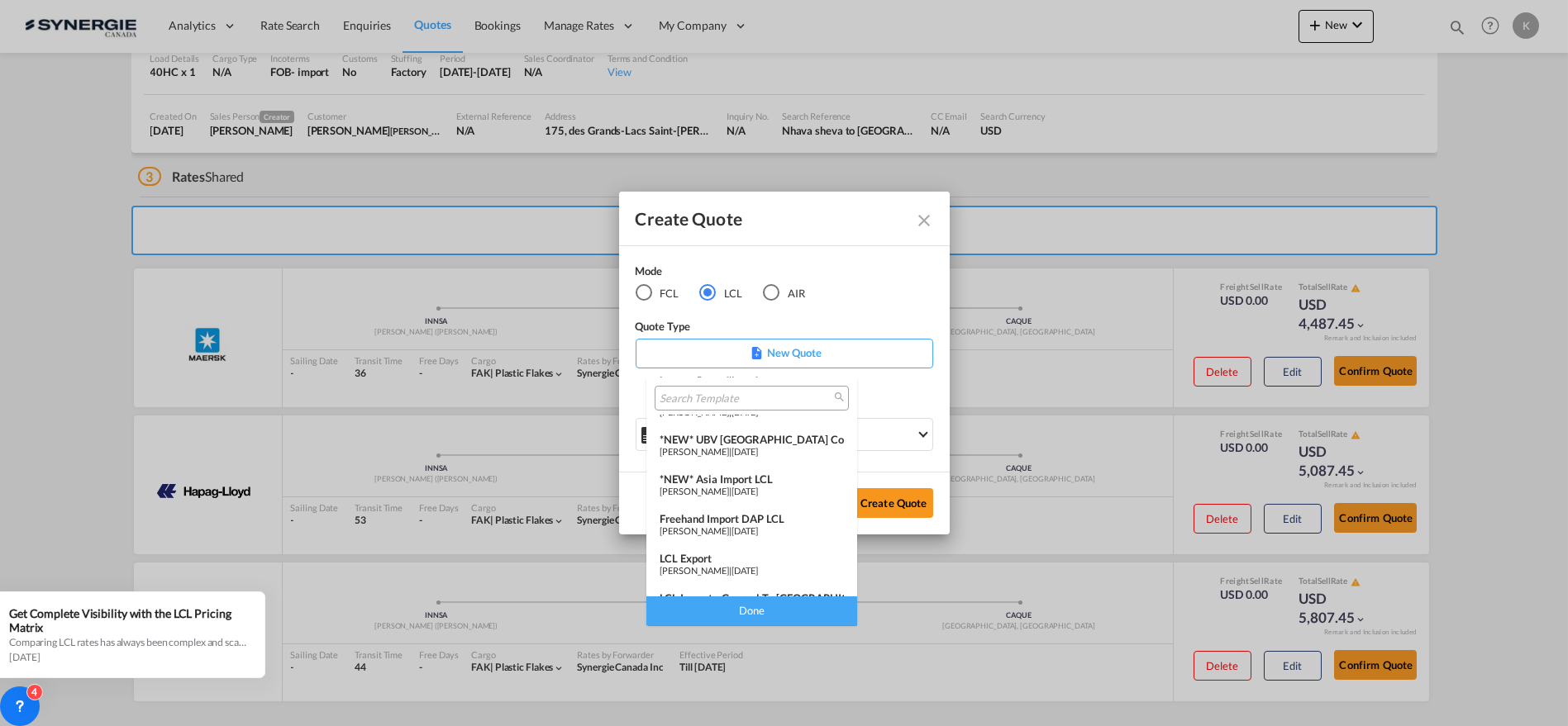
click at [758, 486] on span "06 Dec 2024" at bounding box center [745, 490] width 26 height 10
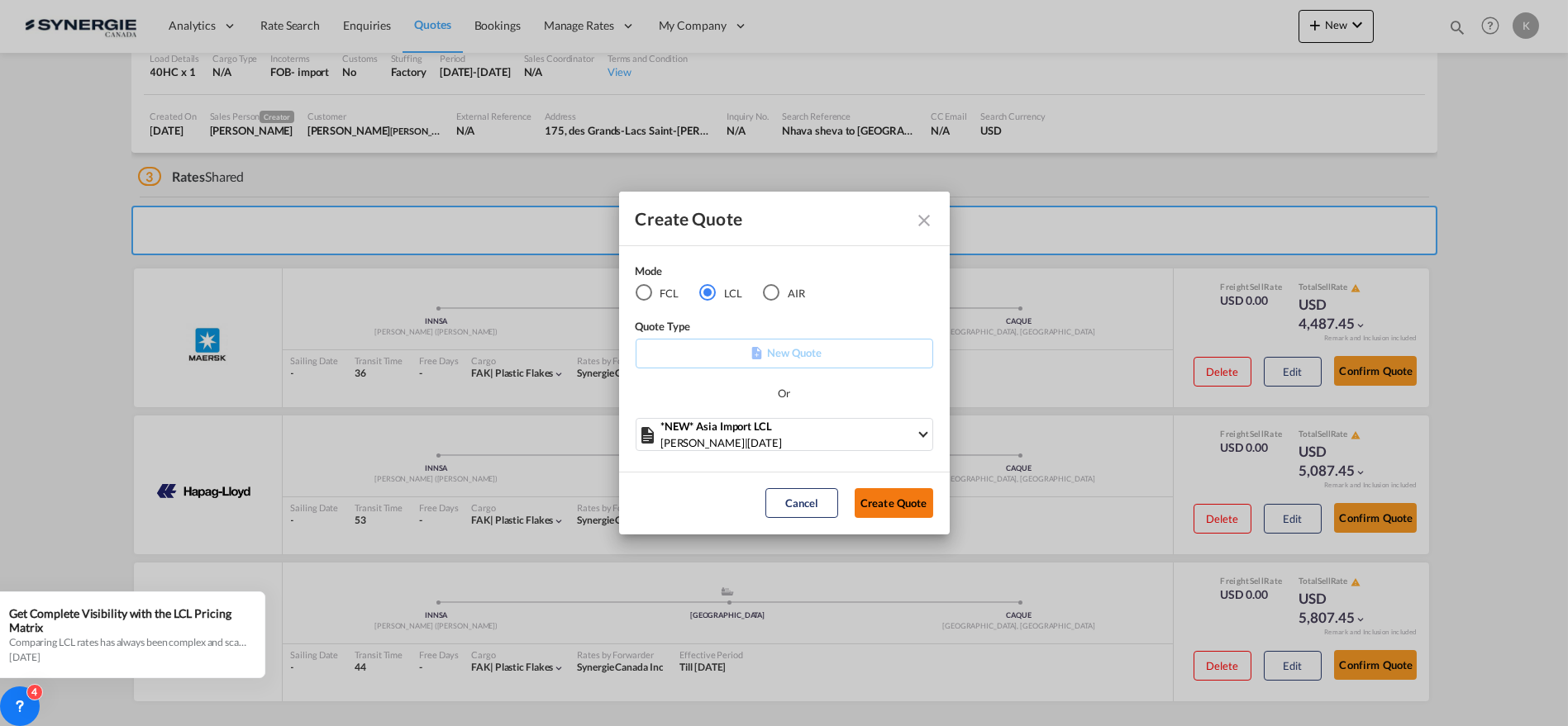
click at [893, 507] on button "Create Quote" at bounding box center [894, 503] width 79 height 30
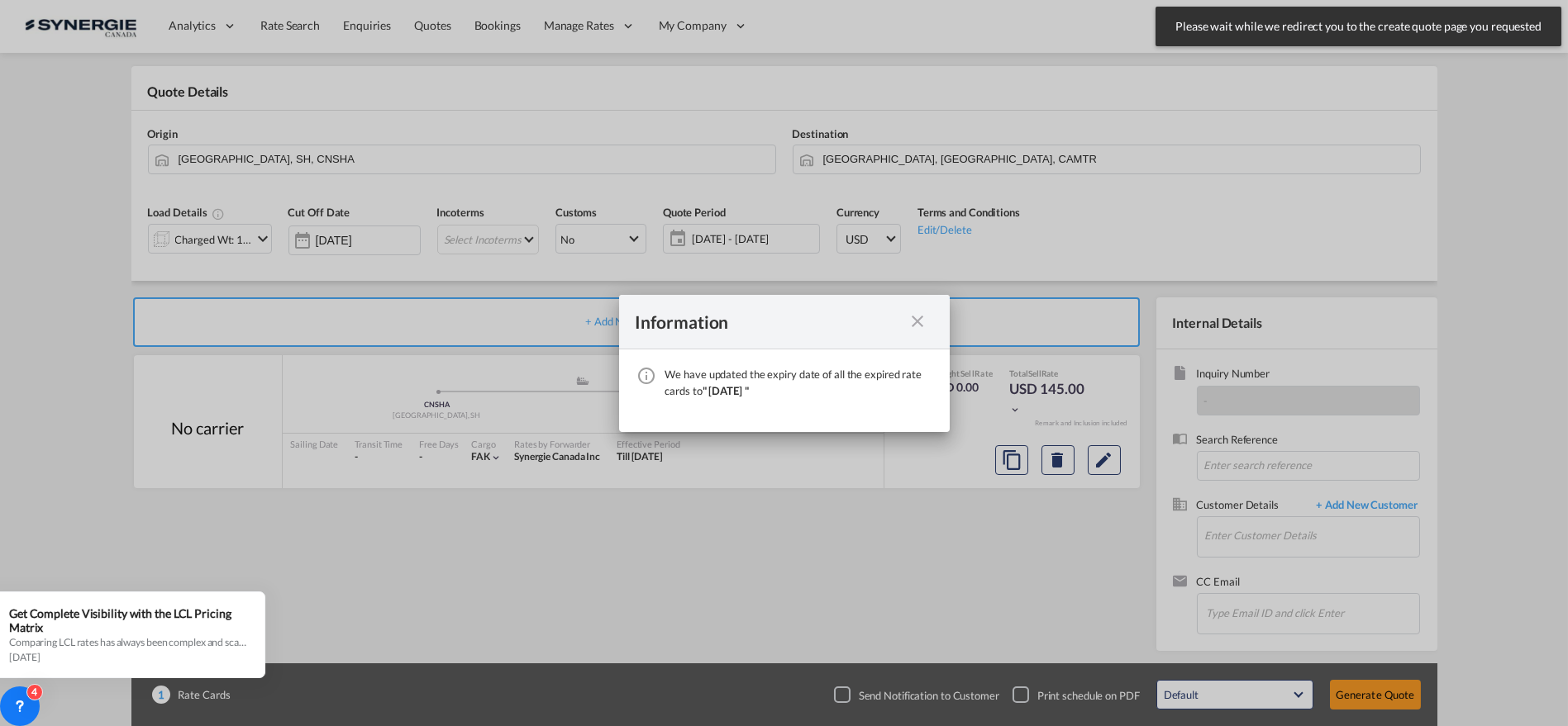
scroll to position [60, 0]
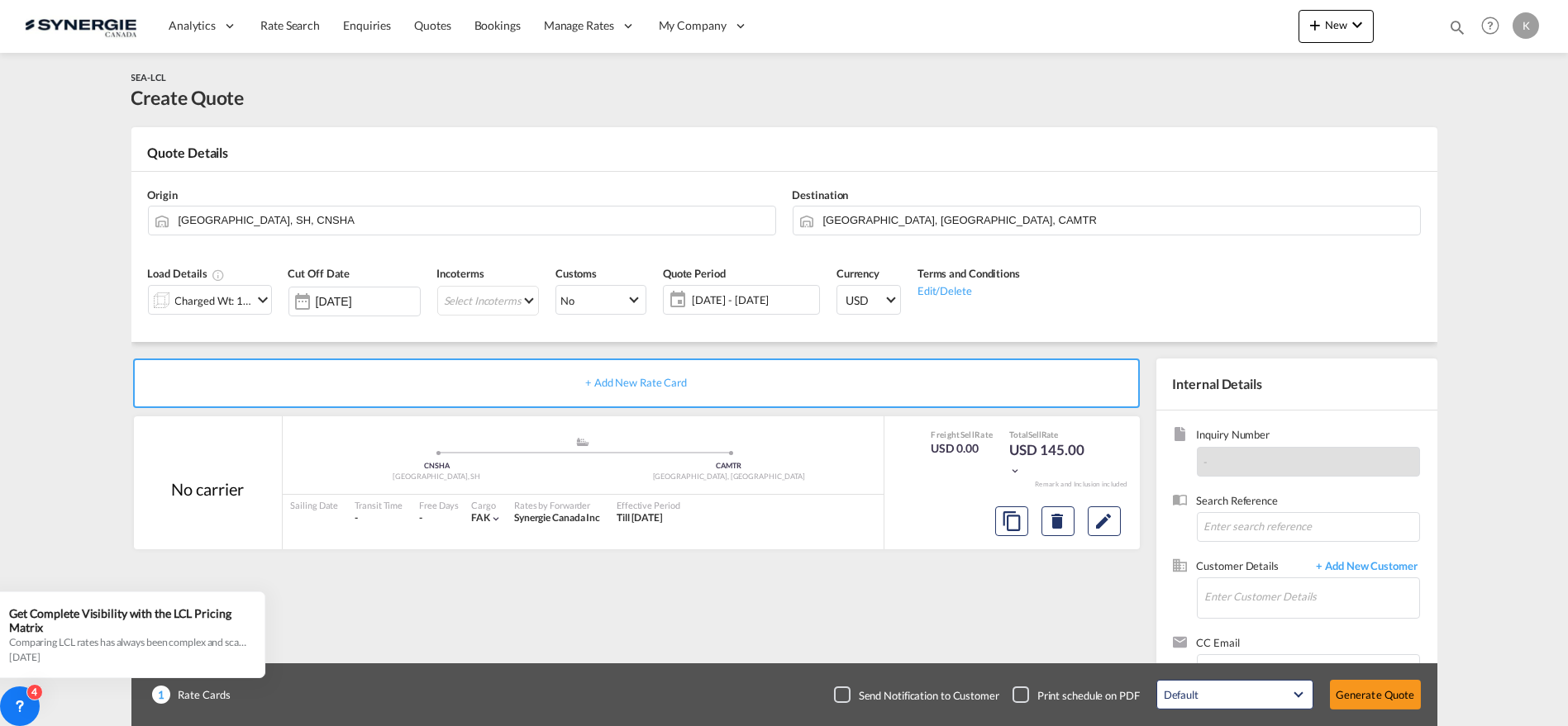
scroll to position [60, 0]
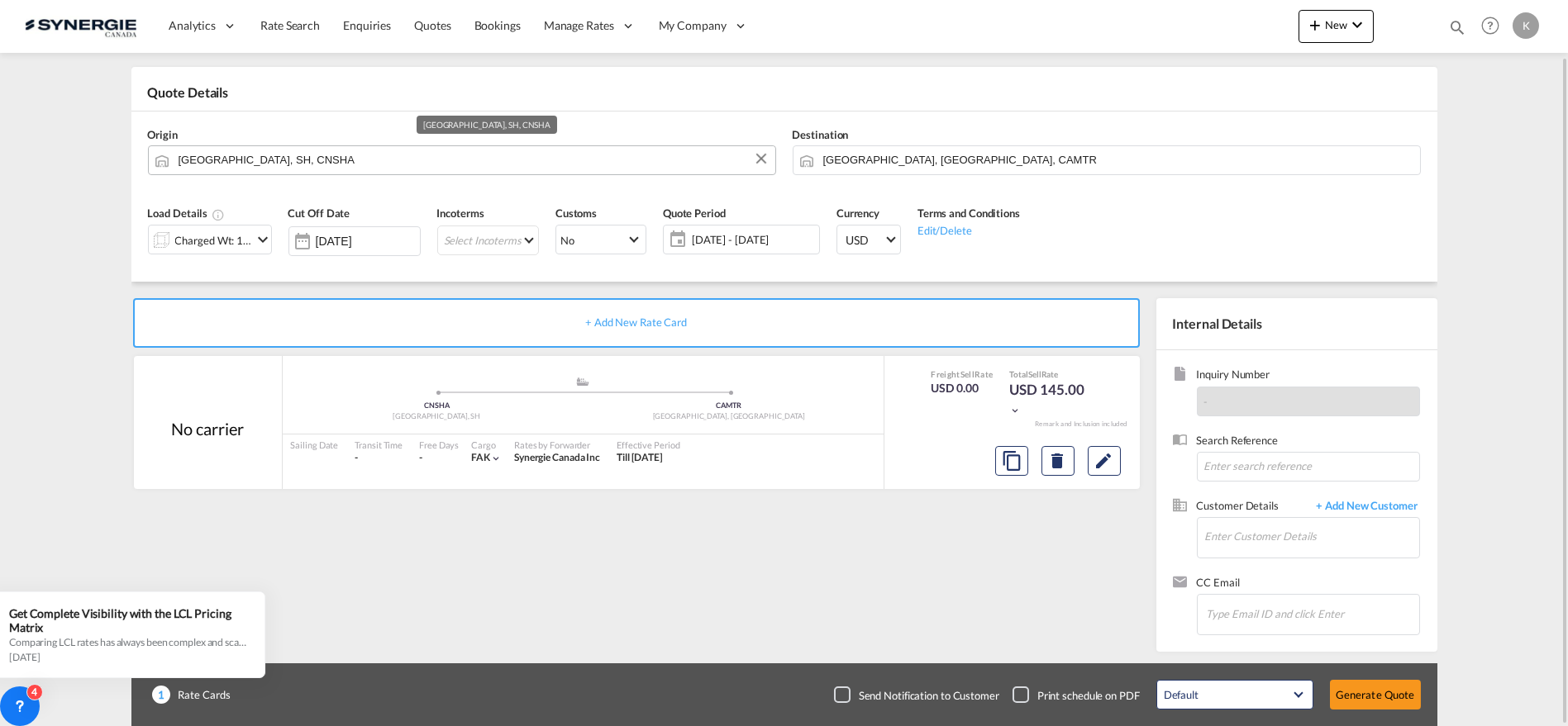
click at [340, 155] on input "[GEOGRAPHIC_DATA], SH, CNSHA" at bounding box center [473, 159] width 589 height 29
paste input "HEBEI"
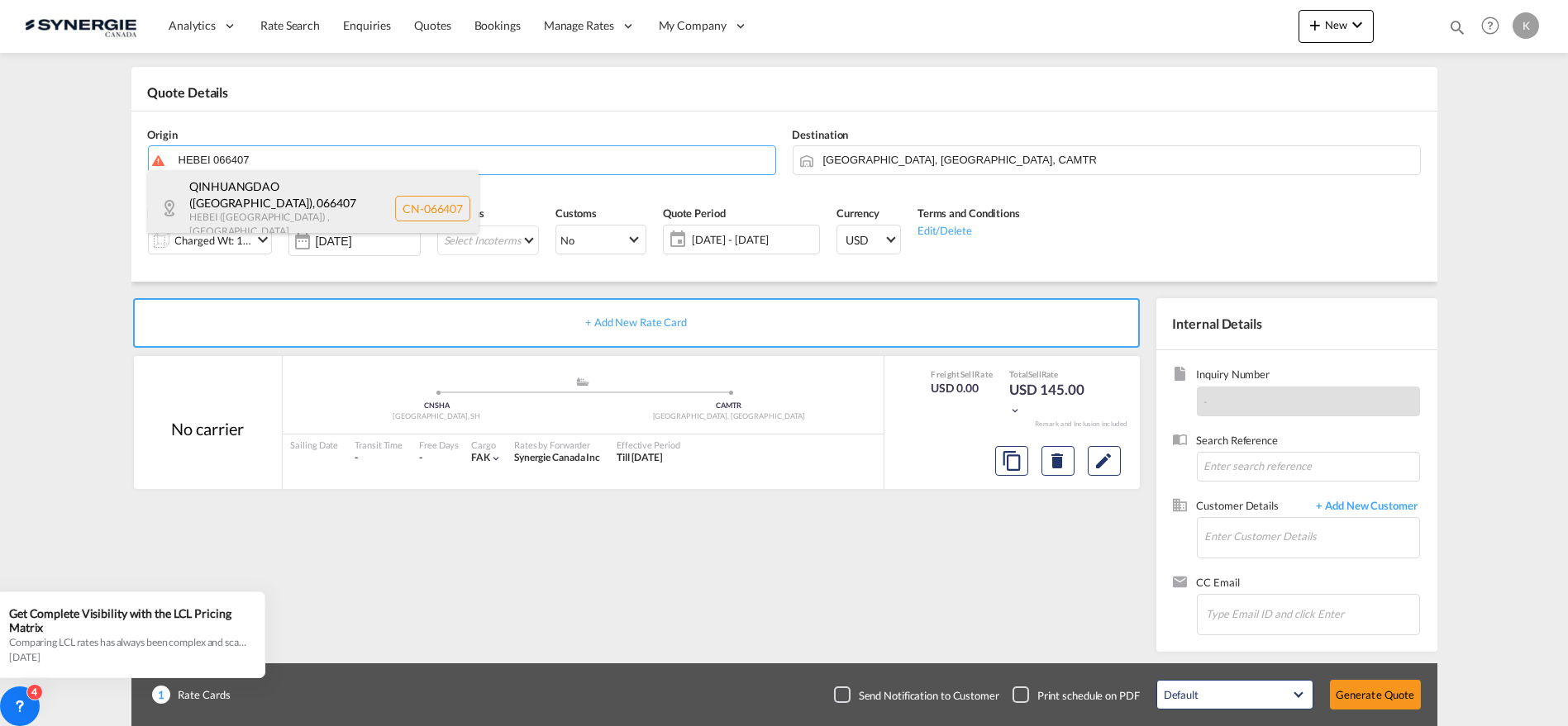
click at [289, 205] on div "[GEOGRAPHIC_DATA] ([GEOGRAPHIC_DATA]) , 066407 [GEOGRAPHIC_DATA] ([GEOGRAPHIC_D…" at bounding box center [313, 209] width 330 height 77
type input "CN-066407, [GEOGRAPHIC_DATA] ([GEOGRAPHIC_DATA]), [GEOGRAPHIC_DATA] ([GEOGRAPHI…"
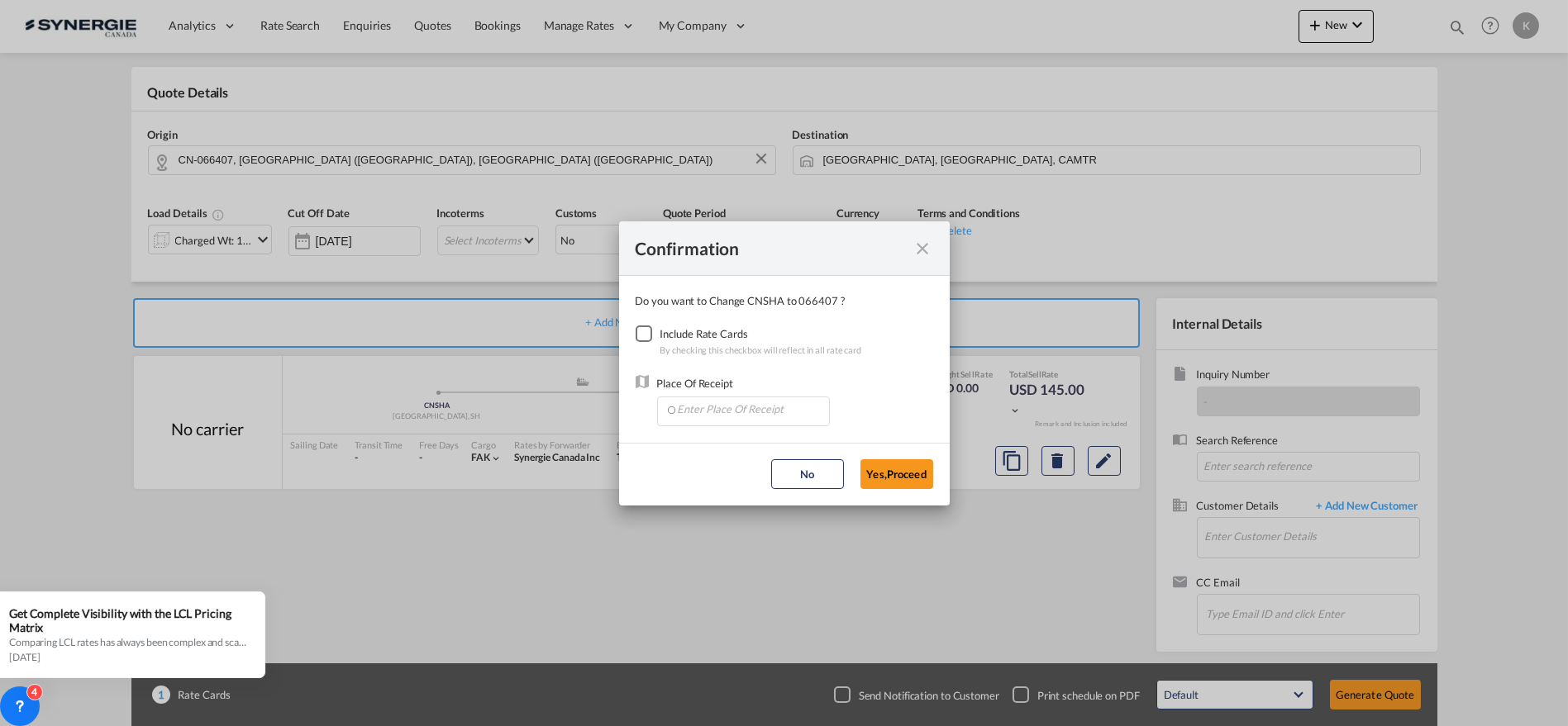
click at [640, 334] on div "Checkbox No Ink" at bounding box center [644, 334] width 17 height 17
click at [704, 409] on input "Enter Place Of Receipt" at bounding box center [747, 410] width 164 height 24
click at [741, 405] on input "Enter Place Of Receipt" at bounding box center [747, 410] width 164 height 24
click at [734, 452] on span "CNTXG, Tianjin Xingang, TJ, [GEOGRAPHIC_DATA], [GEOGRAPHIC_DATA] & [GEOGRAPHIC_…" at bounding box center [992, 445] width 633 height 14
type input "CNTXG, Tianjin Xingang, TJ, [GEOGRAPHIC_DATA], [GEOGRAPHIC_DATA] & [GEOGRAPHIC_…"
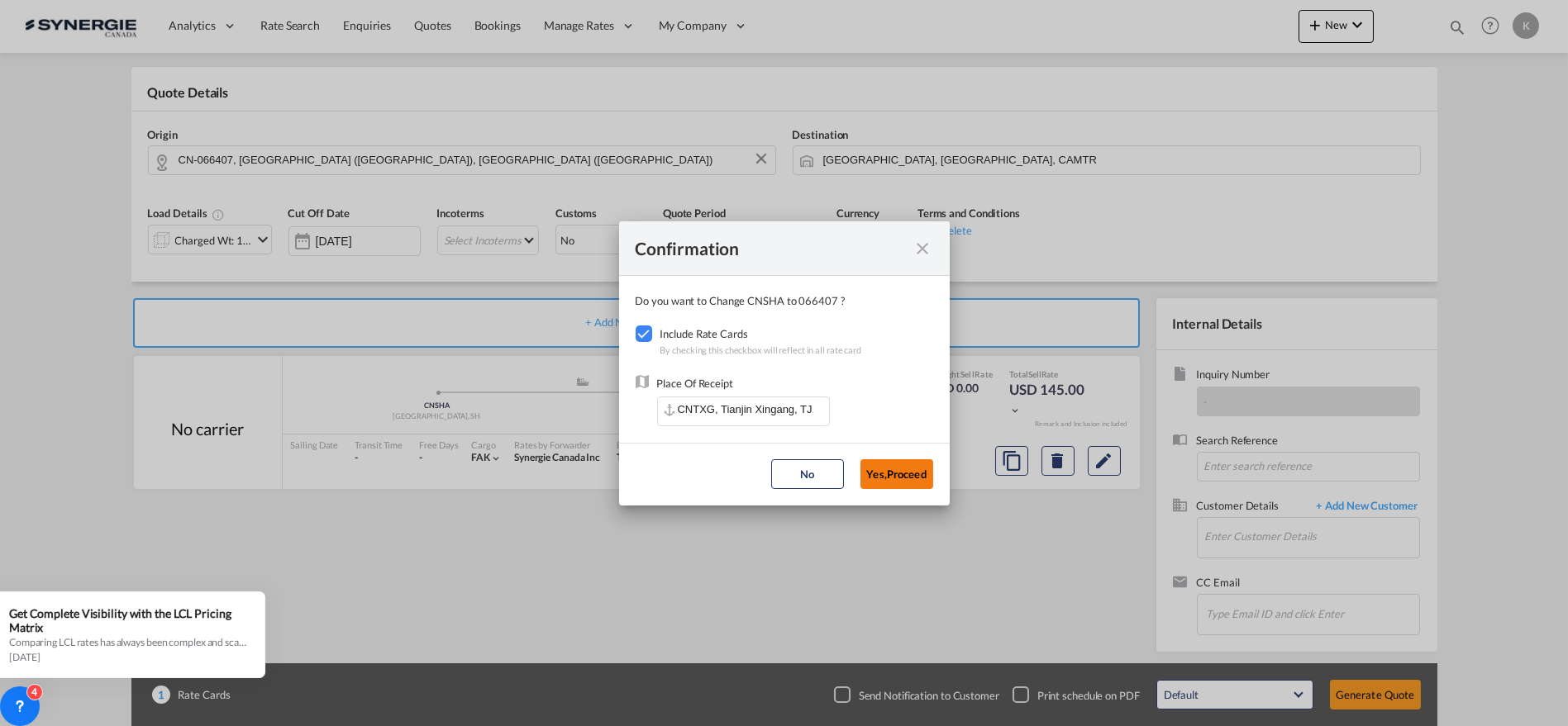
click at [891, 473] on button "Yes,Proceed" at bounding box center [897, 474] width 73 height 30
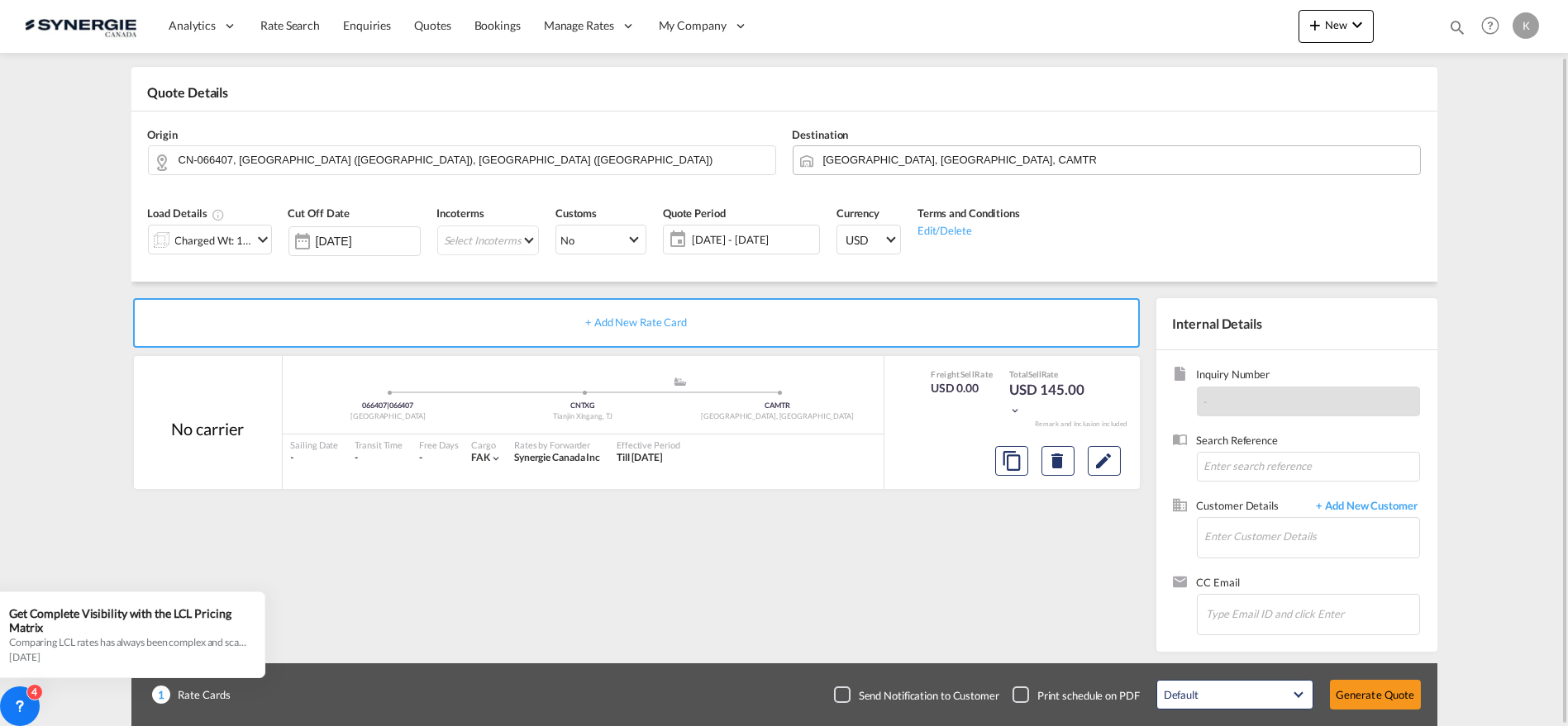
click at [945, 152] on input "[GEOGRAPHIC_DATA], [GEOGRAPHIC_DATA], CAMTR" at bounding box center [1118, 159] width 589 height 29
click at [844, 154] on input "ste-[PERSON_NAME]" at bounding box center [1128, 159] width 569 height 29
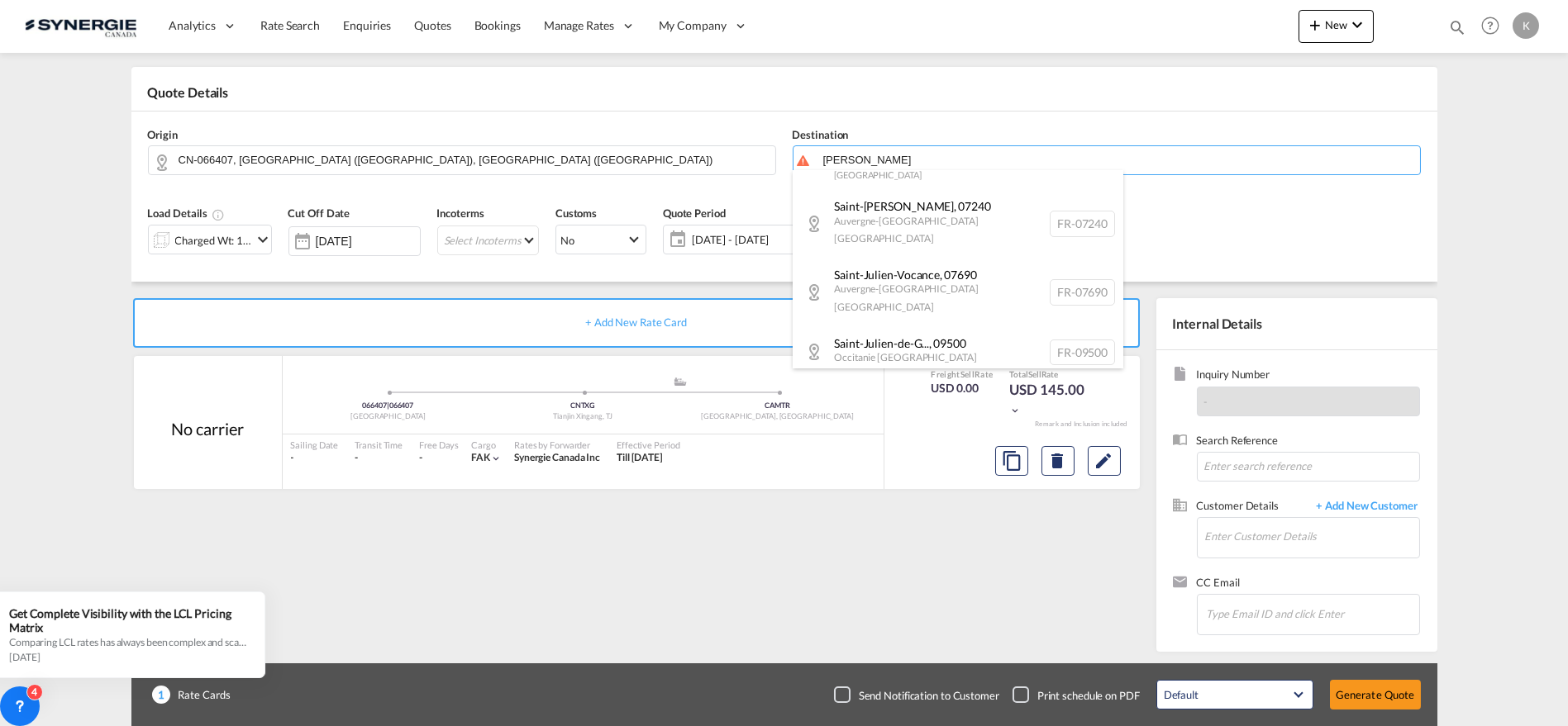
scroll to position [0, 0]
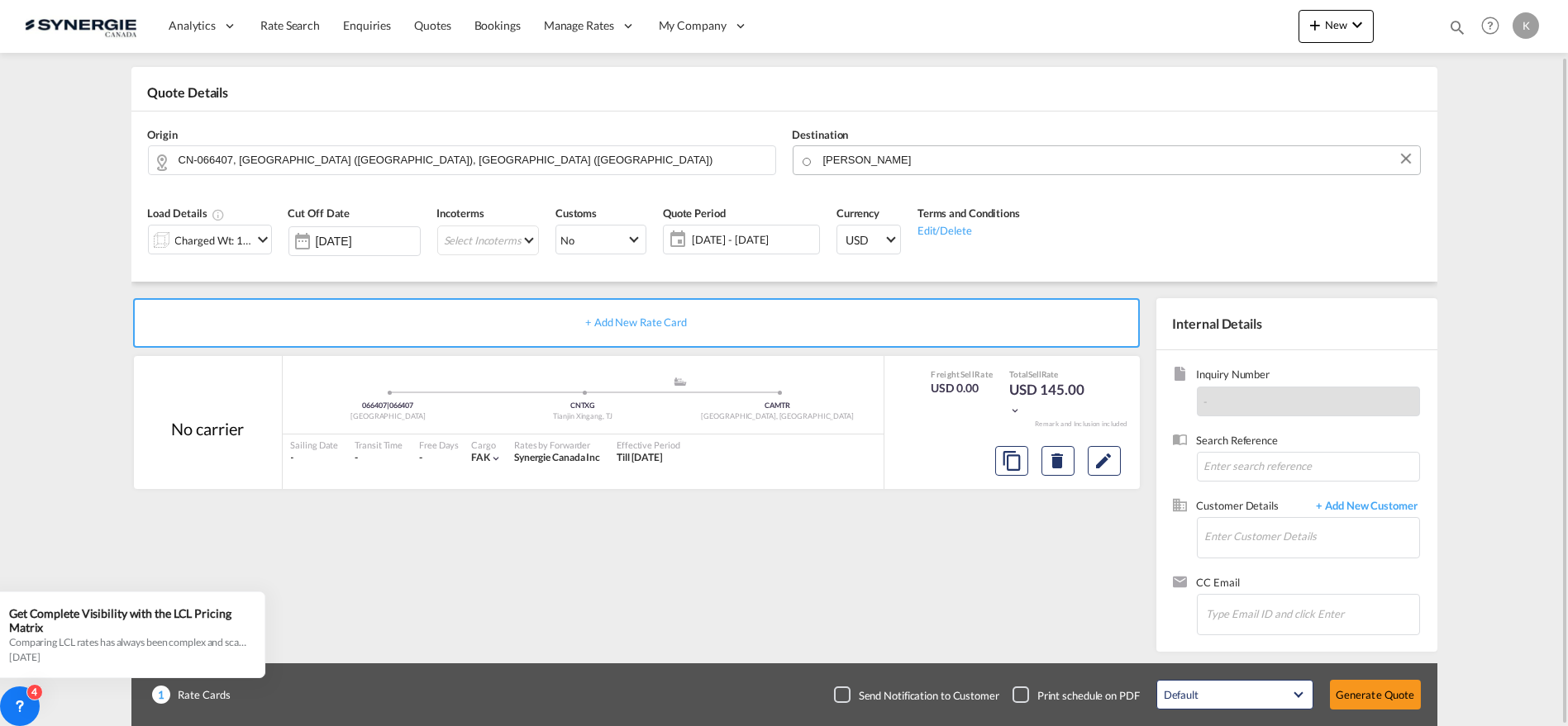
click at [855, 159] on body "Analytics Reports Dashboard Rate Search Enquiries Quotes Bookings" at bounding box center [784, 363] width 1568 height 726
click at [855, 159] on input "[PERSON_NAME]" at bounding box center [1128, 159] width 569 height 29
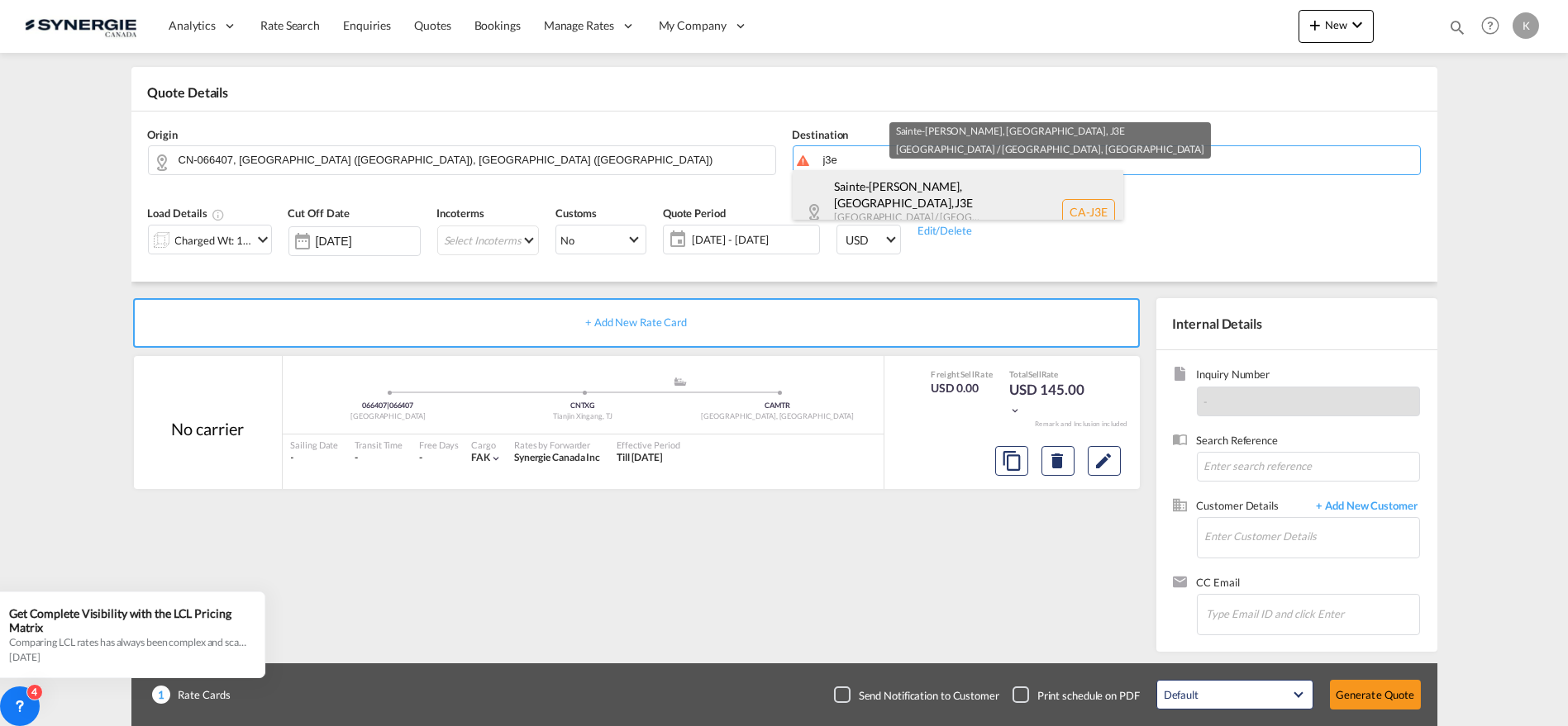
click at [854, 194] on div "[GEOGRAPHIC_DATA][PERSON_NAME], [GEOGRAPHIC_DATA] , J3E [GEOGRAPHIC_DATA] / [GE…" at bounding box center [958, 212] width 330 height 85
type input "CA-J3E, [GEOGRAPHIC_DATA][PERSON_NAME], [GEOGRAPHIC_DATA], [GEOGRAPHIC_DATA] / …"
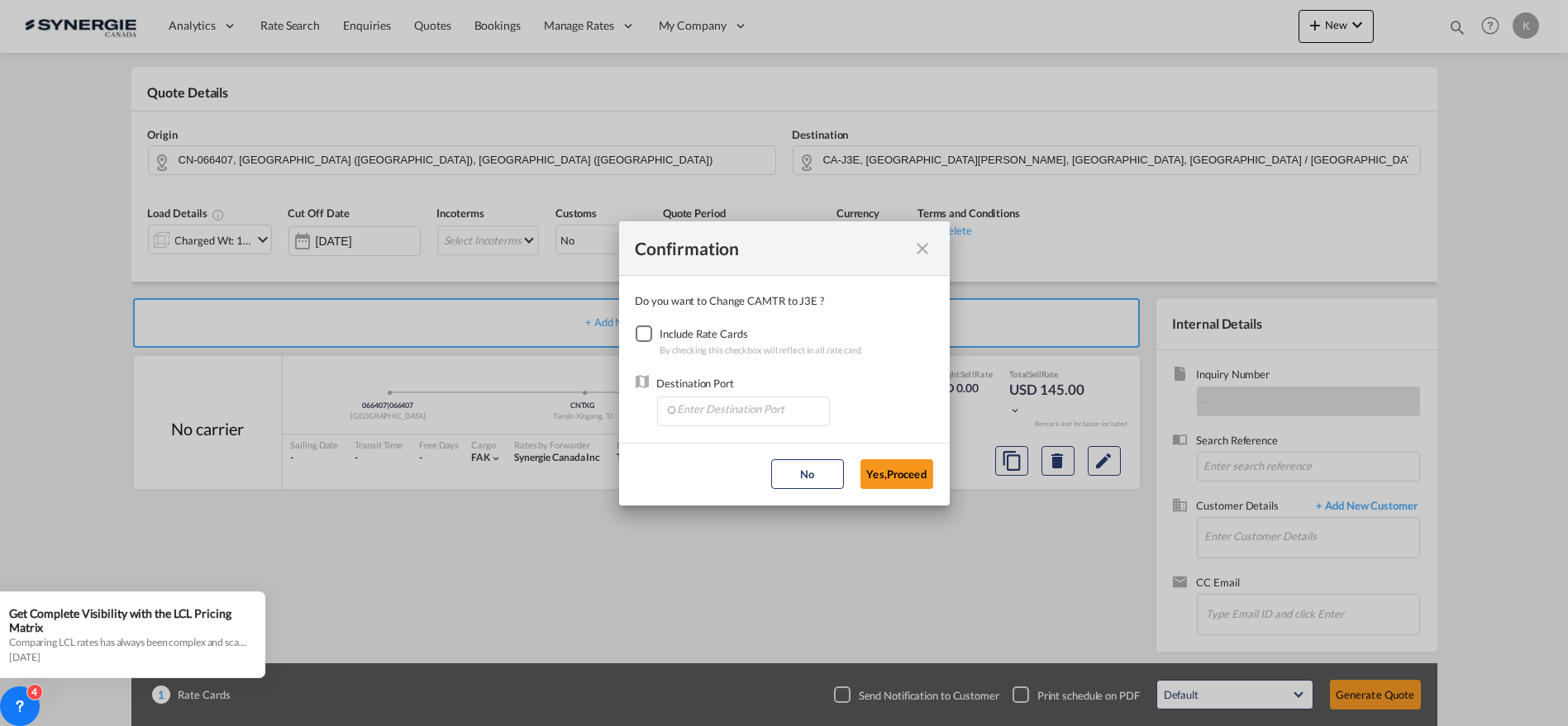
click at [645, 326] on div "Checkbox No Ink" at bounding box center [644, 334] width 17 height 17
click at [714, 407] on input "Enter Destination Port" at bounding box center [747, 410] width 164 height 24
click at [742, 442] on span "CAMTR, [GEOGRAPHIC_DATA], [GEOGRAPHIC_DATA], [GEOGRAPHIC_DATA], [GEOGRAPHIC_DAT…" at bounding box center [1000, 445] width 649 height 14
type input "CAMTR, [GEOGRAPHIC_DATA], [GEOGRAPHIC_DATA], [GEOGRAPHIC_DATA], [GEOGRAPHIC_DAT…"
click at [915, 463] on button "Yes,Proceed" at bounding box center [897, 474] width 73 height 30
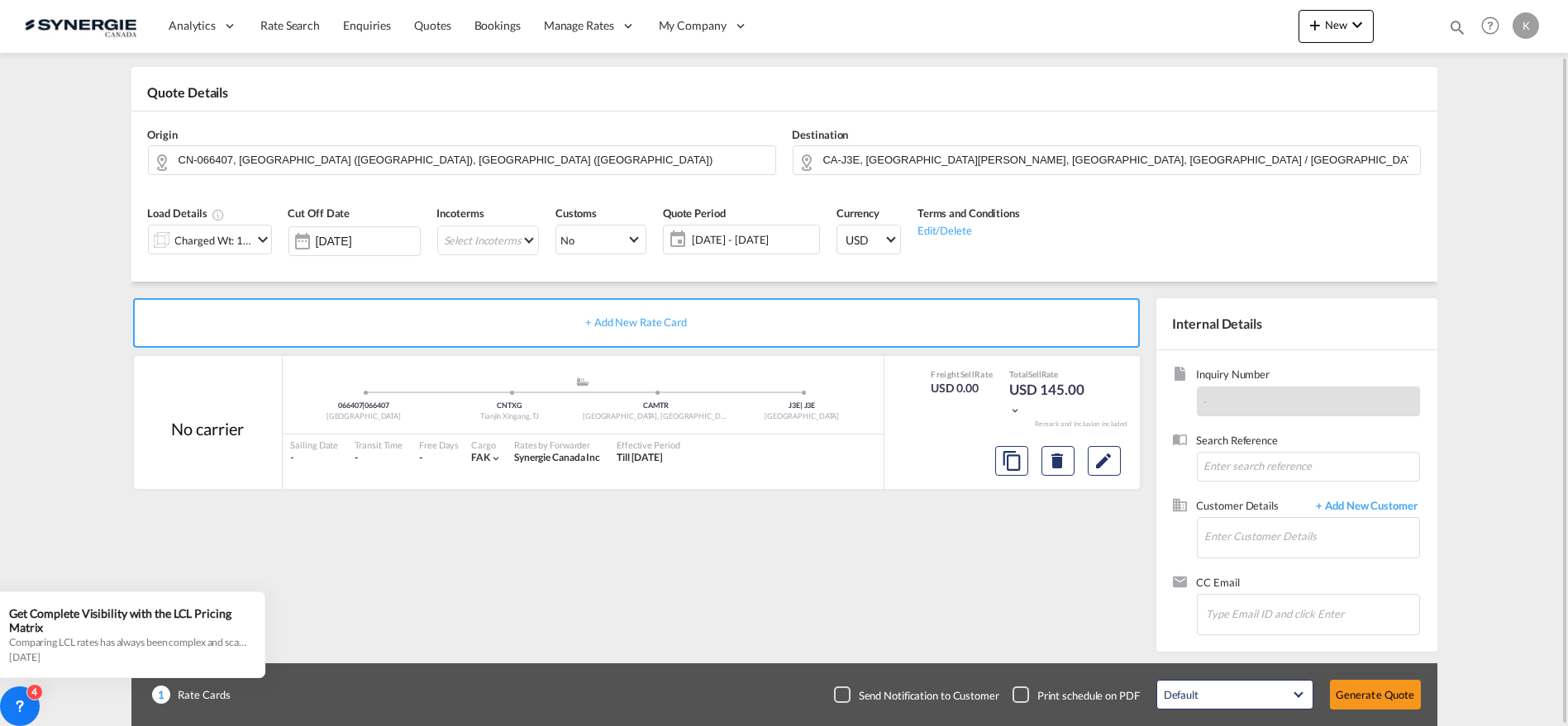
click at [253, 245] on md-icon "icon-chevron-down" at bounding box center [262, 240] width 20 height 20
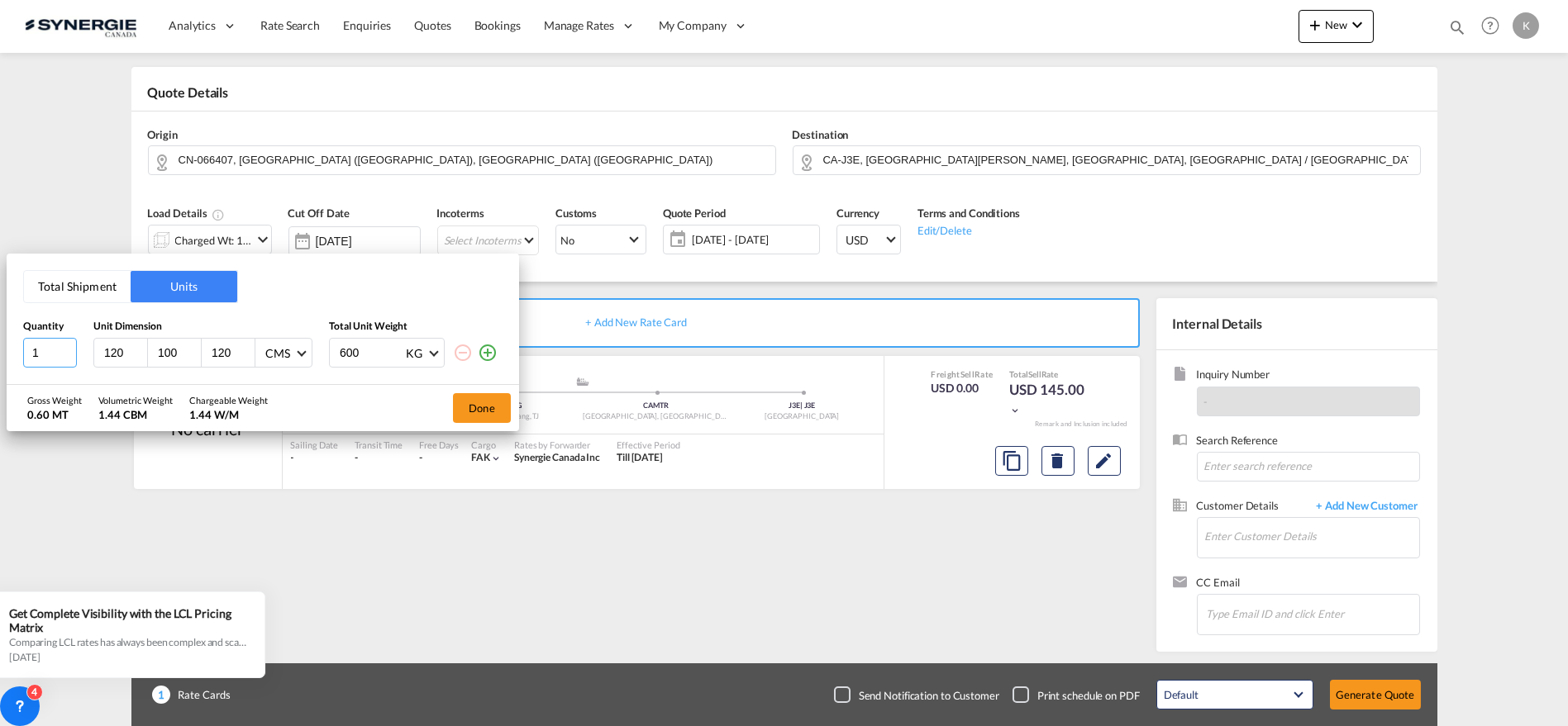
click at [55, 355] on input "1" at bounding box center [50, 353] width 53 height 30
type input "174"
type input "59"
type input "35"
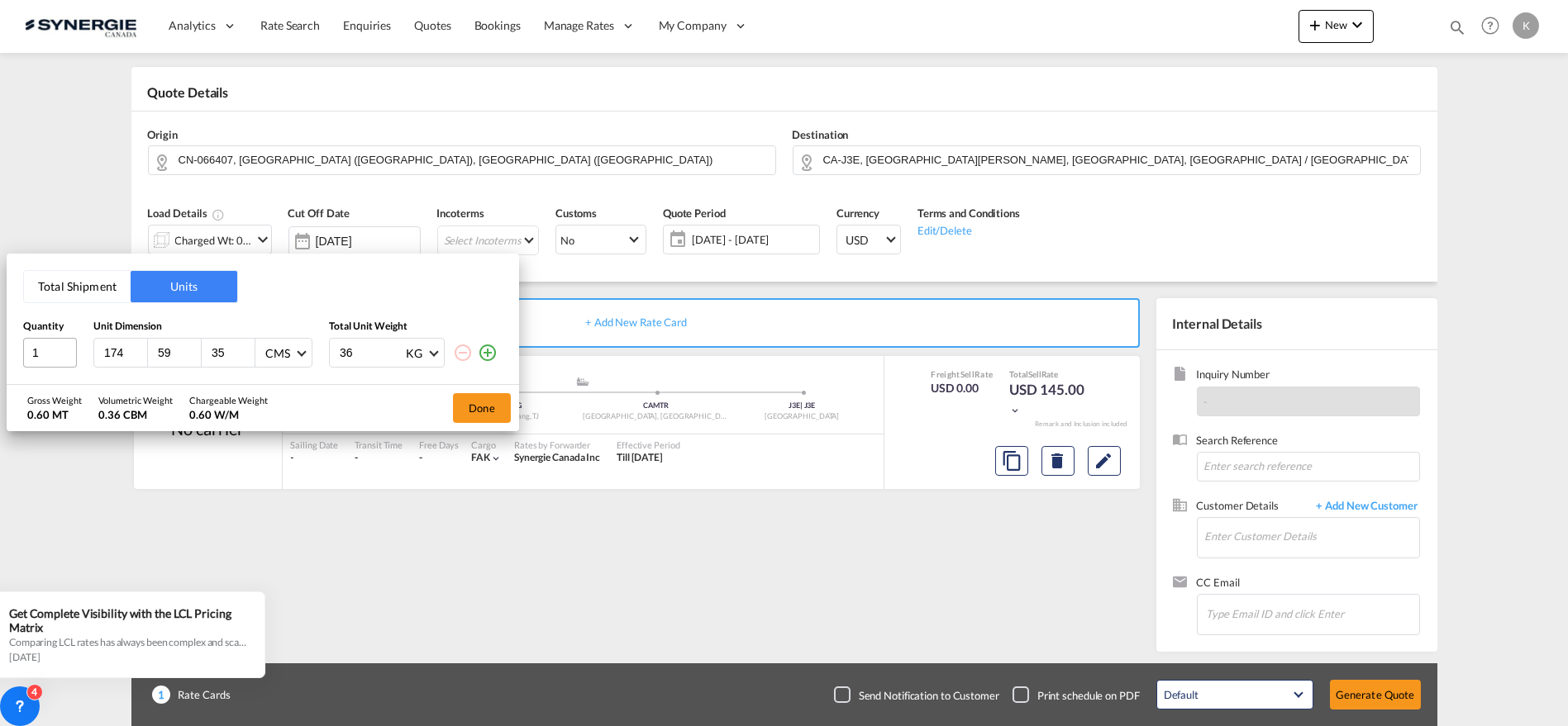
type input "363"
type input "363.16"
drag, startPoint x: 487, startPoint y: 356, endPoint x: 288, endPoint y: 357, distance: 199.0
click at [488, 356] on md-icon "icon-plus-circle-outline" at bounding box center [487, 353] width 20 height 20
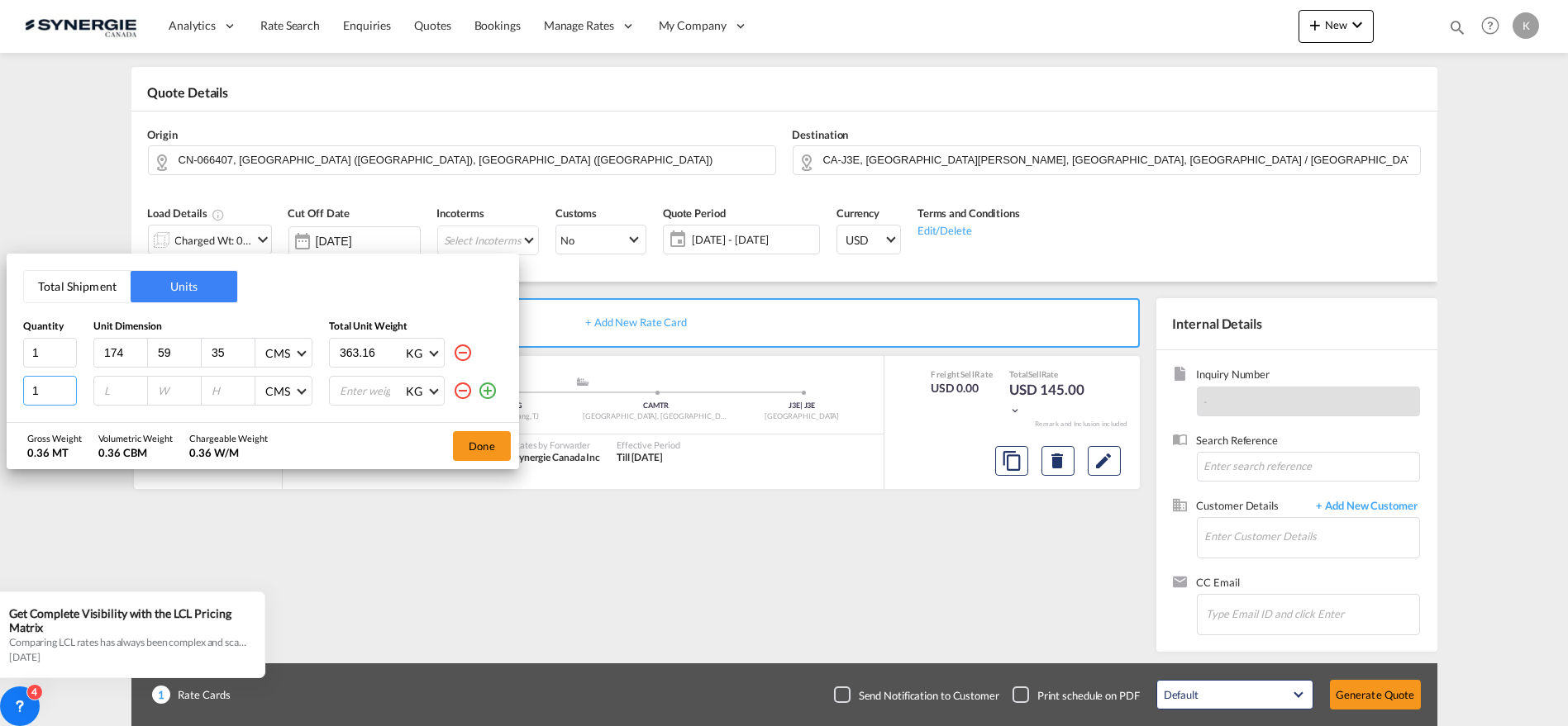
drag, startPoint x: 42, startPoint y: 398, endPoint x: -1, endPoint y: 392, distance: 43.4
click at [0, 392] on html "Analytics Reports Dashboard Rate Search Enquiries Quotes" at bounding box center [784, 363] width 1568 height 726
type input "5"
type input "174"
type input "81"
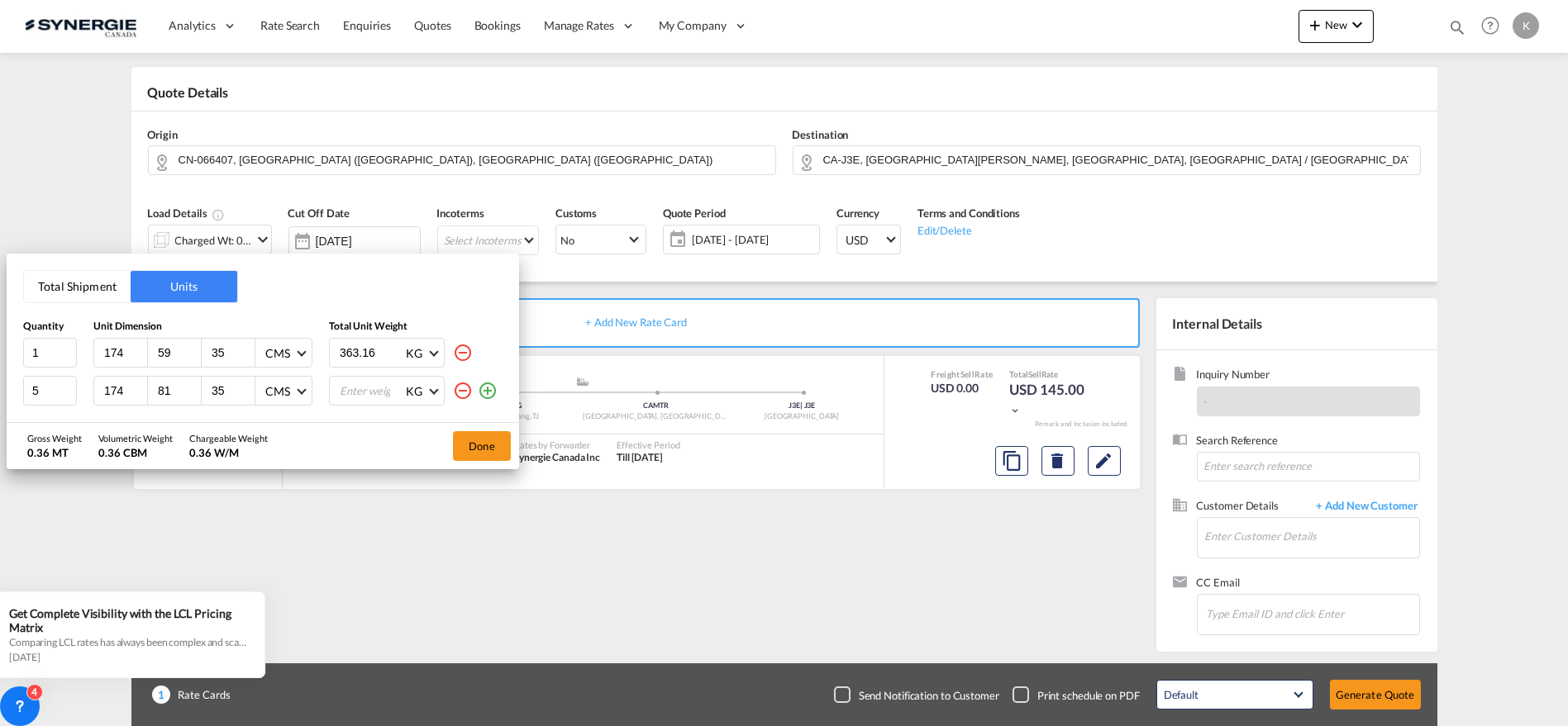
type input "35"
type input "363"
type input "363.16"
click at [489, 392] on md-icon "icon-plus-circle-outline" at bounding box center [487, 390] width 20 height 20
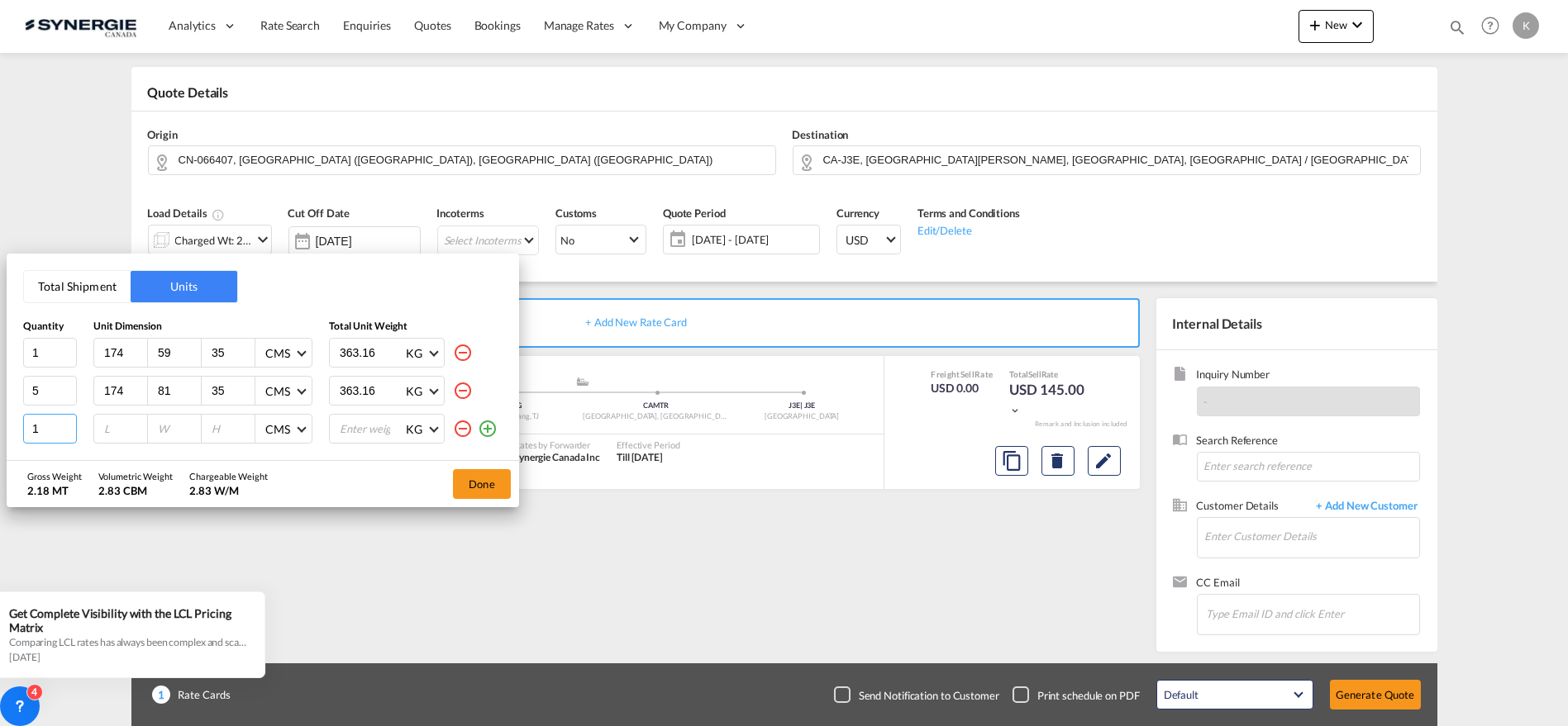
drag, startPoint x: 39, startPoint y: 425, endPoint x: 7, endPoint y: 434, distance: 33.2
click at [7, 434] on div "Total Shipment Units Quantity Unit Dimension Total Unit Weight 1 174 59 35 CMS …" at bounding box center [263, 356] width 513 height 207
type input "3"
type input "174"
type input "92"
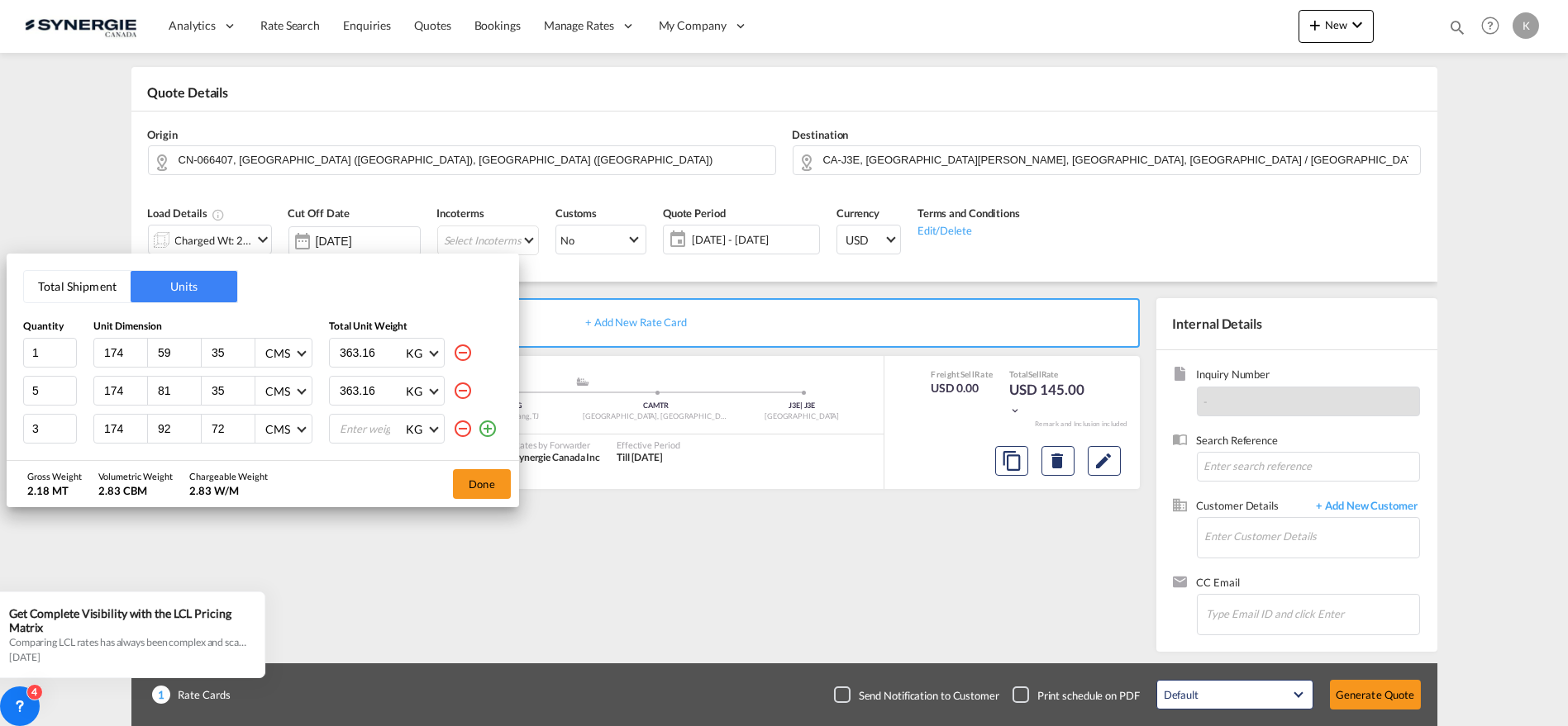
type input "72"
type input "363"
type input "363.16"
click at [490, 426] on md-icon "icon-plus-circle-outline" at bounding box center [487, 428] width 20 height 20
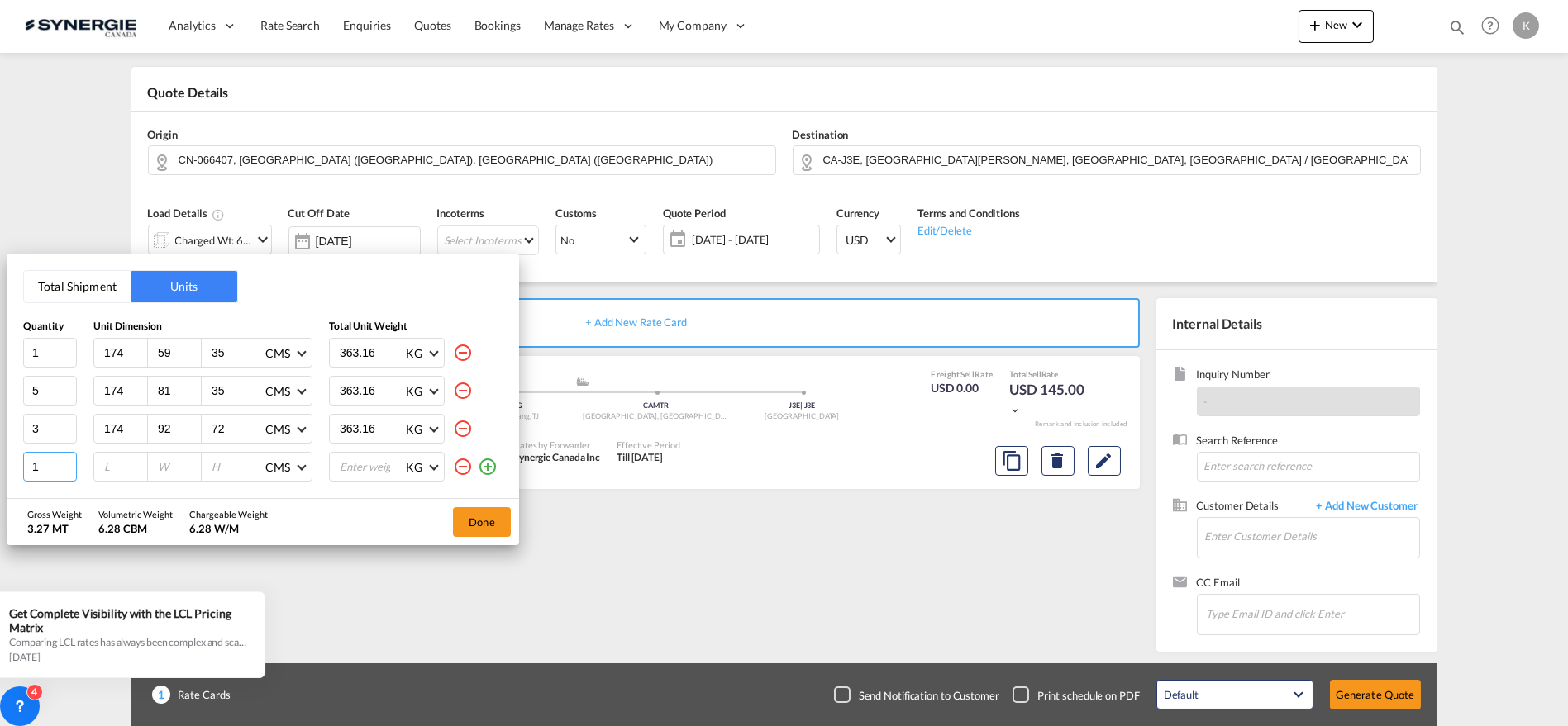
drag, startPoint x: 38, startPoint y: 469, endPoint x: -3, endPoint y: 469, distance: 41.0
click at [0, 469] on html "Analytics Reports Dashboard Rate Search Enquiries Quotes" at bounding box center [784, 363] width 1568 height 726
type input "4"
type input "131"
type input "92"
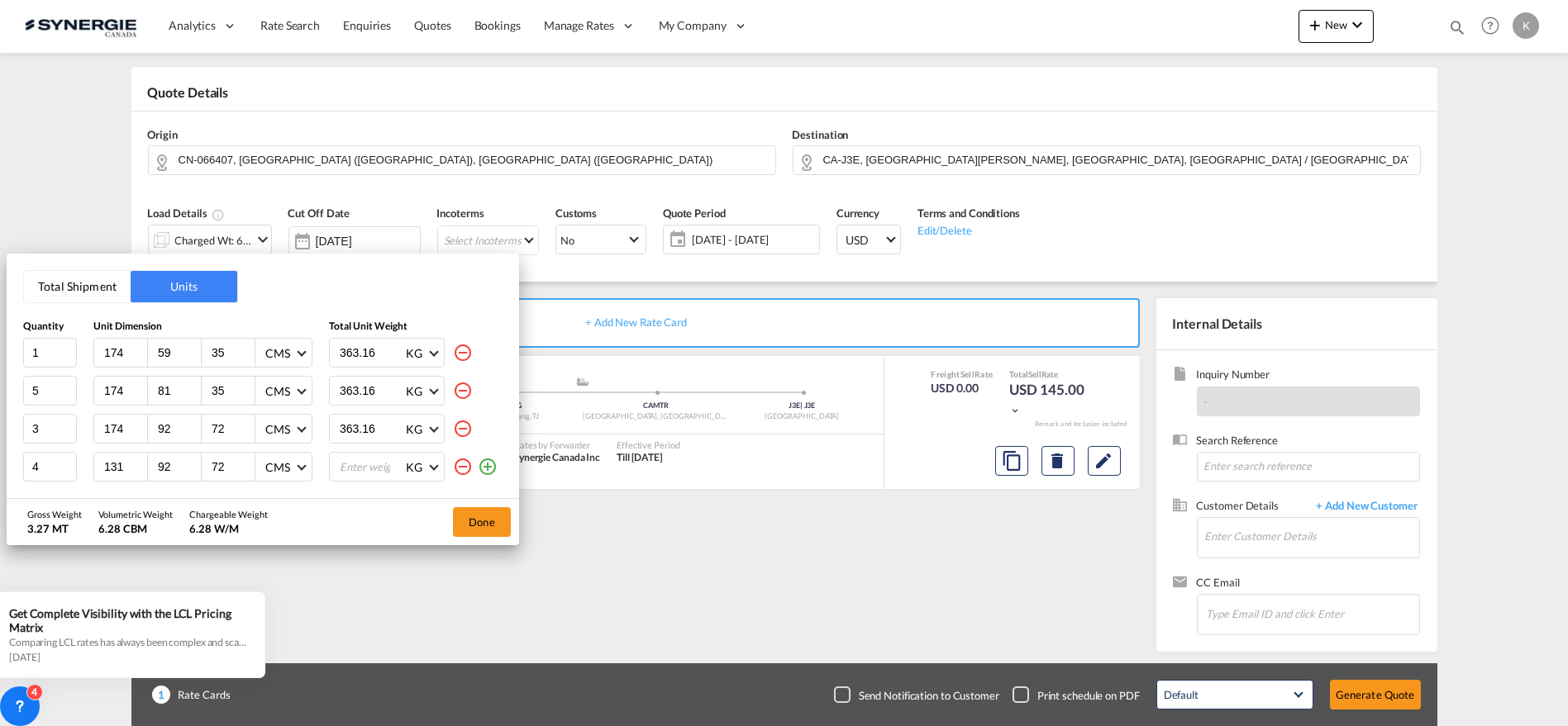
type input "72"
type input "363"
type input "363.16"
click at [488, 477] on div at bounding box center [476, 467] width 45 height 30
click at [485, 468] on md-icon "icon-plus-circle-outline" at bounding box center [487, 466] width 20 height 20
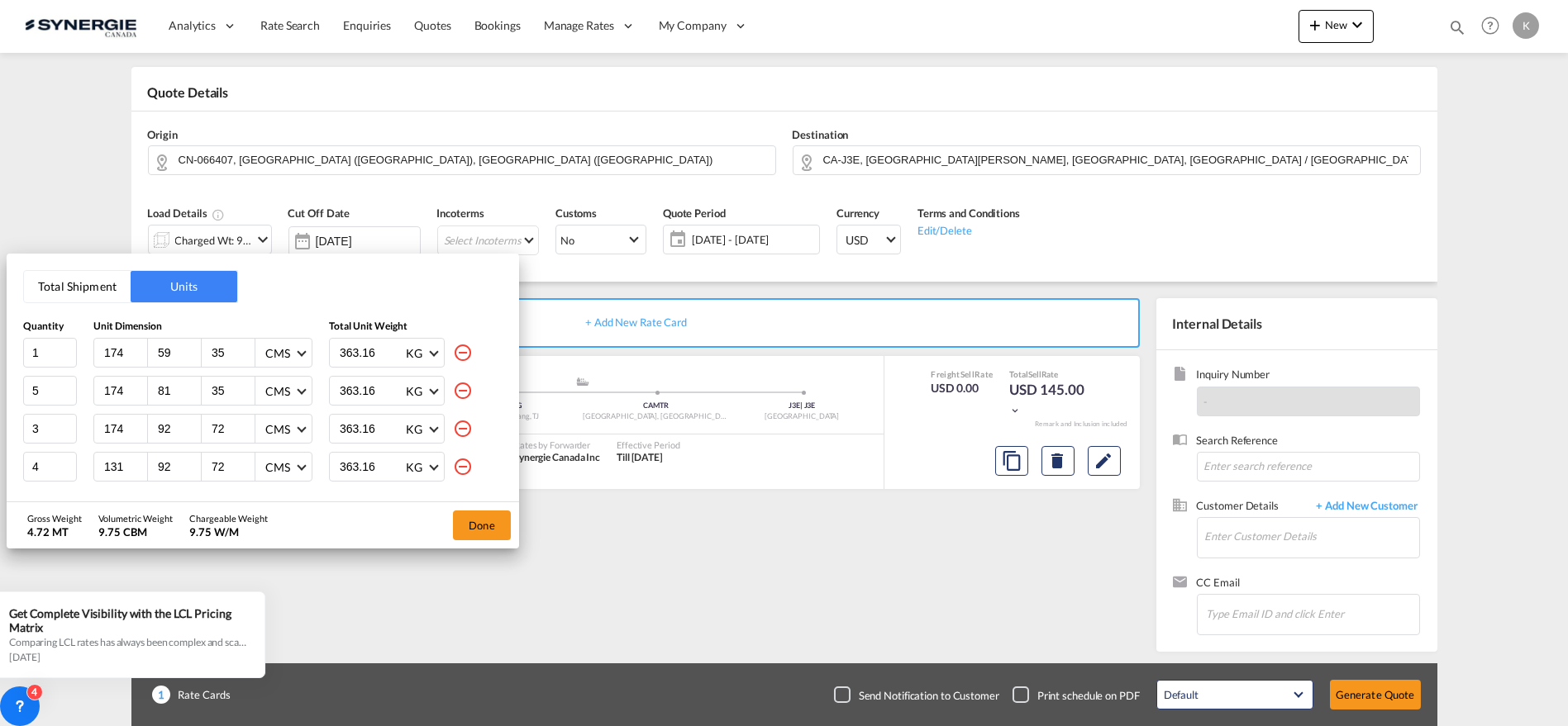
scroll to position [34, 0]
drag, startPoint x: 60, startPoint y: 472, endPoint x: 17, endPoint y: 472, distance: 43.0
click at [17, 472] on div "Total Shipment Units Quantity Unit Dimension Total Unit Weight 1 174 59 35 CMS …" at bounding box center [263, 377] width 513 height 248
type input "131"
type input "84"
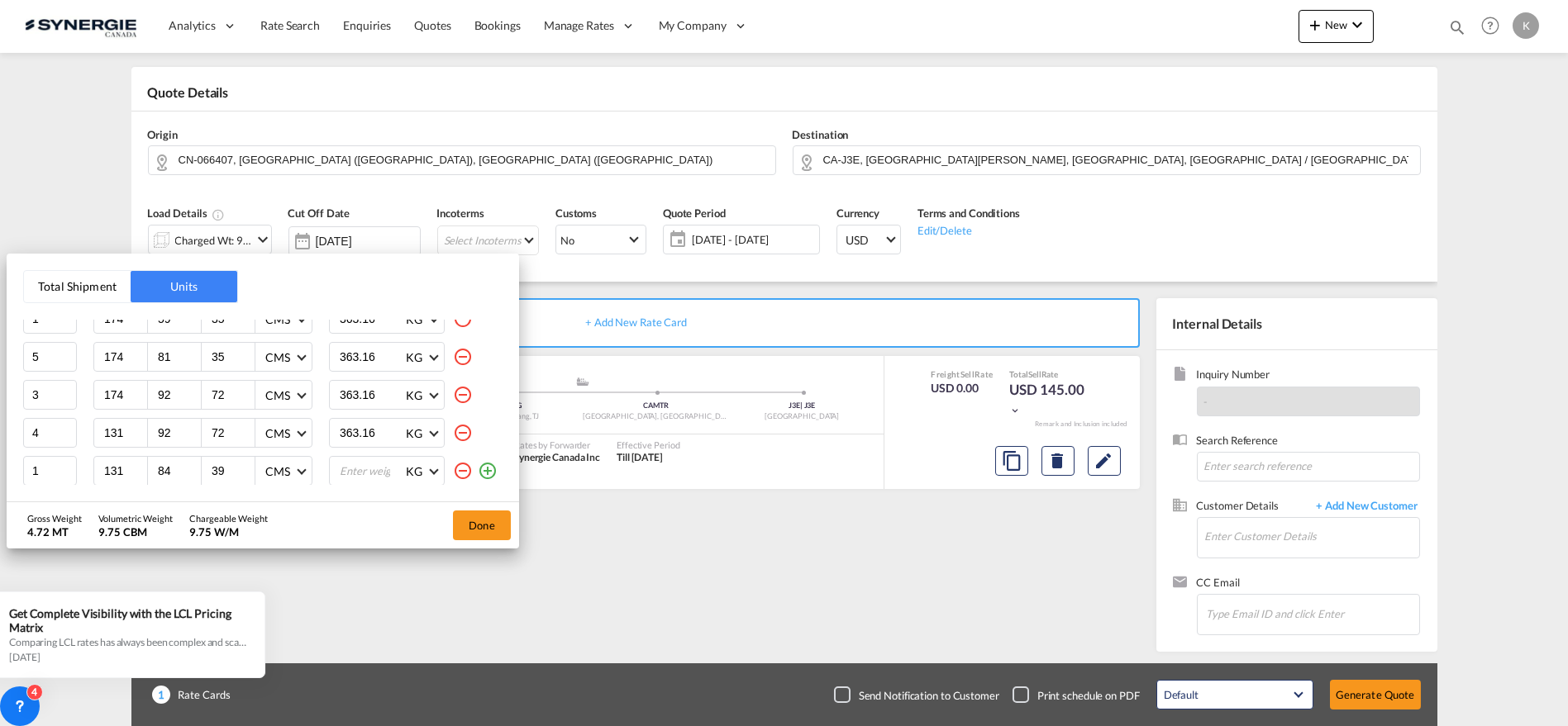
type input "39"
type input "363"
type input "363.16"
click at [479, 470] on md-icon "icon-plus-circle-outline" at bounding box center [487, 471] width 20 height 20
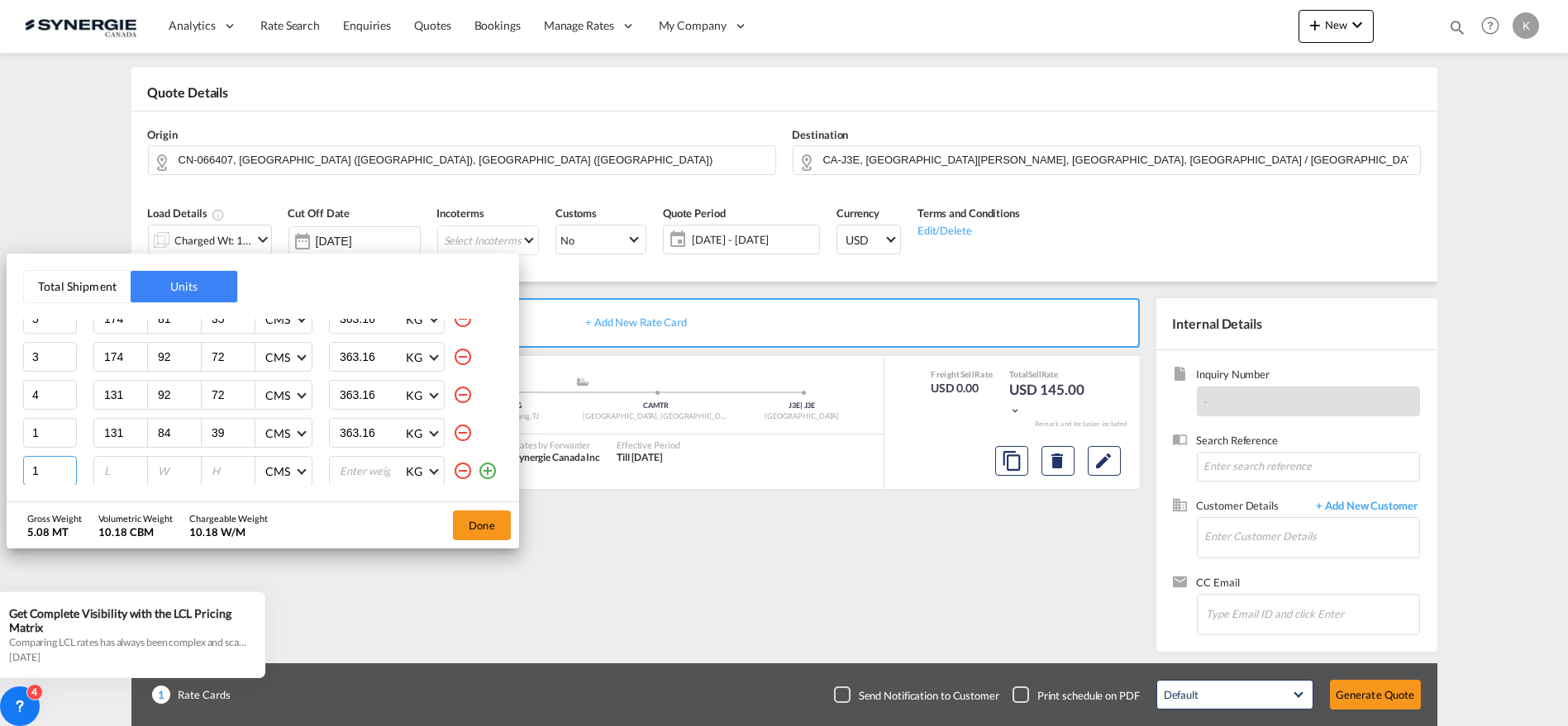
drag, startPoint x: 23, startPoint y: 470, endPoint x: 13, endPoint y: 470, distance: 10.0
click at [13, 470] on div "Total Shipment Units Quantity Unit Dimension Total Unit Weight 1 174 59 35 CMS …" at bounding box center [263, 377] width 513 height 248
type input "2"
type input "102"
type input "92"
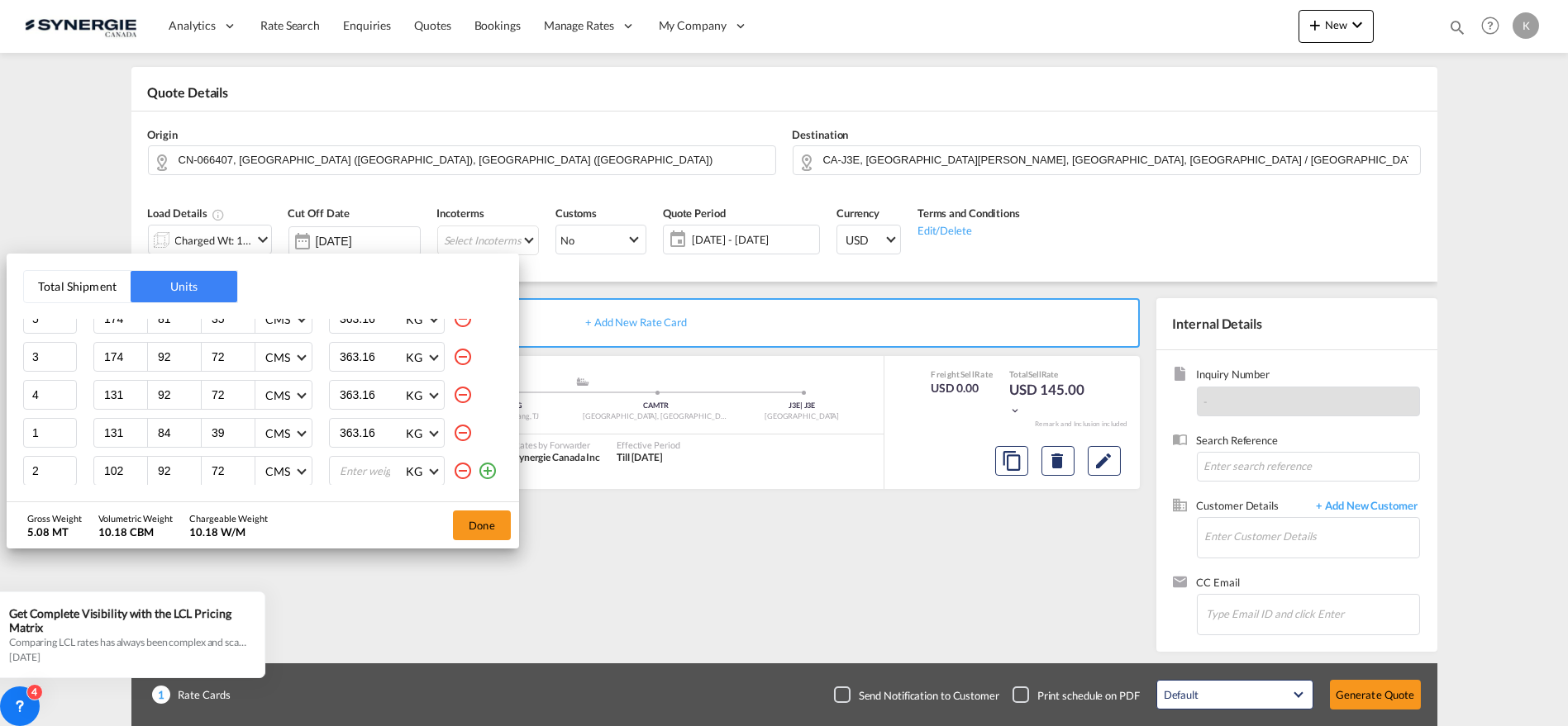
type input "72"
type input "363"
type input "363.6"
type input "363.16"
click at [477, 469] on md-icon "icon-plus-circle-outline" at bounding box center [487, 471] width 20 height 20
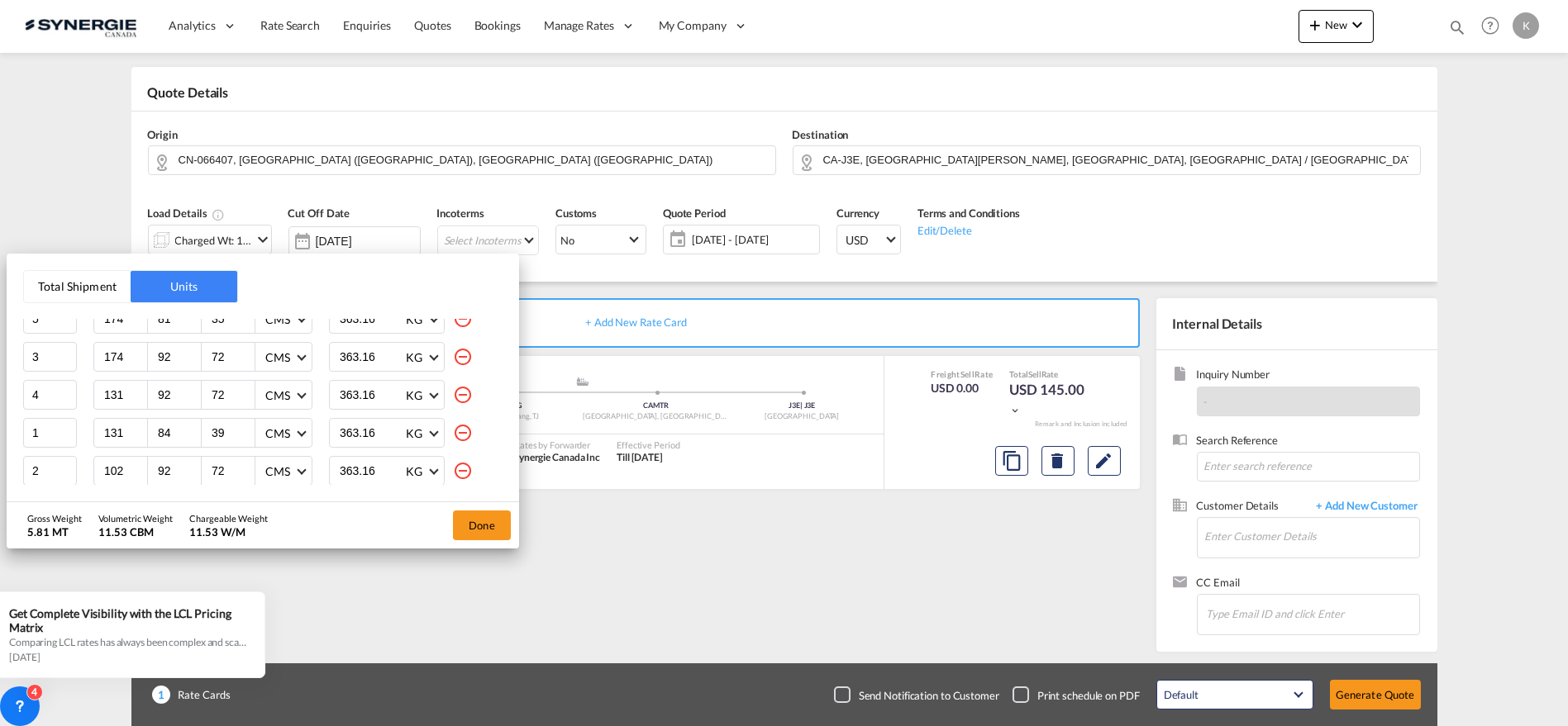
scroll to position [109, 0]
drag, startPoint x: 18, startPoint y: 472, endPoint x: -4, endPoint y: 472, distance: 22.0
click at [0, 472] on html "Analytics Reports Dashboard Rate Search Enquiries Quotes" at bounding box center [784, 363] width 1568 height 726
type input "2"
type input "102"
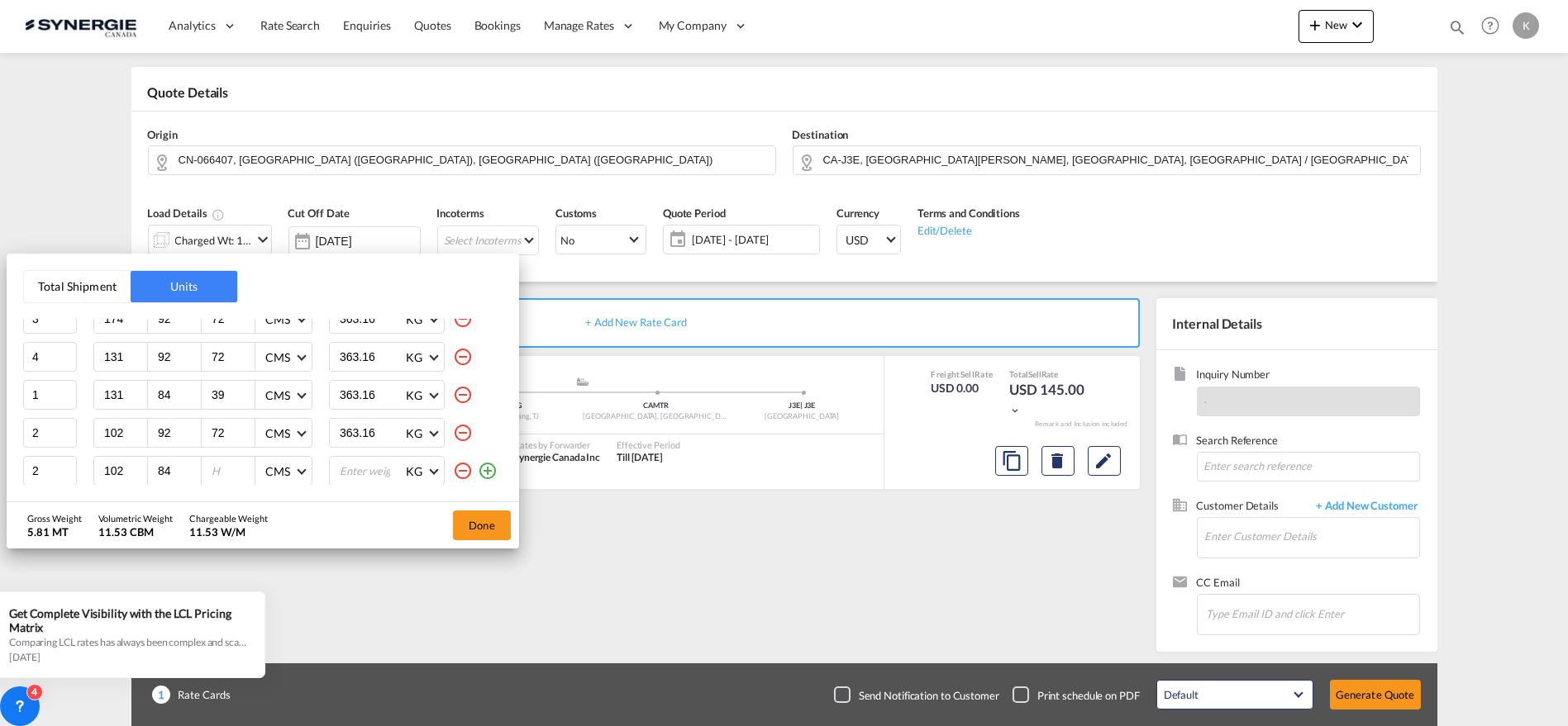
type input "84"
type input "39"
type input "363"
type input "363.16"
click at [477, 470] on md-icon "icon-plus-circle-outline" at bounding box center [487, 471] width 20 height 20
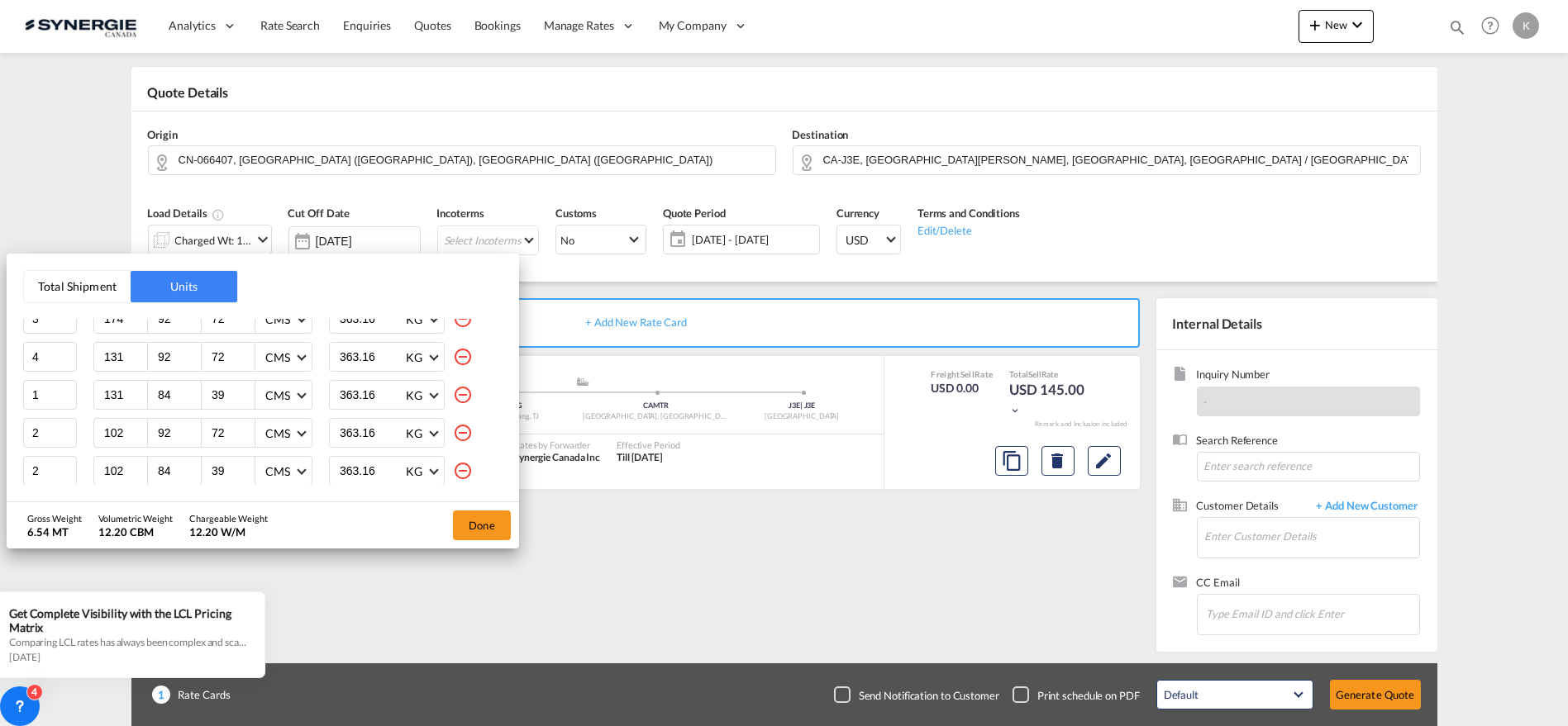
scroll to position [149, 0]
drag, startPoint x: 55, startPoint y: 475, endPoint x: -4, endPoint y: 472, distance: 59.1
click at [0, 472] on html "Analytics Reports Dashboard Rate Search Enquiries Quotes" at bounding box center [784, 363] width 1568 height 726
type input "67"
type input "86"
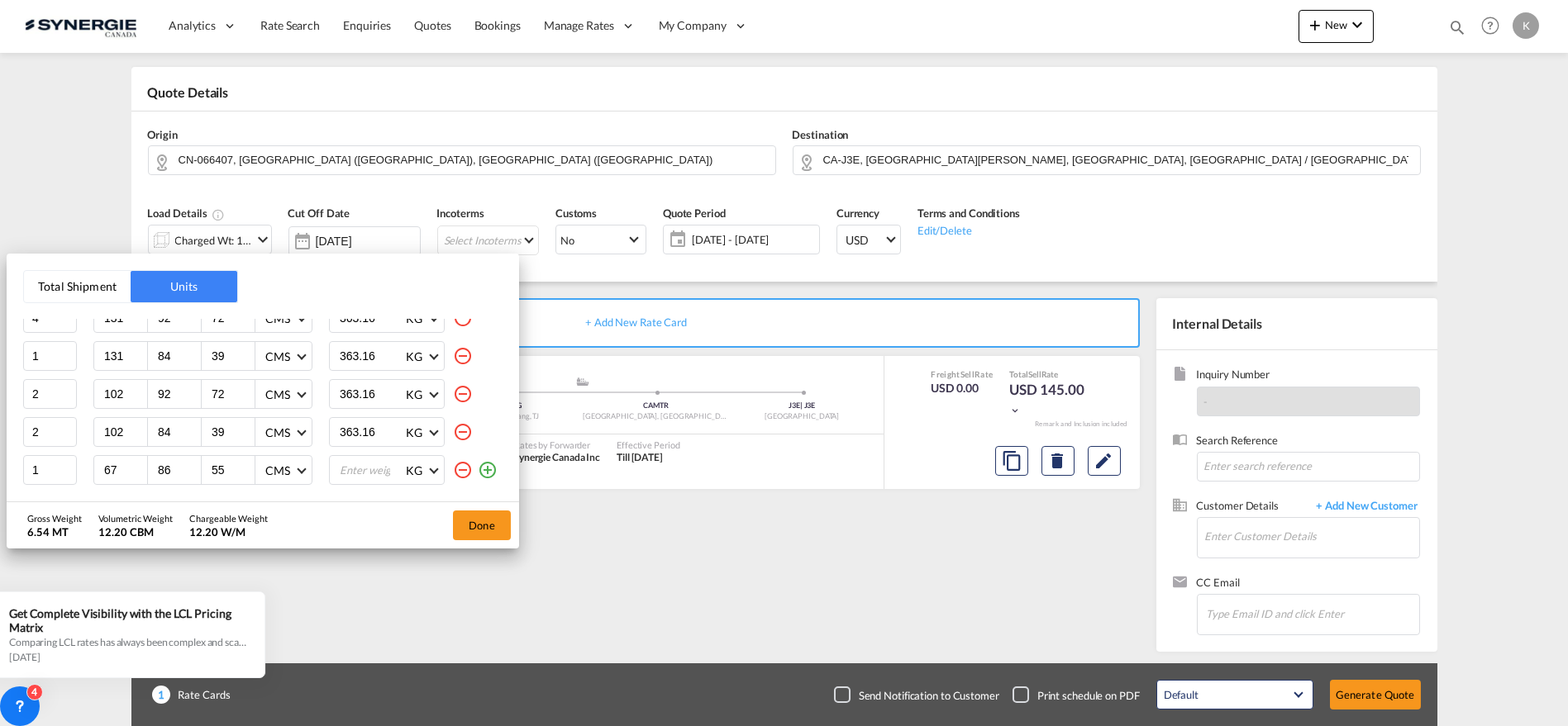
type input "55"
type input "363"
type input "363.16"
click at [491, 508] on div "Done" at bounding box center [481, 525] width 74 height 46
click at [486, 515] on button "Done" at bounding box center [482, 526] width 58 height 30
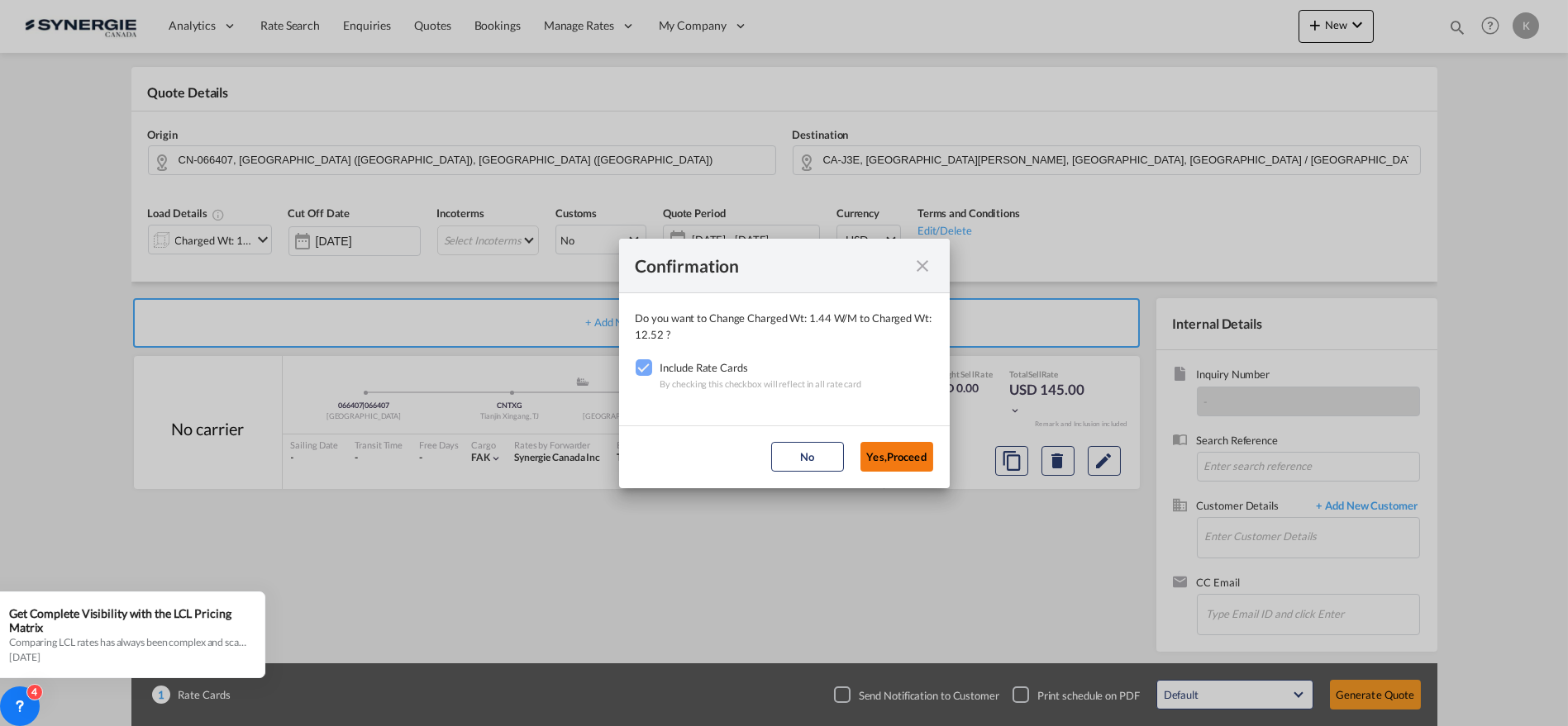
click at [917, 458] on button "Yes,Proceed" at bounding box center [897, 457] width 73 height 30
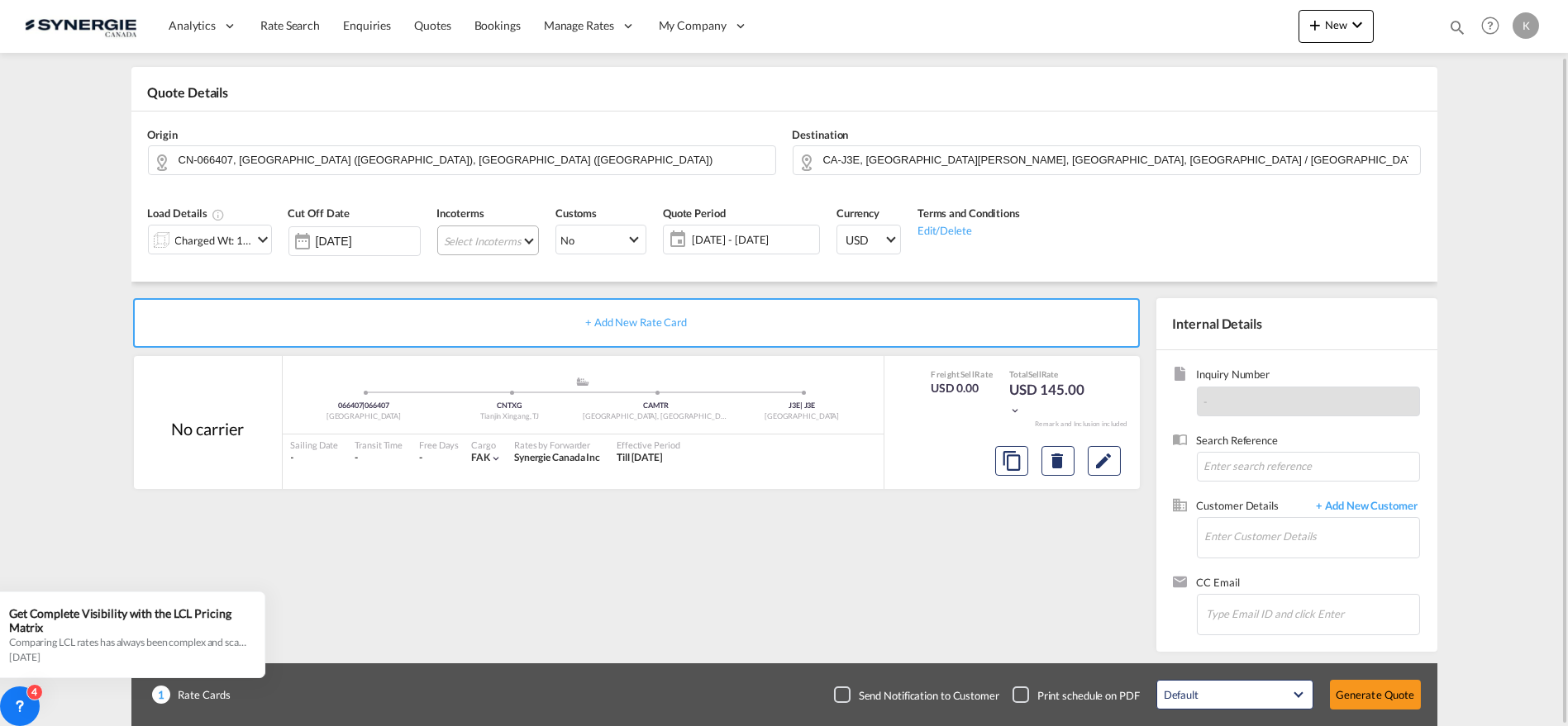
click at [487, 249] on md-select "Select Incoterms CFR - import Cost and Freight CPT - export Carrier Paid to DPU…" at bounding box center [488, 240] width 102 height 30
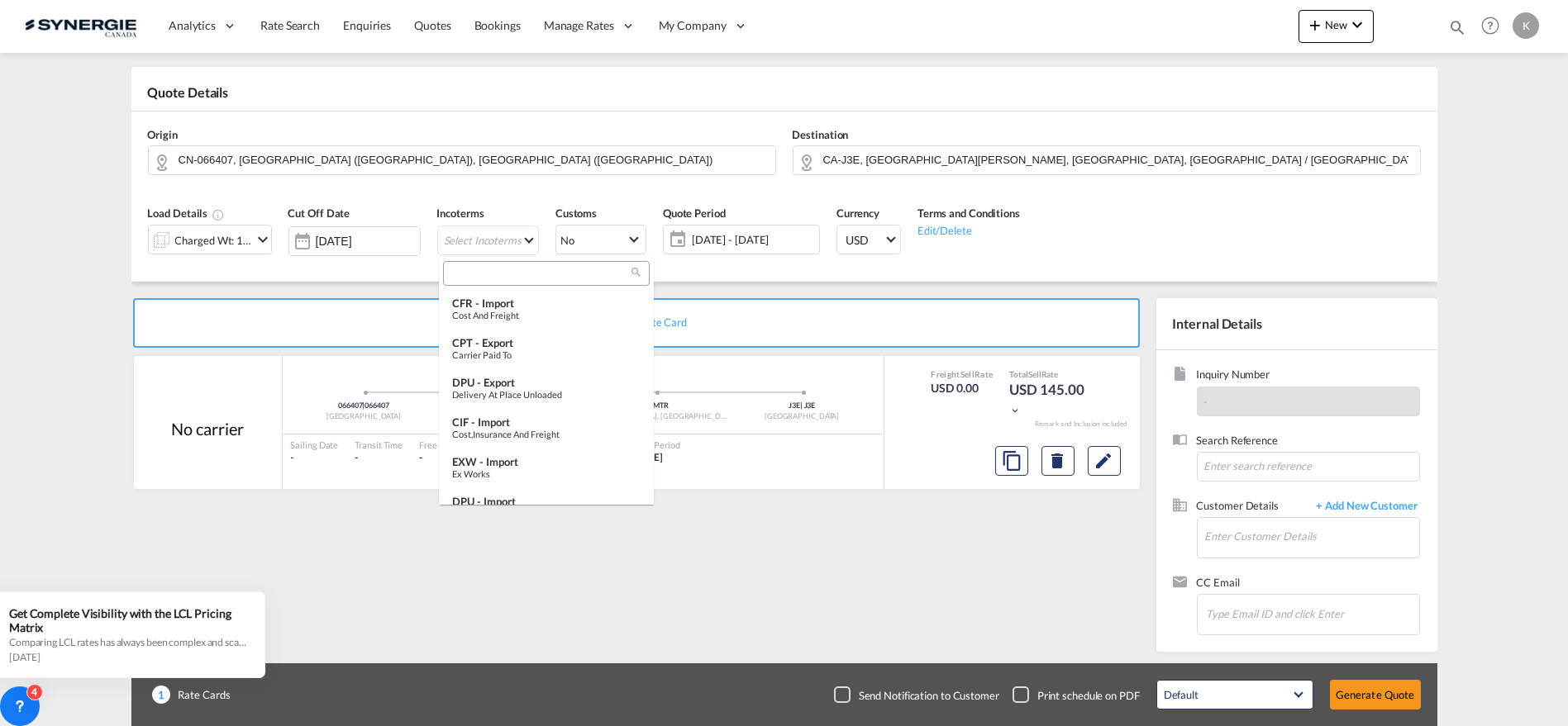
click at [506, 251] on md-backdrop at bounding box center [784, 363] width 1568 height 726
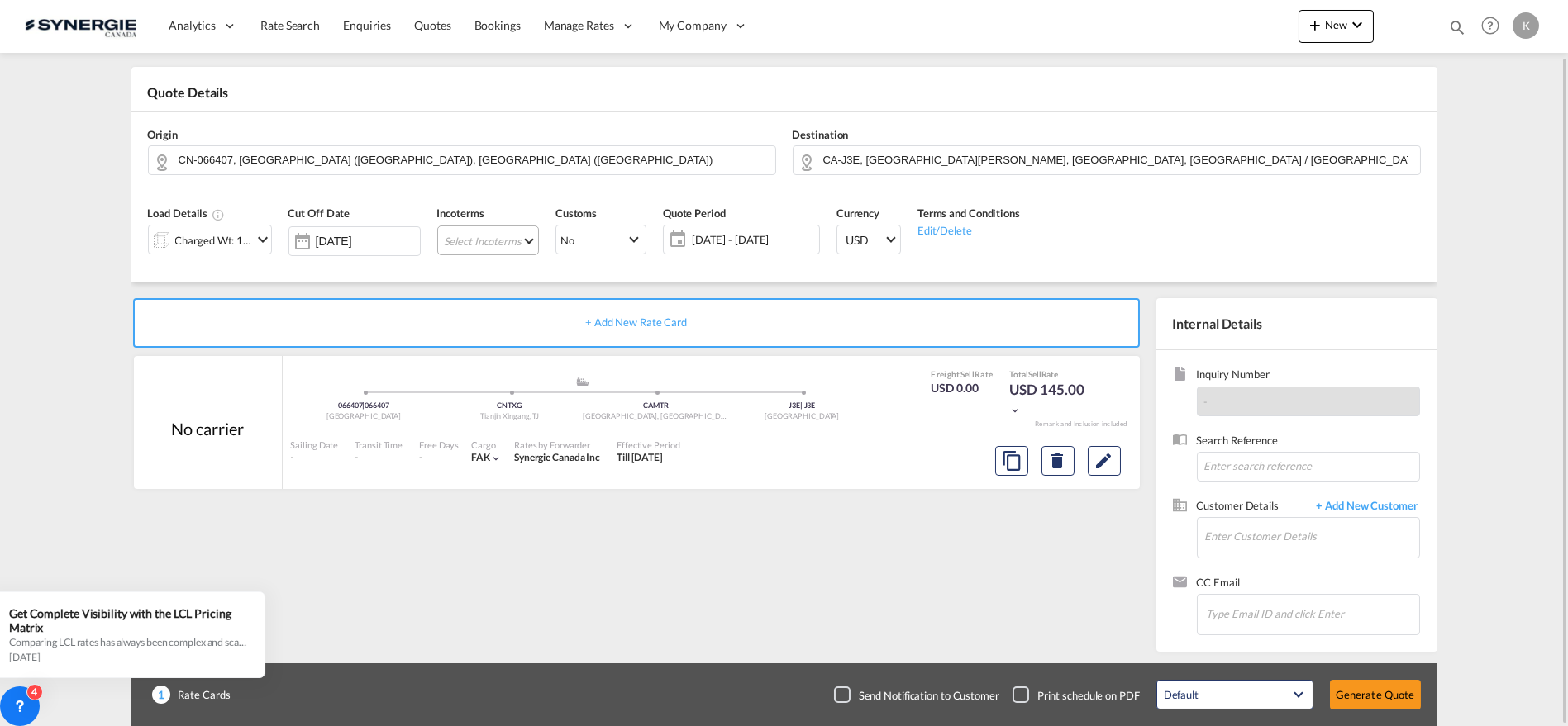
click at [490, 245] on md-select "Select Incoterms" at bounding box center [488, 240] width 102 height 30
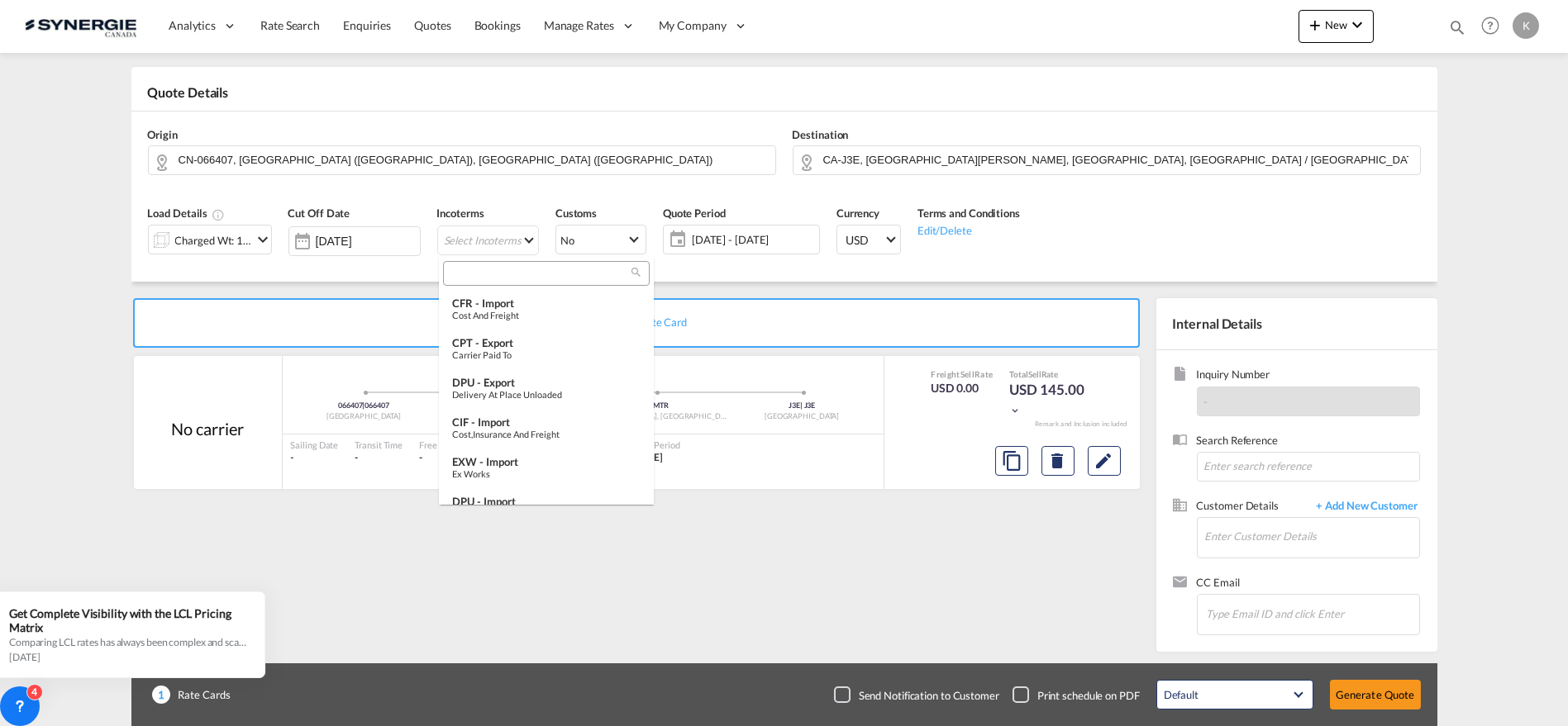
click at [491, 269] on input "search" at bounding box center [540, 274] width 183 height 15
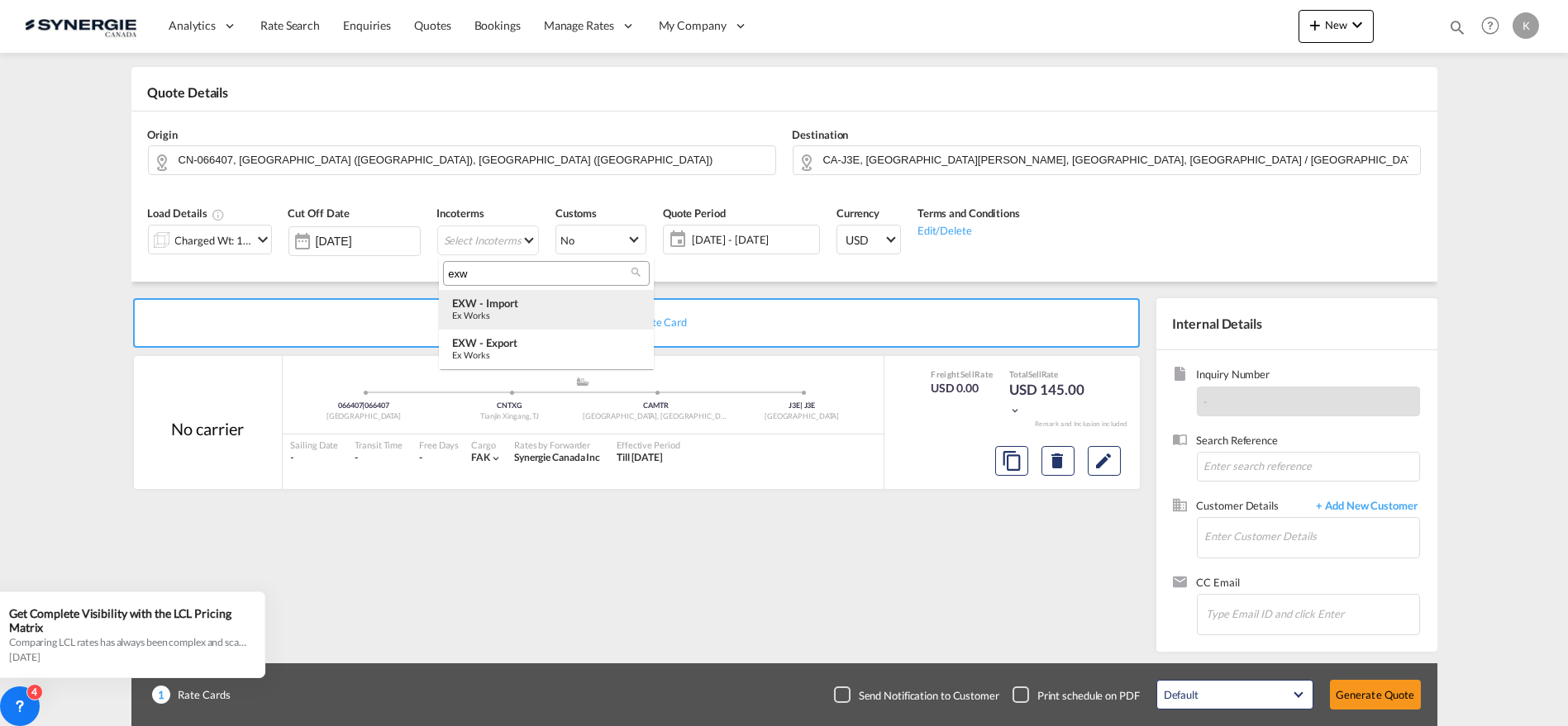
type input "exw"
click at [506, 308] on div "EXW - import" at bounding box center [546, 303] width 188 height 13
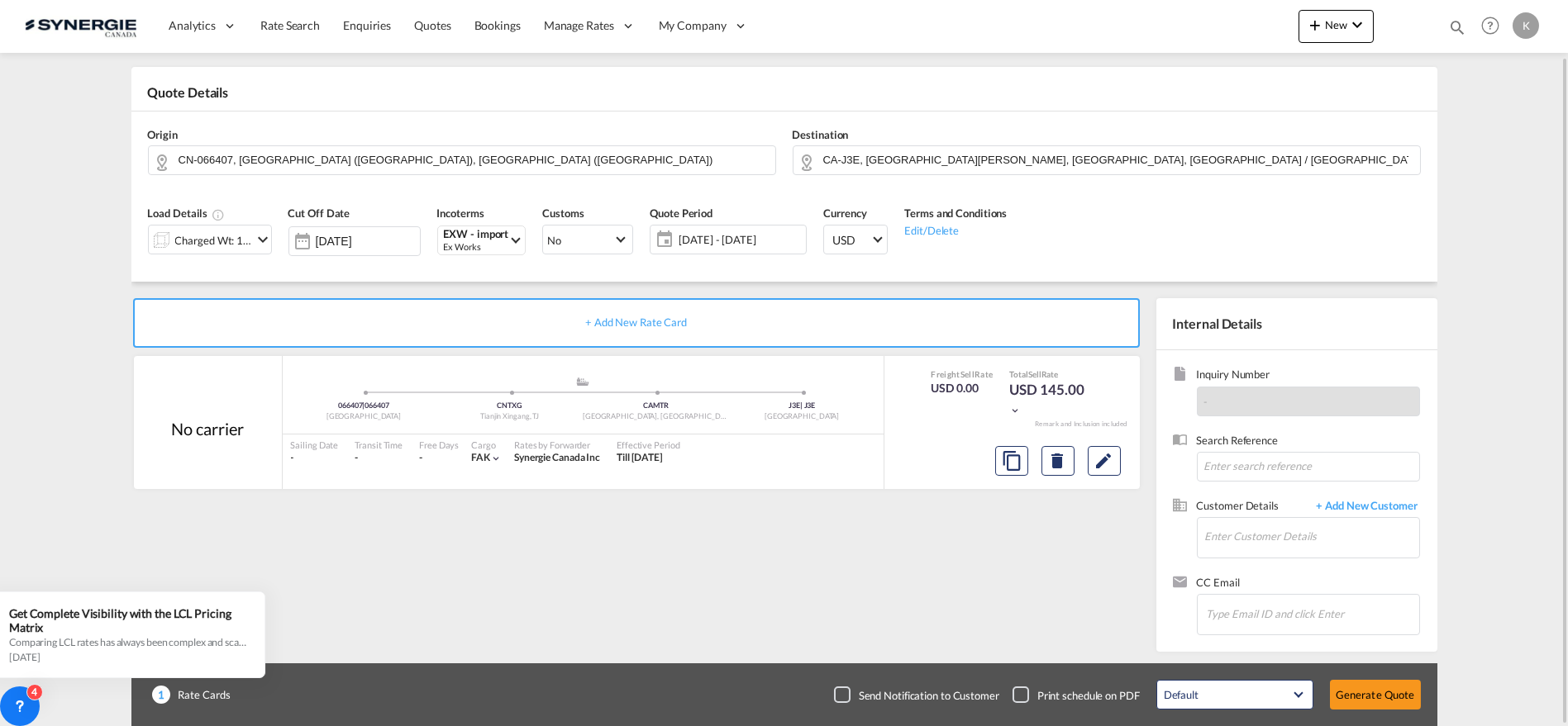
click at [687, 242] on span "[DATE] - [DATE]" at bounding box center [740, 240] width 124 height 15
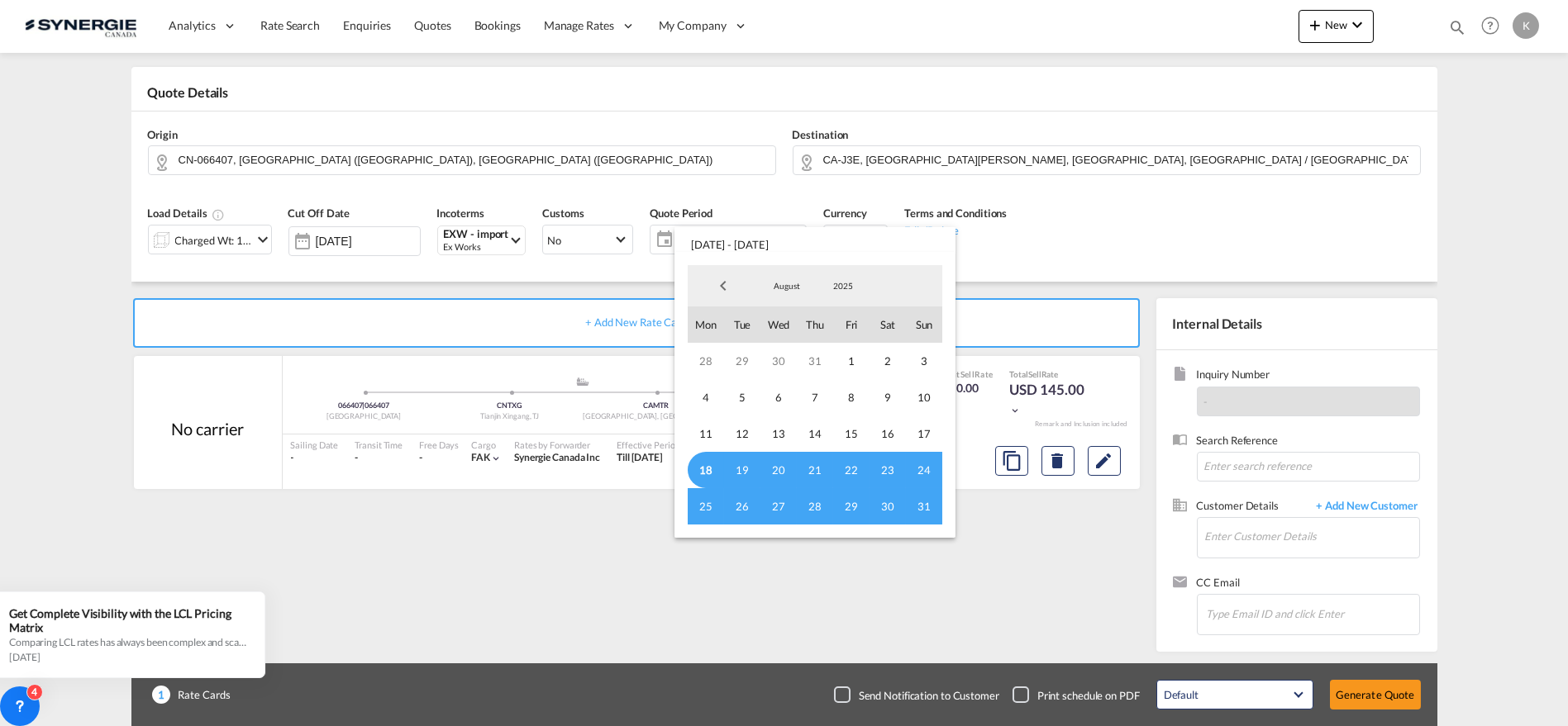
click at [696, 469] on span "18" at bounding box center [706, 470] width 37 height 36
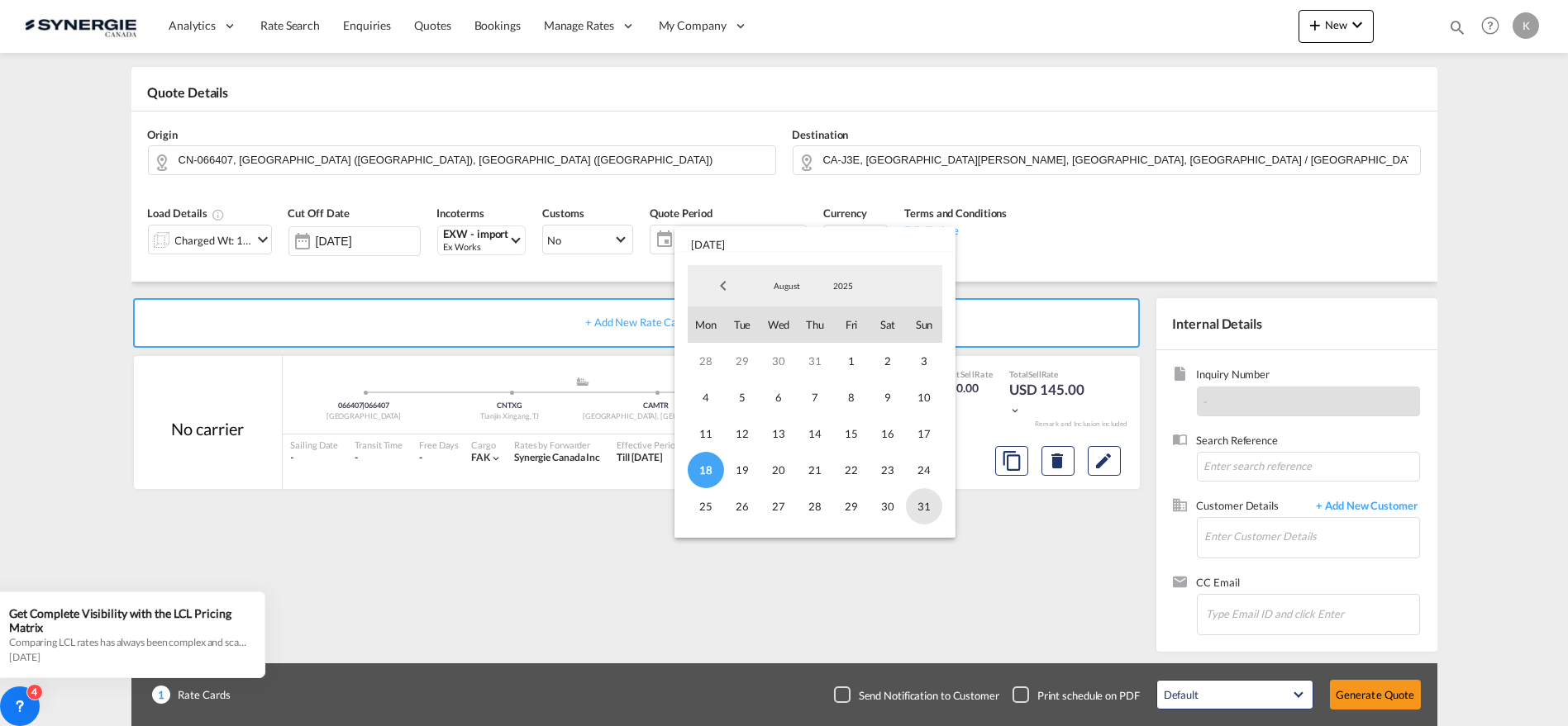
click at [923, 501] on span "31" at bounding box center [924, 506] width 37 height 36
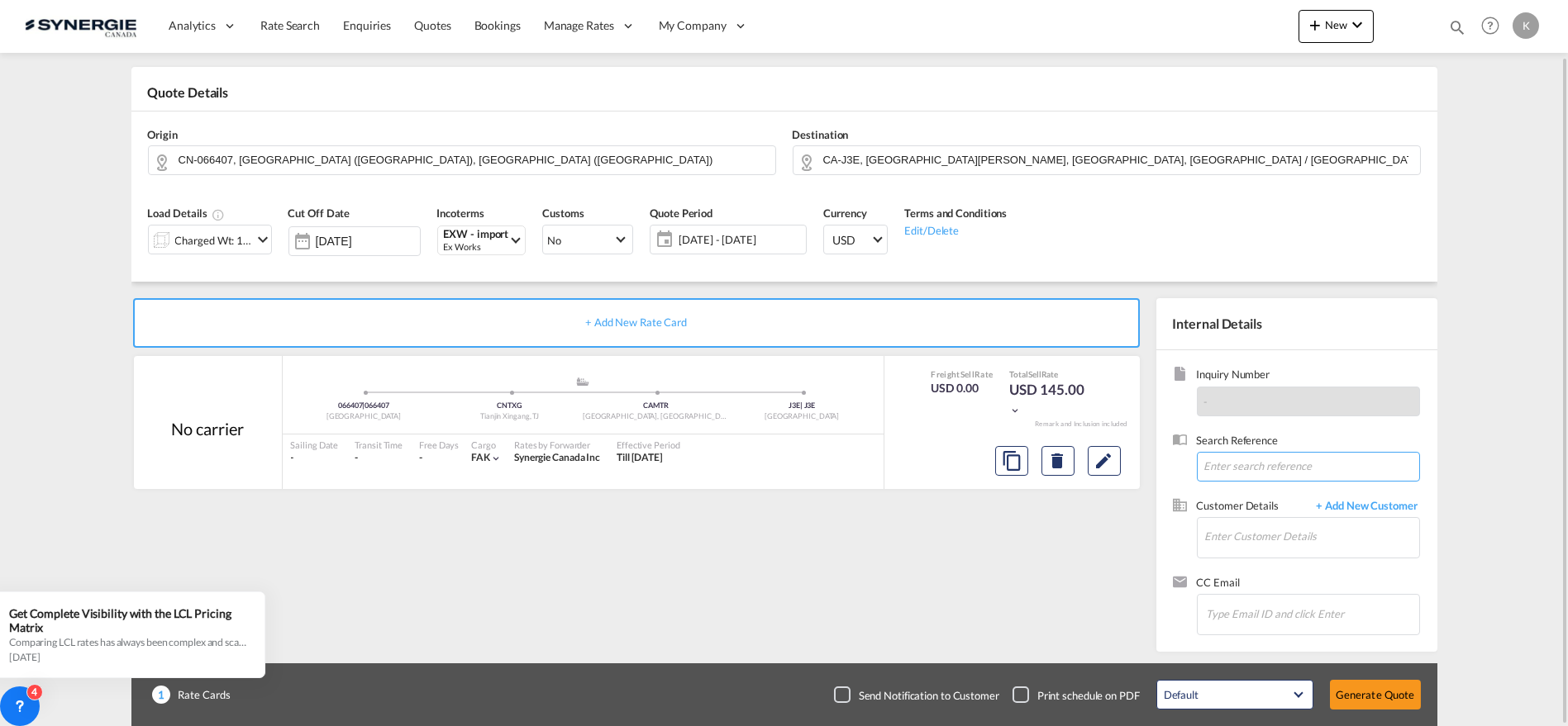
click at [1264, 466] on input at bounding box center [1309, 467] width 223 height 30
paste input "URGENT - Novatech - LCL Price Request -Departure from [GEOGRAPHIC_DATA] - 6900k…"
type input "URGENT - Novatech - LCL Price Request -Departure from [GEOGRAPHIC_DATA] - 6900k…"
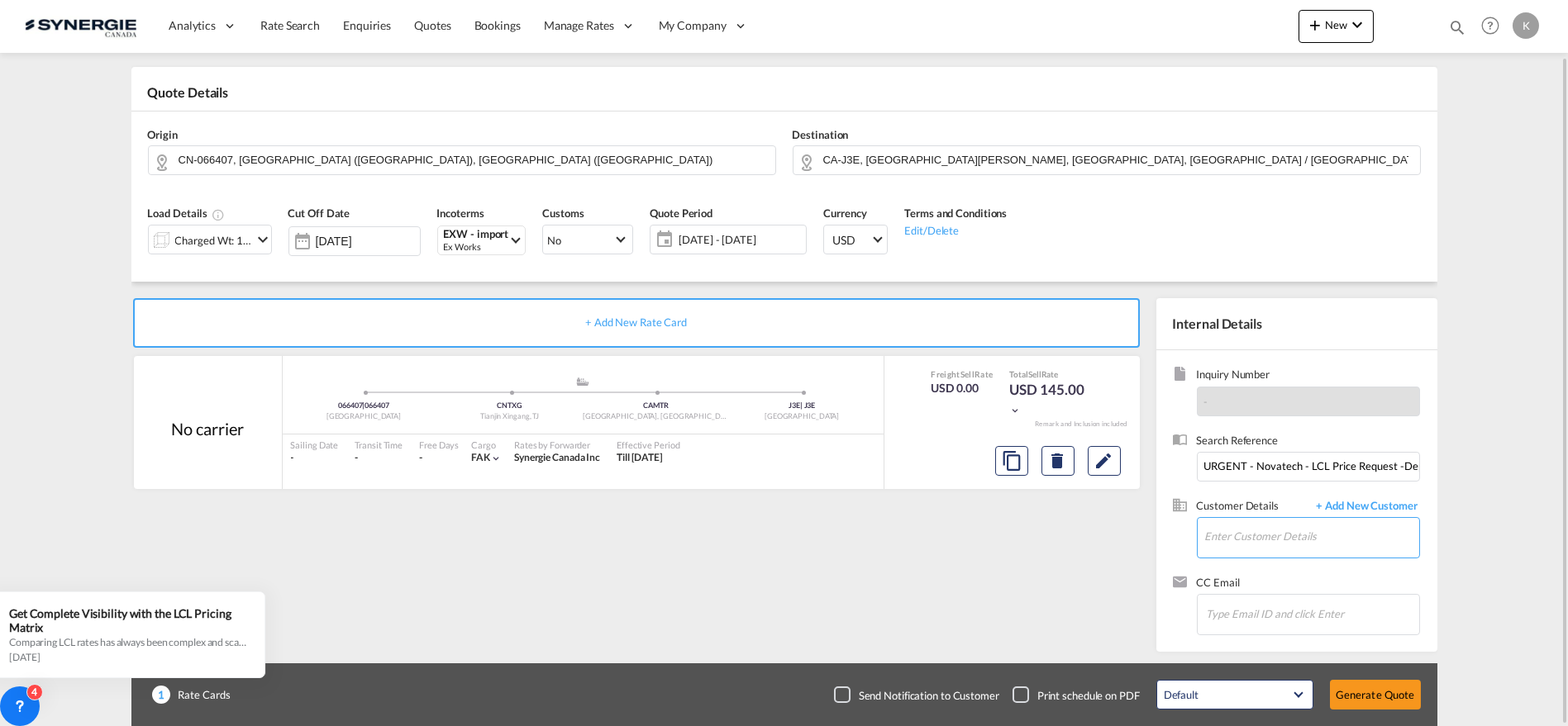
click at [1247, 534] on input "Enter Customer Details" at bounding box center [1312, 537] width 214 height 37
paste input "[PERSON_NAME][EMAIL_ADDRESS][PERSON_NAME][DOMAIN_NAME]"
click at [1270, 495] on div "[PERSON_NAME] [PERSON_NAME][EMAIL_ADDRESS][PERSON_NAME][DOMAIN_NAME] | Novatech…" at bounding box center [1369, 494] width 330 height 45
type input "Novatech Entry Doors LLC, [PERSON_NAME], [PERSON_NAME][EMAIL_ADDRESS][PERSON_NA…"
click at [1117, 463] on button "Edit" at bounding box center [1104, 461] width 33 height 30
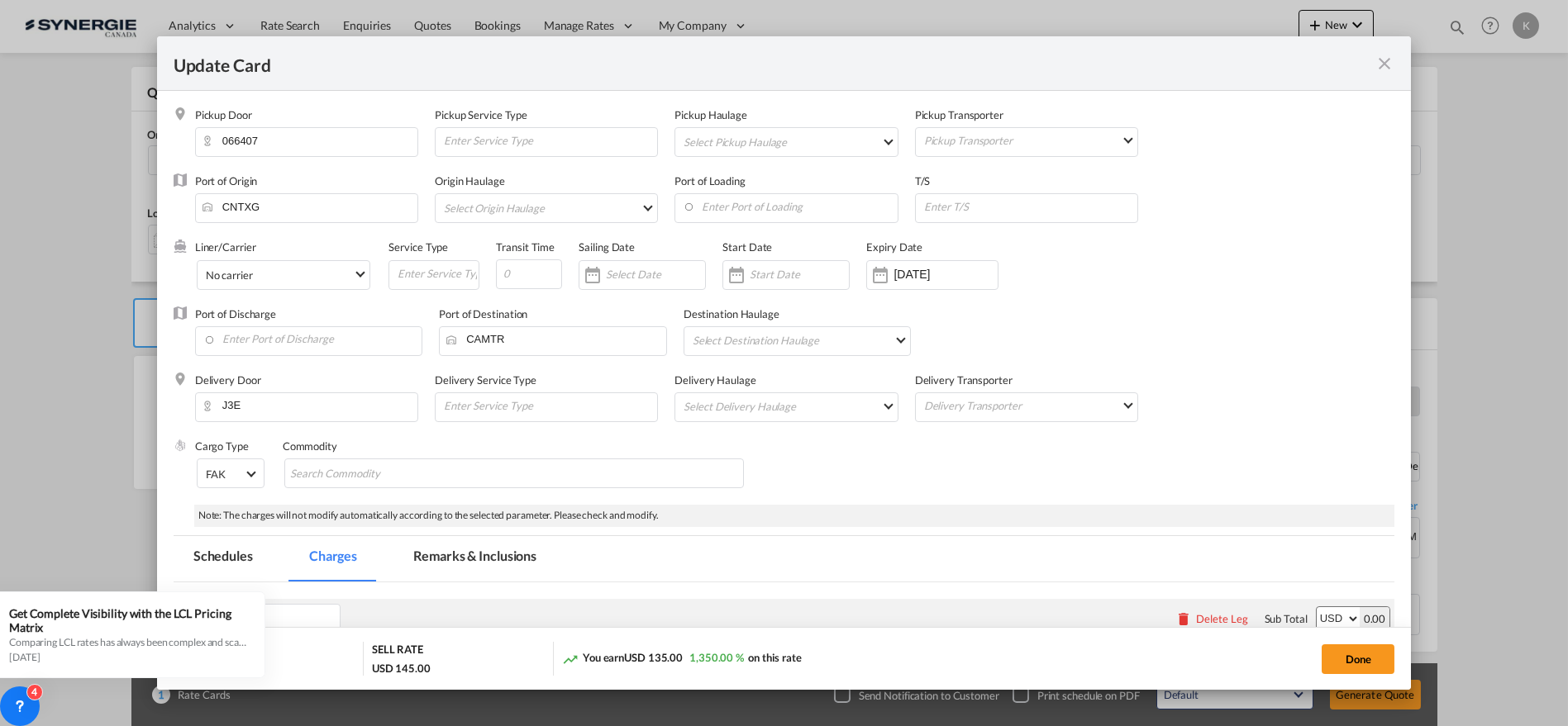
click at [502, 568] on md-tab-item "Remarks & Inclusions" at bounding box center [475, 559] width 163 height 46
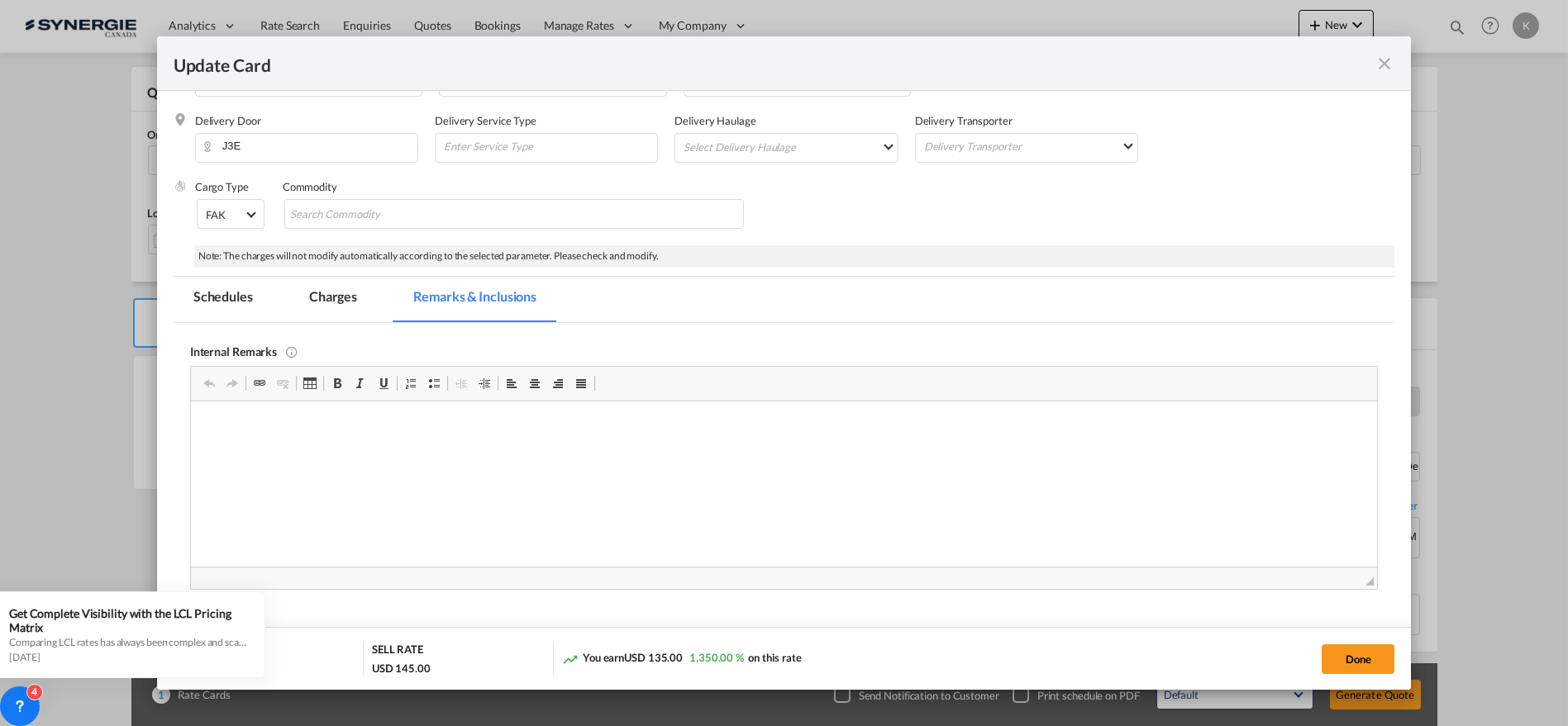
scroll to position [262, 0]
click at [331, 298] on md-tab-item "Charges" at bounding box center [333, 297] width 88 height 46
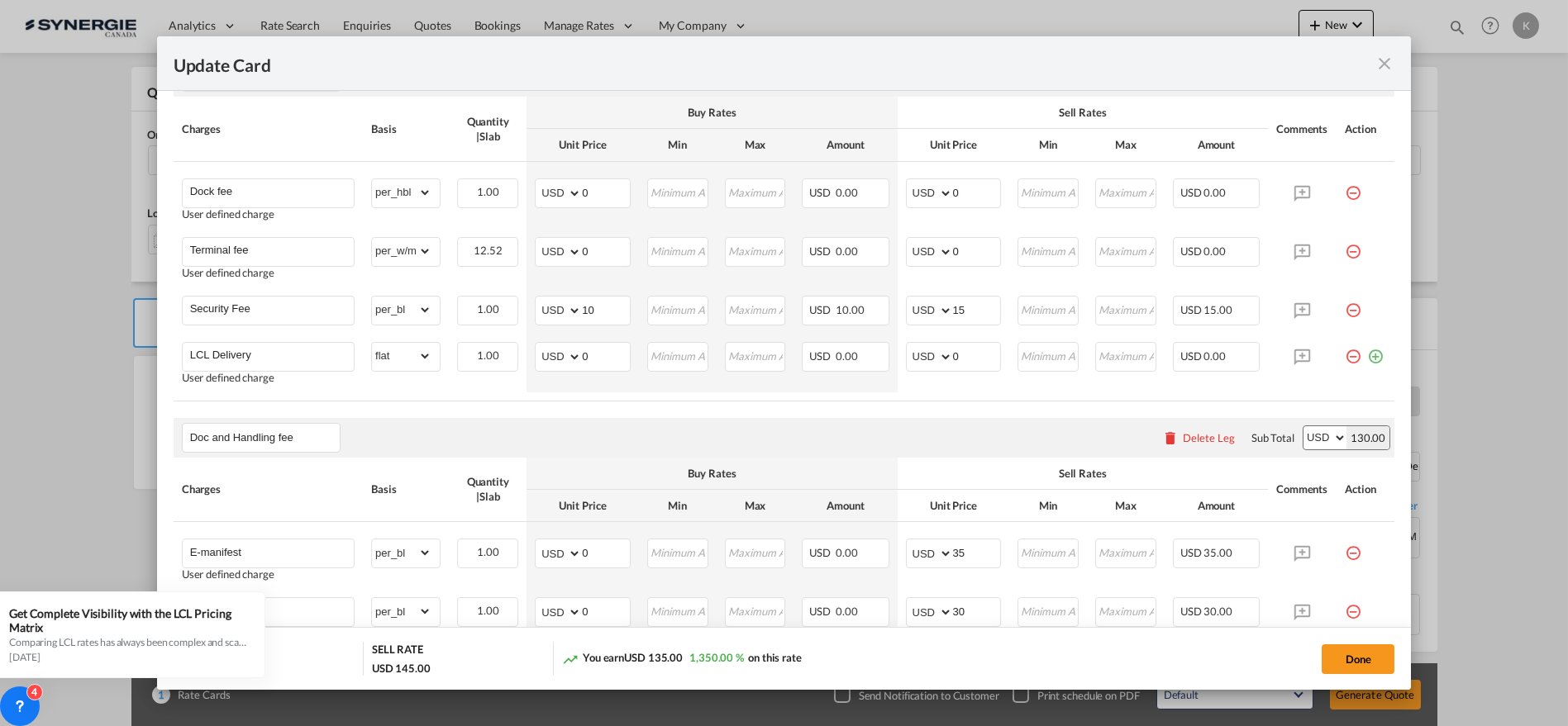
scroll to position [988, 0]
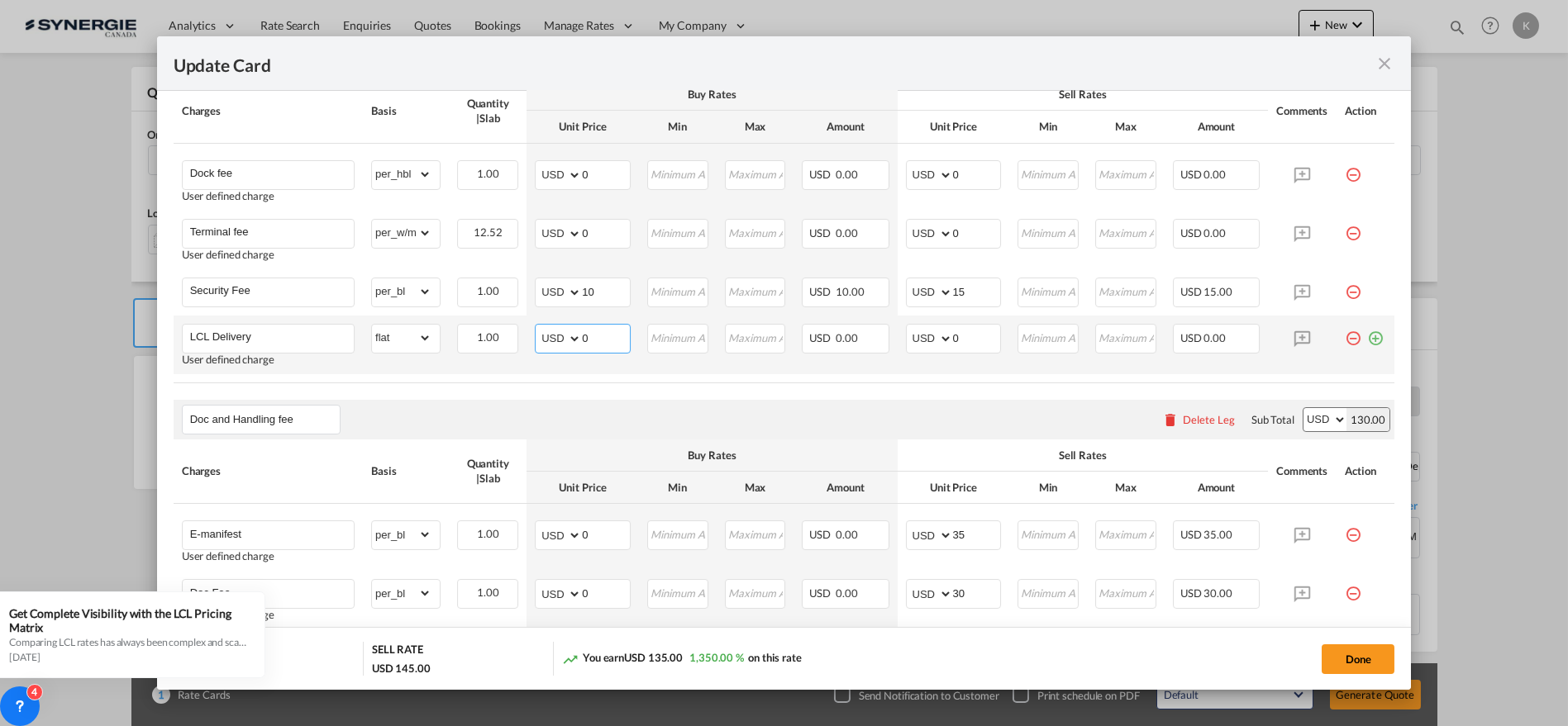
click at [552, 336] on select "AED AFN ALL AMD ANG AOA ARS AUD AWG AZN BAM BBD BDT BGN BHD BIF BMD BND [PERSON…" at bounding box center [560, 339] width 43 height 23
select select "string:CAD"
click at [538, 327] on select "AED AFN ALL AMD ANG AOA ARS AUD AWG AZN BAM BBD BDT BGN BHD BIF BMD BND [PERSON…" at bounding box center [560, 339] width 43 height 23
type input "432.95"
select select "string:USD"
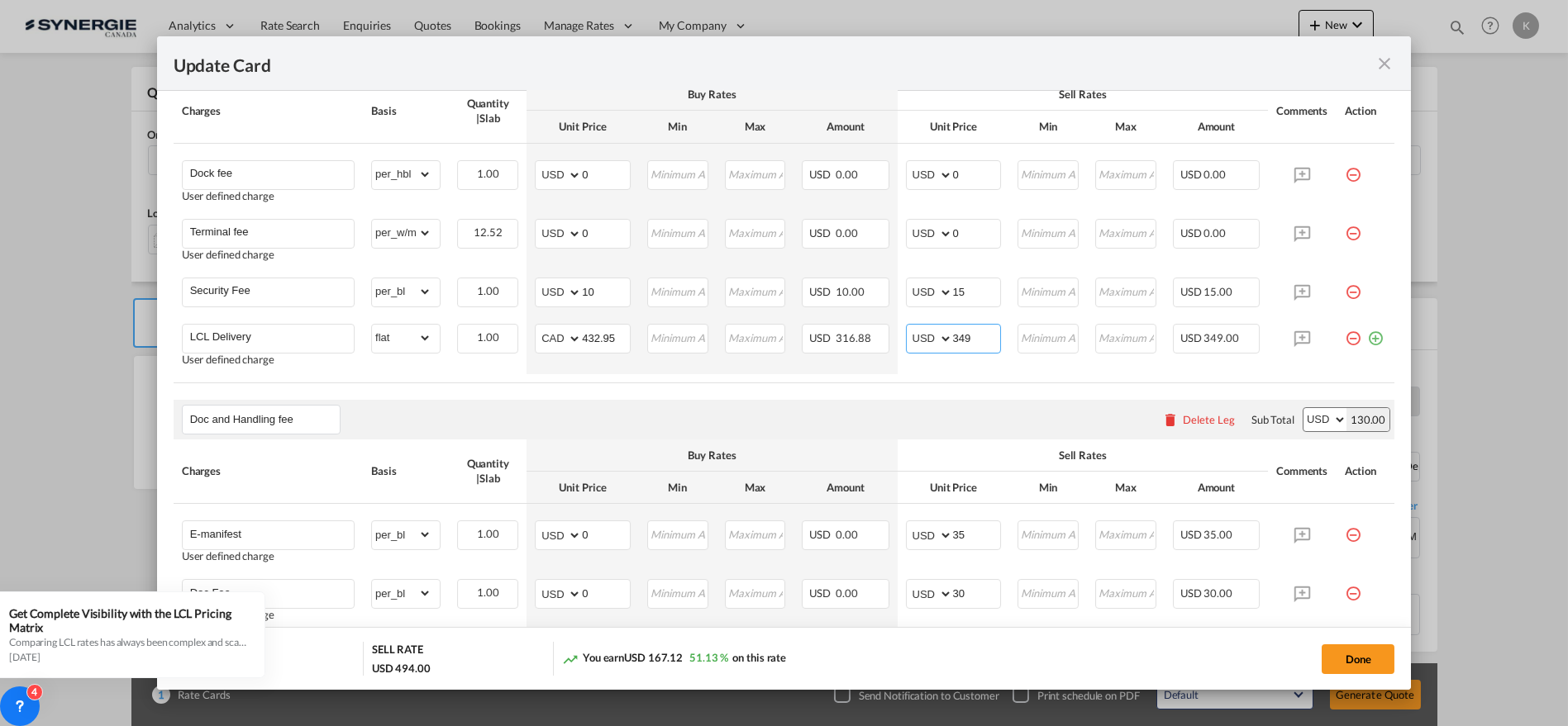
type input "349"
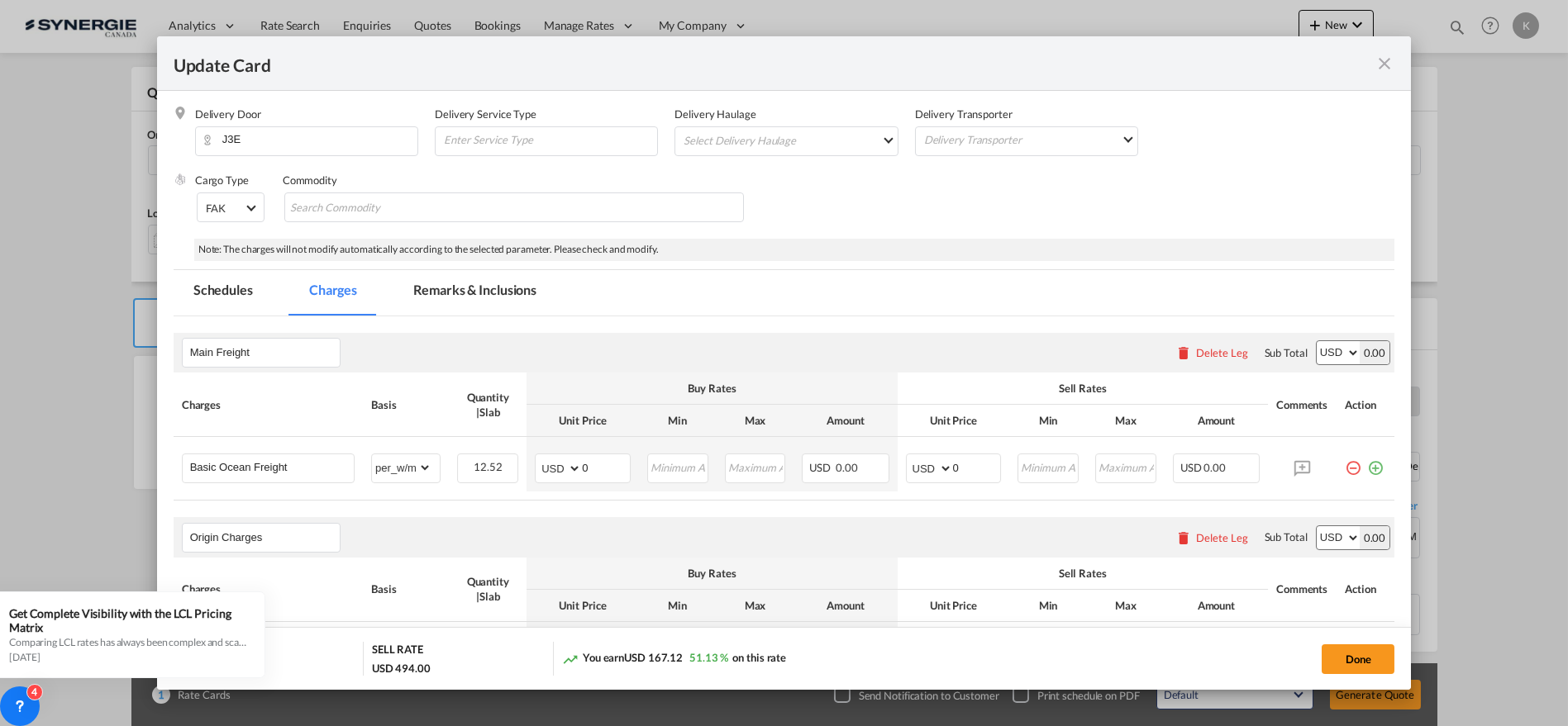
scroll to position [262, 0]
click at [499, 294] on md-tab-item "Remarks & Inclusions" at bounding box center [475, 297] width 163 height 46
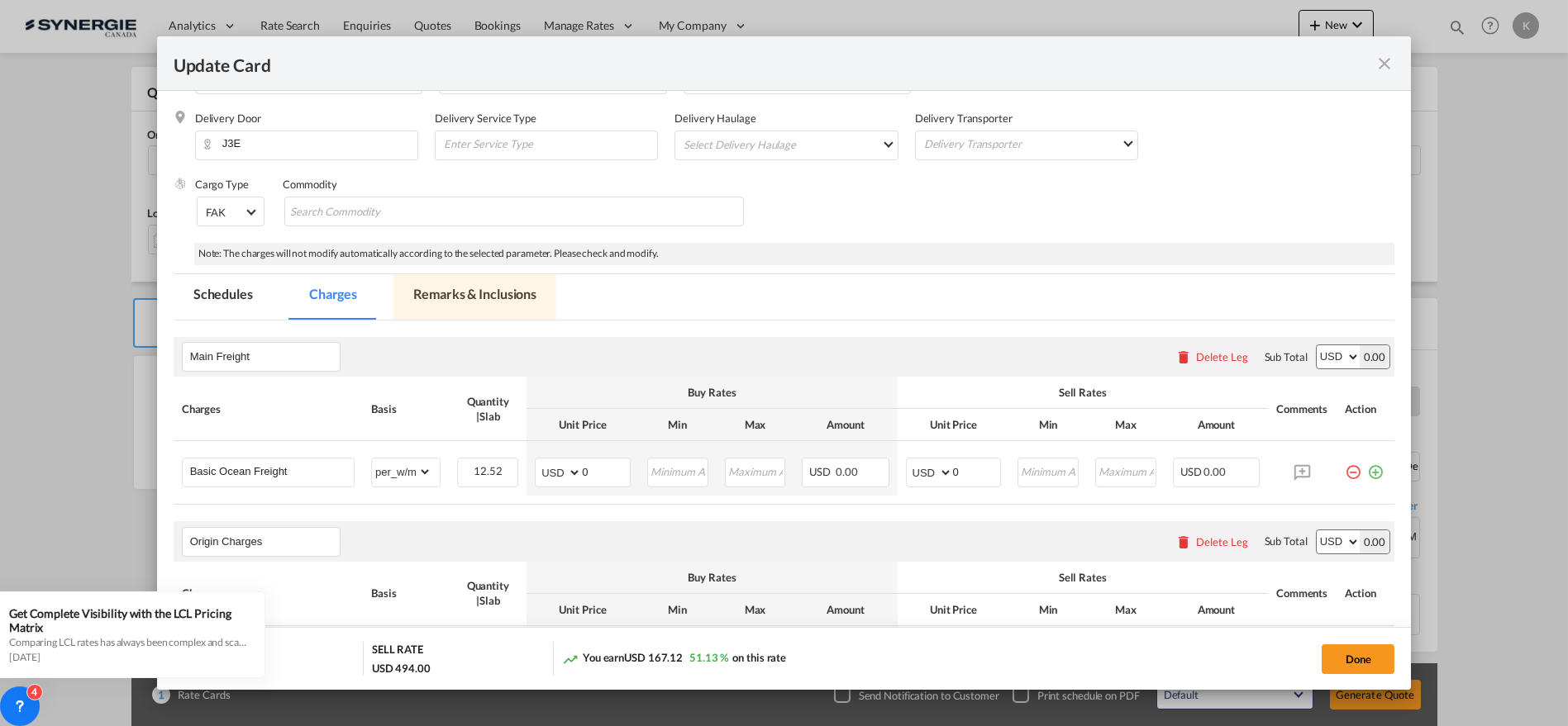
click at [459, 296] on md-tab-item "Remarks & Inclusions" at bounding box center [475, 297] width 163 height 46
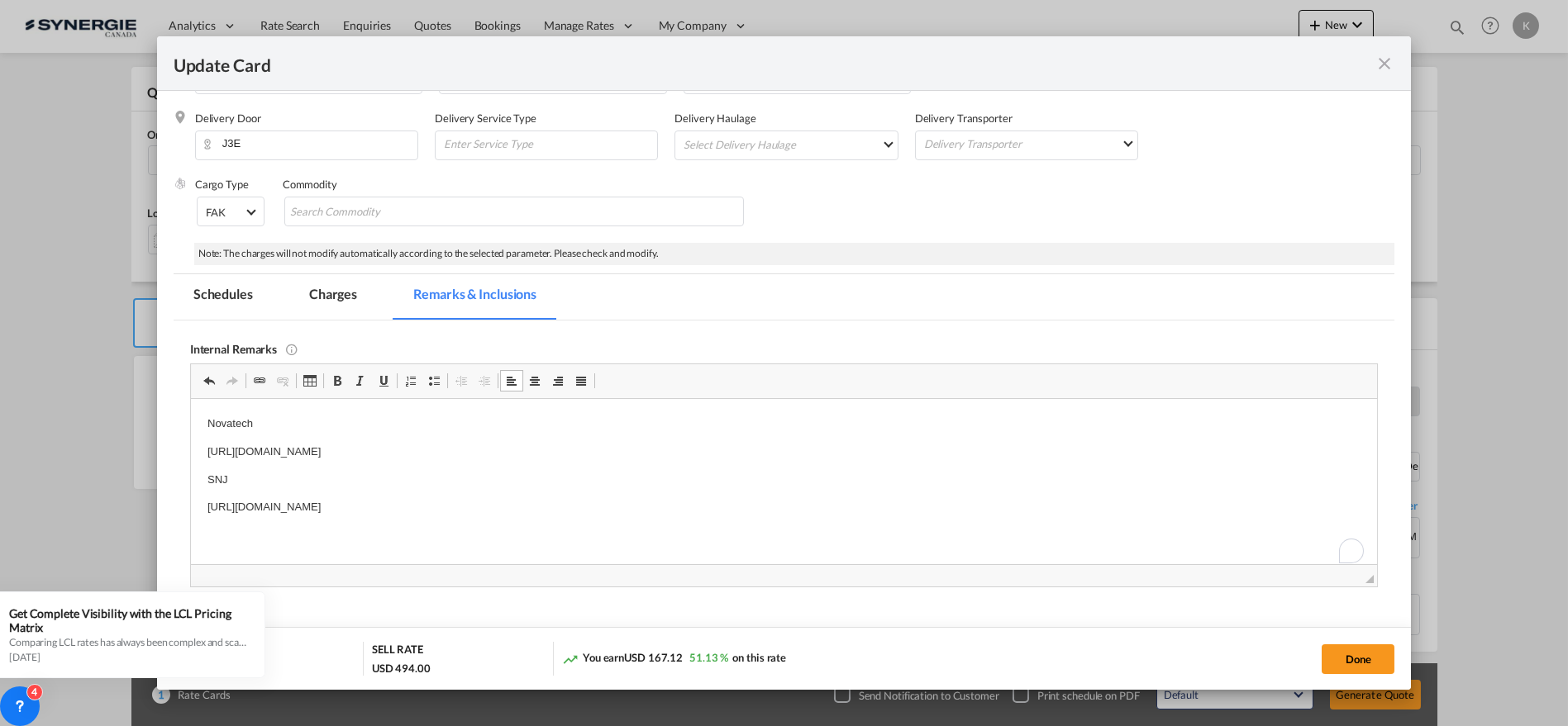
click at [667, 505] on p "[URL][DOMAIN_NAME]" at bounding box center [784, 507] width 1154 height 18
drag, startPoint x: 330, startPoint y: 298, endPoint x: 24, endPoint y: 240, distance: 311.4
click at [330, 298] on md-tab-item "Charges" at bounding box center [333, 297] width 88 height 46
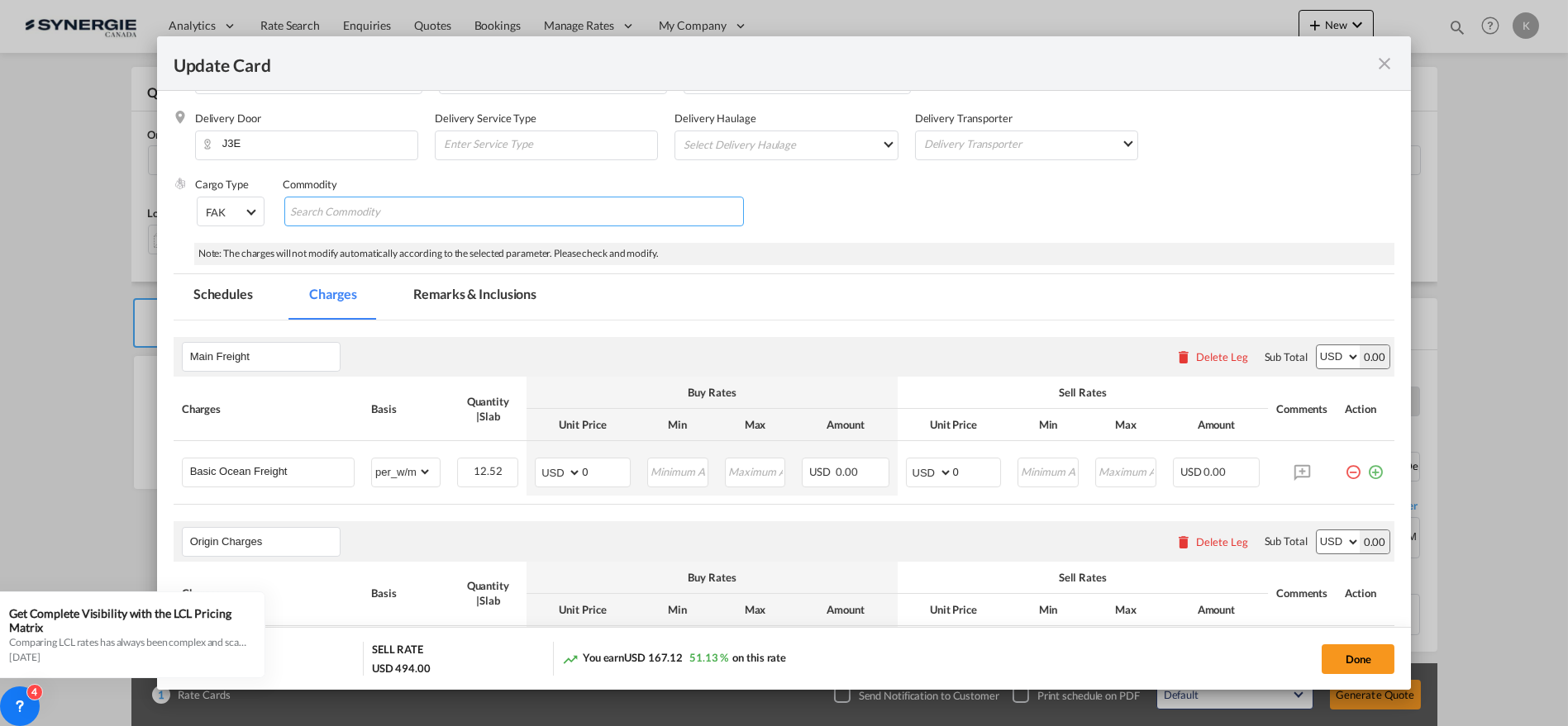
click at [456, 215] on md-chips-wrap "Chips container with autocompletion. Enter the text area, type text to search, …" at bounding box center [515, 211] width 461 height 30
paste input "Commodity: Decorative IG"
type input "Commodity: Decorative IG"
drag, startPoint x: 598, startPoint y: 464, endPoint x: 547, endPoint y: 472, distance: 51.6
click at [547, 472] on md-input-container "AED AFN ALL AMD ANG AOA ARS AUD AWG AZN BAM BBD BDT BGN BHD BIF BMD BND [PERSON…" at bounding box center [582, 472] width 95 height 30
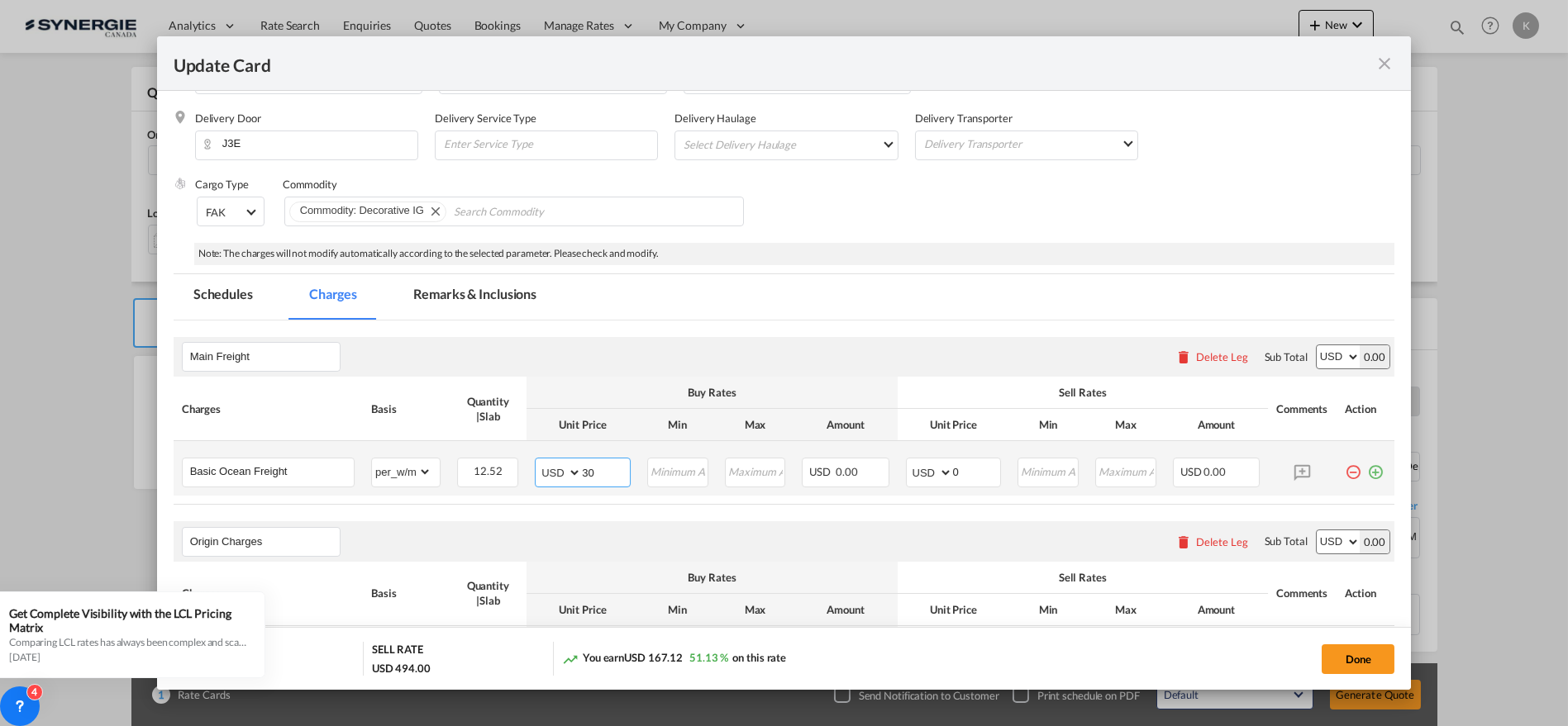
type input "30"
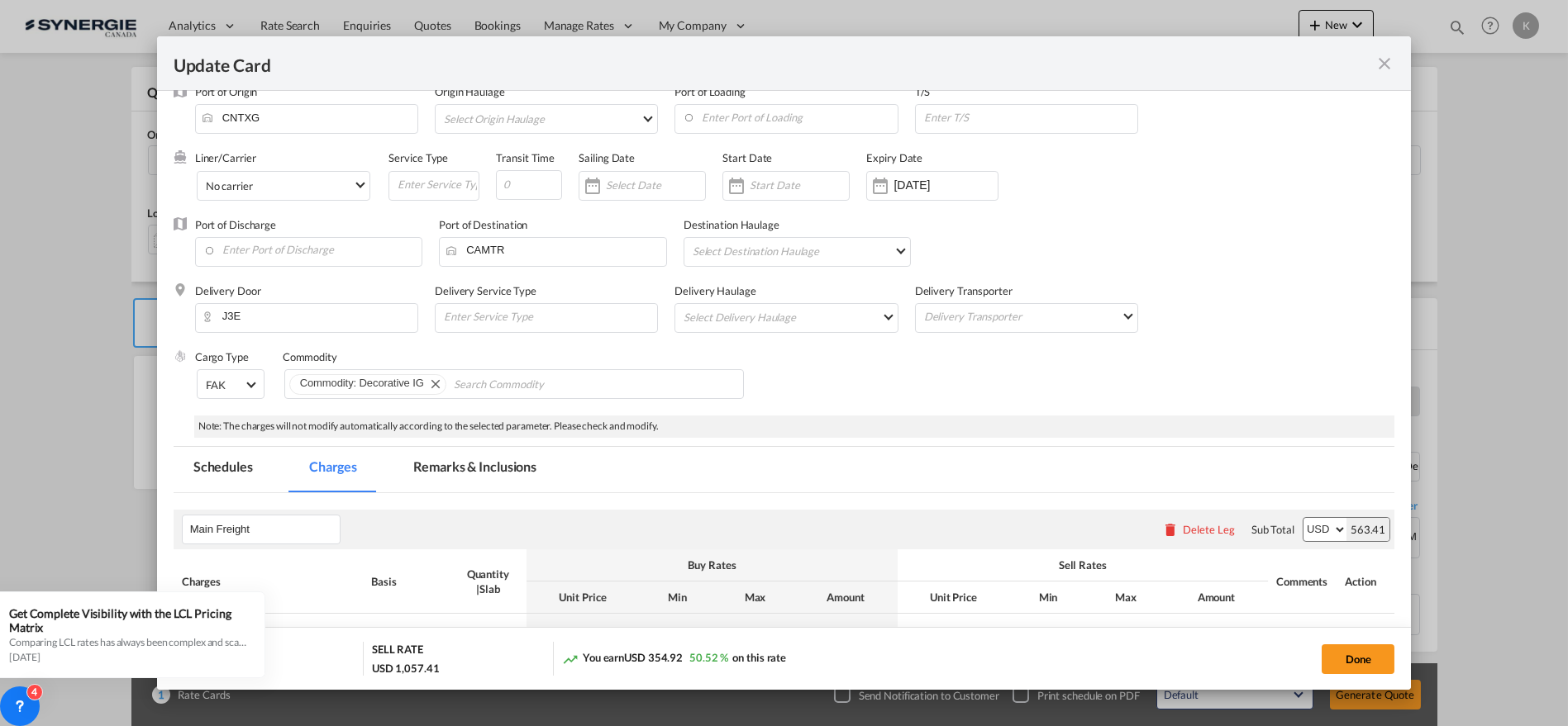
scroll to position [92, 0]
type input "45"
click at [526, 187] on input "Update Card Pickup ..." at bounding box center [529, 182] width 66 height 30
type input "38"
click at [949, 177] on input "[DATE]" at bounding box center [945, 182] width 104 height 13
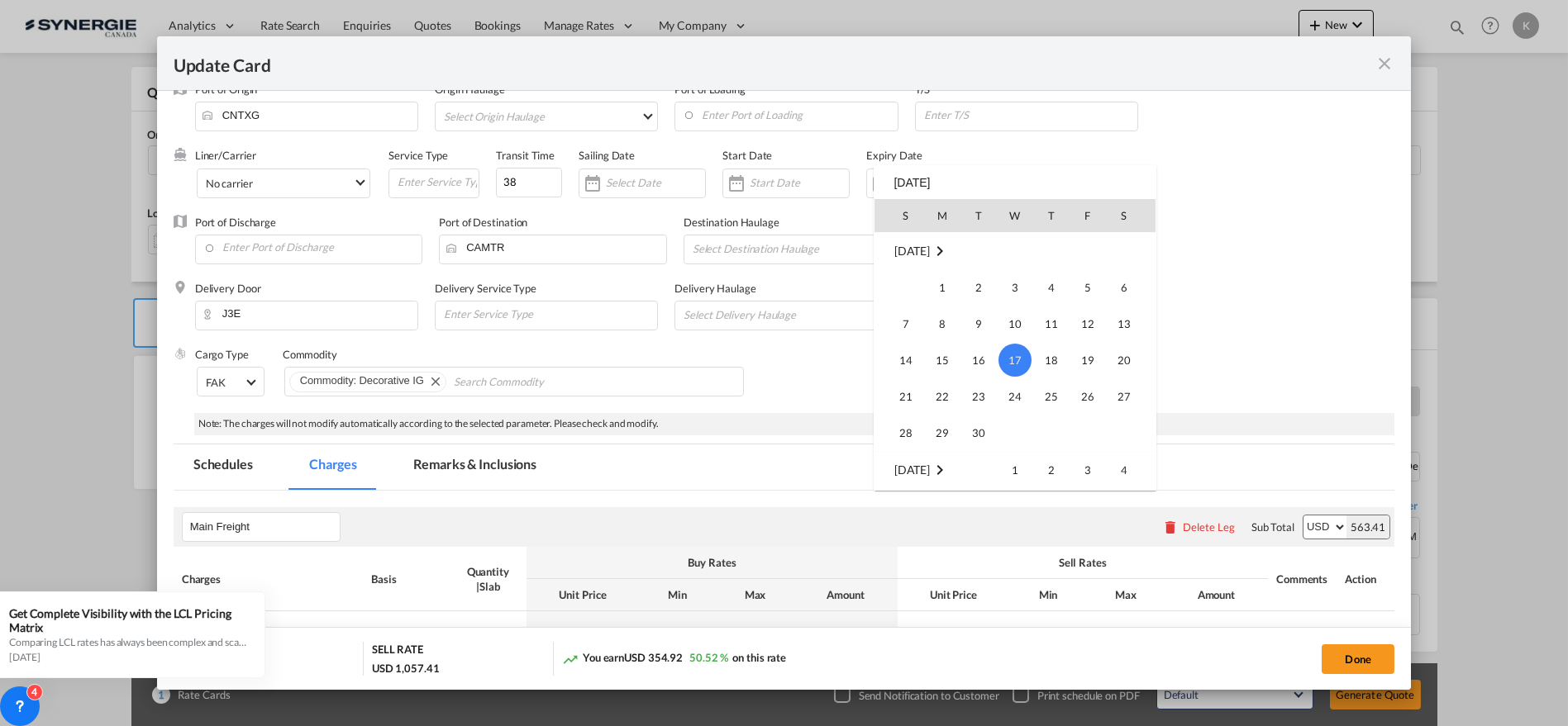
scroll to position [382511, 0]
click at [897, 432] on span "31" at bounding box center [905, 433] width 33 height 33
type input "[DATE]"
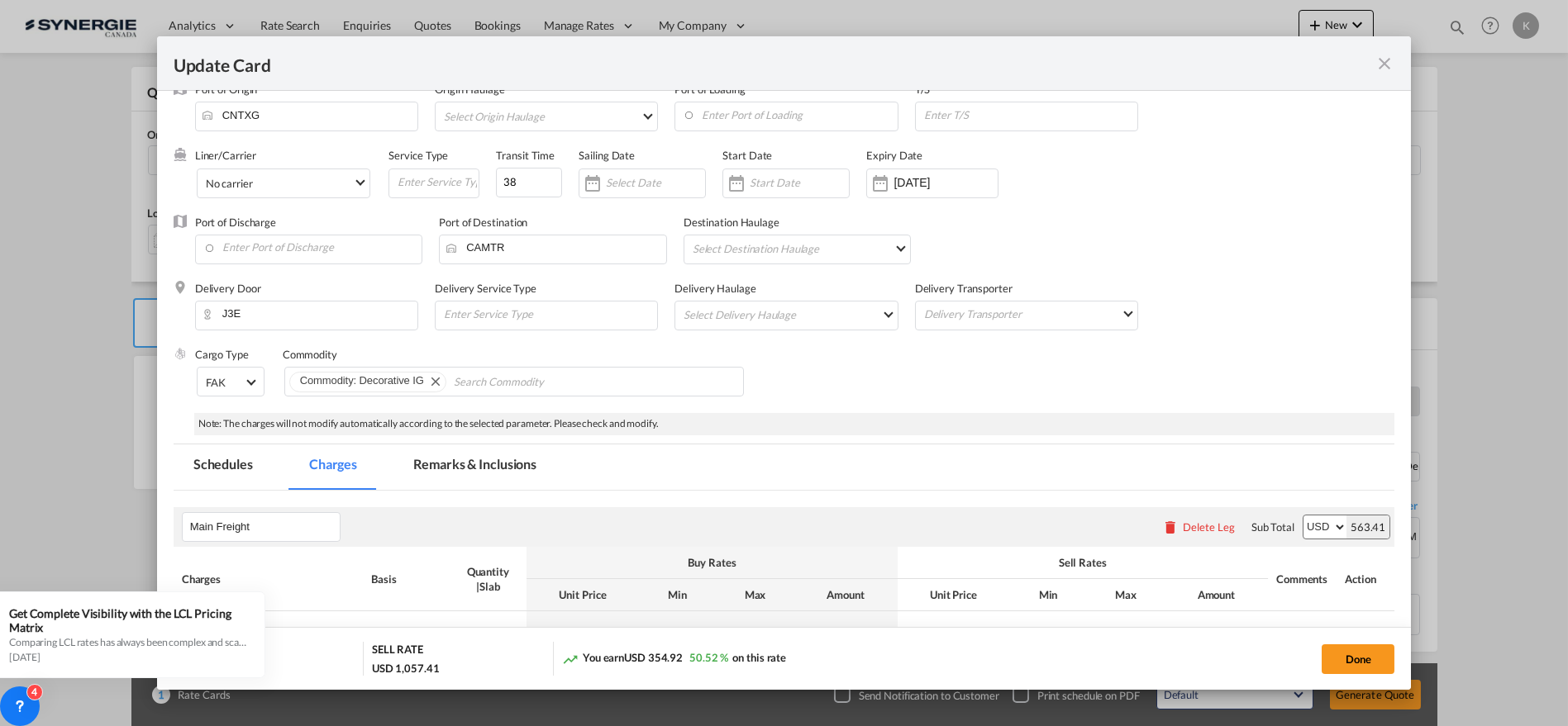
scroll to position [0, 0]
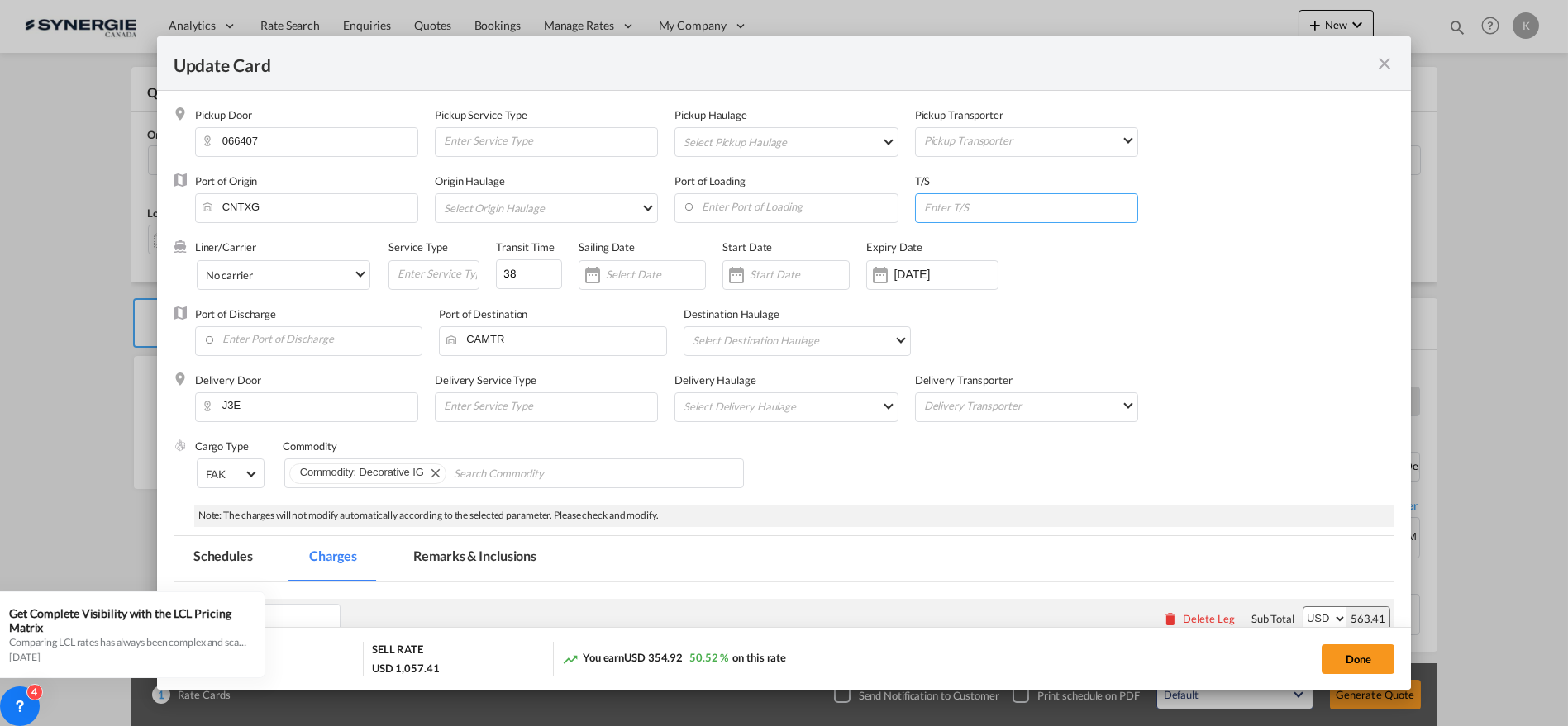
click at [926, 207] on input "Update Card Pickup ..." at bounding box center [1031, 207] width 215 height 24
paste input "Routing BUSAN/VAN"
type input "Routing BUSAN/VAN"
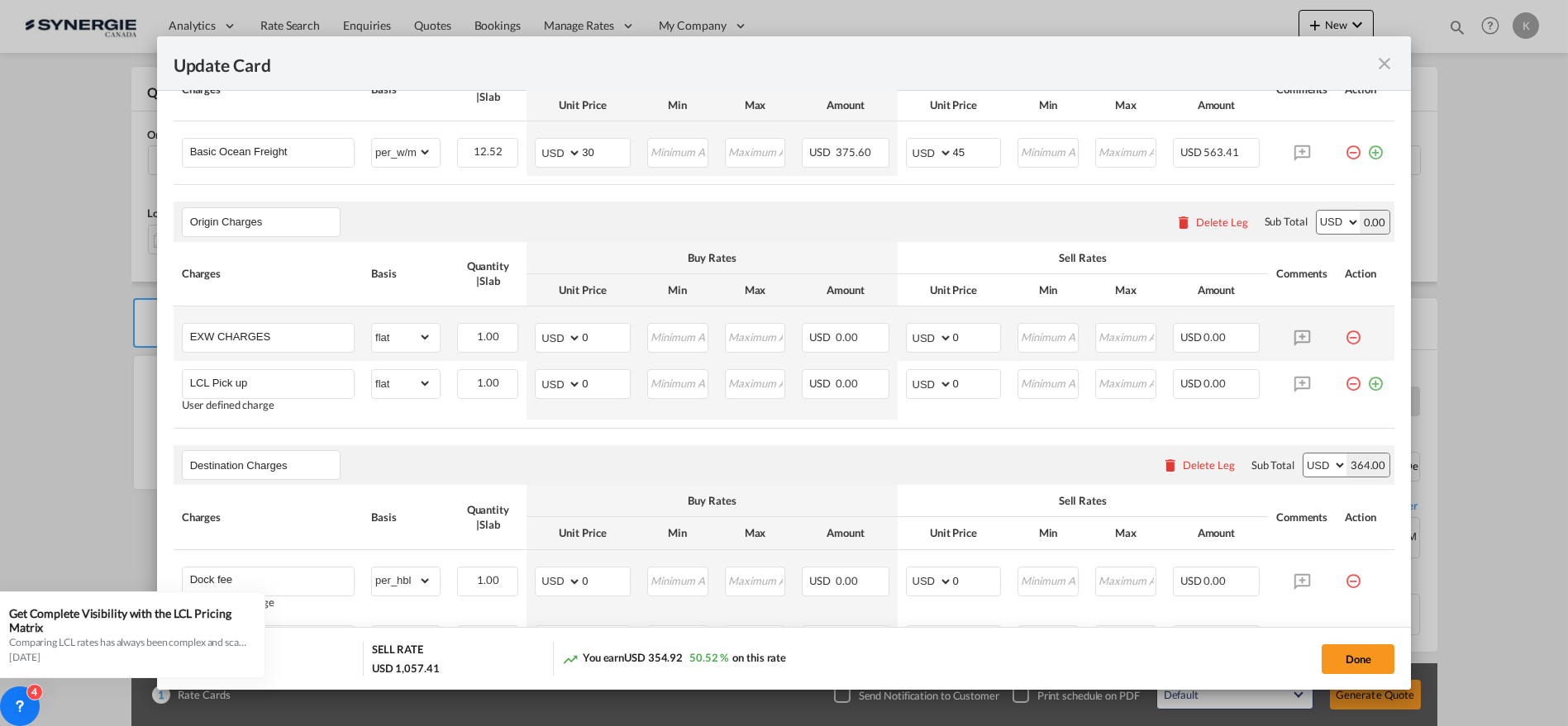
scroll to position [590, 0]
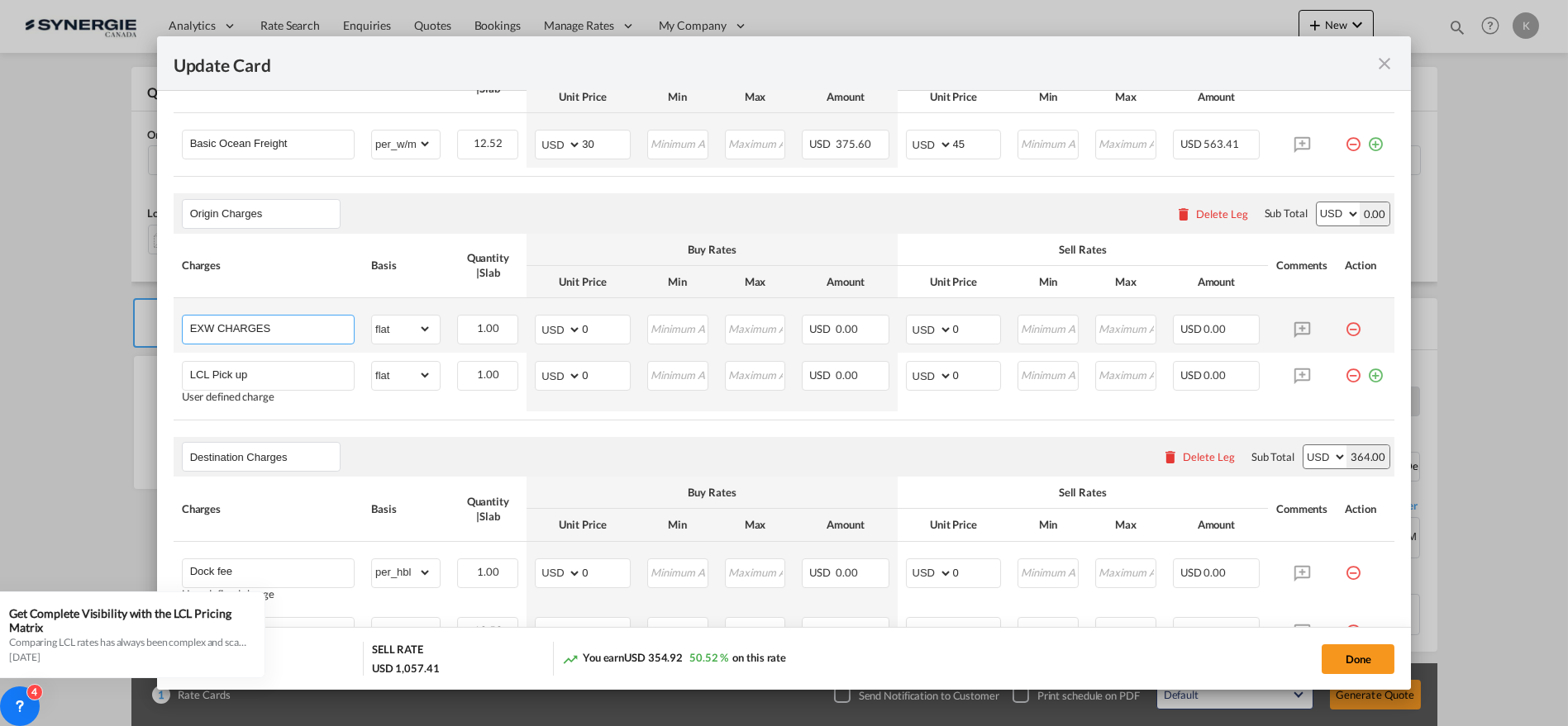
click at [269, 325] on input "EXW CHARGES" at bounding box center [271, 327] width 164 height 24
paste input "Port Charge+LS"
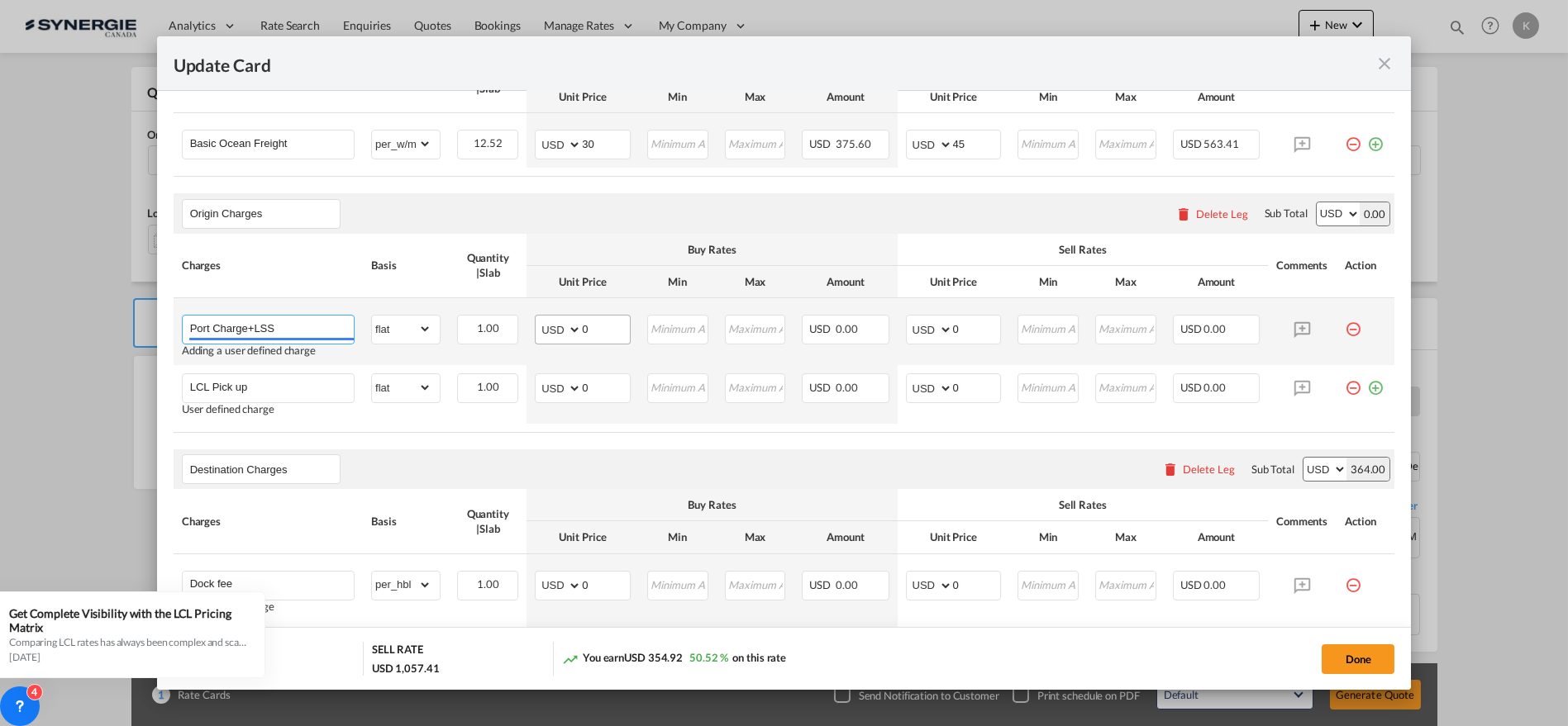
type input "Port Charge+LSS"
drag, startPoint x: 599, startPoint y: 327, endPoint x: 541, endPoint y: 328, distance: 58.0
click at [541, 328] on md-input-container "AED AFN ALL AMD ANG AOA ARS AUD AWG AZN BAM BBD BDT BGN BHD BIF BMD BND [PERSON…" at bounding box center [582, 329] width 95 height 30
type input "18"
click at [410, 331] on select "gross_weight volumetric_weight per_shipment per_bl per_km per_hawb per_kg flat …" at bounding box center [402, 328] width 60 height 26
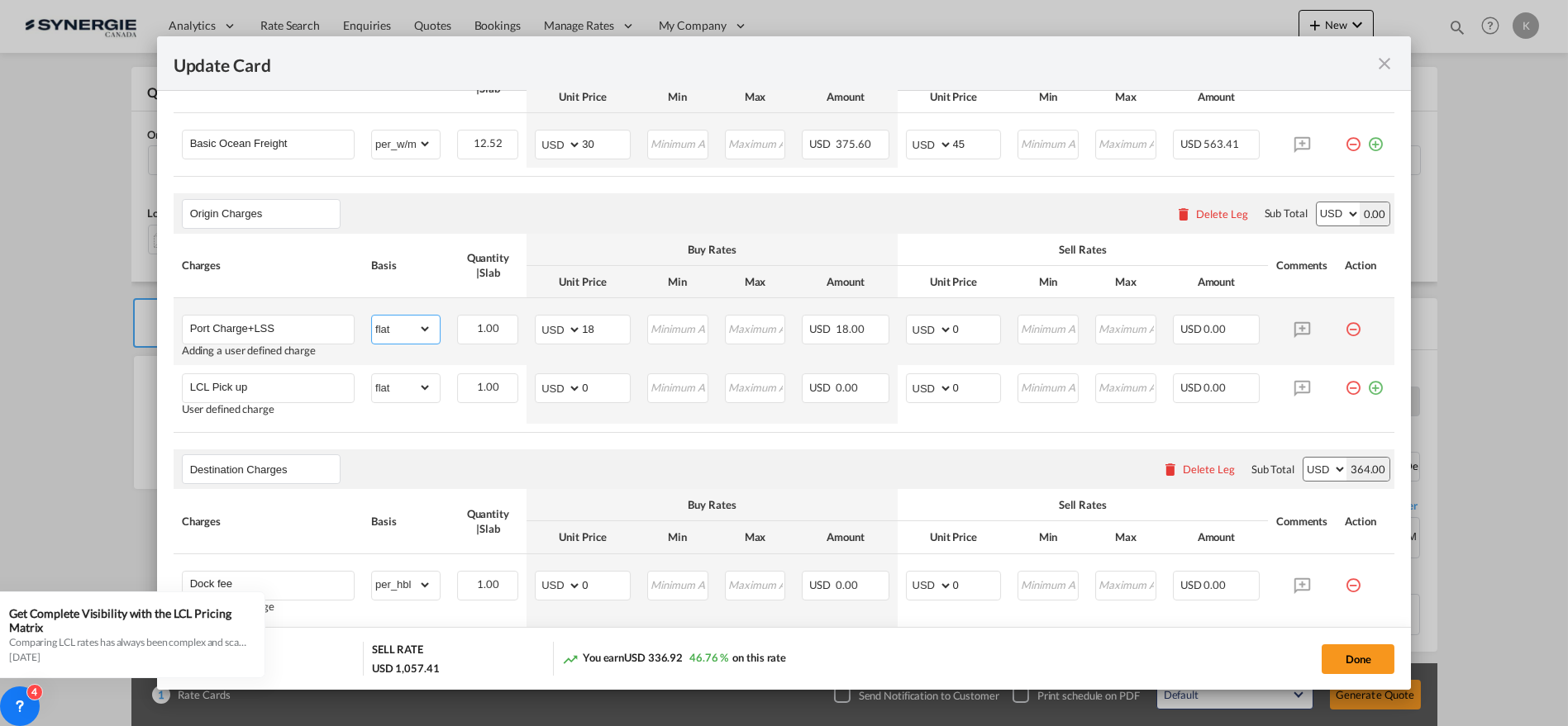
select select "per_cbm"
click at [372, 315] on select "gross_weight volumetric_weight per_shipment per_bl per_km per_hawb per_kg flat …" at bounding box center [402, 328] width 60 height 26
drag, startPoint x: 960, startPoint y: 318, endPoint x: 915, endPoint y: 321, distance: 45.1
click at [915, 321] on md-input-container "AED AFN ALL AMD ANG AOA ARS AUD AWG AZN BAM BBD BDT BGN BHD BIF BMD BND [PERSON…" at bounding box center [954, 329] width 95 height 30
type input "20"
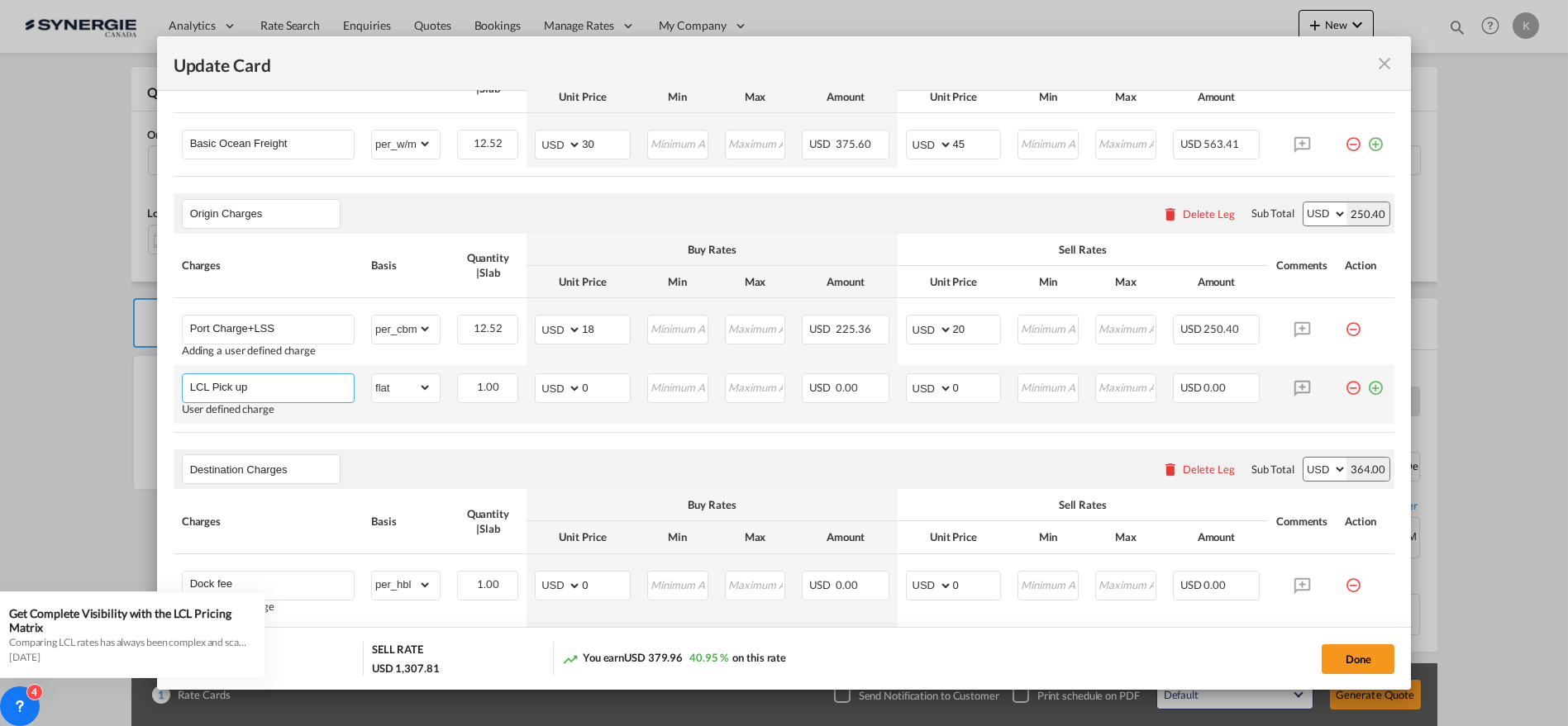
click at [236, 381] on input "LCL Pick up" at bounding box center [271, 386] width 164 height 24
paste input "Document"
type input "Document"
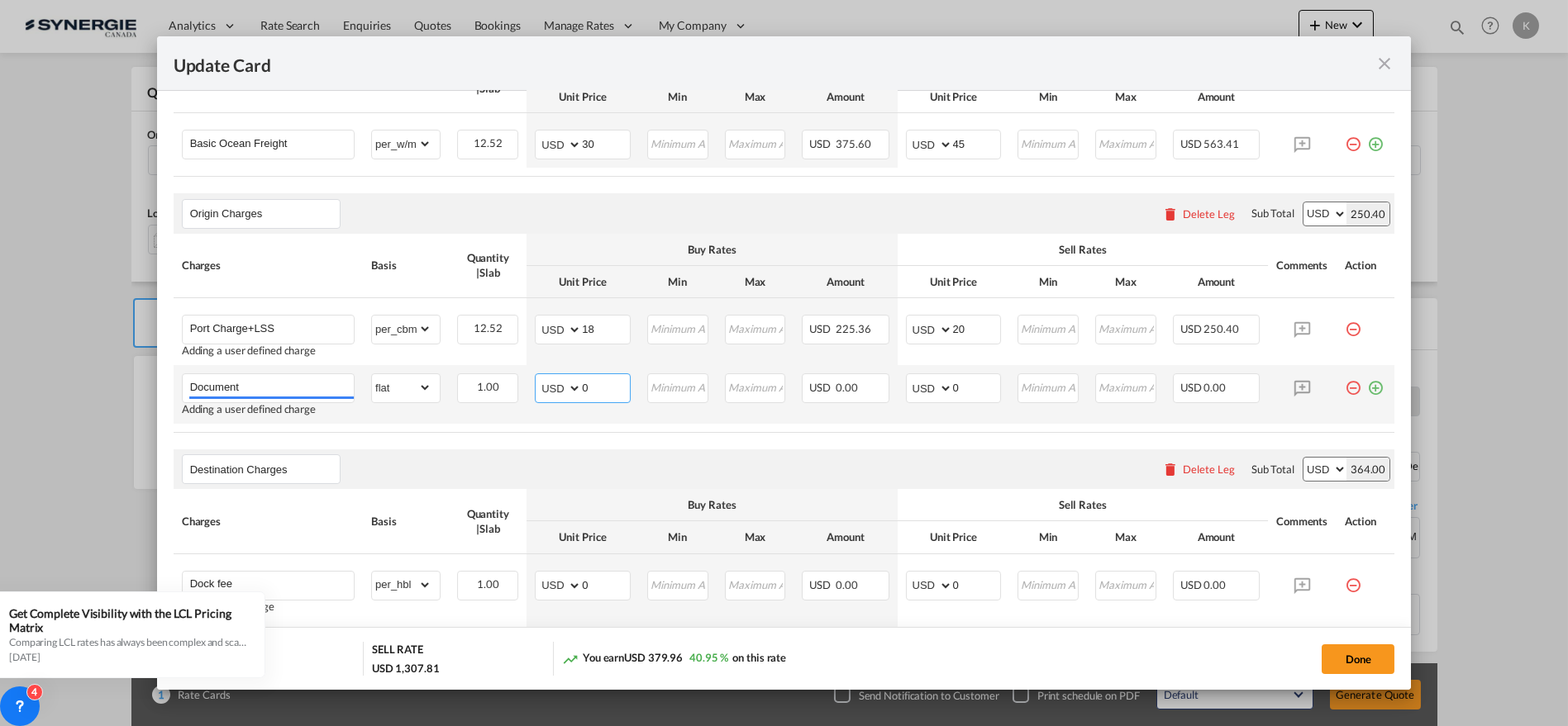
click at [582, 385] on input "0" at bounding box center [606, 386] width 48 height 24
click at [527, 385] on td "AED AFN ALL AMD ANG AOA ARS AUD AWG AZN BAM BBD BDT BGN BHD BIF BMD BND [PERSON…" at bounding box center [583, 394] width 112 height 59
type input "30"
type input "33"
click at [1368, 382] on md-icon "icon-plus-circle-outline green-400-fg" at bounding box center [1376, 382] width 17 height 17
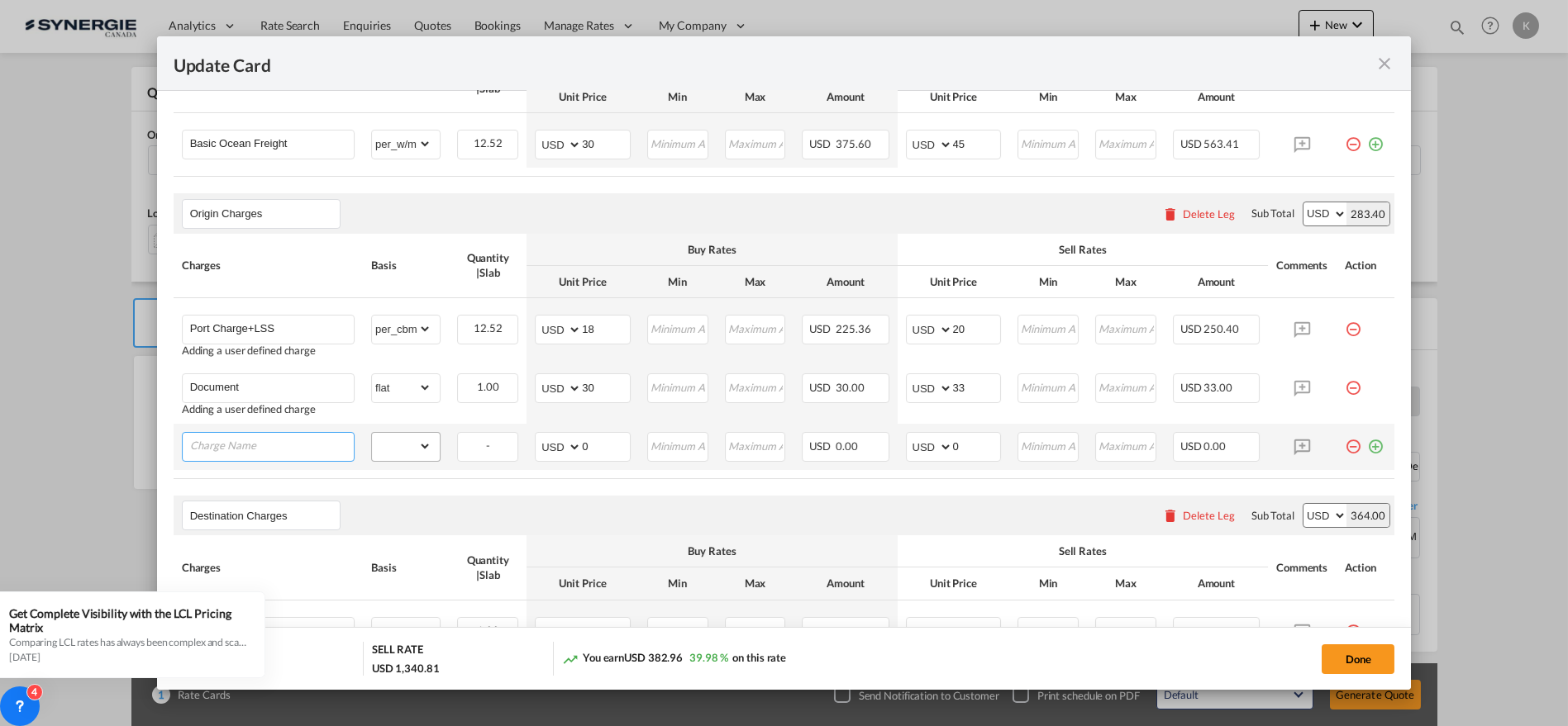
drag, startPoint x: 250, startPoint y: 442, endPoint x: 411, endPoint y: 447, distance: 161.1
click at [250, 442] on input "Charge Name" at bounding box center [271, 445] width 164 height 24
paste input "Custom clearance"
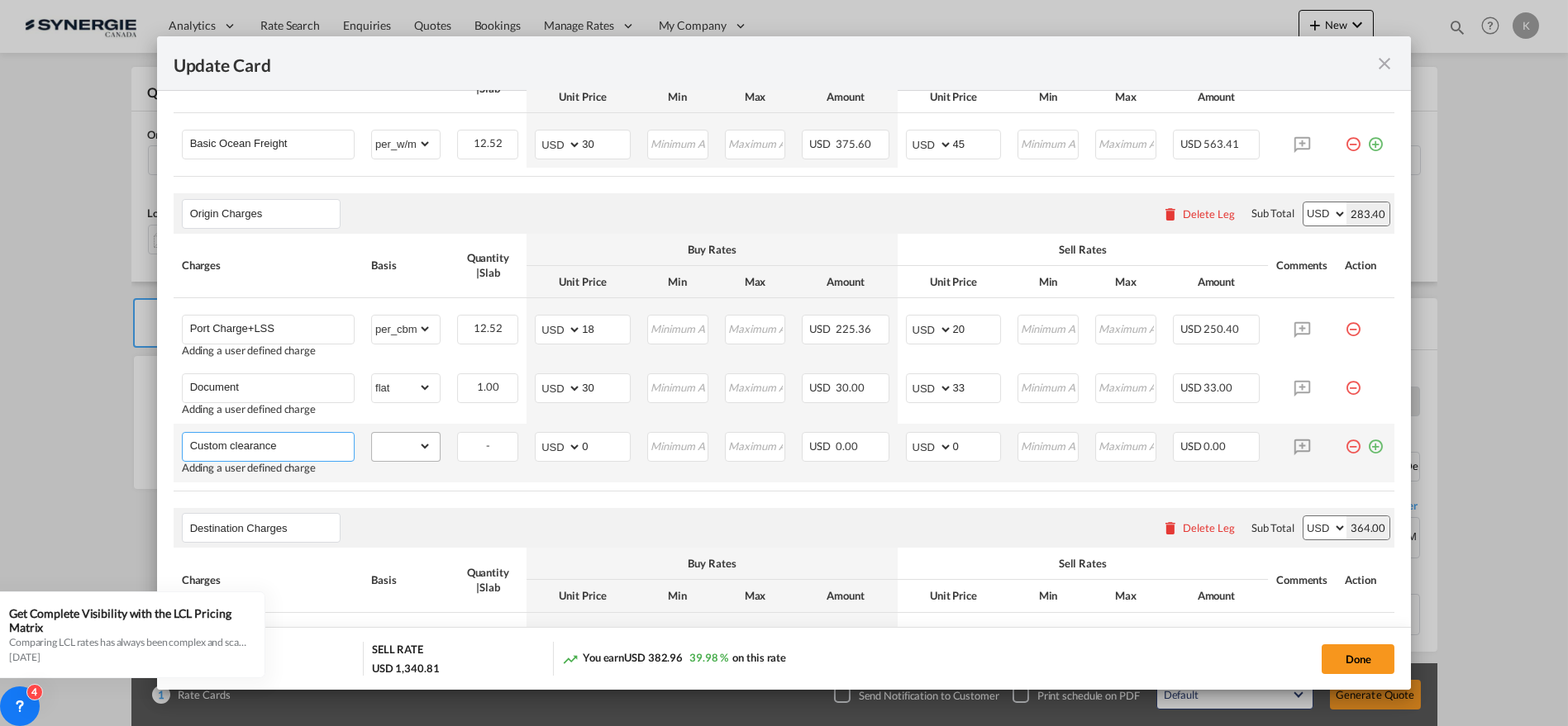
type input "Custom clearance"
click at [414, 447] on select "gross_weight volumetric_weight per_shipment per_bl per_km per_hawb per_kg flat …" at bounding box center [402, 446] width 60 height 26
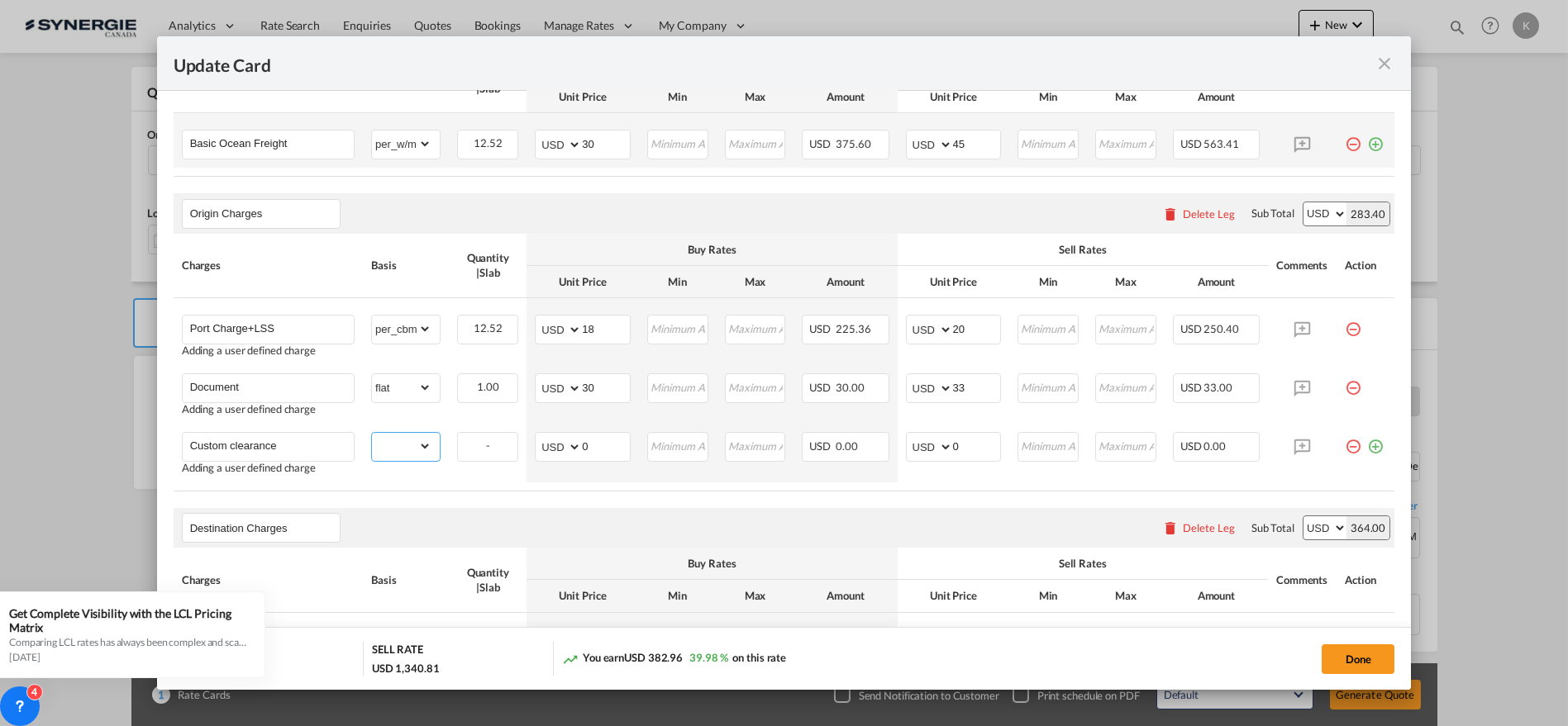
select select "per_bl"
click at [372, 433] on select "gross_weight volumetric_weight per_shipment per_bl per_km per_hawb per_kg flat …" at bounding box center [402, 446] width 60 height 26
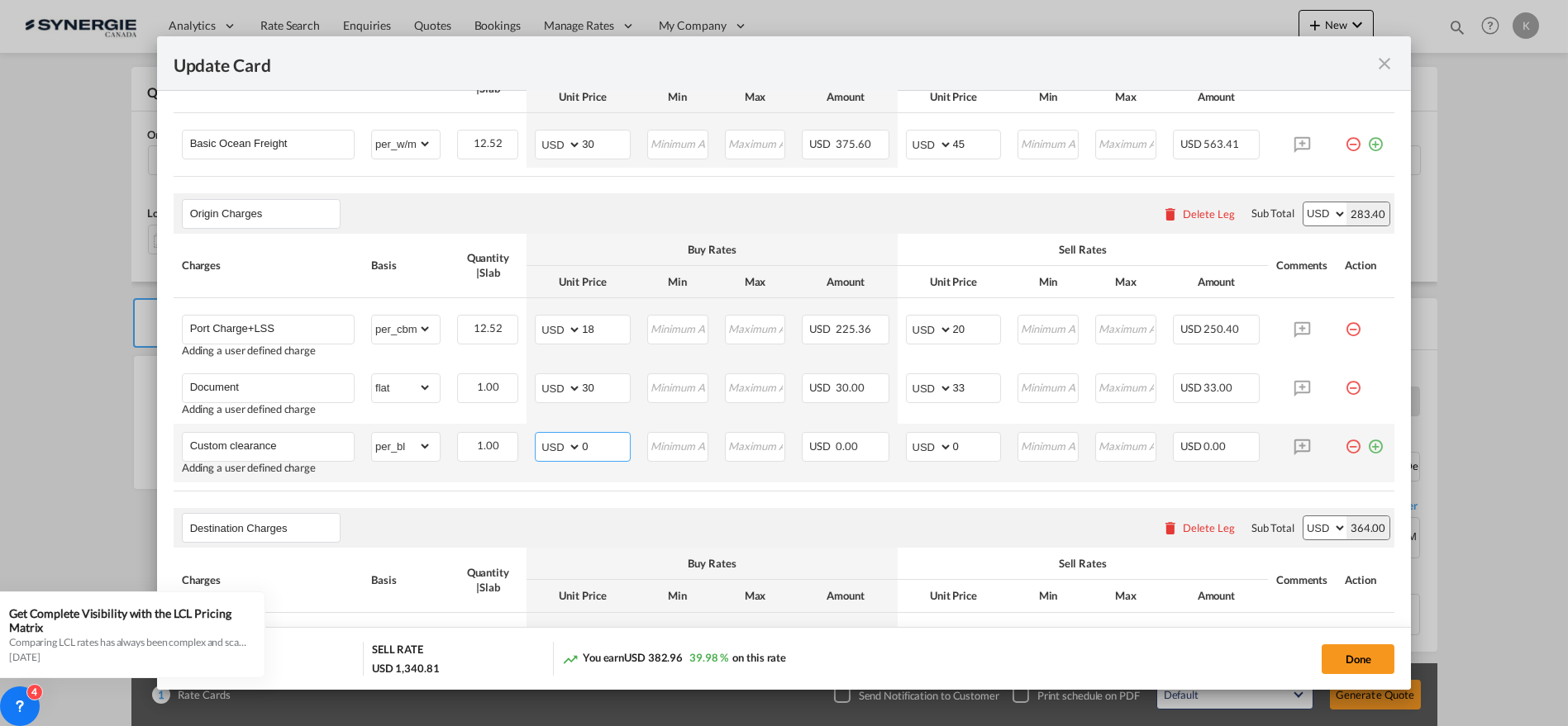
drag, startPoint x: 593, startPoint y: 438, endPoint x: 529, endPoint y: 442, distance: 64.1
click at [529, 442] on td "AED AFN ALL AMD ANG AOA ARS AUD AWG AZN BAM BBD BDT BGN BHD BIF BMD BND [PERSON…" at bounding box center [583, 453] width 112 height 59
type input "25"
type input "28"
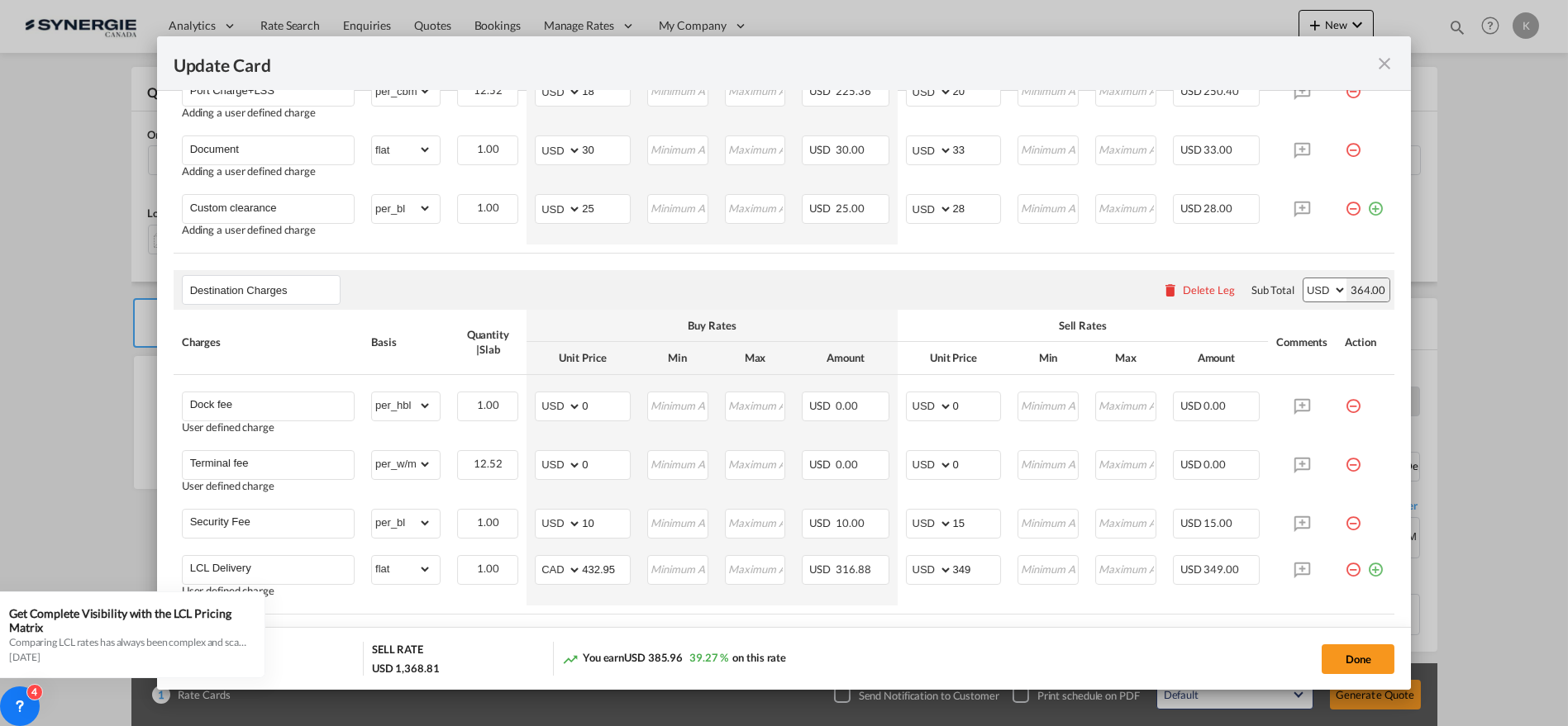
scroll to position [856, 0]
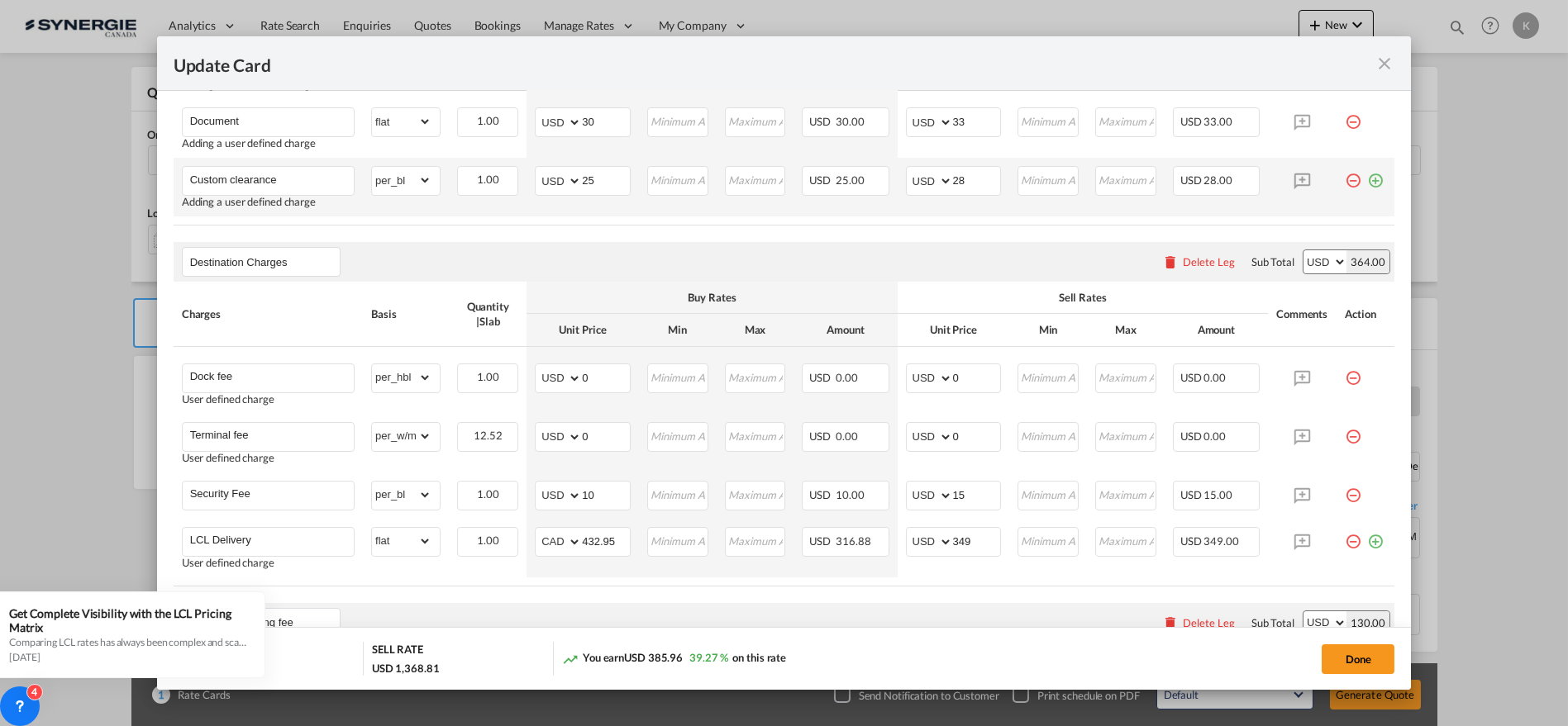
click at [1368, 181] on md-icon "icon-plus-circle-outline green-400-fg" at bounding box center [1376, 175] width 17 height 17
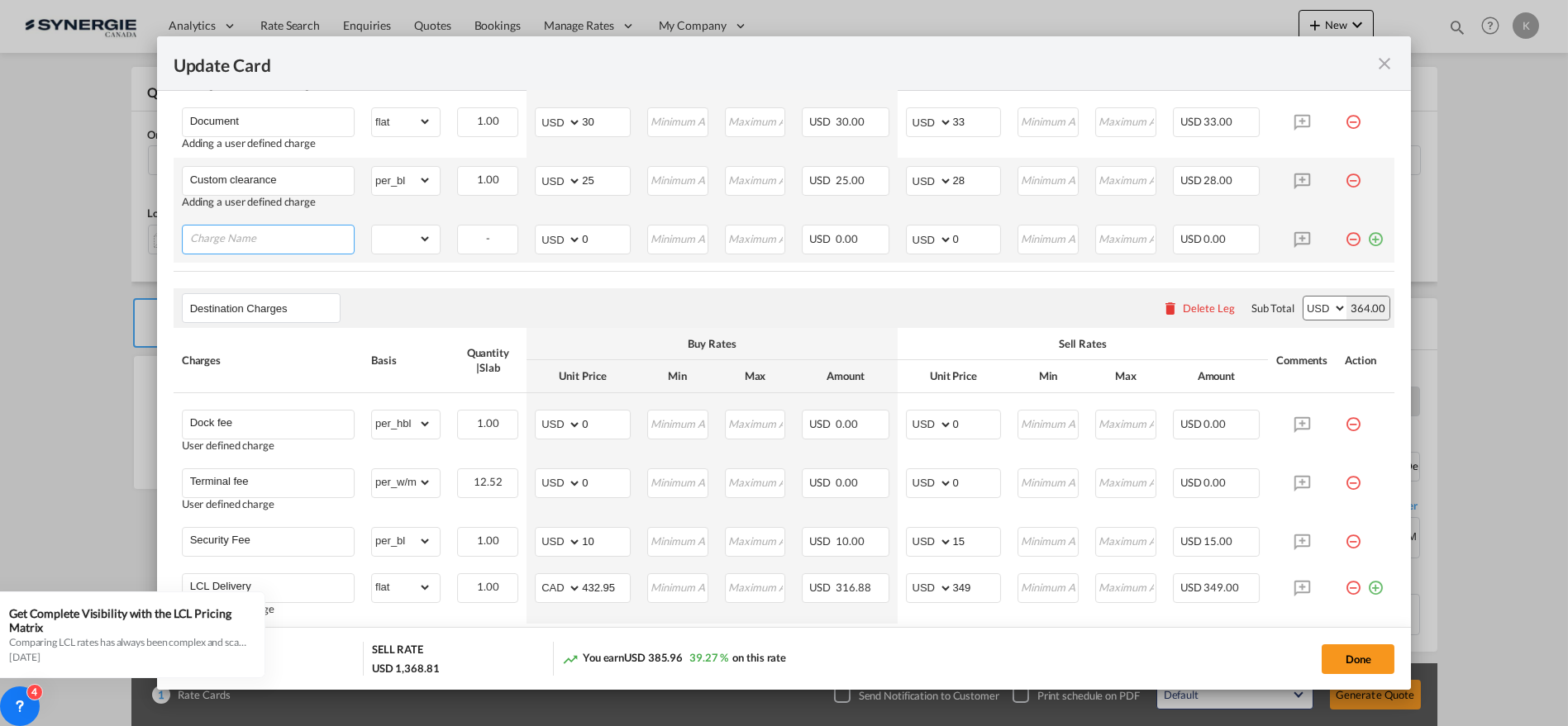
click at [308, 240] on input "Charge Name" at bounding box center [271, 238] width 164 height 24
paste input "Handling"
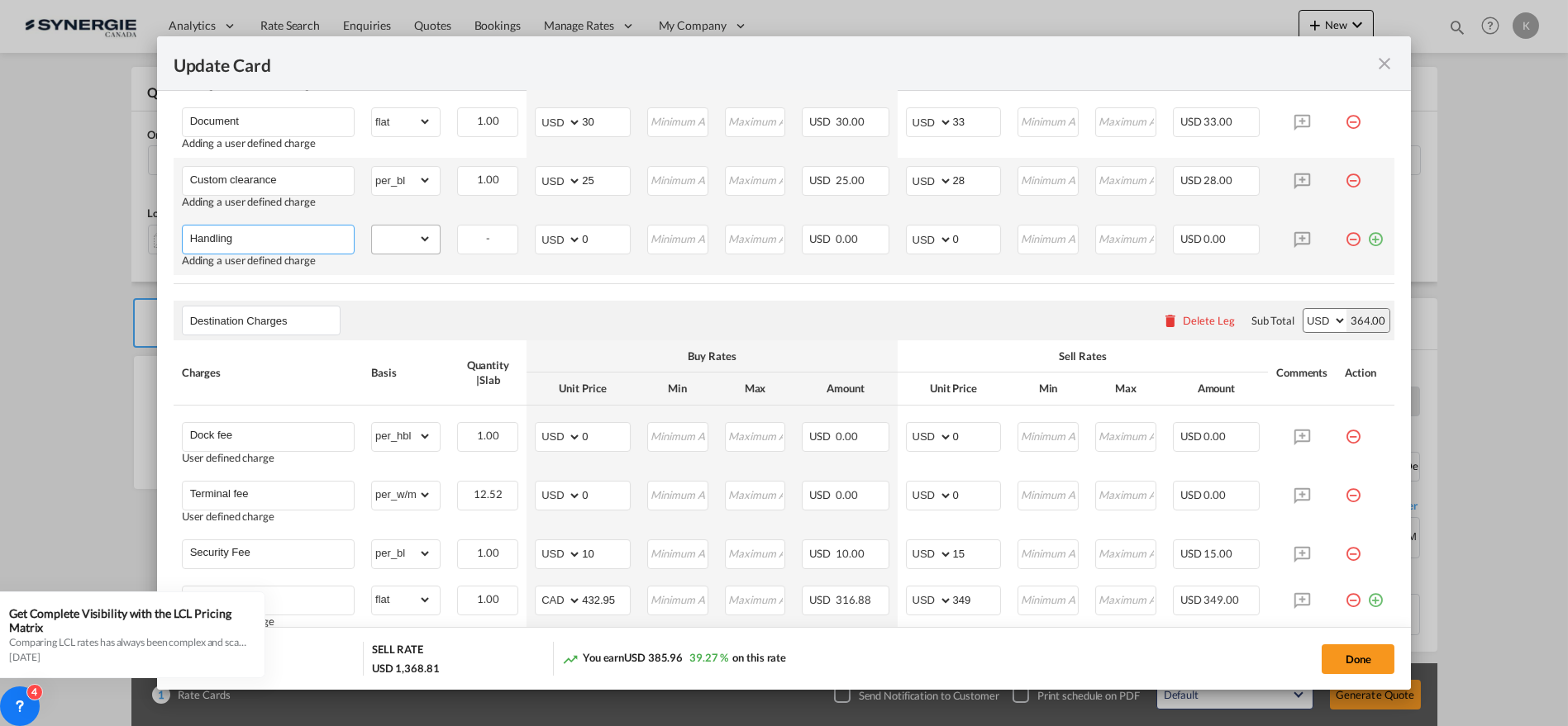
type input "Handling"
click at [403, 236] on select "gross_weight volumetric_weight per_shipment per_bl per_km per_hawb per_kg flat …" at bounding box center [402, 239] width 60 height 26
select select "per_bl"
click at [372, 225] on select "gross_weight volumetric_weight per_shipment per_bl per_km per_hawb per_kg flat …" at bounding box center [402, 239] width 60 height 26
drag, startPoint x: 564, startPoint y: 239, endPoint x: 552, endPoint y: 239, distance: 12.0
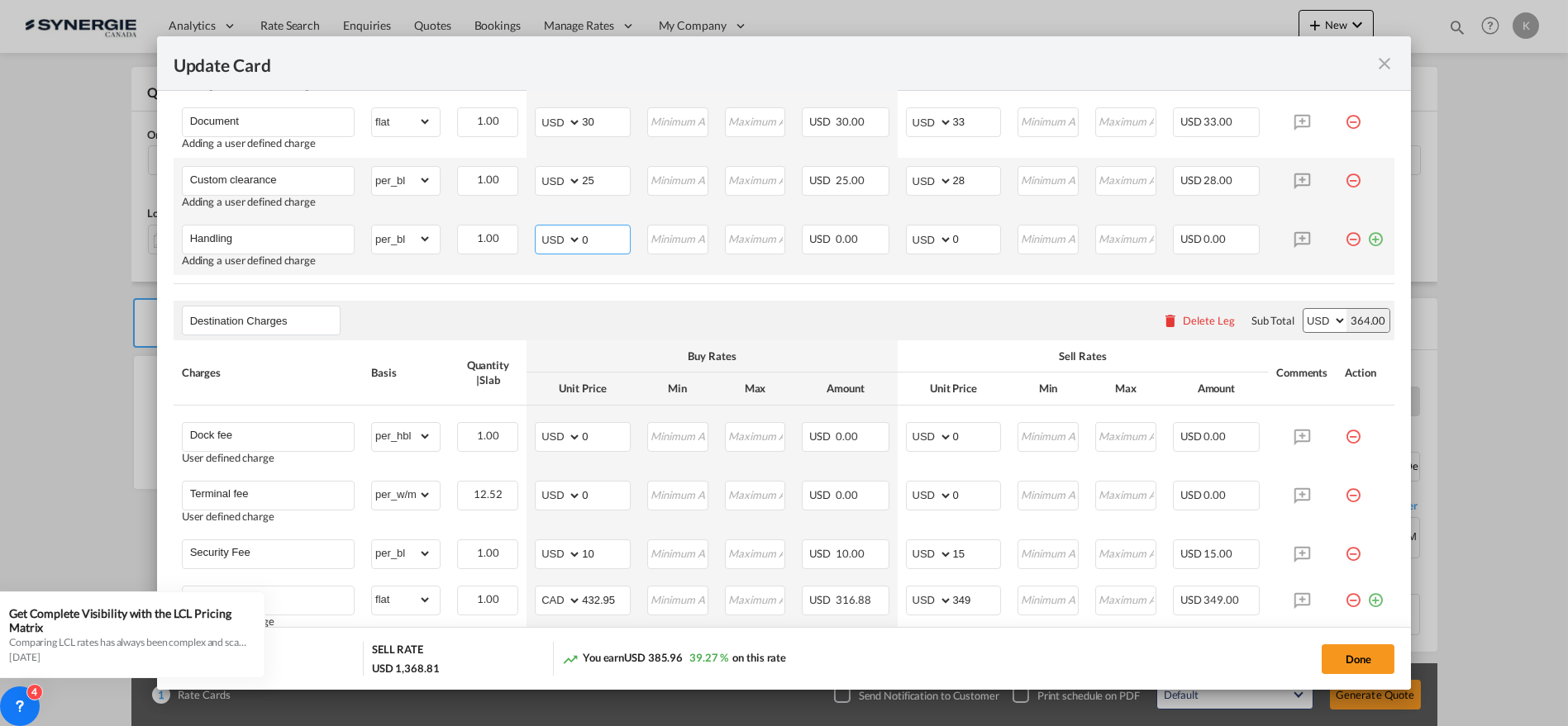
click at [552, 239] on md-input-container "AED AFN ALL AMD ANG AOA ARS AUD AWG AZN BAM BBD BDT BGN BHD BIF BMD BND [PERSON…" at bounding box center [582, 240] width 95 height 30
type input "25"
type input "28"
click at [1368, 235] on md-icon "icon-plus-circle-outline green-400-fg" at bounding box center [1376, 233] width 17 height 17
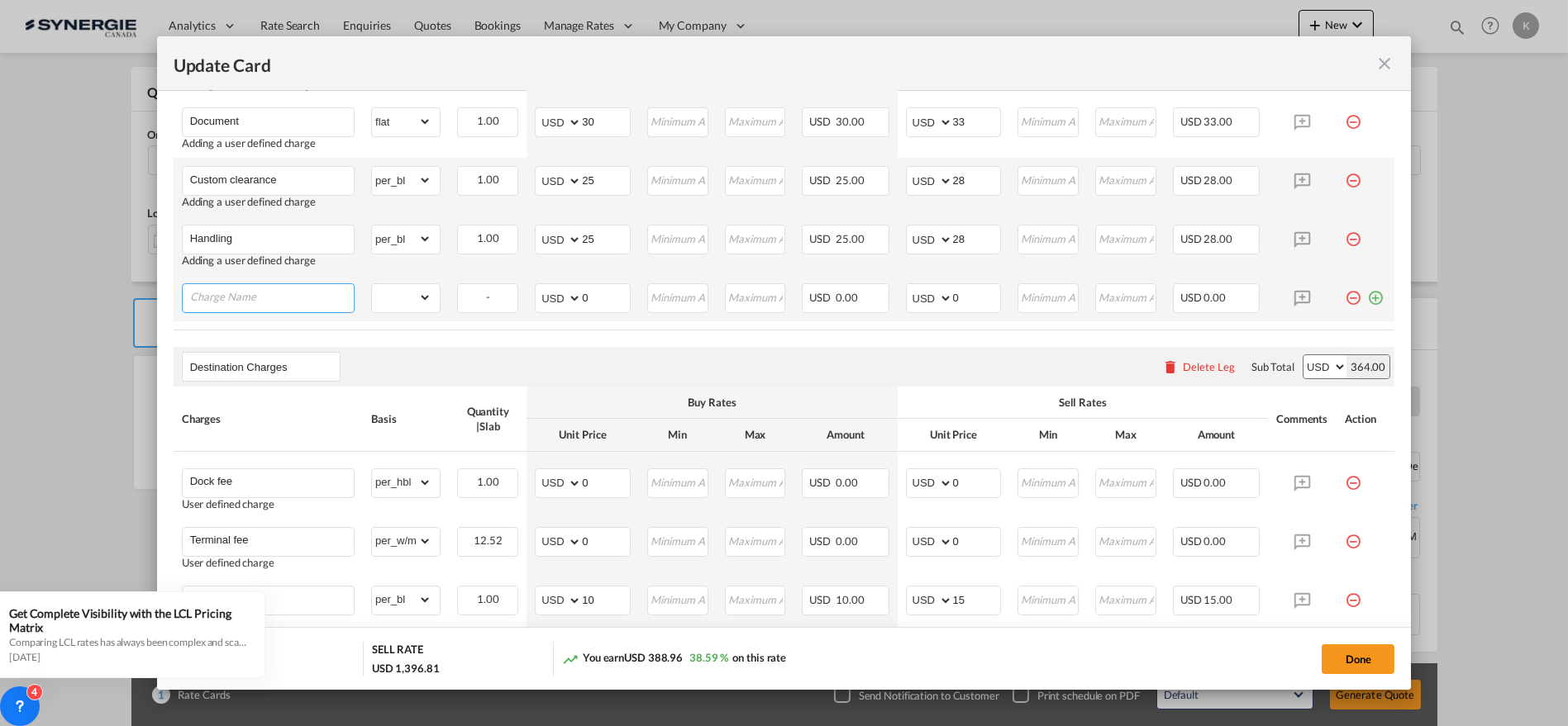
click at [293, 297] on input "Charge Name" at bounding box center [271, 297] width 164 height 24
paste input "ACI"
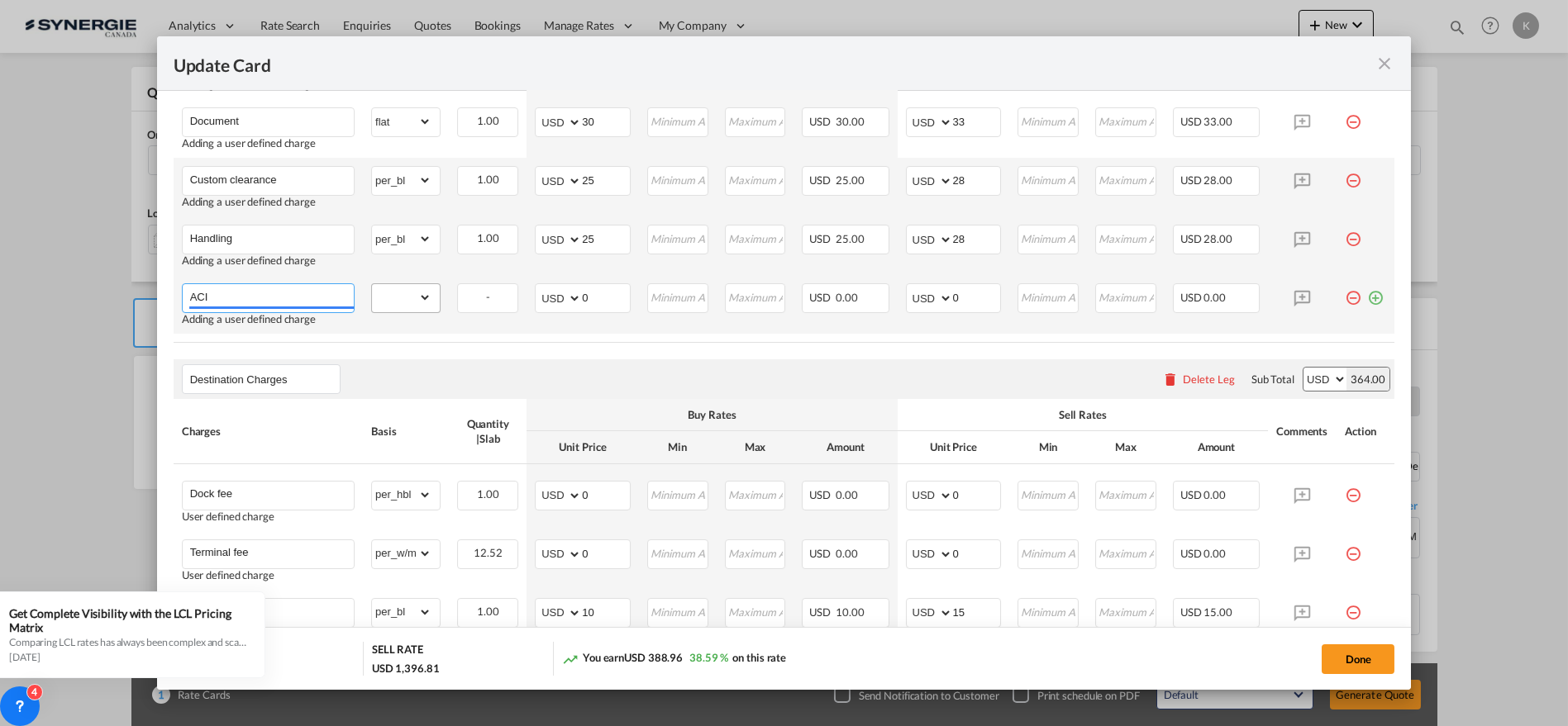
type input "ACI"
click at [406, 301] on select "gross_weight volumetric_weight per_shipment per_bl per_km per_hawb per_kg flat …" at bounding box center [402, 298] width 60 height 26
select select "per_bl"
click at [372, 284] on select "gross_weight volumetric_weight per_shipment per_bl per_km per_hawb per_kg flat …" at bounding box center [402, 298] width 60 height 26
drag, startPoint x: 595, startPoint y: 298, endPoint x: 501, endPoint y: 298, distance: 94.0
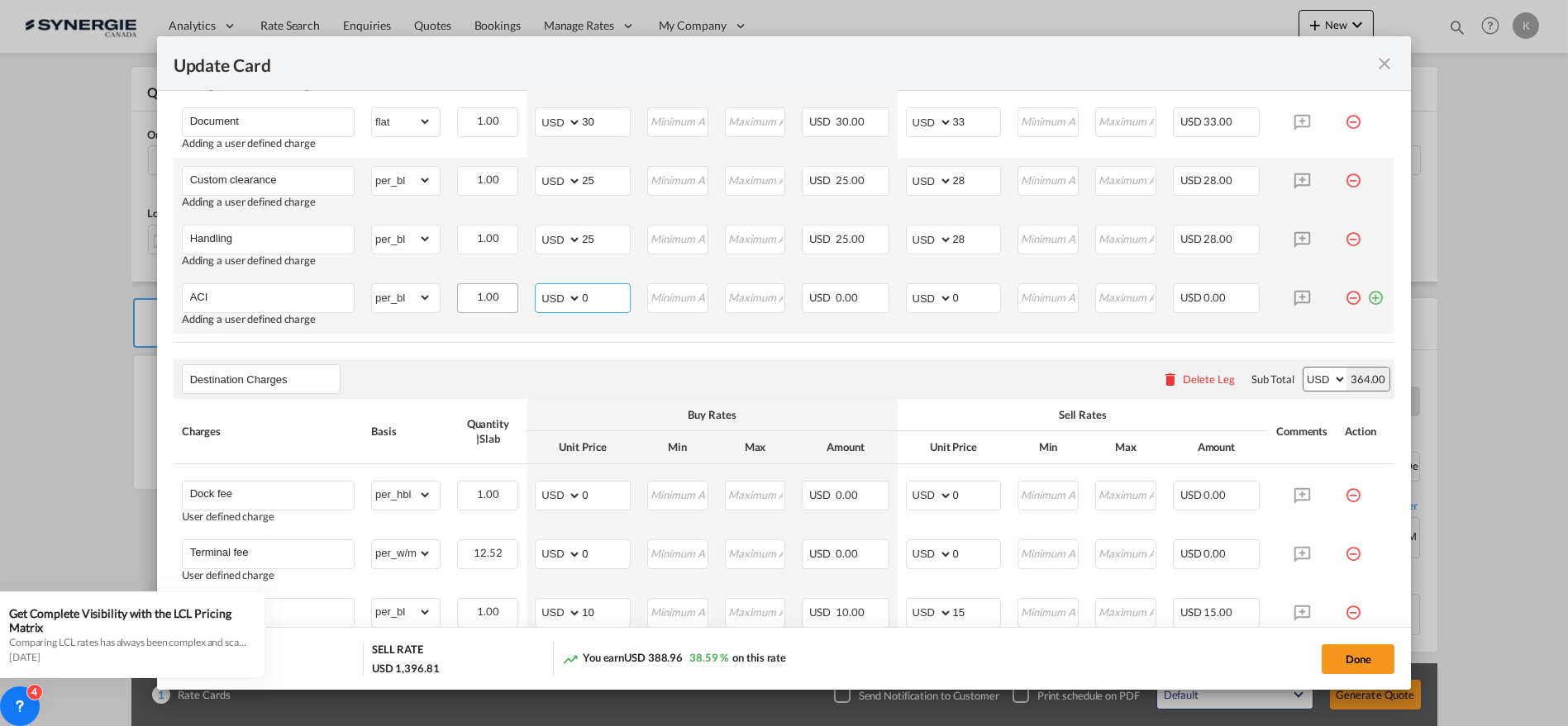
click at [501, 298] on tr "ACI Adding a user defined charge Please Enter Already Exists gross_weight volum…" at bounding box center [784, 304] width 1222 height 59
type input "35"
type input "39"
click at [1368, 296] on md-icon "icon-plus-circle-outline green-400-fg" at bounding box center [1376, 292] width 17 height 17
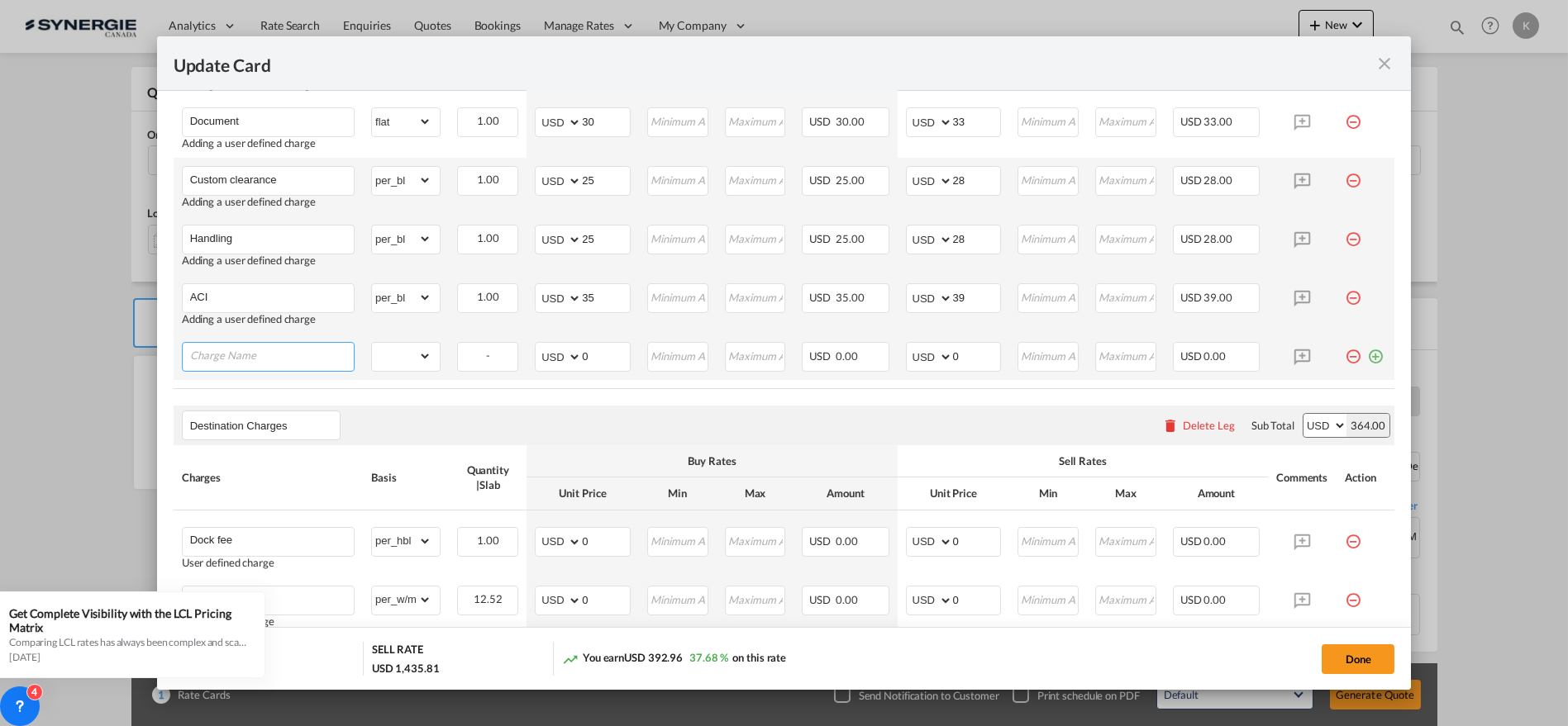
click at [290, 352] on input "Charge Name" at bounding box center [271, 356] width 164 height 24
paste input "UNLOADING"
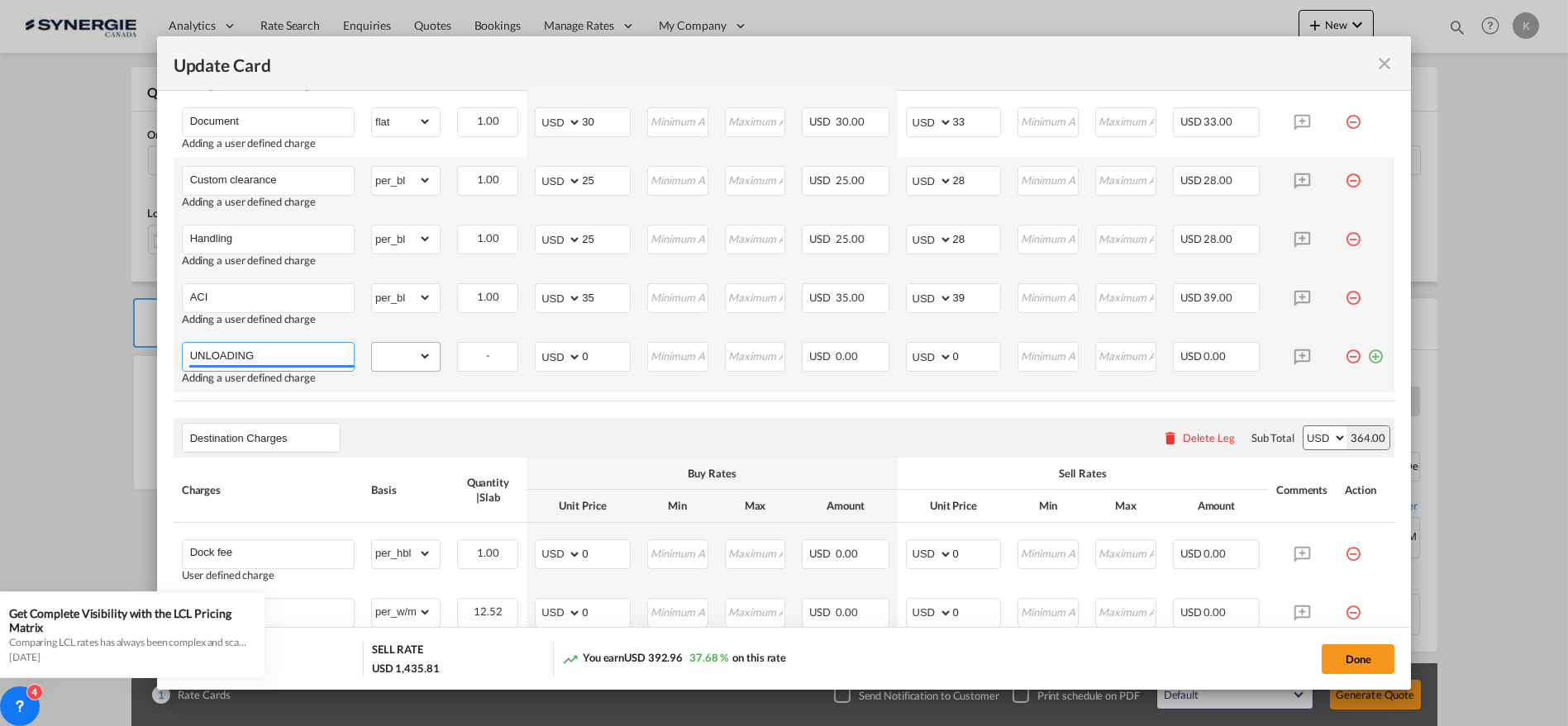
type input "UNLOADING"
click at [411, 357] on select "gross_weight volumetric_weight per_shipment per_bl per_km per_hawb per_kg flat …" at bounding box center [402, 356] width 60 height 26
select select "per_cbm"
click at [372, 343] on select "gross_weight volumetric_weight per_shipment per_bl per_km per_hawb per_kg flat …" at bounding box center [402, 356] width 60 height 26
click at [597, 373] on td "AED AFN ALL AMD ANG AOA ARS AUD AWG AZN BAM BBD BDT BGN BHD BIF BMD BND [PERSON…" at bounding box center [583, 363] width 112 height 59
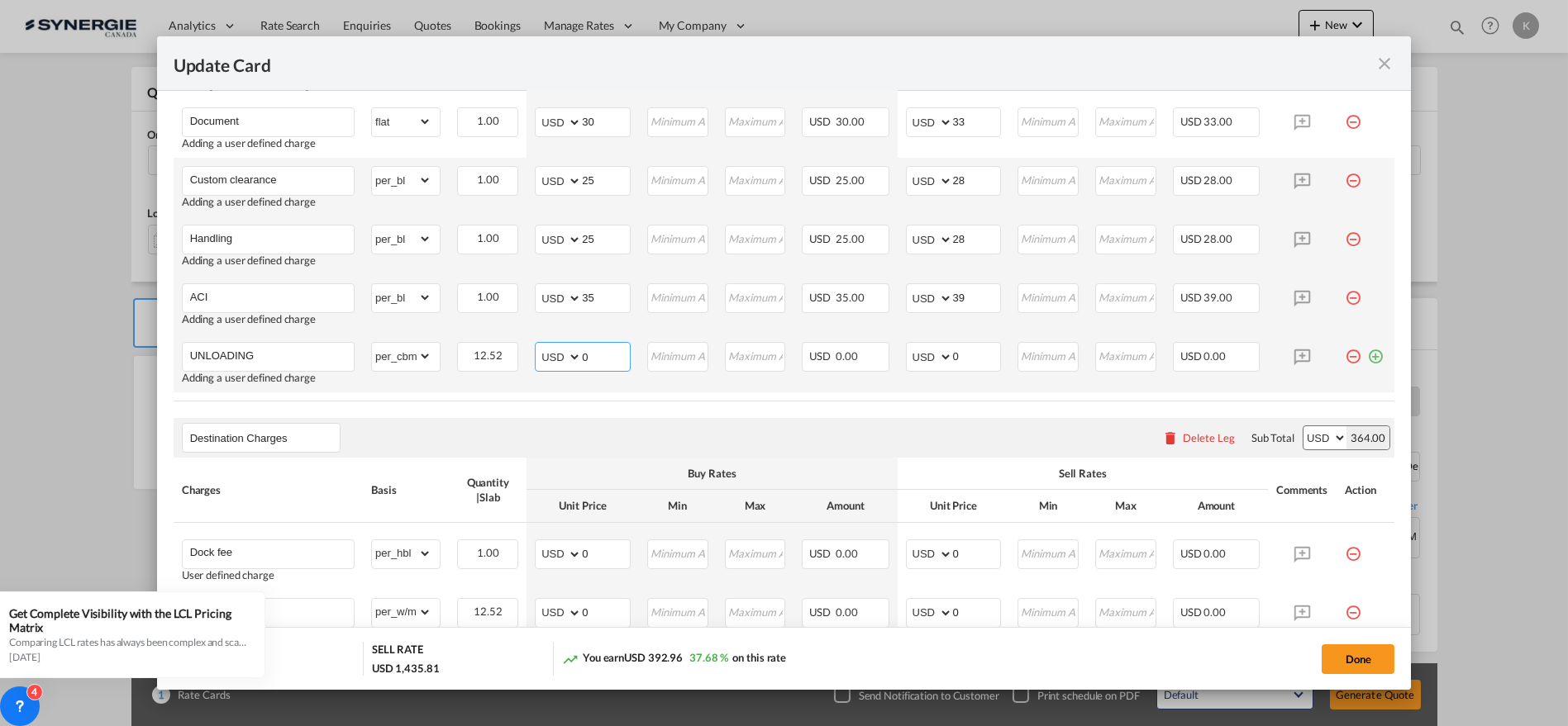
drag, startPoint x: 544, startPoint y: 351, endPoint x: 534, endPoint y: 356, distance: 11.2
click at [535, 351] on md-input-container "AED AFN ALL AMD ANG AOA ARS AUD AWG AZN BAM BBD BDT BGN BHD BIF BMD BND [PERSON…" at bounding box center [582, 357] width 95 height 30
type input "5"
type input "6"
click at [1368, 353] on md-icon "icon-plus-circle-outline green-400-fg" at bounding box center [1376, 351] width 17 height 17
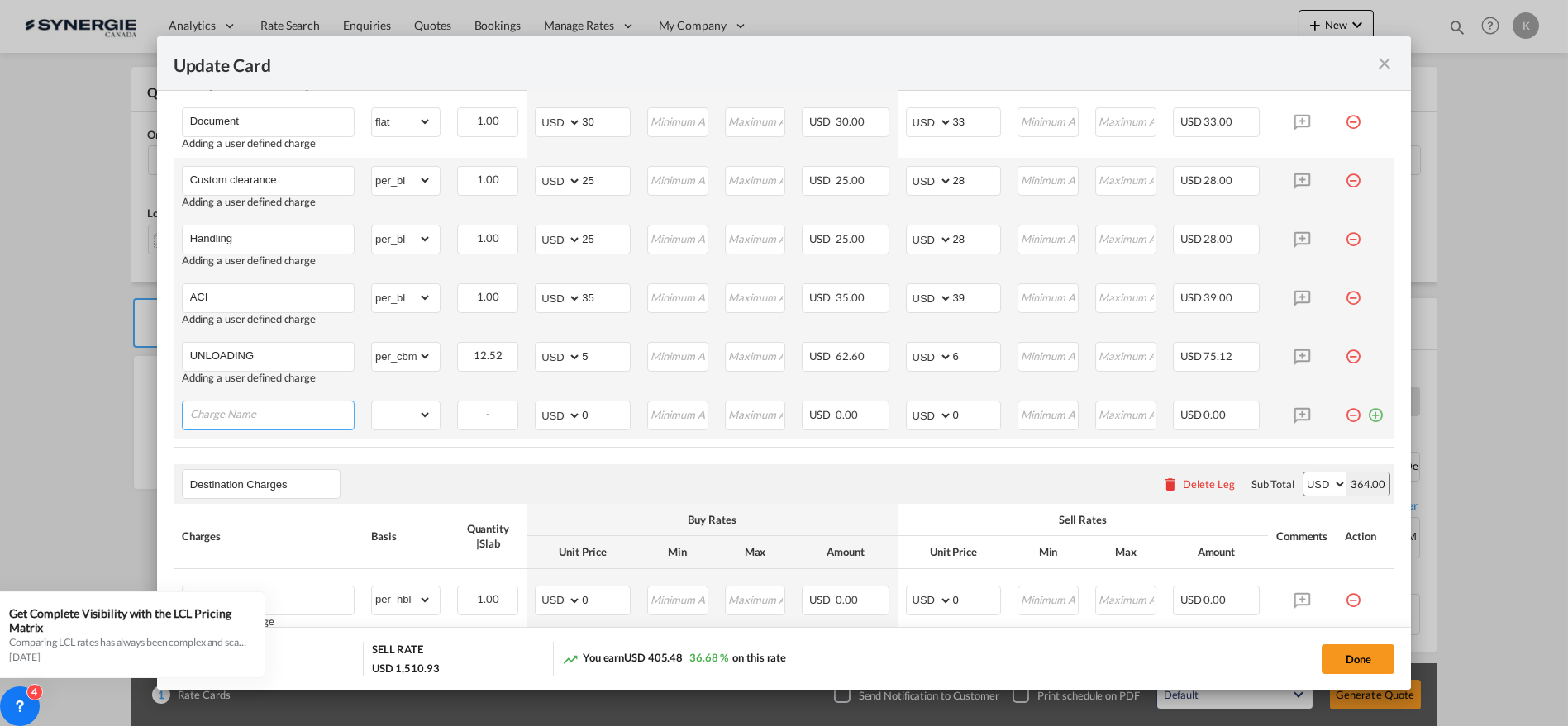
click at [279, 421] on input "Charge Name" at bounding box center [271, 414] width 164 height 24
paste input "Trucking"
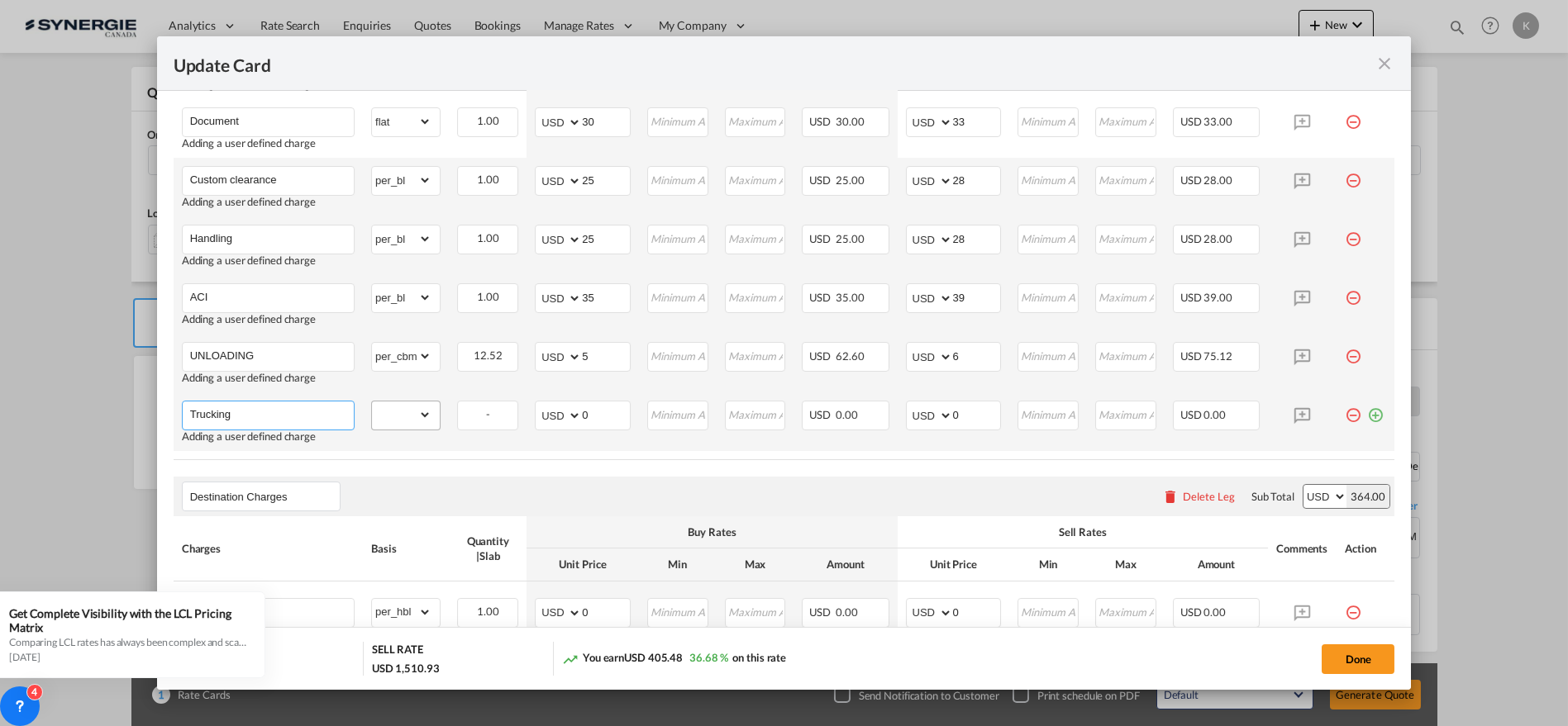
type input "Trucking"
drag, startPoint x: 408, startPoint y: 412, endPoint x: 409, endPoint y: 402, distance: 10.0
click at [408, 412] on select "gross_weight volumetric_weight per_shipment per_bl per_km per_hawb per_kg flat …" at bounding box center [402, 414] width 60 height 26
select select "per_bl"
click at [372, 401] on select "gross_weight volumetric_weight per_shipment per_bl per_km per_hawb per_kg flat …" at bounding box center [402, 414] width 60 height 26
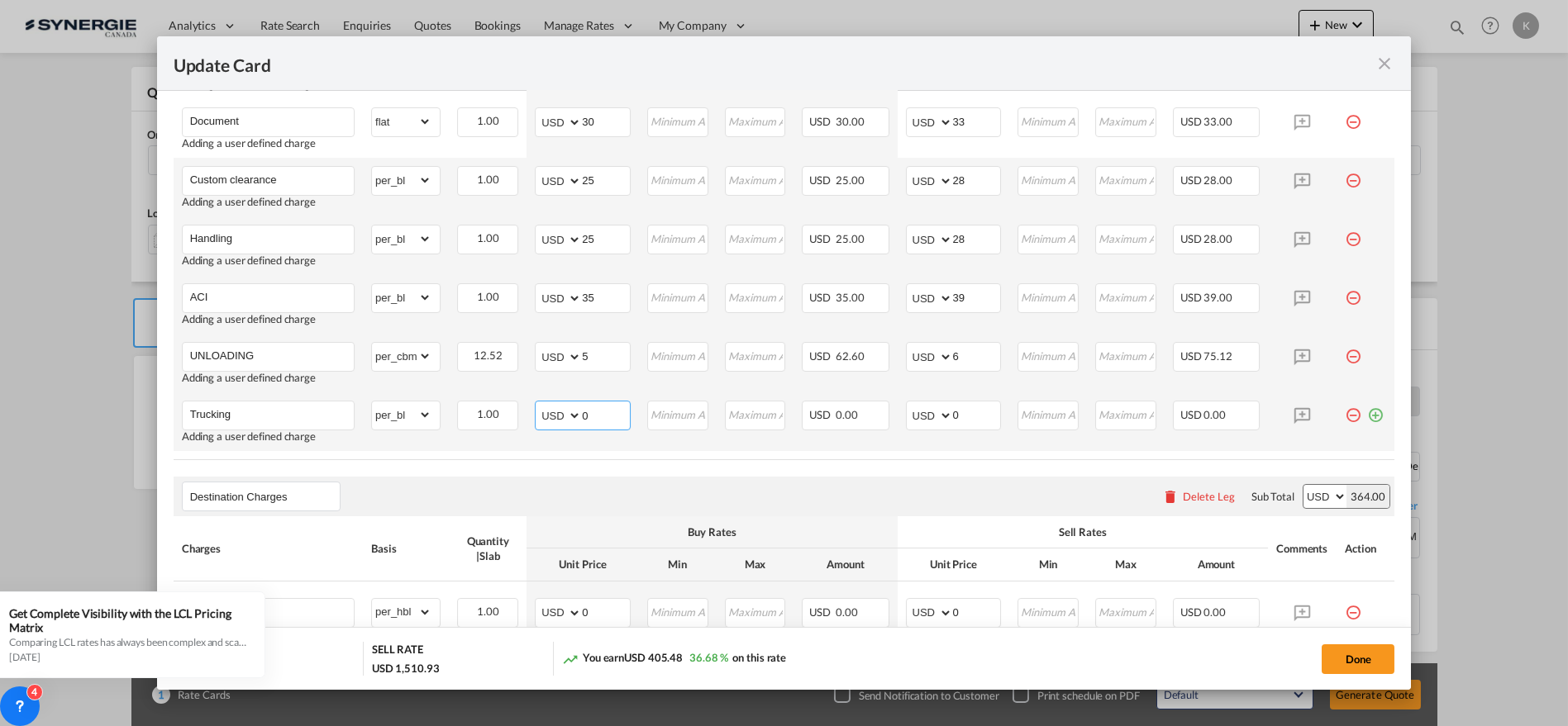
drag, startPoint x: 594, startPoint y: 411, endPoint x: 527, endPoint y: 422, distance: 67.9
click at [529, 419] on td "AED AFN ALL AMD ANG AOA ARS AUD AWG AZN BAM BBD BDT BGN BHD BIF BMD BND [PERSON…" at bounding box center [583, 421] width 112 height 59
type input "130"
type input "143"
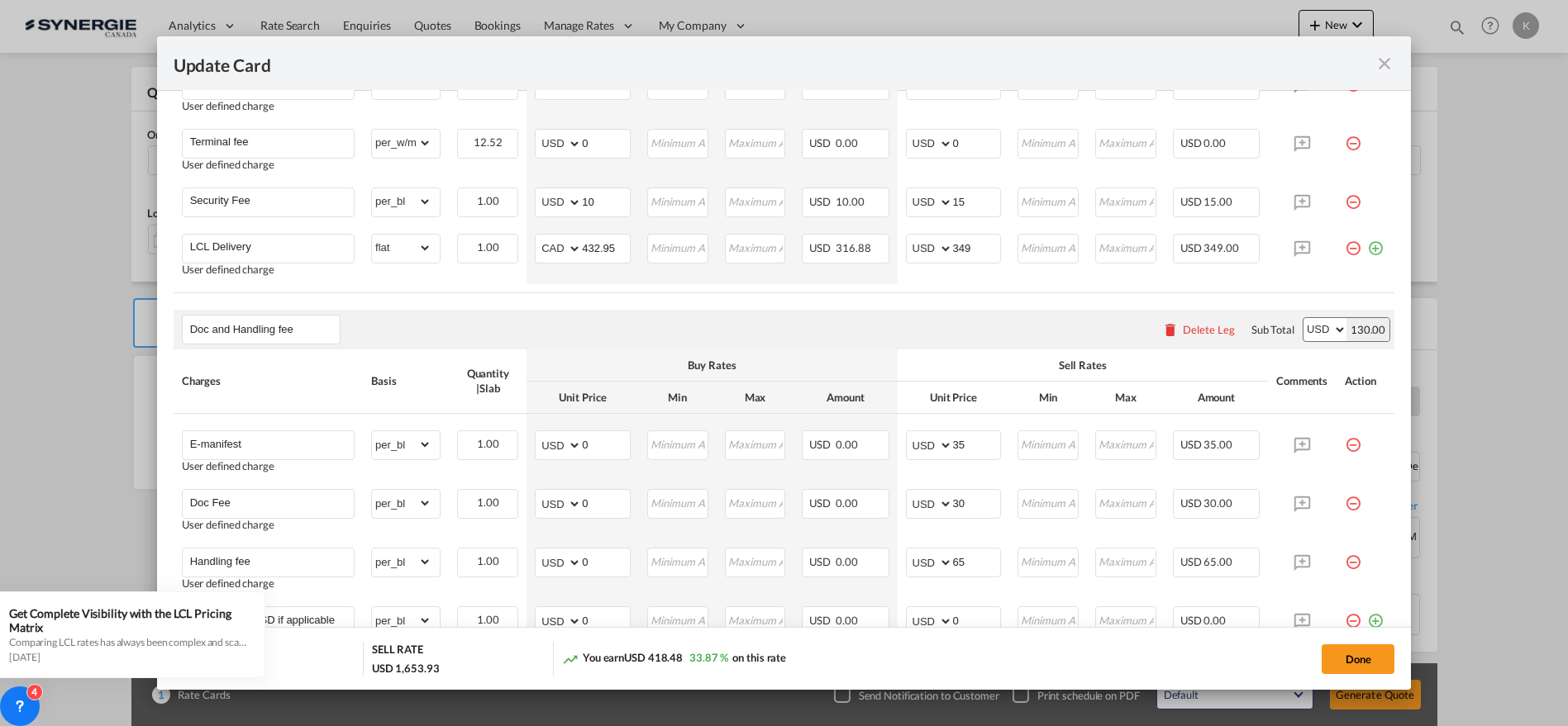
scroll to position [1246, 0]
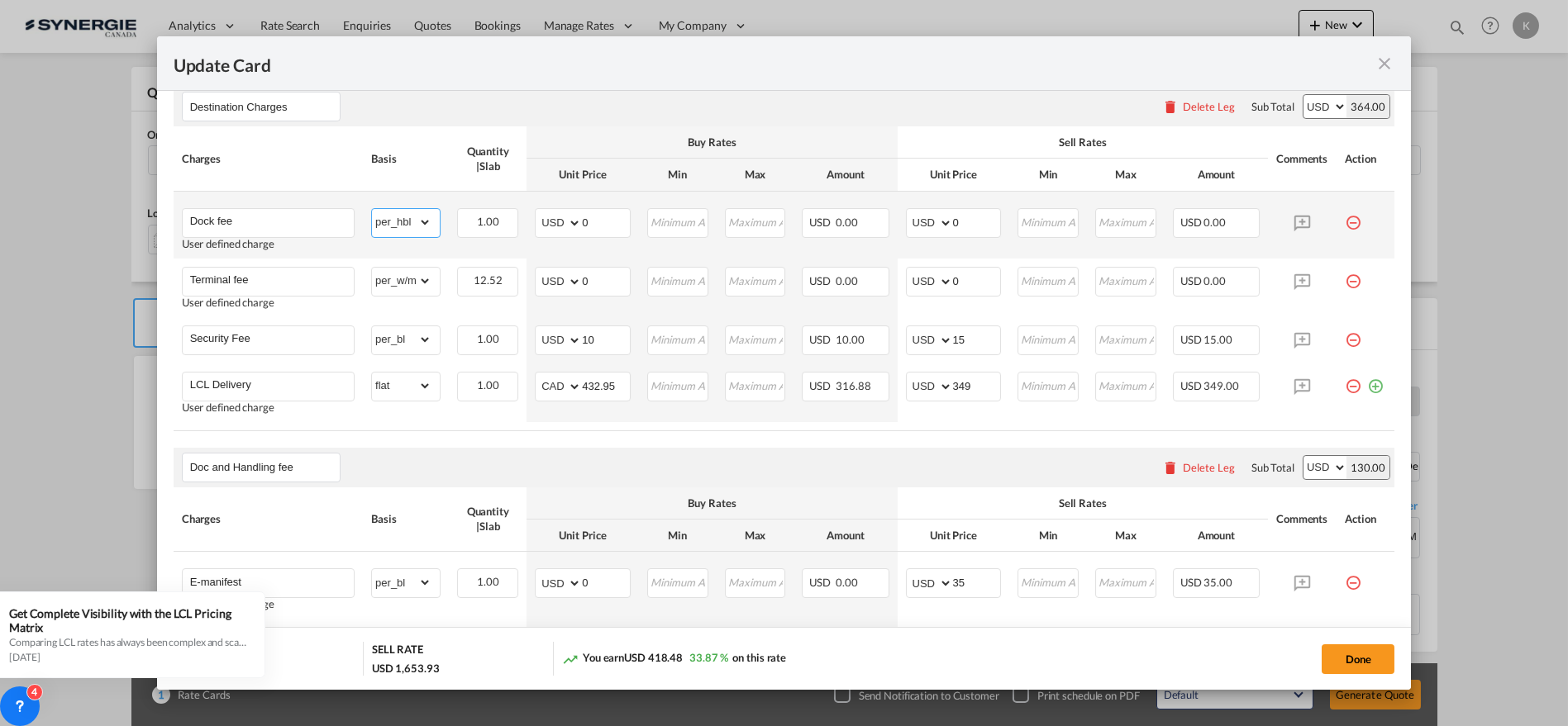
click at [413, 227] on select "gross_weight volumetric_weight per_shipment per_bl per_km per_hawb per_kg flat …" at bounding box center [402, 222] width 60 height 26
select select "per_kg"
click at [372, 209] on select "gross_weight volumetric_weight per_shipment per_bl per_km per_hawb per_kg flat …" at bounding box center [402, 222] width 60 height 26
drag, startPoint x: 553, startPoint y: 223, endPoint x: 542, endPoint y: 238, distance: 18.6
click at [550, 223] on md-input-container "AED AFN ALL AMD ANG AOA ARS AUD AWG AZN BAM BBD BDT BGN BHD BIF BMD BND [PERSON…" at bounding box center [582, 224] width 95 height 30
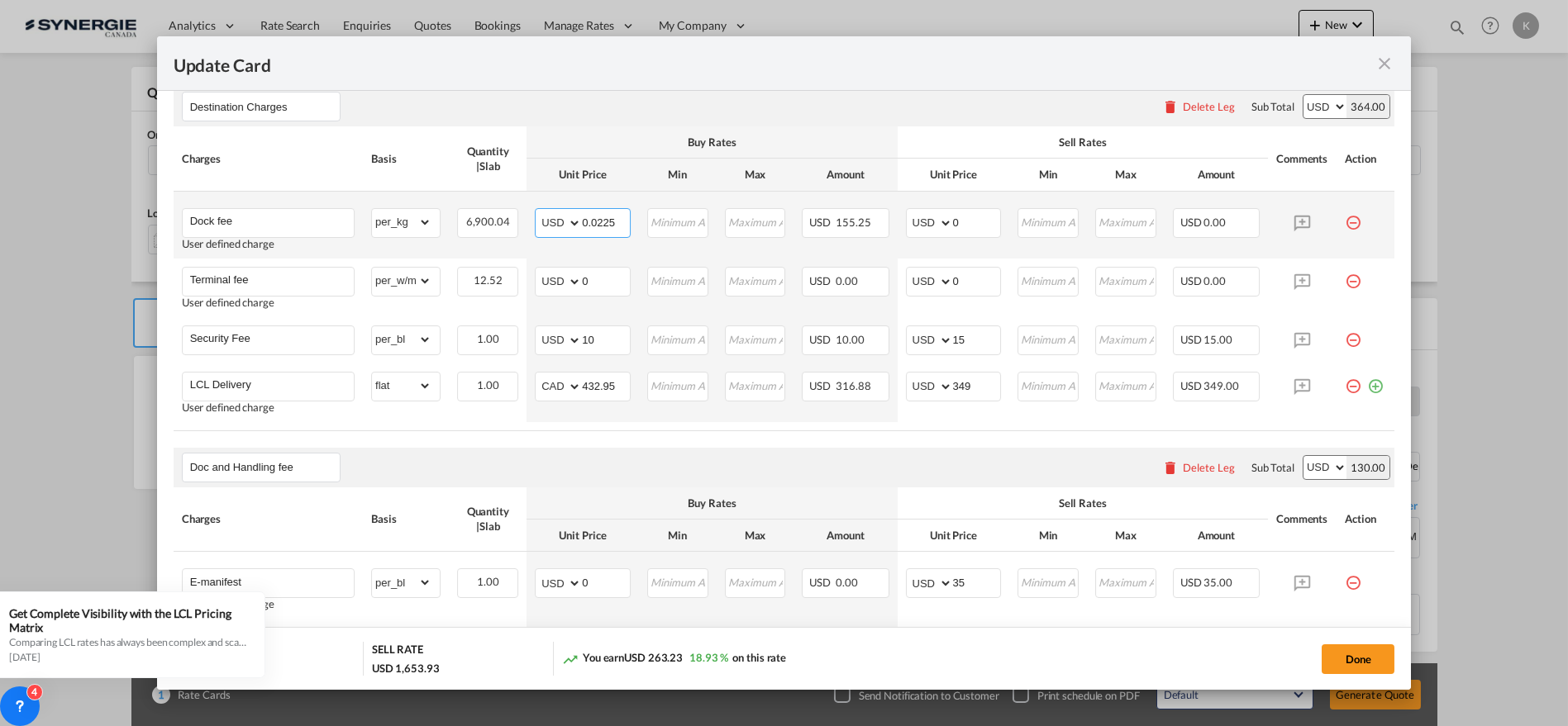
type input "0.0225"
type input "70"
type input "0.025"
type input "77"
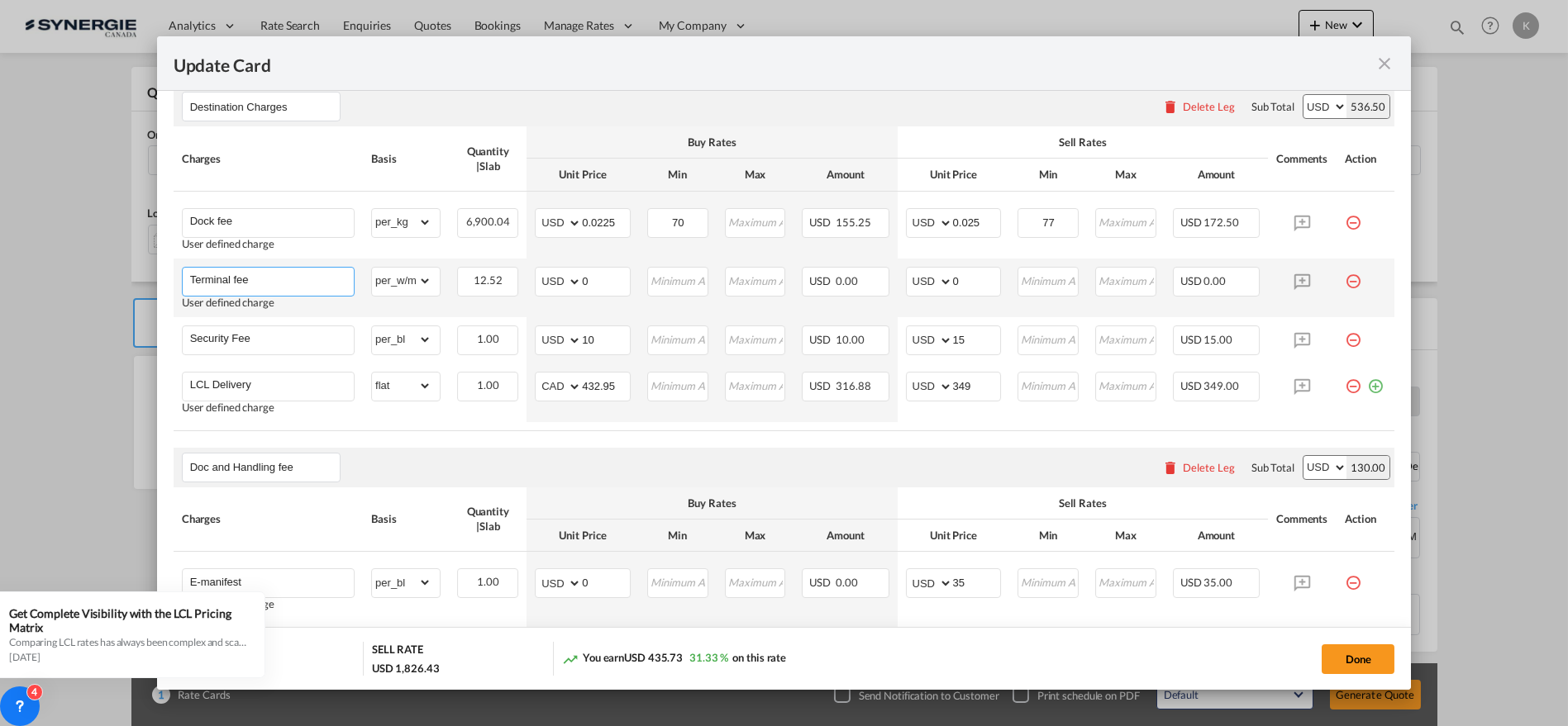
click at [252, 269] on input "Terminal fee" at bounding box center [271, 280] width 164 height 24
paste input "LCL CONGESTION FEE"
type input "LCL CONGESTION FEE"
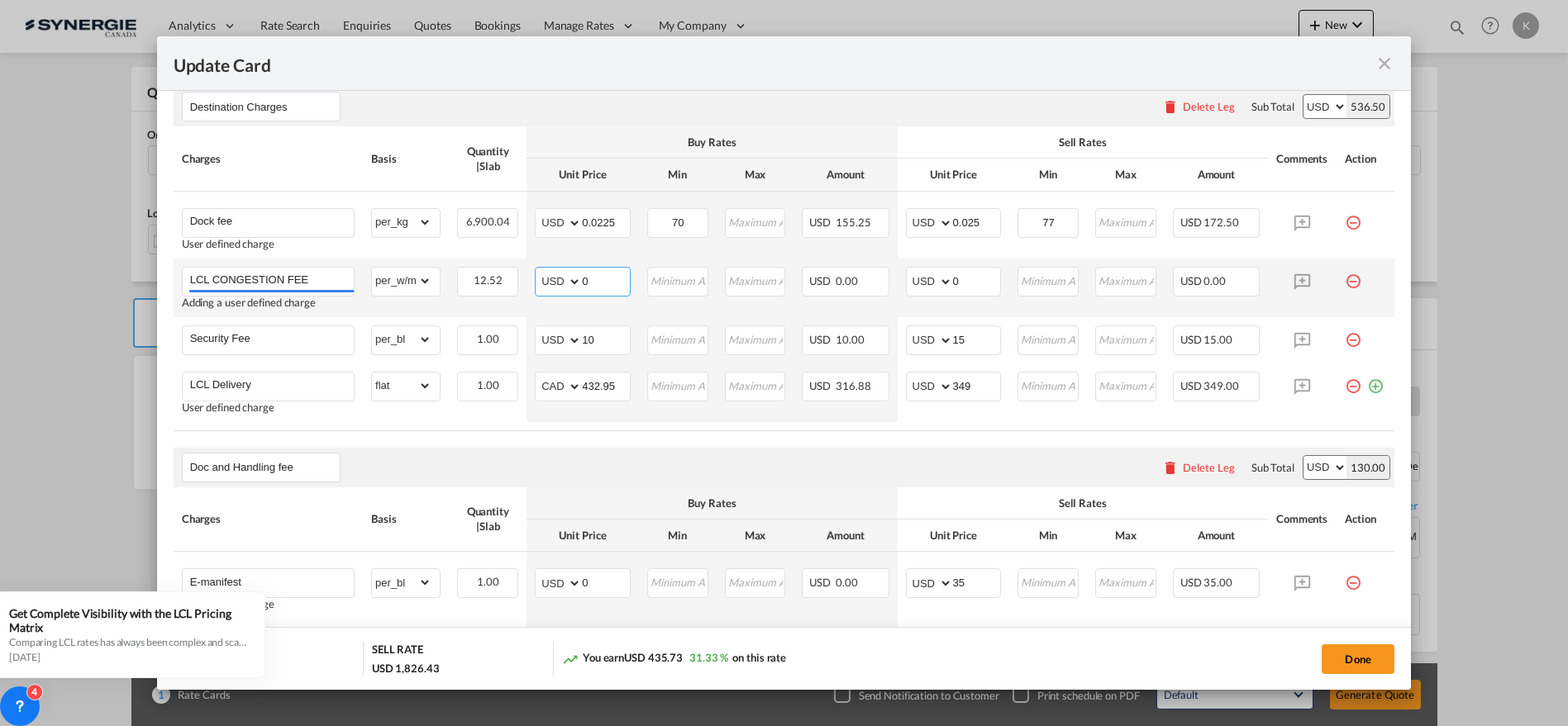
drag, startPoint x: 600, startPoint y: 274, endPoint x: 528, endPoint y: 295, distance: 75.0
click at [541, 280] on md-input-container "AED AFN ALL AMD ANG AOA ARS AUD AWG AZN BAM BBD BDT BGN BHD BIF BMD BND [PERSON…" at bounding box center [582, 282] width 95 height 30
type input "15"
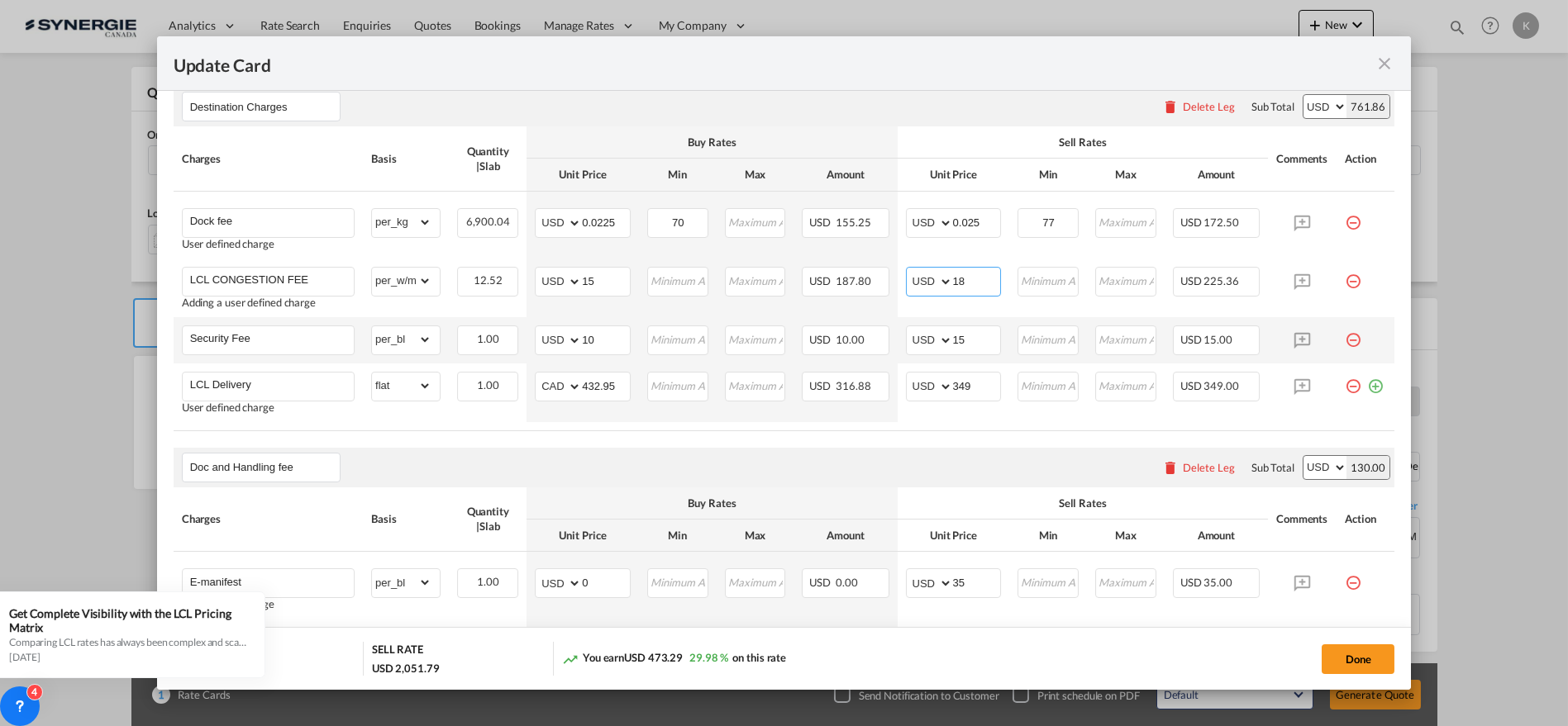
type input "18"
click at [1345, 334] on md-icon "icon-minus-circle-outline red-400-fg pt-7" at bounding box center [1354, 334] width 17 height 17
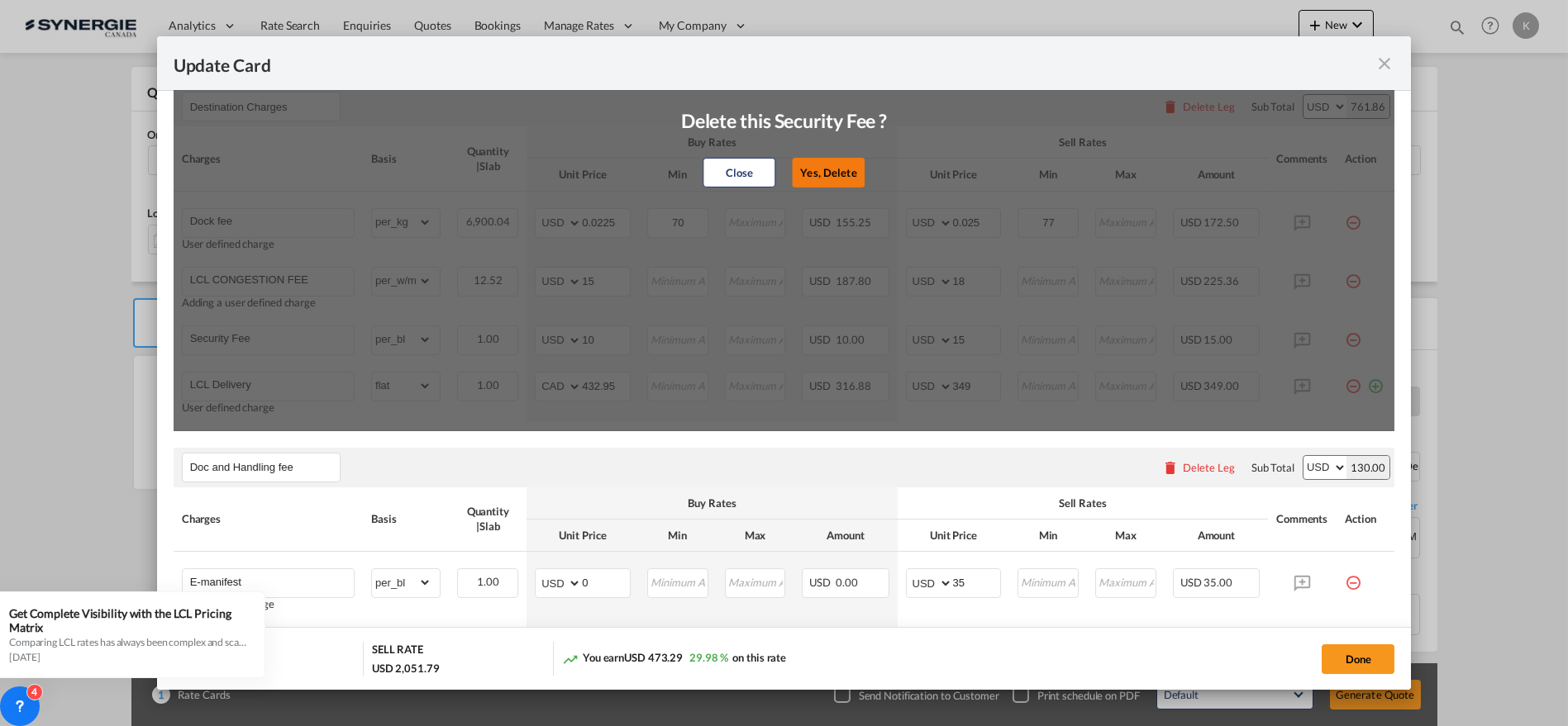
click at [823, 175] on button "Yes, Delete" at bounding box center [829, 173] width 73 height 30
type input "LCL Delivery"
select select "flat"
select select "string:CAD"
type input "432.95"
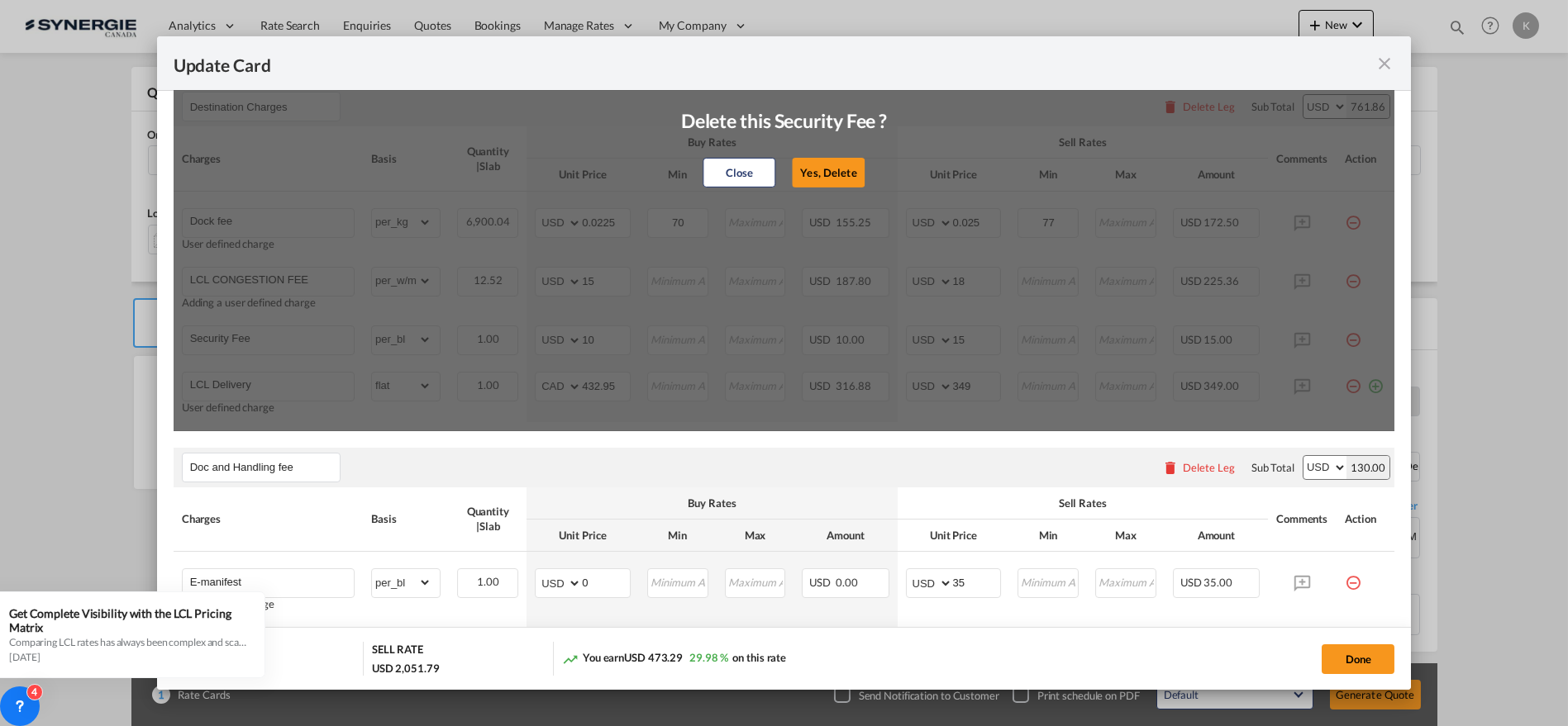
type input "349"
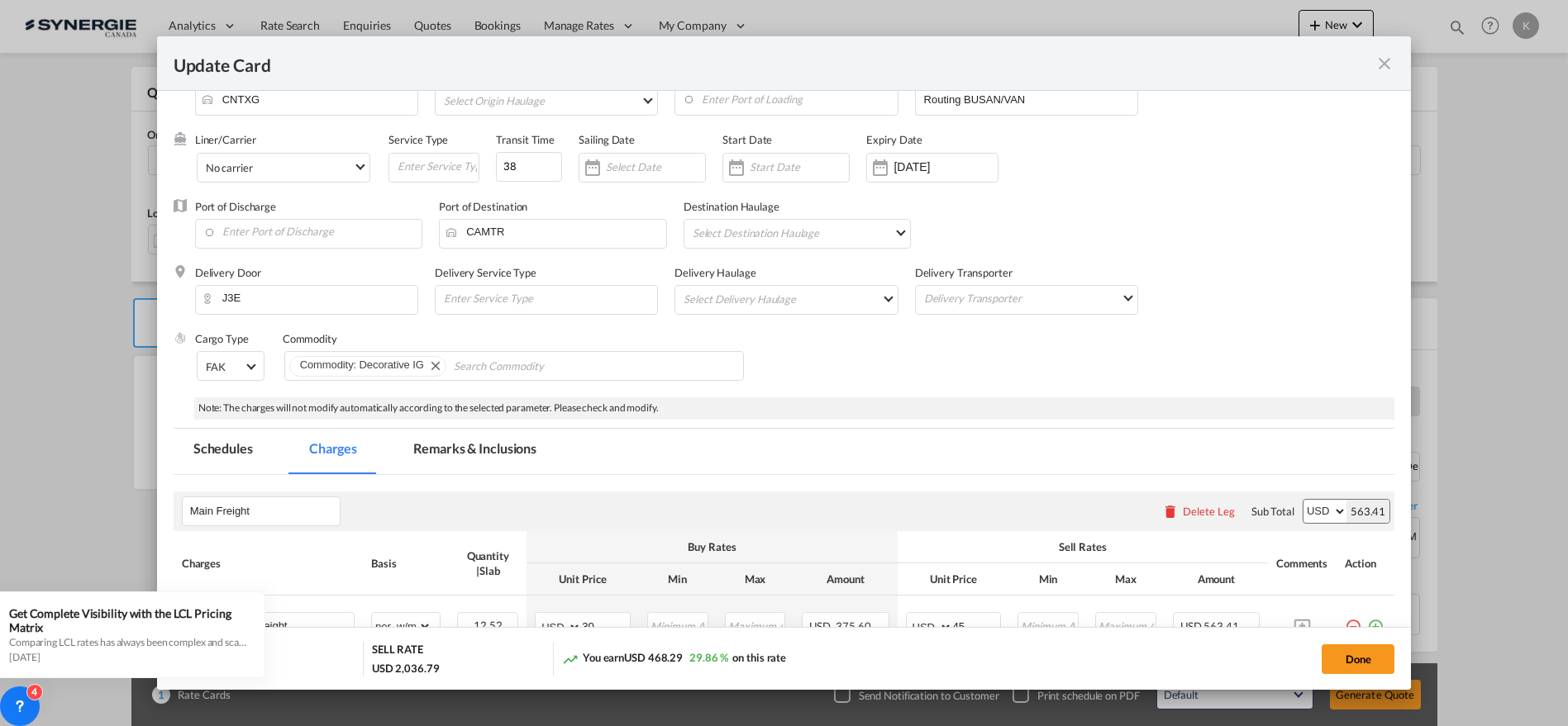
scroll to position [105, 0]
click at [468, 444] on md-tab-item "Remarks & Inclusions" at bounding box center [475, 454] width 163 height 46
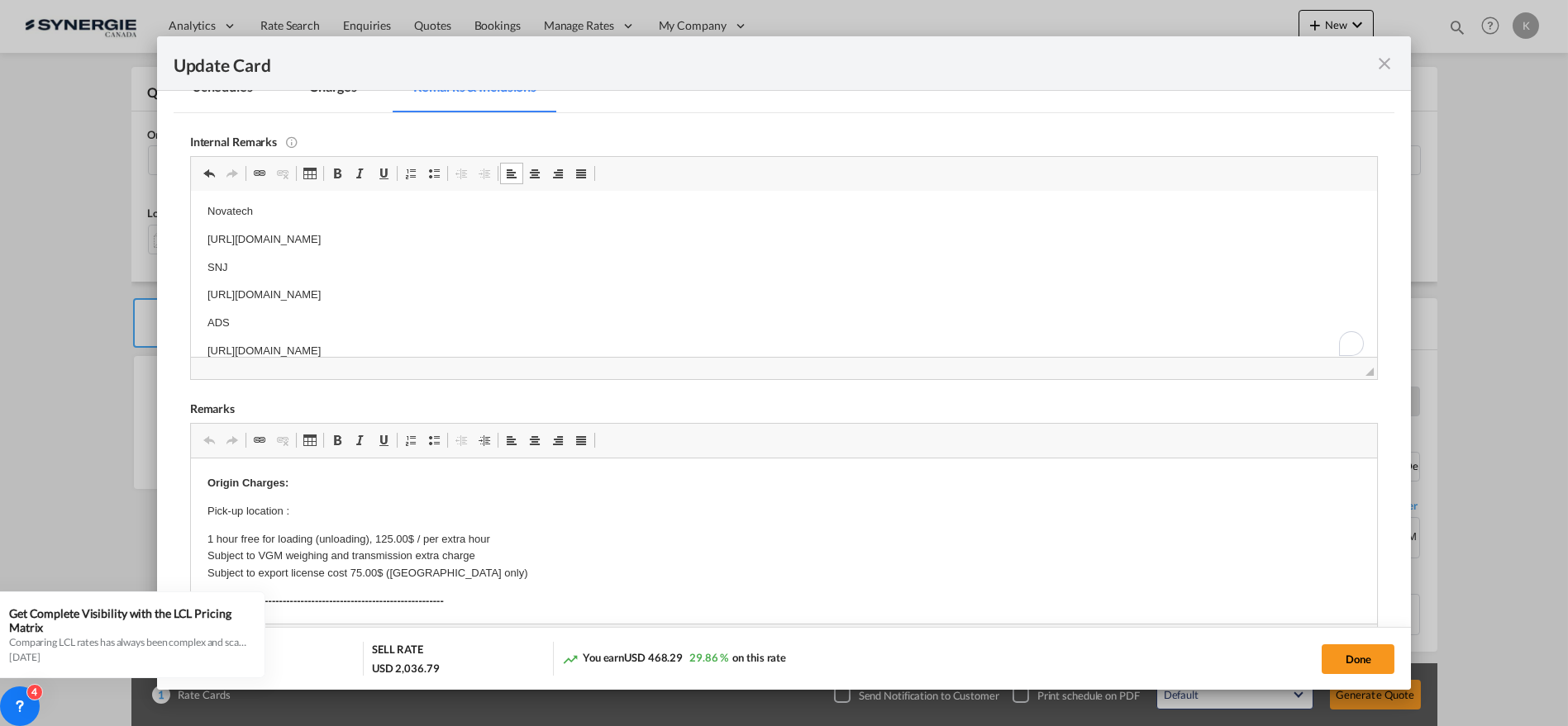
scroll to position [480, 0]
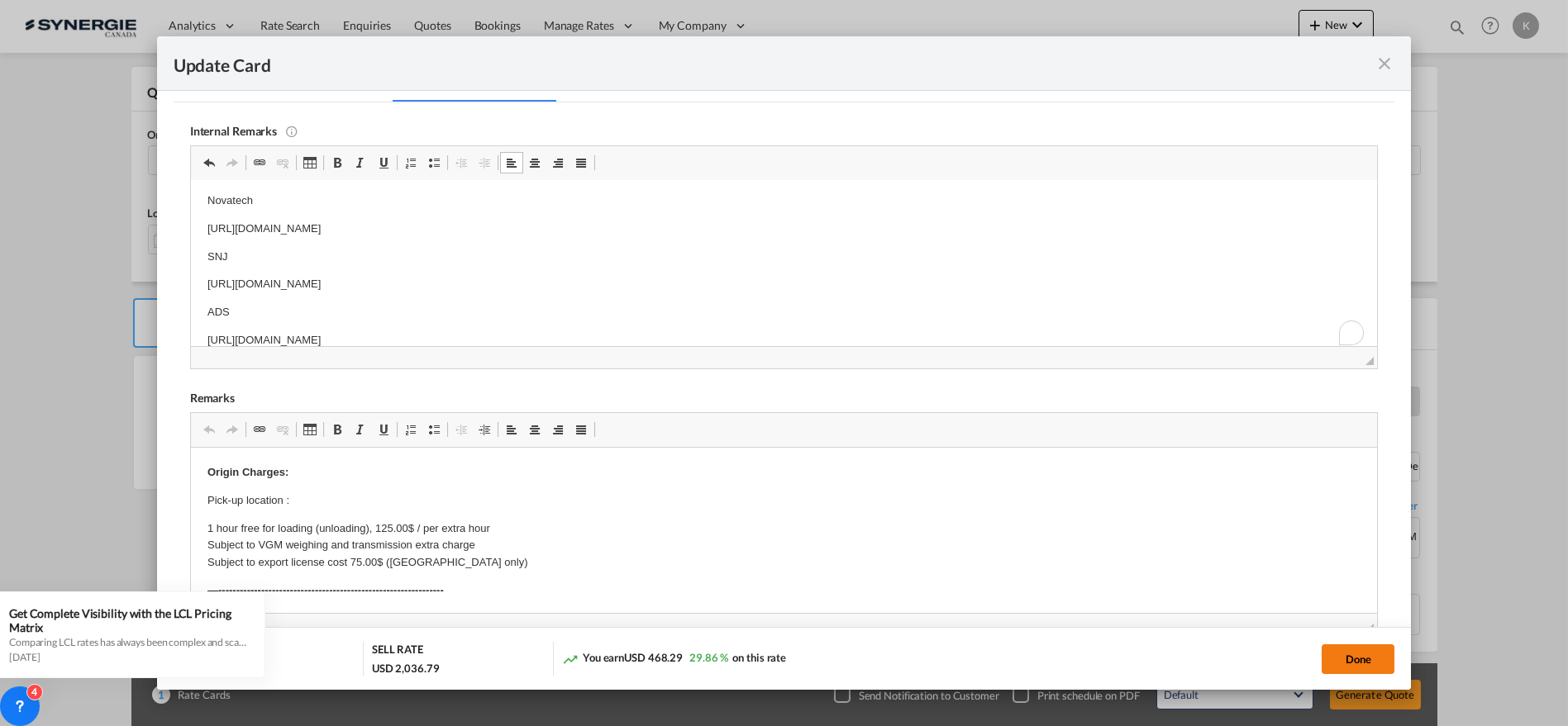
click at [1370, 657] on button "Done" at bounding box center [1358, 660] width 73 height 30
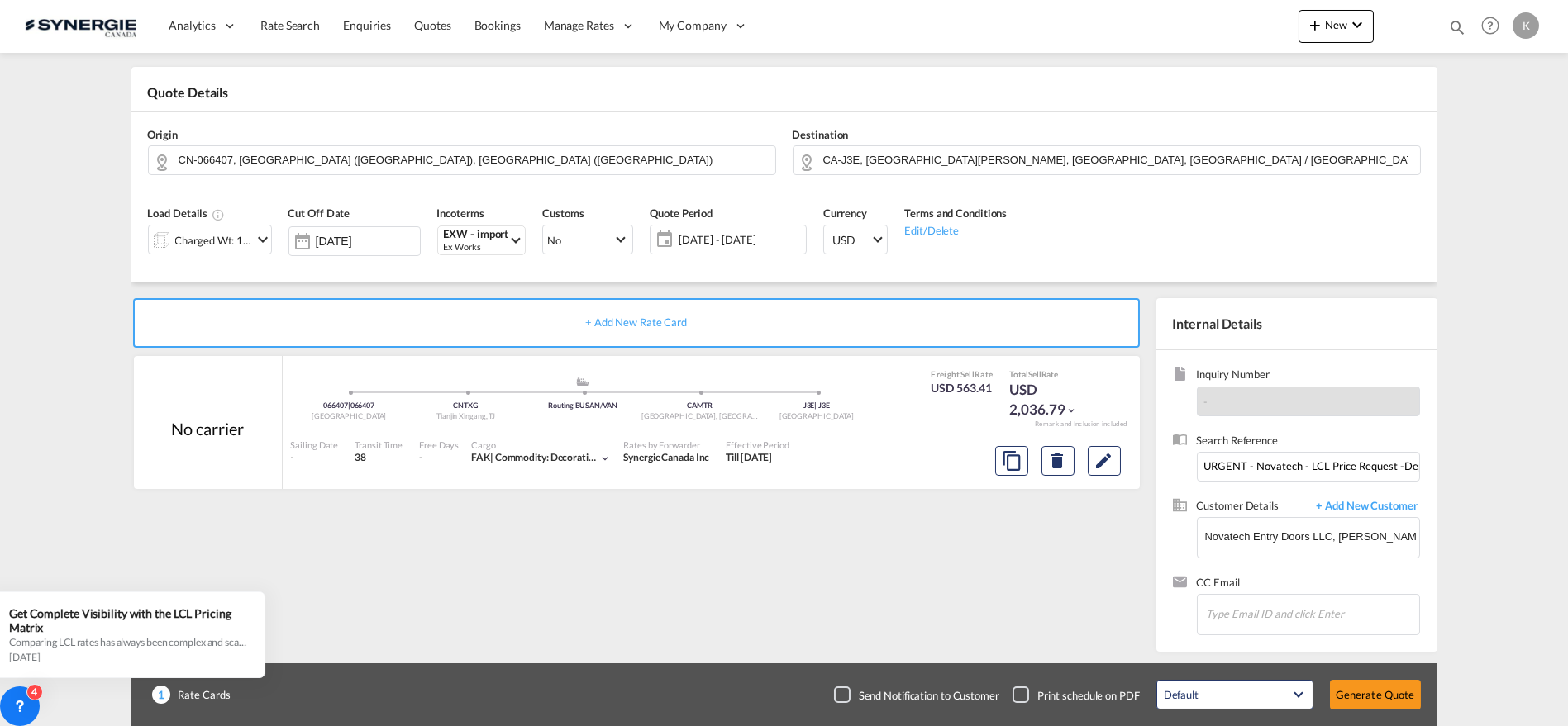
type input "[DATE]"
click at [1356, 685] on button "Generate Quote" at bounding box center [1375, 695] width 91 height 30
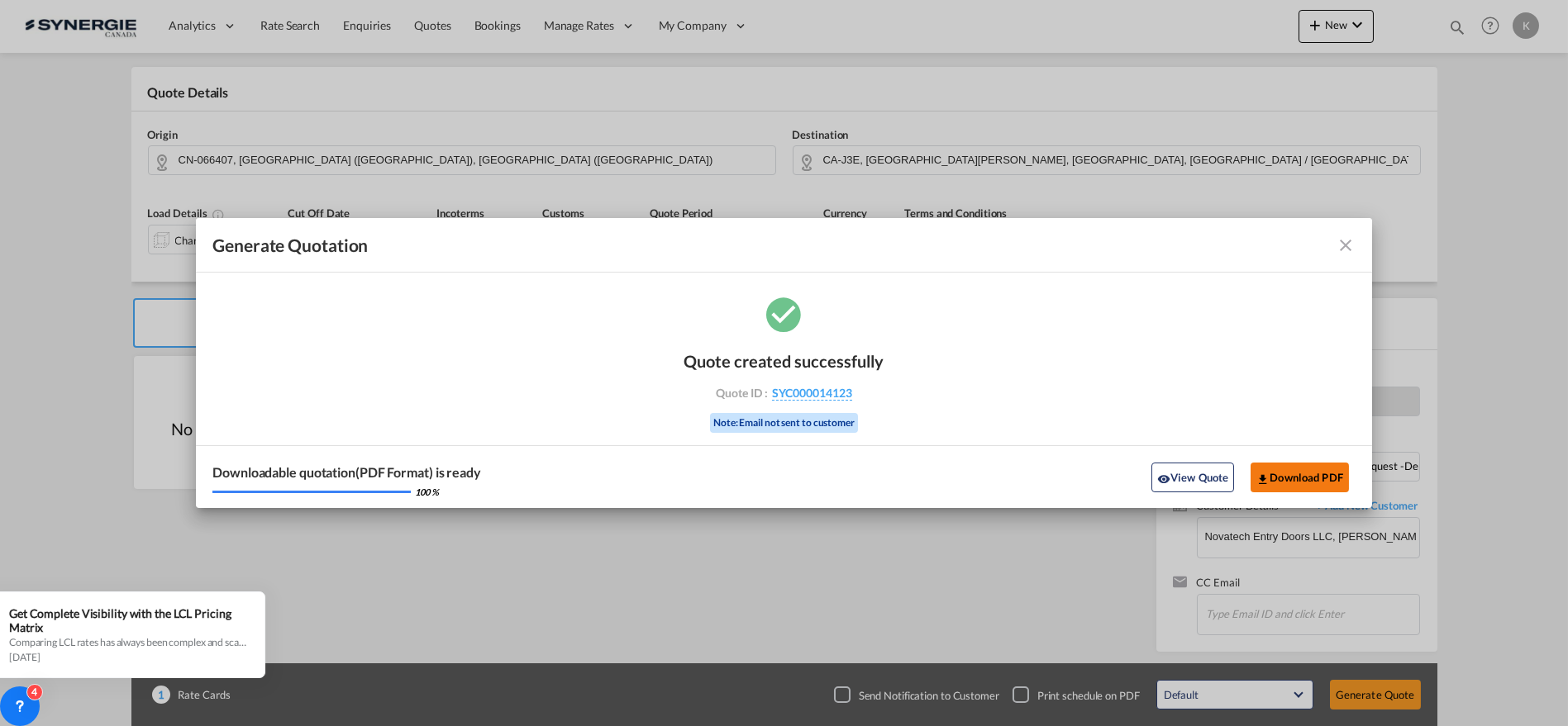
click at [1305, 476] on button "Download PDF" at bounding box center [1299, 478] width 98 height 30
